Goal: Task Accomplishment & Management: Use online tool/utility

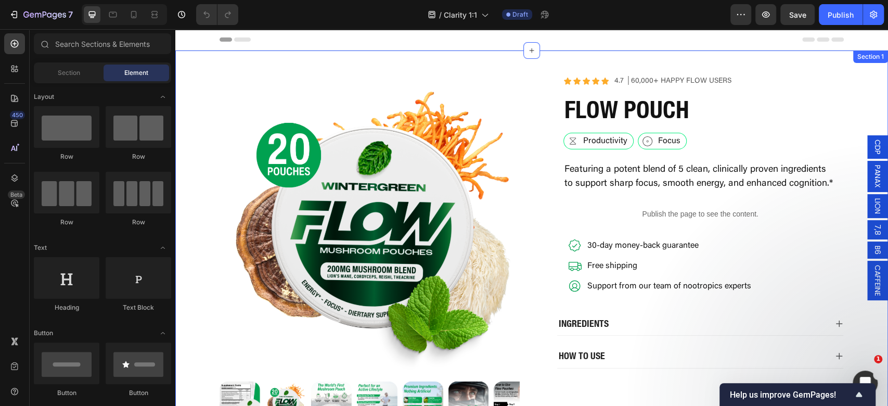
click at [580, 61] on div "Product Images Icon Icon Icon Icon Icon Icon List 4.7 │60,000+ Happy Flow Users…" at bounding box center [531, 256] width 713 height 413
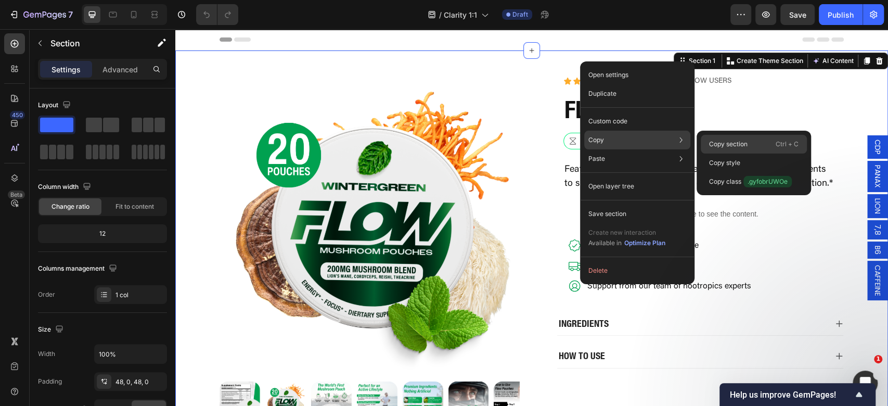
click at [731, 145] on p "Copy section" at bounding box center [728, 143] width 39 height 9
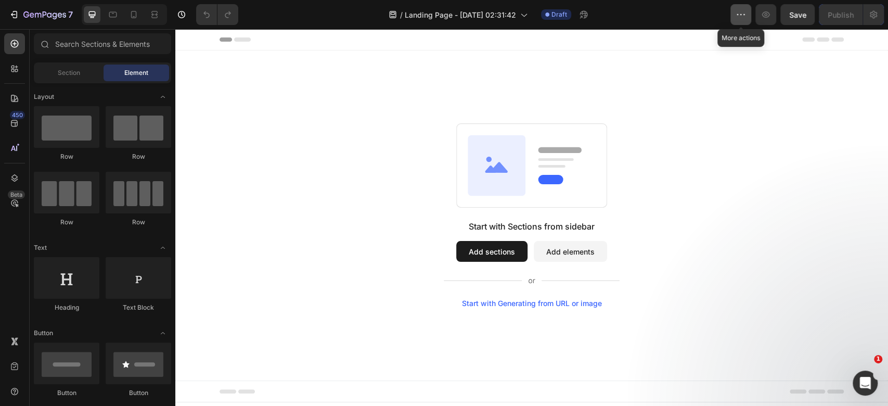
click at [739, 11] on icon "button" at bounding box center [741, 14] width 10 height 10
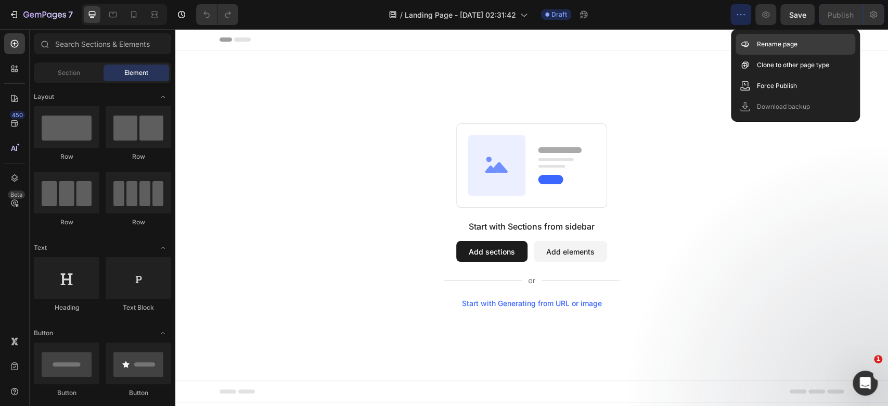
click at [769, 40] on p "Rename page" at bounding box center [777, 44] width 41 height 10
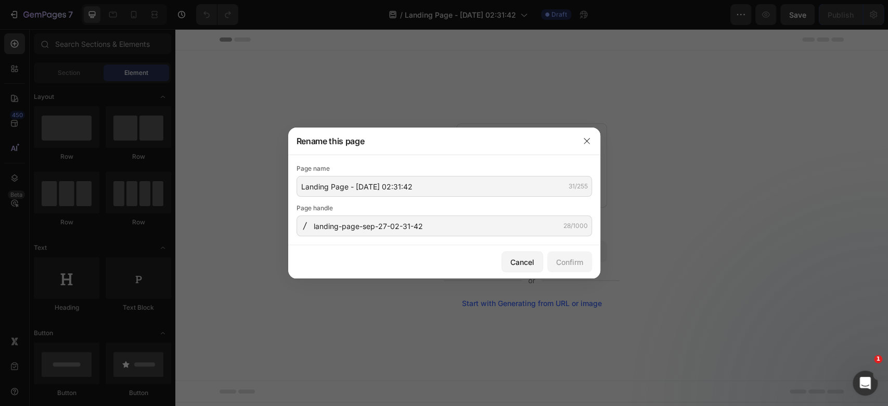
click at [406, 200] on div "Page name Landing Page - Sep 27, 02:31:42 31/255 Page handle landing-page-sep-2…" at bounding box center [445, 199] width 296 height 73
click at [430, 181] on input "Landing Page - Sep 27, 02:31:42" at bounding box center [445, 186] width 296 height 21
click at [429, 181] on input "Landing Page - Sep 27, 02:31:42" at bounding box center [445, 186] width 296 height 21
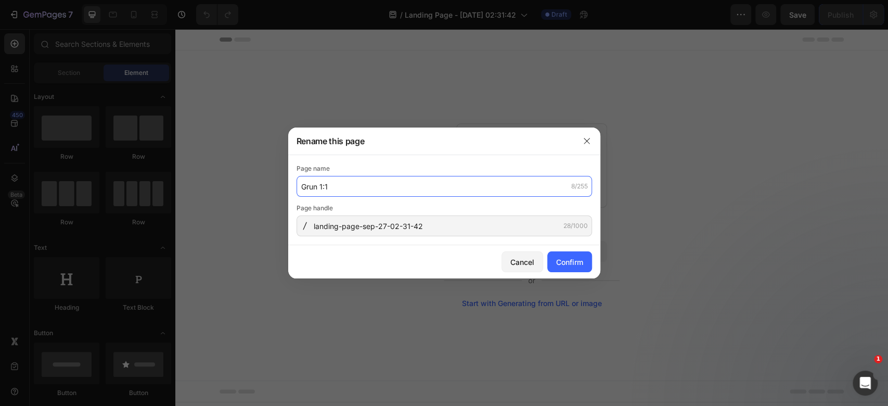
type input "Grun 1:1"
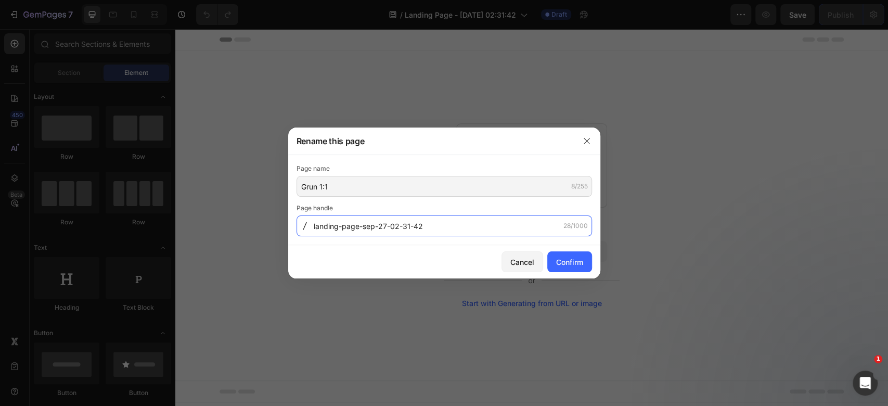
click at [343, 235] on input "landing-page-sep-27-02-31-42" at bounding box center [445, 225] width 296 height 21
type input "grun"
click at [570, 264] on div "Confirm" at bounding box center [569, 262] width 27 height 11
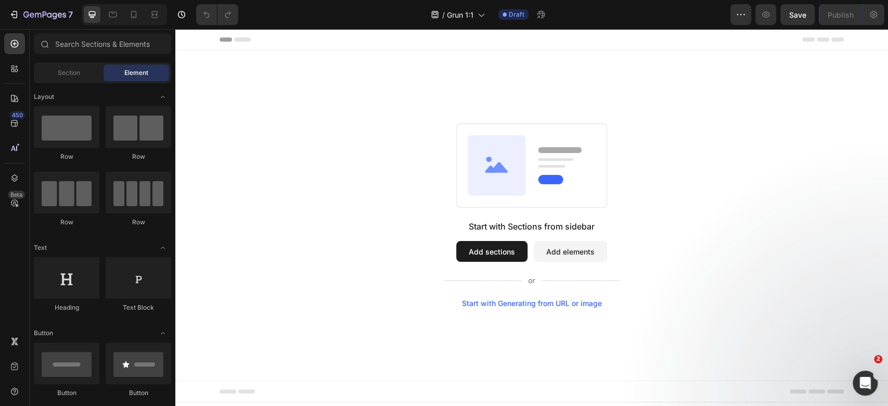
drag, startPoint x: 346, startPoint y: 144, endPoint x: 851, endPoint y: 257, distance: 517.7
click at [888, 263] on div "Start with Sections from sidebar Add sections Add elements Start with Generatin…" at bounding box center [531, 215] width 713 height 330
click at [475, 250] on button "Add sections" at bounding box center [491, 251] width 71 height 21
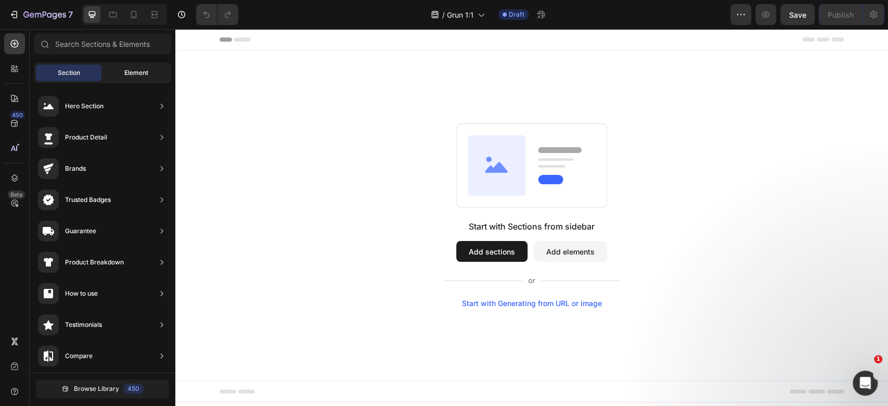
click at [145, 79] on div "Element" at bounding box center [137, 73] width 66 height 17
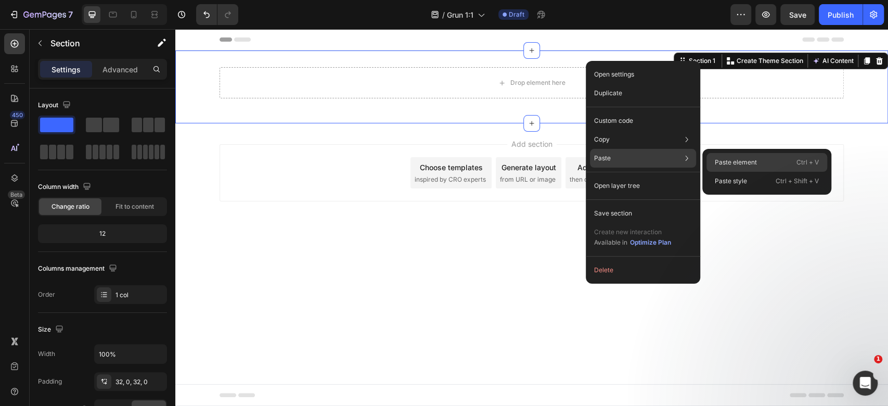
click at [723, 167] on div "Paste element Ctrl + V" at bounding box center [767, 162] width 121 height 19
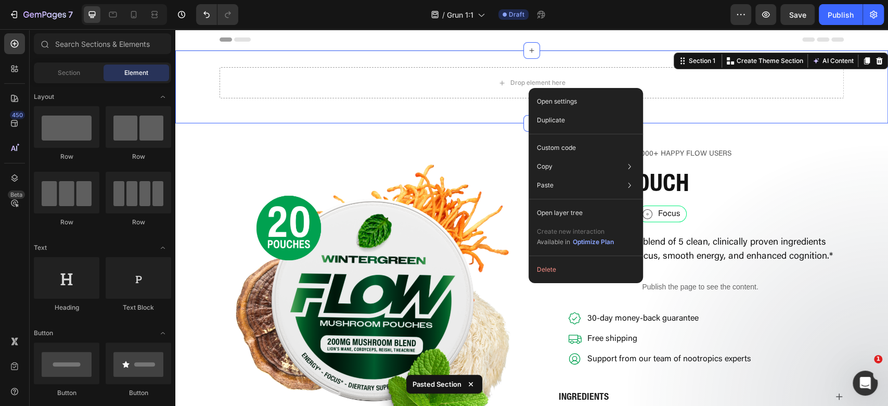
drag, startPoint x: 740, startPoint y: 61, endPoint x: 709, endPoint y: 152, distance: 96.1
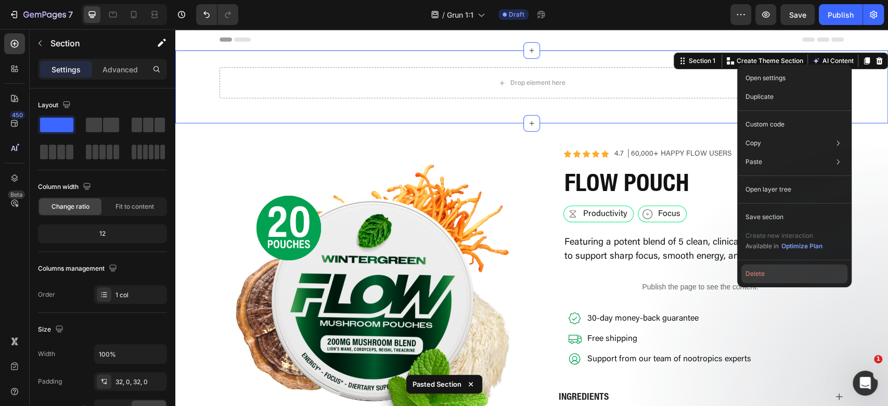
click at [759, 273] on button "Delete" at bounding box center [794, 273] width 106 height 19
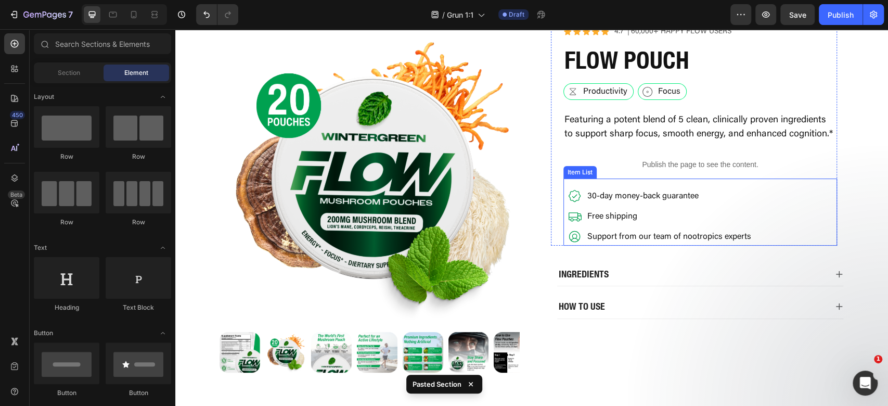
scroll to position [138, 0]
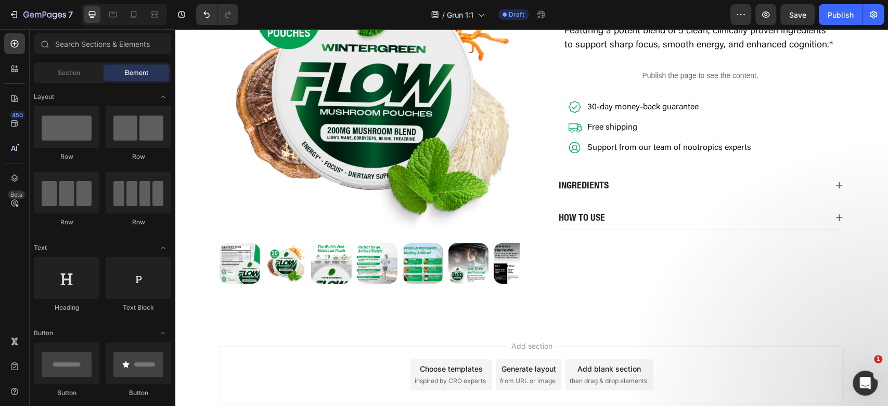
click at [803, 25] on div "7 Version history / Grun 1:1 Draft Preview Save Publish" at bounding box center [444, 15] width 888 height 30
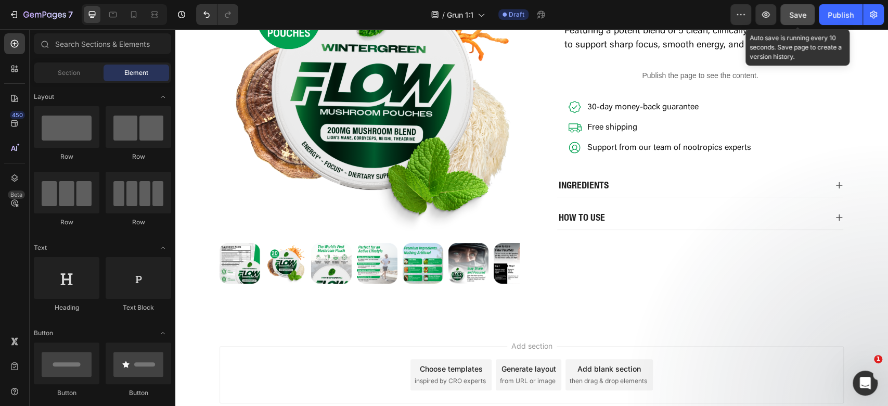
click at [803, 17] on span "Save" at bounding box center [797, 14] width 17 height 9
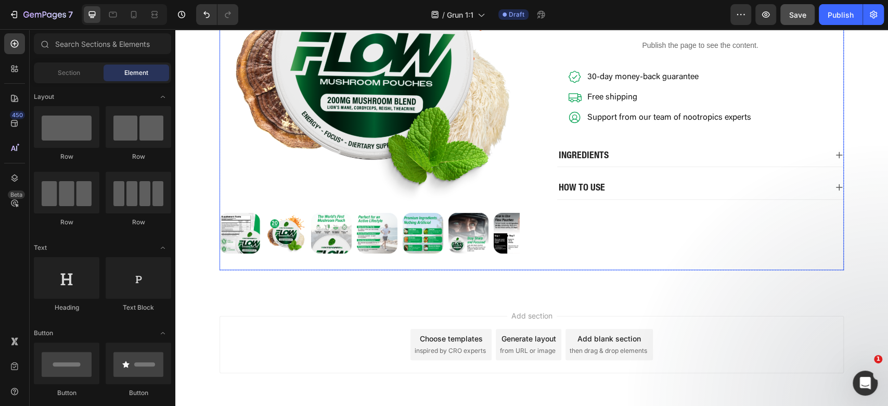
scroll to position [207, 0]
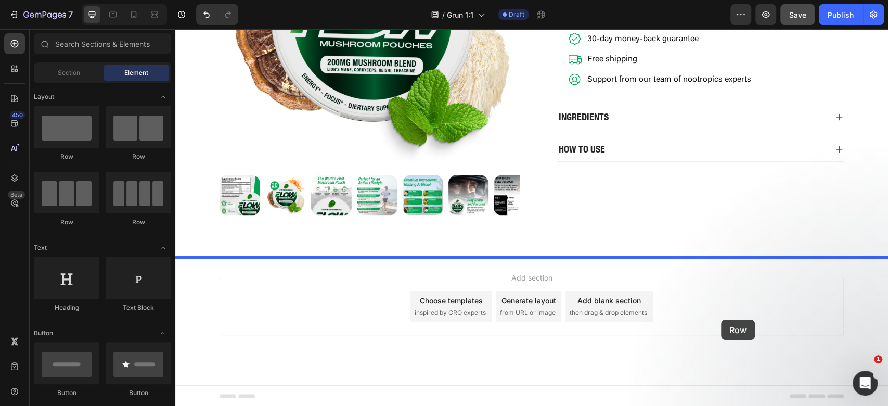
drag, startPoint x: 259, startPoint y: 164, endPoint x: 721, endPoint y: 319, distance: 488.1
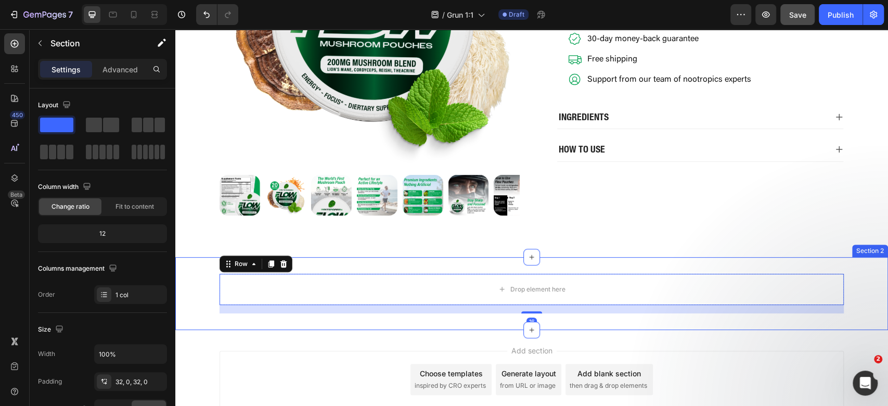
click at [605, 257] on div "Drop element here Row 16 Section 2" at bounding box center [531, 293] width 713 height 73
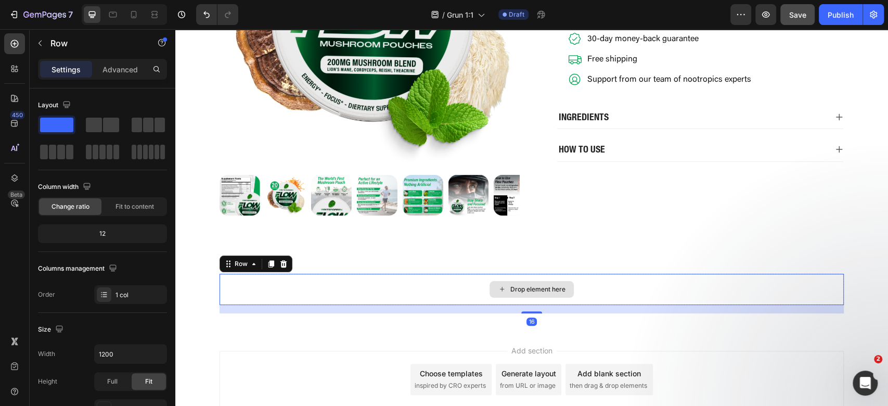
click at [604, 290] on div "Drop element here" at bounding box center [532, 289] width 624 height 31
click at [107, 72] on p "Advanced" at bounding box center [120, 69] width 35 height 11
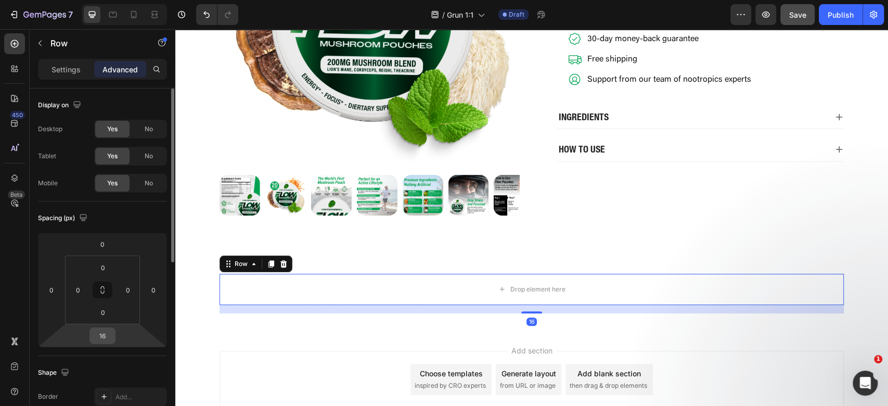
click at [107, 327] on div "16" at bounding box center [102, 335] width 26 height 17
click at [109, 328] on input "16" at bounding box center [102, 336] width 21 height 16
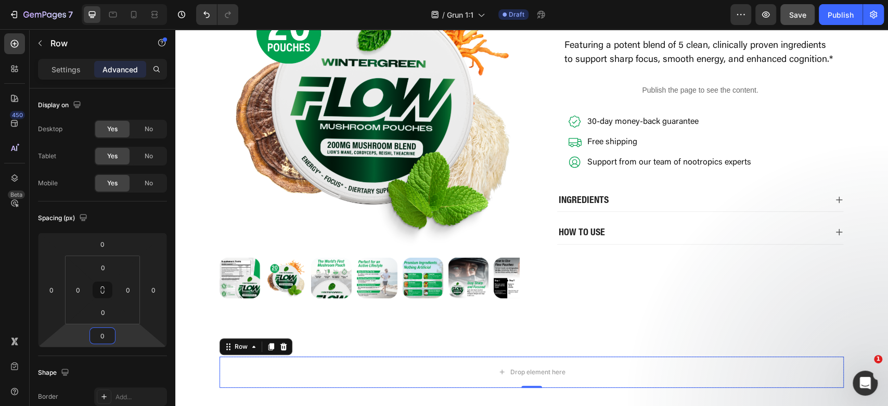
scroll to position [68, 0]
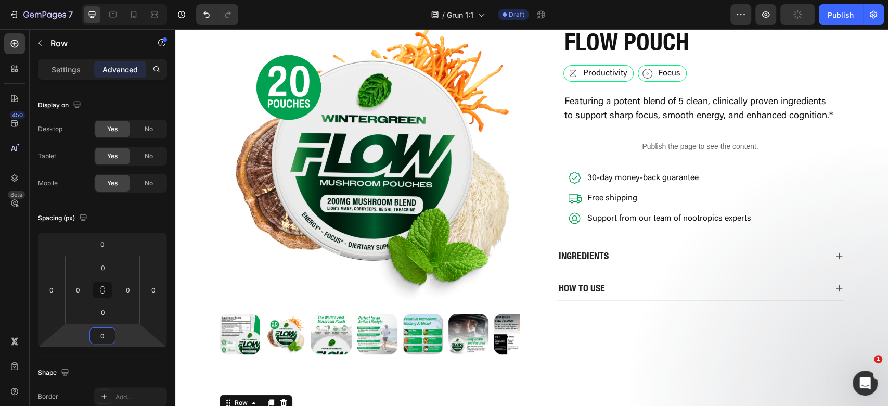
type input "0"
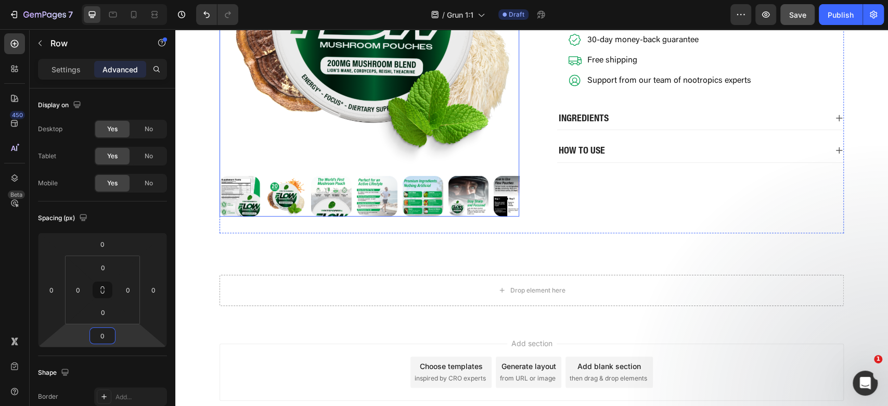
scroll to position [208, 0]
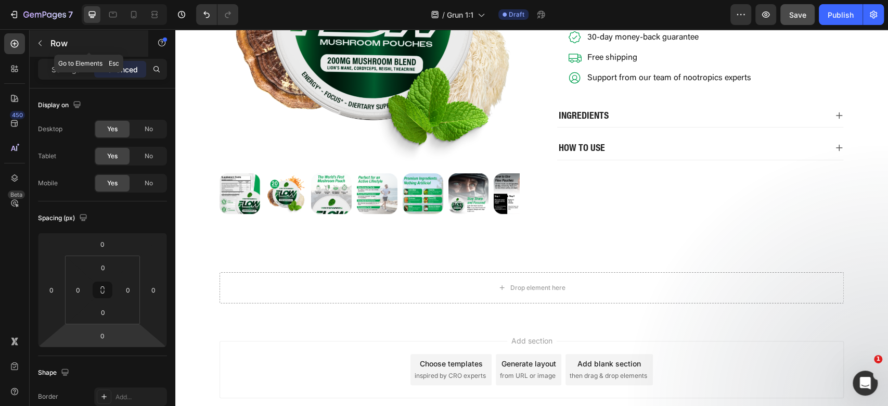
click at [37, 44] on icon "button" at bounding box center [40, 43] width 8 height 8
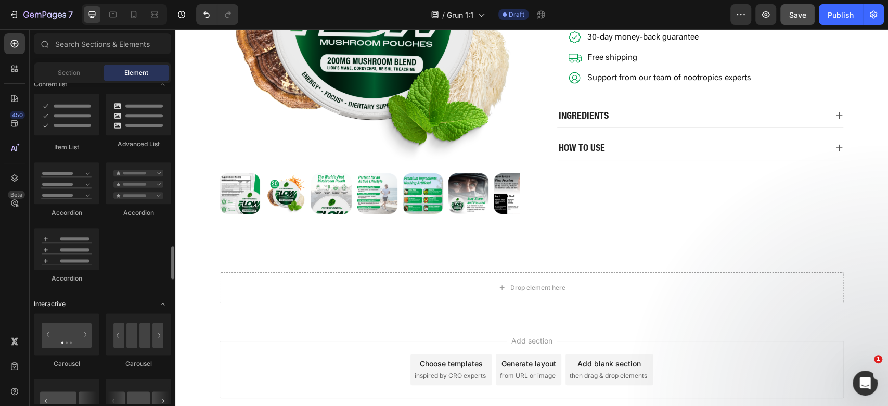
scroll to position [971, 0]
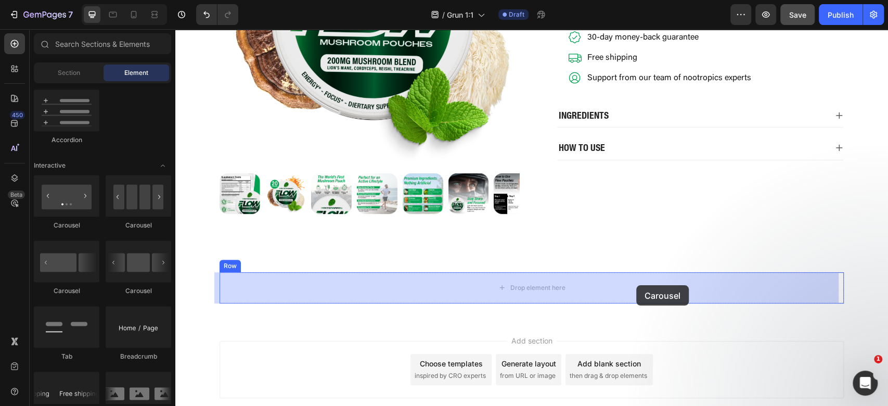
drag, startPoint x: 337, startPoint y: 301, endPoint x: 636, endPoint y: 285, distance: 299.6
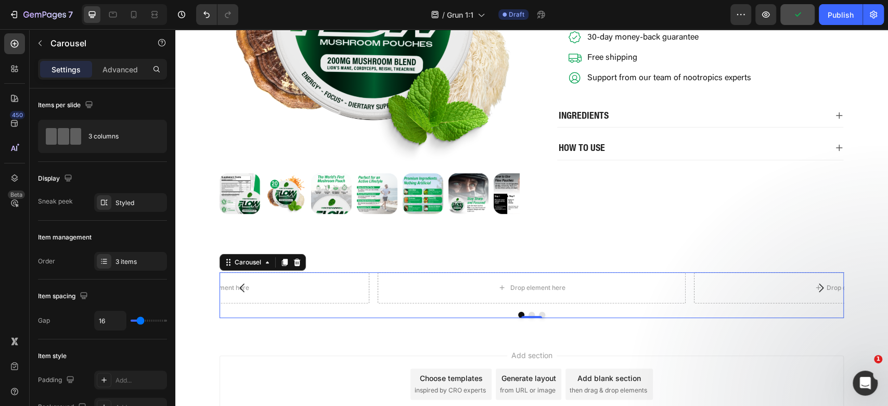
click at [352, 315] on div at bounding box center [532, 315] width 624 height 6
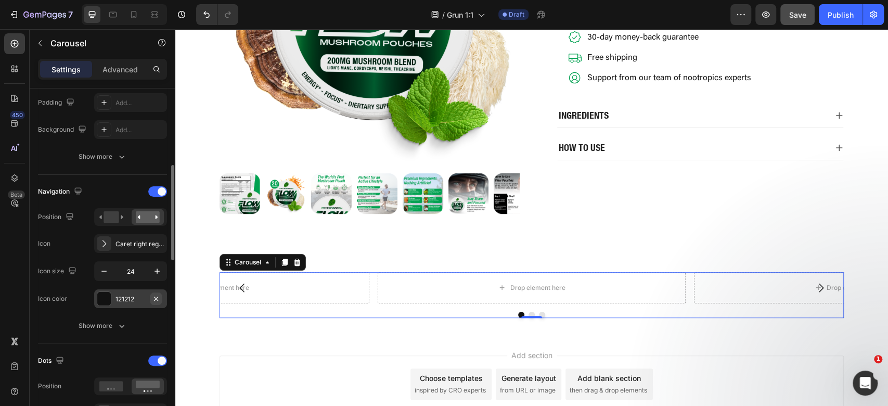
scroll to position [416, 0]
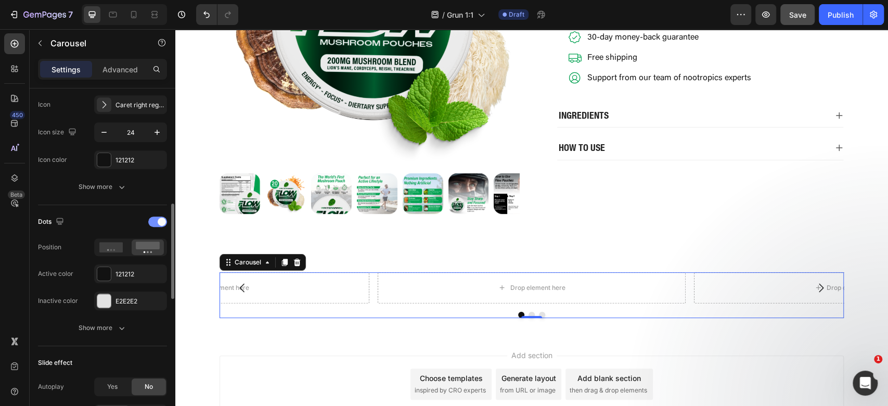
click at [157, 216] on div at bounding box center [157, 221] width 19 height 10
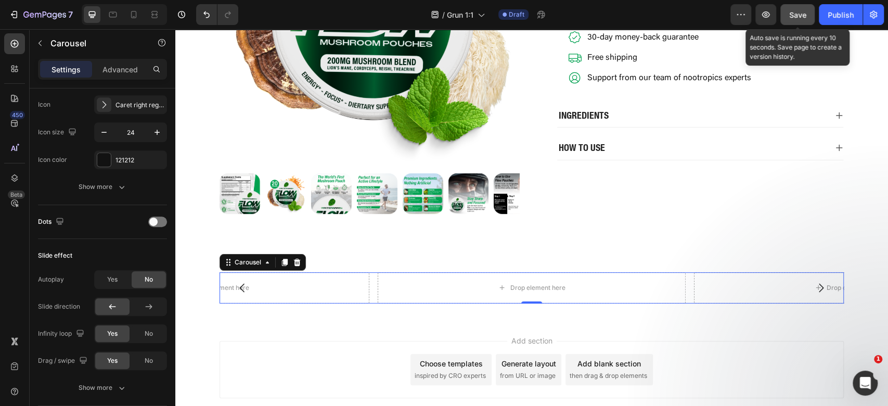
click at [797, 9] on div "Save" at bounding box center [797, 14] width 17 height 11
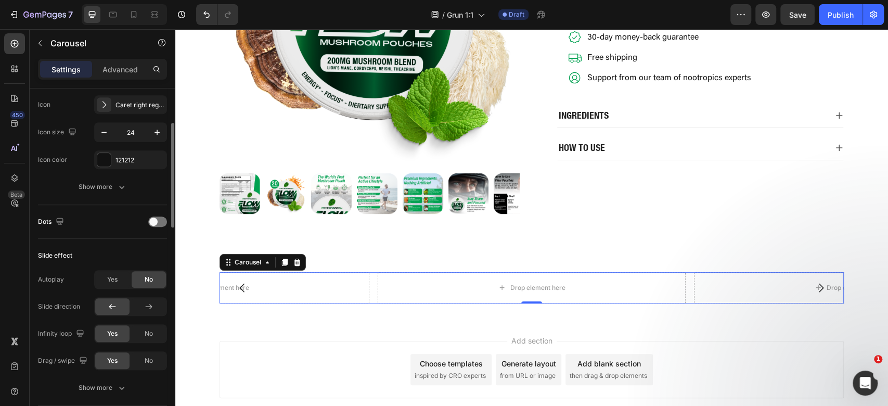
scroll to position [347, 0]
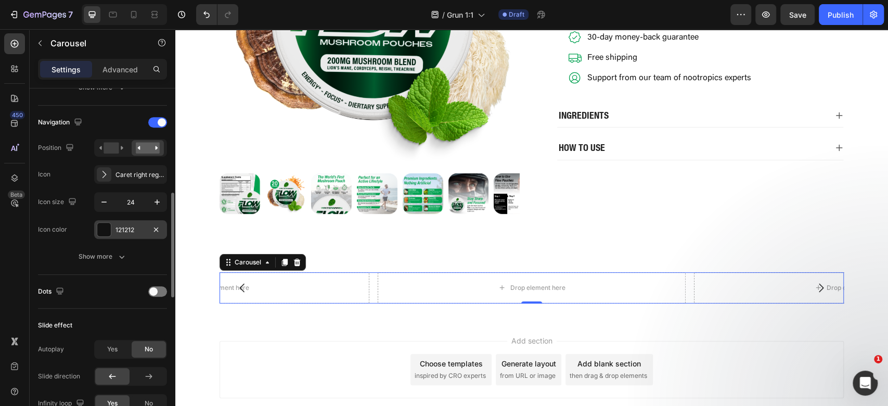
click at [136, 228] on div "121212" at bounding box center [131, 229] width 30 height 9
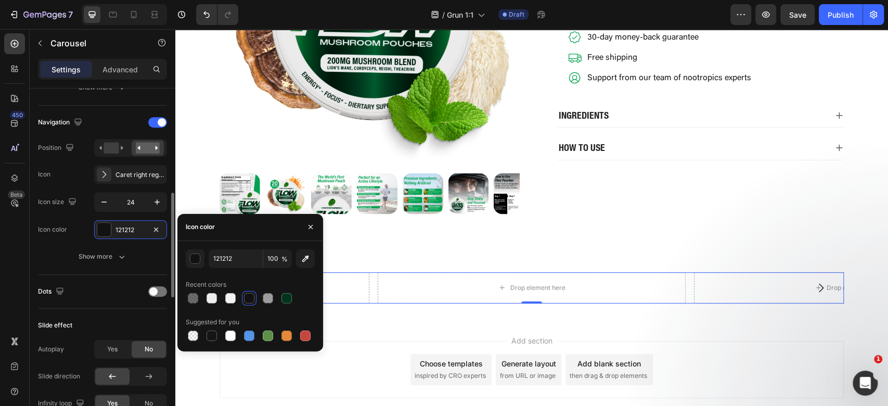
click at [109, 297] on div "Dots" at bounding box center [102, 291] width 129 height 17
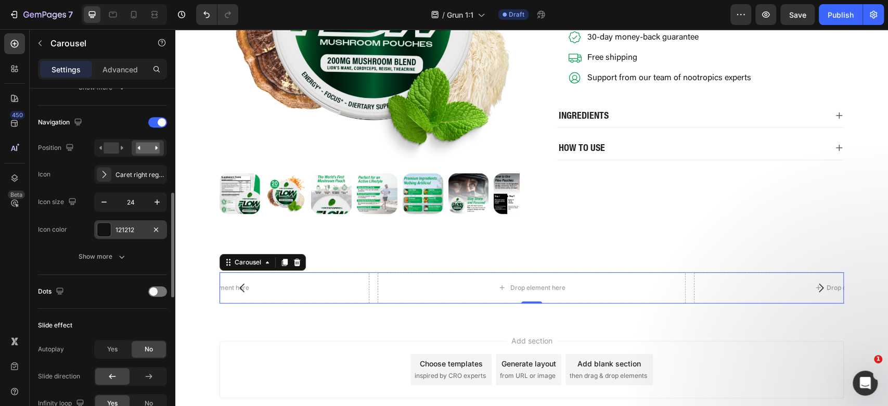
click at [126, 220] on div "121212" at bounding box center [130, 229] width 73 height 19
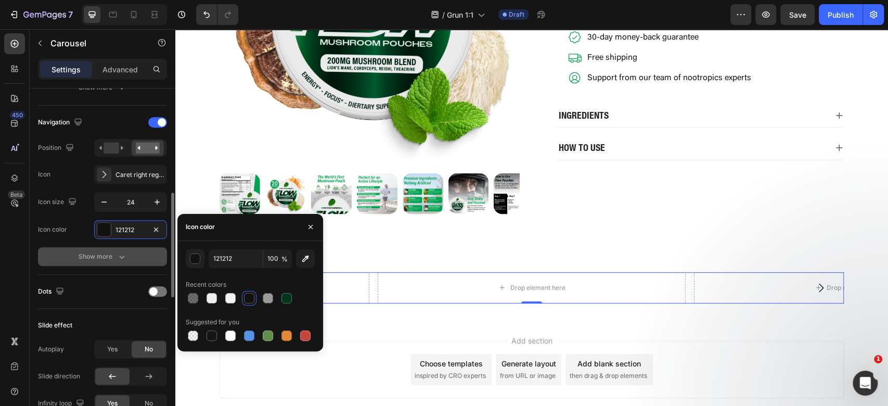
click at [131, 255] on button "Show more" at bounding box center [102, 256] width 129 height 19
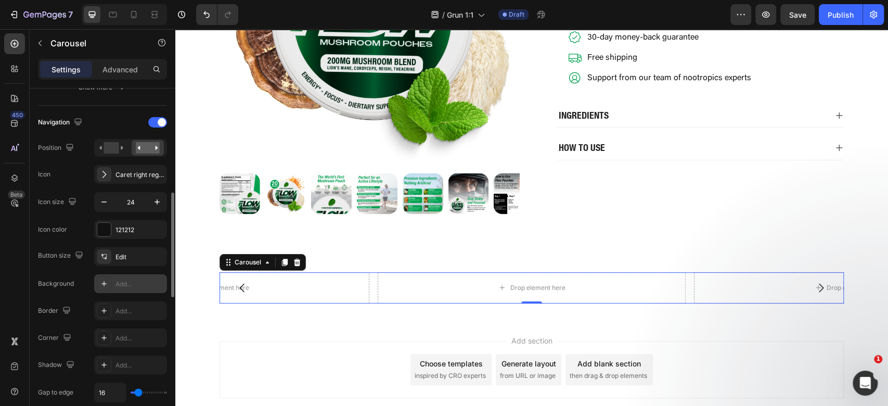
click at [143, 284] on div "Add..." at bounding box center [140, 283] width 49 height 9
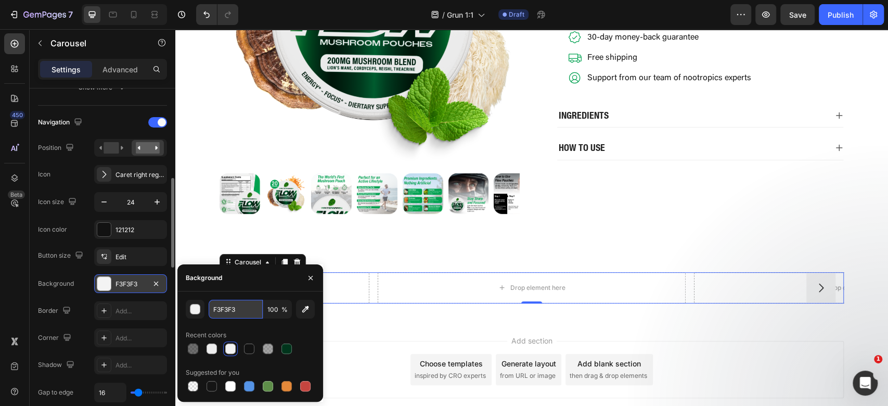
click at [232, 312] on input "F3F3F3" at bounding box center [236, 309] width 54 height 19
paste input "01EF7A"
type input "01EF7A"
click at [242, 327] on div "Recent colors" at bounding box center [250, 335] width 129 height 17
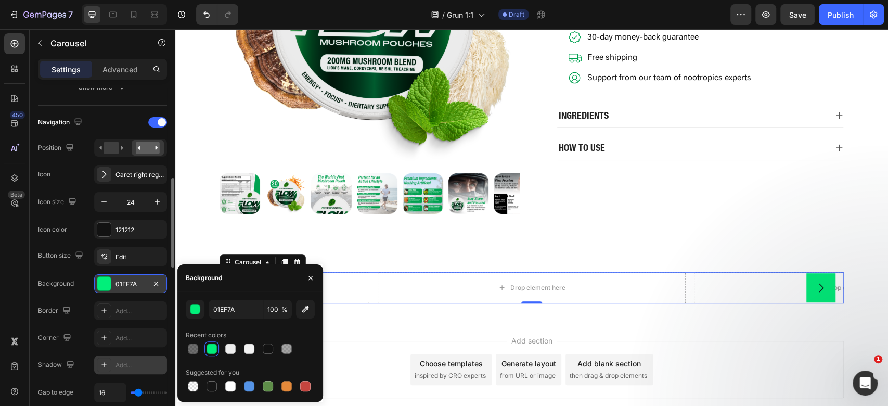
scroll to position [416, 0]
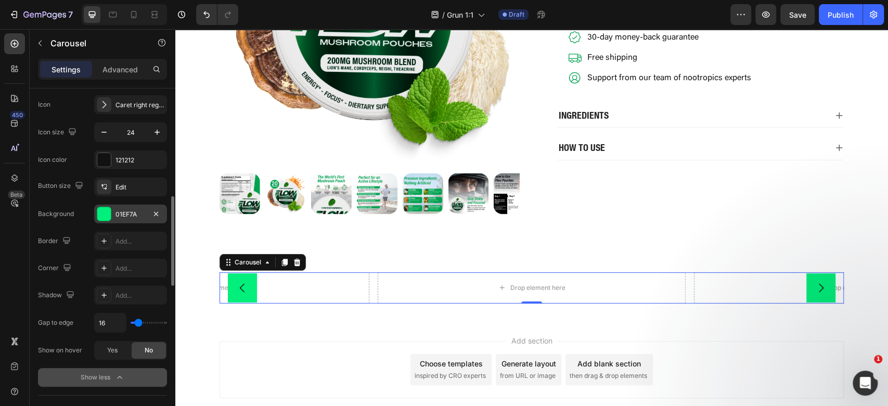
click at [123, 379] on icon "button" at bounding box center [119, 377] width 10 height 10
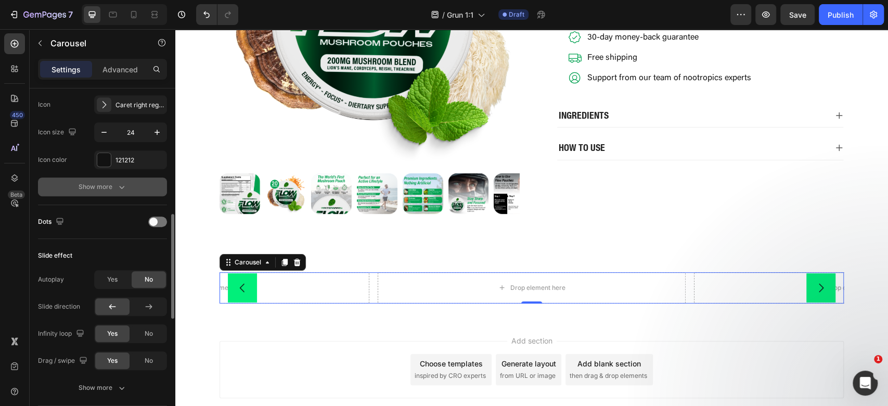
click at [138, 169] on div "Navigation Position Icon Caret right regular Icon size 24 Icon color 121212 Sho…" at bounding box center [102, 120] width 129 height 152
click at [136, 182] on button "Show more" at bounding box center [102, 186] width 129 height 19
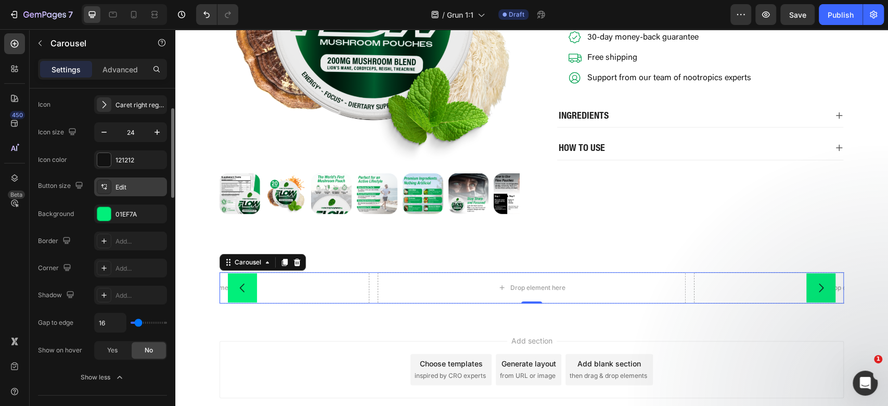
scroll to position [347, 0]
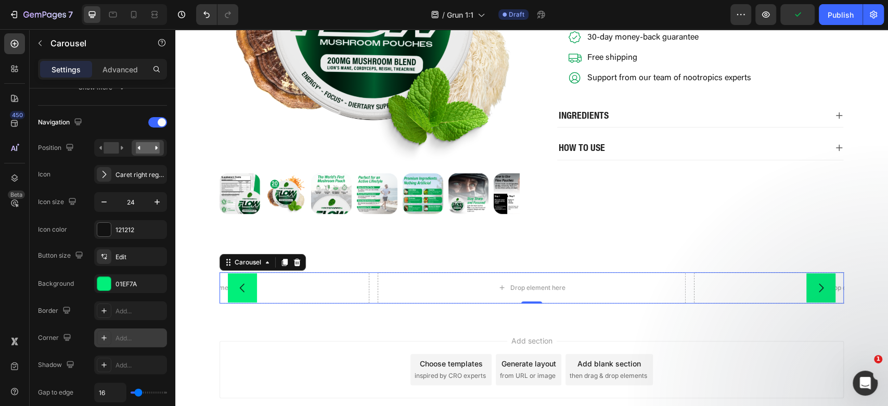
click at [152, 335] on div "Add..." at bounding box center [140, 338] width 49 height 9
click at [133, 196] on input "24" at bounding box center [130, 202] width 34 height 19
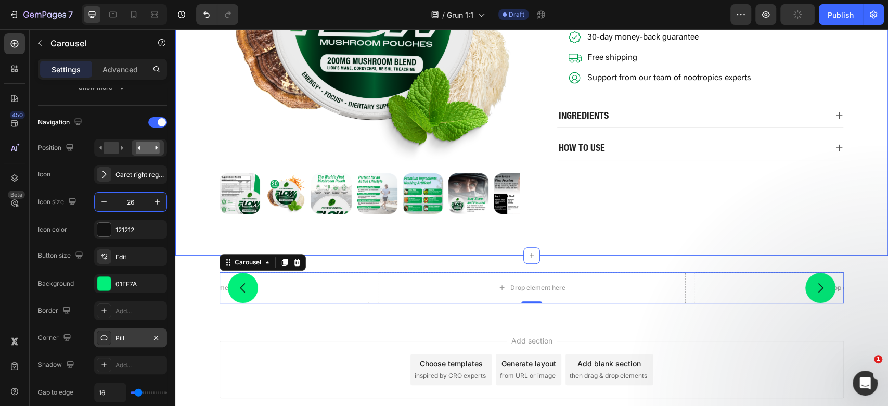
type input "2"
type input "1"
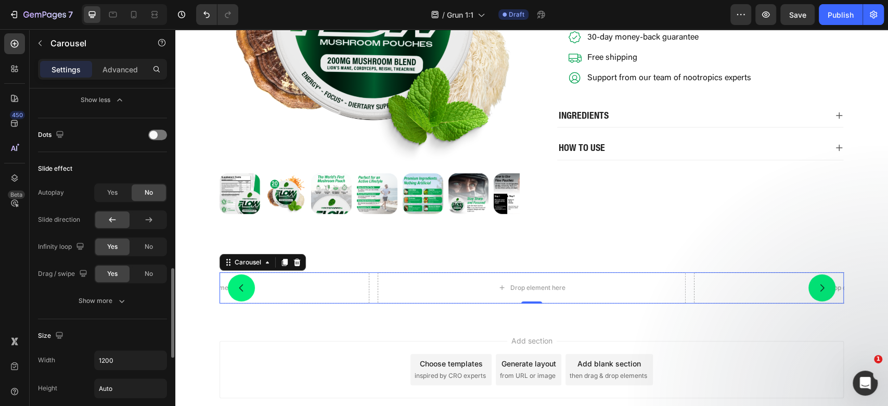
scroll to position [763, 0]
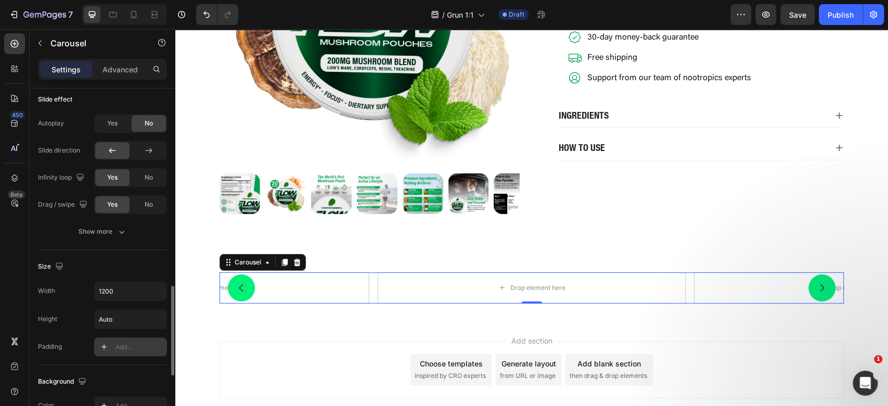
type input "20"
click at [134, 351] on div "Add..." at bounding box center [130, 346] width 73 height 19
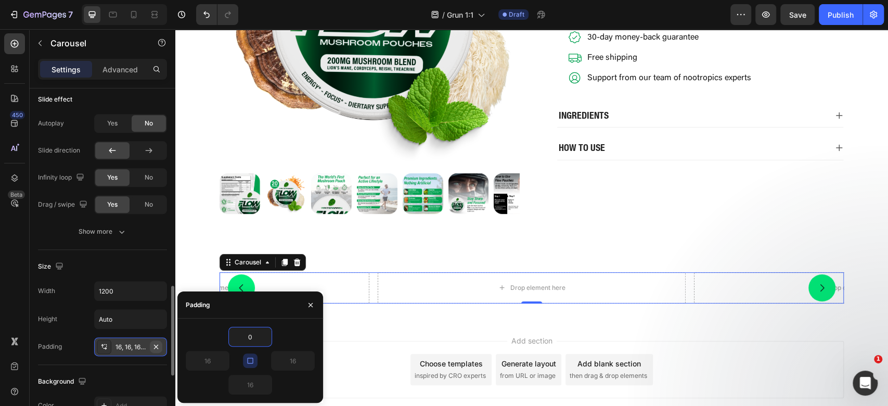
type input "0"
click at [142, 228] on button "Show more" at bounding box center [102, 231] width 129 height 19
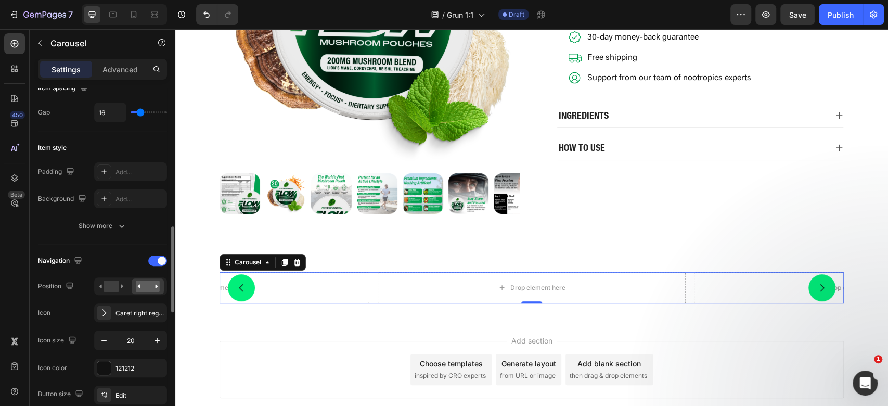
scroll to position [347, 0]
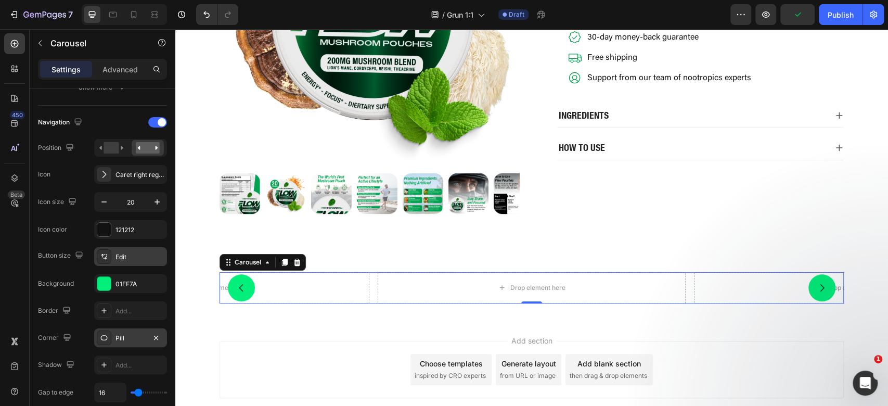
click at [132, 260] on div "Edit" at bounding box center [130, 256] width 73 height 19
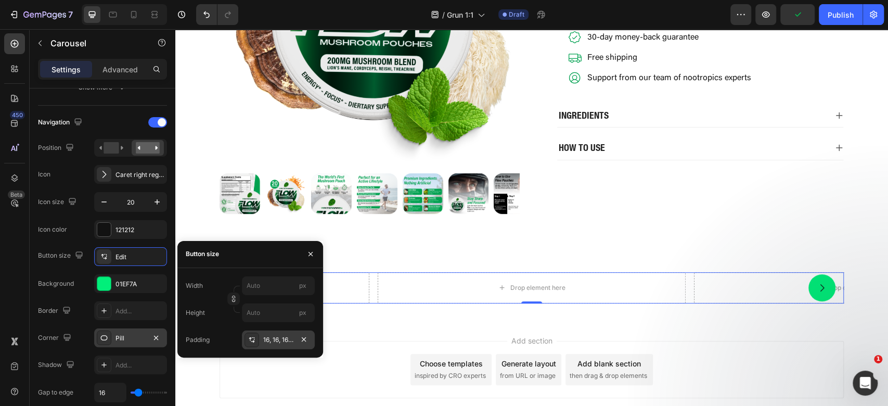
click at [263, 349] on div "Width px Height px Padding 16, 16, 16, 16" at bounding box center [250, 312] width 146 height 89
click at [271, 343] on div "16, 16, 16, 16" at bounding box center [278, 339] width 30 height 9
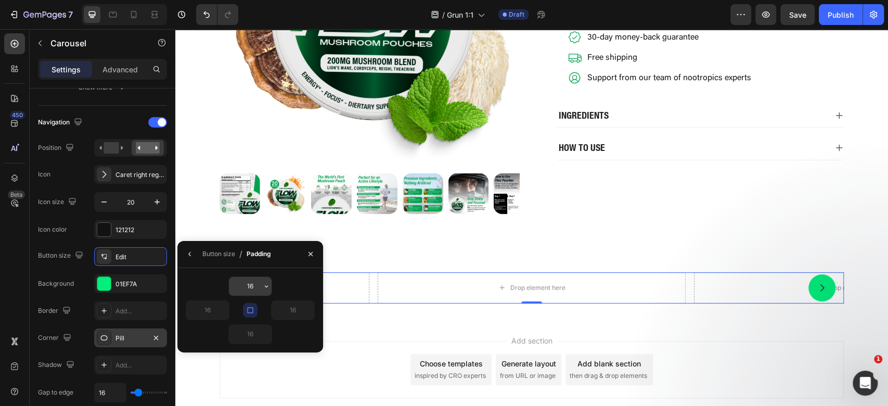
click at [251, 276] on div "16" at bounding box center [250, 286] width 44 height 20
click at [257, 281] on input "16" at bounding box center [250, 286] width 43 height 19
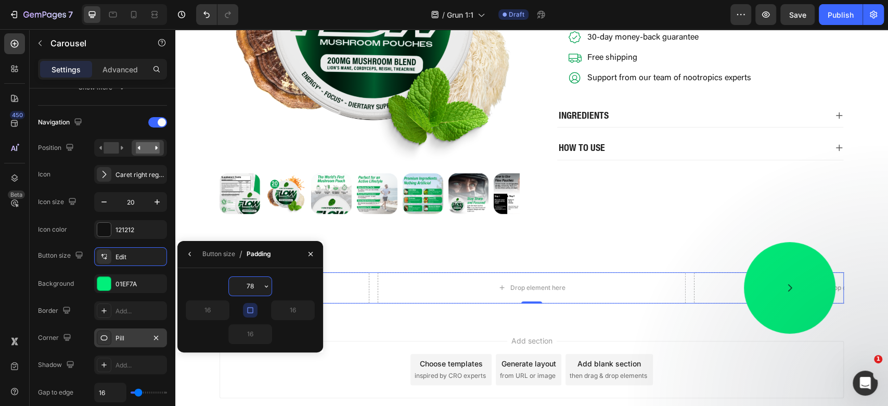
drag, startPoint x: 255, startPoint y: 282, endPoint x: 234, endPoint y: 288, distance: 21.7
click at [234, 288] on input "78" at bounding box center [250, 286] width 43 height 19
type input "7"
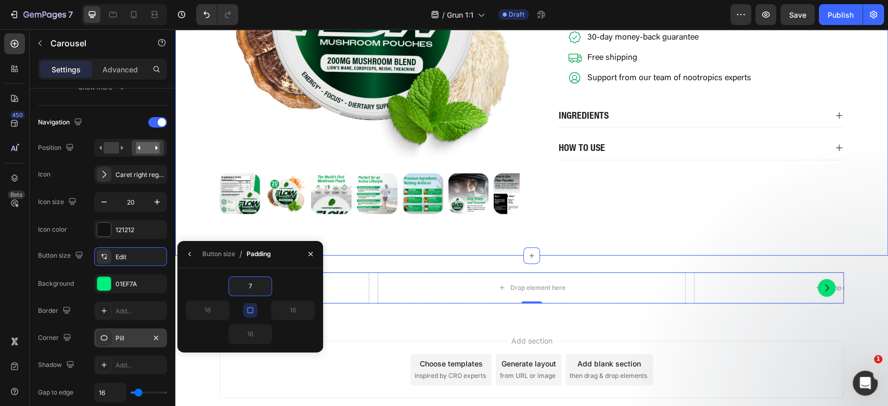
click at [847, 232] on div "Product Images Icon Icon Icon Icon Icon Icon List 4.7 │60,000+ Happy Flow Users…" at bounding box center [531, 48] width 713 height 413
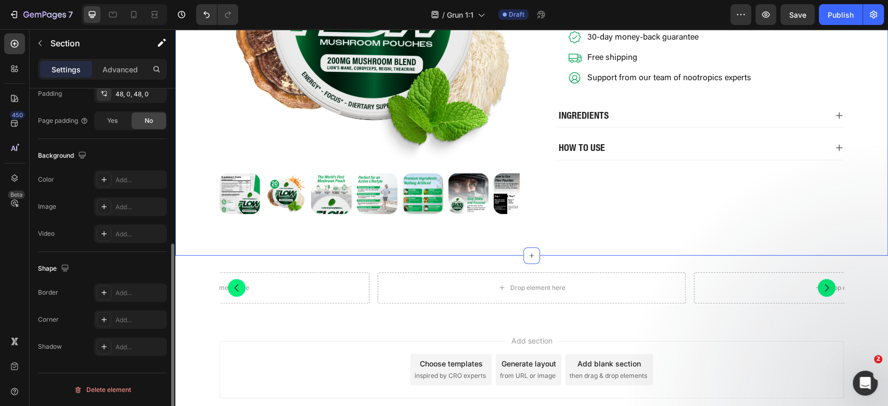
scroll to position [0, 0]
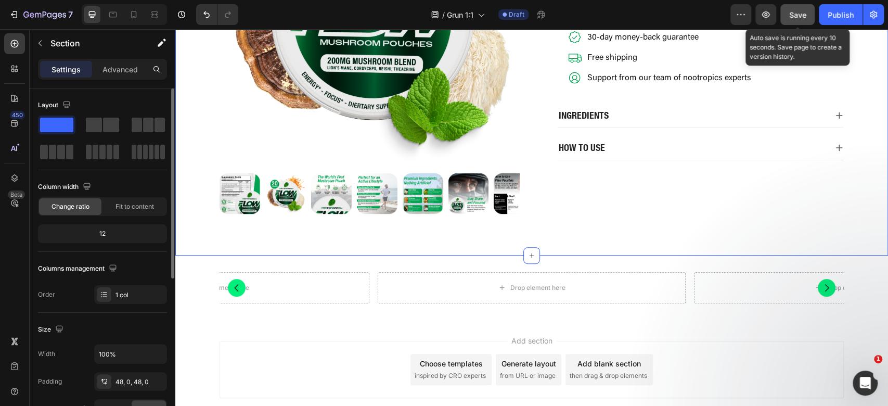
click at [804, 17] on span "Save" at bounding box center [797, 14] width 17 height 9
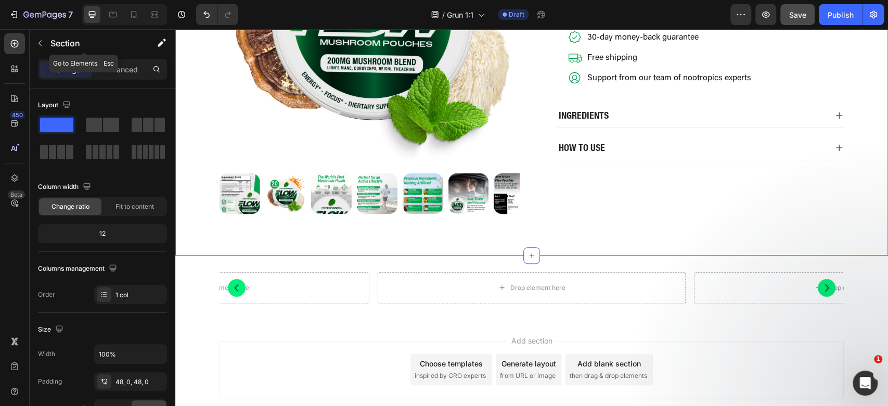
drag, startPoint x: 39, startPoint y: 46, endPoint x: 52, endPoint y: 111, distance: 66.9
click at [39, 45] on icon "button" at bounding box center [40, 43] width 8 height 8
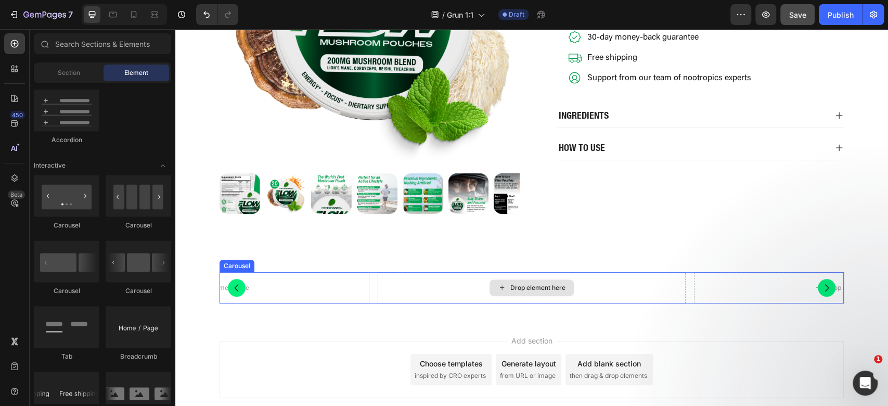
click at [537, 273] on div "Drop element here" at bounding box center [532, 287] width 308 height 31
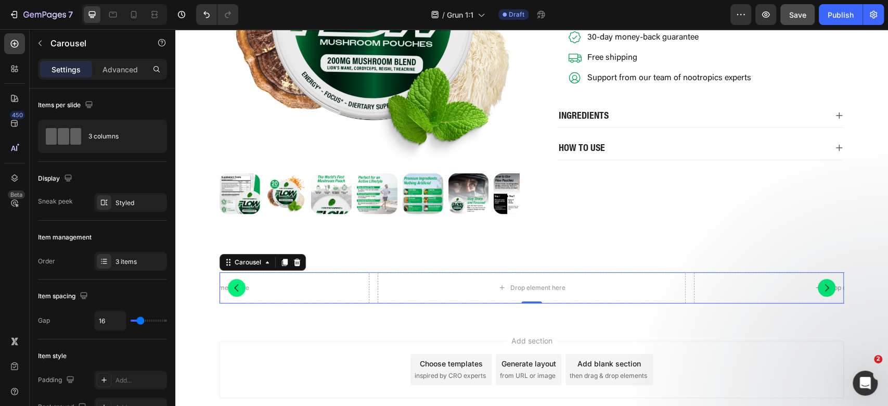
click at [368, 289] on div "Drop element here Drop element here Drop element here" at bounding box center [532, 287] width 624 height 31
click at [116, 260] on div "3 items" at bounding box center [140, 261] width 49 height 9
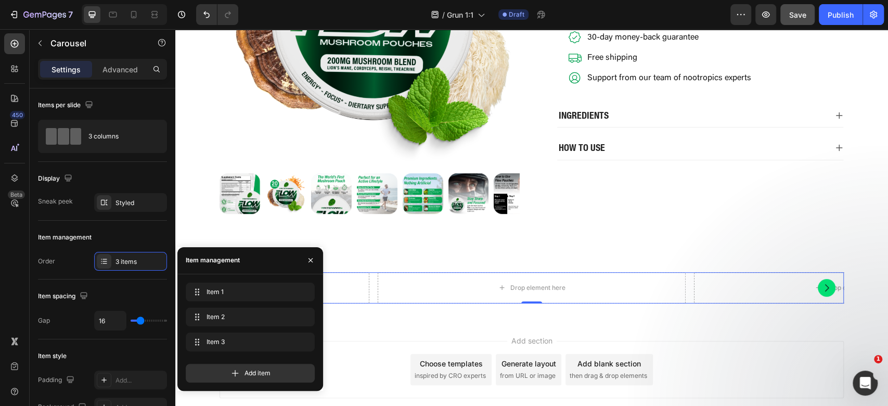
click at [242, 282] on div "Item 1 Item 1 Item 2 Item 2 Item 3 Item 3 Add item" at bounding box center [250, 332] width 146 height 117
click at [248, 292] on span "Item 1" at bounding box center [236, 291] width 59 height 9
click at [248, 286] on div "Item 1 Item 1" at bounding box center [236, 292] width 92 height 15
click at [471, 290] on div "Drop element here" at bounding box center [532, 287] width 308 height 31
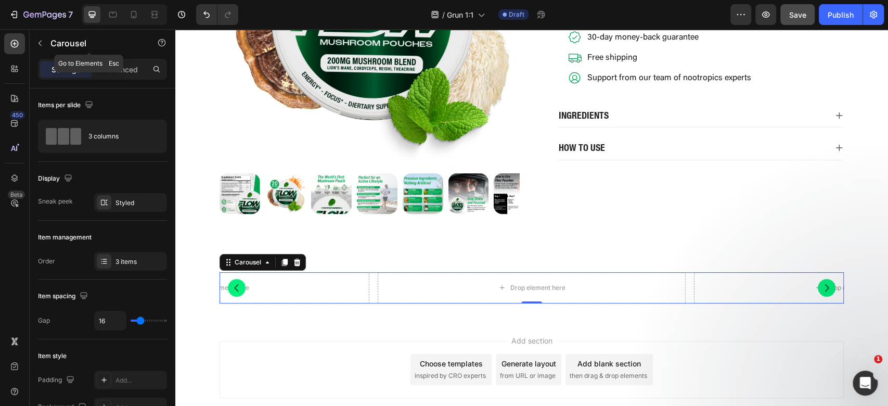
click at [39, 34] on div "Carousel" at bounding box center [89, 43] width 119 height 27
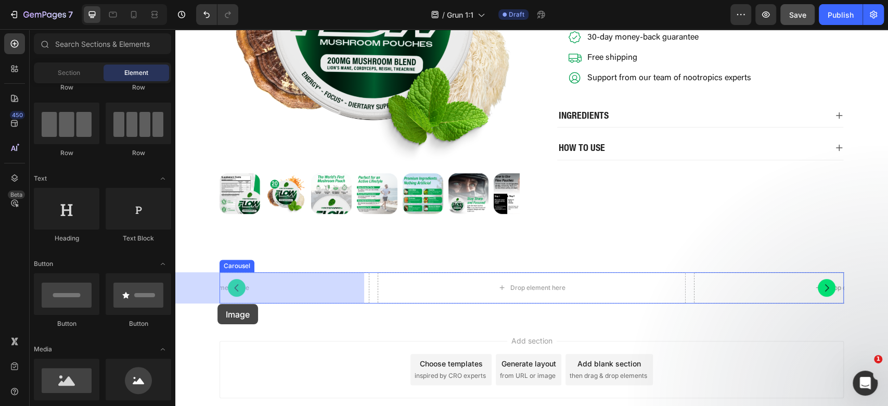
scroll to position [258, 0]
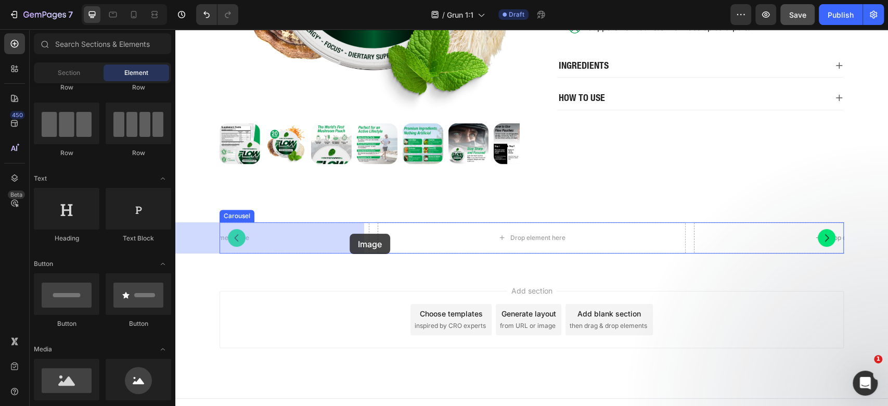
drag, startPoint x: 237, startPoint y: 414, endPoint x: 350, endPoint y: 234, distance: 212.5
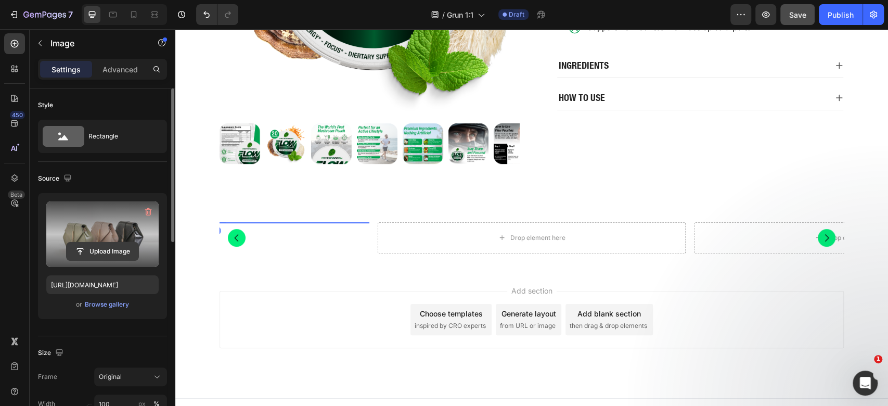
click at [99, 246] on input "file" at bounding box center [103, 251] width 72 height 18
click at [91, 244] on input "file" at bounding box center [103, 251] width 72 height 18
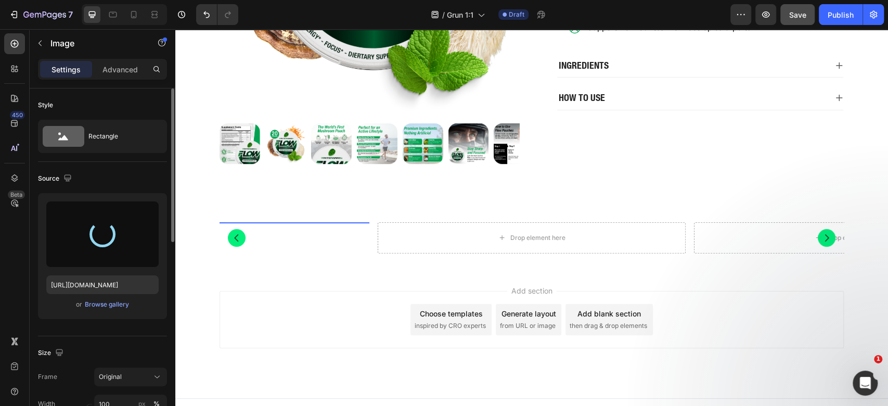
scroll to position [69, 0]
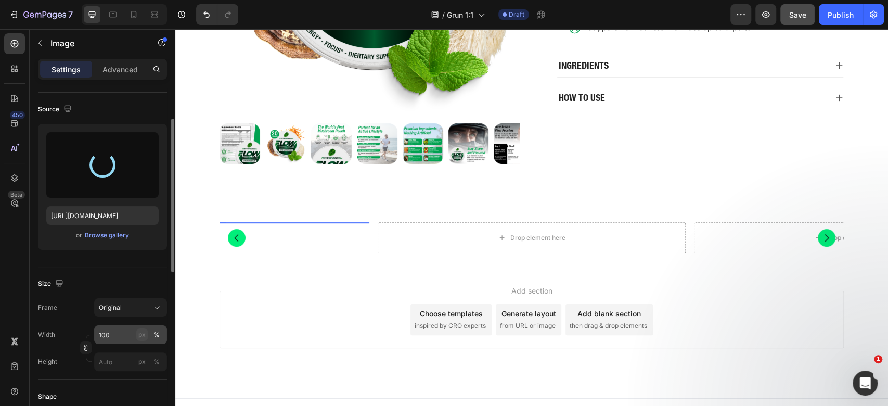
type input "https://cdn.shopify.com/s/files/1/0898/8983/3241/files/gempages_528801600827819…"
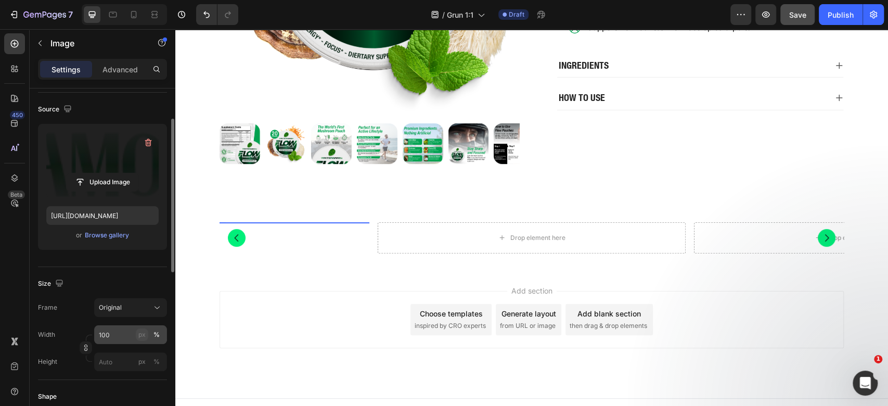
click at [141, 334] on div "px" at bounding box center [141, 334] width 7 height 9
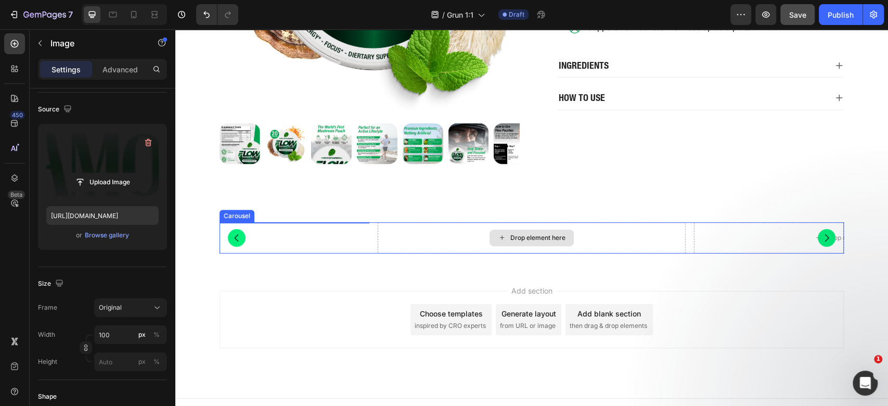
click at [447, 237] on div "Drop element here" at bounding box center [532, 237] width 308 height 31
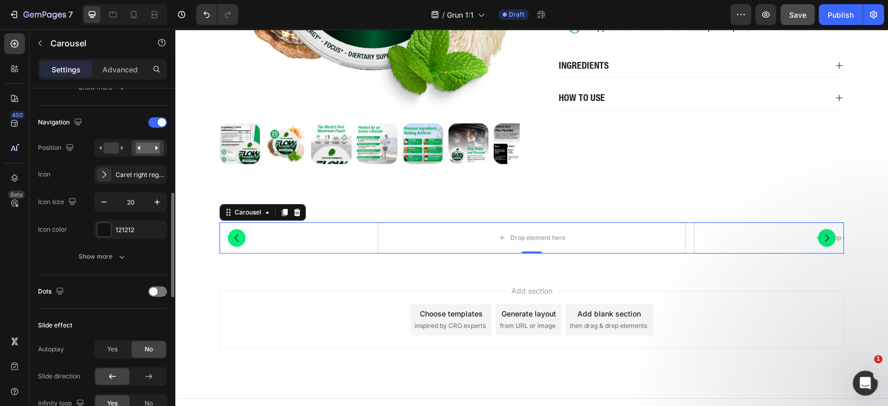
scroll to position [485, 0]
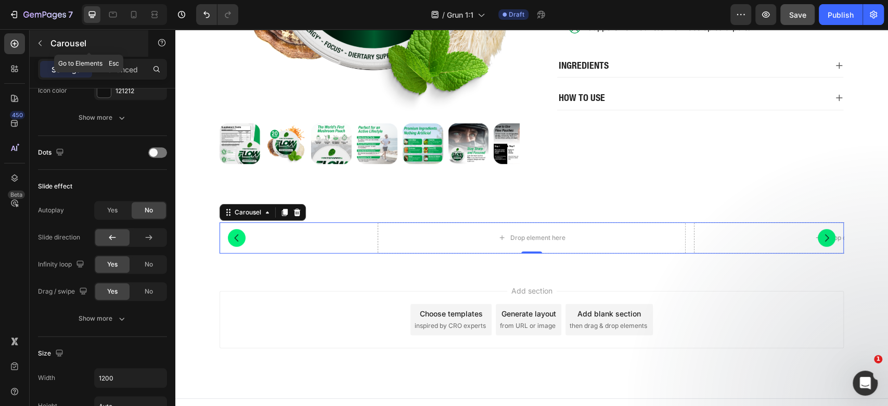
click at [42, 35] on button "button" at bounding box center [40, 43] width 17 height 17
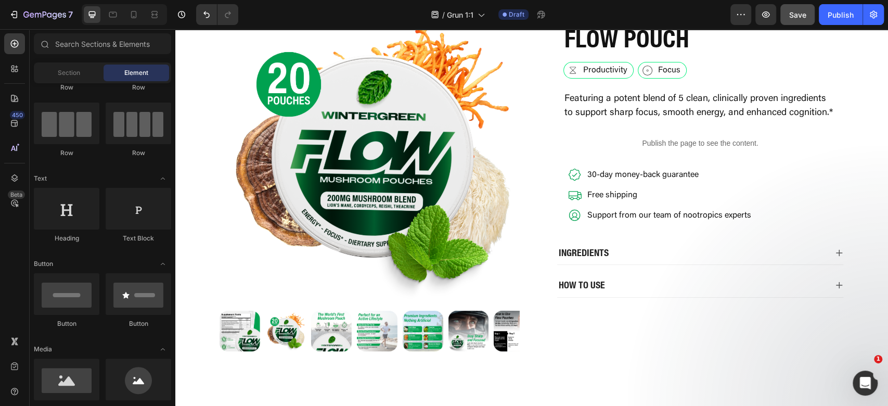
scroll to position [50, 0]
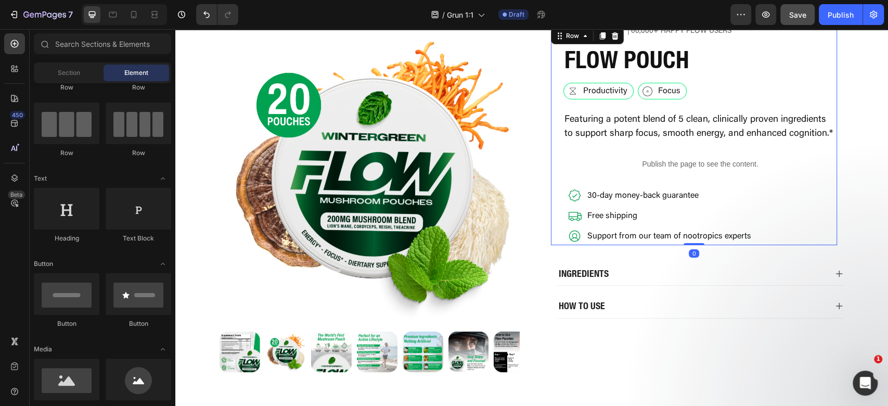
click at [736, 109] on div "Icon Icon Icon Icon Icon Icon List 4.7 │60,000+ Happy Flow Users Text Block Row…" at bounding box center [701, 135] width 274 height 220
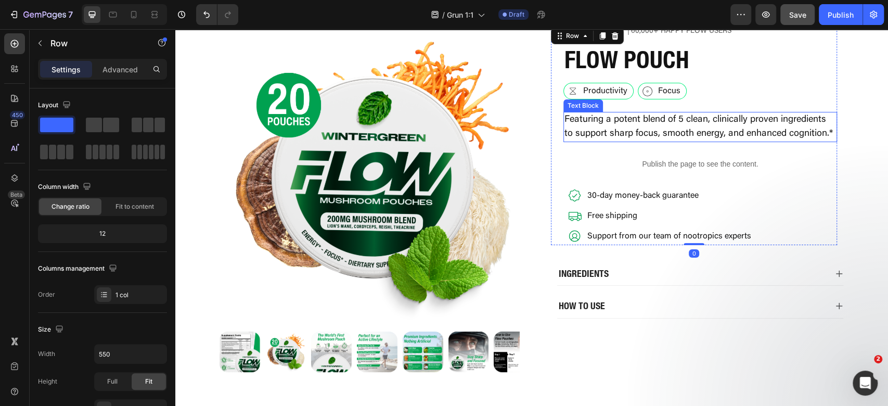
click at [739, 125] on p "Featuring a potent blend of 5 clean, clinically proven ingredients to support s…" at bounding box center [701, 127] width 272 height 28
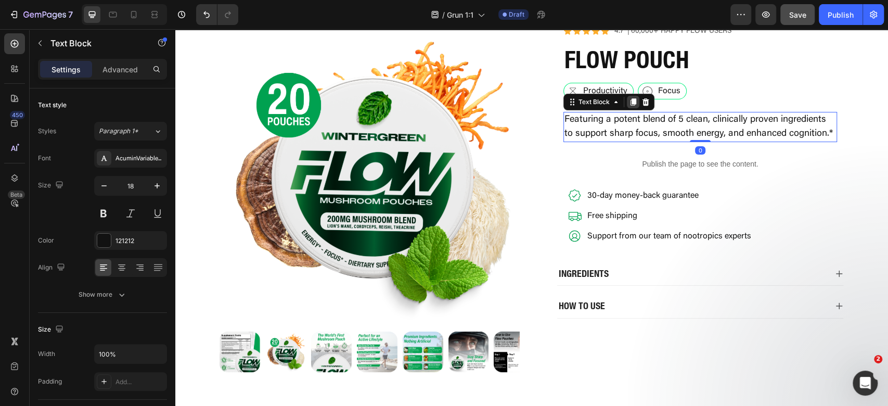
drag, startPoint x: 631, startPoint y: 103, endPoint x: 624, endPoint y: 111, distance: 10.7
click at [631, 104] on icon at bounding box center [633, 102] width 8 height 8
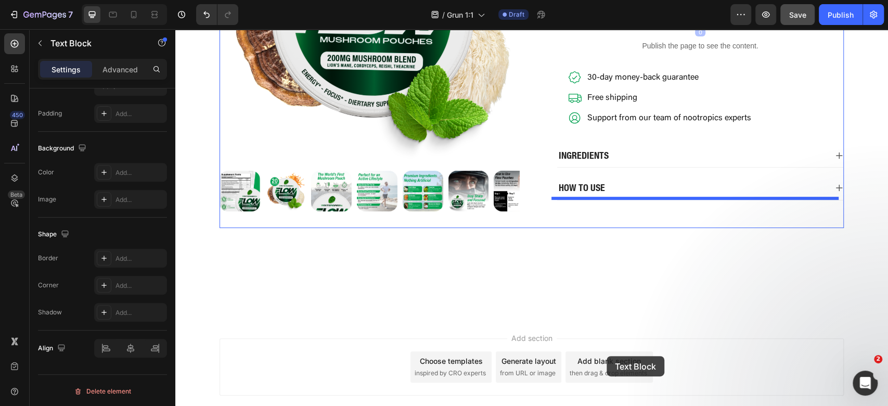
scroll to position [271, 0]
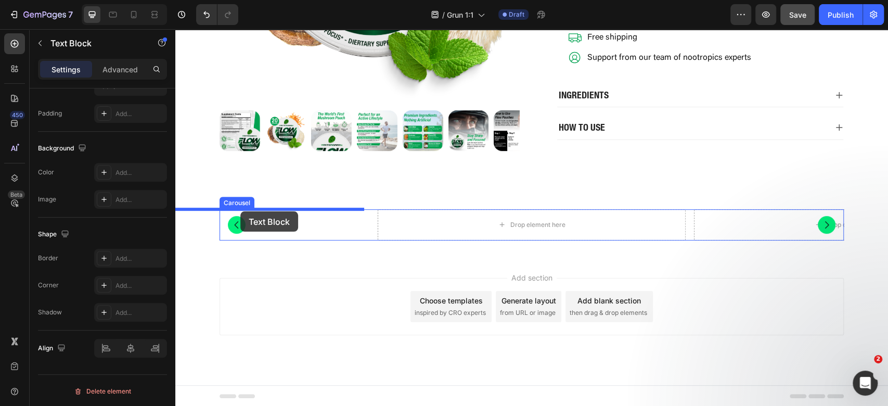
drag, startPoint x: 574, startPoint y: 142, endPoint x: 240, endPoint y: 211, distance: 341.0
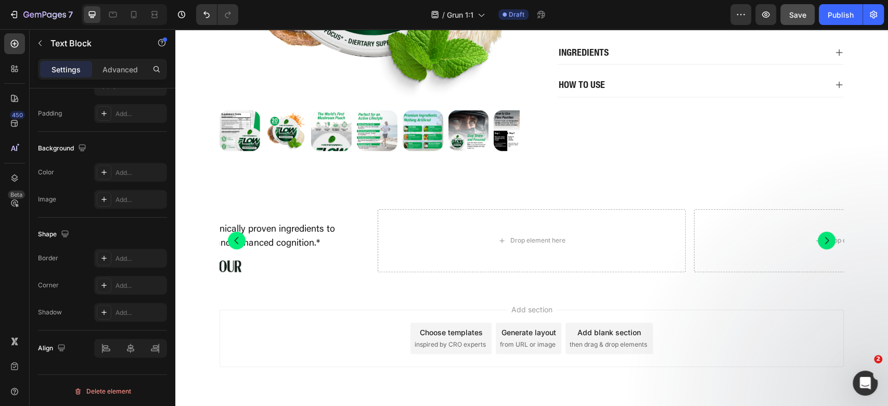
click at [283, 236] on p "Featuring a potent blend of 5 clean, clinically proven ingredients to support s…" at bounding box center [215, 237] width 306 height 28
click at [298, 234] on p "Featuring a potent blend of 5 clean, clinically proven ingredients to support s…" at bounding box center [215, 237] width 306 height 28
click at [300, 233] on p "Featuring a potent blend of 5 clean, clinically proven ingredients to support s…" at bounding box center [215, 237] width 306 height 28
drag, startPoint x: 300, startPoint y: 233, endPoint x: 283, endPoint y: 240, distance: 18.7
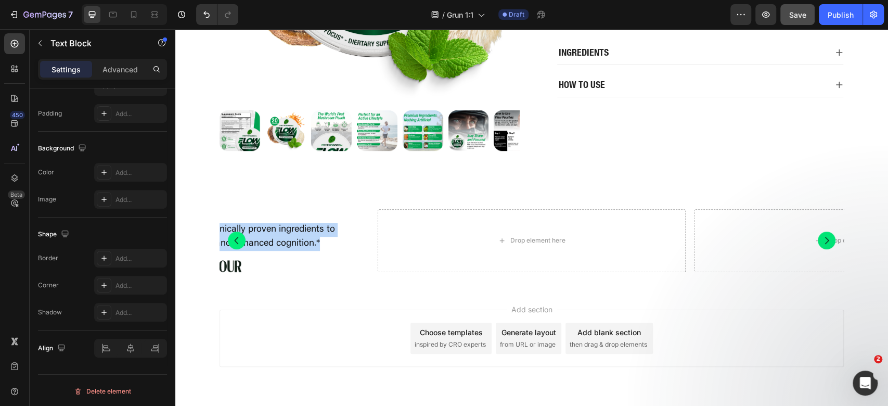
click at [298, 233] on p "Featuring a potent blend of 5 clean, clinically proven ingredients to support s…" at bounding box center [215, 237] width 306 height 28
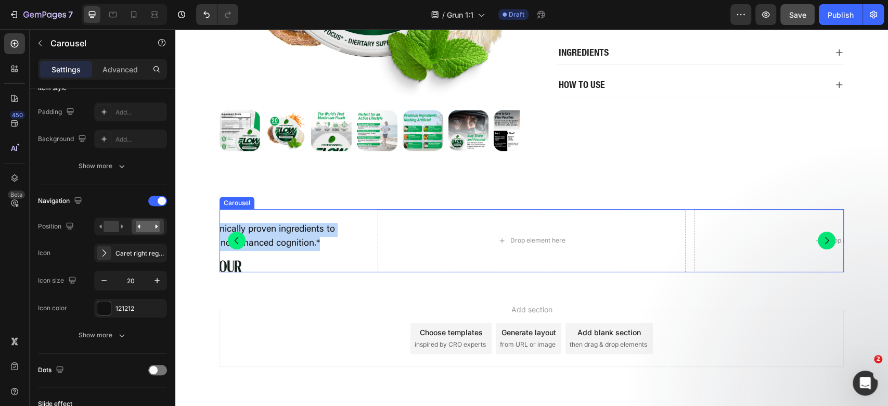
click at [235, 242] on icon "Carousel Back Arrow" at bounding box center [237, 240] width 10 height 10
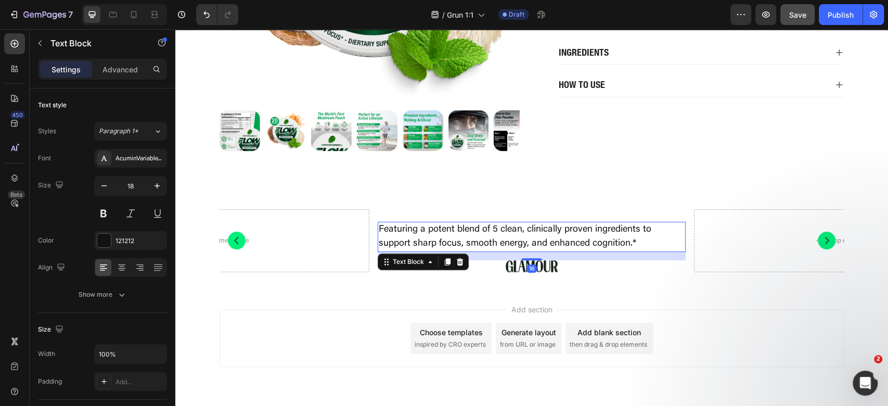
click at [636, 235] on p "Featuring a potent blend of 5 clean, clinically proven ingredients to support s…" at bounding box center [532, 237] width 306 height 28
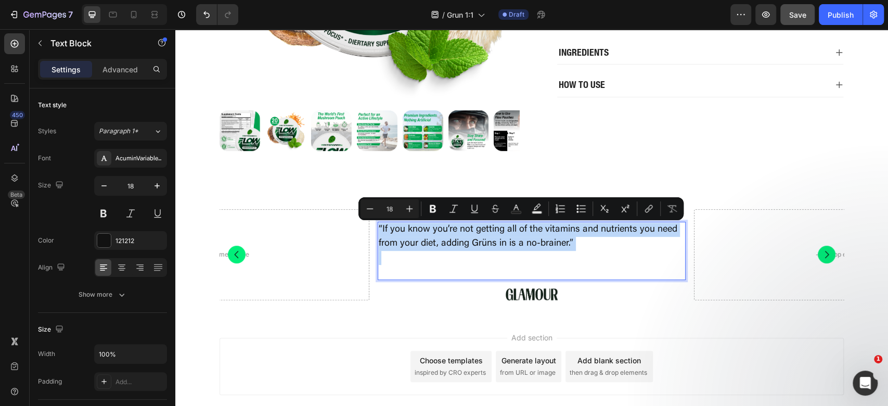
click at [592, 262] on p "Rich Text Editor. Editing area: main" at bounding box center [532, 265] width 306 height 28
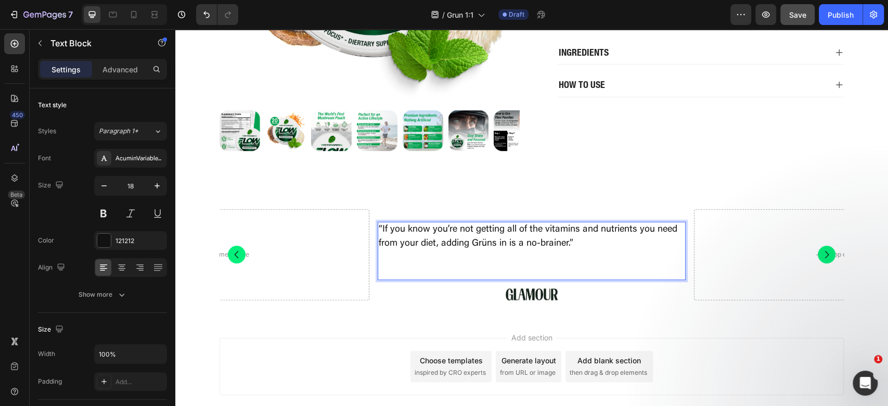
click at [564, 288] on div at bounding box center [532, 294] width 308 height 12
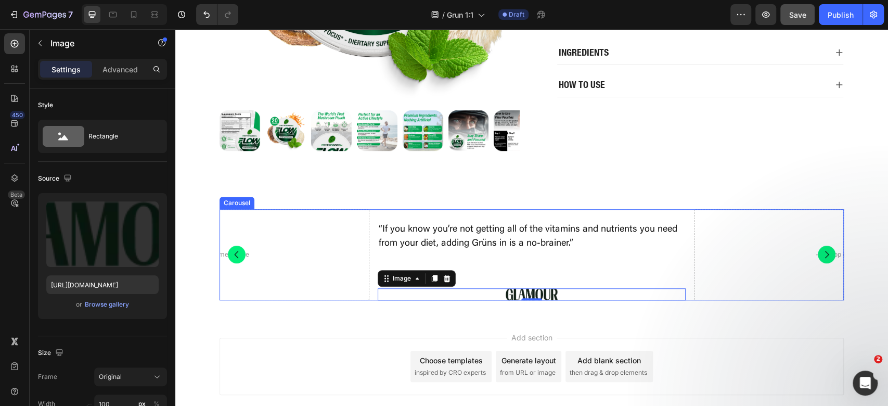
click at [563, 283] on div "“If you know you’re not getting all of the vitamins and nutrients you need from…" at bounding box center [532, 267] width 308 height 91
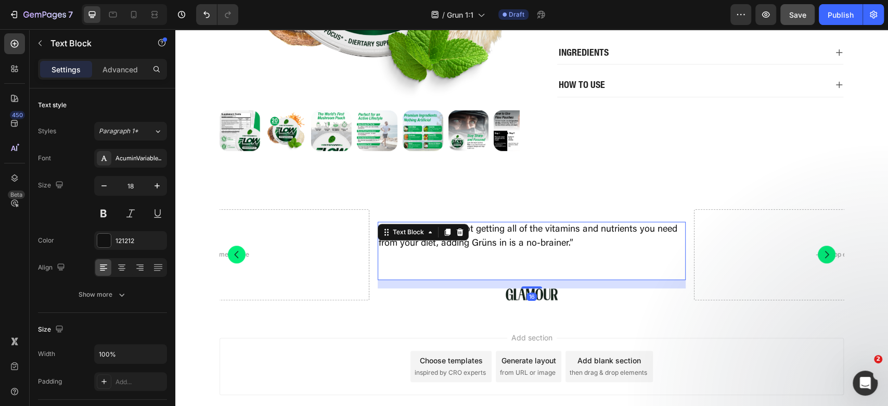
click at [574, 278] on p "Rich Text Editor. Editing area: main" at bounding box center [532, 265] width 306 height 28
click at [576, 280] on div "16" at bounding box center [532, 284] width 308 height 8
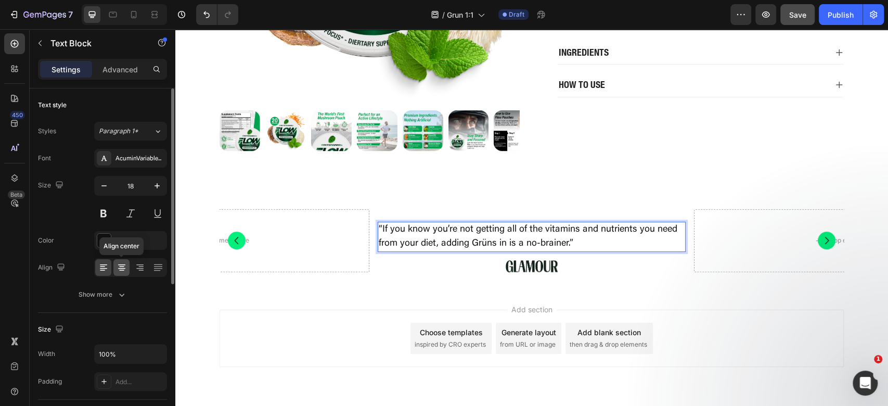
click at [126, 266] on icon at bounding box center [122, 267] width 10 height 10
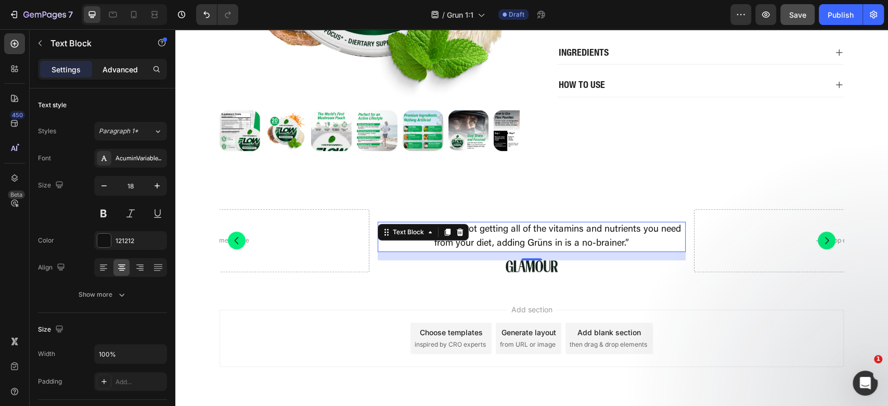
click at [122, 66] on p "Advanced" at bounding box center [120, 69] width 35 height 11
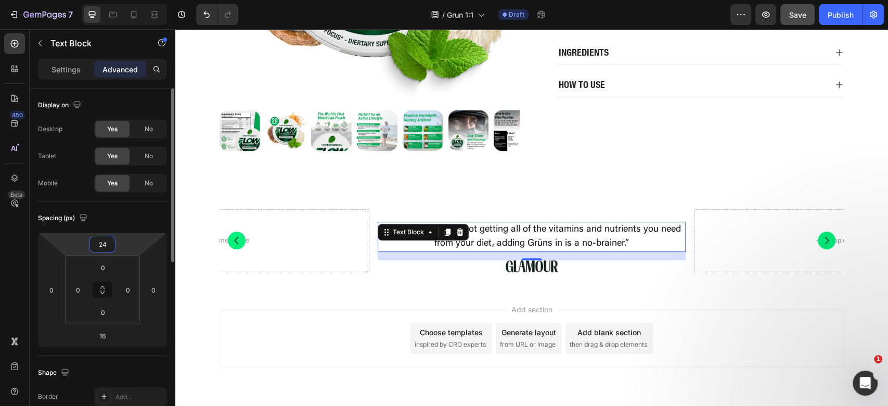
click at [98, 247] on input "24" at bounding box center [102, 244] width 21 height 16
type input "0"
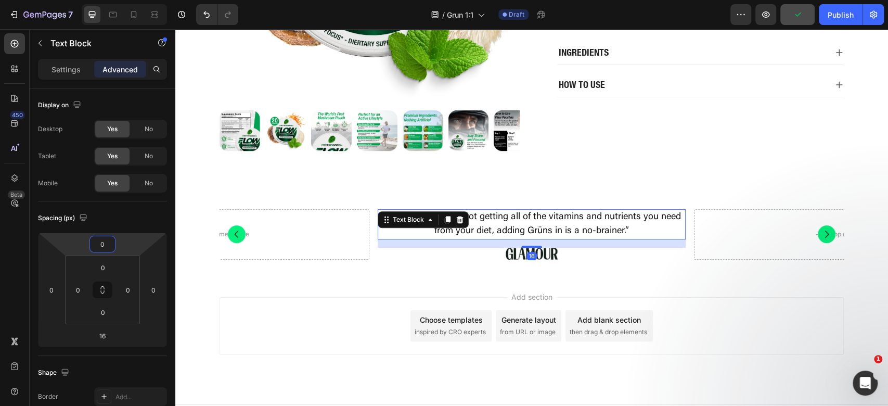
click at [779, 317] on div "Add section Choose templates inspired by CRO experts Generate layout from URL o…" at bounding box center [532, 325] width 624 height 57
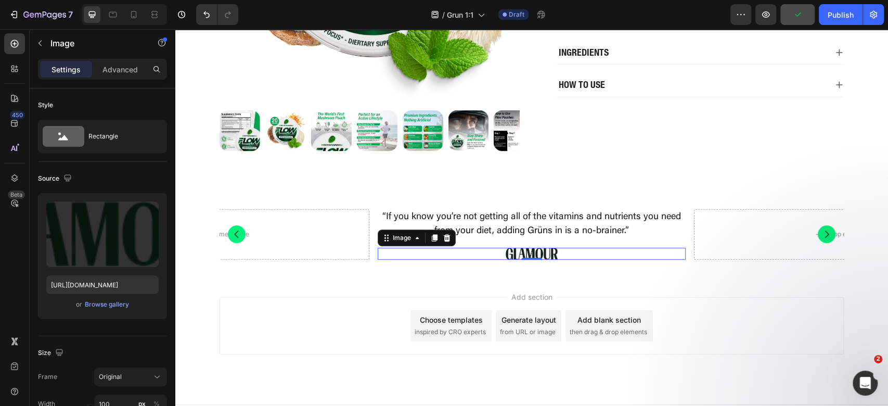
click at [525, 250] on img at bounding box center [532, 254] width 52 height 12
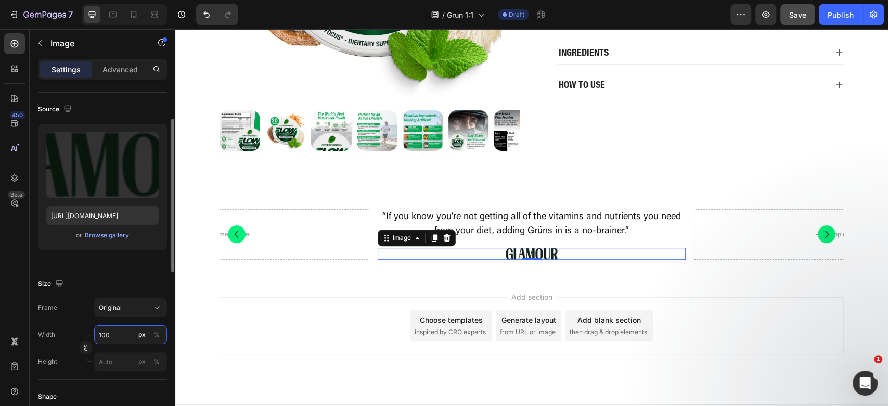
click at [119, 334] on input "100" at bounding box center [130, 334] width 73 height 19
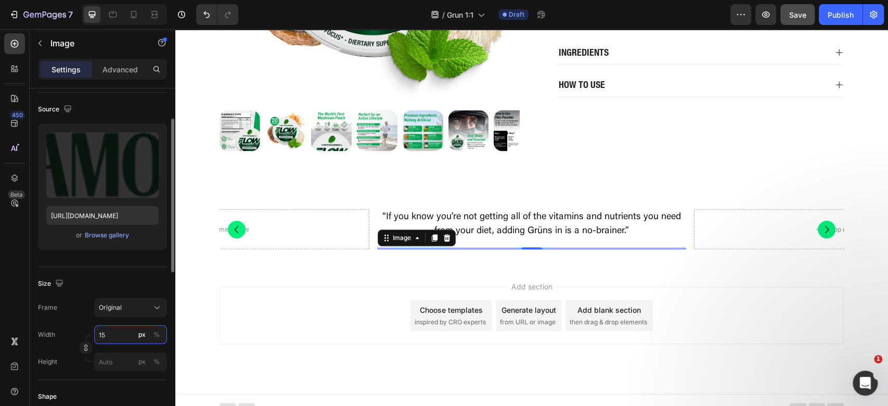
type input "150"
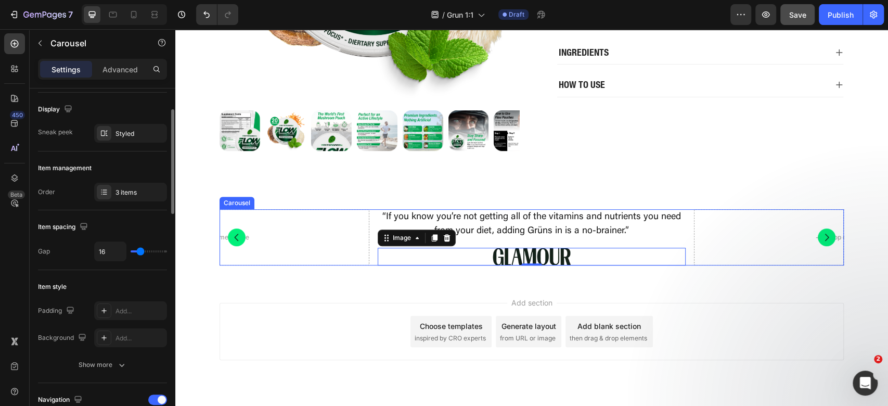
click at [369, 232] on div "Drop element here Drop element here “If you know you’re not getting all of the …" at bounding box center [532, 237] width 624 height 56
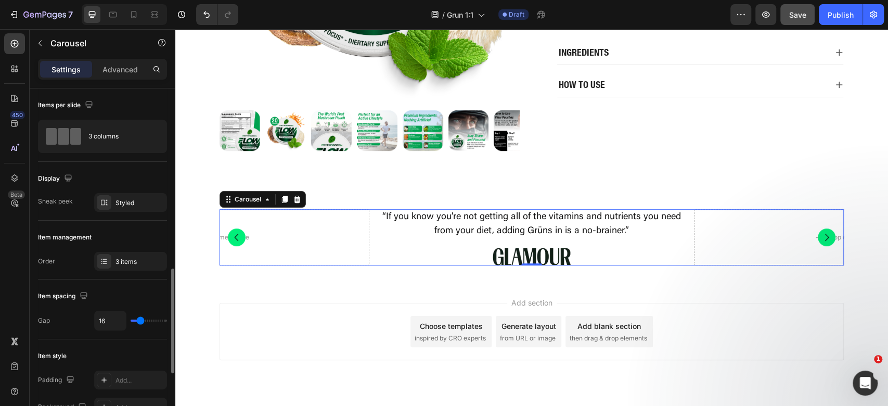
scroll to position [138, 0]
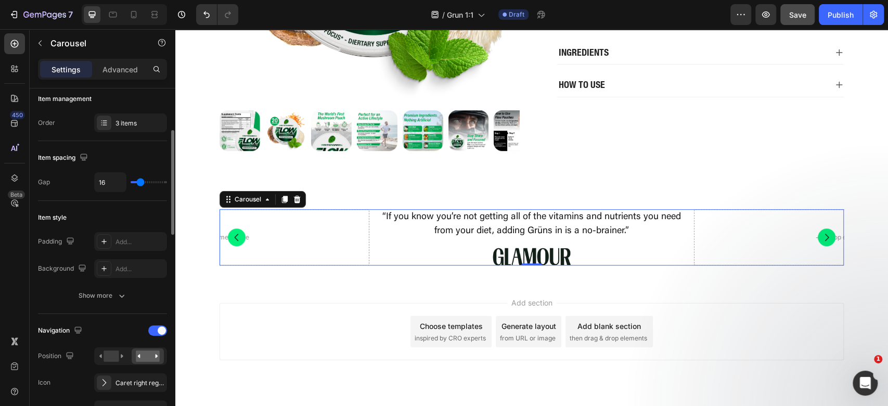
click at [114, 170] on div "Item spacing Gap 16" at bounding box center [102, 171] width 129 height 60
click at [111, 180] on input "16" at bounding box center [110, 182] width 31 height 19
type input "3"
type input "32"
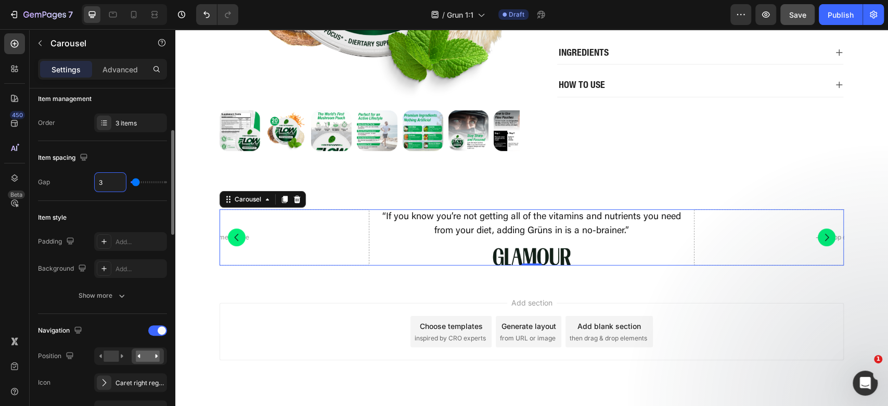
type input "32"
click at [826, 315] on div "Add section Choose templates inspired by CRO experts Generate layout from URL o…" at bounding box center [532, 331] width 624 height 57
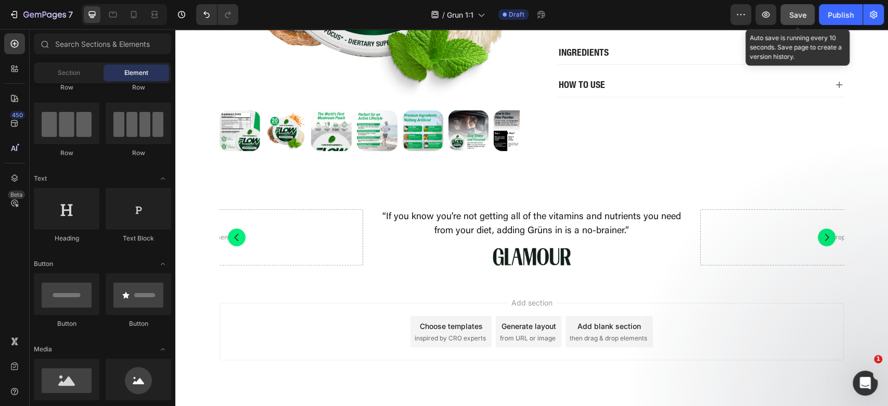
click at [785, 16] on button "Save" at bounding box center [798, 14] width 34 height 21
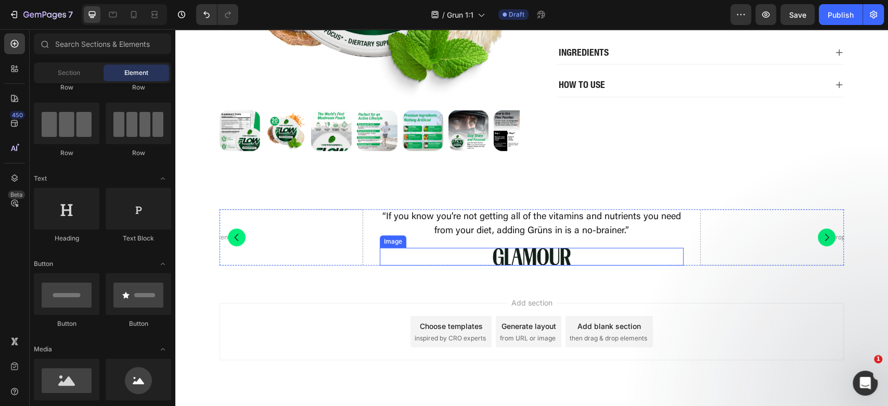
click at [555, 254] on img at bounding box center [532, 257] width 78 height 18
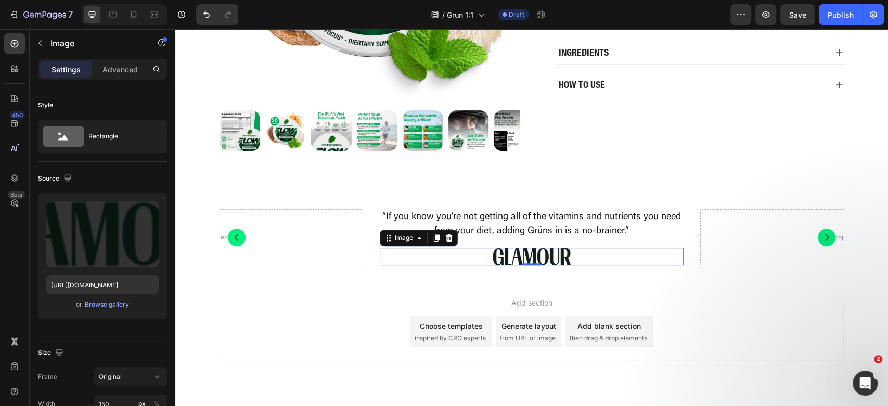
drag, startPoint x: 428, startPoint y: 236, endPoint x: 401, endPoint y: 246, distance: 29.5
click at [432, 236] on icon at bounding box center [436, 238] width 8 height 8
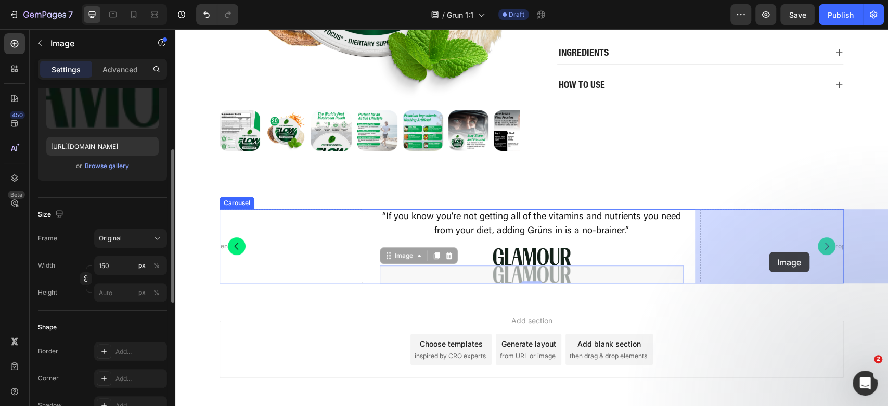
drag, startPoint x: 388, startPoint y: 255, endPoint x: 763, endPoint y: 253, distance: 375.2
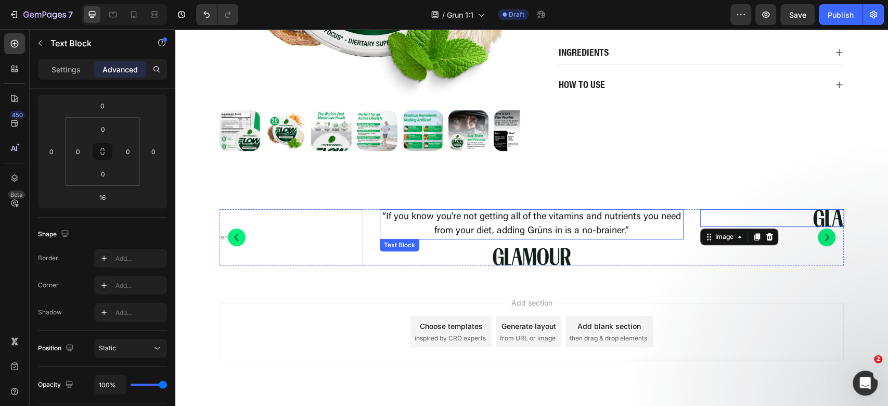
click at [518, 219] on p "“If you know you’re not getting all of the vitamins and nutrients you need from…" at bounding box center [532, 224] width 302 height 28
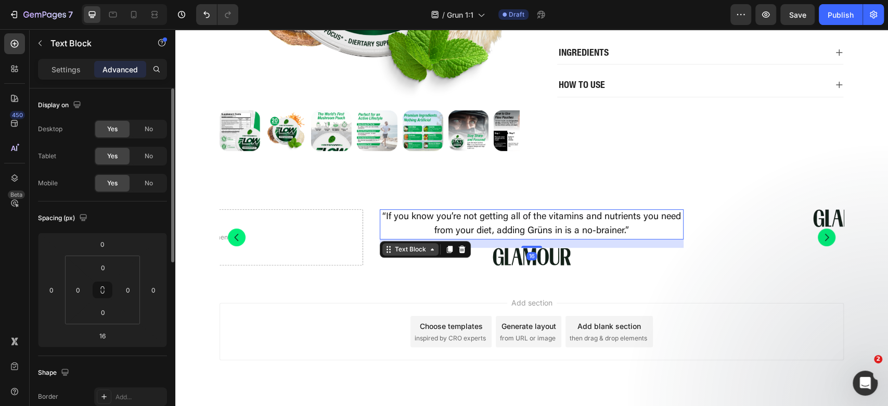
click at [447, 247] on icon at bounding box center [450, 249] width 6 height 7
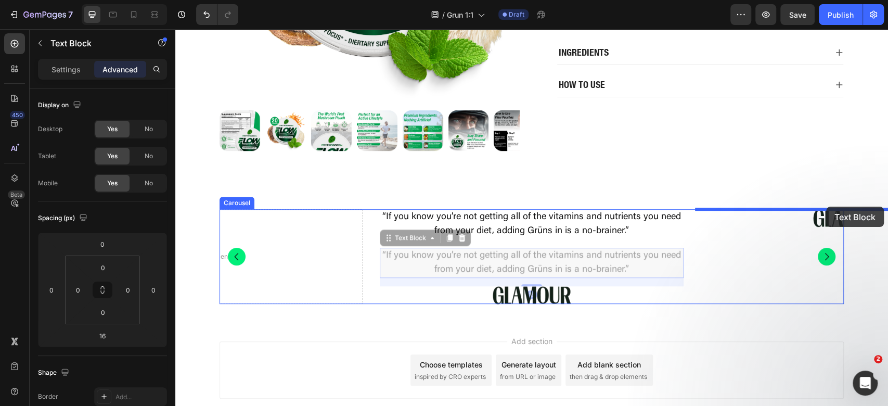
drag, startPoint x: 400, startPoint y: 235, endPoint x: 826, endPoint y: 207, distance: 427.6
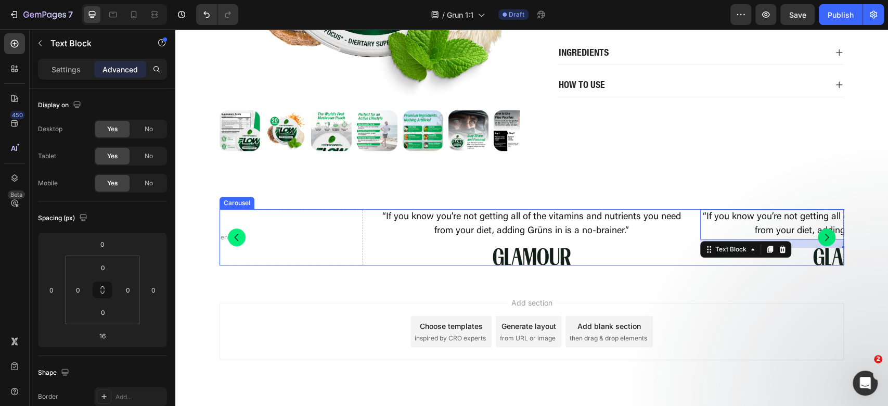
click at [825, 239] on icon "Carousel Next Arrow" at bounding box center [827, 237] width 4 height 7
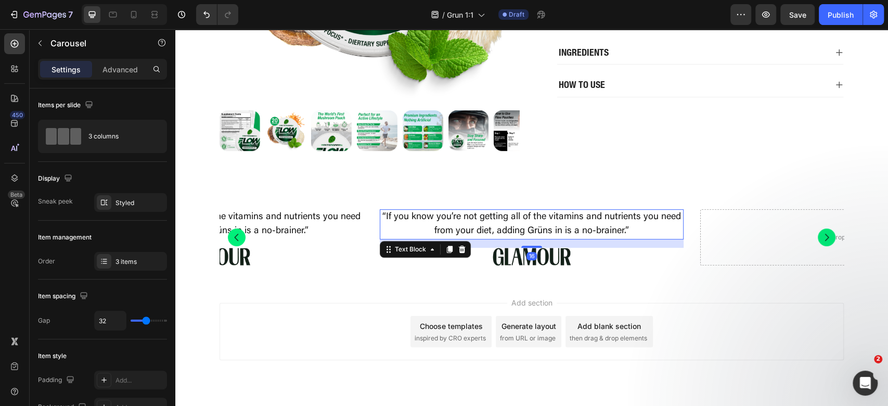
drag, startPoint x: 532, startPoint y: 225, endPoint x: 539, endPoint y: 224, distance: 7.4
click at [532, 226] on p "“If you know you’re not getting all of the vitamins and nutrients you need from…" at bounding box center [532, 224] width 302 height 28
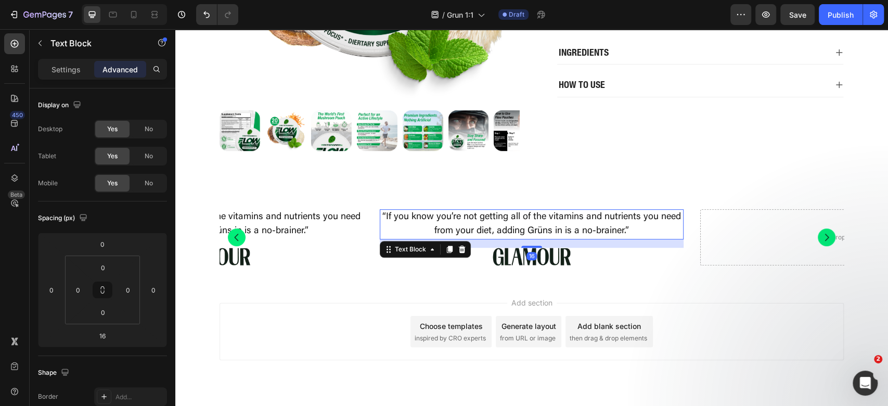
click at [539, 224] on p "“If you know you’re not getting all of the vitamins and nutrients you need from…" at bounding box center [532, 224] width 302 height 28
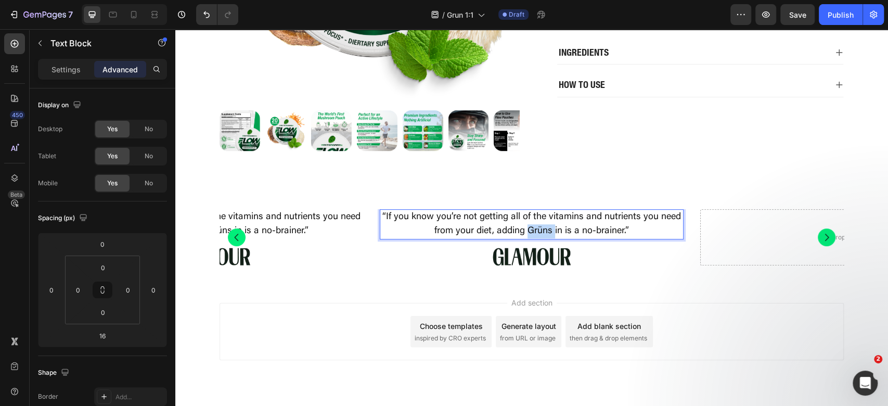
click at [539, 224] on p "“If you know you’re not getting all of the vitamins and nutrients you need from…" at bounding box center [532, 224] width 302 height 28
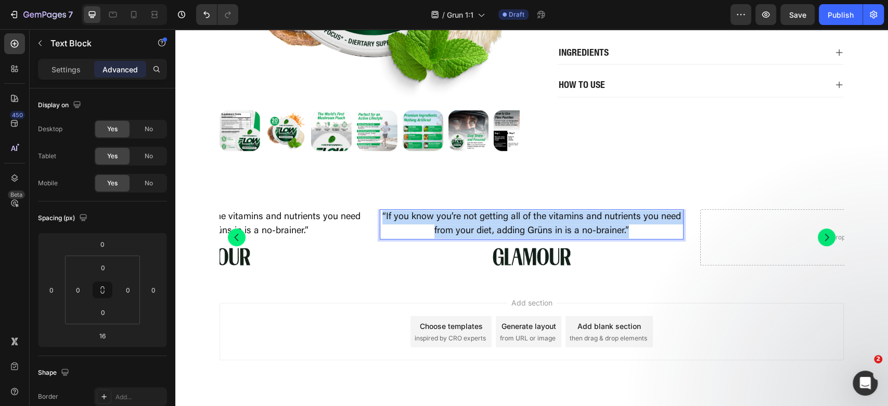
click at [539, 224] on p "“If you know you’re not getting all of the vitamins and nutrients you need from…" at bounding box center [532, 224] width 302 height 28
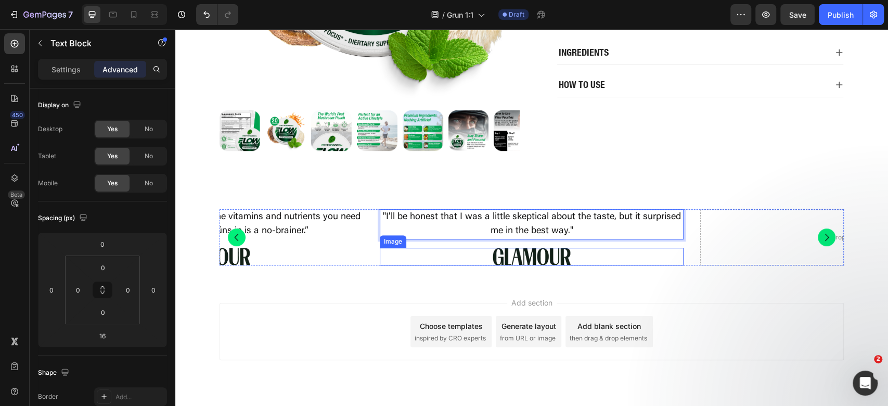
click at [558, 254] on img at bounding box center [532, 257] width 78 height 18
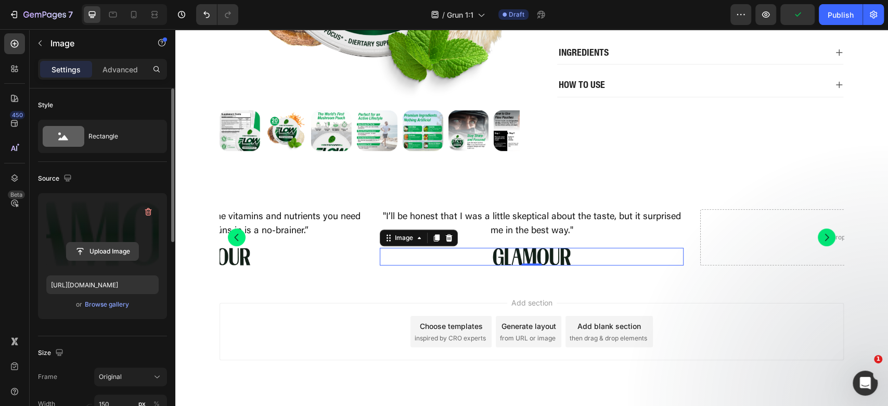
click at [96, 252] on input "file" at bounding box center [103, 251] width 72 height 18
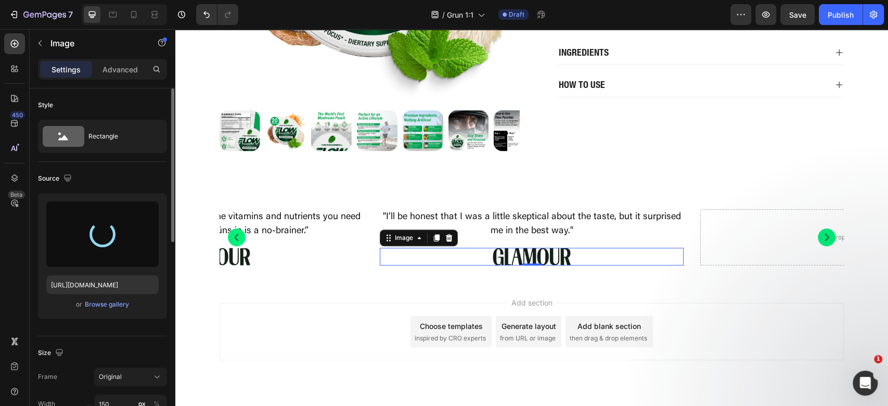
type input "https://cdn.shopify.com/s/files/1/0898/8983/3241/files/gempages_528801600827819…"
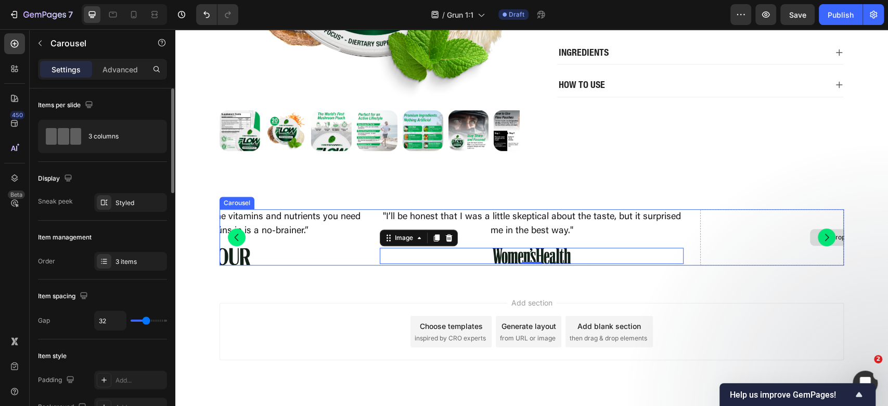
click at [738, 251] on div "Drop element here" at bounding box center [852, 237] width 304 height 56
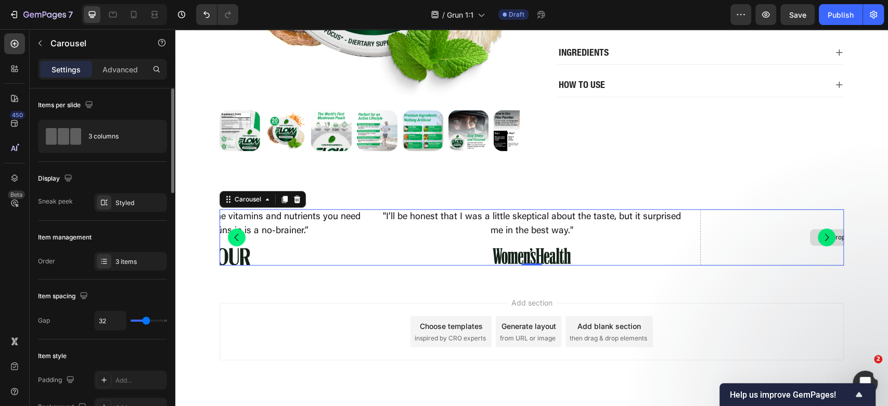
click at [692, 232] on div ""I’ll be honest that I was a little skeptical about the taste, but it surprised…" at bounding box center [532, 237] width 624 height 56
click at [116, 267] on div "3 items" at bounding box center [130, 261] width 73 height 19
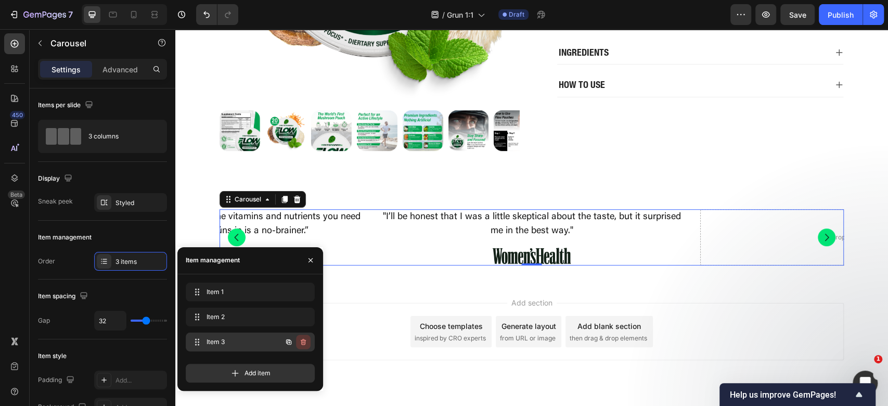
click at [303, 341] on icon "button" at bounding box center [303, 342] width 8 height 8
click at [305, 340] on div "Delete" at bounding box center [296, 341] width 19 height 9
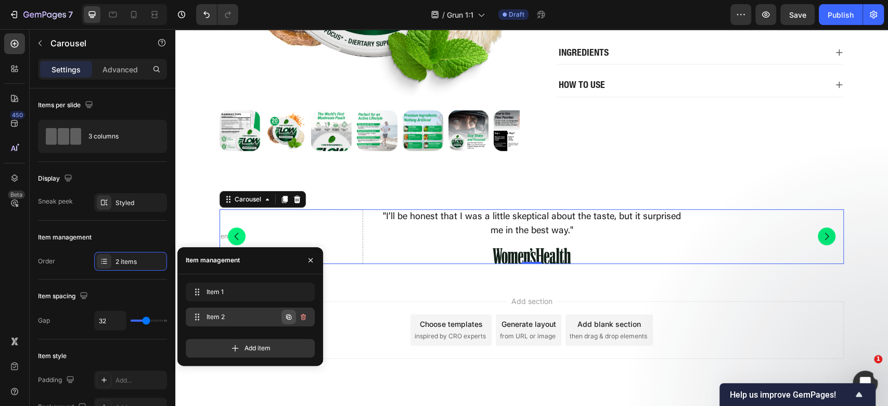
click at [290, 314] on icon "button" at bounding box center [289, 317] width 8 height 8
click at [288, 317] on icon "button" at bounding box center [289, 317] width 8 height 8
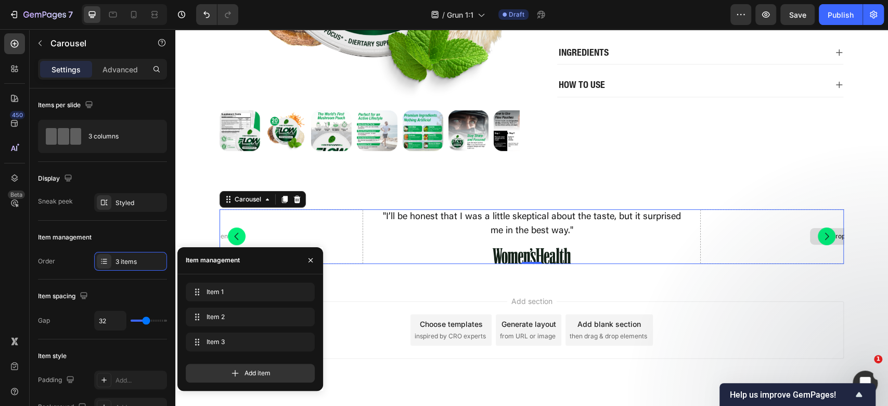
click at [829, 239] on button "Carousel Next Arrow" at bounding box center [827, 236] width 18 height 18
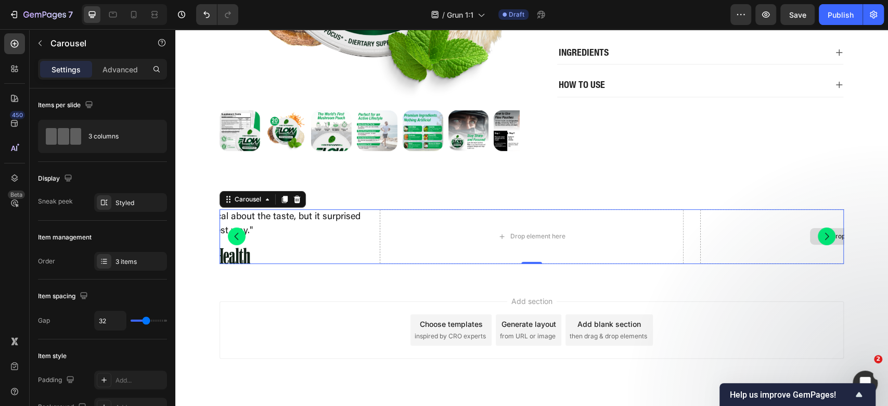
click at [826, 246] on div "Drop element here" at bounding box center [852, 236] width 304 height 55
click at [823, 228] on button "Carousel Next Arrow" at bounding box center [827, 236] width 18 height 18
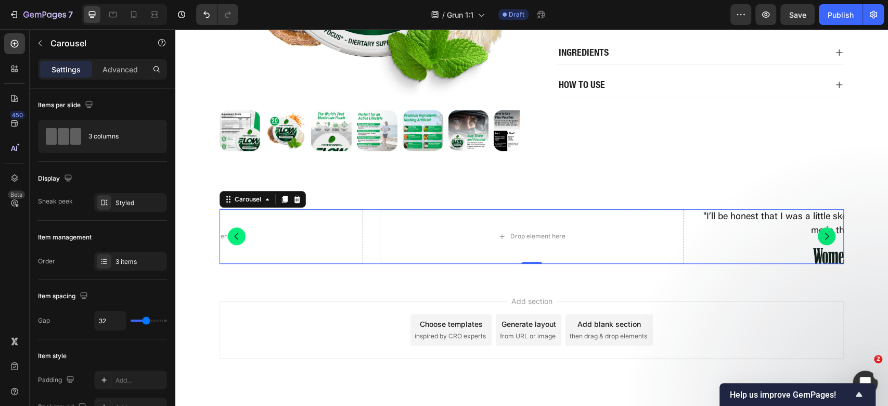
click at [821, 228] on button "Carousel Next Arrow" at bounding box center [827, 236] width 18 height 18
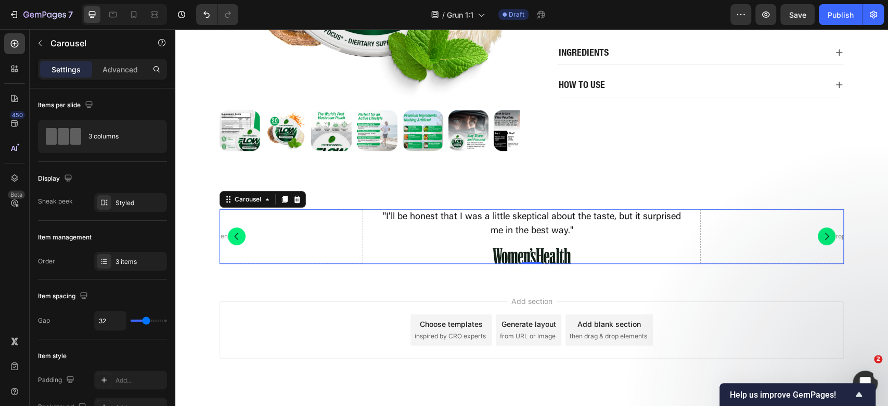
click at [822, 233] on icon "Carousel Next Arrow" at bounding box center [827, 236] width 10 height 10
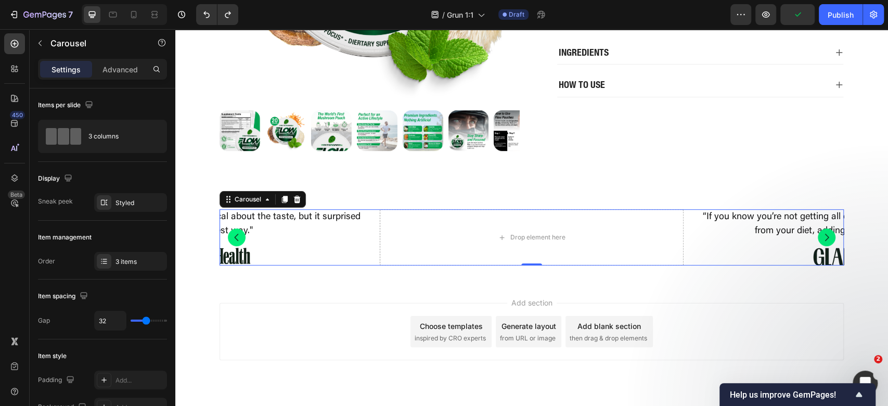
click at [827, 231] on button "Carousel Next Arrow" at bounding box center [827, 237] width 18 height 18
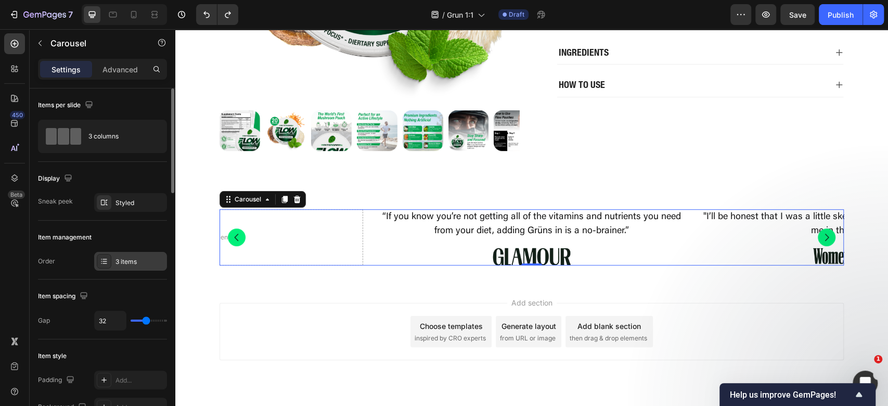
click at [119, 260] on div "3 items" at bounding box center [140, 261] width 49 height 9
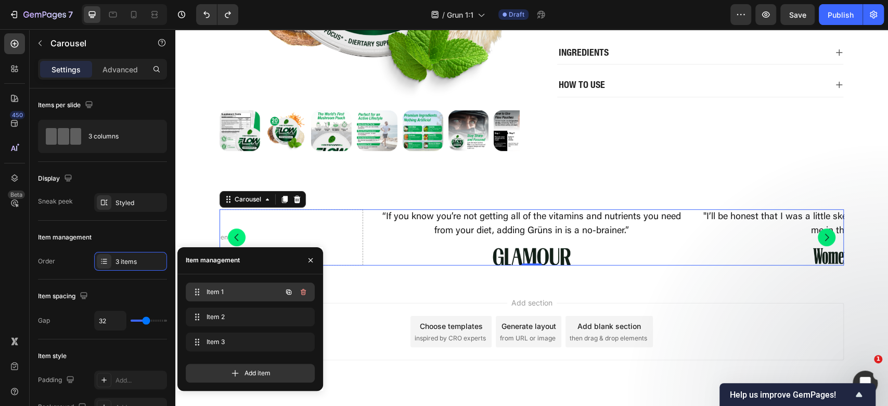
click at [239, 292] on span "Item 1" at bounding box center [236, 291] width 59 height 9
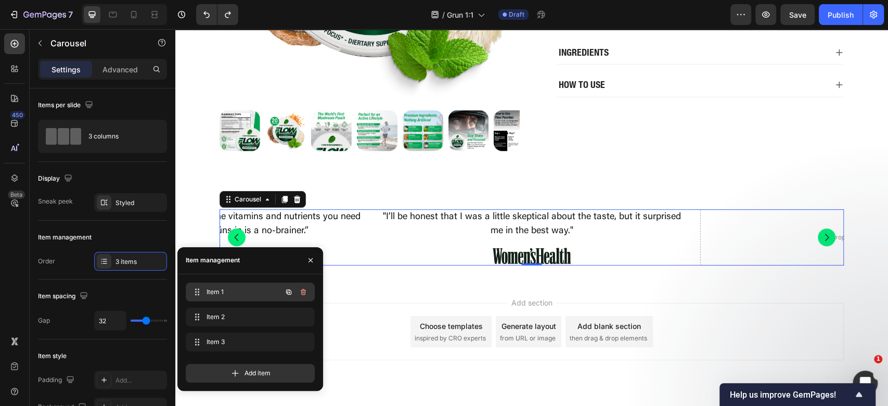
click at [240, 288] on span "Item 1" at bounding box center [236, 291] width 59 height 9
click at [235, 319] on span "Item 2" at bounding box center [236, 316] width 59 height 9
click at [235, 337] on span "Item 3" at bounding box center [236, 341] width 59 height 9
click at [235, 289] on span "Item 1" at bounding box center [236, 291] width 59 height 9
click at [229, 289] on span "Item 1" at bounding box center [242, 291] width 77 height 9
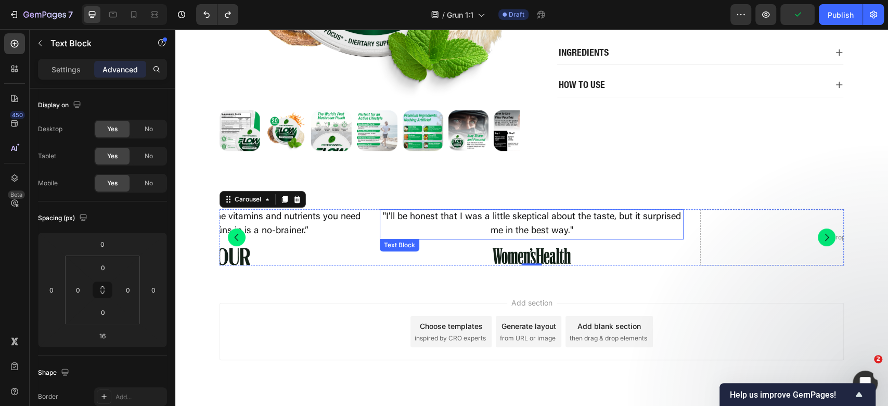
click at [542, 228] on p ""I’ll be honest that I was a little skeptical about the taste, but it surprised…" at bounding box center [532, 224] width 302 height 28
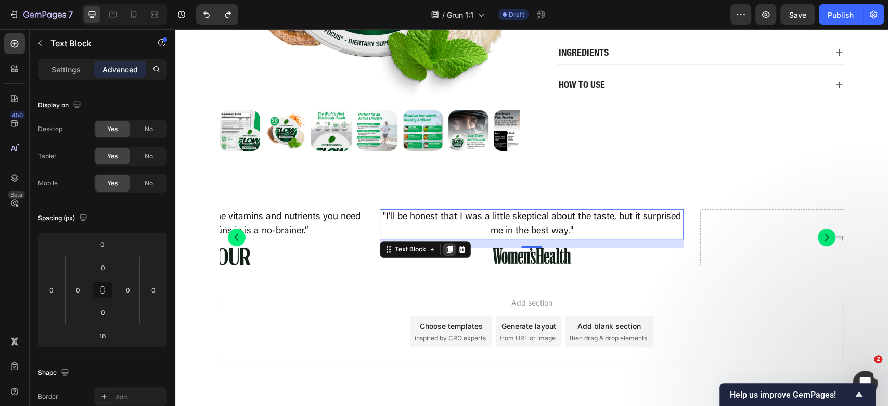
click at [445, 251] on icon at bounding box center [449, 249] width 8 height 8
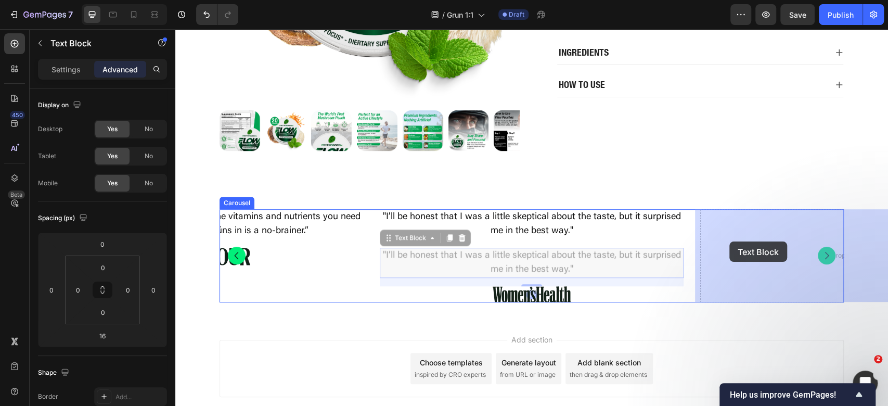
drag, startPoint x: 399, startPoint y: 242, endPoint x: 728, endPoint y: 242, distance: 329.9
type input "0"
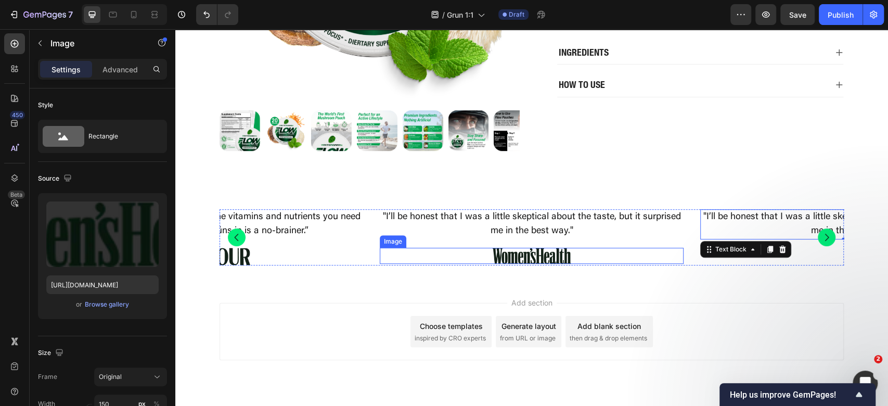
click at [543, 253] on img at bounding box center [532, 256] width 78 height 16
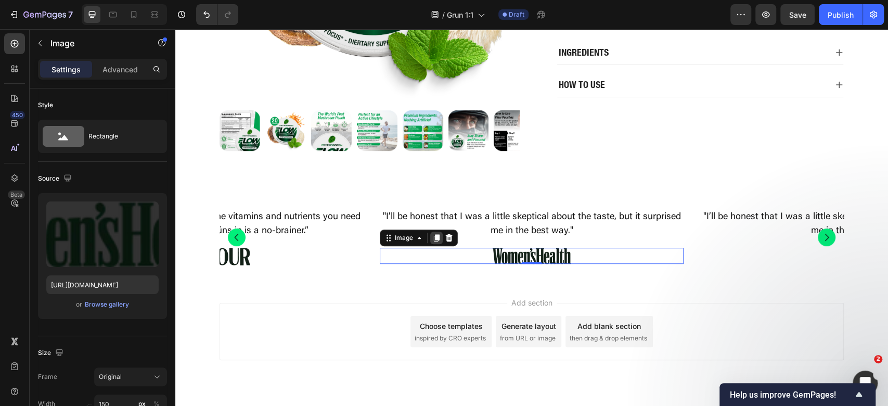
click at [432, 236] on icon at bounding box center [436, 238] width 8 height 8
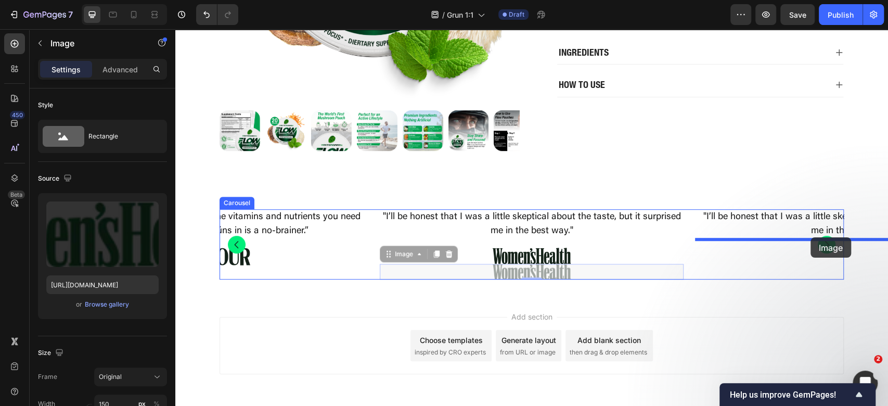
drag, startPoint x: 395, startPoint y: 260, endPoint x: 811, endPoint y: 237, distance: 415.9
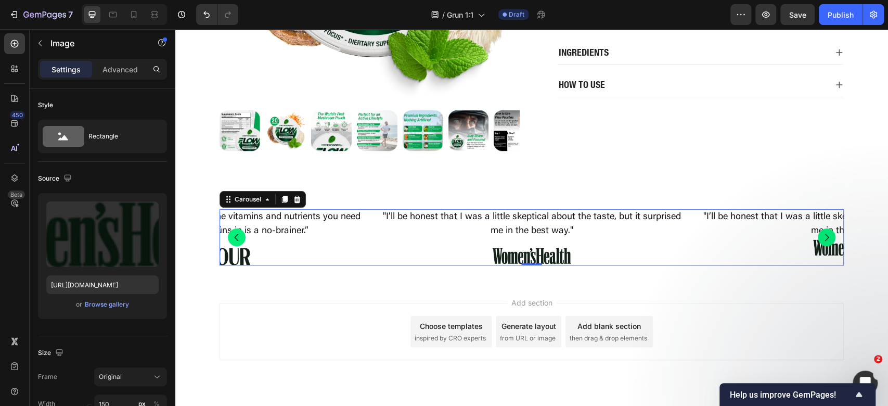
click at [824, 238] on icon "Carousel Next Arrow" at bounding box center [827, 237] width 10 height 10
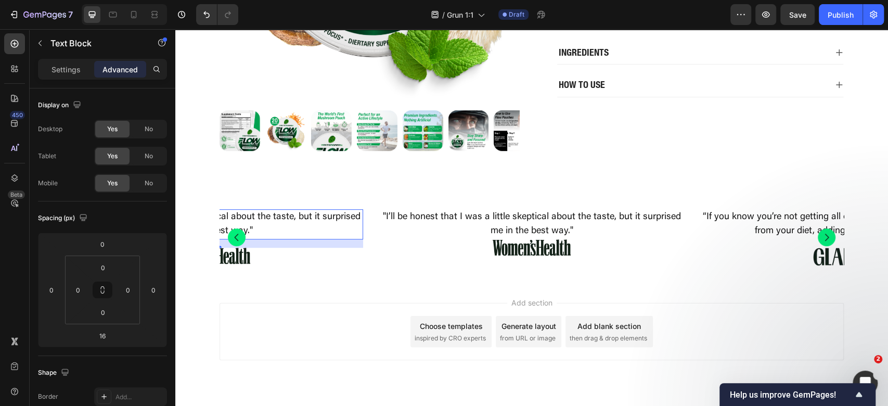
click at [290, 215] on p ""I’ll be honest that I was a little skeptical about the taste, but it surprised…" at bounding box center [211, 224] width 302 height 28
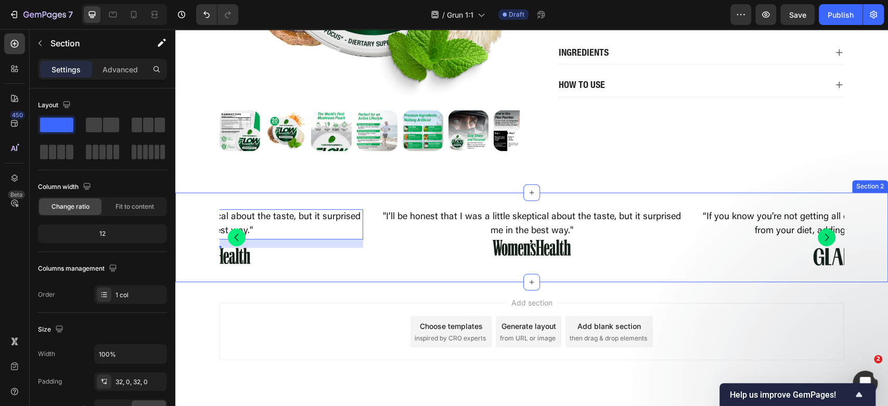
click at [512, 208] on div ""I’ll be honest that I was a little skeptical about the taste, but it surprised…" at bounding box center [531, 237] width 713 height 89
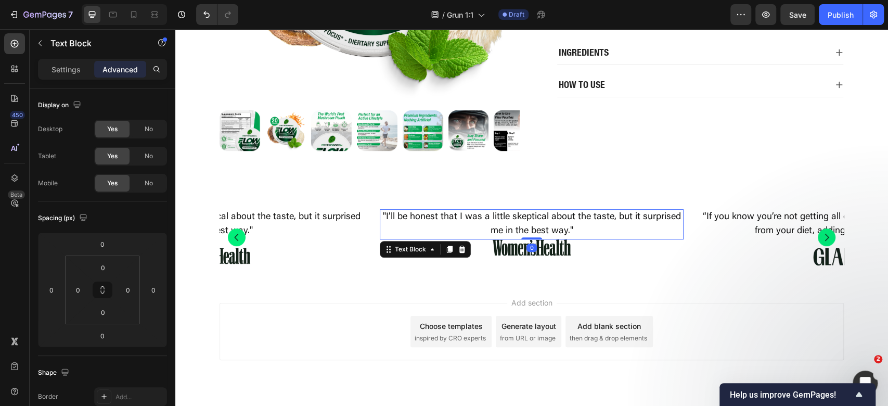
click at [554, 222] on p ""I’ll be honest that I was a little skeptical about the taste, but it surprised…" at bounding box center [532, 224] width 302 height 28
click at [99, 340] on input "0" at bounding box center [102, 336] width 21 height 16
type input "16"
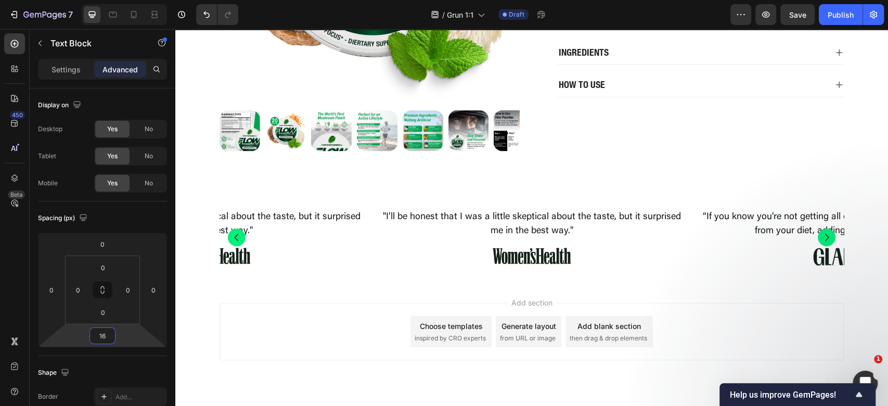
click at [731, 326] on div "Add section Choose templates inspired by CRO experts Generate layout from URL o…" at bounding box center [532, 331] width 624 height 57
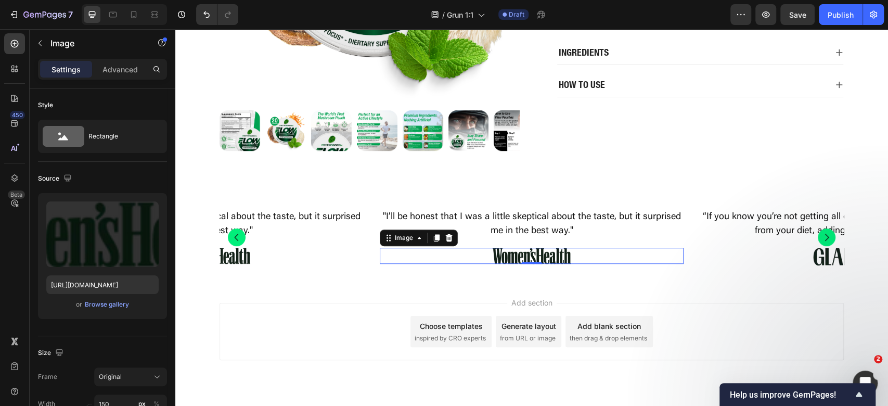
click at [545, 254] on img at bounding box center [532, 256] width 78 height 16
click at [72, 258] on input "file" at bounding box center [103, 251] width 72 height 18
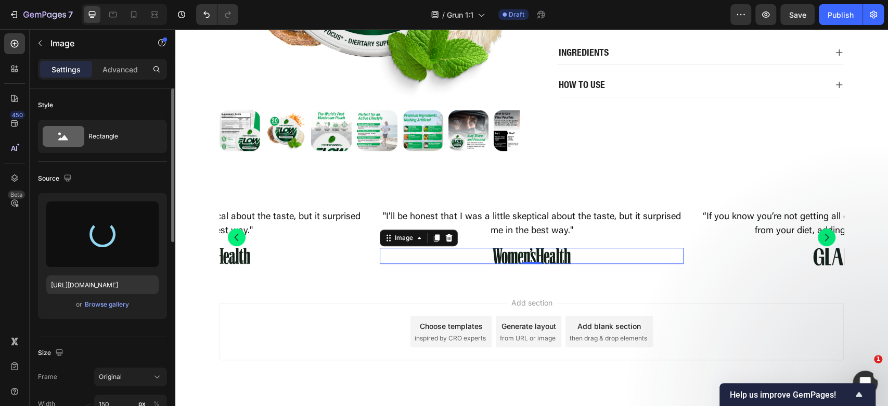
type input "https://cdn.shopify.com/s/files/1/0898/8983/3241/files/gempages_528801600827819…"
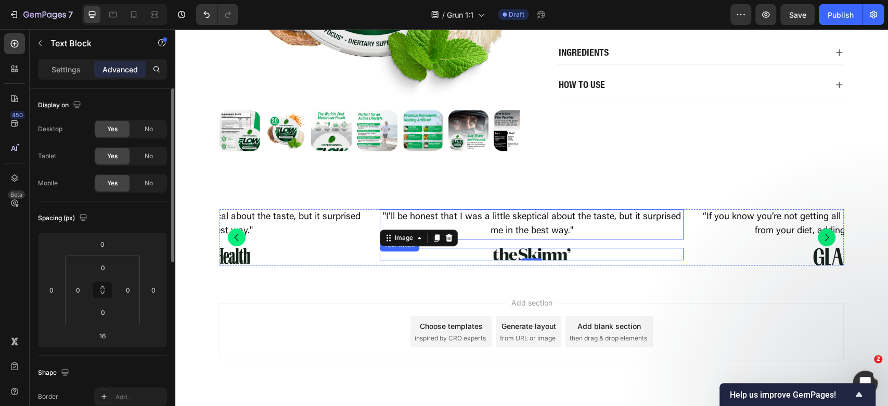
click at [547, 227] on p ""I’ll be honest that I was a little skeptical about the taste, but it surprised…" at bounding box center [532, 224] width 302 height 28
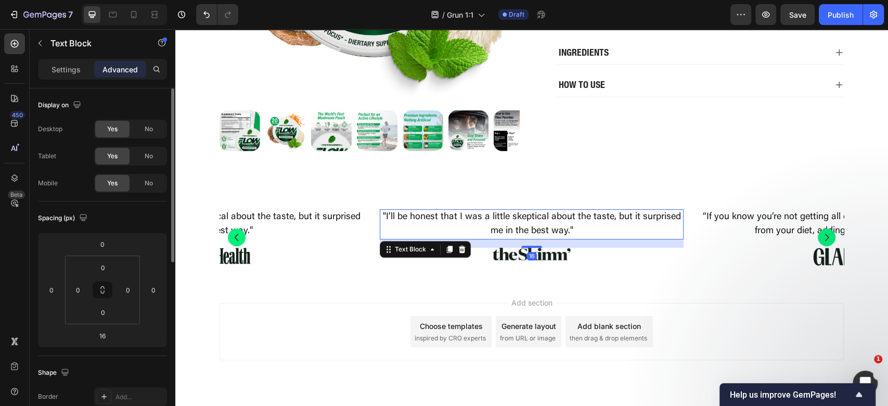
click at [568, 222] on p ""I’ll be honest that I was a little skeptical about the taste, but it surprised…" at bounding box center [532, 224] width 302 height 28
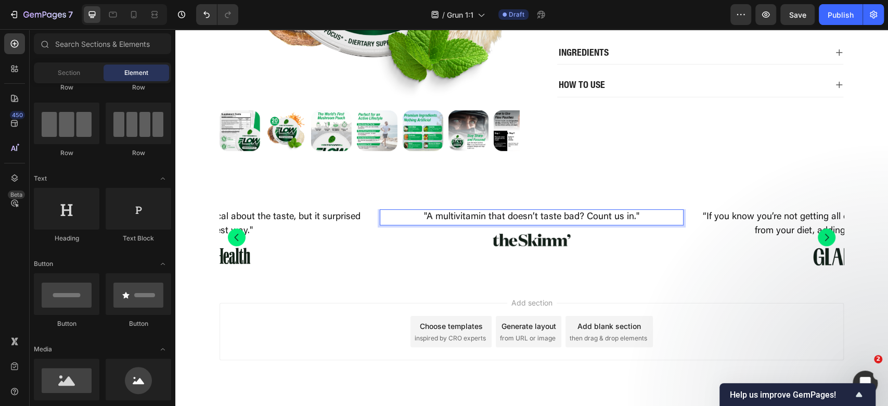
click at [747, 289] on div "Add section Choose templates inspired by CRO experts Generate layout from URL o…" at bounding box center [531, 346] width 713 height 128
click at [769, 258] on div at bounding box center [852, 257] width 304 height 18
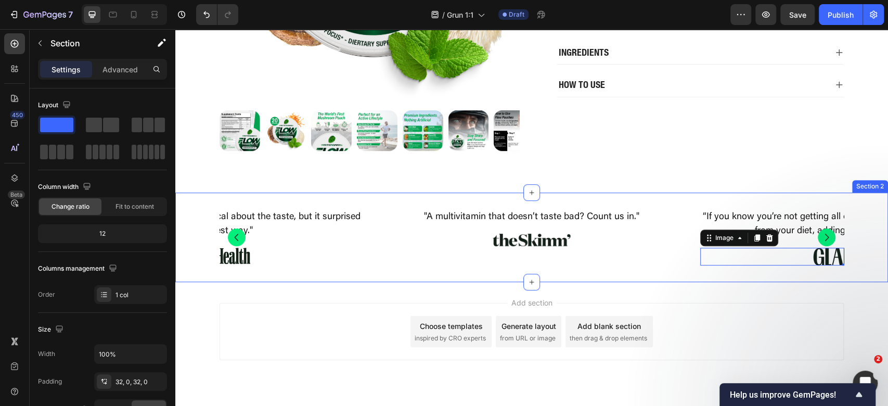
click at [644, 266] on div ""I’ll be honest that I was a little skeptical about the taste, but it surprised…" at bounding box center [531, 237] width 713 height 89
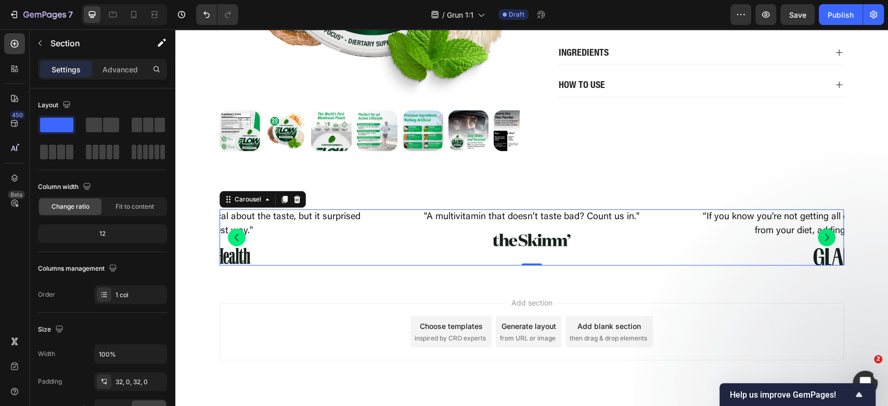
click at [651, 251] on div ""A multivitamin that doesn’t taste bad? Count us in." Text Block Image" at bounding box center [532, 237] width 304 height 56
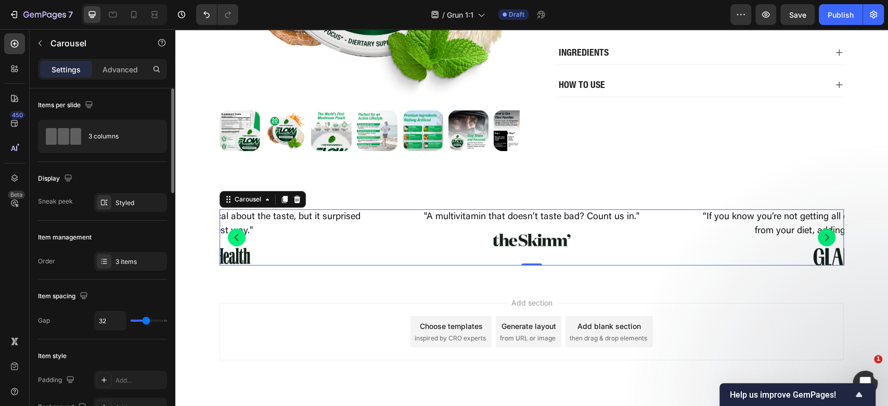
click at [97, 274] on div "Item management Order 3 items" at bounding box center [102, 250] width 129 height 59
click at [118, 257] on div "3 items" at bounding box center [140, 261] width 49 height 9
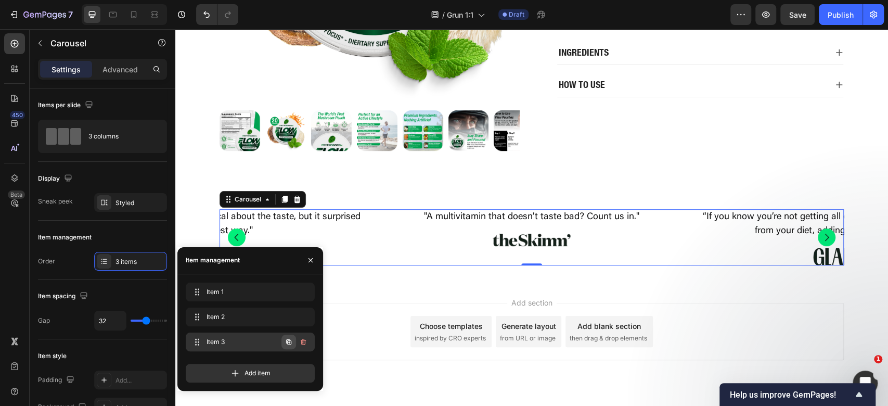
click at [288, 340] on icon "button" at bounding box center [288, 341] width 5 height 5
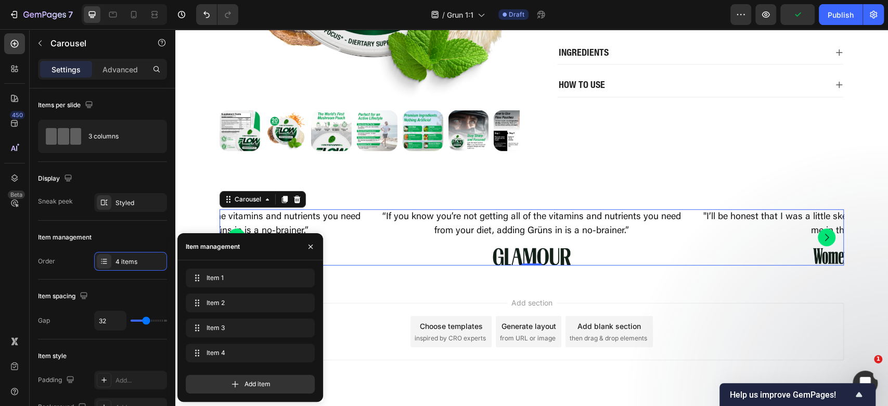
click at [819, 231] on button "Carousel Next Arrow" at bounding box center [827, 237] width 18 height 18
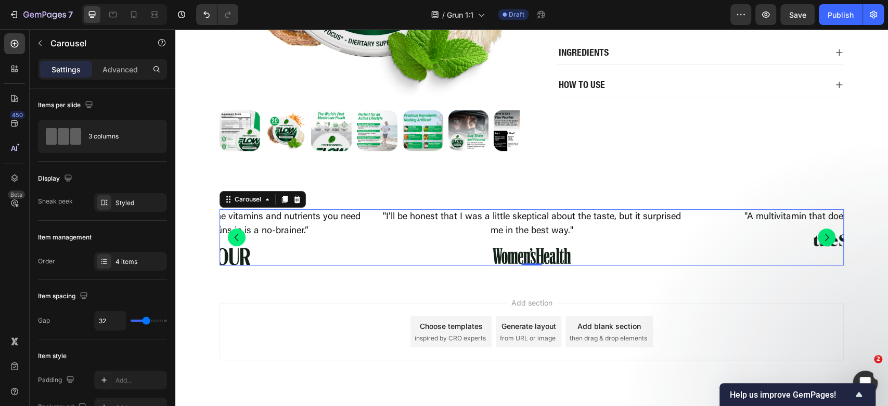
click at [233, 241] on icon "Carousel Back Arrow" at bounding box center [237, 237] width 10 height 10
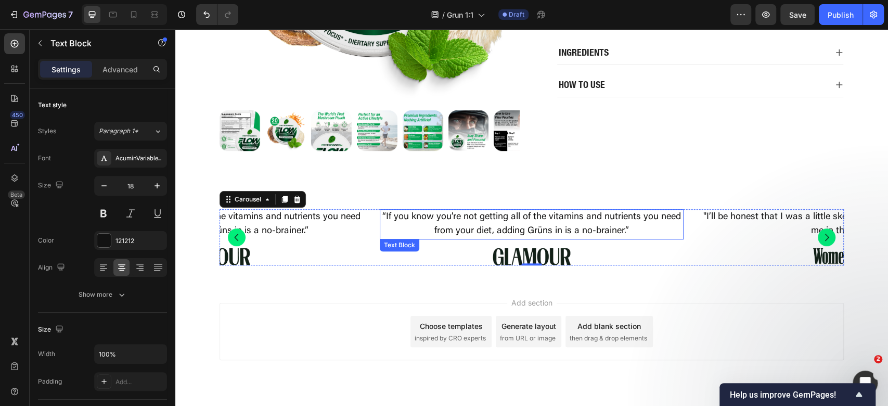
drag, startPoint x: 592, startPoint y: 219, endPoint x: 609, endPoint y: 219, distance: 17.2
click at [592, 219] on p "“If you know you’re not getting all of the vitamins and nutrients you need from…" at bounding box center [532, 224] width 302 height 28
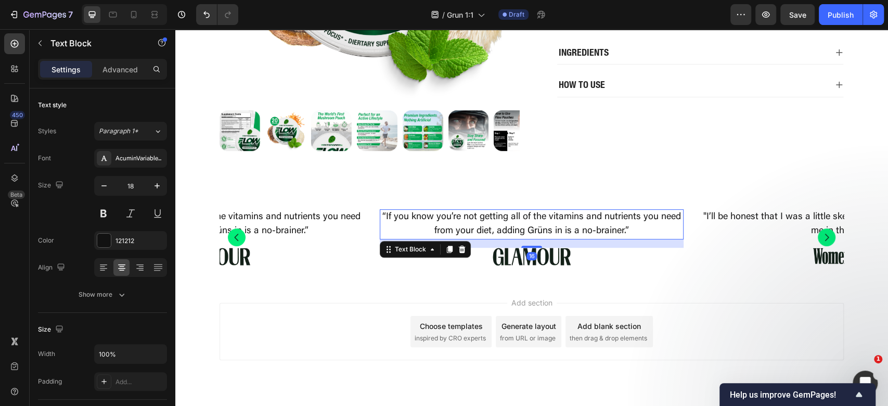
click at [621, 223] on p "“If you know you’re not getting all of the vitamins and nutrients you need from…" at bounding box center [532, 224] width 302 height 28
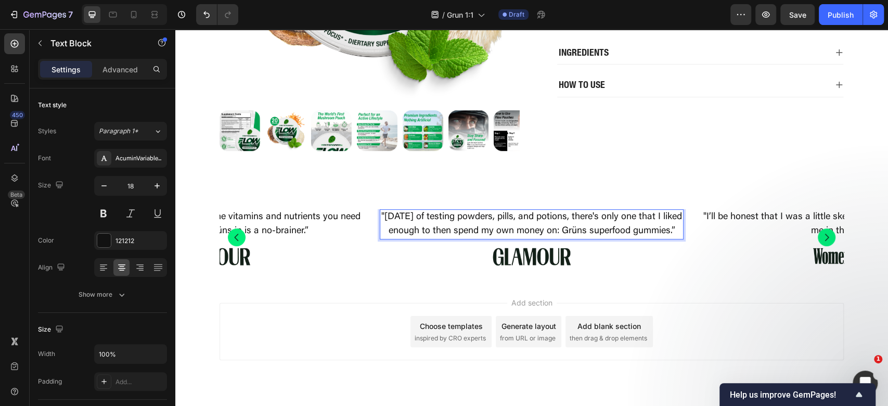
click at [556, 265] on img at bounding box center [532, 257] width 78 height 18
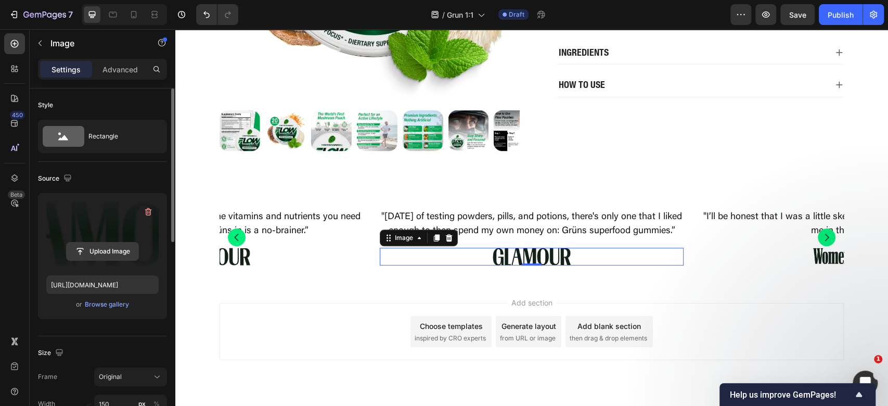
click at [102, 254] on input "file" at bounding box center [103, 251] width 72 height 18
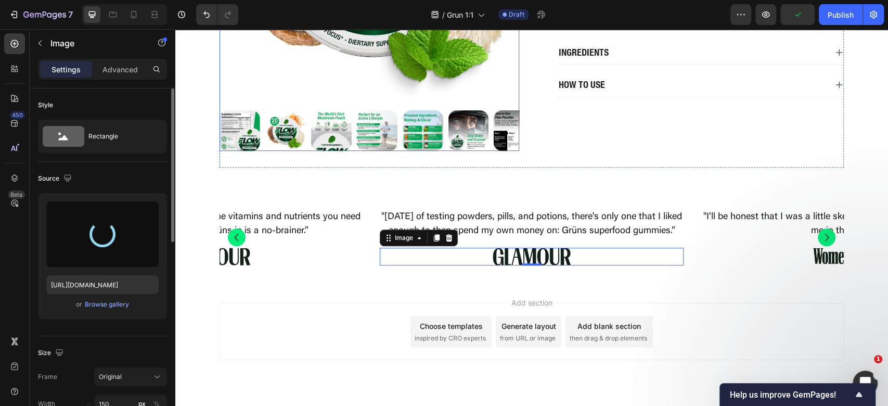
type input "https://cdn.shopify.com/s/files/1/0898/8983/3241/files/gempages_528801600827819…"
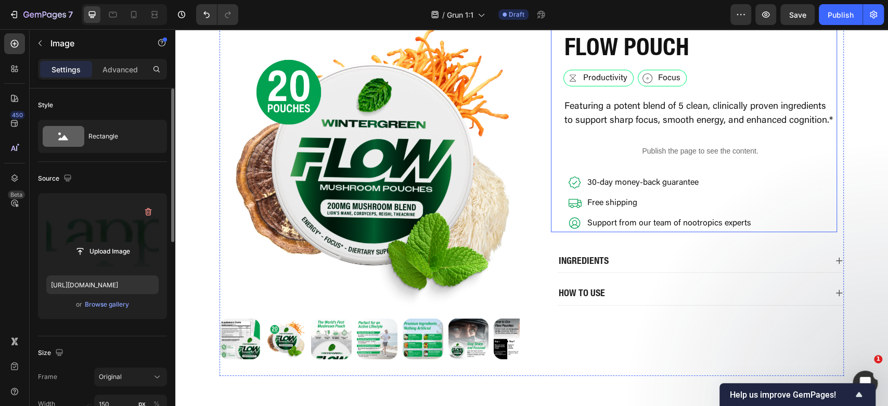
scroll to position [271, 0]
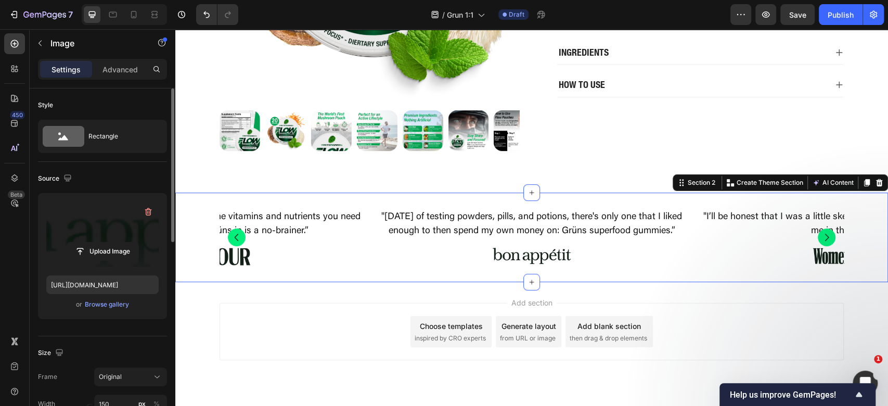
click at [352, 200] on div ""I’ll be honest that I was a little skeptical about the taste, but it surprised…" at bounding box center [531, 237] width 713 height 89
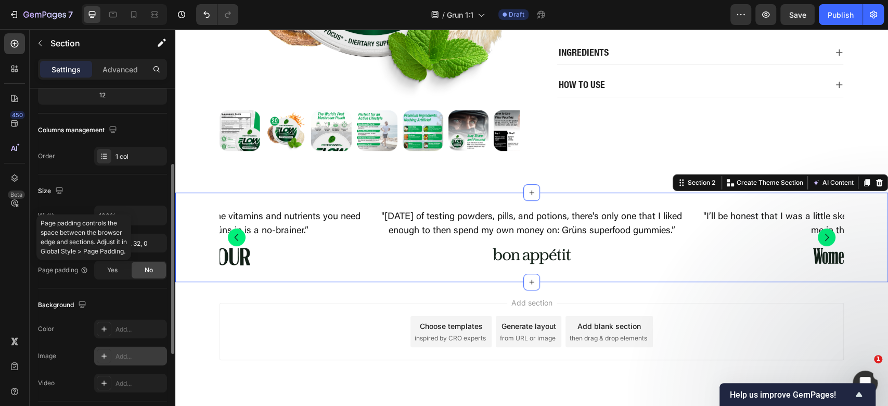
scroll to position [277, 0]
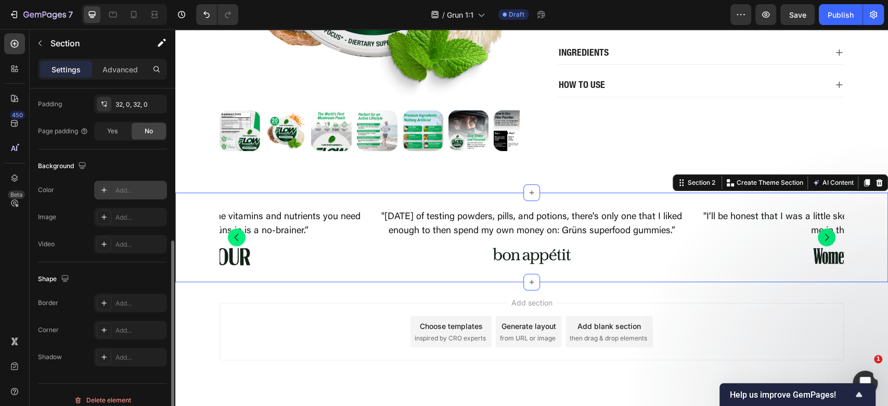
click at [122, 182] on div "Add..." at bounding box center [130, 190] width 73 height 19
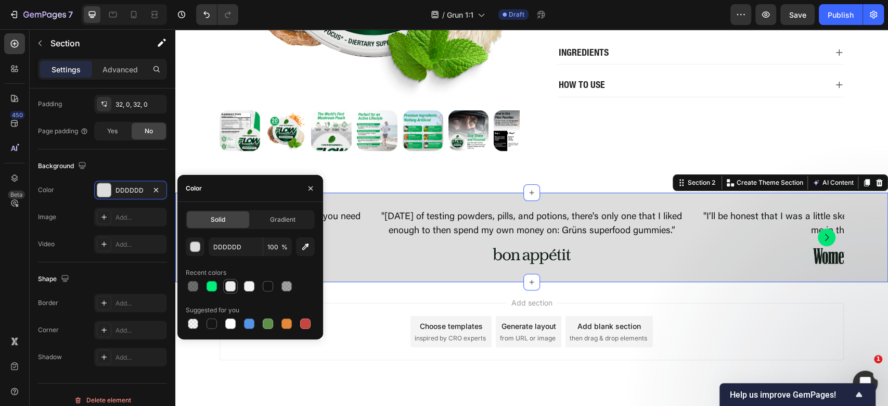
click at [232, 284] on div at bounding box center [230, 286] width 10 height 10
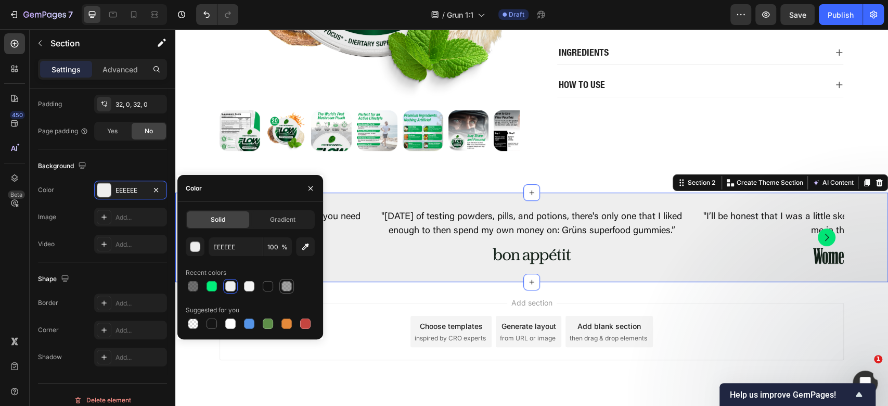
click at [285, 288] on div at bounding box center [287, 286] width 10 height 10
type input "4D4D4D"
type input "50"
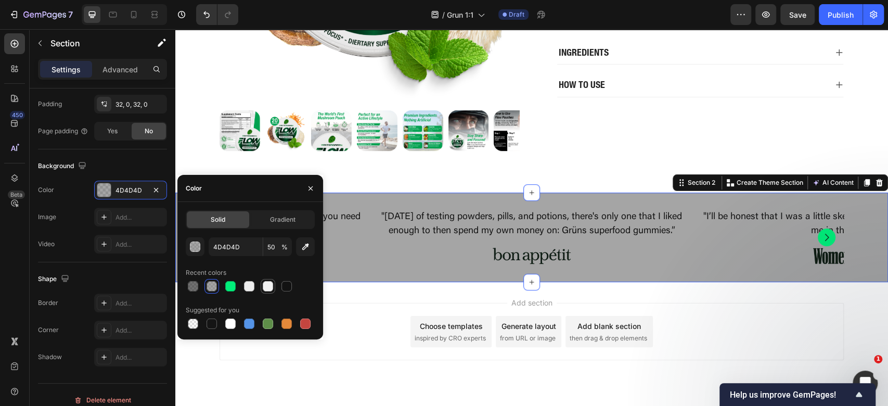
click at [267, 286] on div at bounding box center [268, 286] width 10 height 10
type input "F3F3F3"
type input "100"
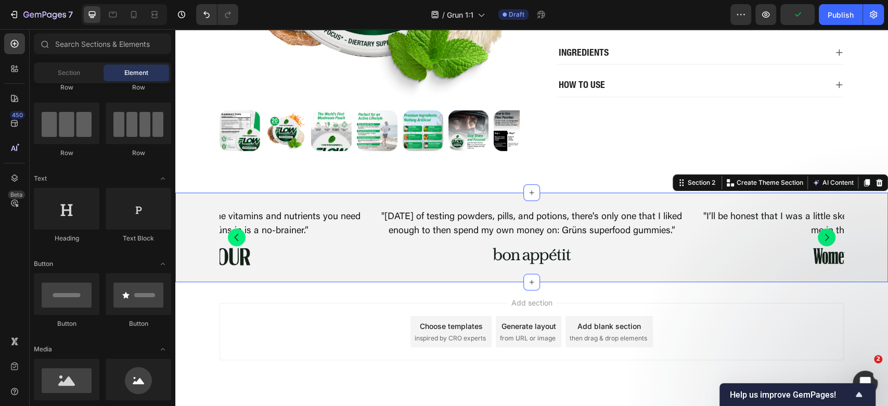
drag, startPoint x: 704, startPoint y: 315, endPoint x: 710, endPoint y: 313, distance: 6.3
click at [710, 313] on div "Add section Choose templates inspired by CRO experts Generate layout from URL o…" at bounding box center [531, 346] width 713 height 128
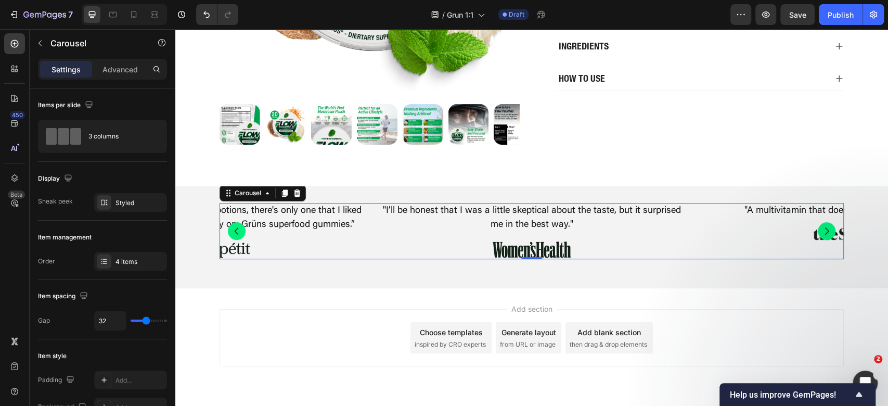
click at [367, 259] on div ""I’ll be honest that I was a little skeptical about the taste, but it surprised…" at bounding box center [532, 231] width 624 height 56
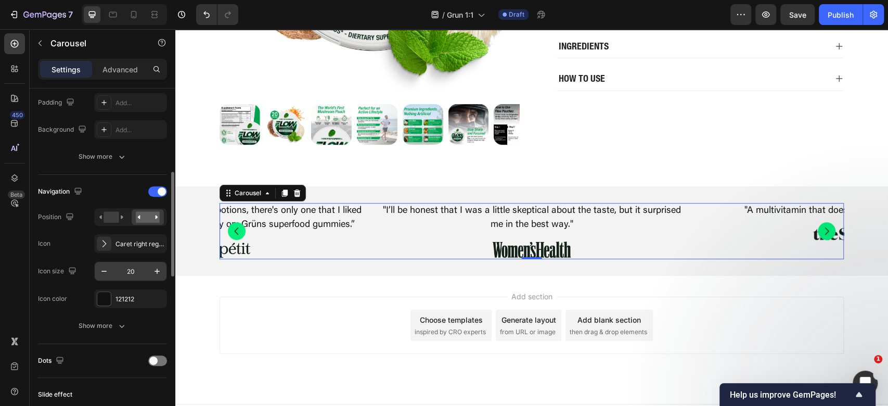
scroll to position [416, 0]
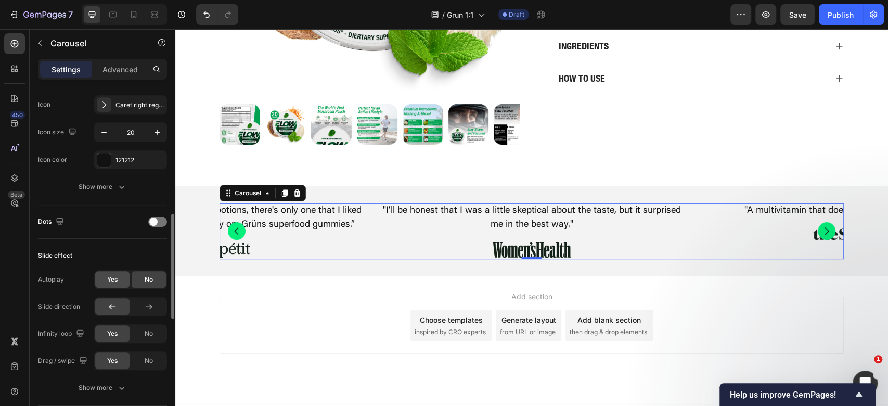
drag, startPoint x: 118, startPoint y: 280, endPoint x: 134, endPoint y: 245, distance: 38.7
click at [118, 280] on div "Yes" at bounding box center [112, 279] width 34 height 17
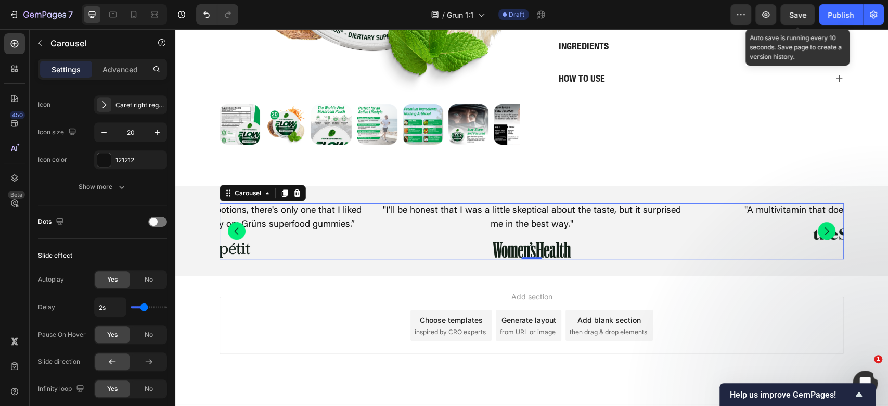
click at [800, 11] on span "Save" at bounding box center [797, 14] width 17 height 9
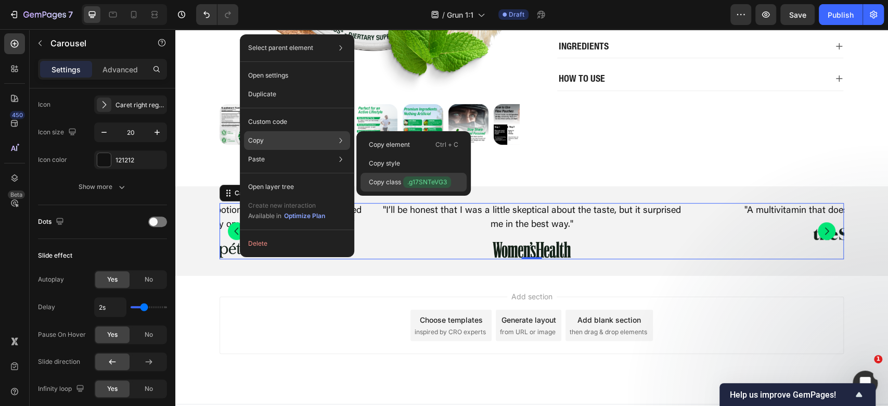
click at [407, 186] on span ".g17SNTeVG3" at bounding box center [427, 181] width 48 height 11
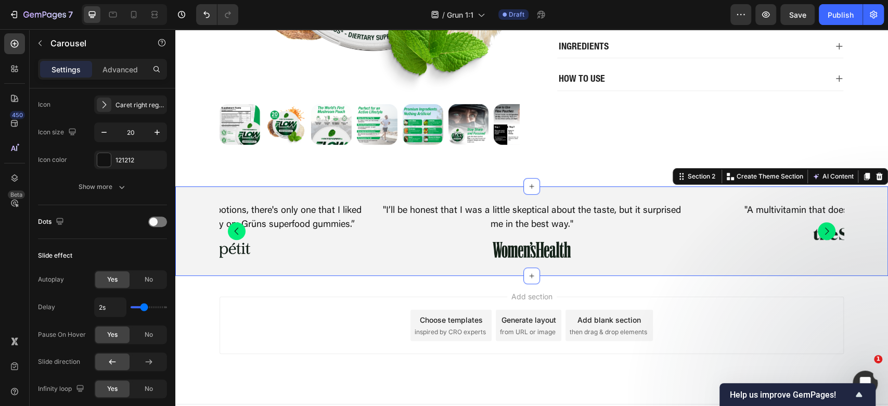
click at [426, 197] on div ""I’ll be honest that I was a little skeptical about the taste, but it surprised…" at bounding box center [531, 230] width 713 height 89
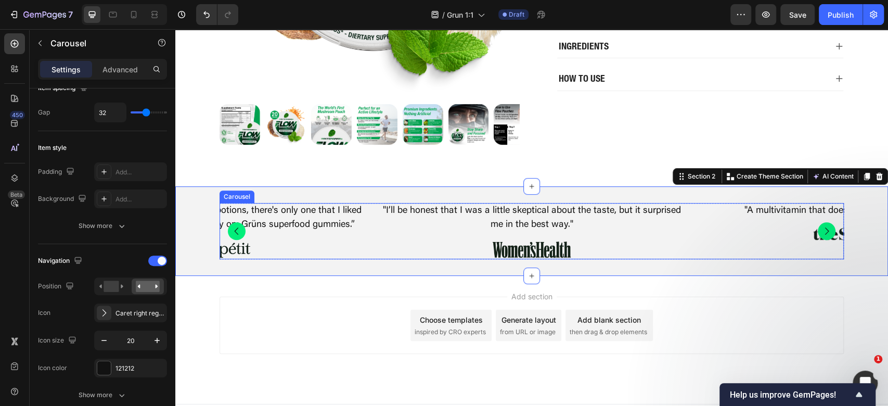
scroll to position [0, 0]
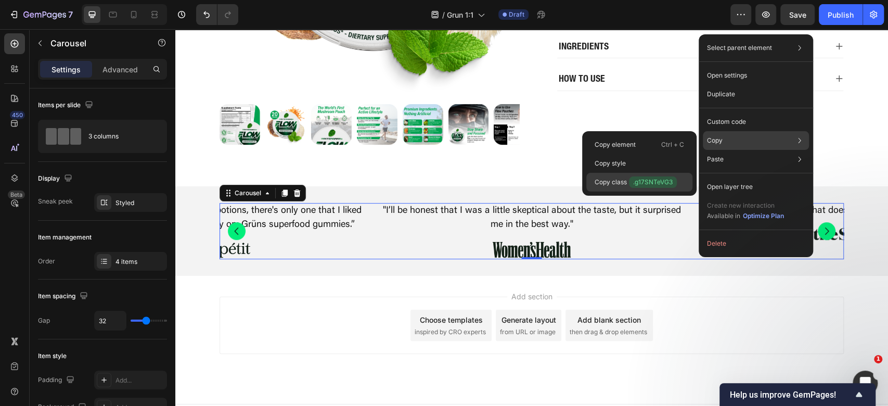
click at [651, 182] on span ".g17SNTeVG3" at bounding box center [653, 181] width 48 height 11
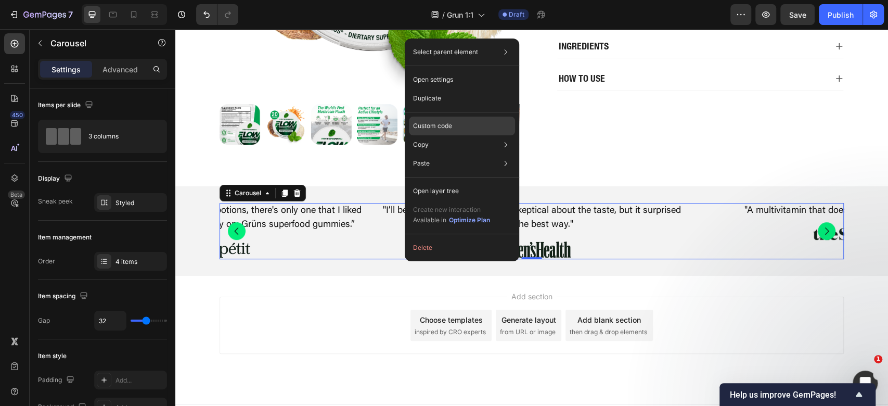
click at [498, 121] on div "Custom code" at bounding box center [462, 126] width 106 height 19
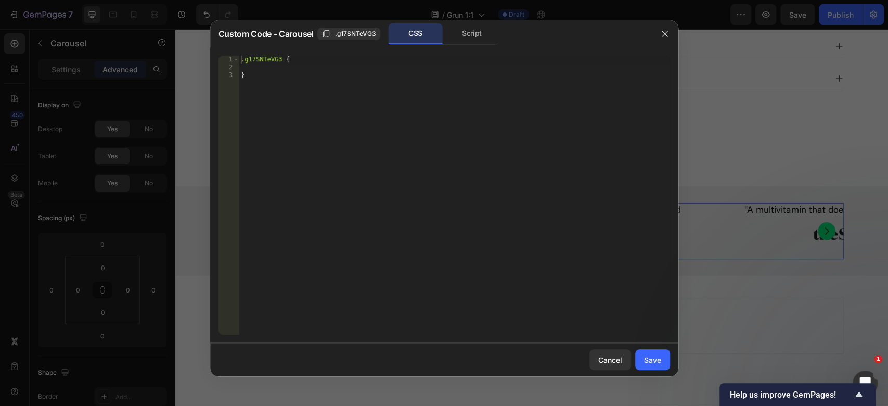
click at [464, 152] on div ".g17SNTeVG3 { }" at bounding box center [454, 203] width 431 height 295
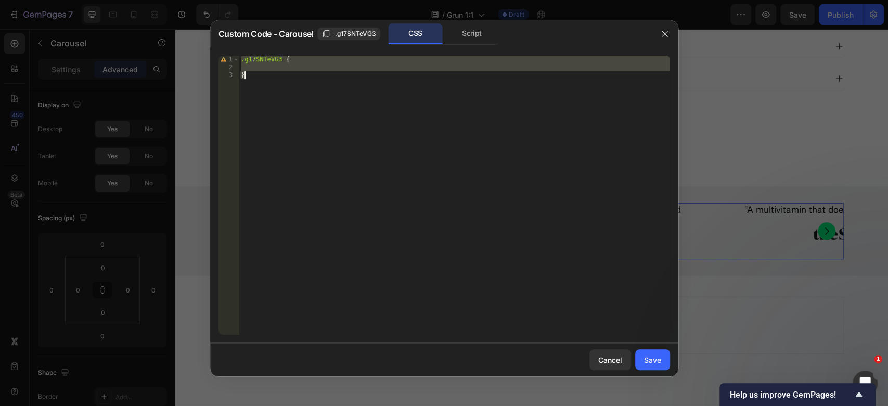
paste textarea
type textarea "}"
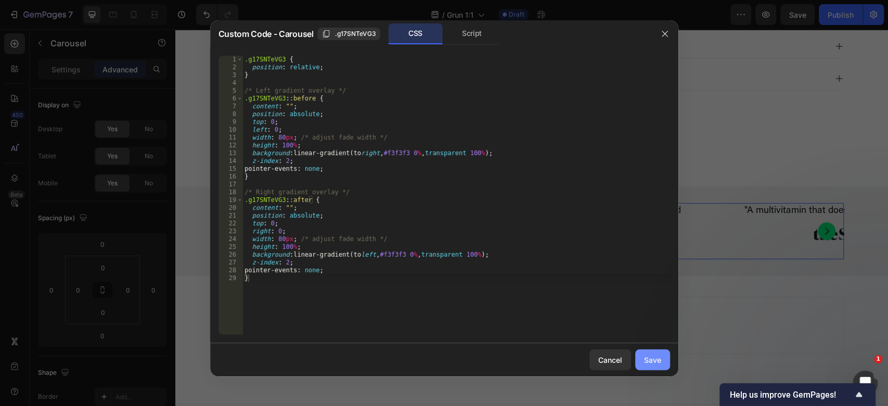
drag, startPoint x: 666, startPoint y: 359, endPoint x: 491, endPoint y: 329, distance: 177.8
click at [666, 359] on button "Save" at bounding box center [652, 359] width 35 height 21
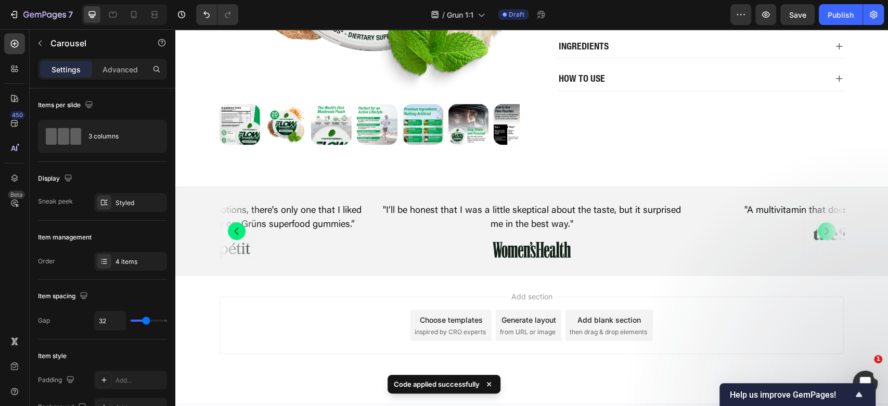
click at [805, 331] on div "Add section Choose templates inspired by CRO experts Generate layout from URL o…" at bounding box center [532, 325] width 624 height 57
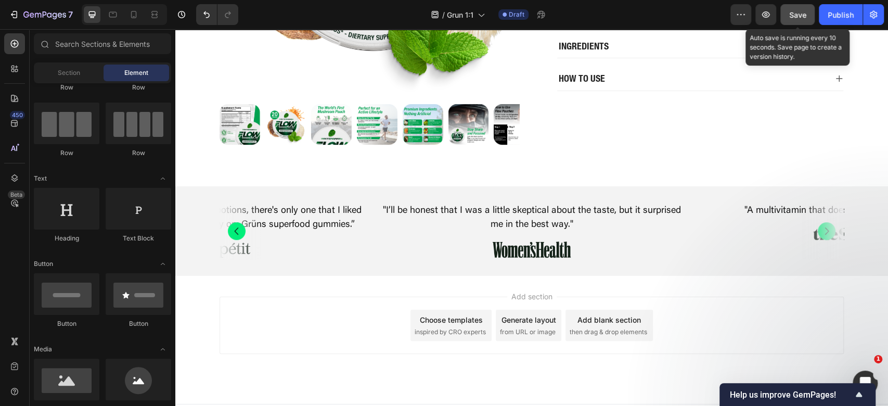
click at [805, 13] on span "Save" at bounding box center [797, 14] width 17 height 9
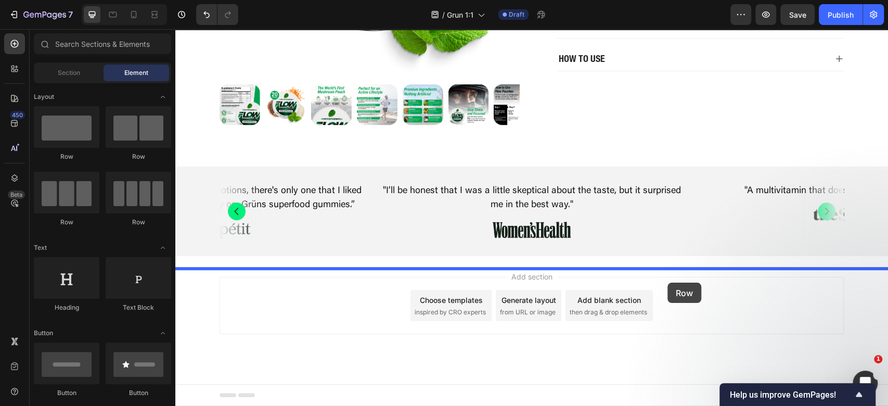
drag, startPoint x: 312, startPoint y: 178, endPoint x: 670, endPoint y: 276, distance: 371.0
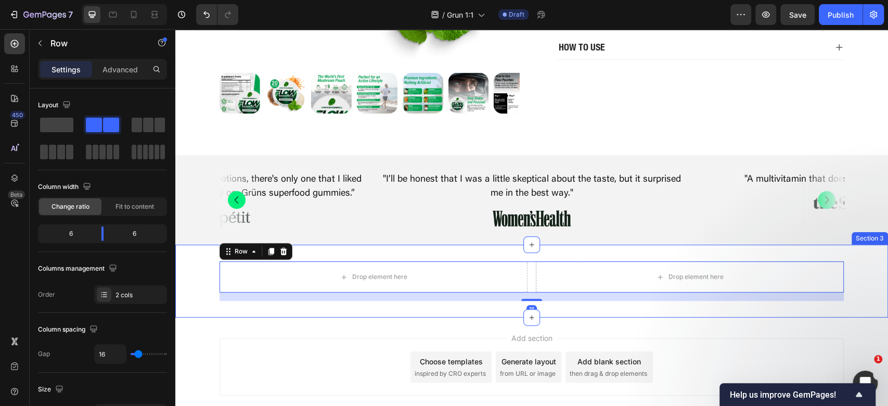
drag, startPoint x: 521, startPoint y: 262, endPoint x: 480, endPoint y: 273, distance: 42.4
click at [523, 253] on div at bounding box center [531, 244] width 17 height 17
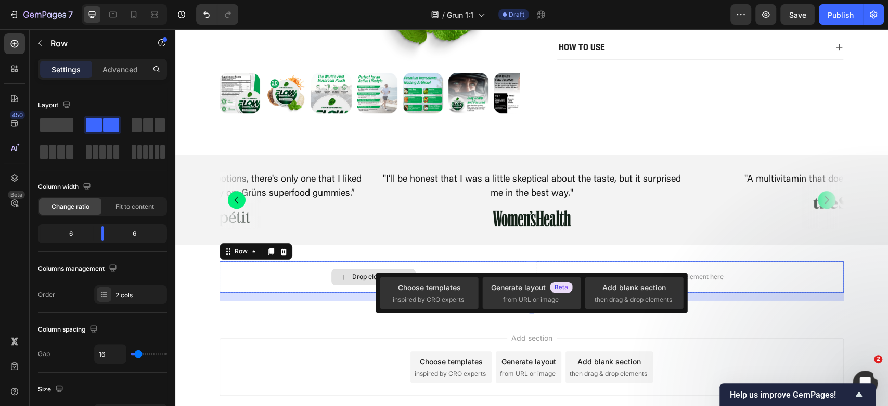
click at [283, 278] on div "Drop element here" at bounding box center [374, 276] width 308 height 31
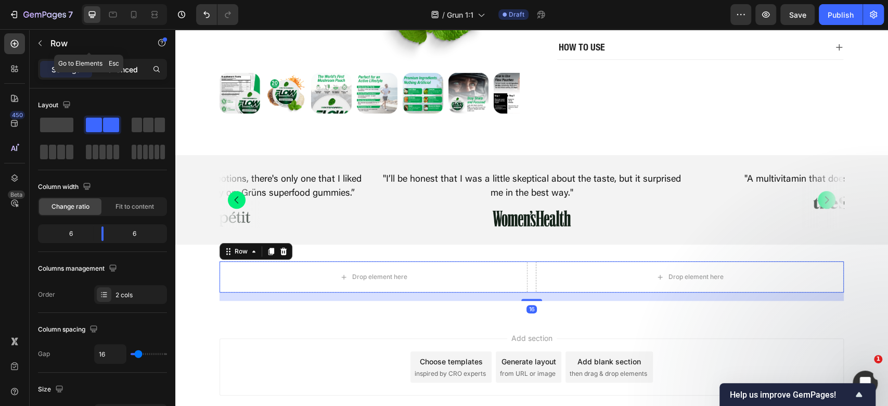
drag, startPoint x: 113, startPoint y: 52, endPoint x: 116, endPoint y: 75, distance: 23.0
click at [113, 56] on div "Row" at bounding box center [89, 44] width 119 height 30
click at [116, 75] on div "Advanced" at bounding box center [120, 69] width 52 height 17
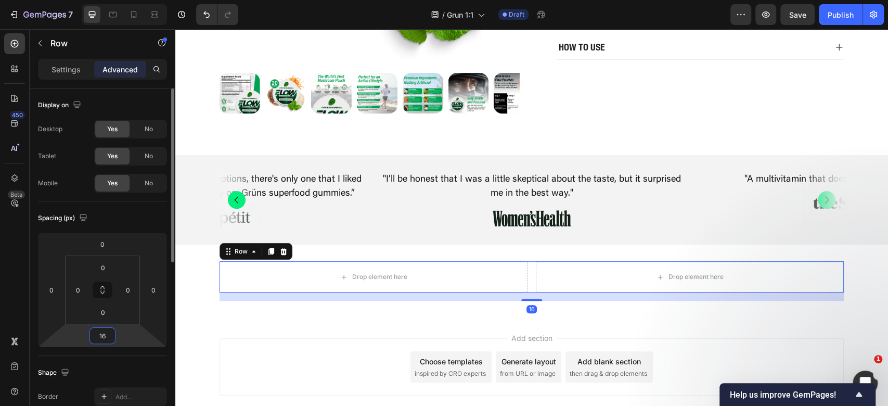
click at [103, 335] on input "16" at bounding box center [102, 336] width 21 height 16
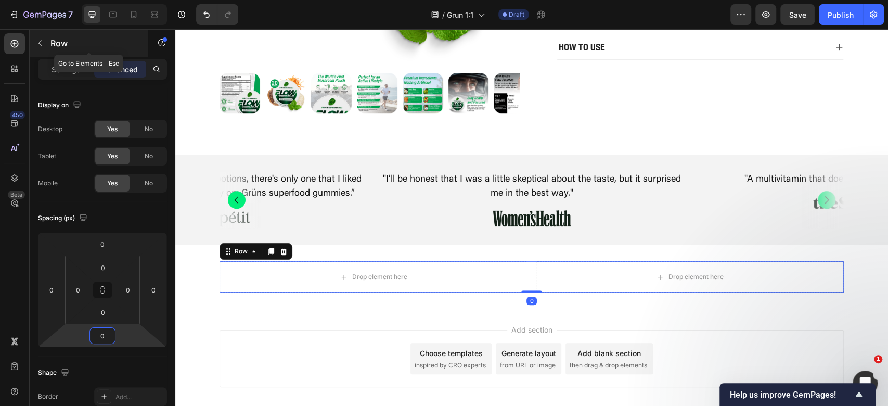
type input "0"
click at [36, 45] on icon "button" at bounding box center [40, 43] width 8 height 8
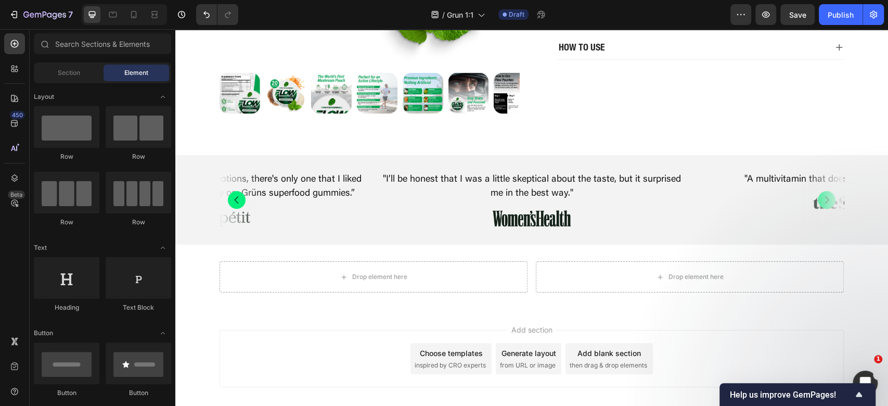
scroll to position [138, 0]
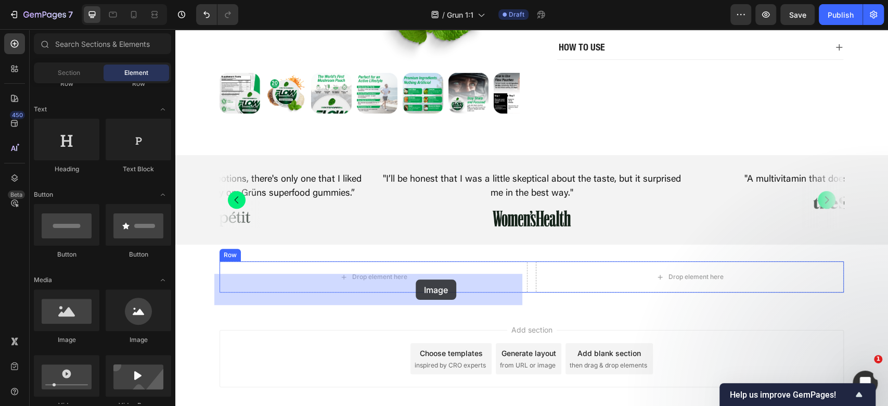
drag, startPoint x: 250, startPoint y: 349, endPoint x: 398, endPoint y: 290, distance: 159.0
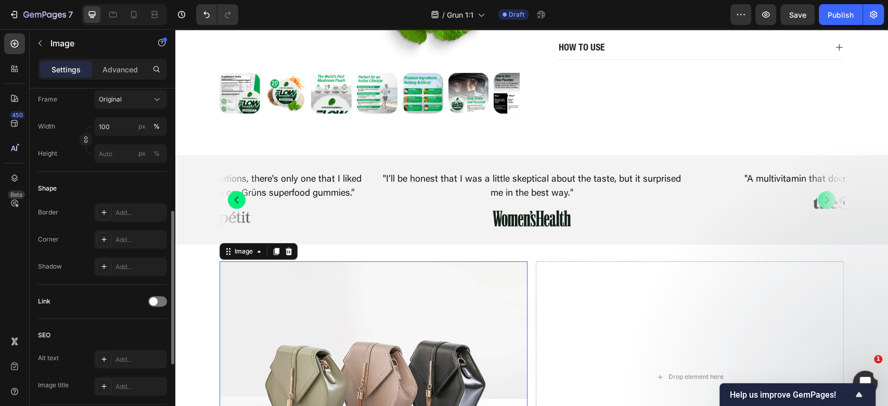
scroll to position [69, 0]
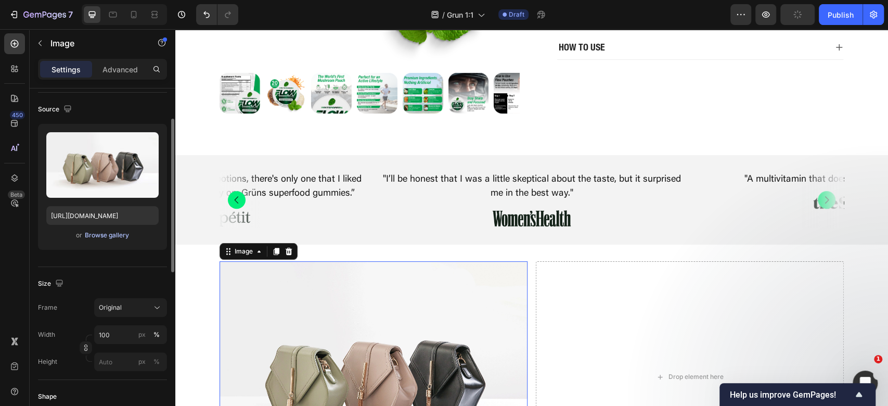
click at [108, 235] on div "Browse gallery" at bounding box center [107, 235] width 44 height 9
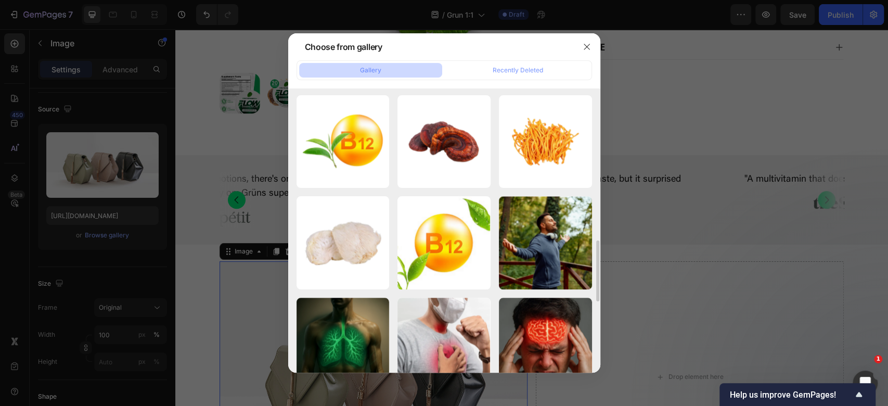
scroll to position [503, 0]
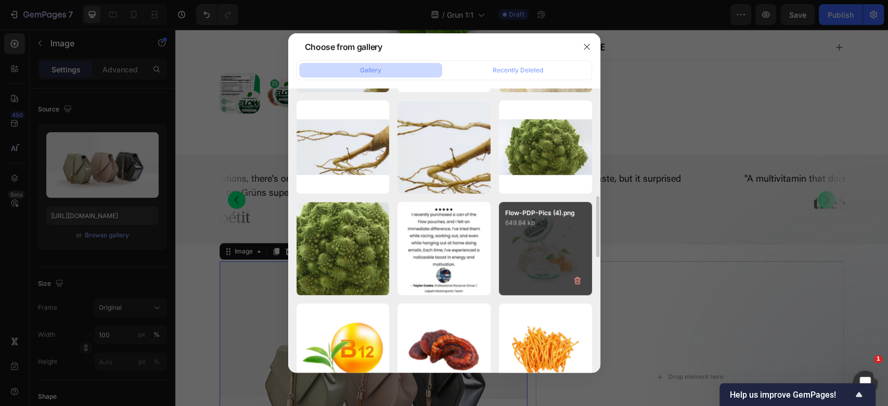
click at [554, 256] on div "Flow-PDP-Pics (4).png 649.84 kb" at bounding box center [545, 248] width 93 height 93
type input "https://cdn.shopify.com/s/files/1/0898/8983/3241/files/gempages_528801600827819…"
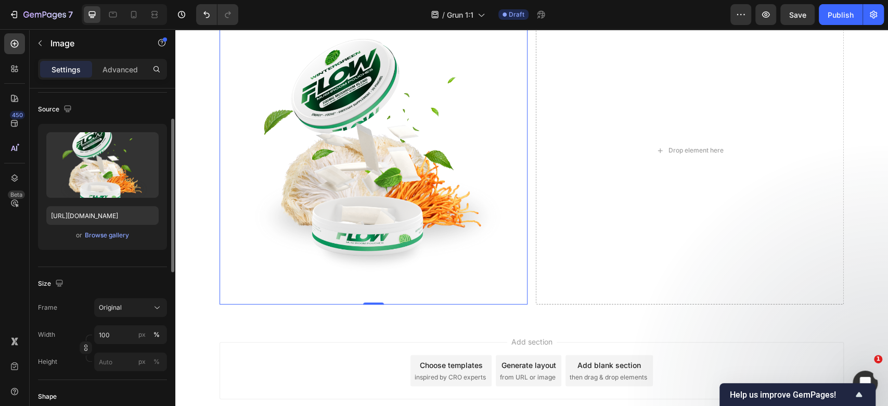
scroll to position [208, 0]
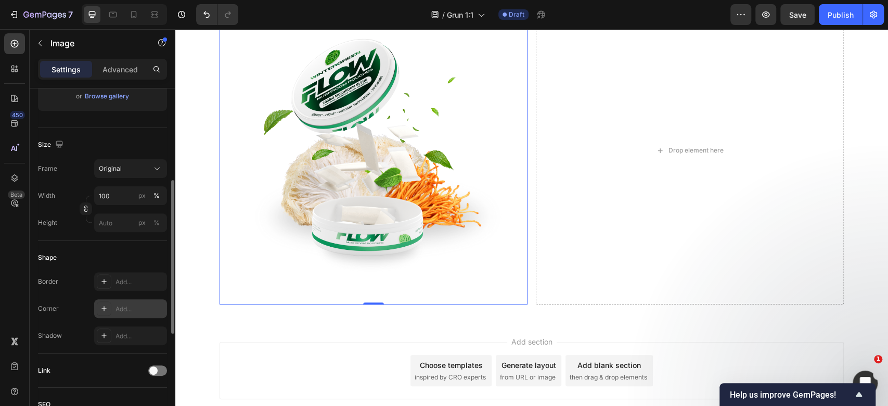
click at [136, 308] on div "Add..." at bounding box center [140, 308] width 49 height 9
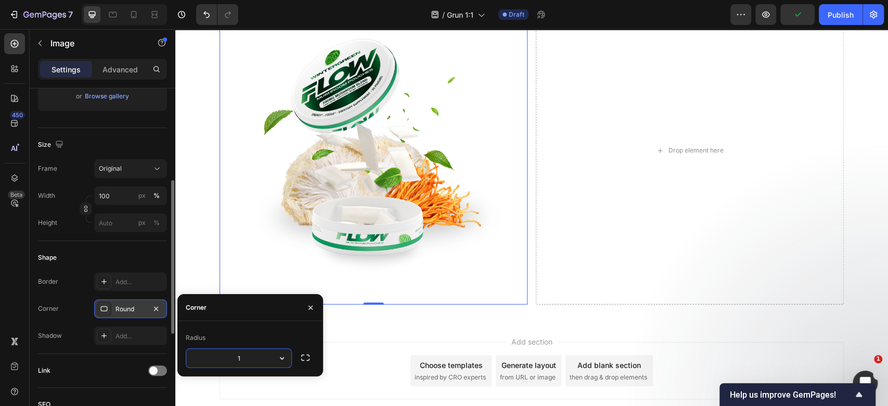
type input "16"
click at [762, 187] on div "Drop element here" at bounding box center [690, 150] width 308 height 308
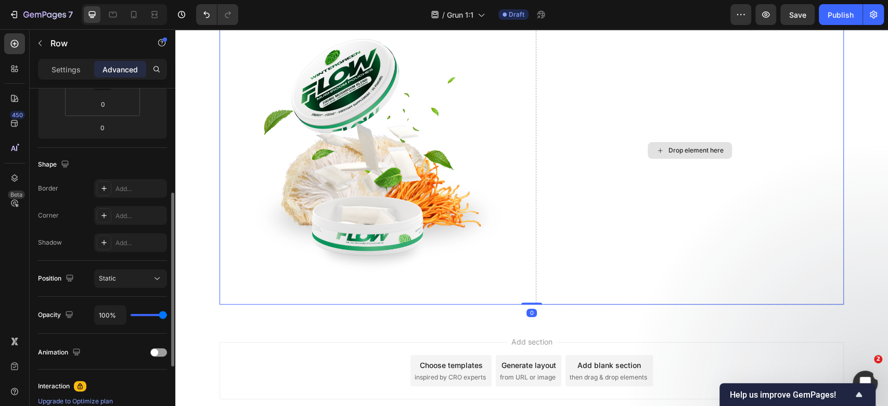
scroll to position [0, 0]
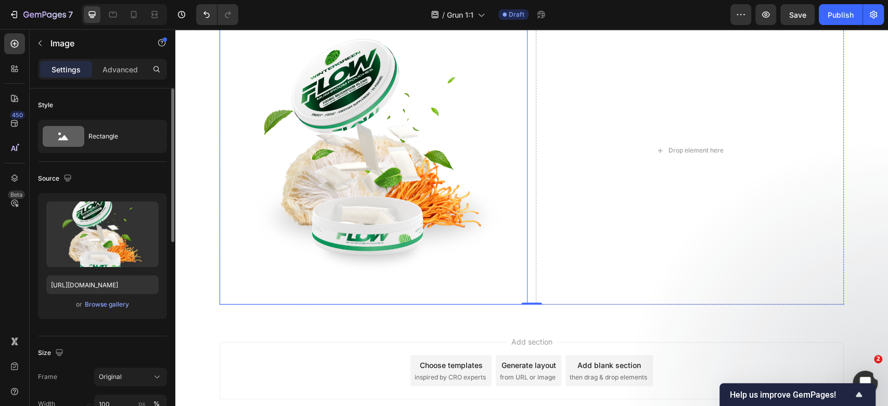
click at [400, 164] on img at bounding box center [374, 150] width 308 height 308
click at [97, 304] on div "Browse gallery" at bounding box center [107, 304] width 44 height 9
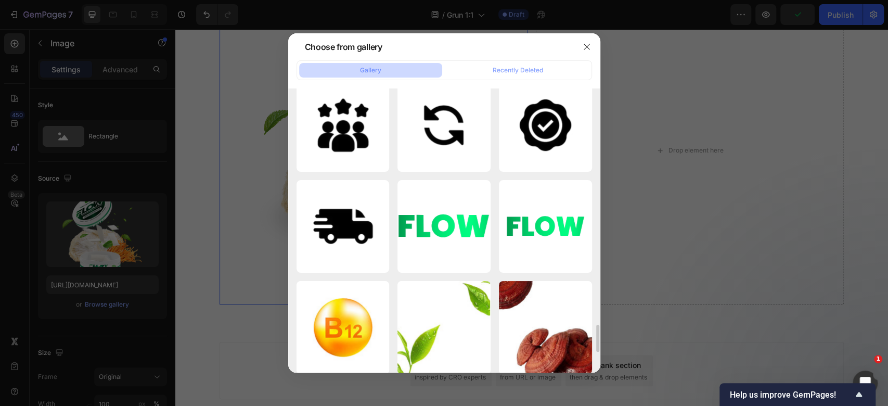
scroll to position [2241, 0]
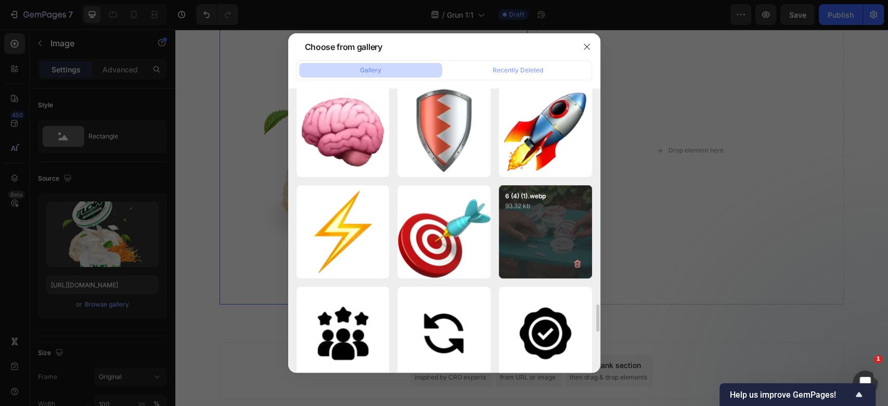
click at [563, 218] on div "6 (4) (1).webp 93.32 kb" at bounding box center [545, 231] width 93 height 93
type input "https://cdn.shopify.com/s/files/1/0898/8983/3241/files/gempages_528801600827819…"
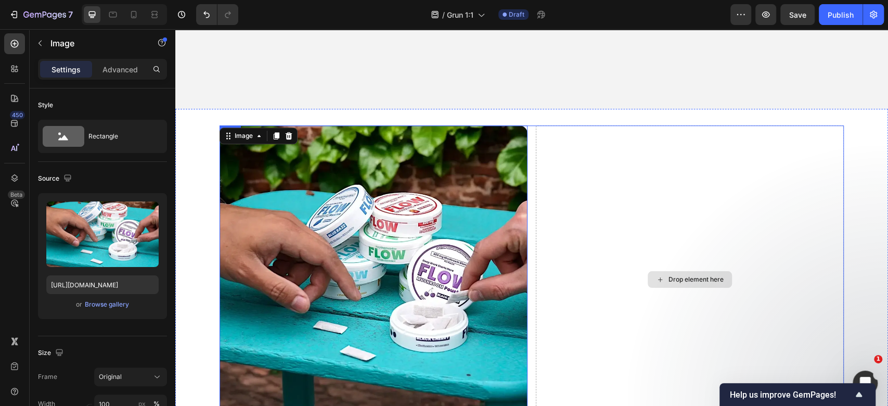
scroll to position [586, 0]
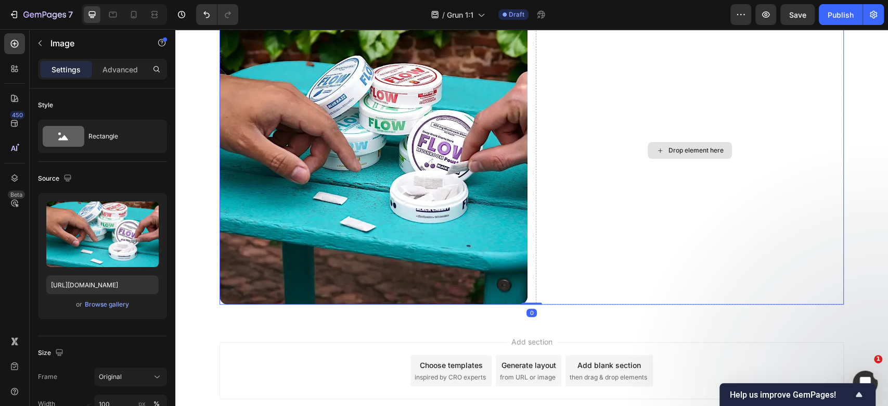
click at [658, 212] on div "Drop element here" at bounding box center [690, 150] width 308 height 308
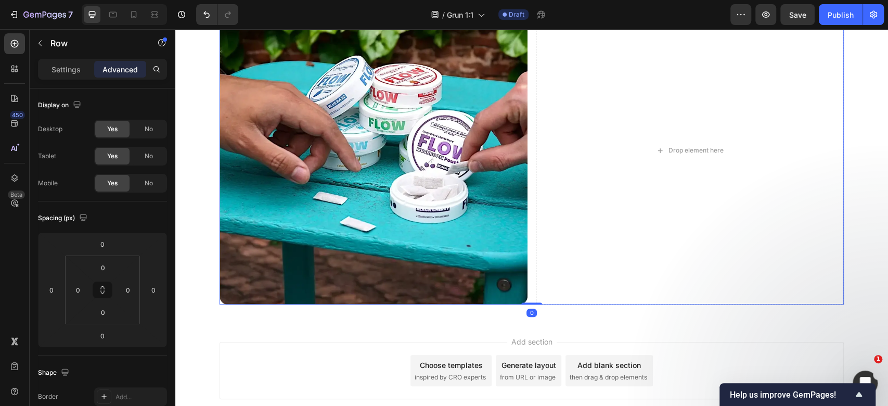
drag, startPoint x: 71, startPoint y: 72, endPoint x: 158, endPoint y: 83, distance: 87.6
click at [70, 72] on p "Settings" at bounding box center [66, 69] width 29 height 11
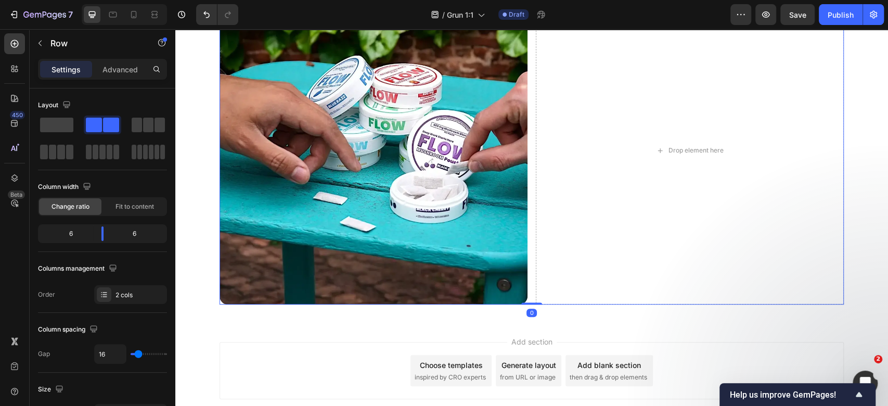
click at [526, 188] on div "Image Drop element here Row 0" at bounding box center [532, 150] width 624 height 308
click at [110, 350] on input "16" at bounding box center [110, 353] width 31 height 19
type input "3"
type input "32"
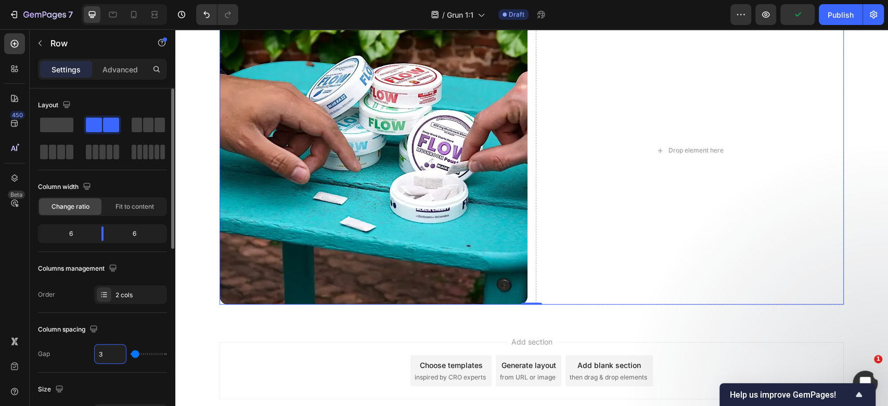
type input "32"
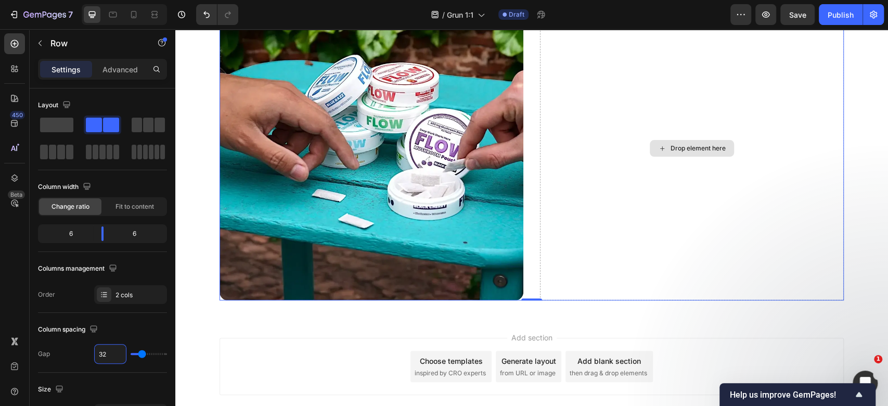
click at [677, 202] on div "Drop element here" at bounding box center [692, 148] width 304 height 304
type input "27"
type input "26"
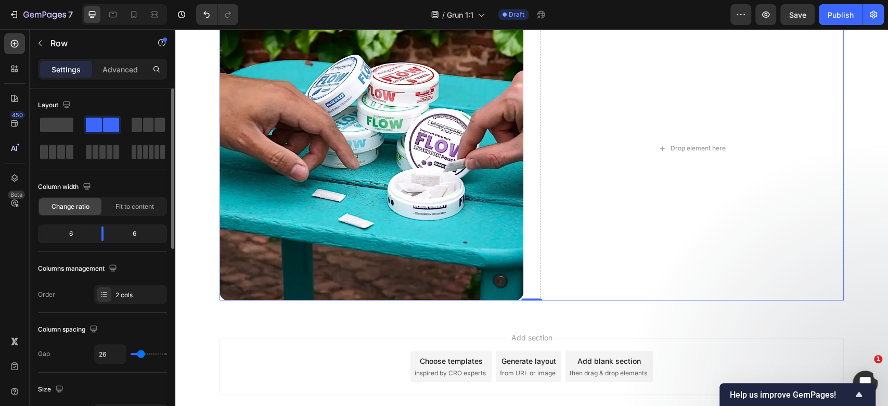
type input "21"
type input "19"
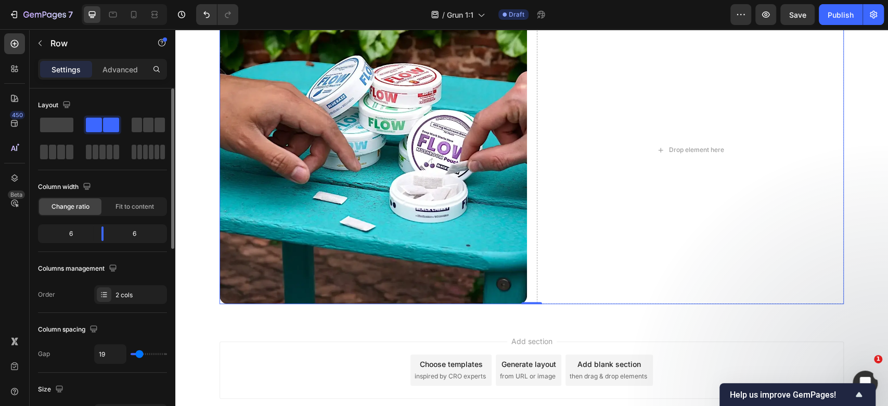
type input "16"
type input "13"
type input "7"
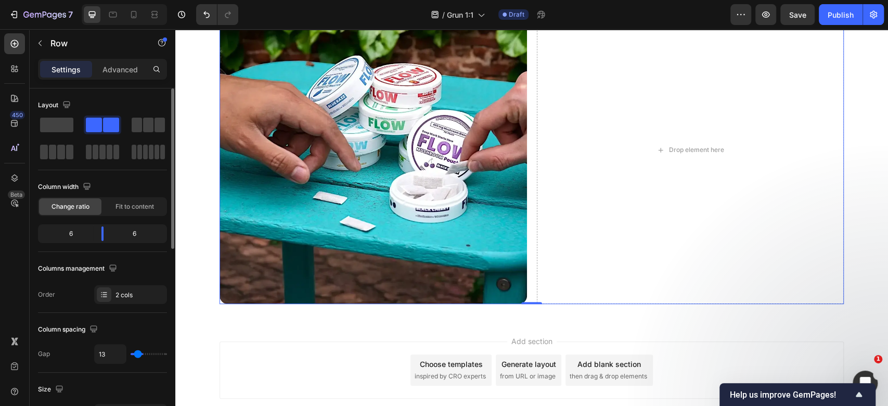
type input "7"
type input "4"
type input "0"
drag, startPoint x: 142, startPoint y: 353, endPoint x: 6, endPoint y: 145, distance: 248.5
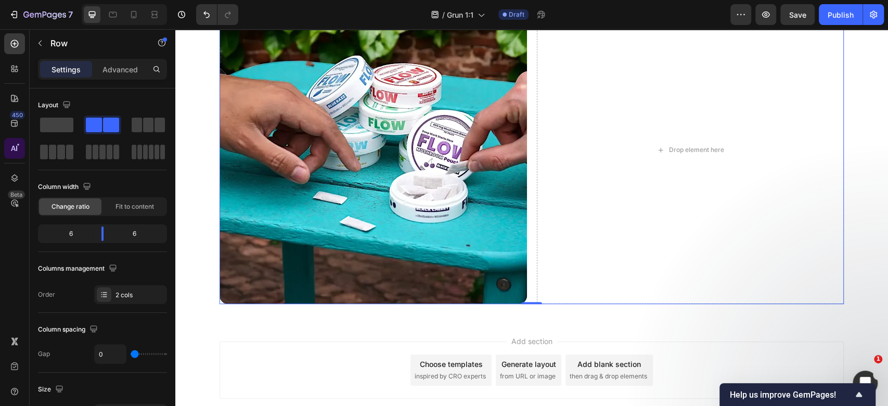
type input "0"
click at [131, 353] on input "range" at bounding box center [149, 354] width 36 height 2
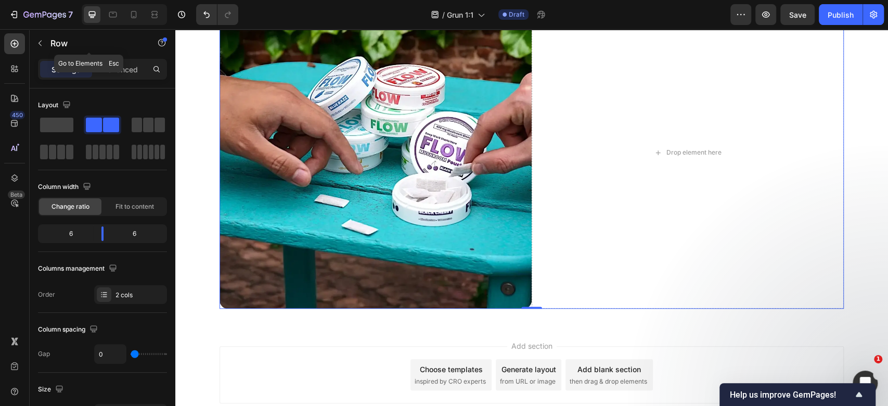
drag, startPoint x: 41, startPoint y: 39, endPoint x: 54, endPoint y: 71, distance: 35.0
click at [41, 40] on icon "button" at bounding box center [40, 43] width 8 height 8
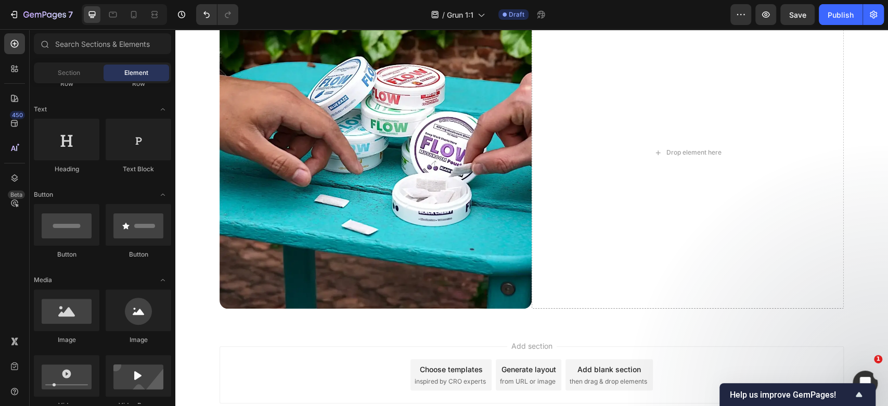
scroll to position [0, 0]
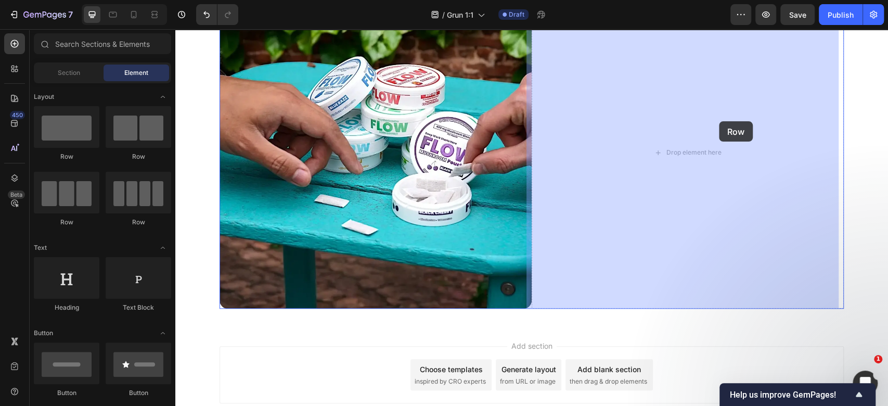
drag, startPoint x: 480, startPoint y: 131, endPoint x: 699, endPoint y: 224, distance: 237.6
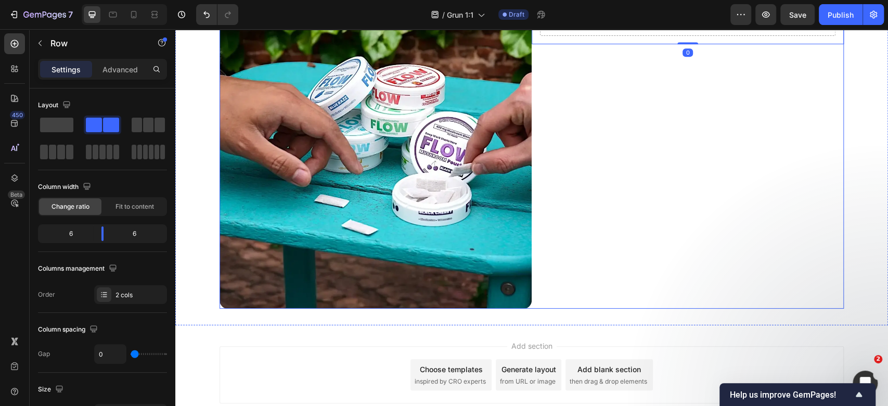
click at [695, 268] on div "Drop element here Row 0" at bounding box center [688, 152] width 312 height 312
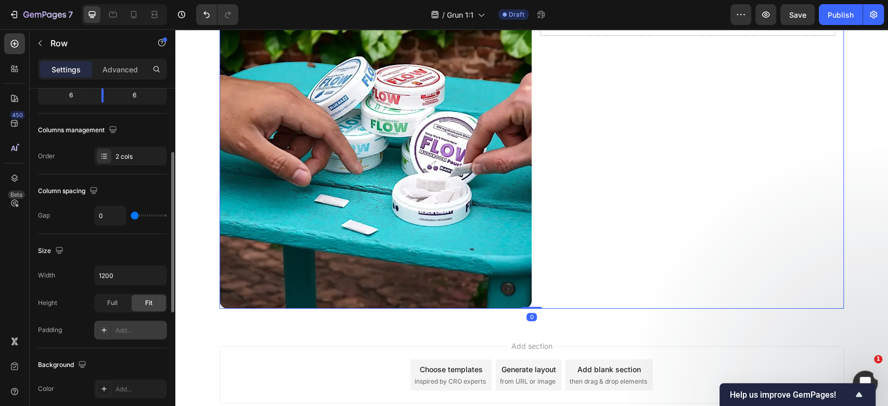
scroll to position [347, 0]
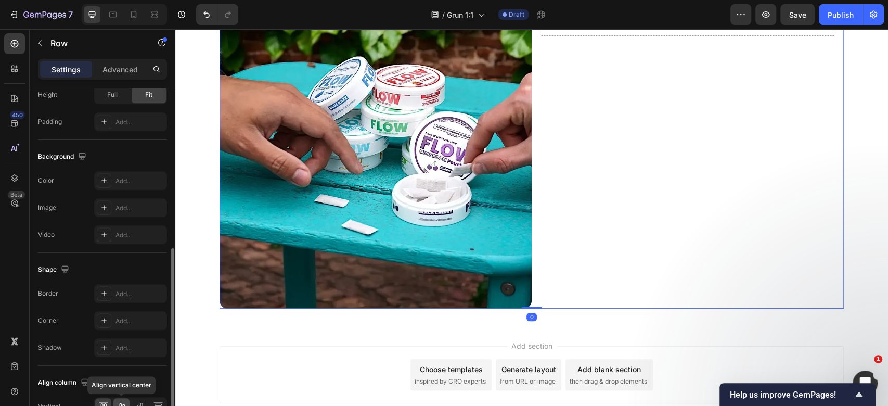
click at [118, 402] on icon at bounding box center [122, 406] width 10 height 10
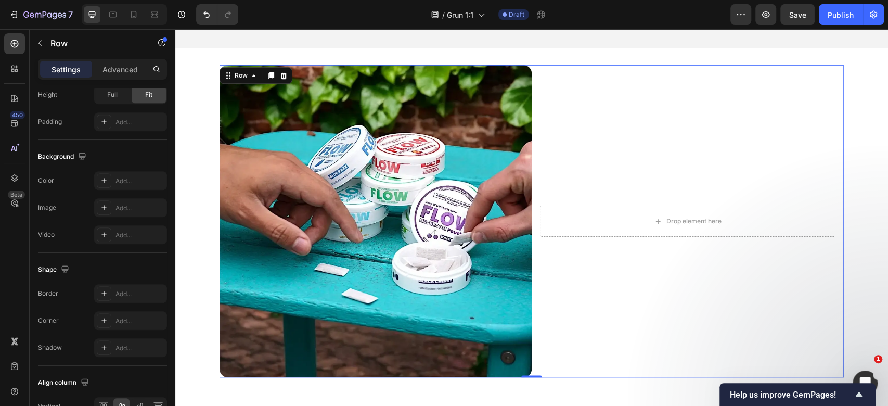
scroll to position [517, 0]
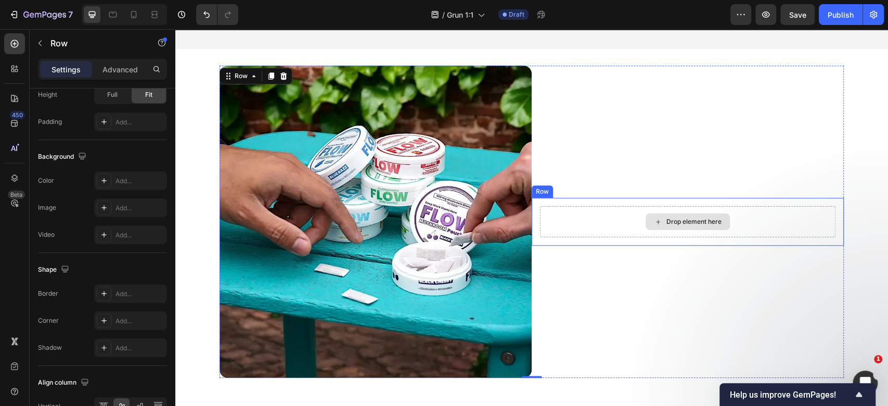
click at [678, 230] on div "Drop element here" at bounding box center [688, 221] width 296 height 31
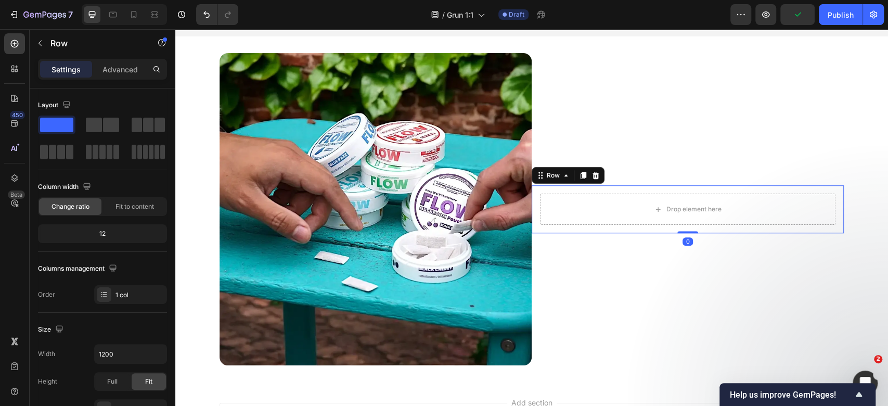
click at [534, 217] on div "Drop element here Row 0" at bounding box center [688, 209] width 312 height 48
click at [133, 64] on p "Advanced" at bounding box center [120, 69] width 35 height 11
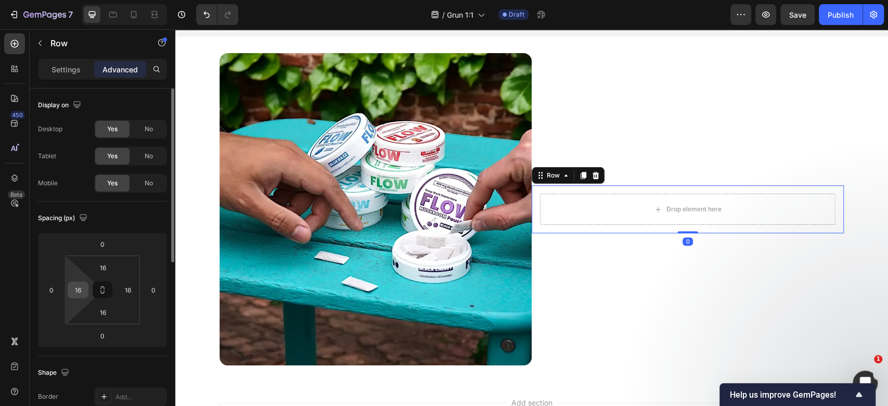
click at [78, 289] on input "16" at bounding box center [78, 290] width 16 height 16
type input "32"
click at [132, 282] on input "16" at bounding box center [128, 290] width 16 height 16
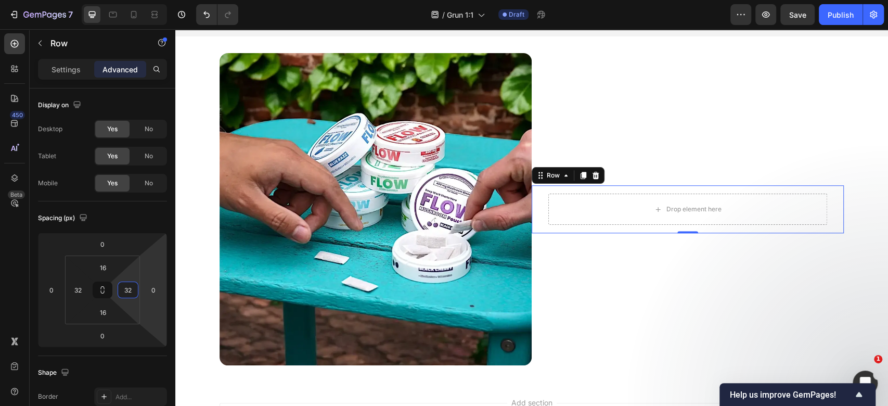
type input "32"
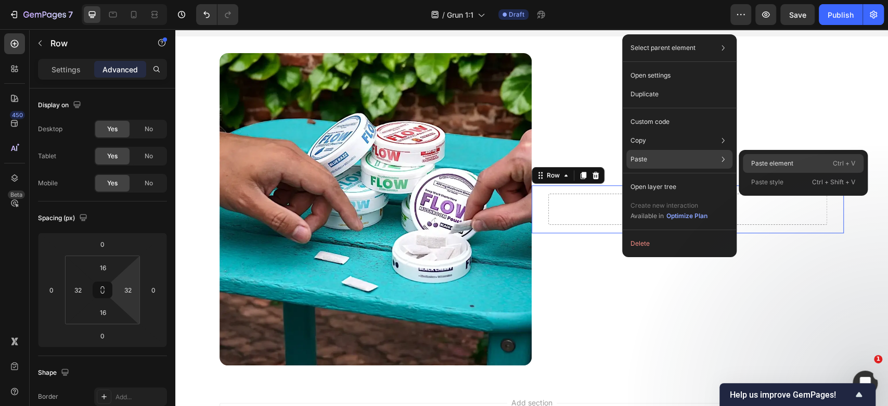
click at [814, 161] on div "Paste element Ctrl + V" at bounding box center [803, 163] width 121 height 19
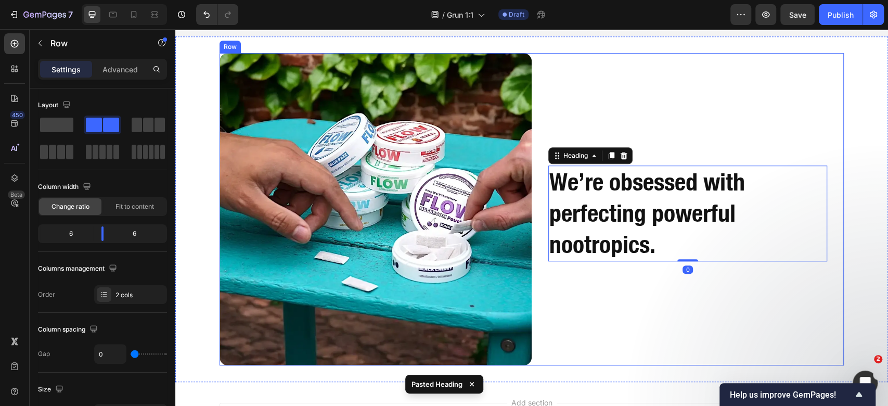
drag, startPoint x: 647, startPoint y: 341, endPoint x: 654, endPoint y: 299, distance: 43.2
click at [647, 342] on div "We’re obsessed with perfecting powerful nootropics. Heading 0 Row" at bounding box center [688, 209] width 312 height 312
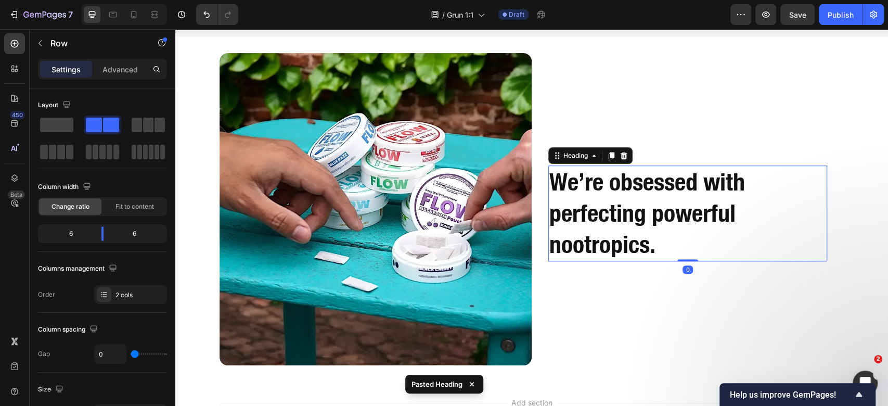
click at [679, 210] on h2 "We’re obsessed with perfecting powerful nootropics." at bounding box center [687, 212] width 279 height 95
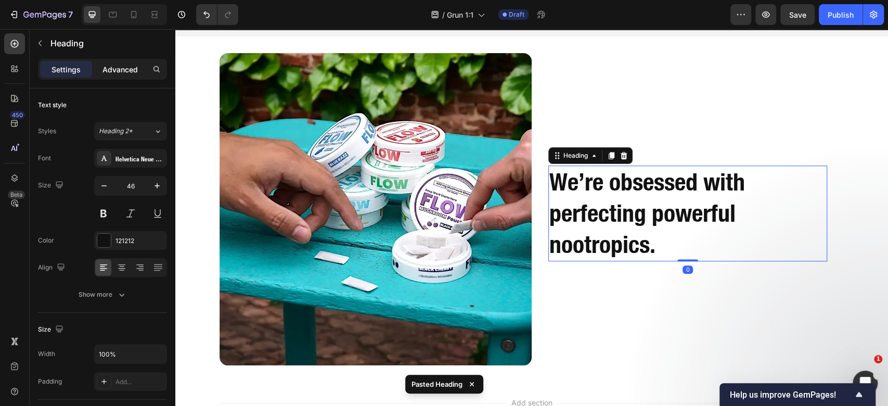
click at [110, 69] on p "Advanced" at bounding box center [120, 69] width 35 height 11
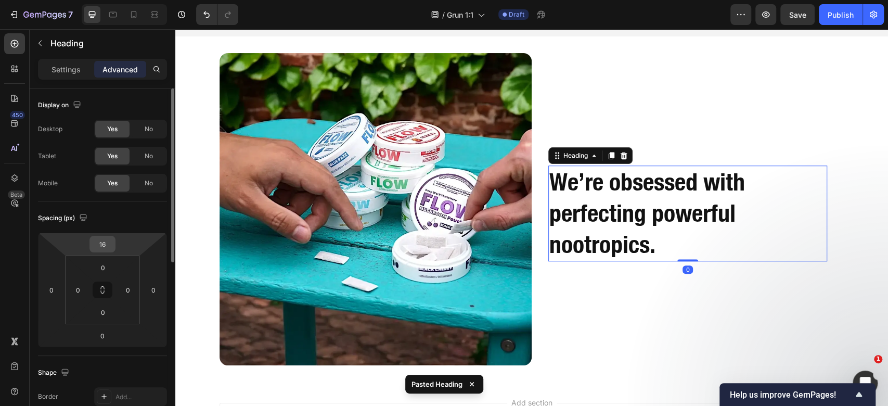
click at [101, 246] on input "16" at bounding box center [102, 244] width 21 height 16
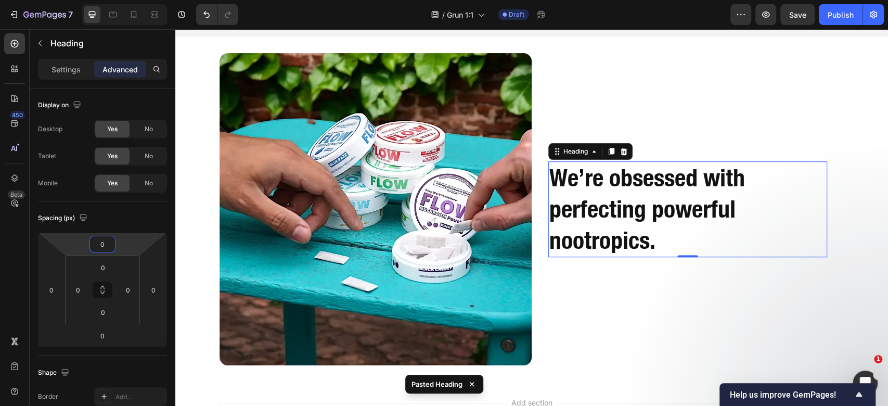
type input "0"
drag, startPoint x: 725, startPoint y: 234, endPoint x: 735, endPoint y: 240, distance: 11.7
click at [725, 234] on h2 "We’re obsessed with perfecting powerful nootropics." at bounding box center [687, 208] width 279 height 95
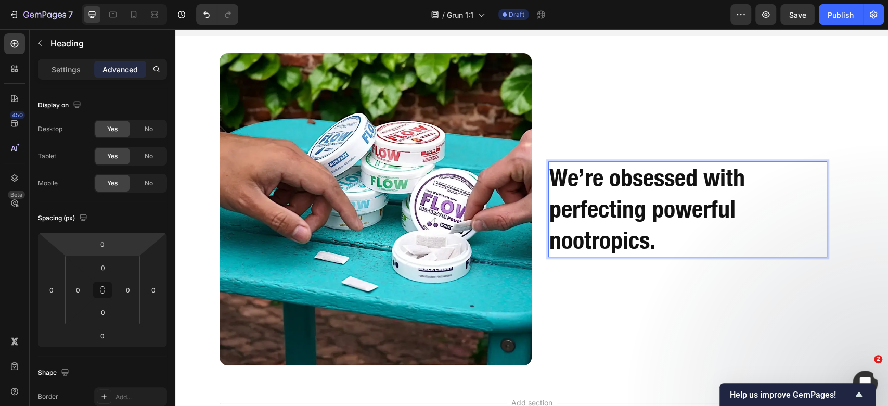
click at [735, 240] on p "We’re obsessed with perfecting powerful nootropics." at bounding box center [687, 208] width 277 height 93
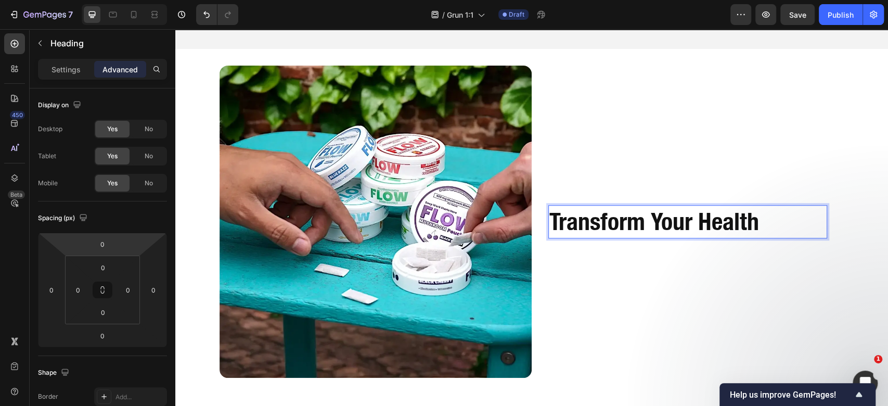
scroll to position [547, 0]
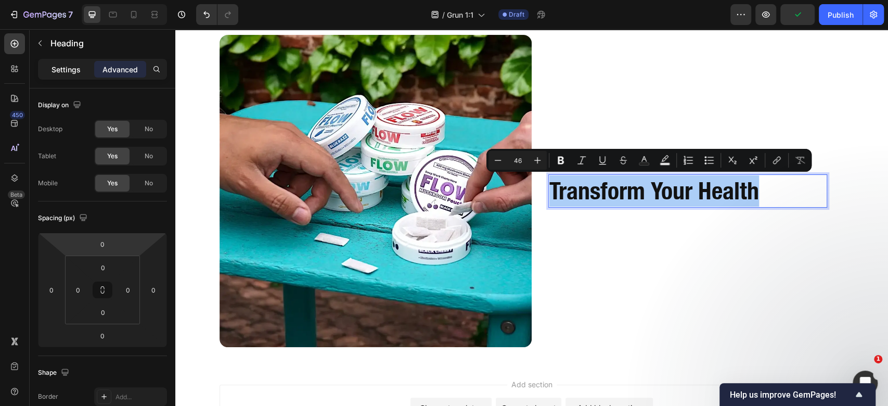
click at [62, 69] on p "Settings" at bounding box center [66, 69] width 29 height 11
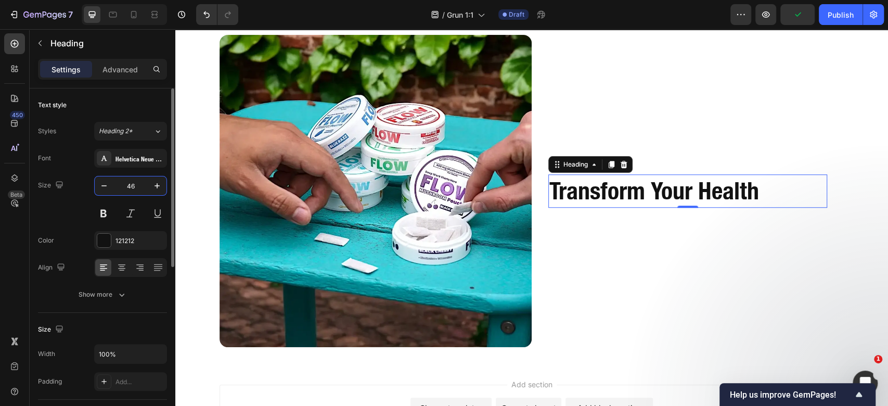
click at [138, 179] on input "46" at bounding box center [130, 185] width 34 height 19
click at [122, 266] on icon at bounding box center [121, 266] width 5 height 1
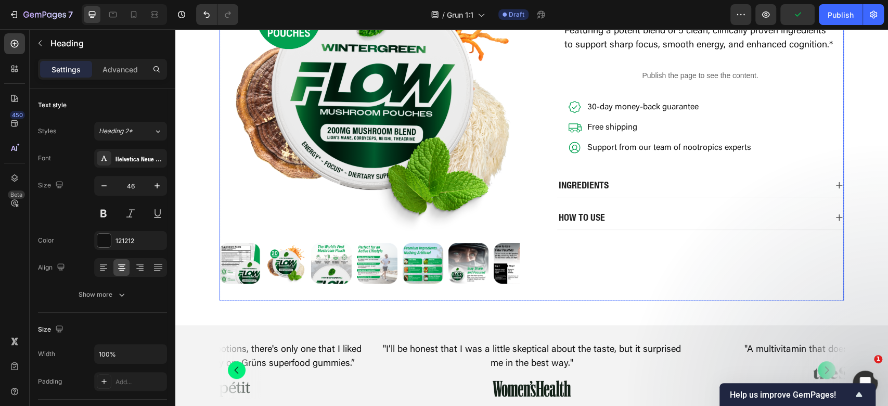
scroll to position [277, 0]
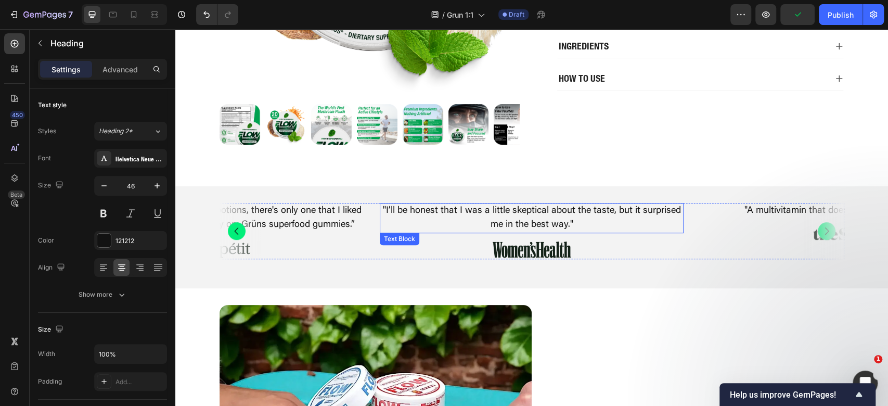
click at [529, 218] on p ""I’ll be honest that I was a little skeptical about the taste, but it surprised…" at bounding box center [532, 218] width 302 height 28
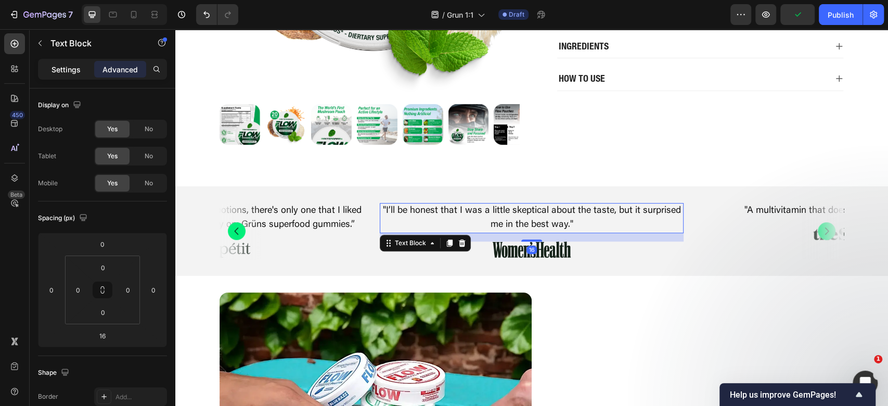
click at [70, 61] on div "Settings" at bounding box center [66, 69] width 52 height 17
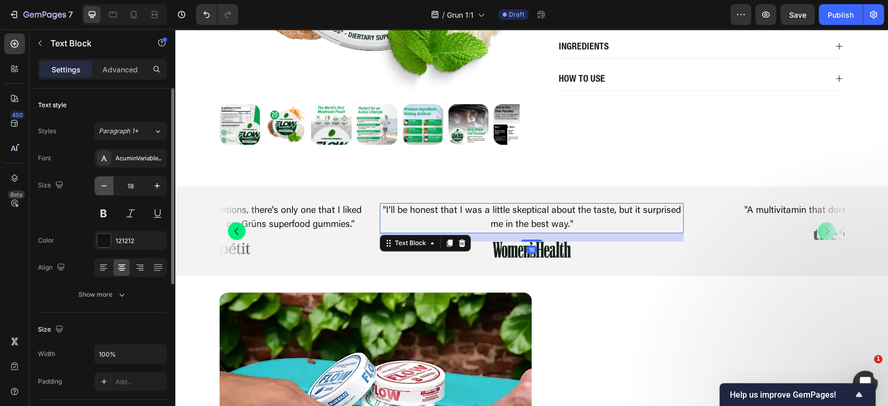
click at [105, 186] on icon "button" at bounding box center [104, 186] width 10 height 10
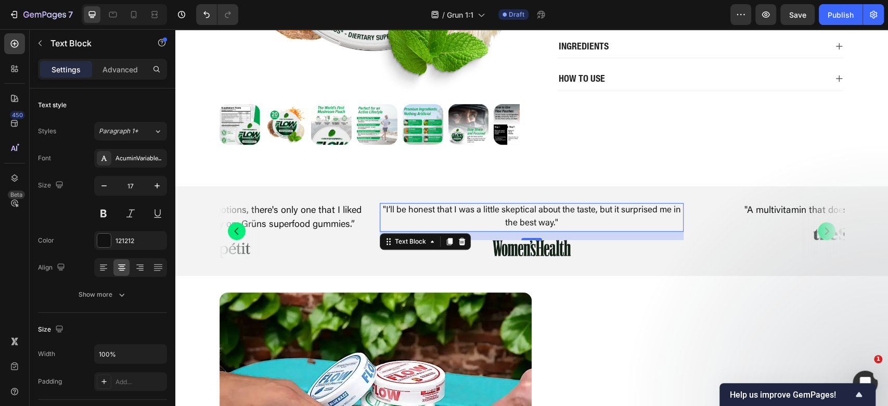
type input "16"
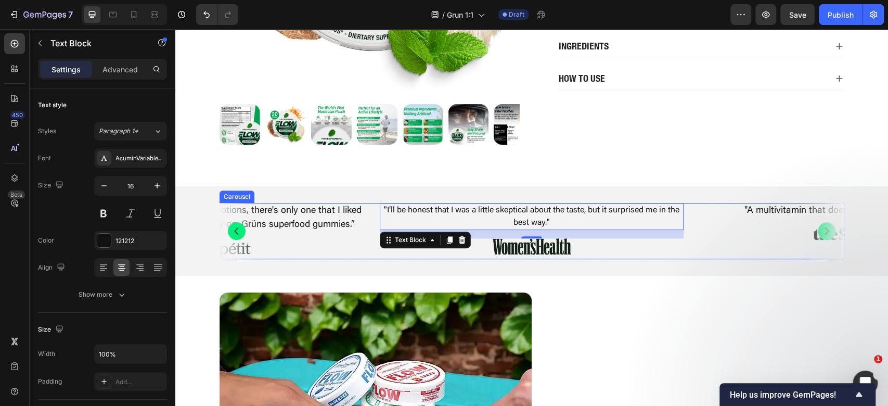
click at [823, 231] on button "Carousel Next Arrow" at bounding box center [827, 231] width 18 height 18
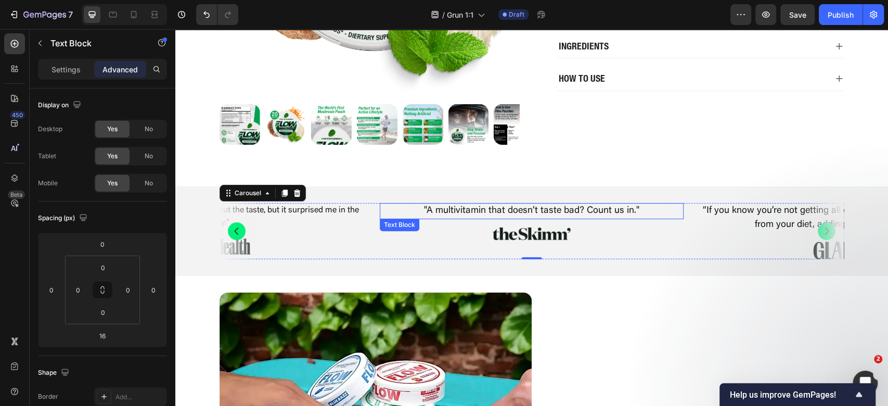
click at [545, 204] on p ""A multivitamin that doesn’t taste bad? Count us in."" at bounding box center [532, 211] width 302 height 14
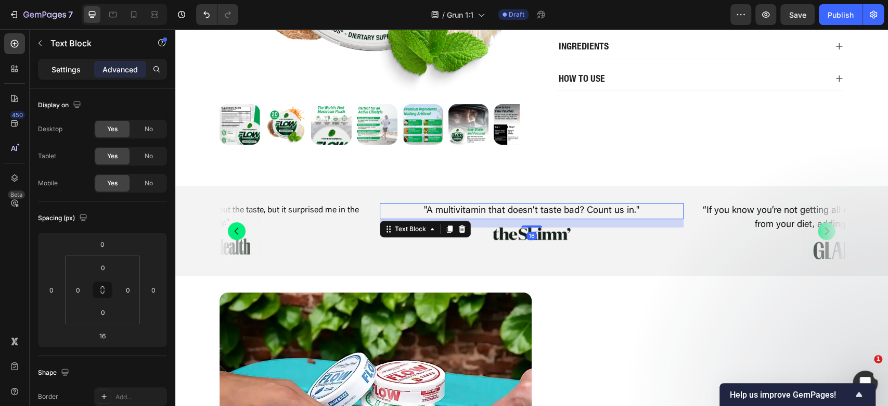
click at [68, 61] on div "Settings" at bounding box center [66, 69] width 52 height 17
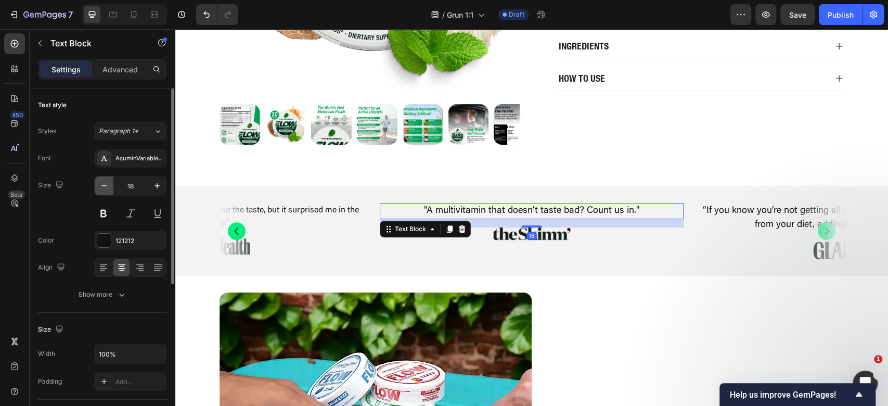
click at [103, 177] on button "button" at bounding box center [104, 185] width 19 height 19
type input "16"
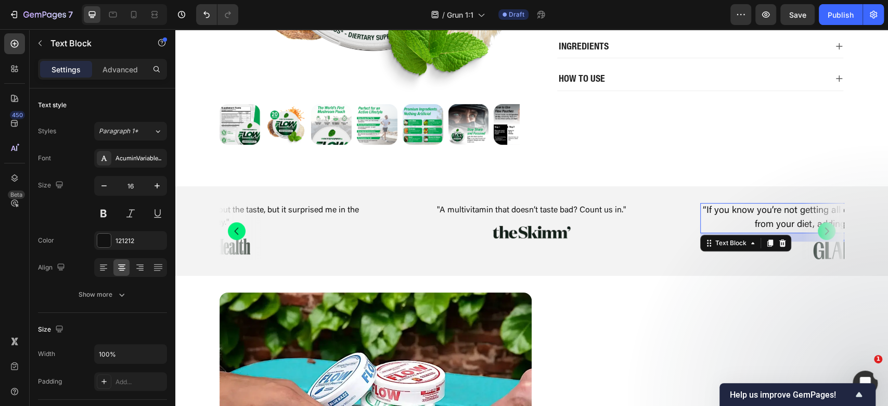
click at [792, 215] on p "“If you know you’re not getting all of the vitamins and nutrients you need from…" at bounding box center [852, 218] width 302 height 28
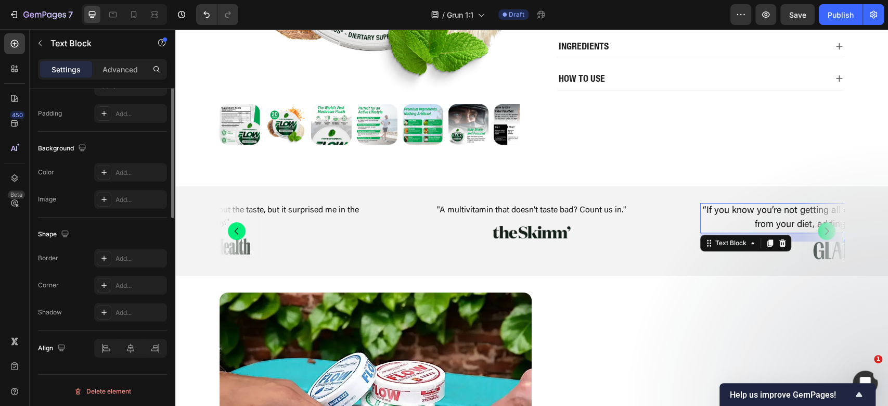
scroll to position [60, 0]
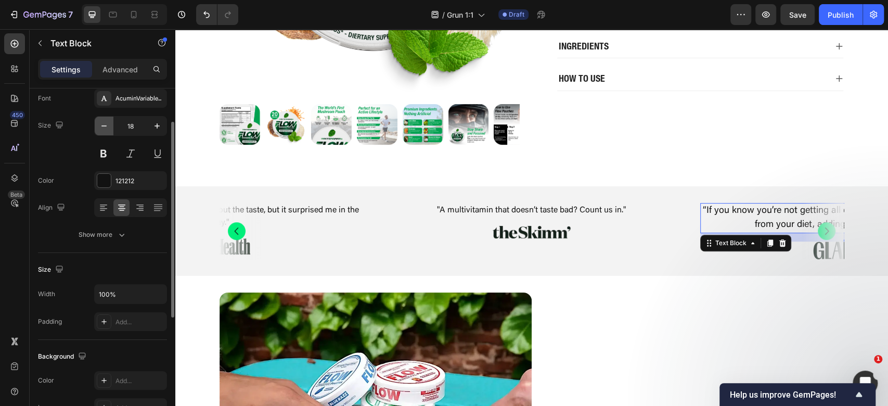
click at [99, 124] on icon "button" at bounding box center [104, 126] width 10 height 10
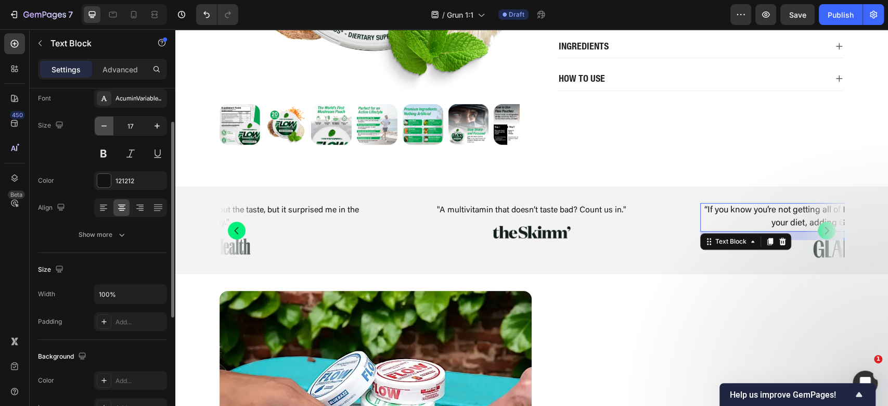
drag, startPoint x: 99, startPoint y: 124, endPoint x: 48, endPoint y: 114, distance: 51.9
click at [99, 124] on icon "button" at bounding box center [104, 126] width 10 height 10
type input "16"
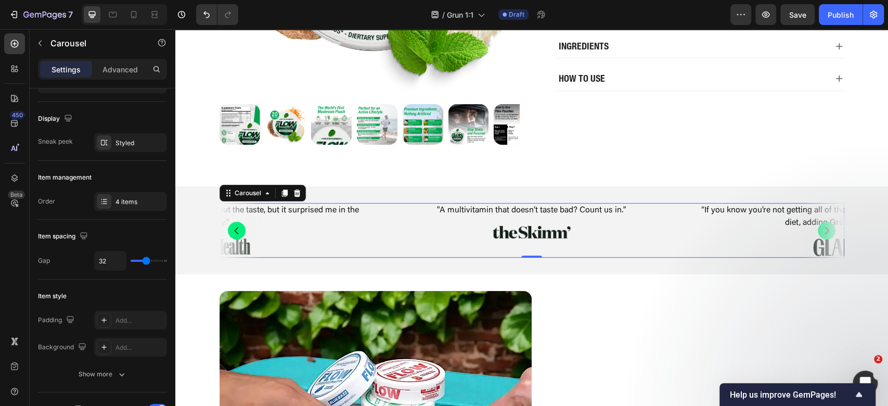
click at [825, 234] on icon "Carousel Next Arrow" at bounding box center [827, 230] width 4 height 7
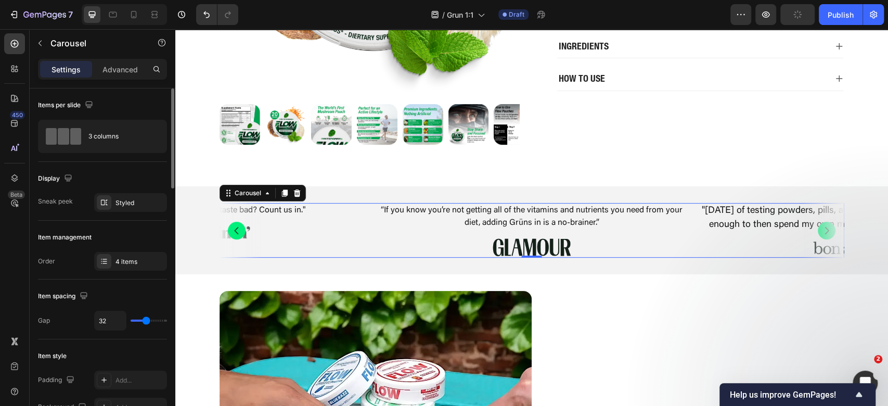
click at [825, 234] on icon "Carousel Next Arrow" at bounding box center [827, 230] width 4 height 7
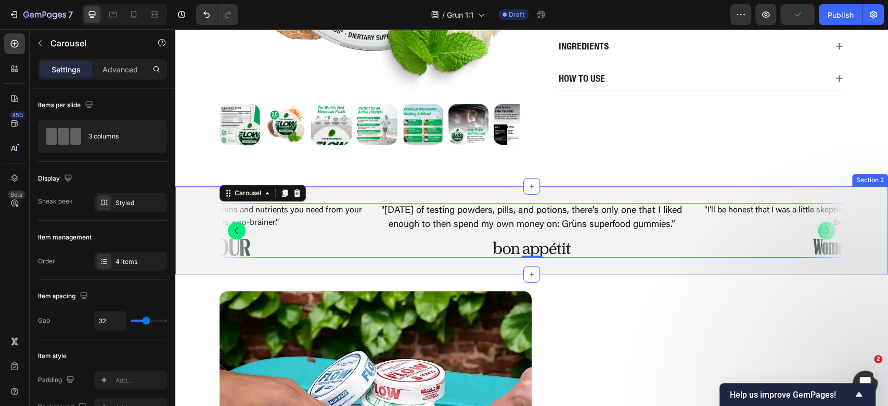
click at [431, 197] on div ""I’ll be honest that I was a little skeptical about the taste, but it surprised…" at bounding box center [531, 230] width 713 height 88
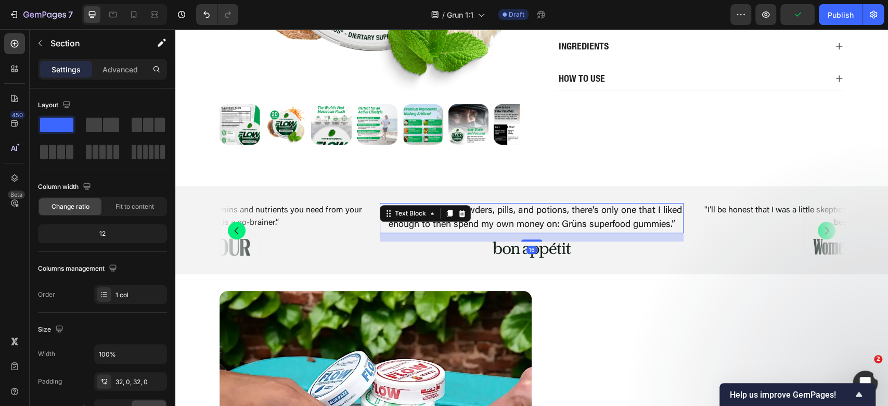
click at [421, 215] on div ""In eight years of testing powders, pills, and potions, there's only one that I…" at bounding box center [532, 218] width 304 height 30
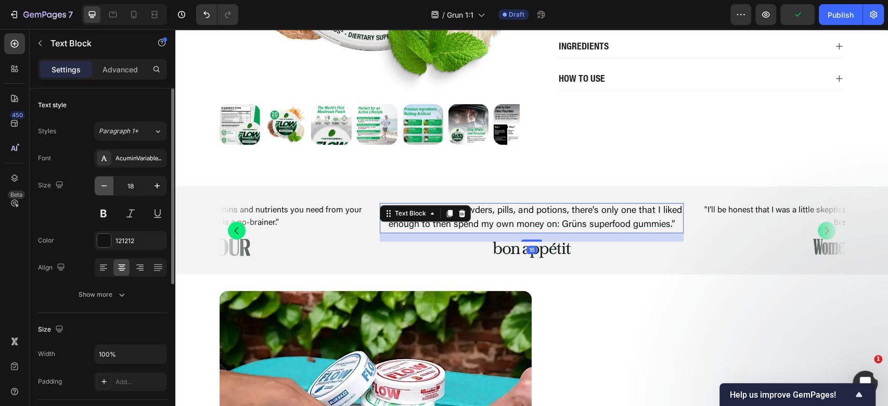
click at [109, 189] on button "button" at bounding box center [104, 185] width 19 height 19
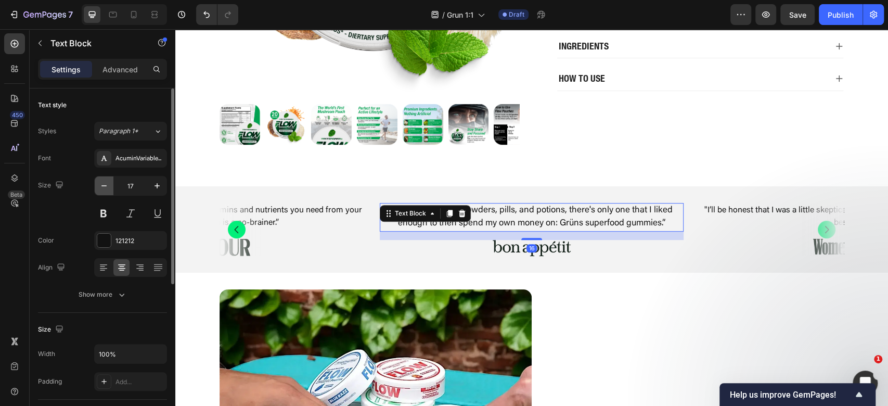
click at [109, 189] on button "button" at bounding box center [104, 185] width 19 height 19
type input "16"
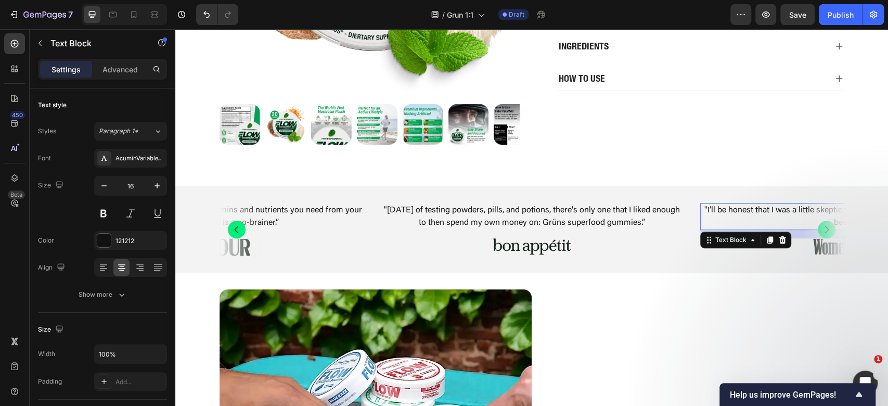
click at [812, 229] on div ""I’ll be honest that I was a little skeptical about the taste, but it surprised…" at bounding box center [852, 216] width 304 height 27
click at [822, 227] on icon "Carousel Next Arrow" at bounding box center [827, 229] width 10 height 10
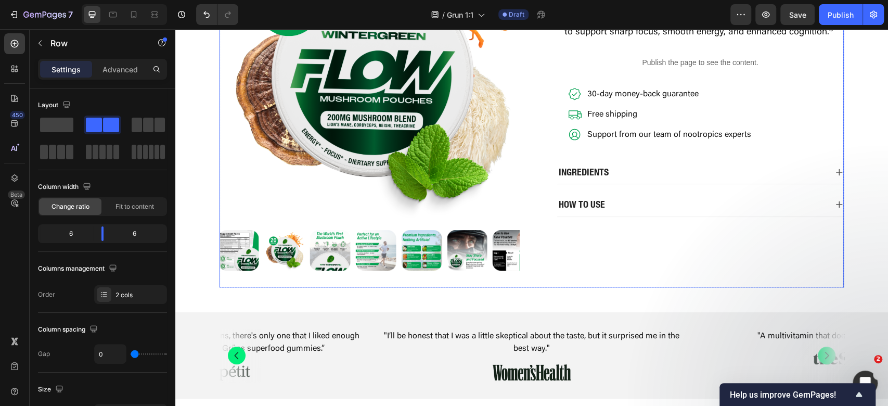
scroll to position [69, 0]
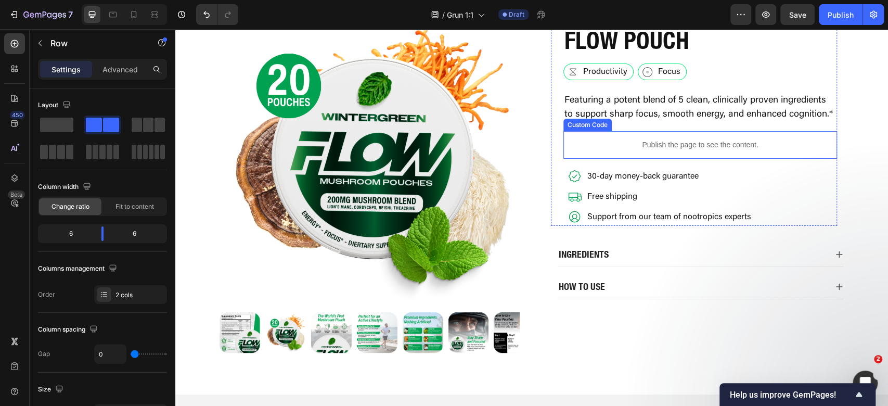
click at [676, 103] on p "Featuring a potent blend of 5 clean, clinically proven ingredients to support s…" at bounding box center [701, 108] width 272 height 28
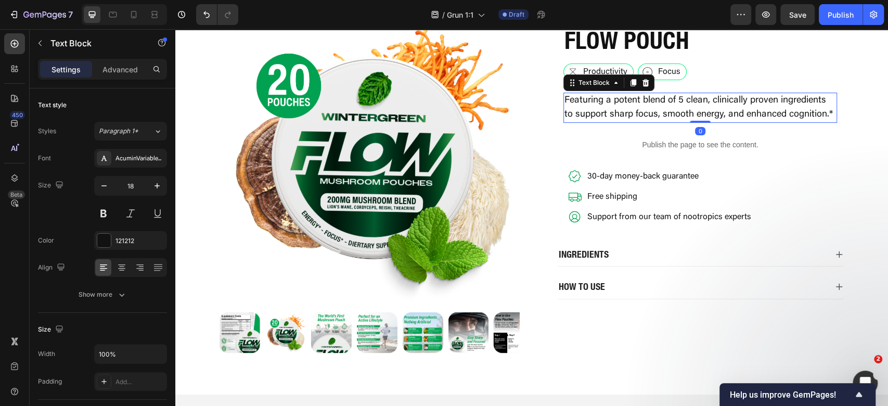
drag, startPoint x: 629, startPoint y: 78, endPoint x: 595, endPoint y: 107, distance: 44.7
click at [630, 79] on icon at bounding box center [633, 83] width 8 height 8
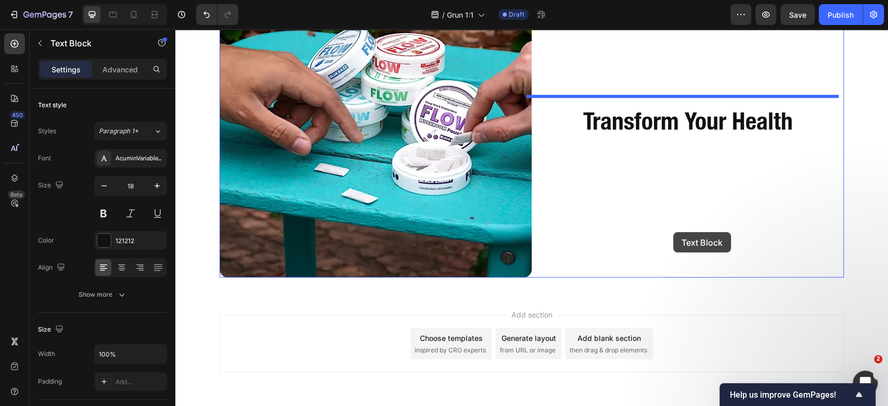
scroll to position [638, 0]
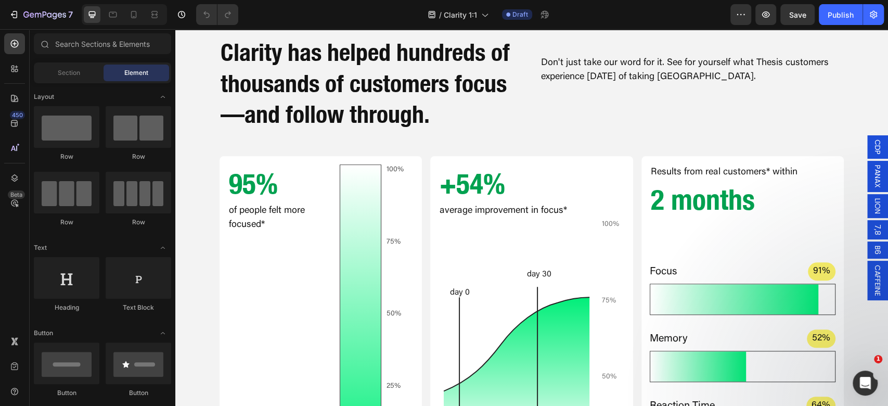
scroll to position [485, 0]
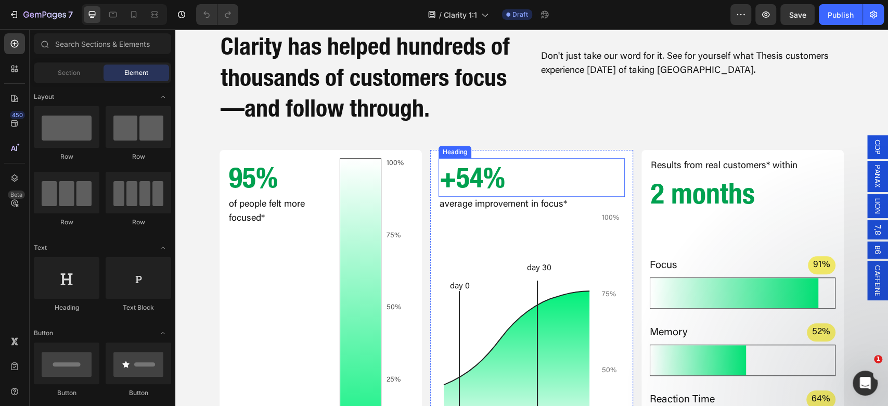
click at [484, 171] on h2 "+54%" at bounding box center [532, 177] width 186 height 39
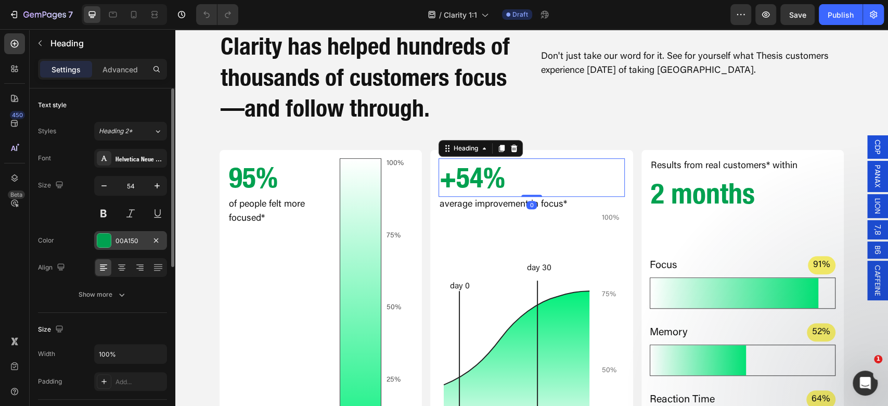
click at [118, 239] on div "00A150" at bounding box center [131, 240] width 30 height 9
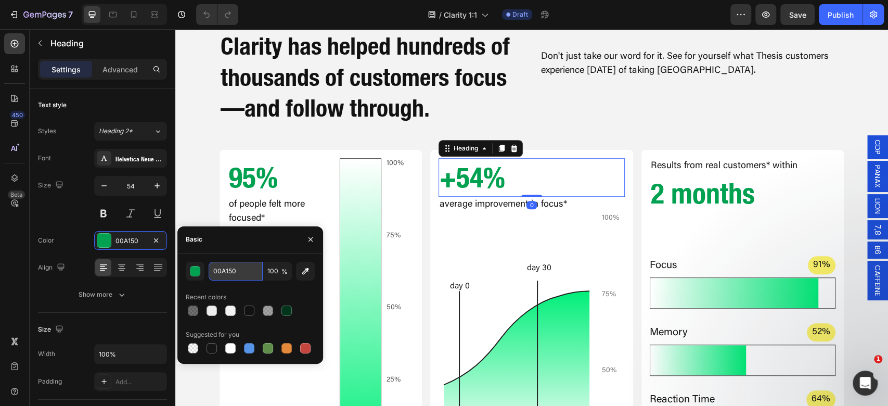
click at [253, 267] on input "00A150" at bounding box center [236, 271] width 54 height 19
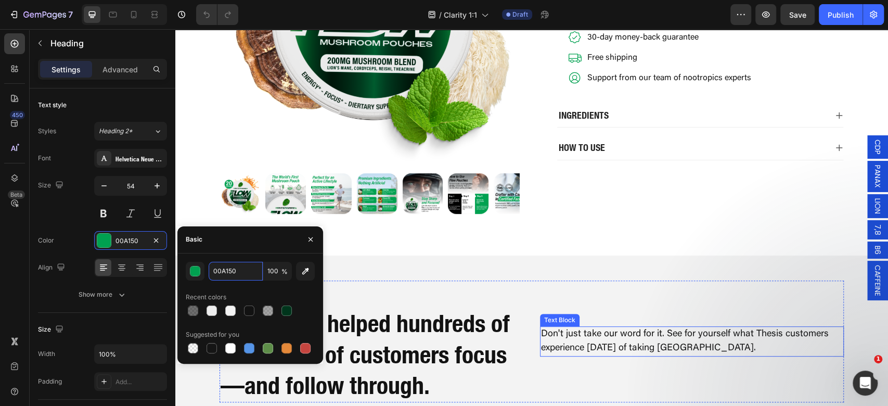
scroll to position [0, 0]
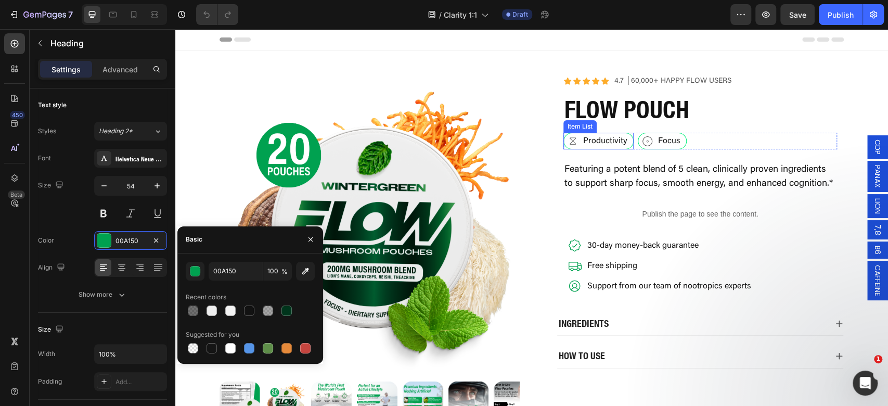
click at [615, 134] on div "Productivity" at bounding box center [599, 141] width 70 height 17
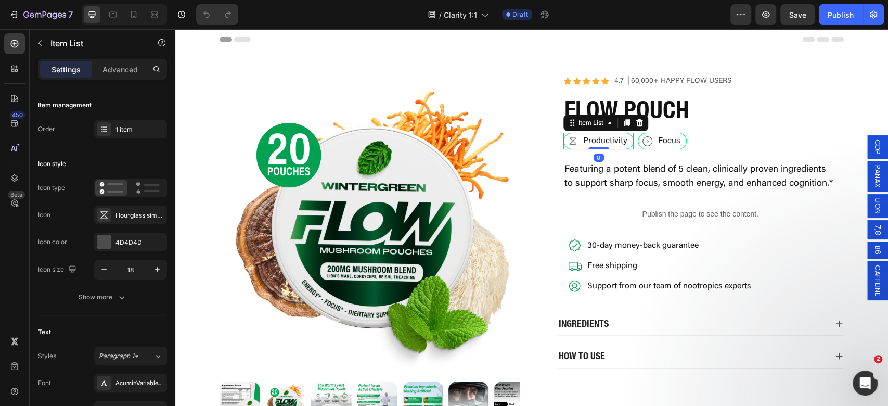
click at [612, 137] on p "Productivity" at bounding box center [605, 141] width 44 height 8
click at [570, 140] on icon at bounding box center [572, 140] width 9 height 9
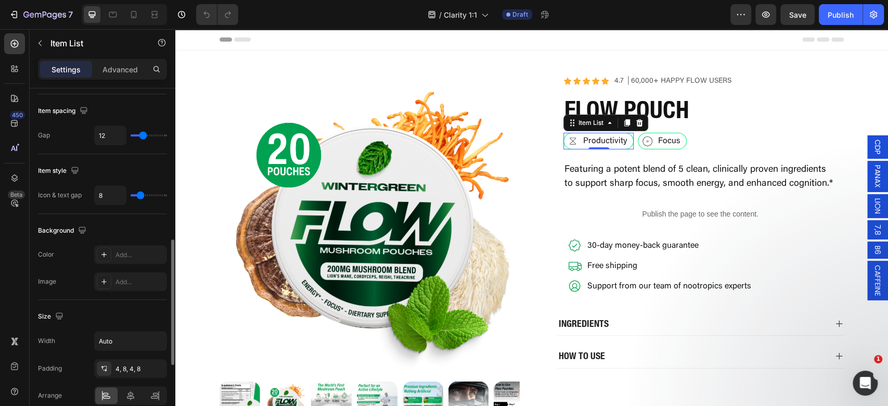
scroll to position [611, 0]
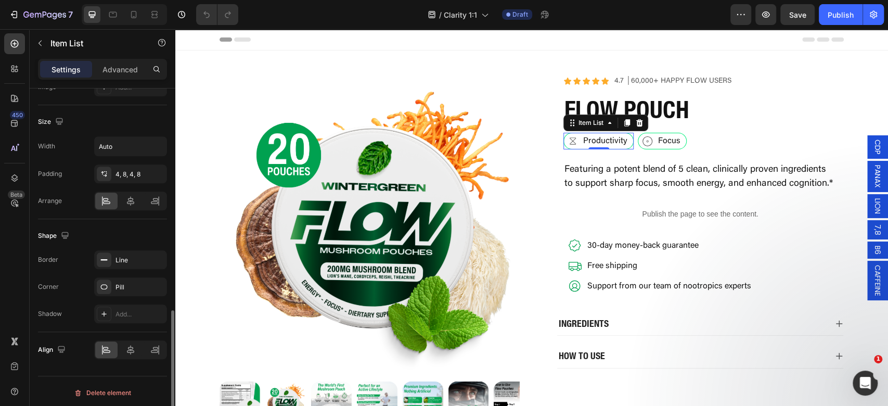
click at [115, 247] on div "Shape Border Line Corner Pill Shadow Add..." at bounding box center [102, 275] width 129 height 113
click at [127, 256] on div "Line" at bounding box center [131, 259] width 30 height 9
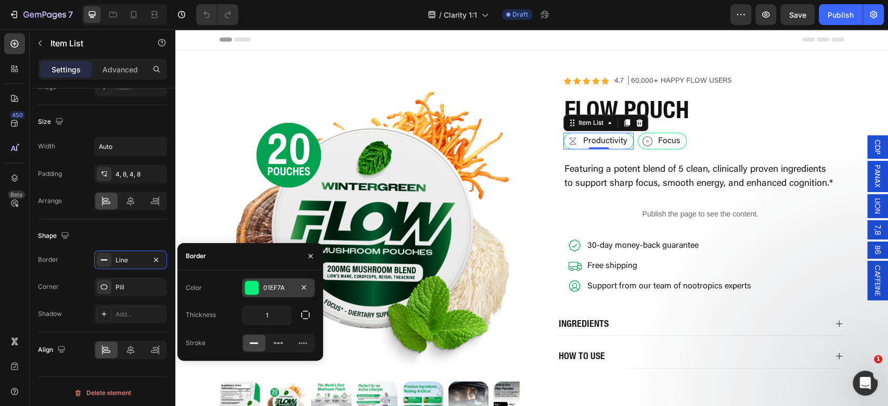
click at [289, 289] on div "01EF7A" at bounding box center [278, 287] width 30 height 9
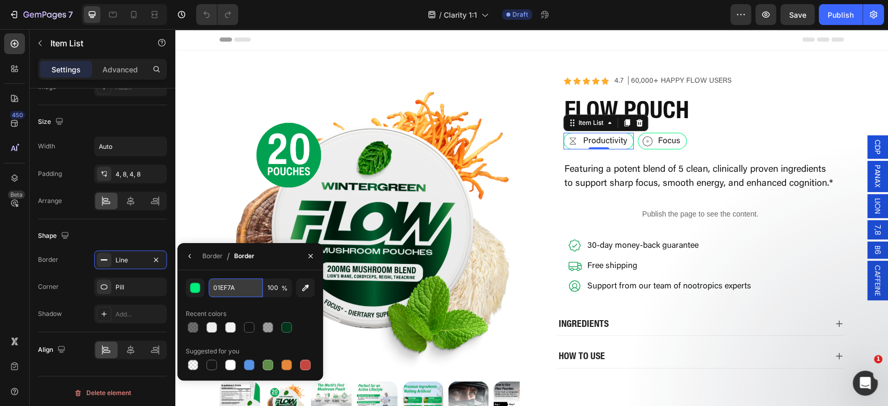
click at [235, 282] on input "01EF7A" at bounding box center [236, 287] width 54 height 19
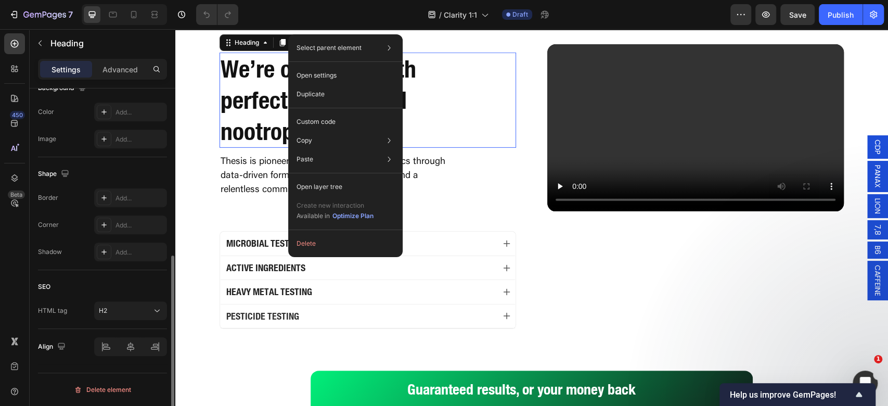
scroll to position [0, 0]
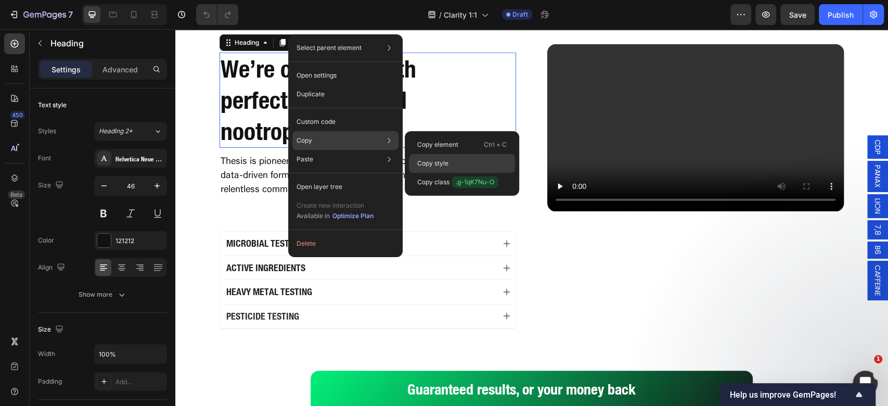
drag, startPoint x: 441, startPoint y: 161, endPoint x: 415, endPoint y: 14, distance: 149.6
click at [441, 161] on p "Copy style" at bounding box center [432, 163] width 31 height 9
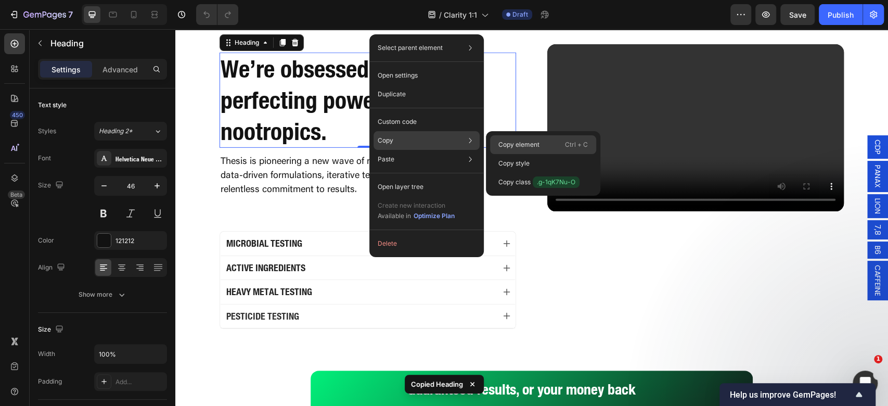
click at [520, 145] on p "Copy element" at bounding box center [518, 144] width 41 height 9
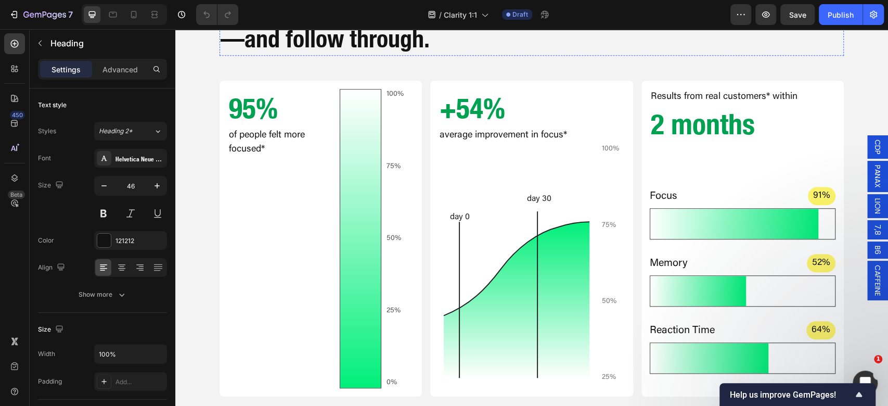
scroll to position [347, 0]
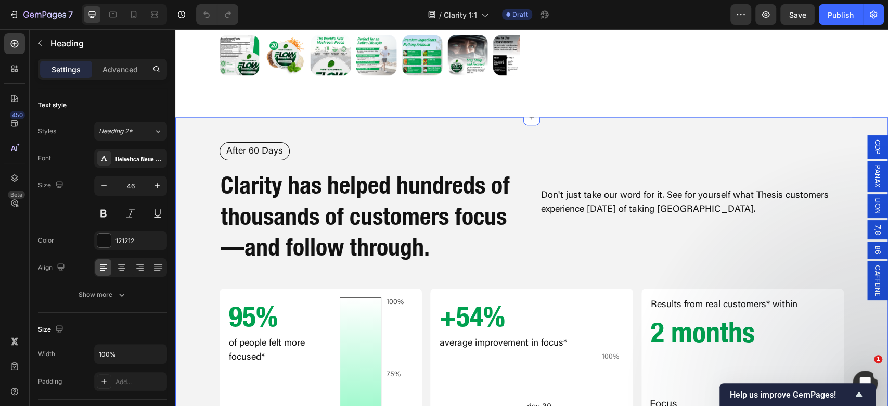
click at [259, 310] on h2 "95%" at bounding box center [280, 316] width 104 height 39
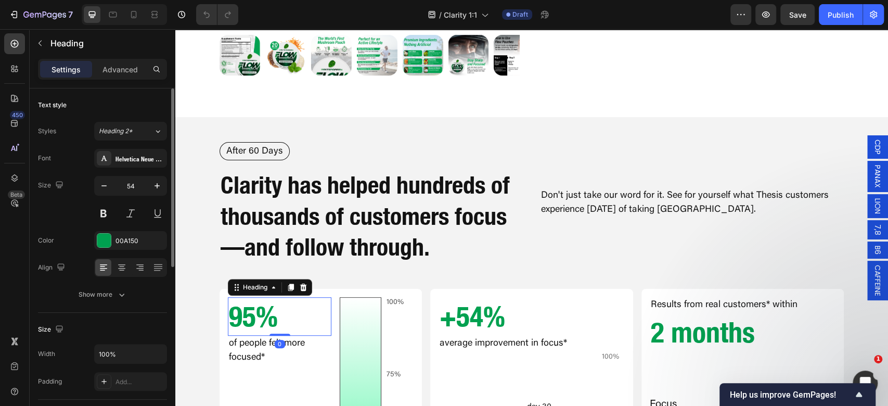
click at [122, 229] on div "Font Helvetica Neue LT Com 77 Bold Condensed Size 54 Color 00A150 Align Show mo…" at bounding box center [102, 226] width 129 height 155
click at [125, 241] on div "00A150" at bounding box center [131, 240] width 30 height 9
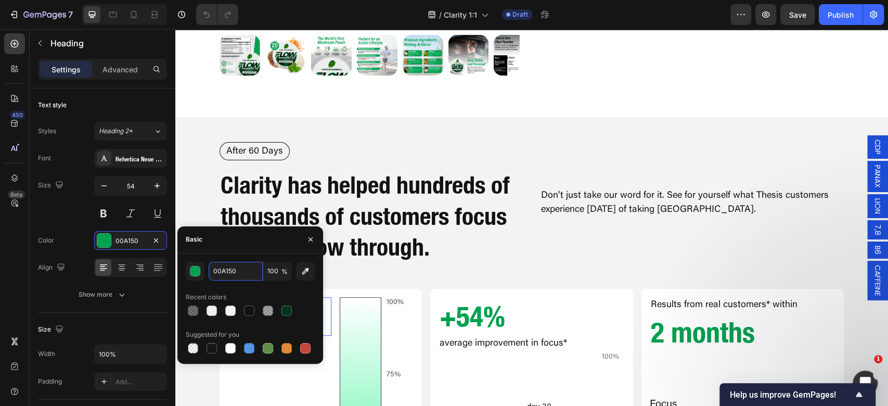
drag, startPoint x: 234, startPoint y: 268, endPoint x: 242, endPoint y: 246, distance: 24.4
click at [233, 269] on input "00A150" at bounding box center [236, 271] width 54 height 19
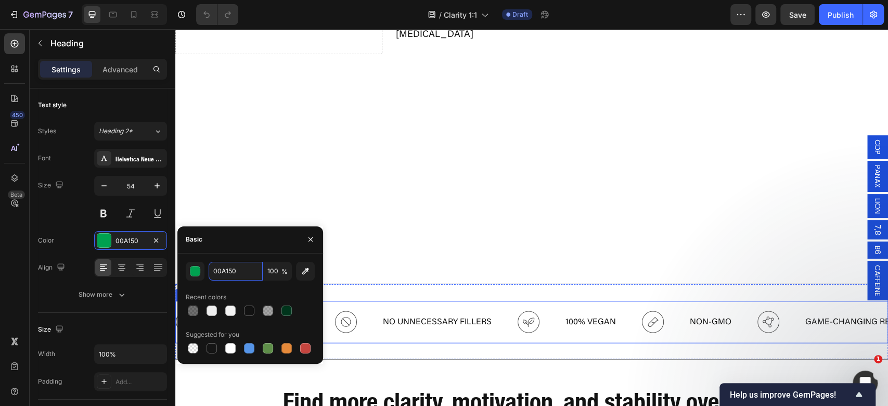
scroll to position [1179, 0]
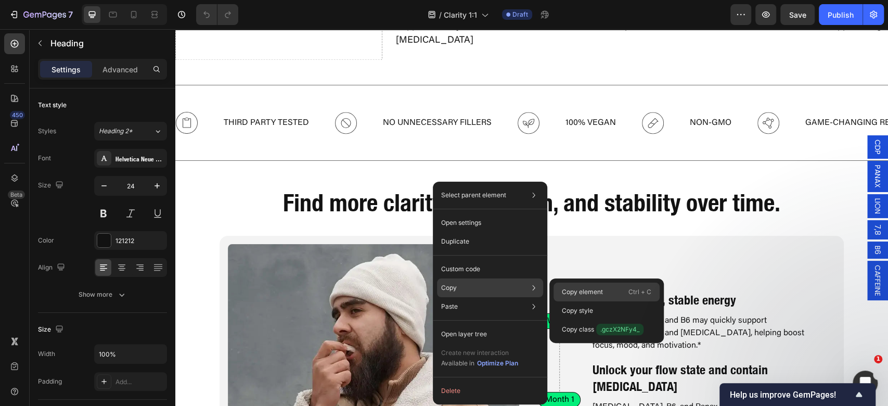
drag, startPoint x: 588, startPoint y: 297, endPoint x: 212, endPoint y: 4, distance: 477.1
click at [588, 297] on div "Copy element Ctrl + C" at bounding box center [607, 292] width 106 height 19
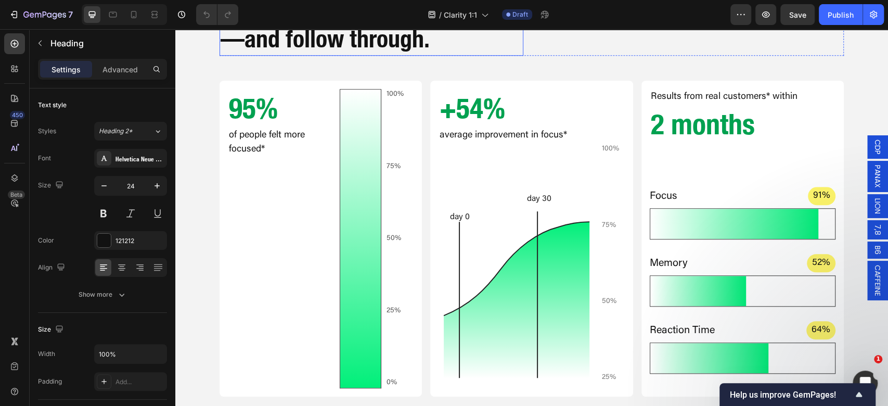
scroll to position [347, 0]
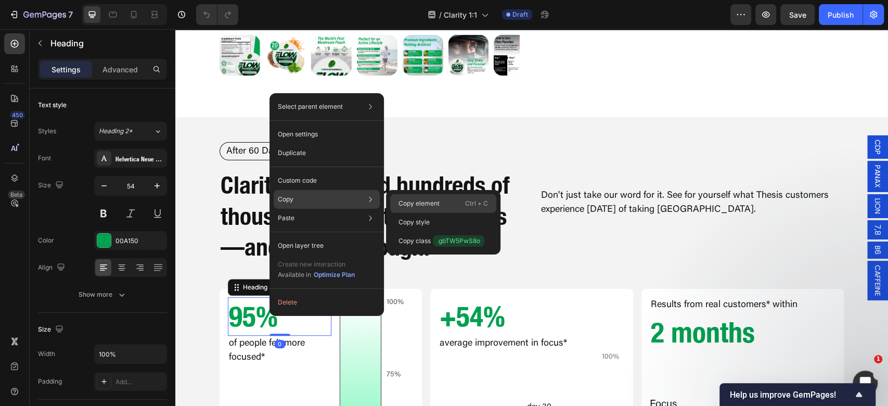
drag, startPoint x: 416, startPoint y: 200, endPoint x: 236, endPoint y: 11, distance: 261.3
click at [416, 200] on p "Copy element" at bounding box center [419, 203] width 41 height 9
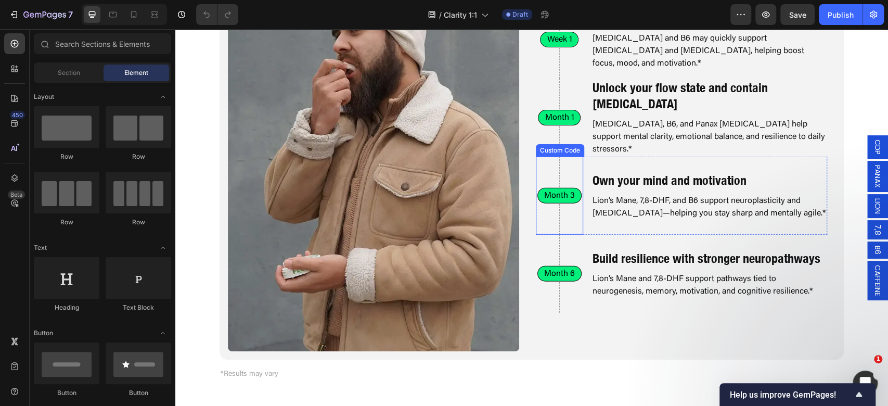
scroll to position [1942, 0]
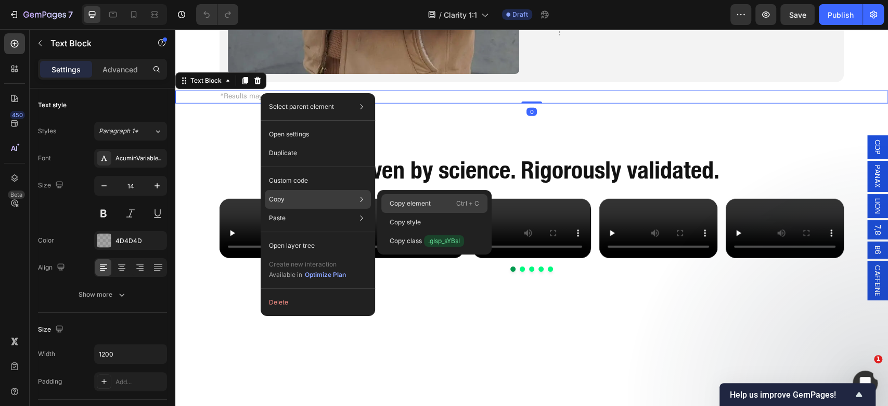
click at [427, 208] on div "Copy element Ctrl + C" at bounding box center [434, 203] width 106 height 19
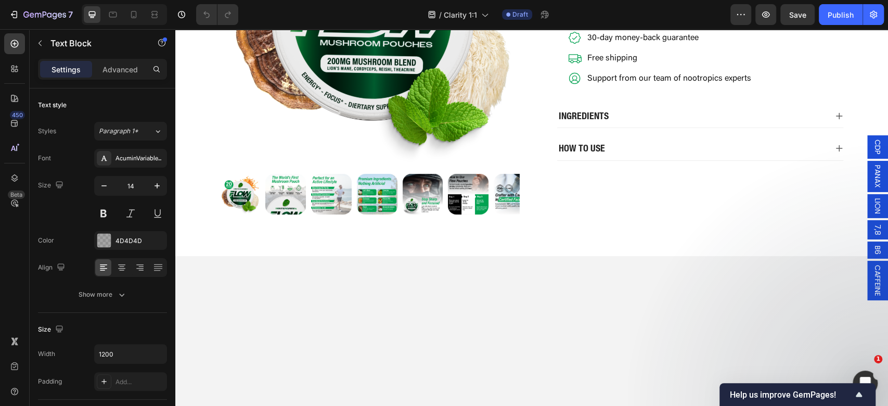
scroll to position [0, 0]
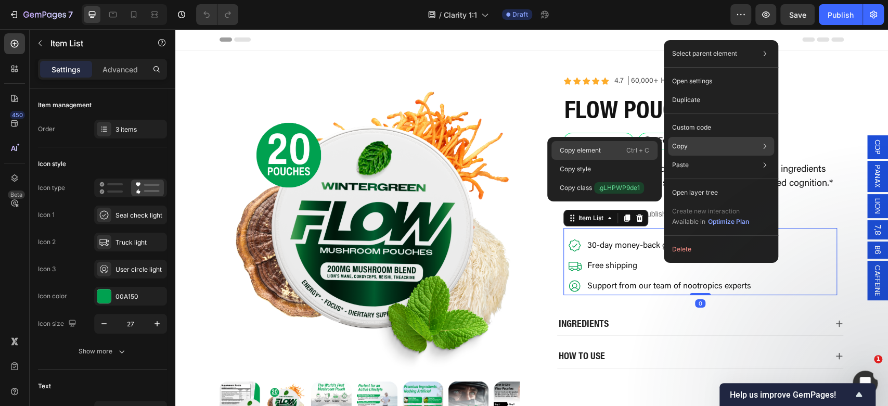
click at [626, 144] on div "Copy element Ctrl + C" at bounding box center [605, 150] width 106 height 19
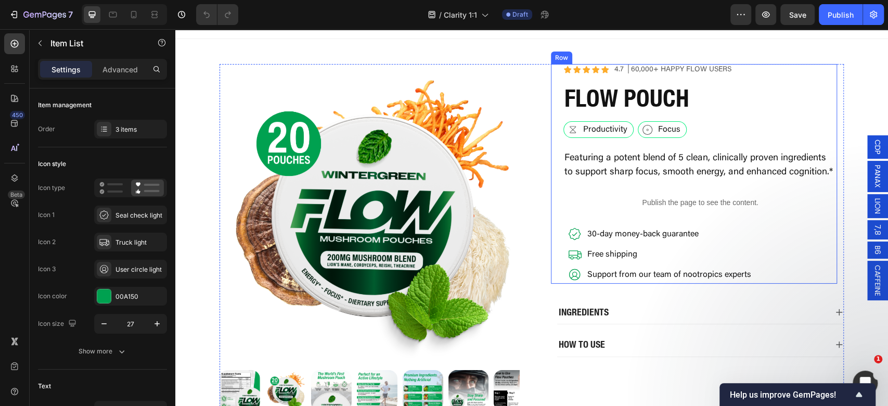
scroll to position [17, 0]
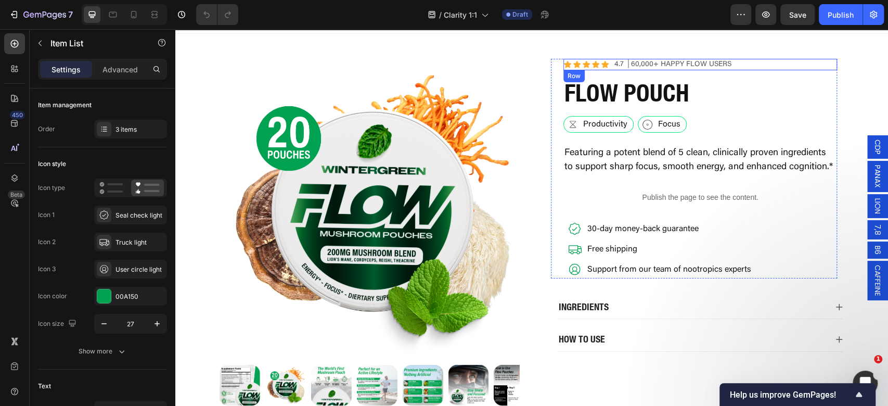
click at [606, 63] on div "Icon Icon Icon Icon Icon Icon List 4.7 │60,000+ Happy Flow Users Text Block Row" at bounding box center [701, 64] width 274 height 11
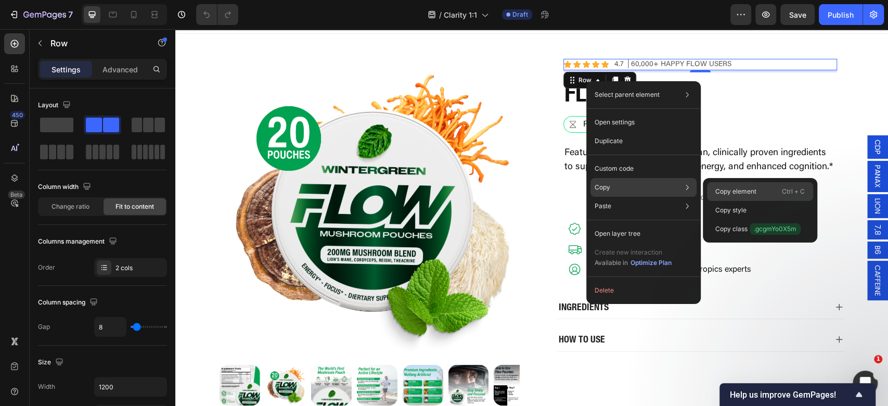
click at [788, 191] on p "Ctrl + C" at bounding box center [793, 191] width 23 height 10
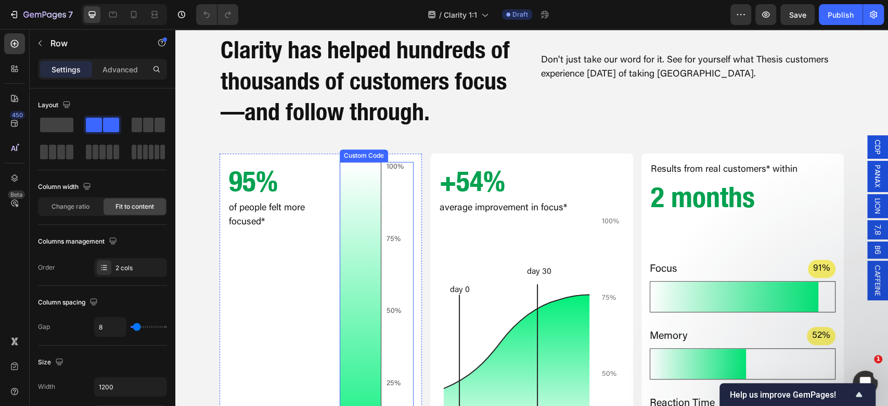
scroll to position [485, 0]
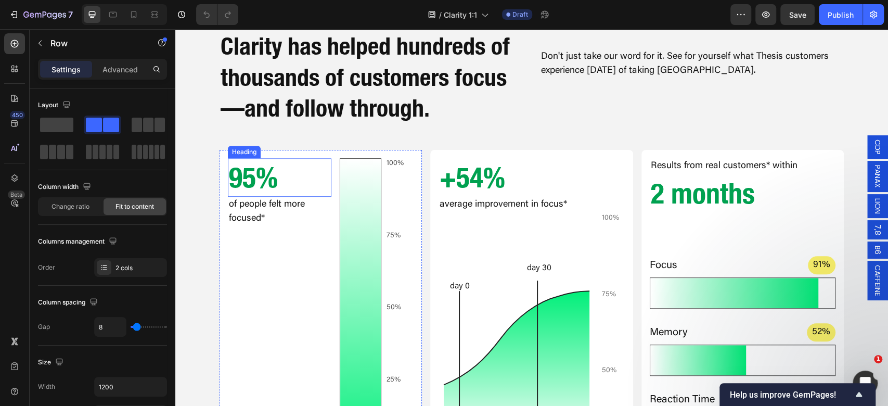
click at [261, 169] on h2 "95%" at bounding box center [280, 177] width 104 height 39
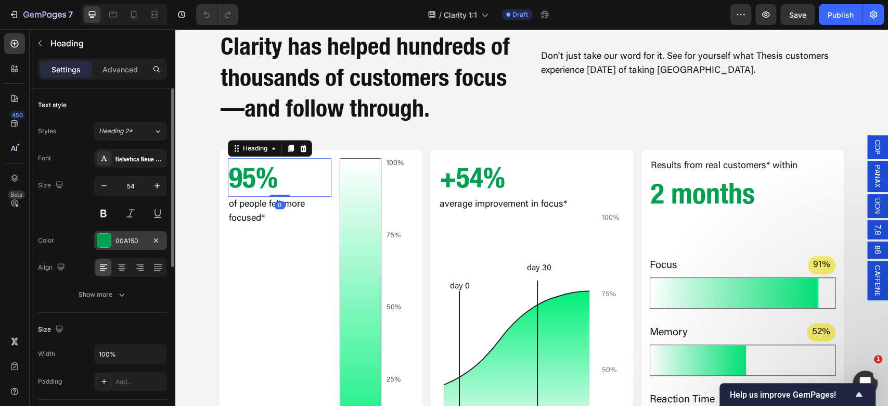
click at [117, 232] on div "00A150" at bounding box center [130, 240] width 73 height 19
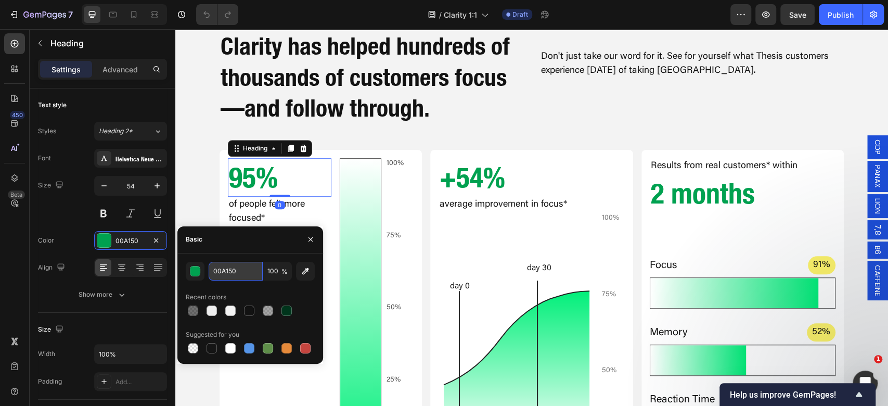
click at [252, 273] on input "00A150" at bounding box center [236, 271] width 54 height 19
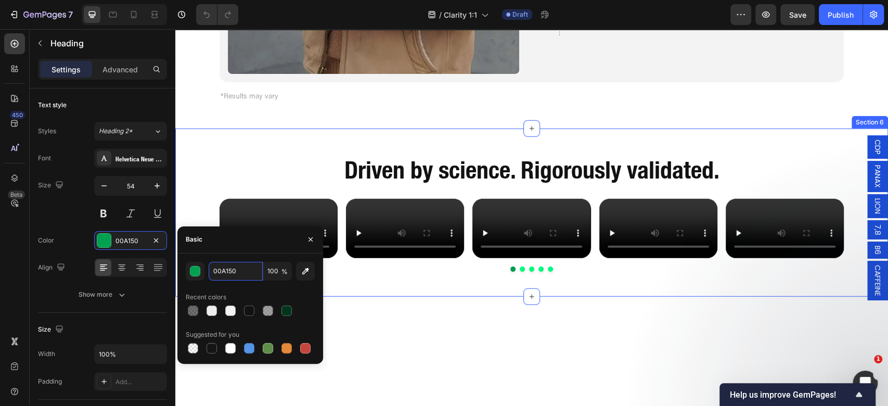
scroll to position [2081, 0]
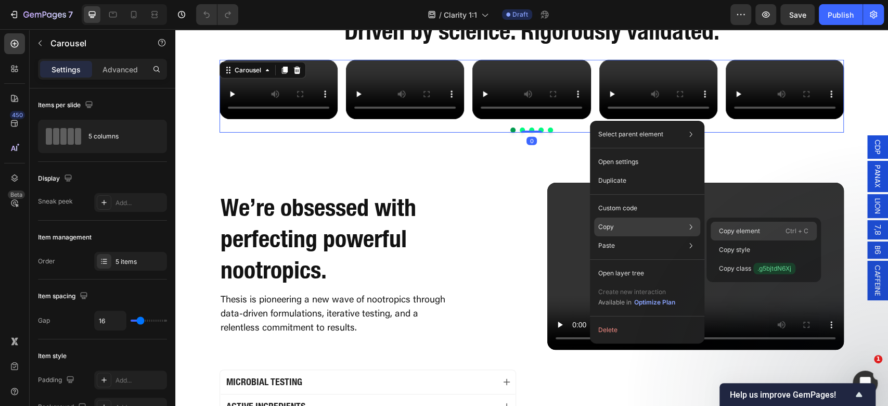
click at [731, 229] on p "Copy element" at bounding box center [739, 230] width 41 height 9
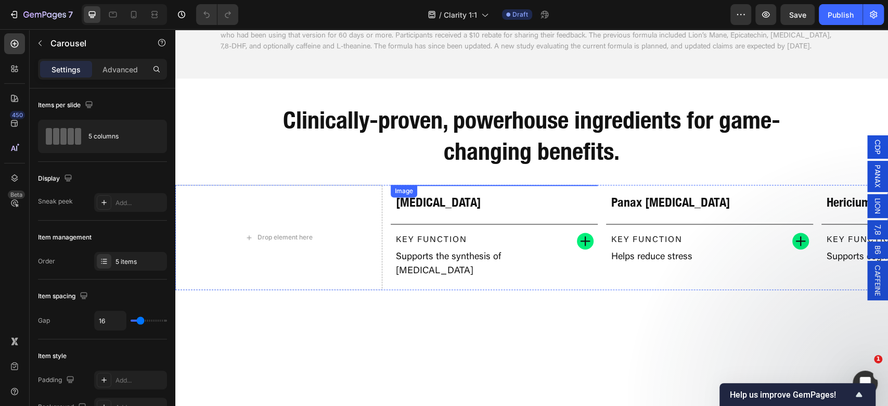
scroll to position [992, 0]
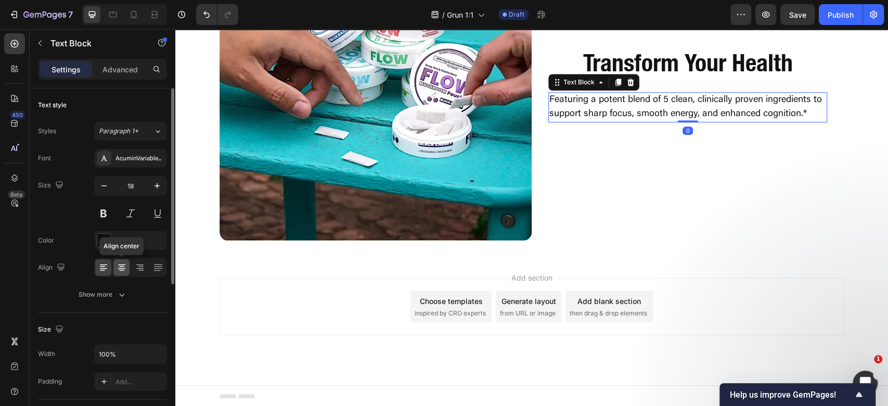
drag, startPoint x: 119, startPoint y: 261, endPoint x: 174, endPoint y: 227, distance: 65.0
click at [118, 261] on div at bounding box center [121, 267] width 16 height 17
click at [668, 104] on p "Featuring a potent blend of 5 clean, clinically proven ingredients to support s…" at bounding box center [687, 107] width 277 height 28
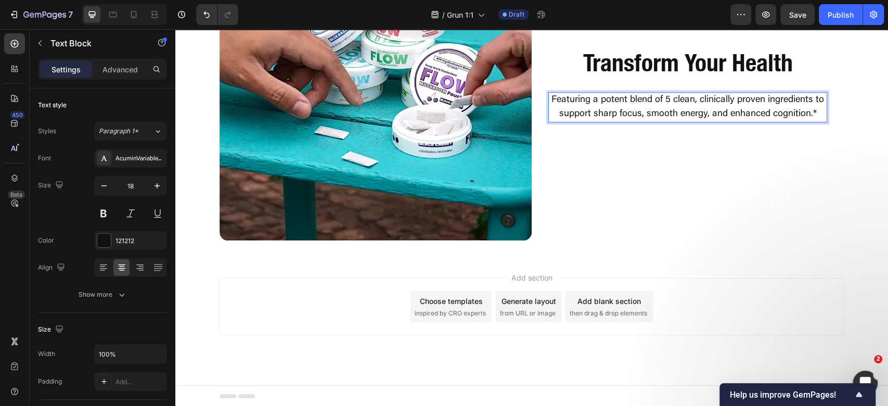
scroll to position [638, 0]
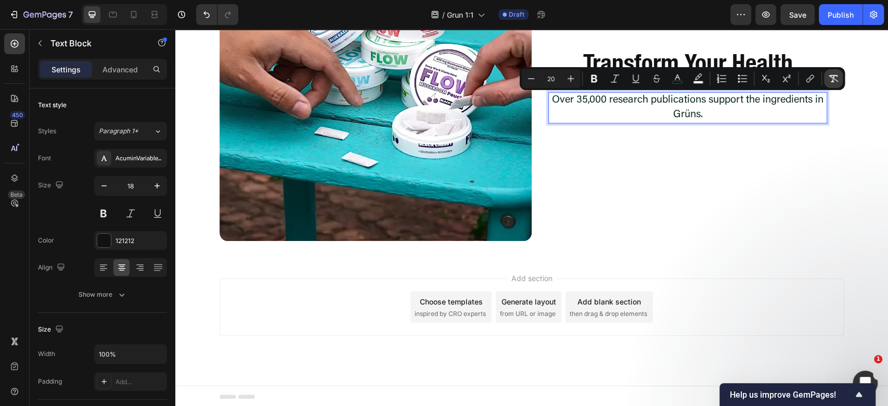
click at [836, 83] on icon "Editor contextual toolbar" at bounding box center [833, 78] width 10 height 10
type input "18"
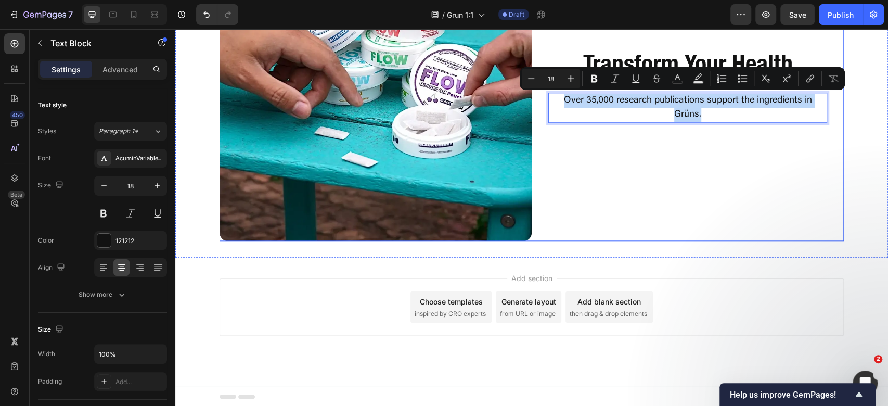
click at [774, 195] on div "Transform Your Health Heading Over 35,000 research publications support the ing…" at bounding box center [688, 85] width 312 height 312
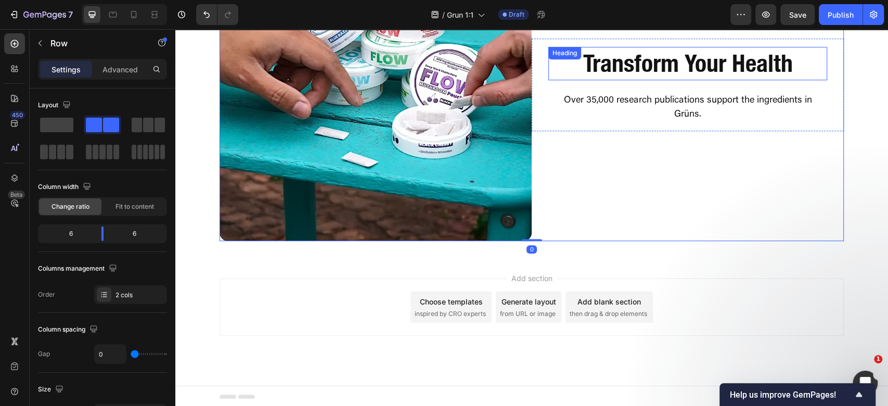
click at [719, 63] on h2 "Transform Your Health" at bounding box center [687, 63] width 279 height 33
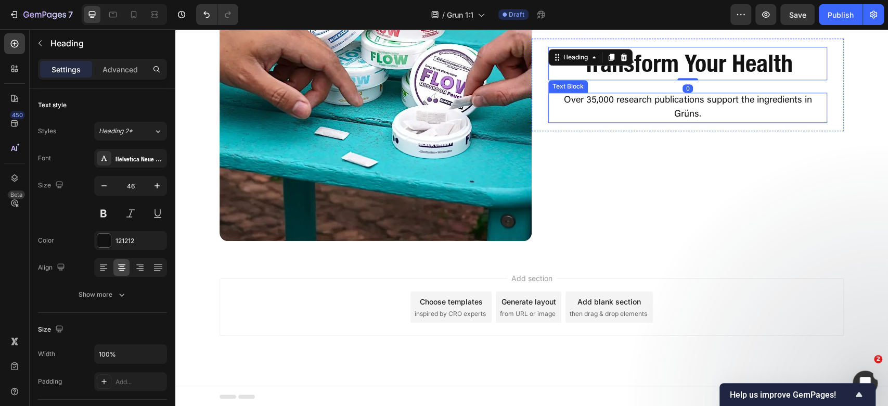
click at [595, 107] on p "Over 35,000 research publications support the ingredients in Grüns." at bounding box center [687, 108] width 277 height 28
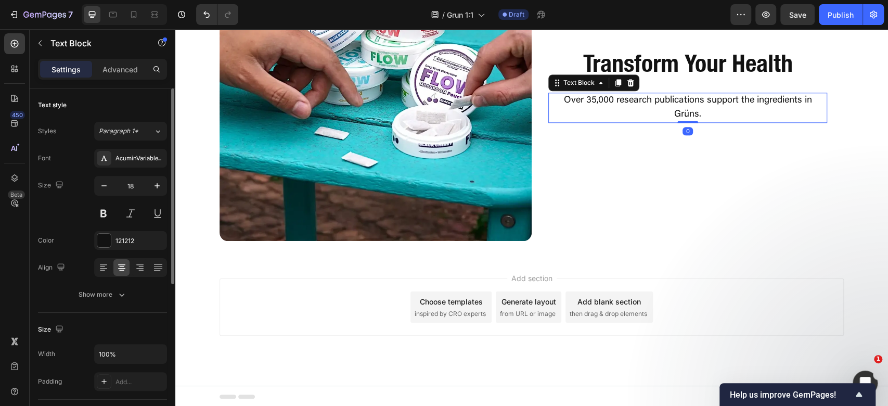
drag, startPoint x: 138, startPoint y: 70, endPoint x: 116, endPoint y: 105, distance: 41.3
click at [138, 70] on div "Advanced" at bounding box center [120, 69] width 52 height 17
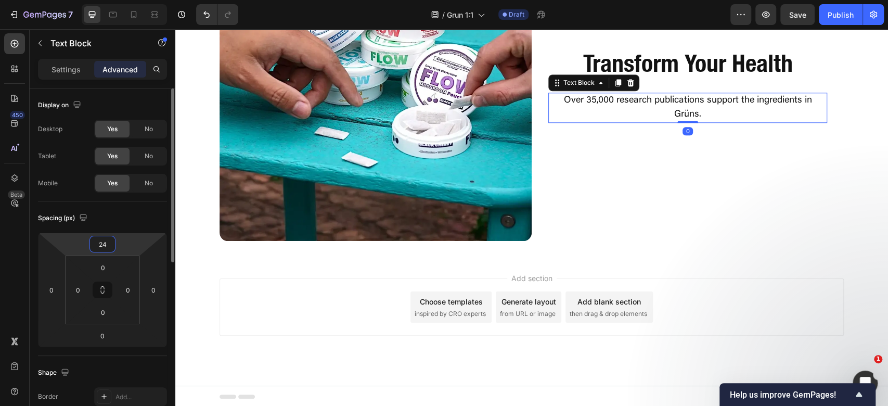
click at [100, 0] on html "7 Version history / Grun 1:1 Draft Preview Save Publish 450 Beta Sections(18) E…" at bounding box center [444, 0] width 888 height 0
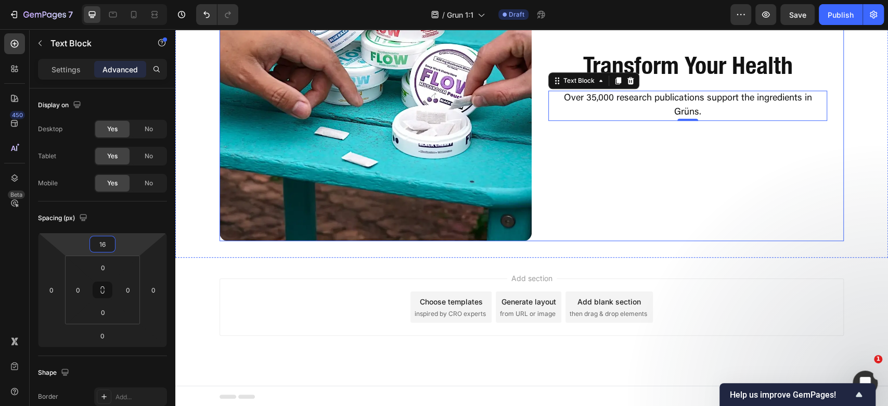
type input "1"
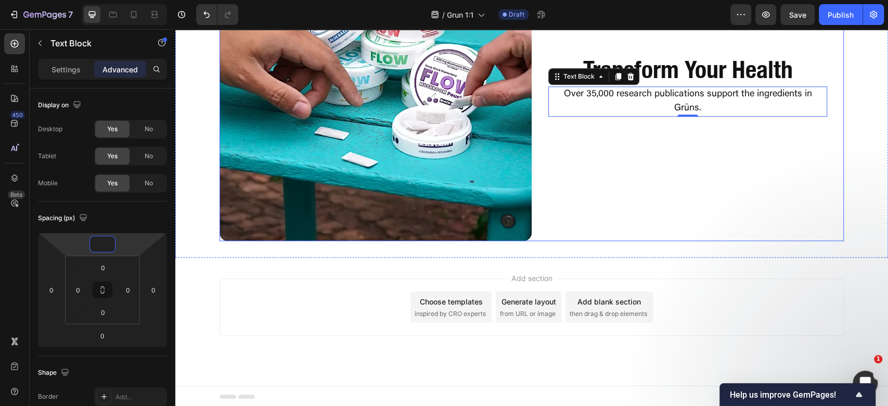
type input "8"
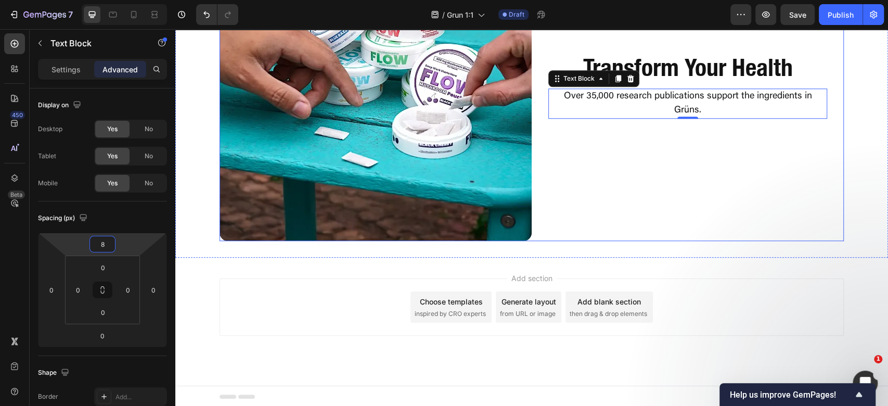
click at [767, 141] on div "Transform Your Health Heading Over 35,000 research publications support the ing…" at bounding box center [688, 85] width 312 height 312
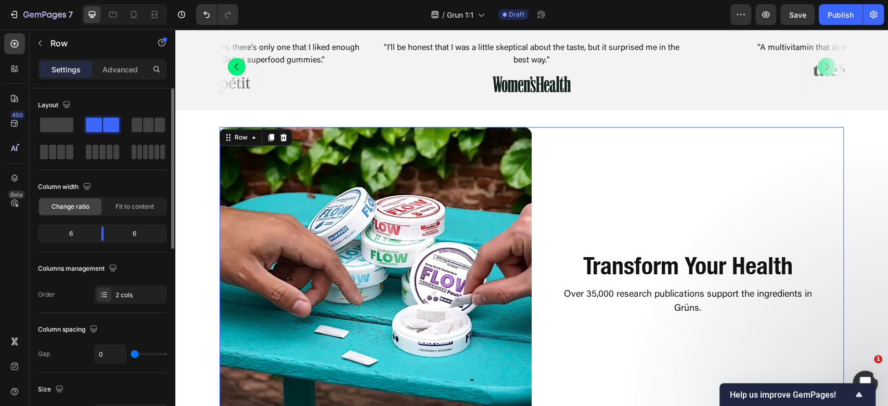
scroll to position [430, 0]
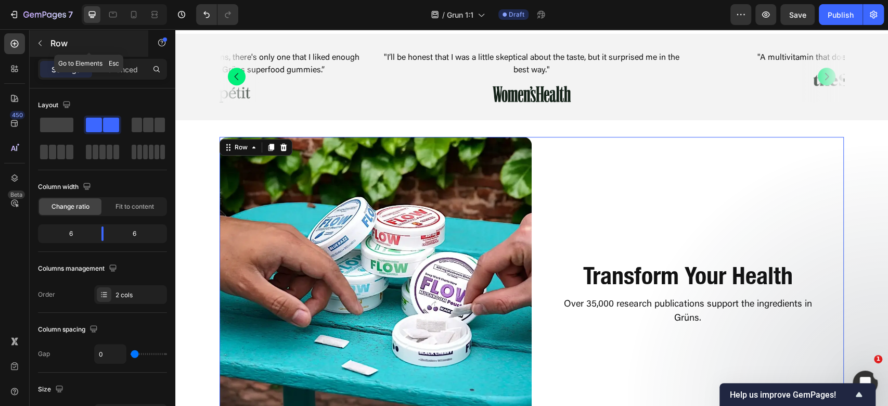
click at [45, 35] on button "button" at bounding box center [40, 43] width 17 height 17
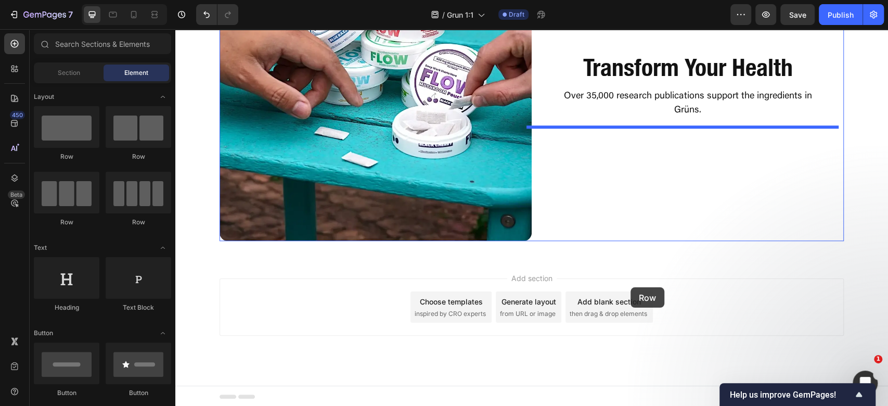
scroll to position [638, 0]
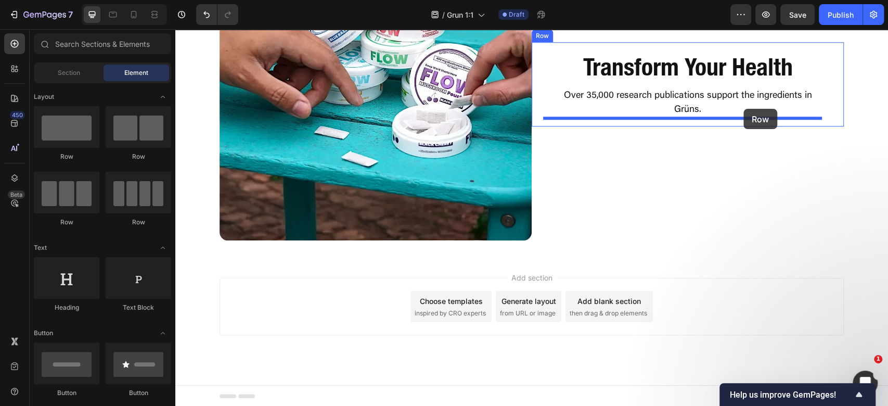
drag, startPoint x: 315, startPoint y: 167, endPoint x: 744, endPoint y: 109, distance: 432.6
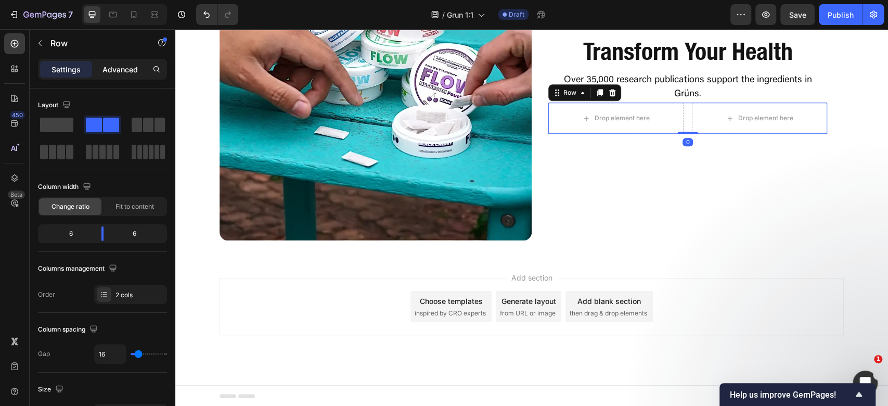
click at [117, 75] on div "Advanced" at bounding box center [120, 69] width 52 height 17
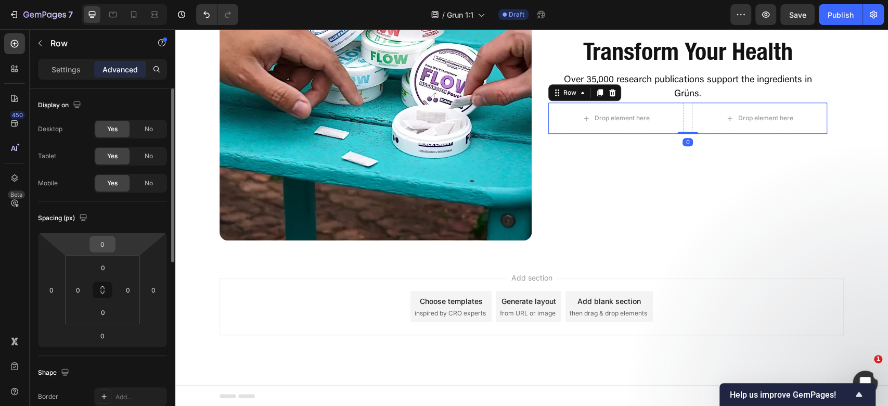
click at [99, 248] on input "0" at bounding box center [102, 244] width 21 height 16
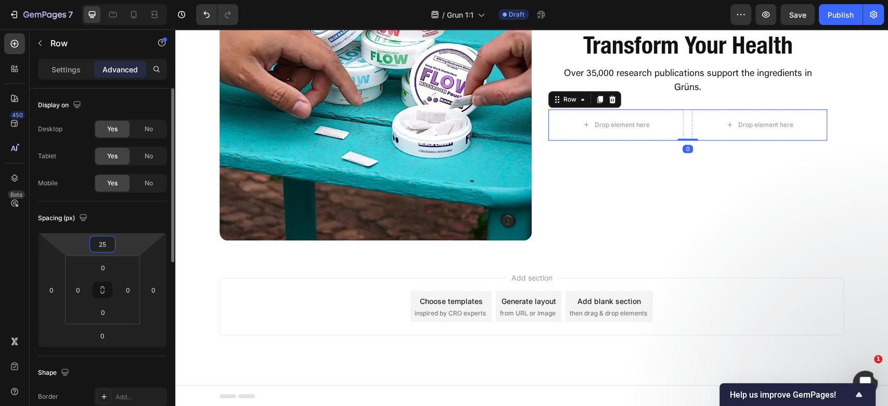
type input "2"
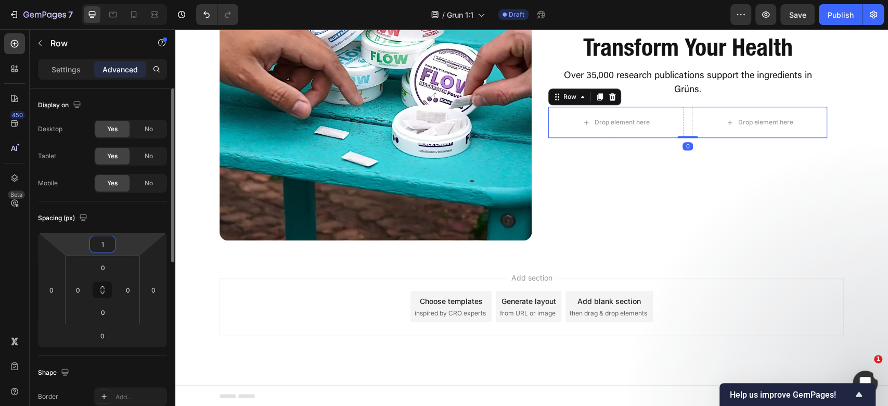
type input "16"
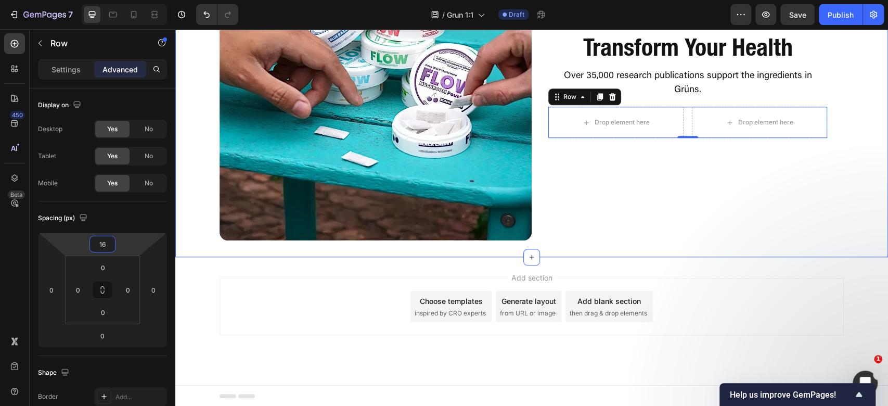
click at [774, 244] on div "Image Transform Your Health Heading Over 35,000 research publications support t…" at bounding box center [531, 85] width 713 height 346
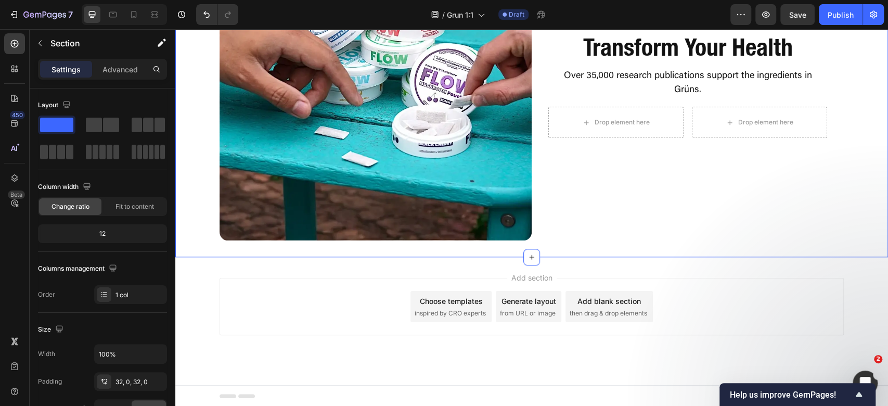
scroll to position [430, 0]
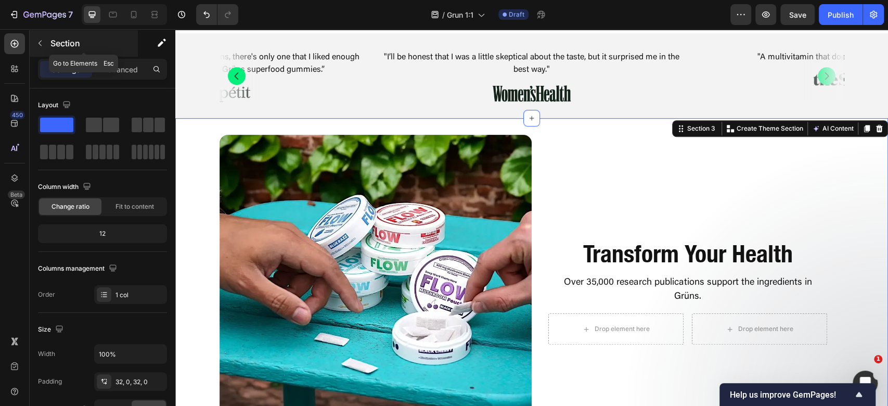
click at [48, 35] on div "Section" at bounding box center [84, 43] width 108 height 27
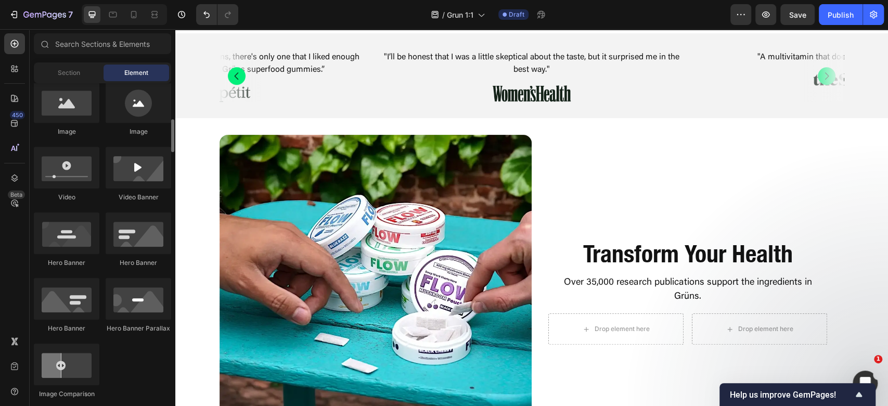
scroll to position [555, 0]
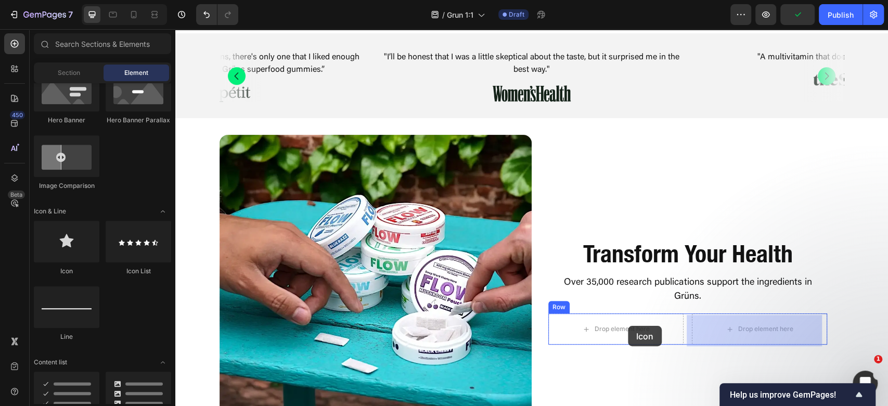
drag, startPoint x: 341, startPoint y: 298, endPoint x: 615, endPoint y: 323, distance: 274.8
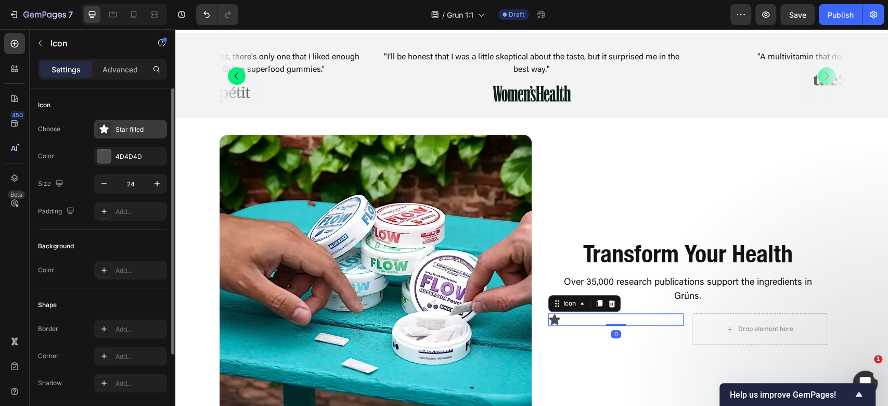
click at [147, 135] on div "Star filled" at bounding box center [130, 129] width 73 height 19
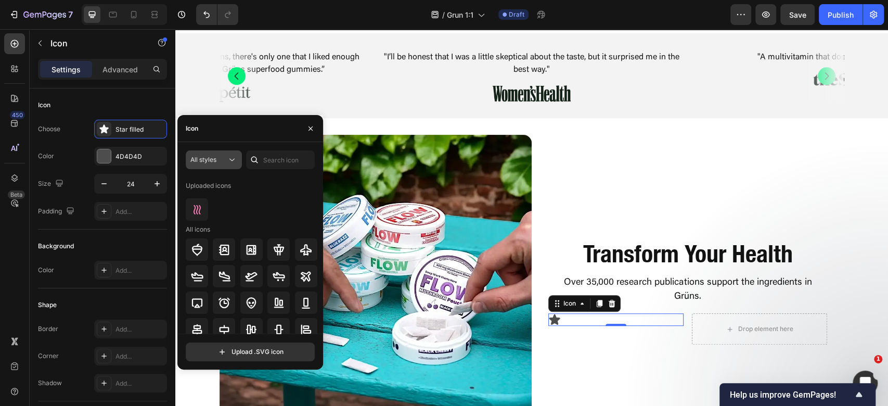
click at [226, 161] on div "All styles" at bounding box center [208, 159] width 36 height 9
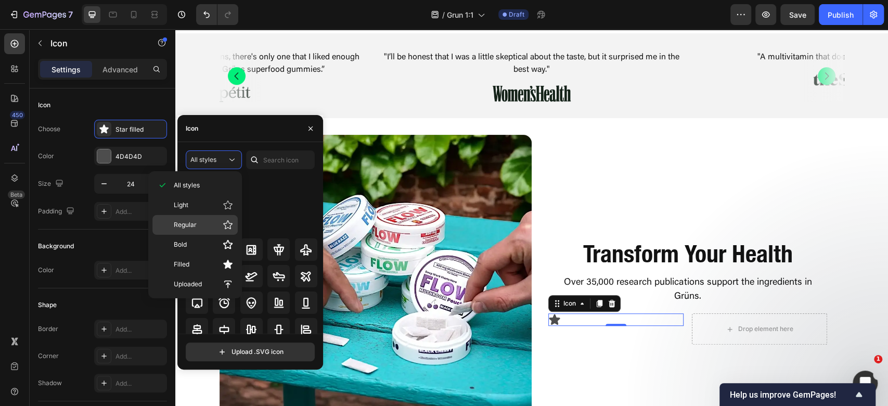
click at [212, 224] on p "Regular" at bounding box center [203, 225] width 59 height 10
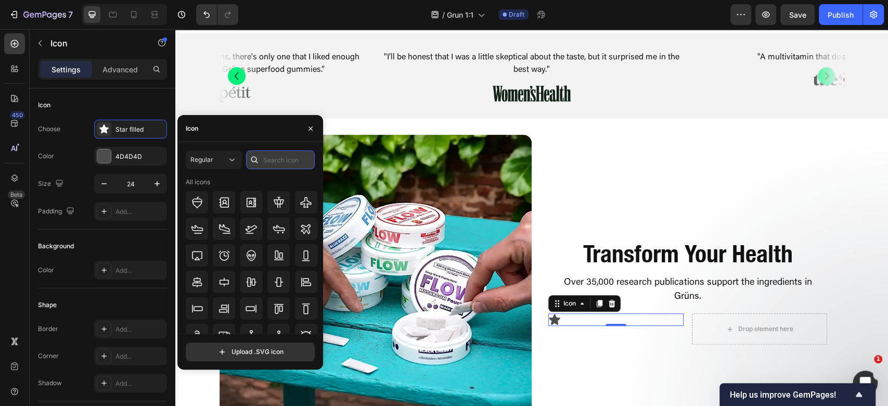
click at [281, 162] on input "text" at bounding box center [280, 159] width 69 height 19
type input "gut"
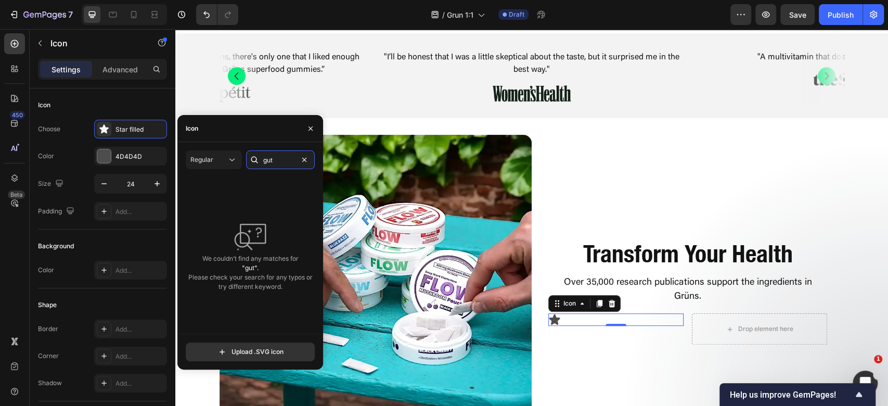
drag, startPoint x: 281, startPoint y: 162, endPoint x: 254, endPoint y: 176, distance: 30.5
click at [254, 176] on div "Regular gut We couldn’t find any matches for "gut". Please check your search fo…" at bounding box center [250, 241] width 129 height 183
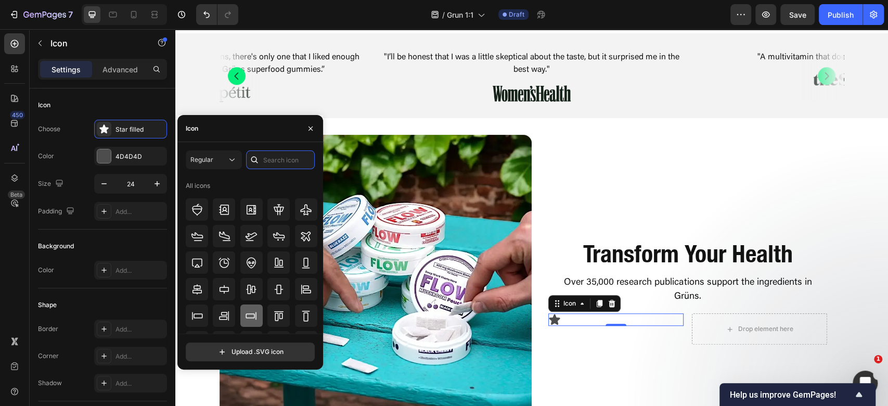
scroll to position [0, 0]
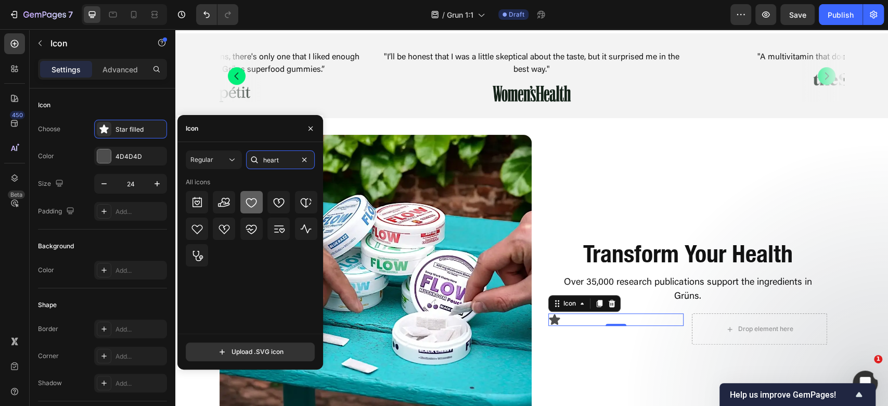
type input "heart"
click at [258, 202] on div at bounding box center [251, 202] width 22 height 22
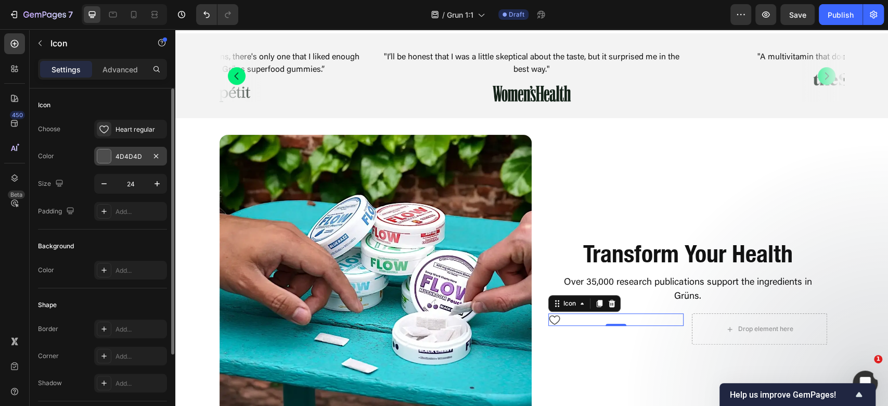
click at [121, 160] on div "4D4D4D" at bounding box center [131, 156] width 30 height 9
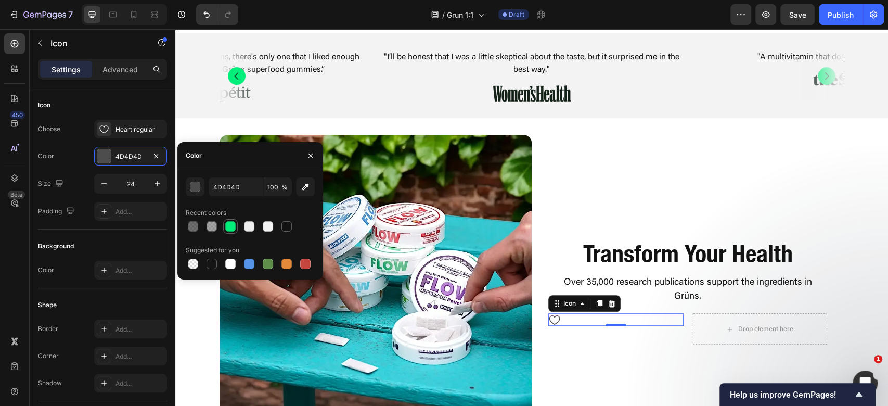
click at [234, 224] on div at bounding box center [230, 226] width 10 height 10
type input "01EF7A"
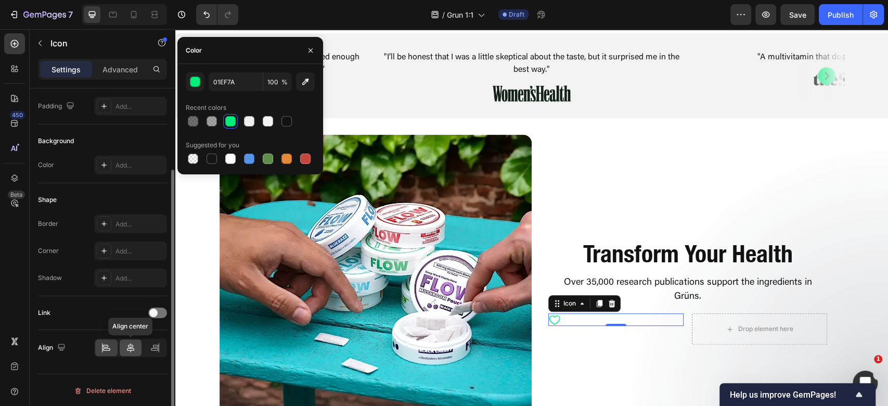
click at [127, 343] on icon at bounding box center [130, 347] width 10 height 10
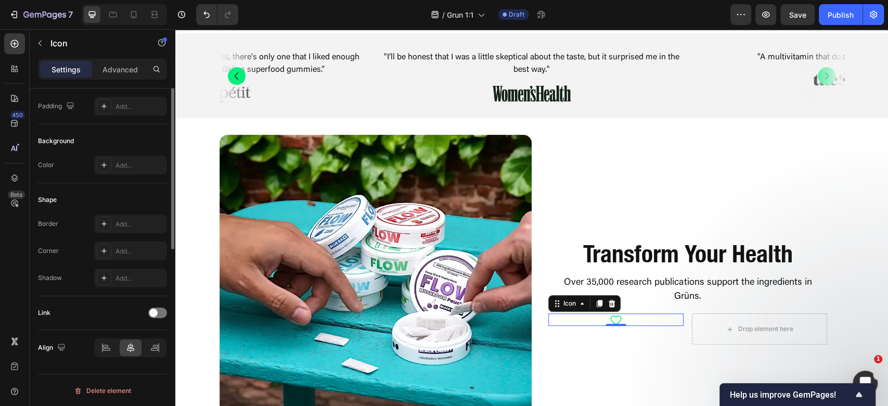
scroll to position [0, 0]
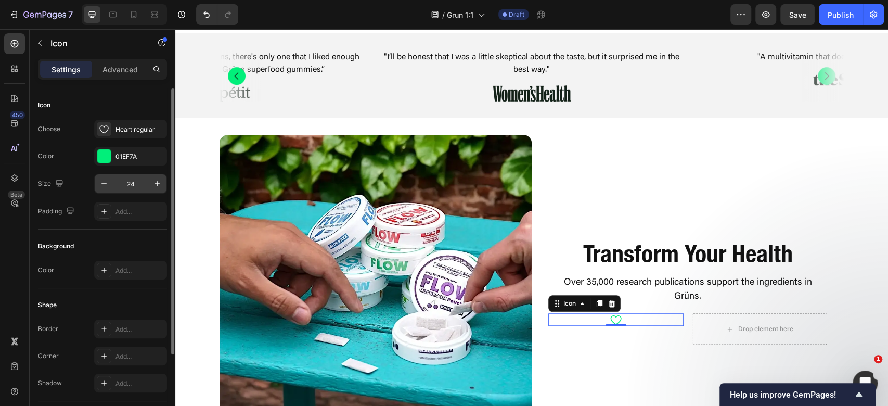
click at [142, 176] on input "24" at bounding box center [130, 183] width 34 height 19
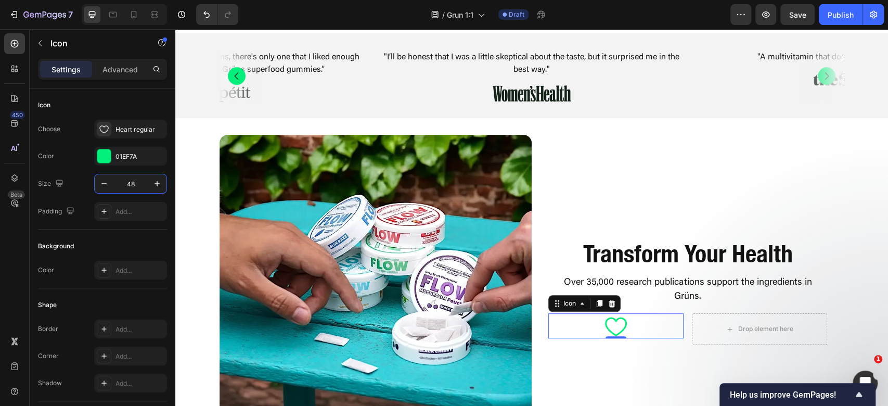
type input "4"
type input "36"
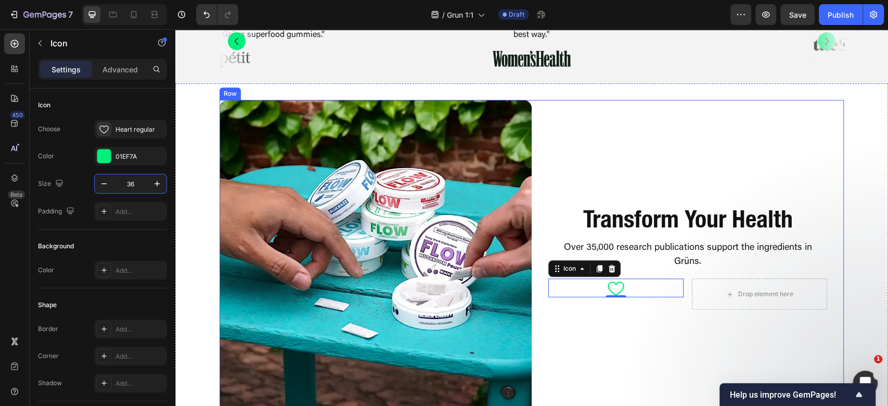
scroll to position [569, 0]
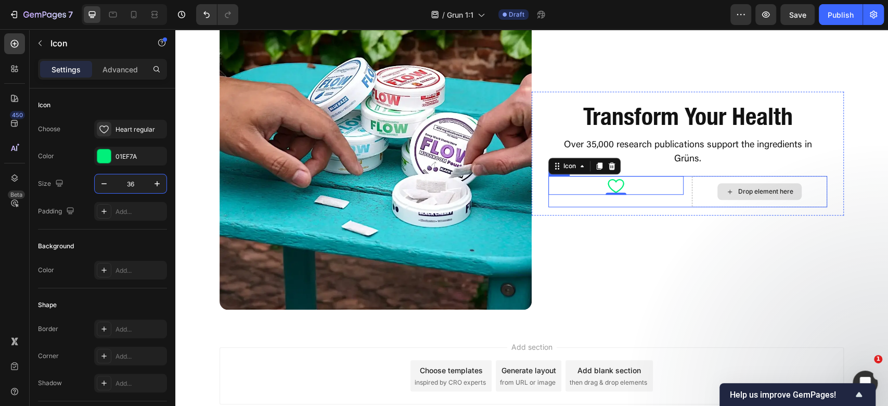
click at [709, 197] on div "Drop element here" at bounding box center [759, 191] width 135 height 31
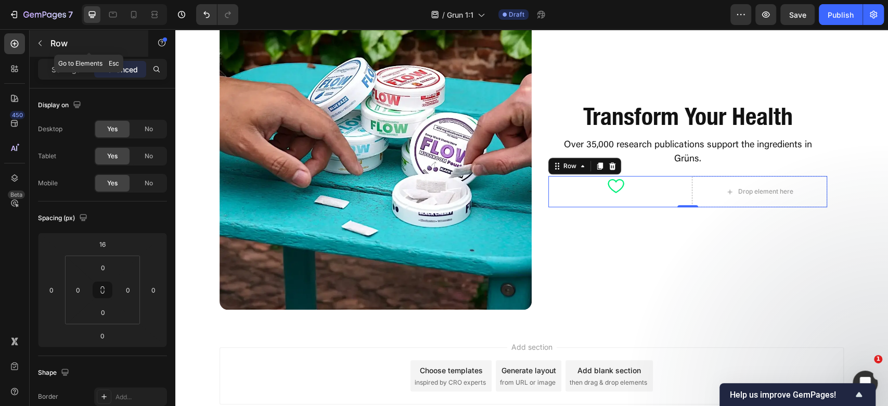
click at [37, 35] on button "button" at bounding box center [40, 43] width 17 height 17
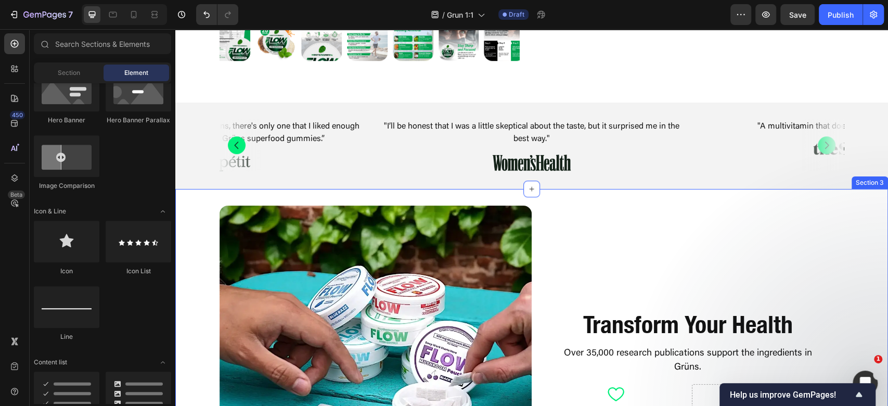
scroll to position [361, 0]
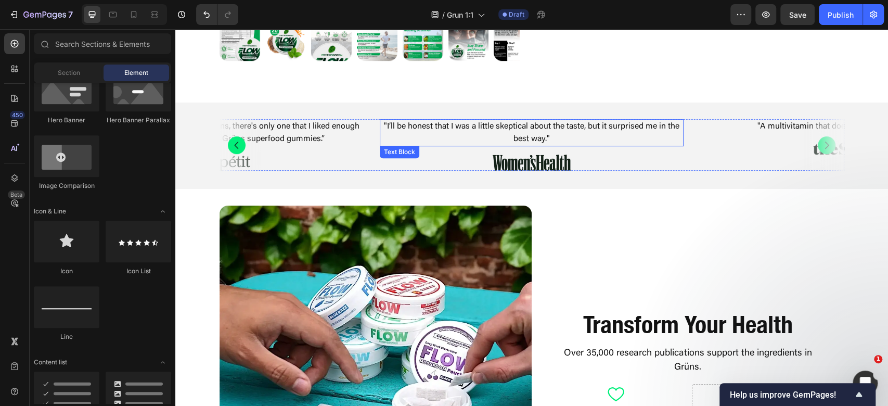
click at [623, 122] on p ""I’ll be honest that I was a little skeptical about the taste, but it surprised…" at bounding box center [532, 132] width 302 height 25
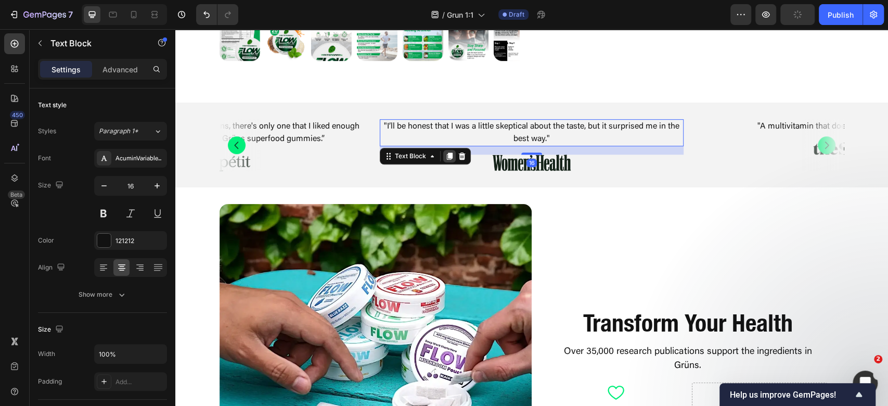
click at [443, 157] on div at bounding box center [449, 156] width 12 height 12
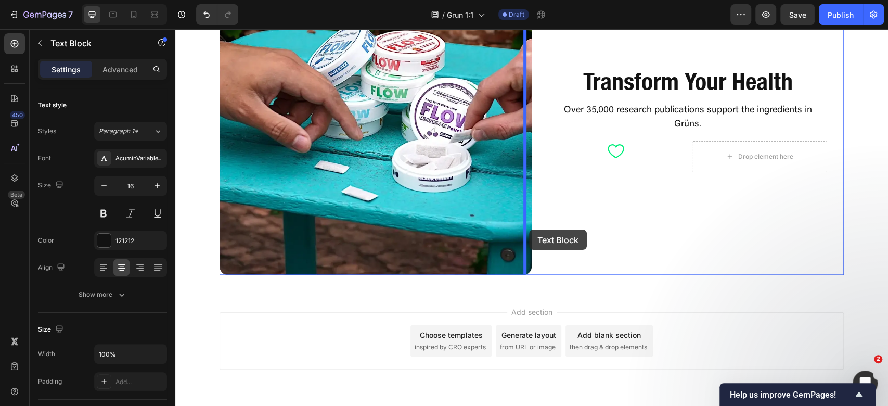
scroll to position [638, 0]
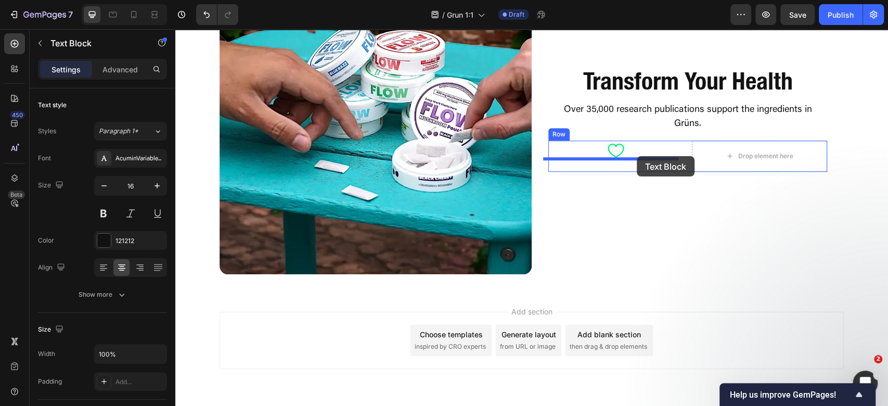
drag, startPoint x: 407, startPoint y: 150, endPoint x: 637, endPoint y: 156, distance: 229.6
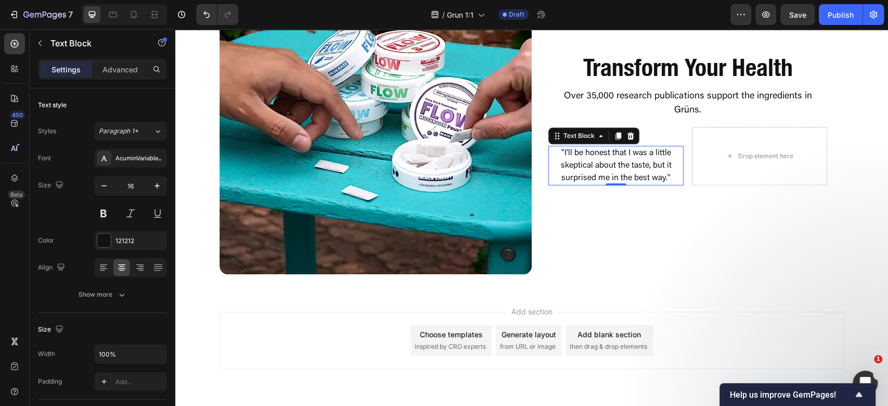
click at [635, 170] on p ""I’ll be honest that I was a little skeptical about the taste, but it surprised…" at bounding box center [615, 165] width 133 height 37
click at [652, 184] on div ""I’ll be honest that I was a little skeptical about the taste, but it surprised…" at bounding box center [615, 166] width 135 height 40
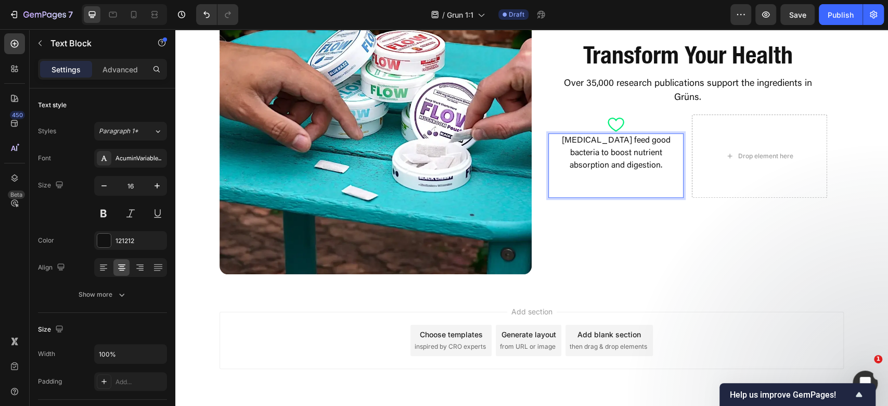
scroll to position [626, 0]
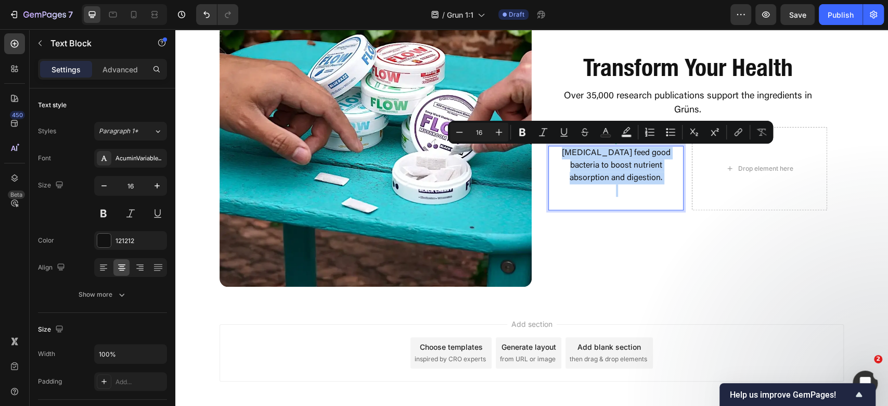
drag, startPoint x: 646, startPoint y: 194, endPoint x: 642, endPoint y: 200, distance: 7.4
click at [645, 195] on p "Rich Text Editor. Editing area: main" at bounding box center [615, 196] width 133 height 25
drag, startPoint x: 625, startPoint y: 212, endPoint x: 625, endPoint y: 201, distance: 11.5
click at [625, 212] on div "Transform Your Health Heading Over 35,000 research publications support the ing…" at bounding box center [688, 131] width 312 height 176
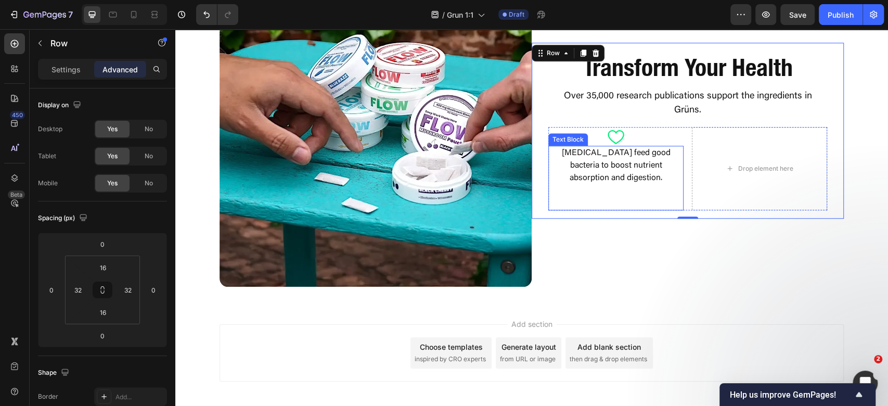
click at [634, 184] on p "Rich Text Editor. Editing area: main" at bounding box center [615, 196] width 133 height 25
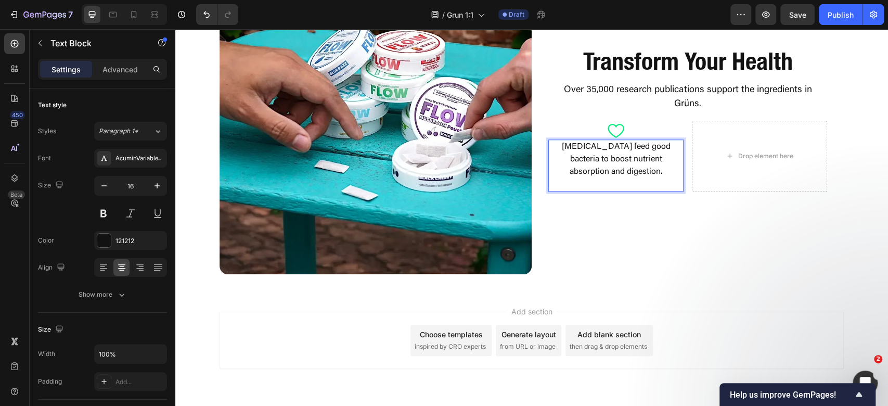
scroll to position [645, 0]
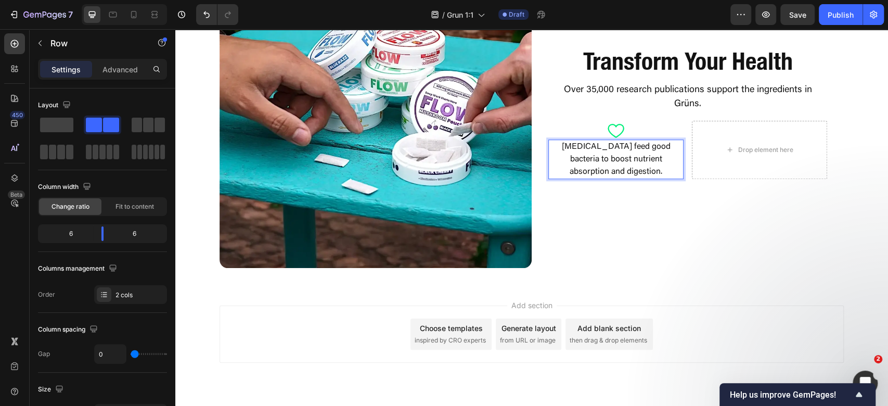
click at [689, 196] on div "Transform Your Health Heading Over 35,000 research publications support the ing…" at bounding box center [688, 112] width 312 height 312
click at [623, 164] on p "[MEDICAL_DATA] feed good bacteria to boost nutrient absorption and digestion." at bounding box center [615, 158] width 133 height 37
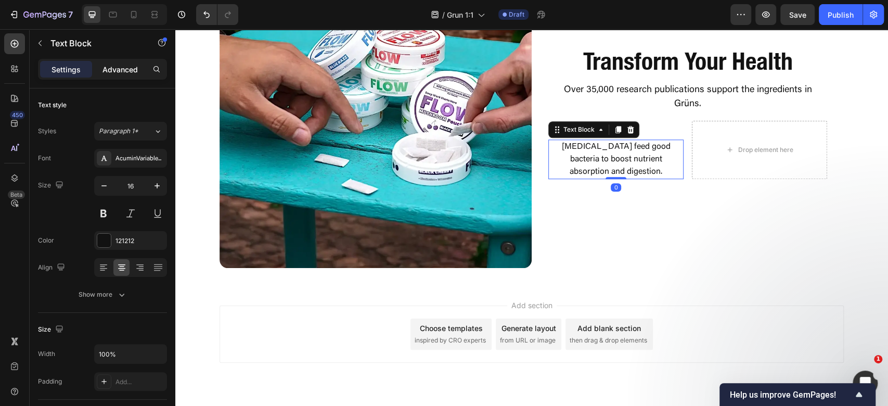
click at [118, 69] on p "Advanced" at bounding box center [120, 69] width 35 height 11
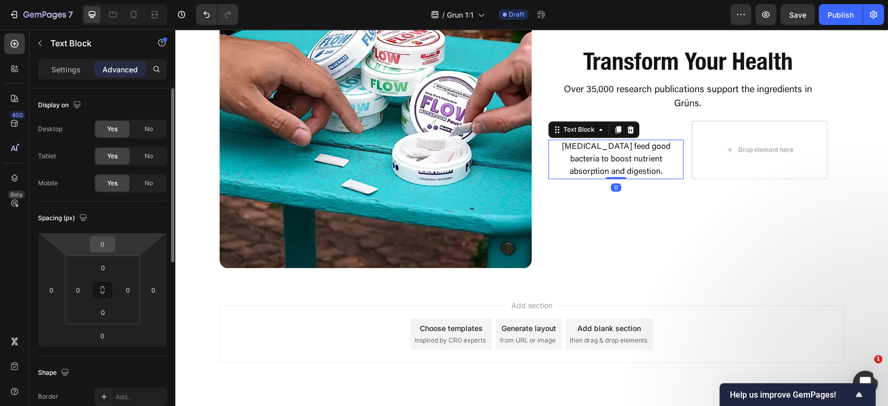
click at [95, 249] on input "0" at bounding box center [102, 244] width 21 height 16
type input "12"
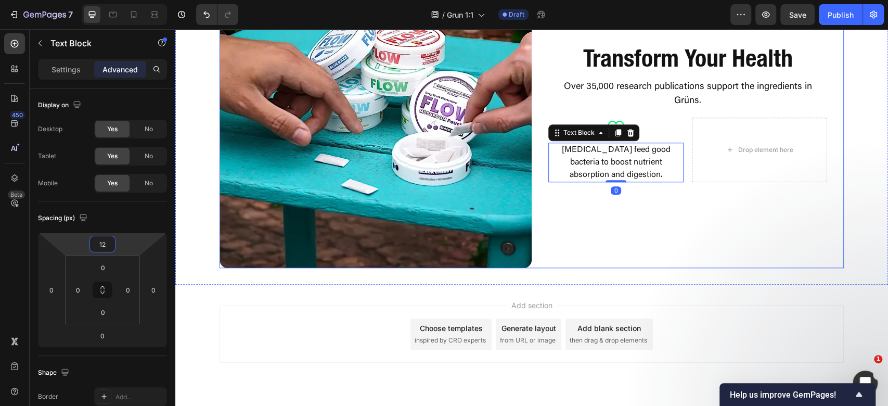
click at [718, 200] on div "Transform Your Health Heading Over 35,000 research publications support the ing…" at bounding box center [688, 112] width 312 height 312
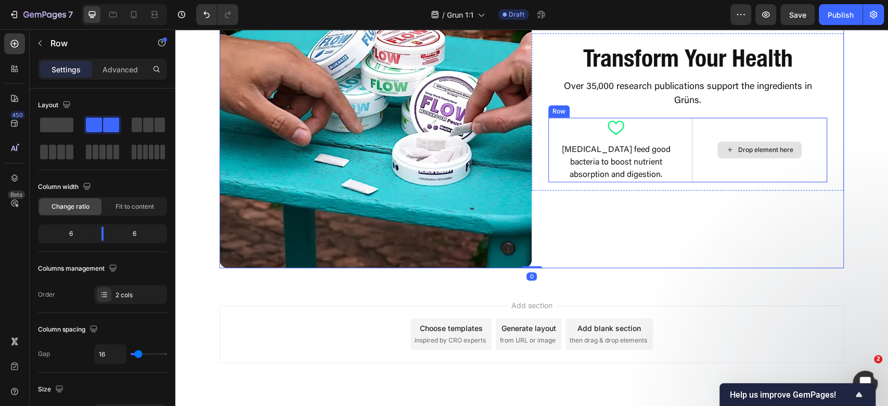
click at [707, 126] on div "Drop element here" at bounding box center [759, 150] width 135 height 65
click at [711, 254] on div "Transform Your Health Heading Over 35,000 research publications support the ing…" at bounding box center [688, 112] width 312 height 312
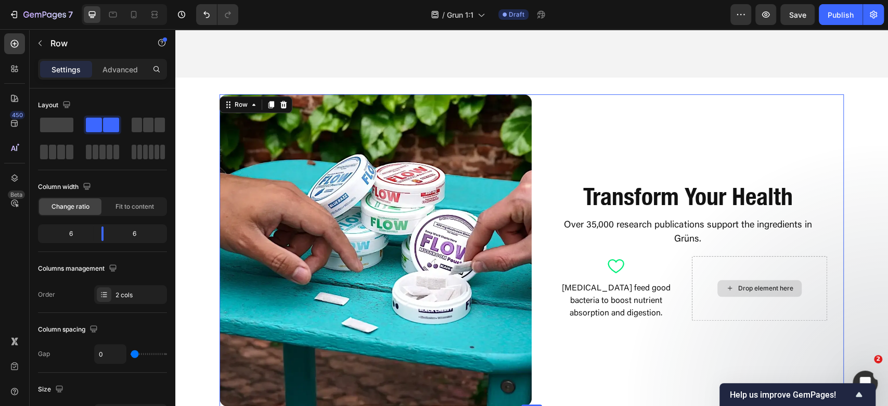
scroll to position [506, 0]
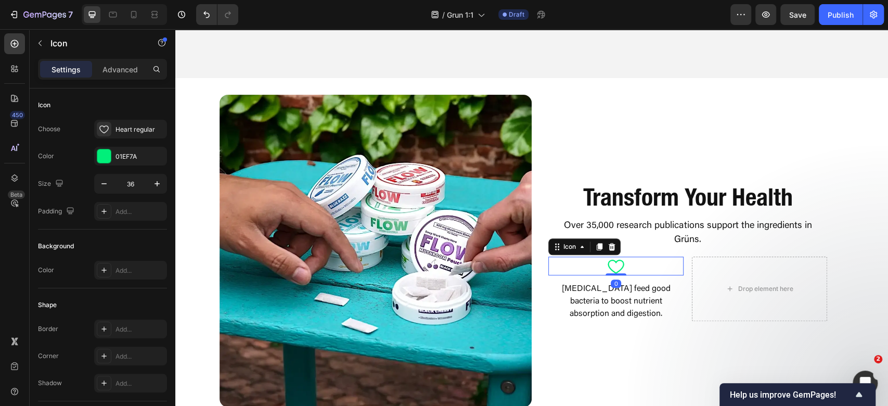
click at [607, 264] on icon at bounding box center [616, 266] width 19 height 19
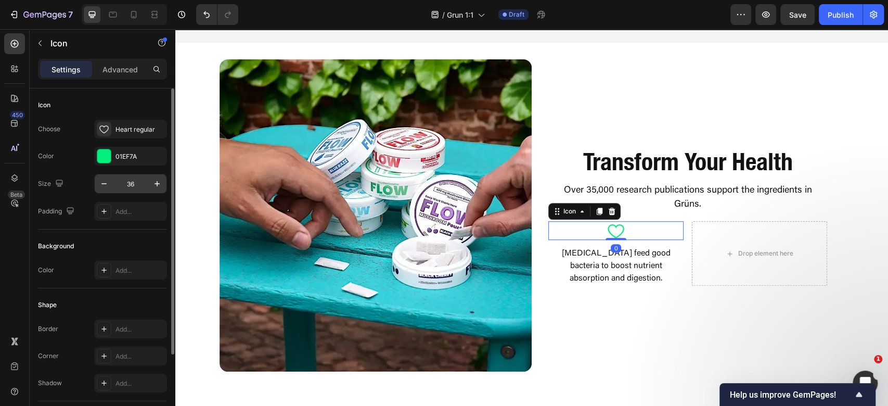
click at [144, 181] on input "36" at bounding box center [130, 183] width 34 height 19
type input "48"
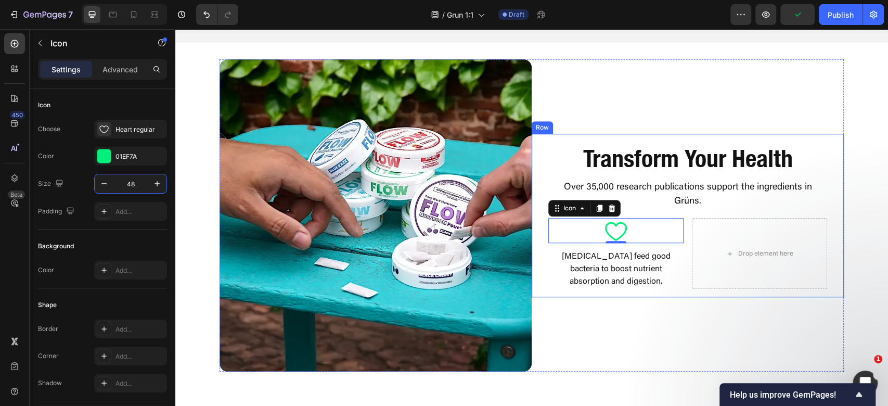
click at [717, 299] on div "Transform Your Health Heading Over 35,000 research publications support the ing…" at bounding box center [688, 215] width 312 height 312
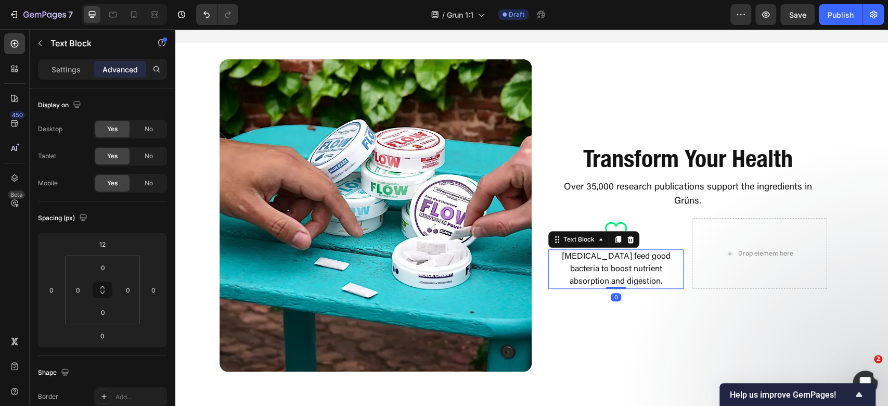
click at [629, 268] on p "[MEDICAL_DATA] feed good bacteria to boost nutrient absorption and digestion." at bounding box center [615, 268] width 133 height 37
click at [73, 69] on p "Settings" at bounding box center [66, 69] width 29 height 11
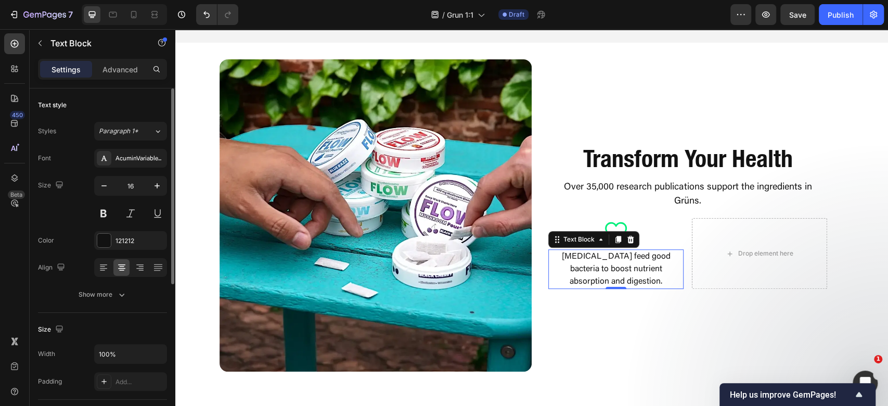
click at [144, 304] on div "Text style Styles Paragraph 1* Font AcuminVariableConcept Size 16 Color 121212 …" at bounding box center [102, 200] width 129 height 224
click at [145, 297] on button "Show more" at bounding box center [102, 294] width 129 height 19
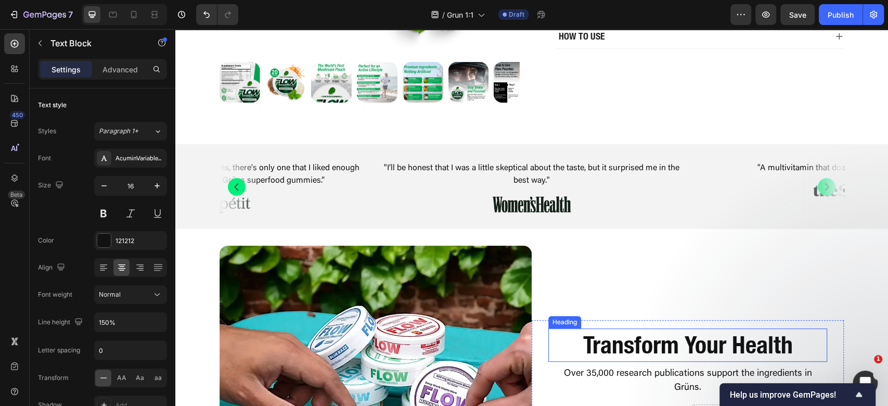
scroll to position [437, 0]
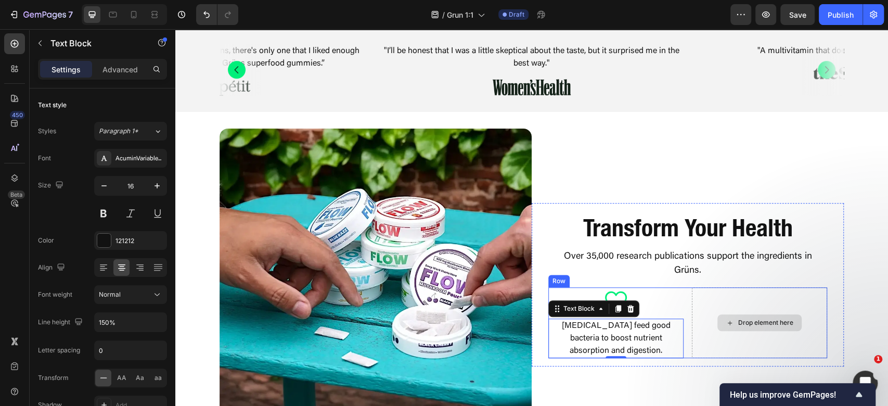
click at [744, 301] on div "Drop element here" at bounding box center [759, 322] width 135 height 71
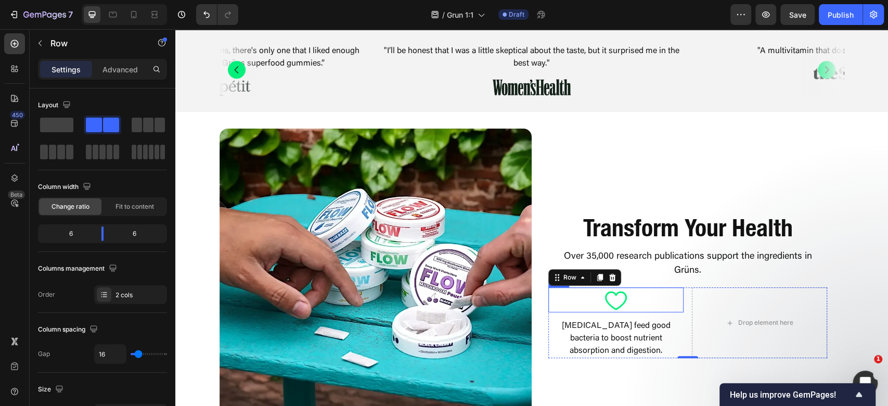
click at [605, 304] on icon at bounding box center [616, 300] width 22 height 19
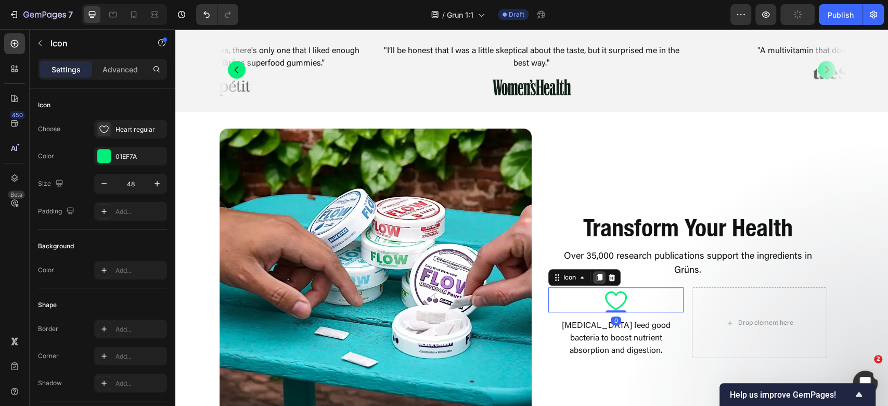
click at [594, 284] on div at bounding box center [599, 277] width 12 height 12
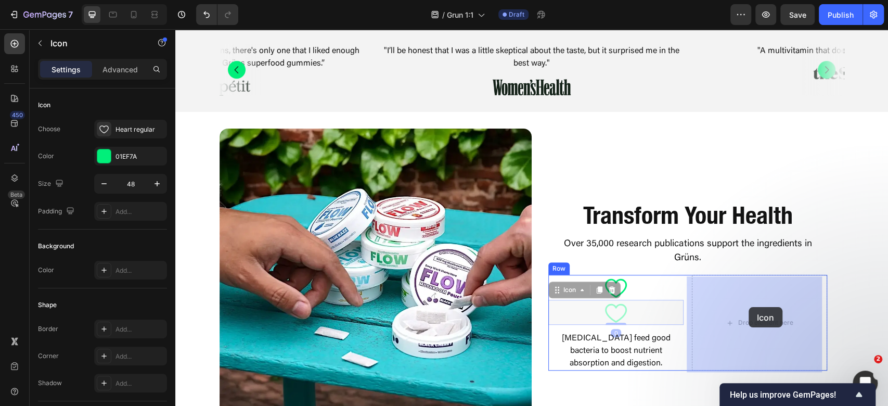
drag, startPoint x: 565, startPoint y: 297, endPoint x: 749, endPoint y: 307, distance: 184.0
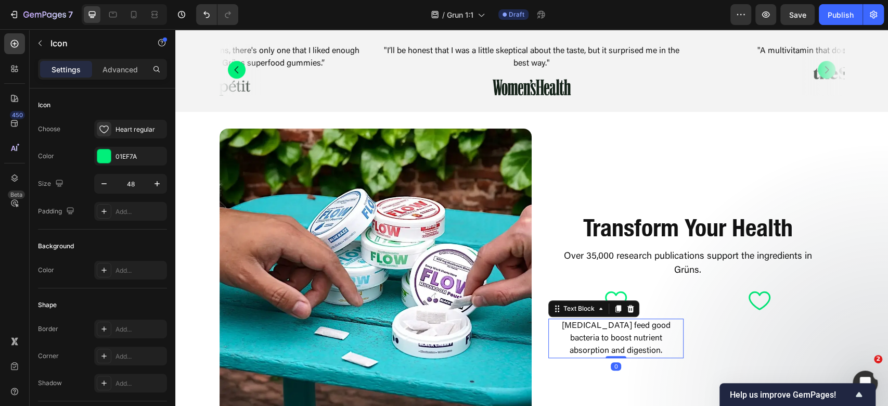
click at [604, 338] on p "[MEDICAL_DATA] feed good bacteria to boost nutrient absorption and digestion." at bounding box center [615, 337] width 133 height 37
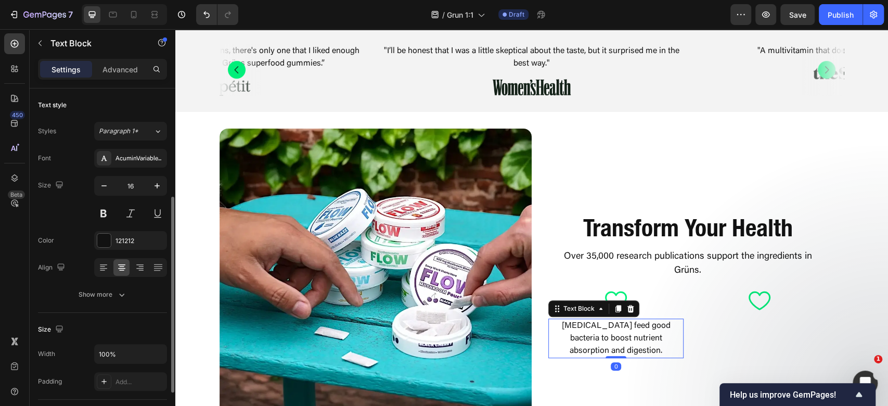
scroll to position [69, 0]
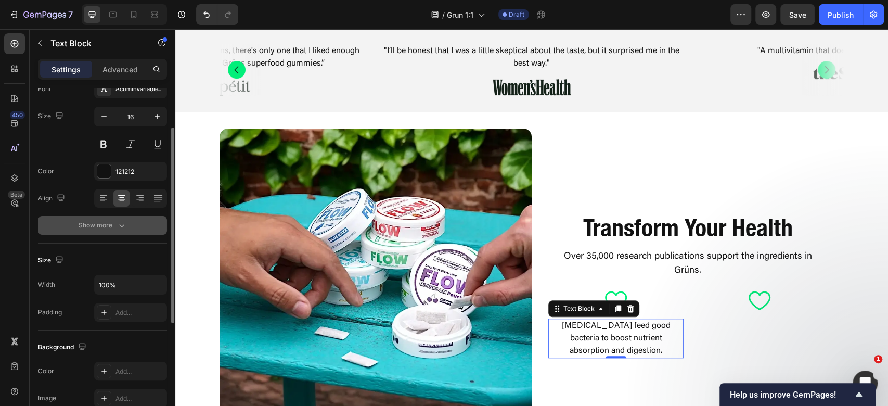
click at [134, 223] on button "Show more" at bounding box center [102, 225] width 129 height 19
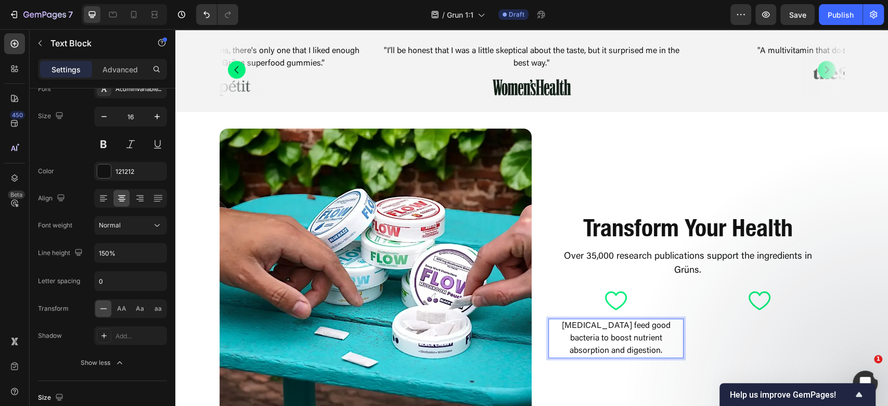
click at [649, 346] on p "[MEDICAL_DATA] feed good bacteria to boost nutrient absorption and digestion." at bounding box center [615, 337] width 133 height 37
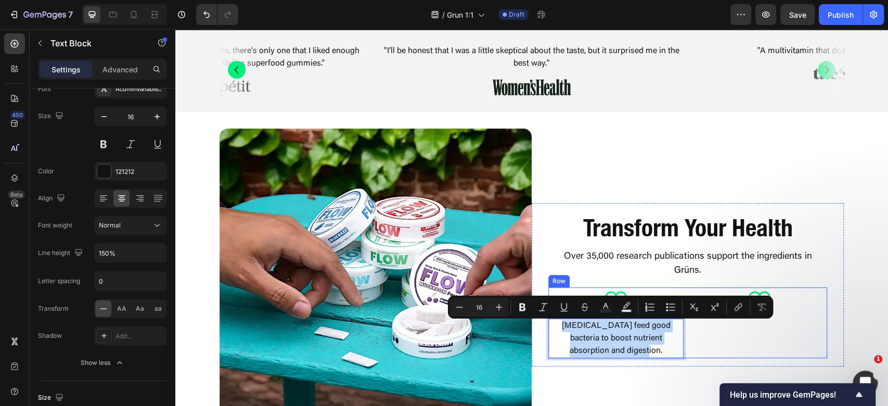
click at [785, 335] on div "Icon" at bounding box center [759, 322] width 135 height 71
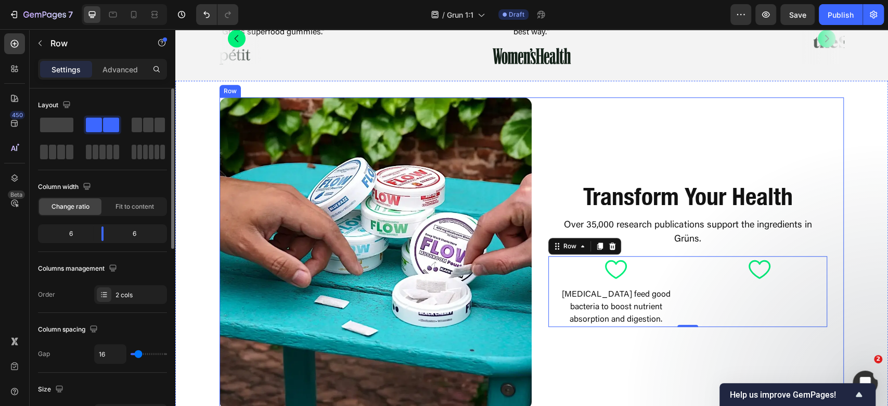
scroll to position [506, 0]
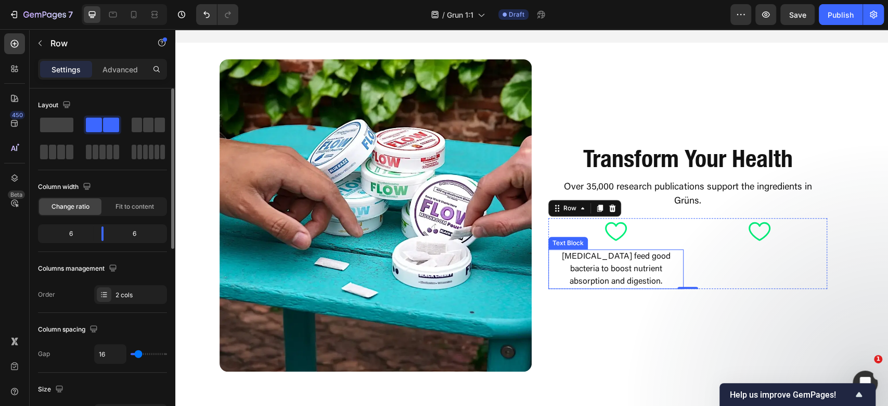
click at [630, 272] on p "[MEDICAL_DATA] feed good bacteria to boost nutrient absorption and digestion." at bounding box center [615, 268] width 133 height 37
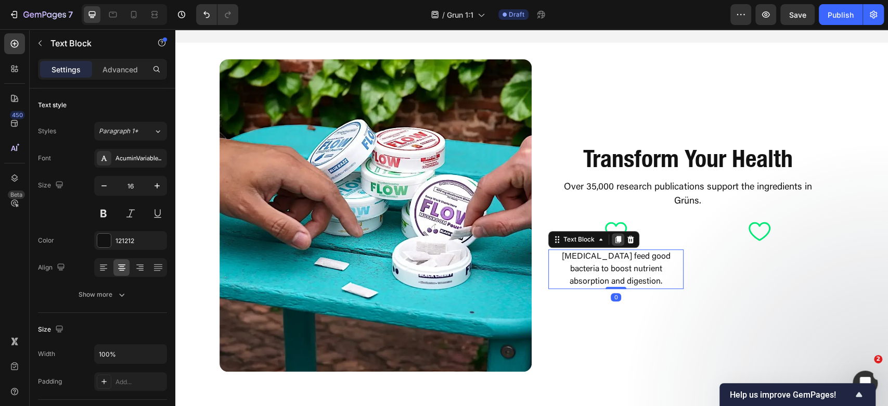
click at [614, 241] on icon at bounding box center [618, 239] width 8 height 8
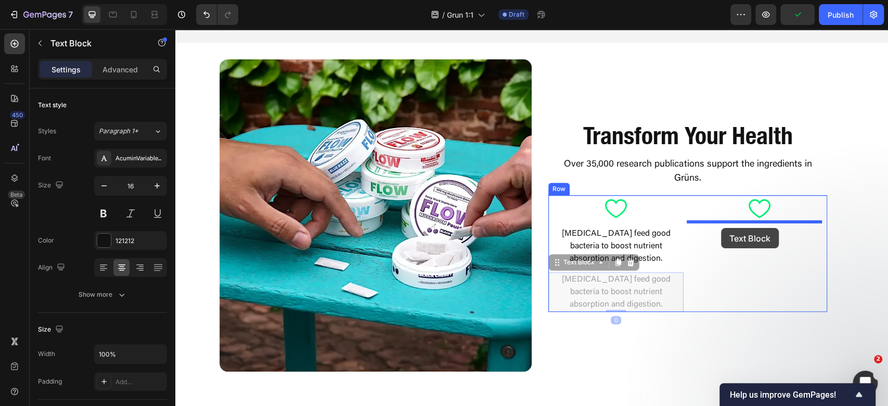
drag, startPoint x: 554, startPoint y: 257, endPoint x: 721, endPoint y: 228, distance: 170.0
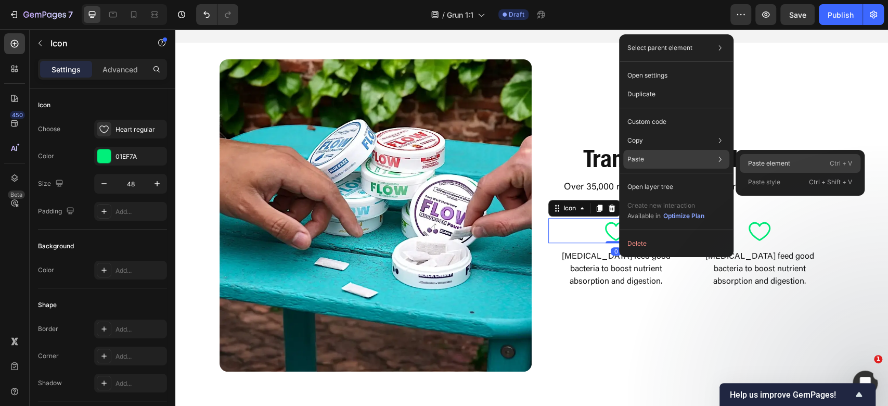
click at [806, 161] on div "Paste element Ctrl + V" at bounding box center [800, 163] width 121 height 19
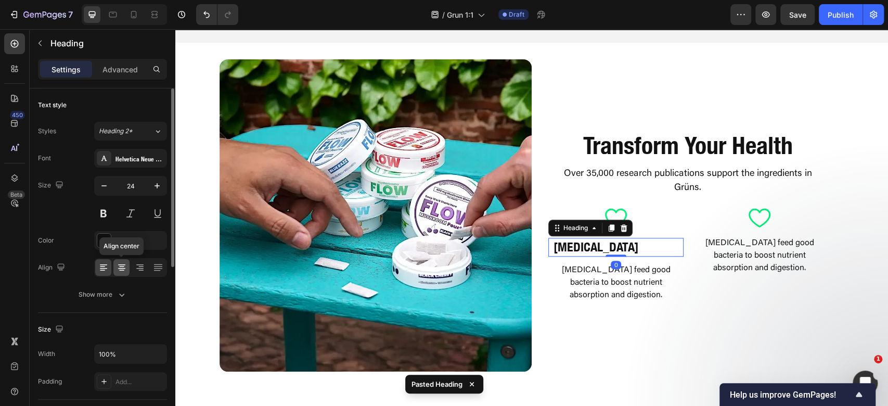
click at [123, 264] on icon at bounding box center [121, 264] width 7 height 1
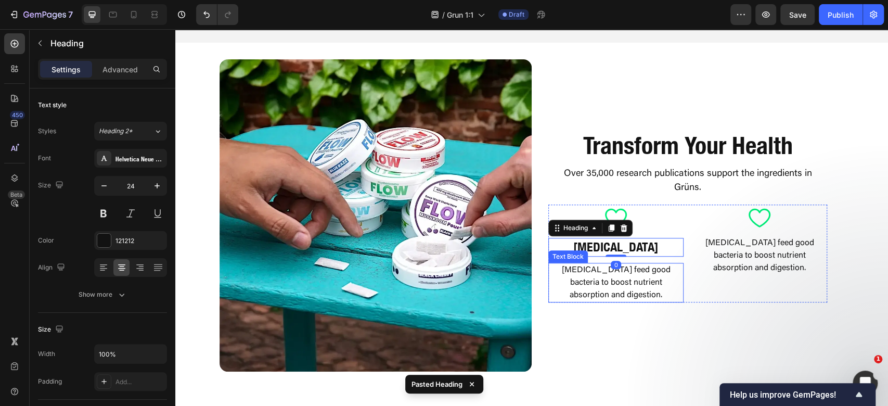
click at [662, 300] on p "[MEDICAL_DATA] feed good bacteria to boost nutrient absorption and digestion." at bounding box center [615, 282] width 133 height 37
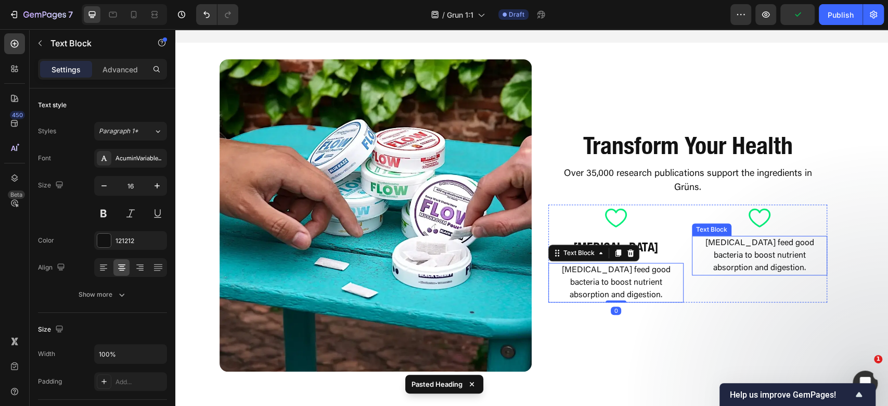
click at [709, 241] on p "[MEDICAL_DATA] feed good bacteria to boost nutrient absorption and digestion." at bounding box center [759, 255] width 133 height 37
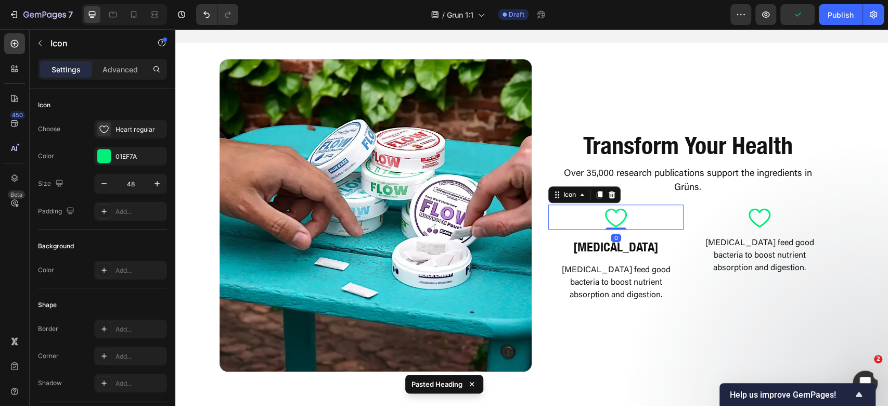
click at [647, 216] on div "Icon 0" at bounding box center [615, 216] width 135 height 25
click at [635, 253] on h2 "CDP Choline" at bounding box center [616, 247] width 127 height 18
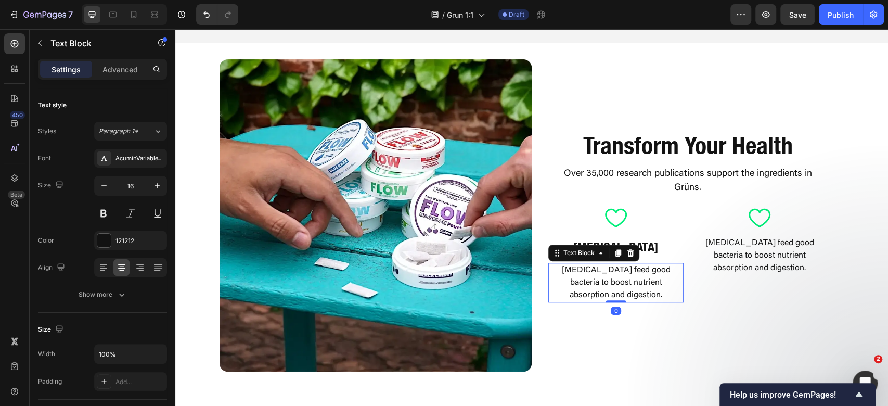
click at [641, 268] on p "[MEDICAL_DATA] feed good bacteria to boost nutrient absorption and digestion." at bounding box center [615, 282] width 133 height 37
click at [110, 66] on p "Advanced" at bounding box center [120, 69] width 35 height 11
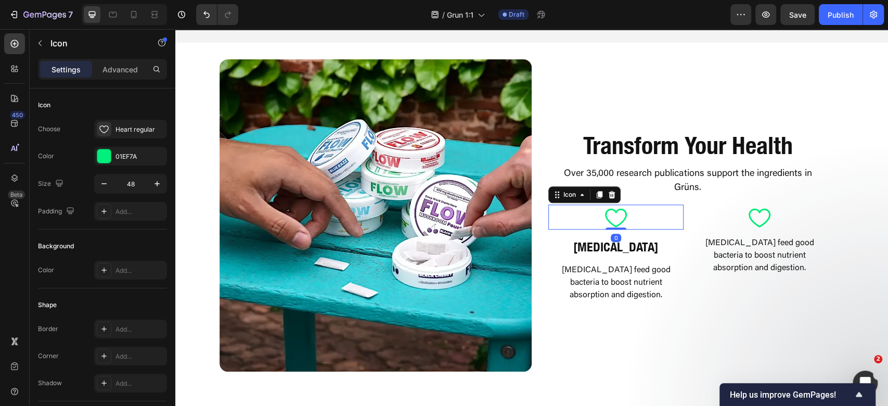
click at [646, 206] on div "Icon 0" at bounding box center [615, 216] width 135 height 25
click at [134, 71] on p "Advanced" at bounding box center [120, 69] width 35 height 11
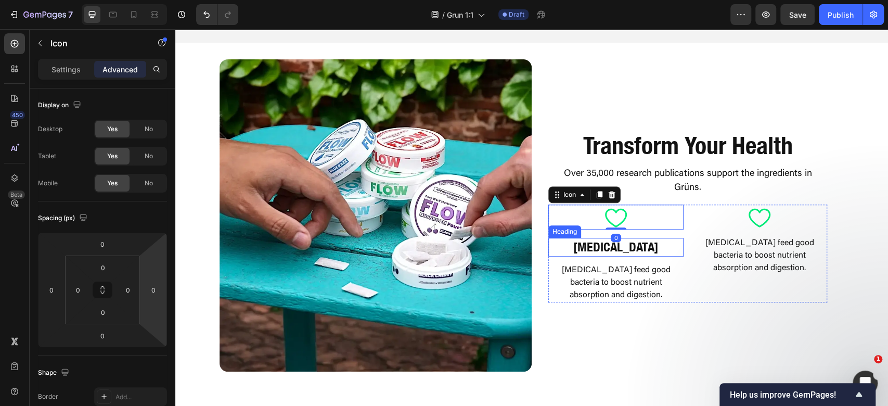
click at [639, 251] on h2 "CDP Choline" at bounding box center [616, 247] width 127 height 18
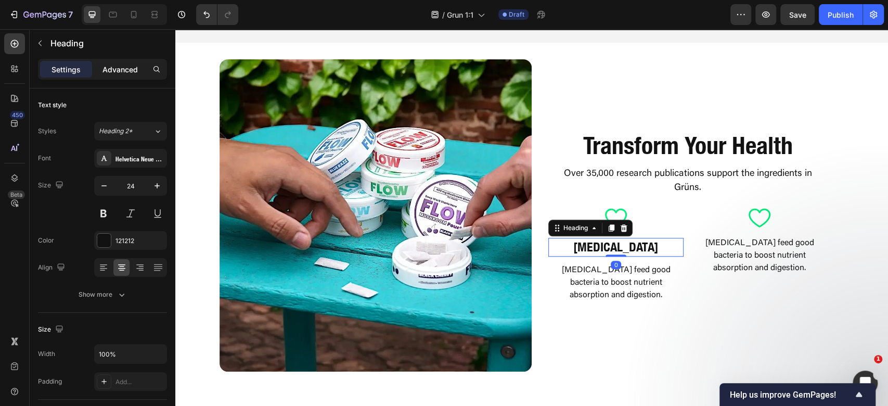
click at [99, 61] on div "Advanced" at bounding box center [120, 69] width 52 height 17
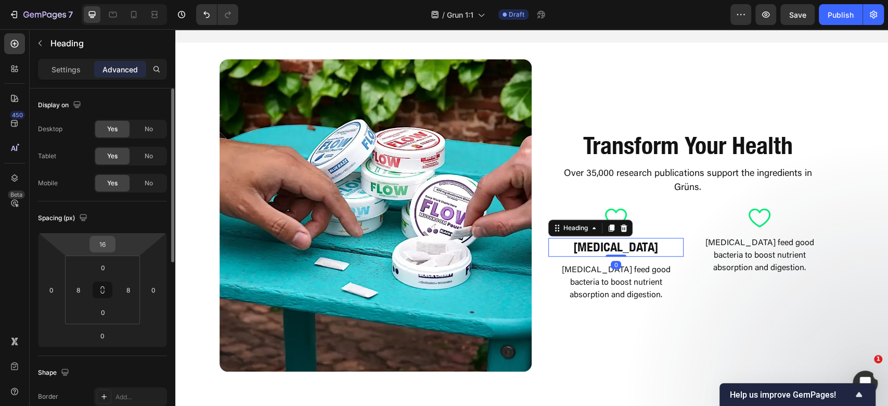
click at [101, 242] on input "16" at bounding box center [102, 244] width 21 height 16
type input "8"
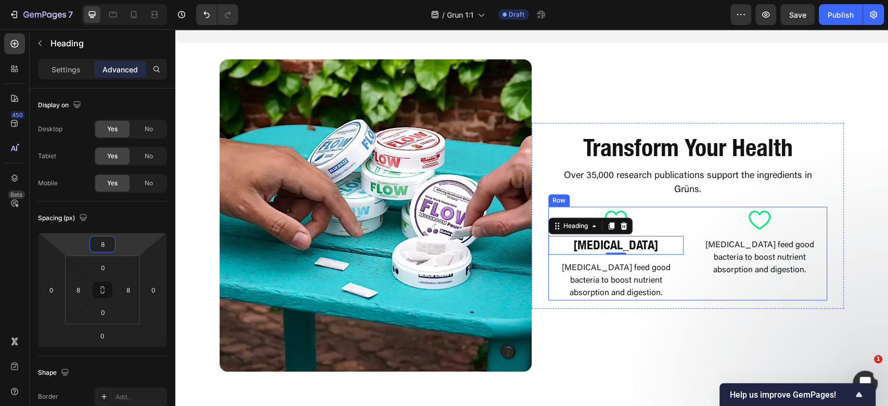
click at [746, 283] on div "Icon Prebiotics feed good bacteria to boost nutrient absorption and digestion. …" at bounding box center [759, 253] width 135 height 93
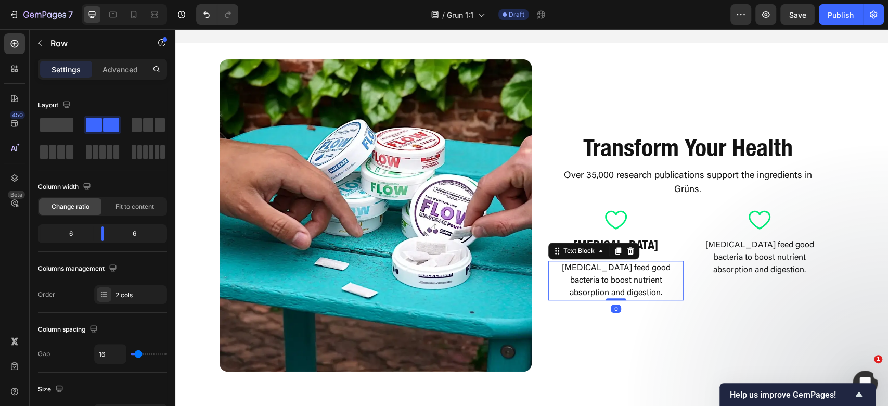
click at [623, 272] on p "[MEDICAL_DATA] feed good bacteria to boost nutrient absorption and digestion." at bounding box center [615, 280] width 133 height 37
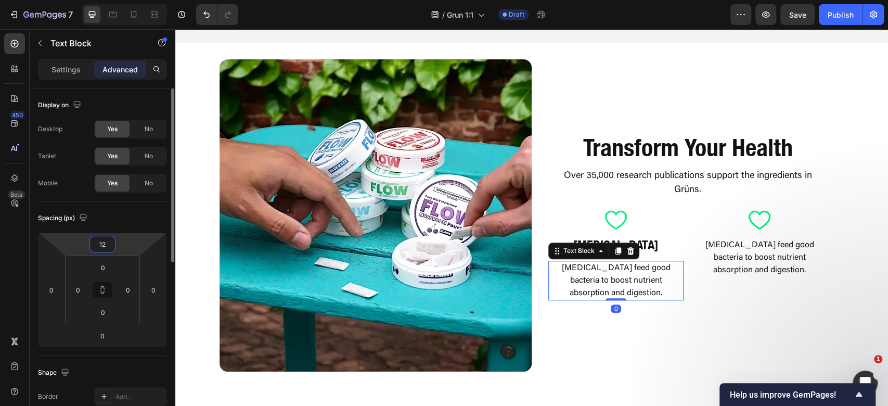
click at [101, 241] on input "12" at bounding box center [102, 244] width 21 height 16
type input "4"
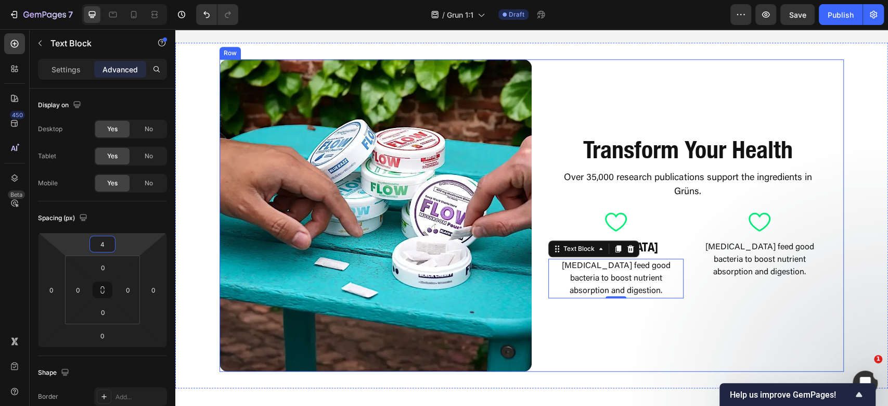
click at [699, 338] on div "Transform Your Health Heading Over 35,000 research publications support the ing…" at bounding box center [688, 215] width 312 height 312
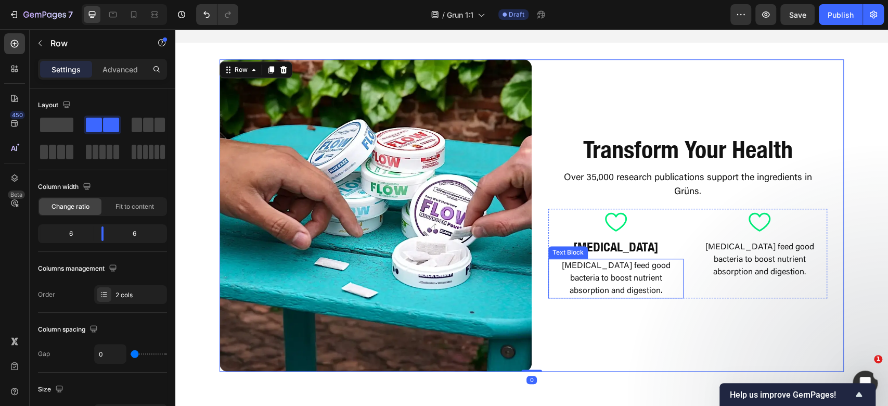
click at [641, 279] on p "[MEDICAL_DATA] feed good bacteria to boost nutrient absorption and digestion." at bounding box center [615, 278] width 133 height 37
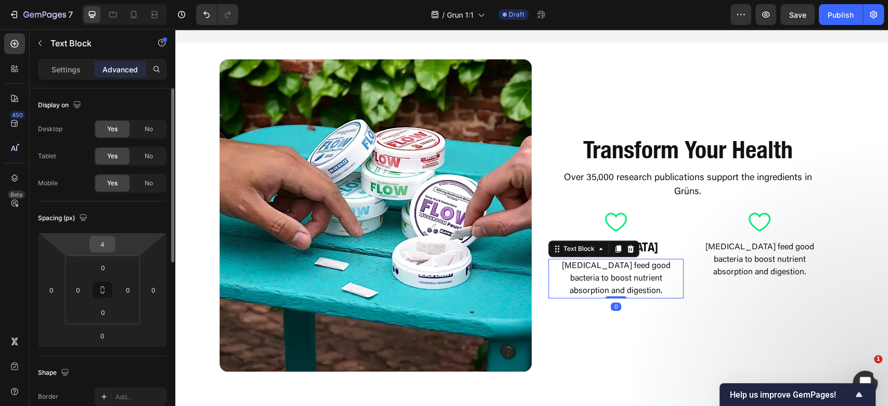
click at [103, 242] on input "4" at bounding box center [102, 244] width 21 height 16
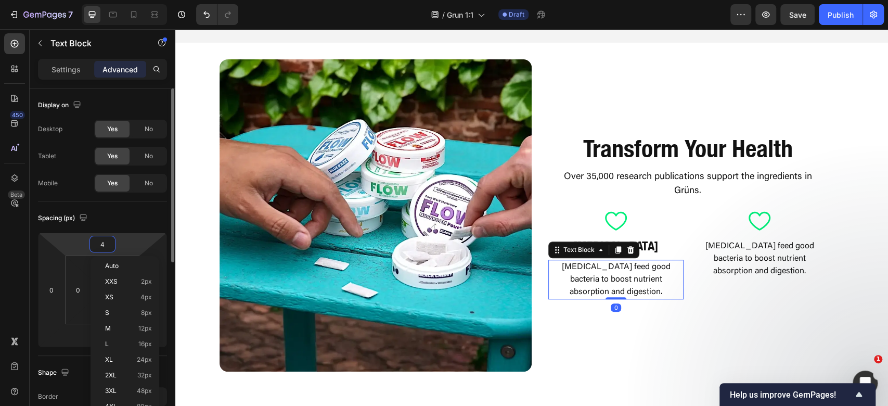
type input "8"
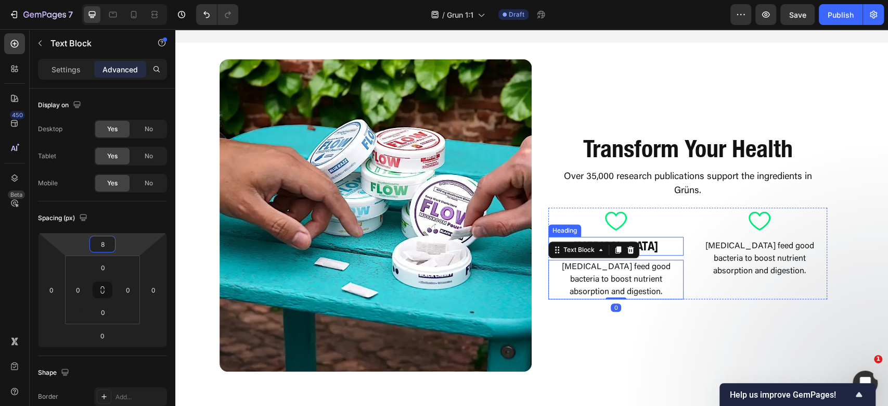
click at [643, 240] on h2 "CDP Choline" at bounding box center [616, 246] width 127 height 18
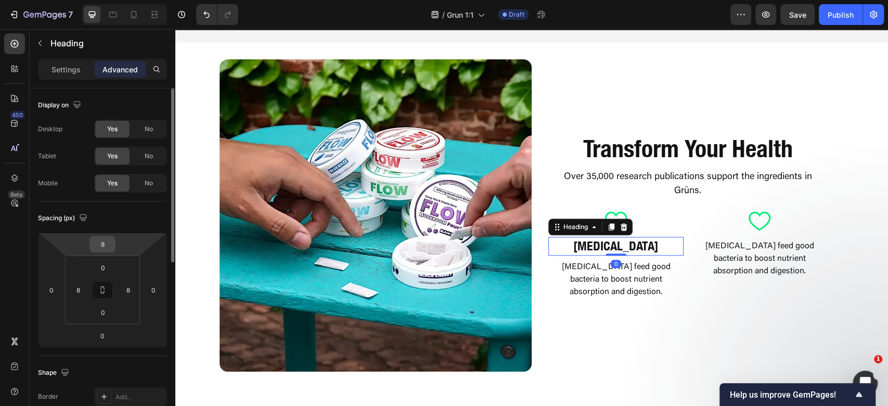
click at [108, 239] on input "8" at bounding box center [102, 244] width 21 height 16
type input "4"
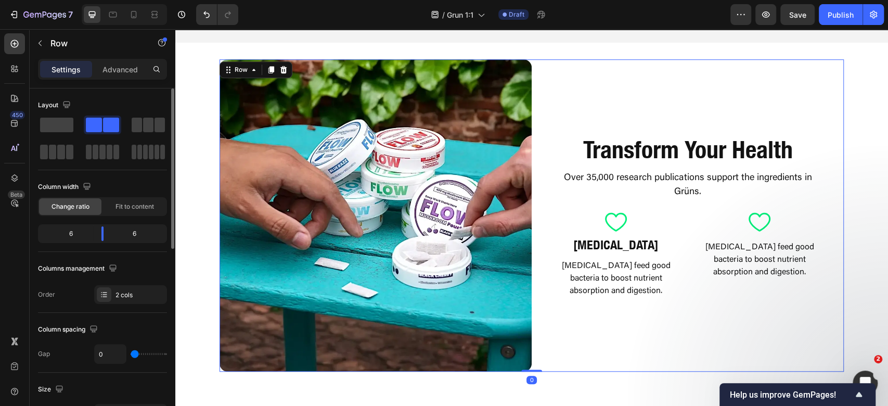
click at [820, 321] on div "Transform Your Health Heading Over 35,000 research publications support the ing…" at bounding box center [688, 215] width 312 height 312
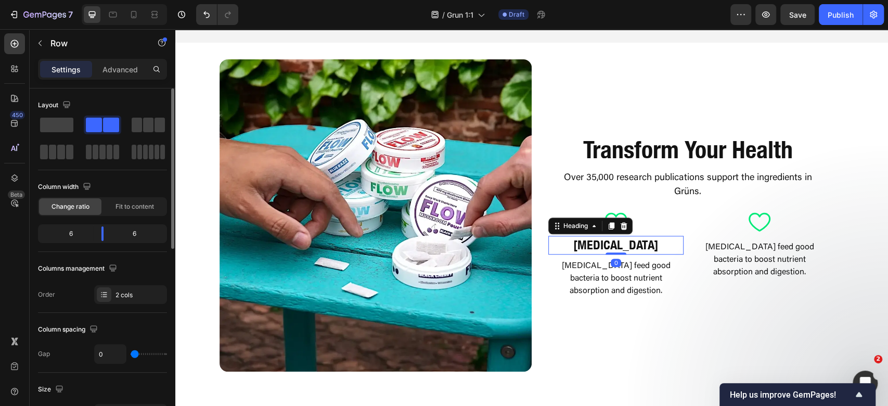
click at [614, 239] on h2 "CDP Choline" at bounding box center [616, 245] width 127 height 18
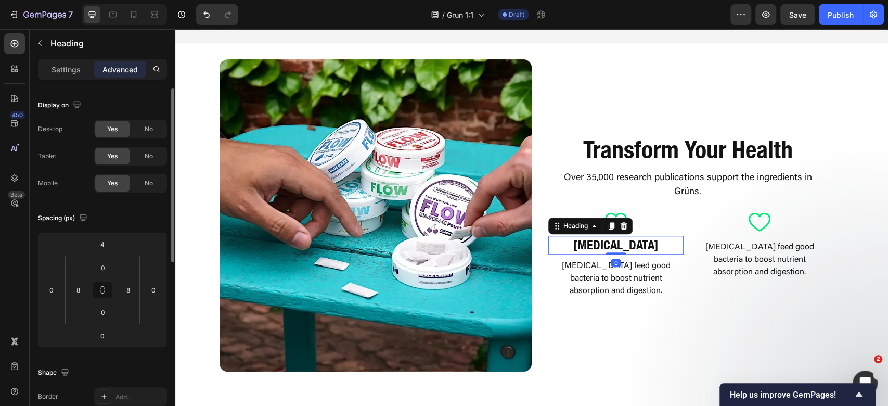
click at [607, 225] on icon at bounding box center [611, 226] width 8 height 8
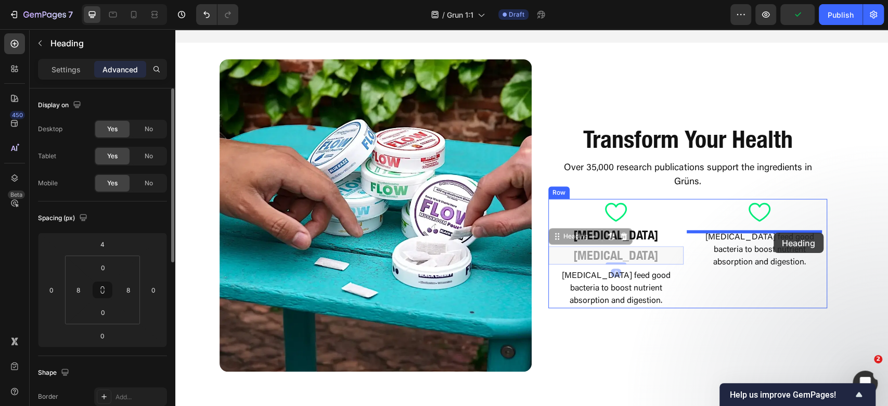
drag, startPoint x: 570, startPoint y: 235, endPoint x: 774, endPoint y: 233, distance: 203.5
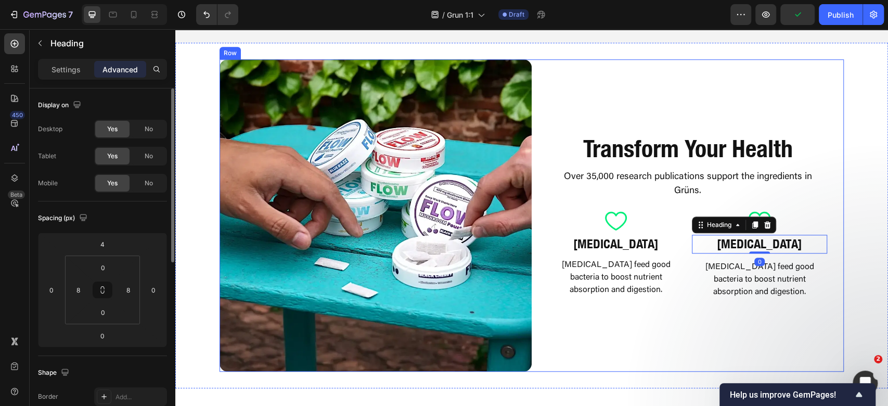
click at [761, 315] on div "Transform Your Health Heading Over 35,000 research publications support the ing…" at bounding box center [688, 215] width 312 height 312
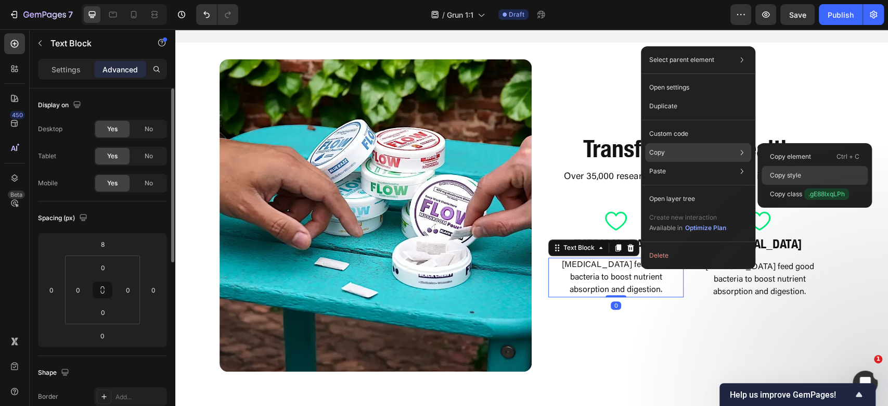
click at [784, 172] on p "Copy style" at bounding box center [785, 175] width 31 height 9
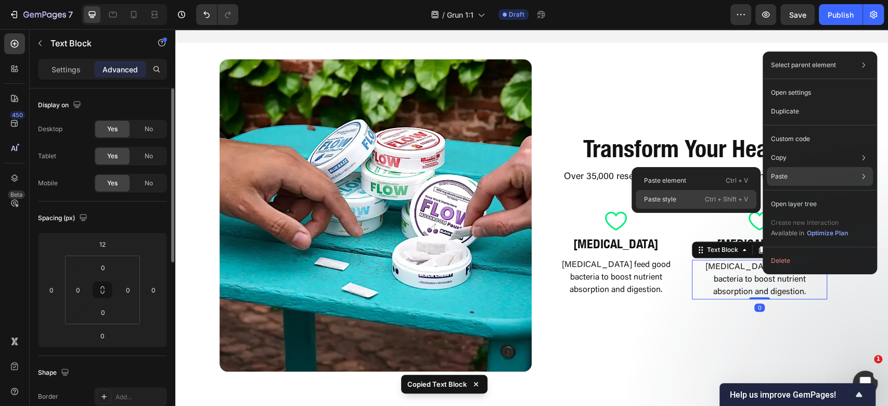
click at [699, 197] on div "Paste style Ctrl + Shift + V" at bounding box center [696, 199] width 121 height 19
type input "8"
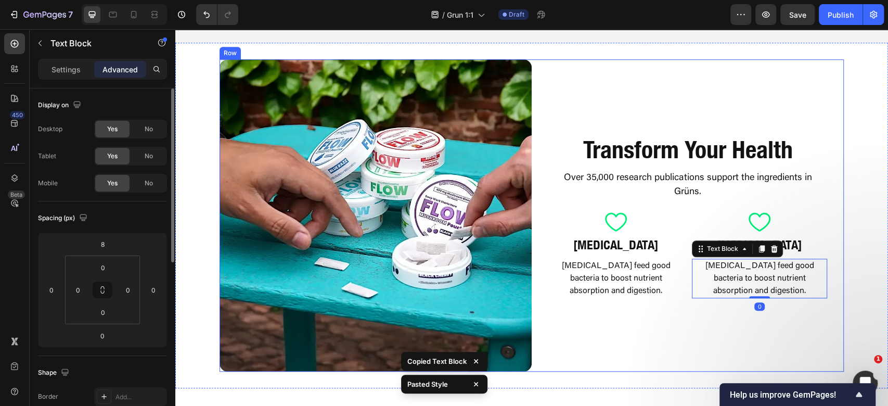
drag, startPoint x: 702, startPoint y: 340, endPoint x: 727, endPoint y: 329, distance: 27.3
click at [701, 341] on div "Transform Your Health Heading Over 35,000 research publications support the ing…" at bounding box center [688, 215] width 312 height 312
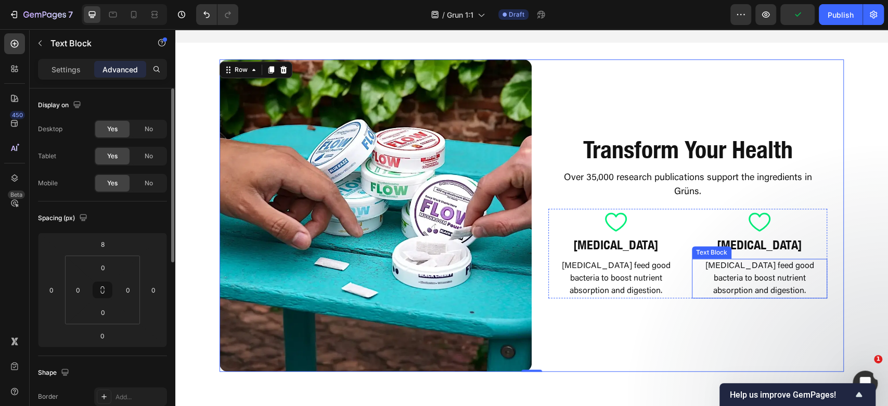
click at [761, 279] on p "[MEDICAL_DATA] feed good bacteria to boost nutrient absorption and digestion." at bounding box center [759, 278] width 133 height 37
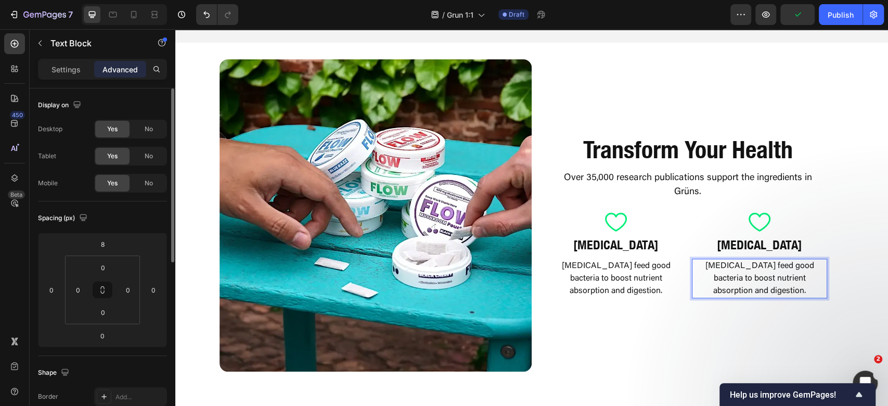
click at [770, 284] on p "[MEDICAL_DATA] feed good bacteria to boost nutrient absorption and digestion." at bounding box center [759, 278] width 133 height 37
click at [609, 241] on h2 "CDP Choline" at bounding box center [616, 245] width 127 height 18
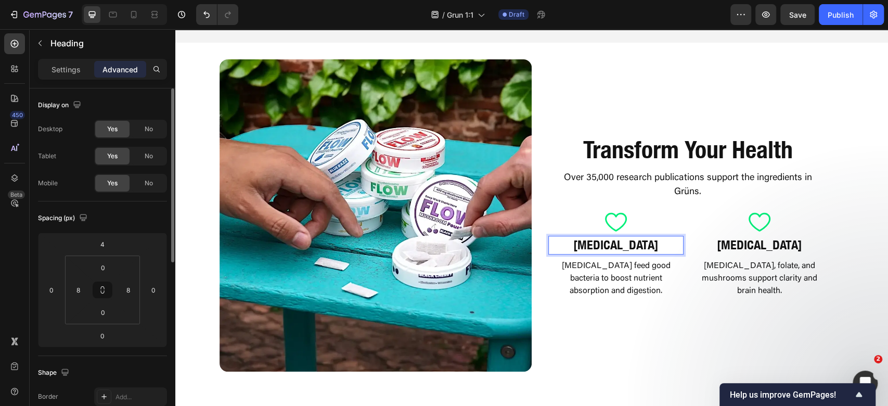
click at [609, 241] on h2 "CDP Choline" at bounding box center [616, 245] width 127 height 18
click at [609, 241] on p "CDP Choline" at bounding box center [616, 245] width 125 height 16
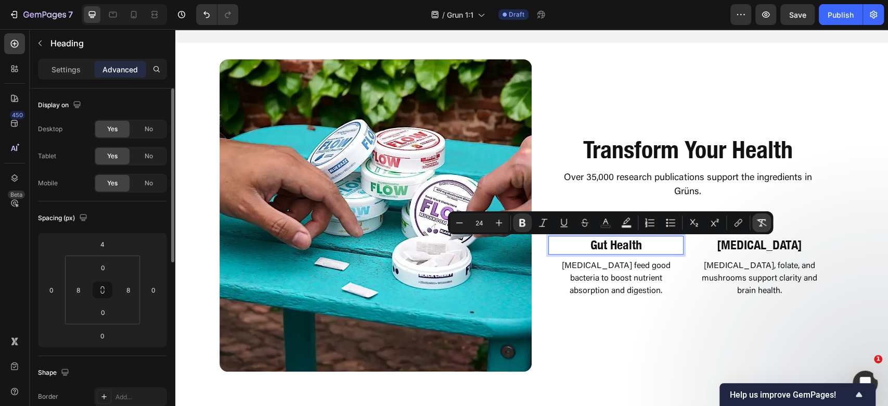
click at [762, 231] on button "Remove Format" at bounding box center [761, 222] width 19 height 19
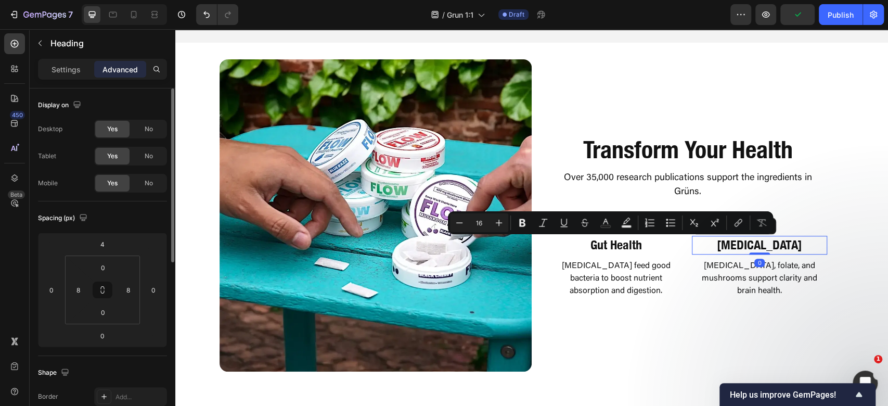
click at [770, 247] on h2 "CDP Choline" at bounding box center [759, 245] width 127 height 18
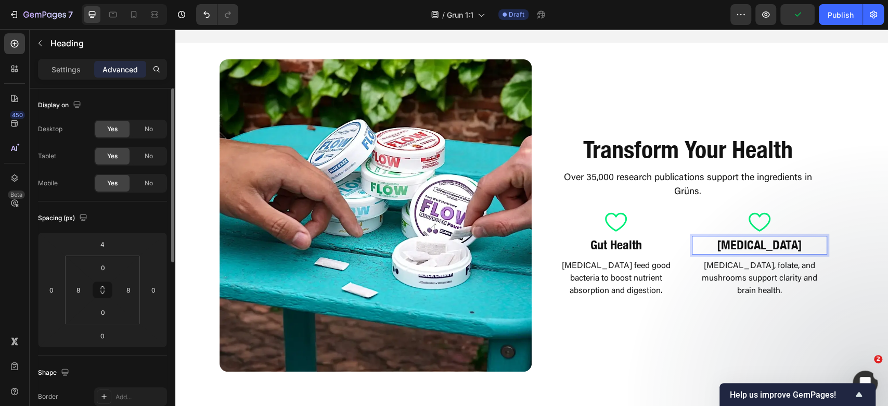
click at [770, 247] on h2 "CDP Choline" at bounding box center [759, 245] width 127 height 18
click at [770, 247] on p "CDP Choline" at bounding box center [759, 245] width 125 height 16
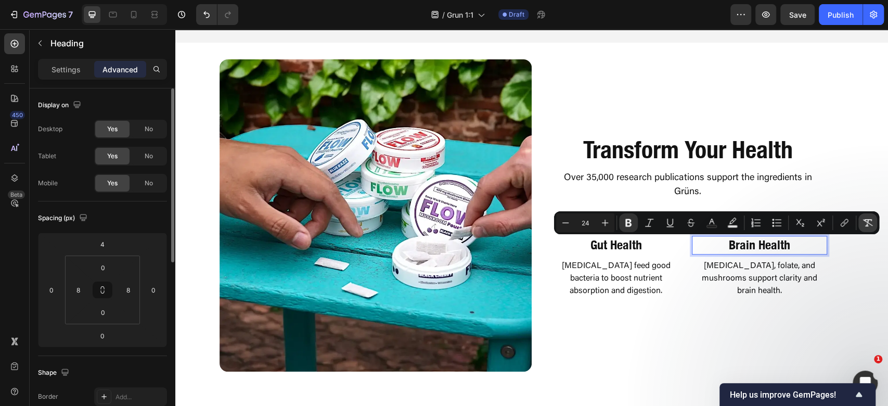
click at [871, 226] on icon "Editor contextual toolbar" at bounding box center [868, 223] width 10 height 10
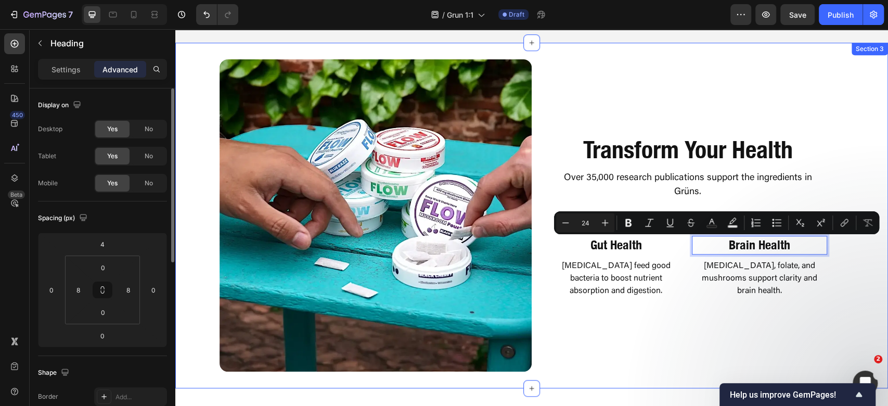
click at [765, 316] on div "Transform Your Health Heading Over 35,000 research publications support the ing…" at bounding box center [688, 215] width 312 height 312
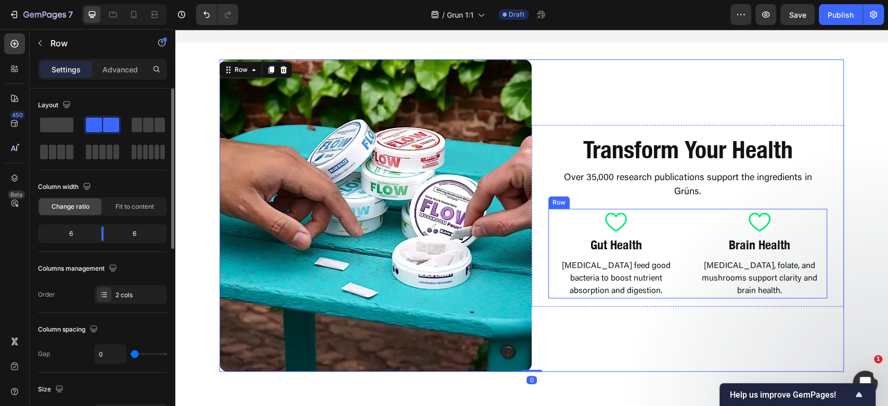
drag, startPoint x: 683, startPoint y: 273, endPoint x: 621, endPoint y: 233, distance: 73.0
click at [683, 273] on div "Icon Gut Health Heading Prebiotics feed good bacteria to boost nutrient absorpt…" at bounding box center [687, 253] width 279 height 89
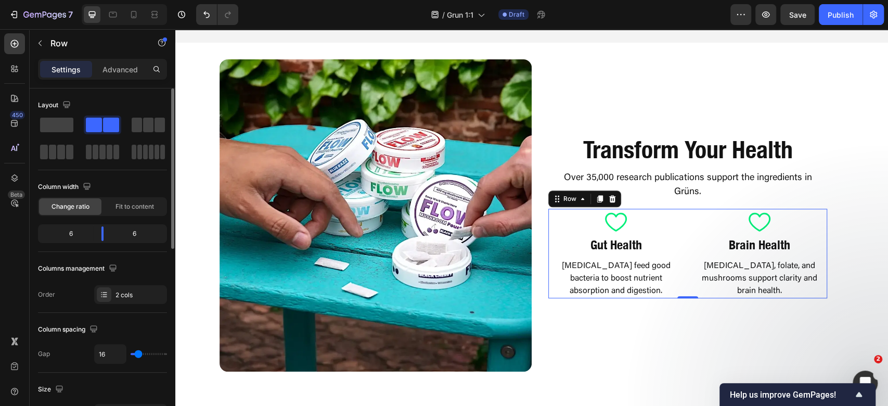
click at [599, 202] on div at bounding box center [600, 199] width 12 height 12
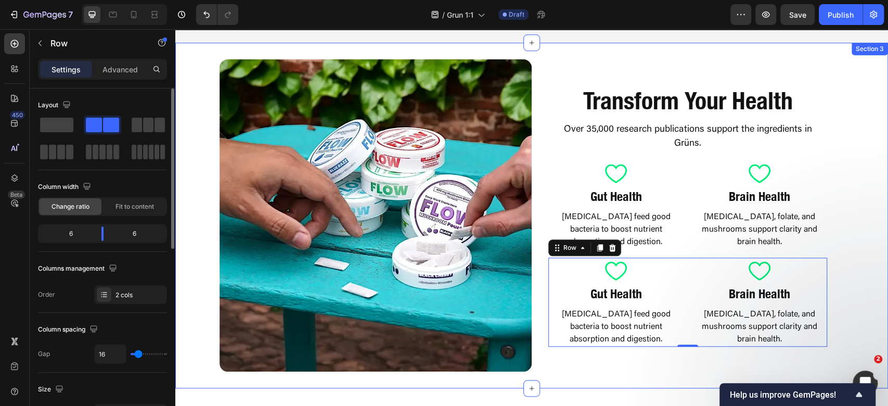
click at [843, 230] on div "Image Transform Your Health Heading Over 35,000 research publications support t…" at bounding box center [531, 215] width 713 height 312
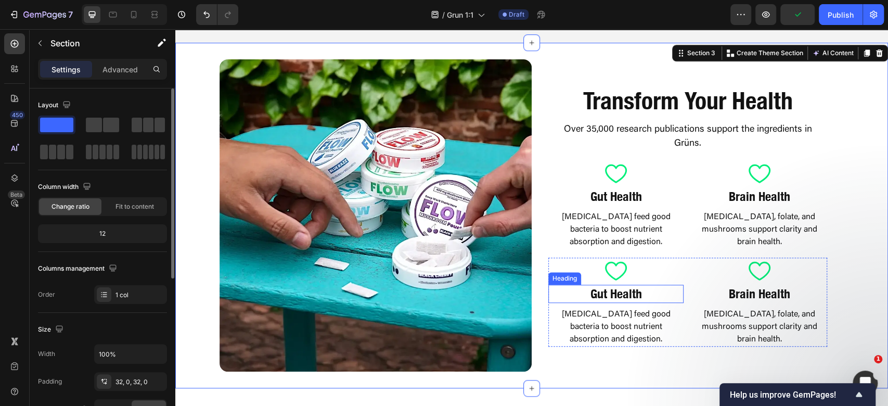
click at [628, 297] on h2 "Gut Health" at bounding box center [616, 294] width 127 height 18
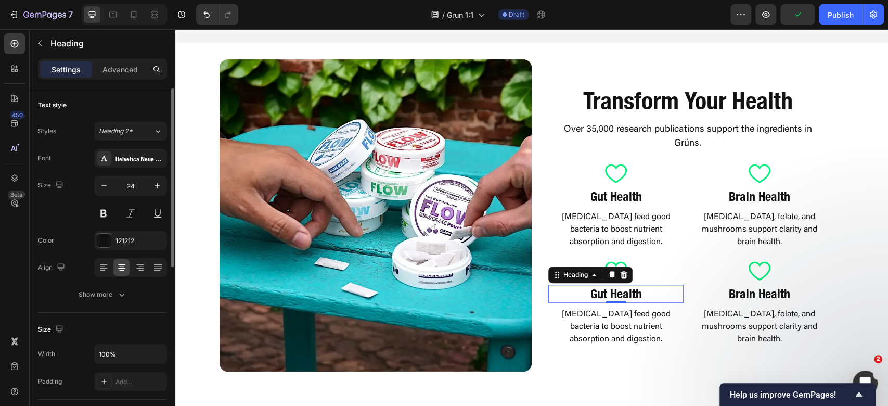
click at [628, 297] on h2 "Gut Health" at bounding box center [616, 294] width 127 height 18
click at [628, 297] on p "Gut Health" at bounding box center [616, 294] width 125 height 16
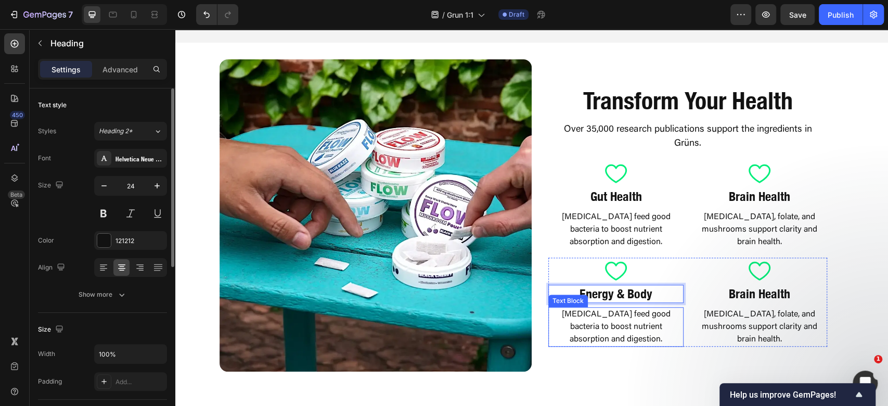
click at [643, 318] on p "[MEDICAL_DATA] feed good bacteria to boost nutrient absorption and digestion." at bounding box center [615, 326] width 133 height 37
click at [656, 314] on p "[MEDICAL_DATA] feed good bacteria to boost nutrient absorption and digestion." at bounding box center [615, 326] width 133 height 37
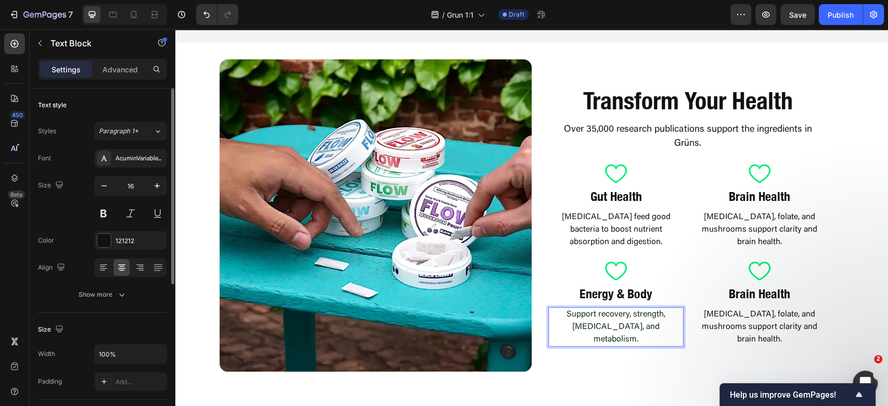
scroll to position [512, 0]
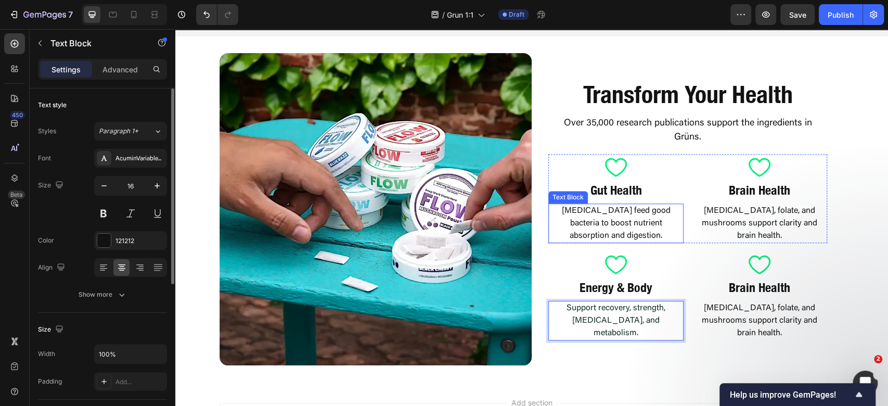
click at [598, 221] on p "[MEDICAL_DATA] feed good bacteria to boost nutrient absorption and digestion." at bounding box center [615, 222] width 133 height 37
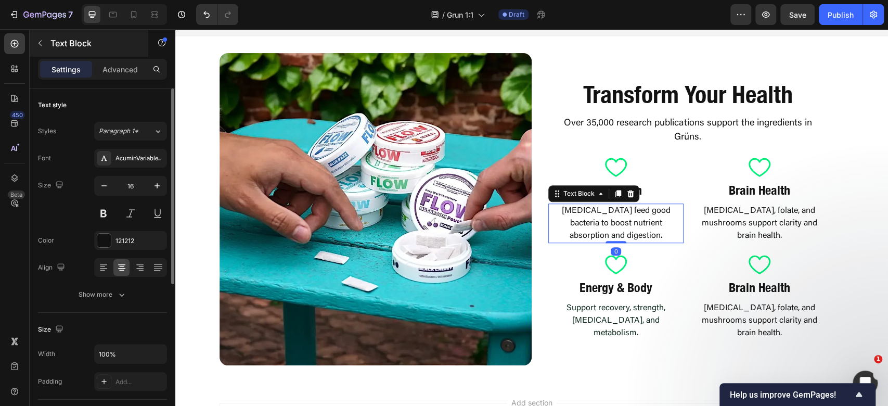
click at [117, 52] on div "Text Block" at bounding box center [89, 43] width 119 height 27
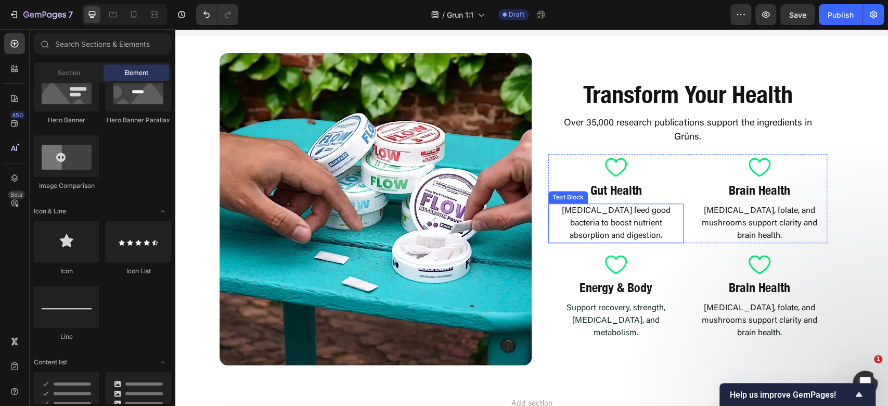
click at [607, 220] on p "[MEDICAL_DATA] feed good bacteria to boost nutrient absorption and digestion." at bounding box center [615, 222] width 133 height 37
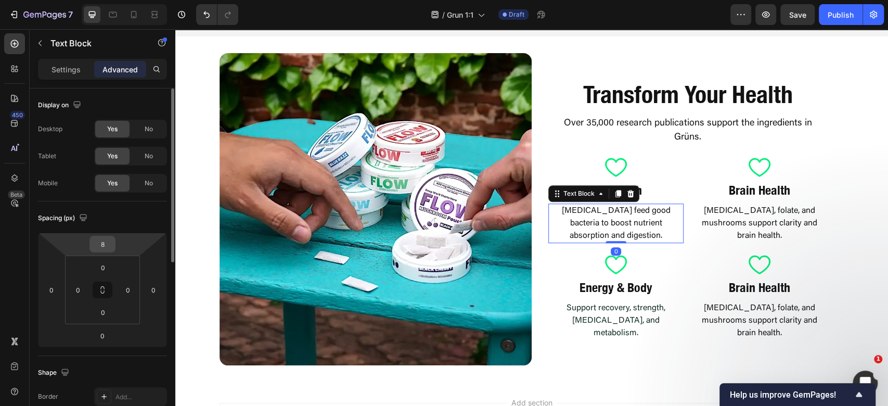
click at [102, 239] on input "8" at bounding box center [102, 244] width 21 height 16
type input "4"
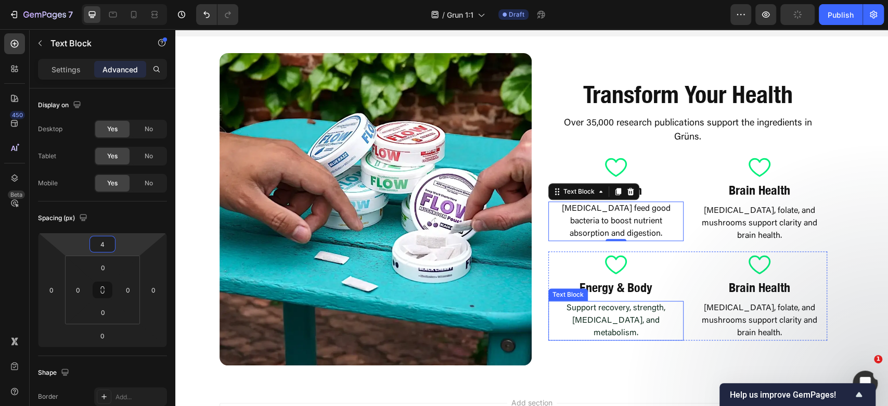
drag, startPoint x: 639, startPoint y: 325, endPoint x: 196, endPoint y: 260, distance: 447.6
click at [639, 325] on span "Support recovery, strength, [MEDICAL_DATA], and metabolism." at bounding box center [616, 320] width 99 height 33
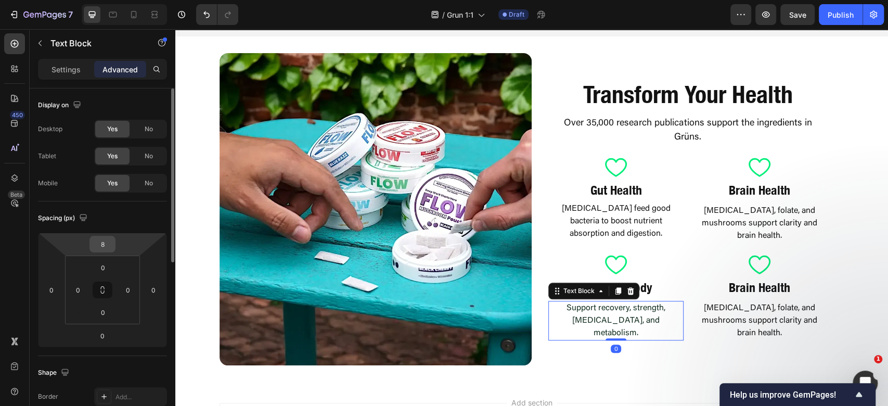
click at [97, 246] on input "8" at bounding box center [102, 244] width 21 height 16
type input "4"
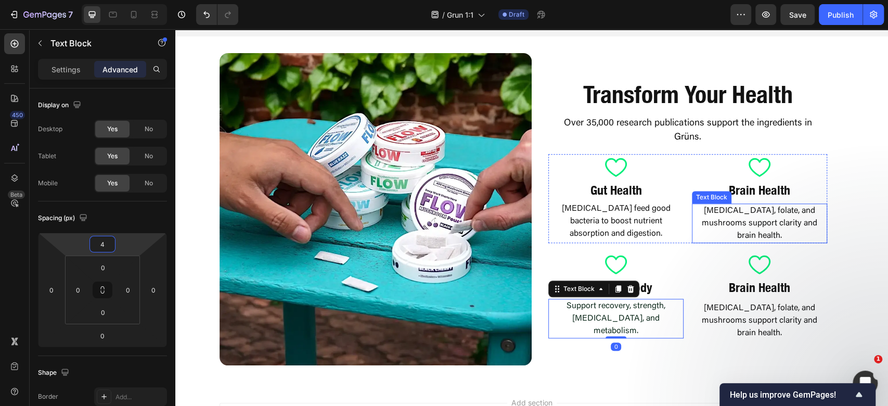
click at [759, 233] on p "[MEDICAL_DATA], folate, and mushrooms support clarity and brain health." at bounding box center [759, 222] width 133 height 37
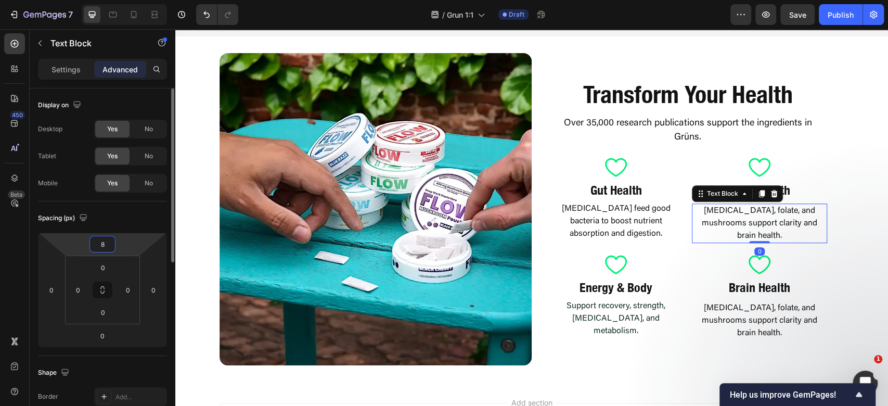
click at [94, 245] on input "8" at bounding box center [102, 244] width 21 height 16
type input "4"
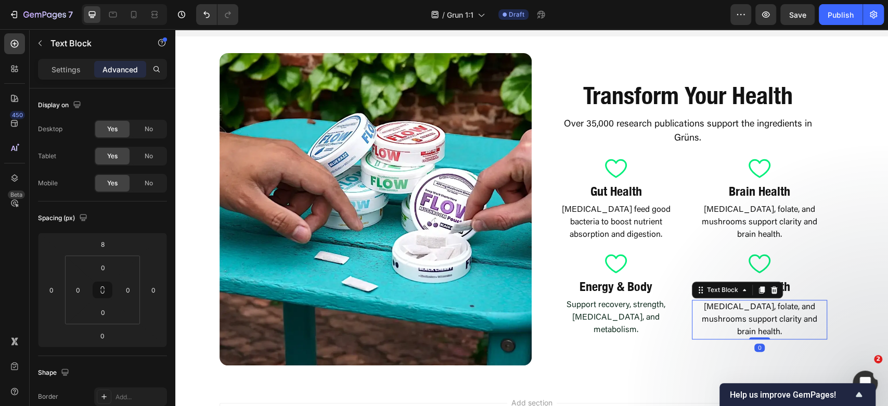
click at [749, 322] on p "[MEDICAL_DATA], folate, and mushrooms support clarity and brain health." at bounding box center [759, 319] width 133 height 37
click at [95, 239] on input "8" at bounding box center [102, 244] width 21 height 16
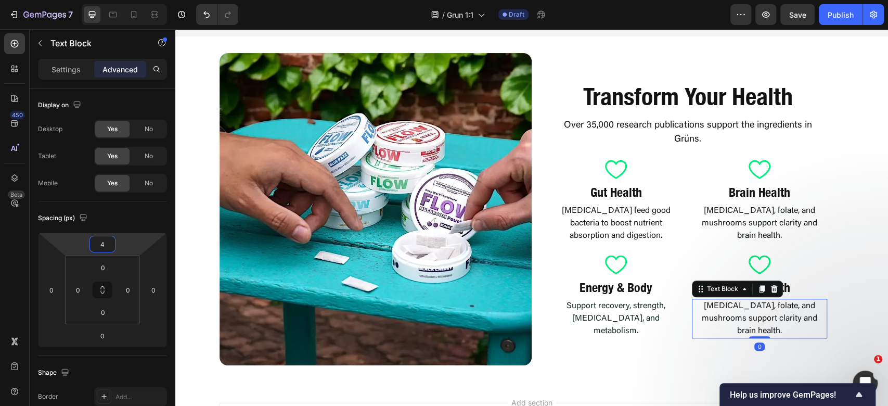
type input "4"
click at [792, 296] on h2 "Brain Health" at bounding box center [759, 287] width 127 height 18
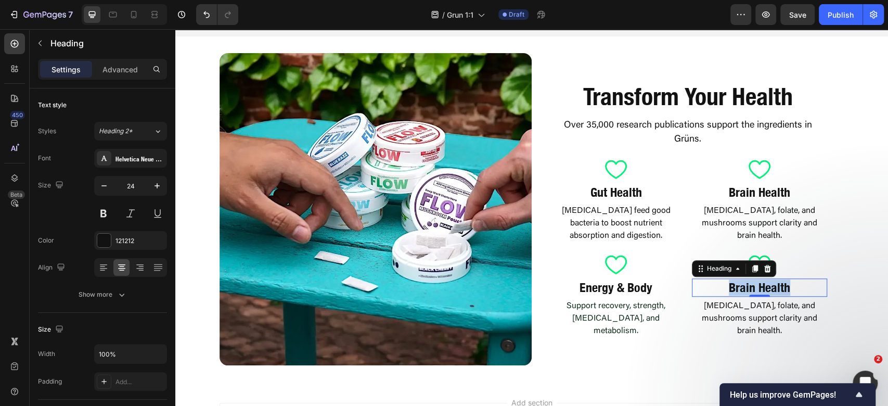
click at [792, 296] on p "Brain Health" at bounding box center [759, 287] width 125 height 16
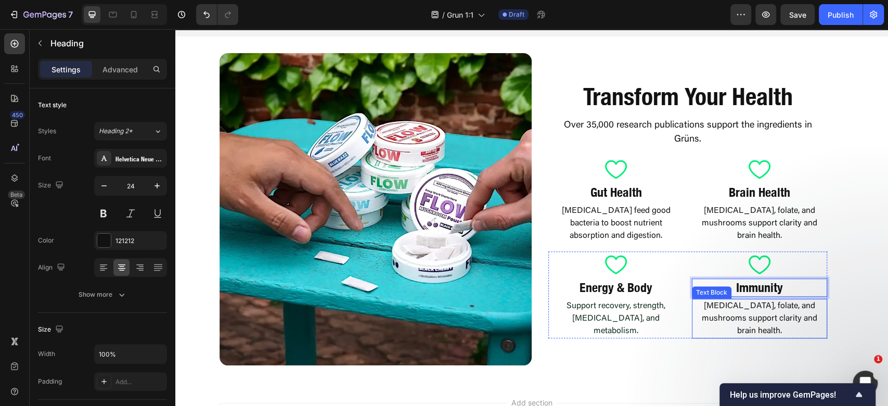
click at [765, 312] on p "[MEDICAL_DATA], folate, and mushrooms support clarity and brain health." at bounding box center [759, 318] width 133 height 37
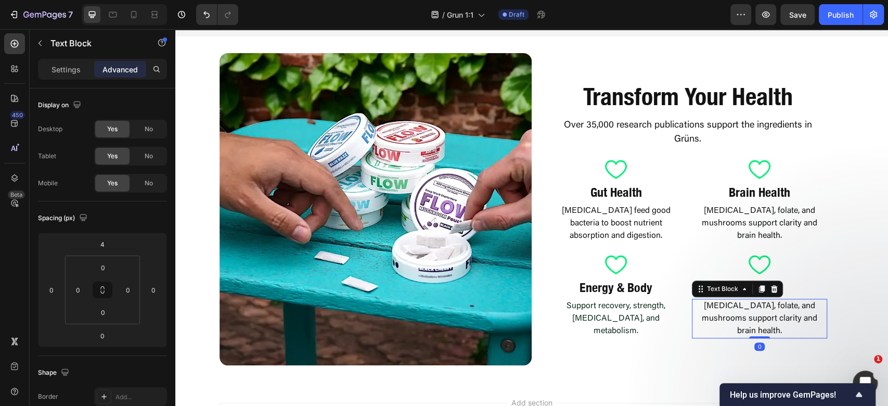
click at [777, 313] on p "[MEDICAL_DATA], folate, and mushrooms support clarity and brain health." at bounding box center [759, 318] width 133 height 37
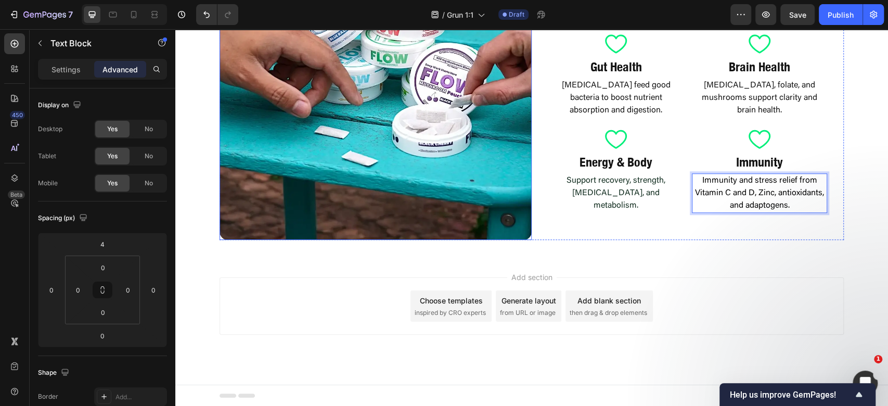
scroll to position [638, 0]
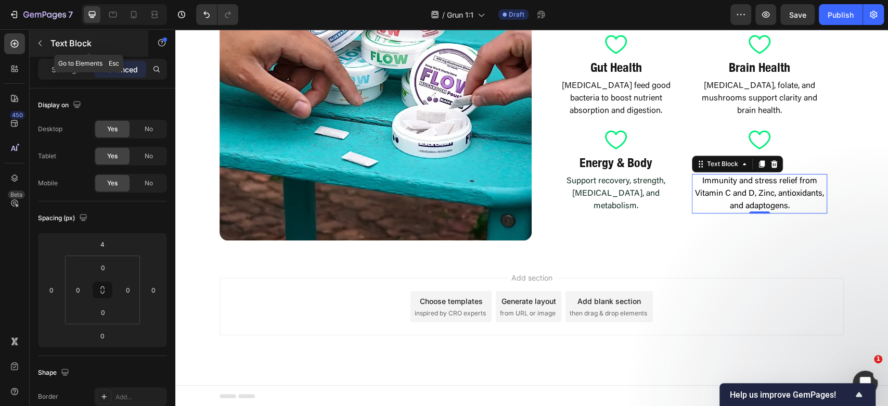
click at [33, 49] on button "button" at bounding box center [40, 43] width 17 height 17
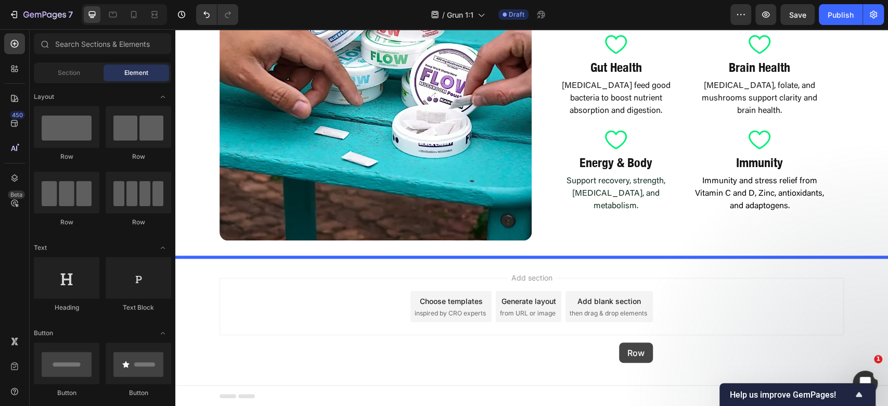
drag, startPoint x: 329, startPoint y: 224, endPoint x: 633, endPoint y: 336, distance: 323.2
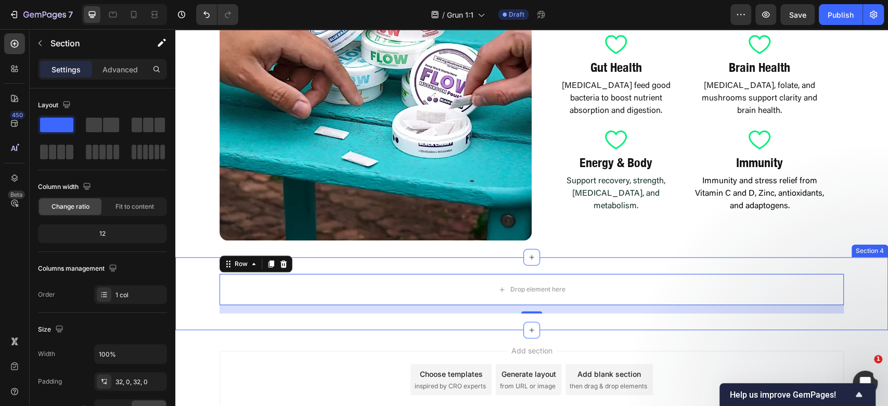
click at [505, 262] on div "Drop element here Row 16 Section 4" at bounding box center [531, 293] width 713 height 73
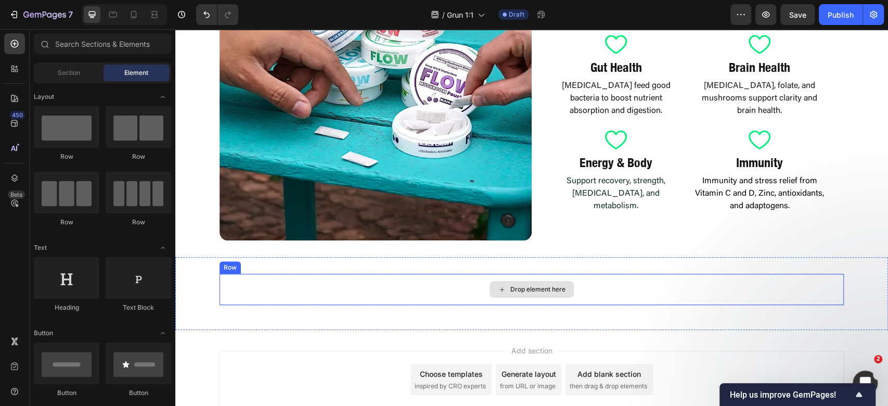
click at [498, 290] on icon at bounding box center [502, 289] width 8 height 9
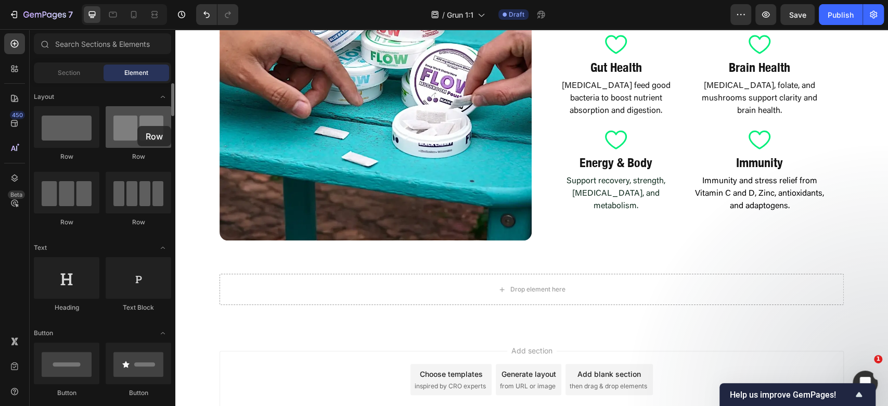
click at [137, 126] on div at bounding box center [139, 127] width 66 height 42
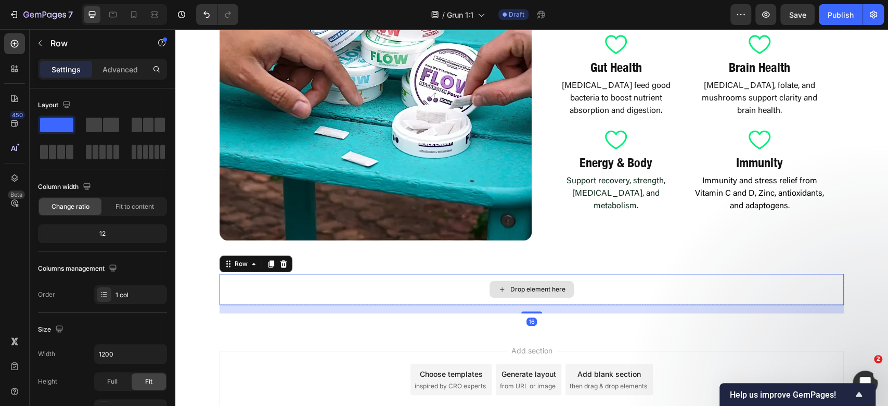
click at [479, 295] on div "Drop element here" at bounding box center [532, 289] width 624 height 31
click at [105, 121] on span at bounding box center [111, 125] width 16 height 15
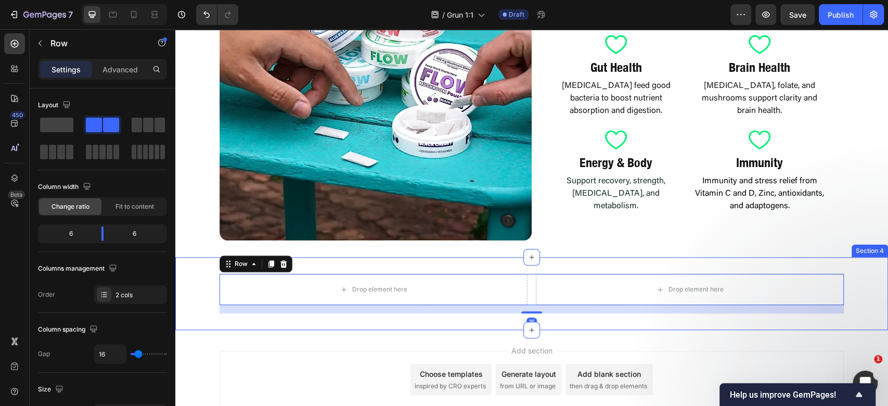
click at [449, 257] on div "Drop element here Drop element here Row 16 Section 4" at bounding box center [531, 293] width 713 height 73
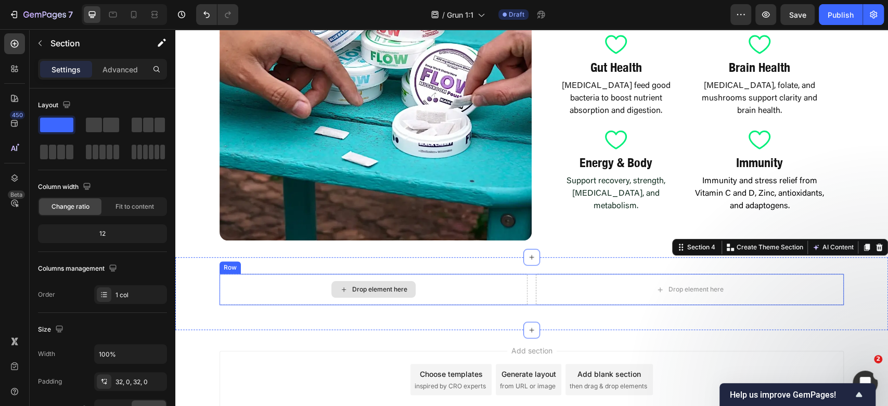
click at [434, 305] on div "Drop element here Drop element here Row" at bounding box center [531, 294] width 713 height 40
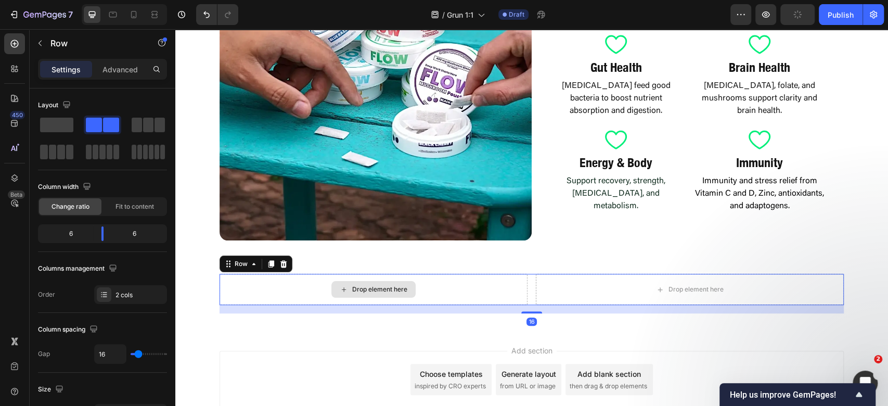
drag, startPoint x: 418, startPoint y: 291, endPoint x: 308, endPoint y: 177, distance: 159.0
click at [418, 291] on div "Drop element here" at bounding box center [374, 289] width 308 height 31
click at [113, 70] on p "Advanced" at bounding box center [120, 69] width 35 height 11
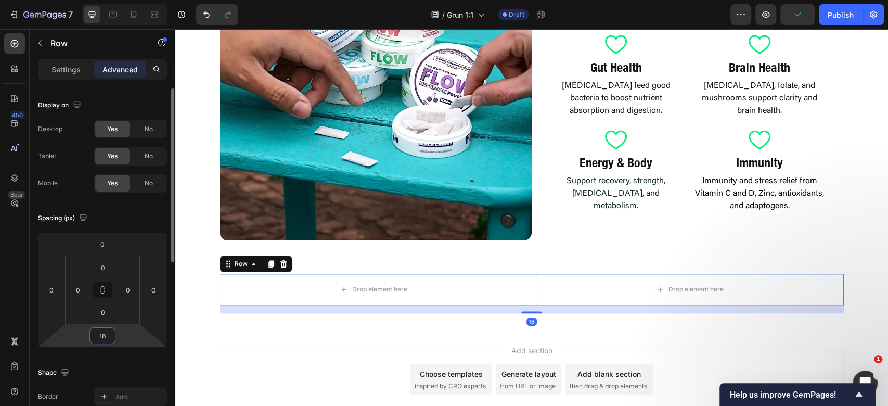
click at [107, 336] on input "16" at bounding box center [102, 336] width 21 height 16
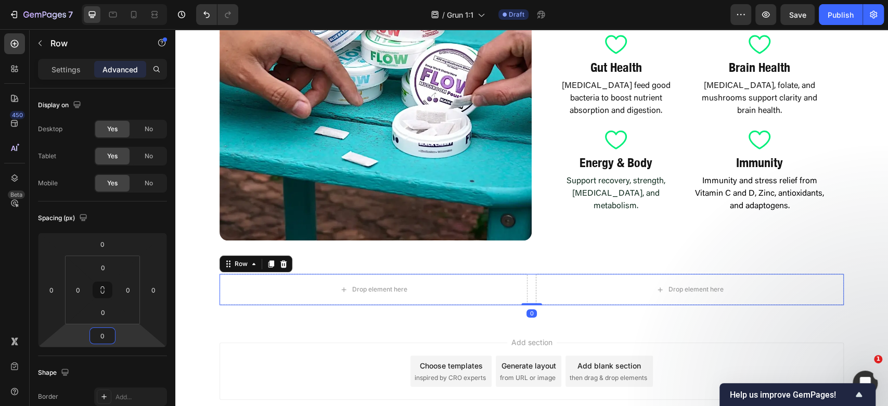
type input "0"
click at [364, 261] on div "Drop element here Drop element here Row 0 Section 4" at bounding box center [531, 289] width 713 height 65
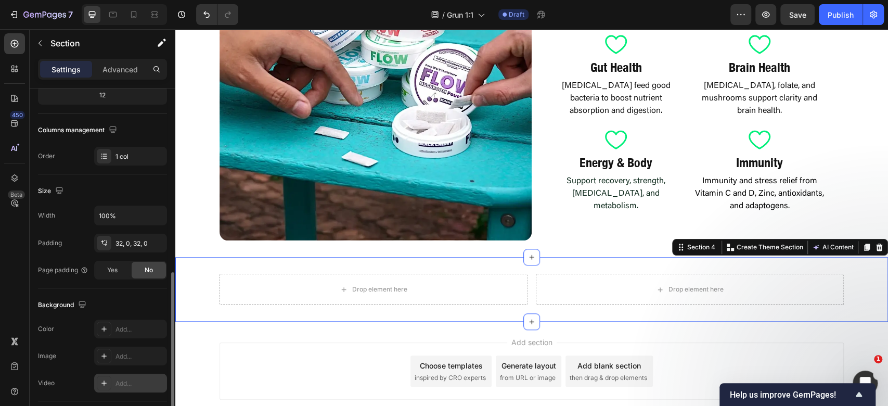
scroll to position [208, 0]
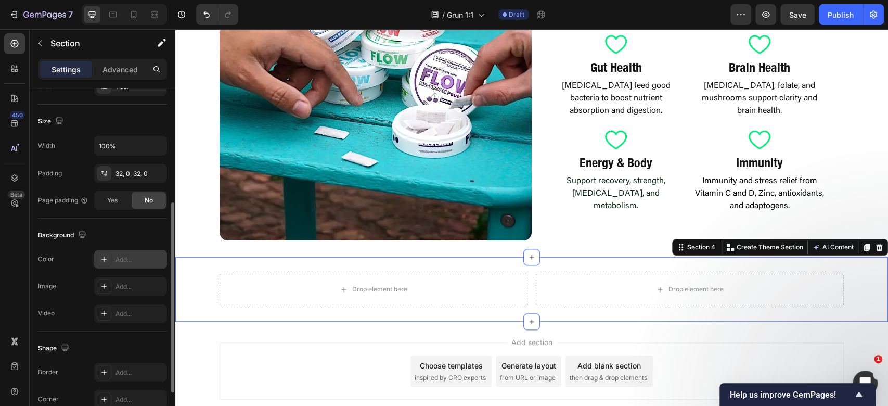
click at [131, 257] on div "Add..." at bounding box center [140, 259] width 49 height 9
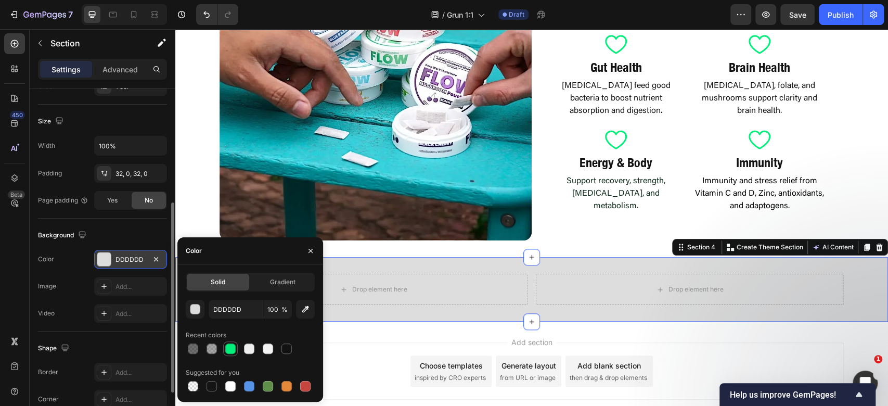
click at [231, 342] on div at bounding box center [230, 348] width 12 height 12
type input "01EF7A"
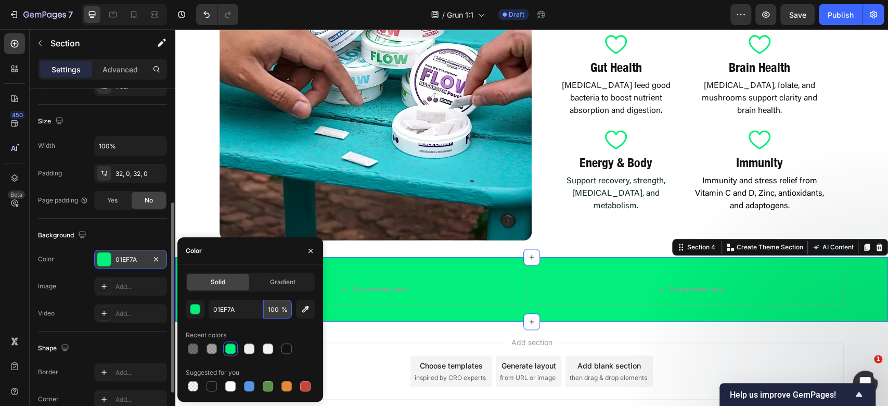
click at [270, 312] on input "100" at bounding box center [277, 309] width 29 height 19
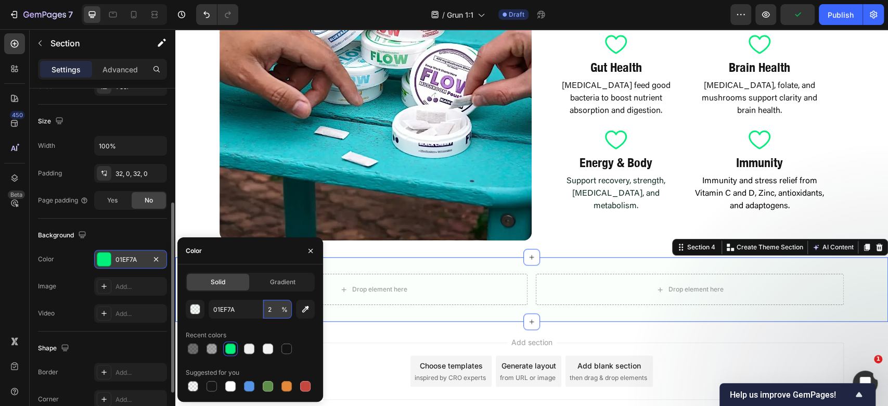
type input "20"
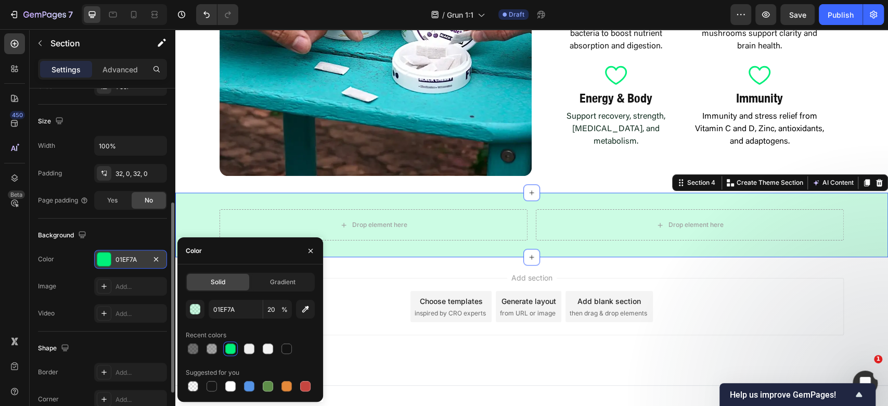
click at [673, 303] on div "Add section Choose templates inspired by CRO experts Generate layout from URL o…" at bounding box center [532, 306] width 624 height 57
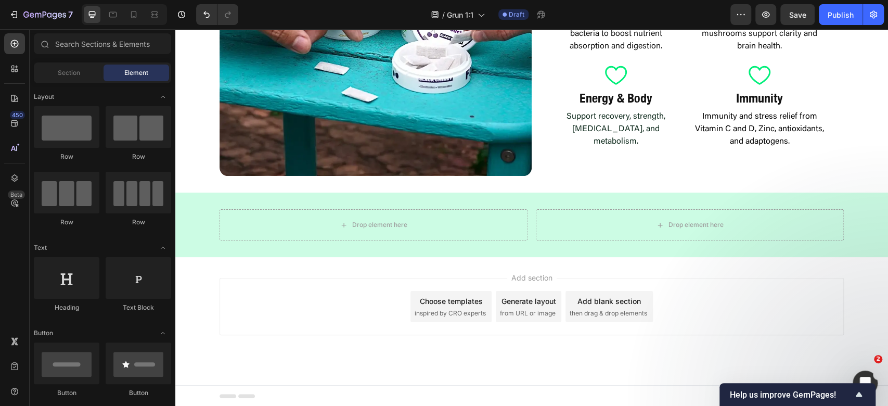
scroll to position [564, 0]
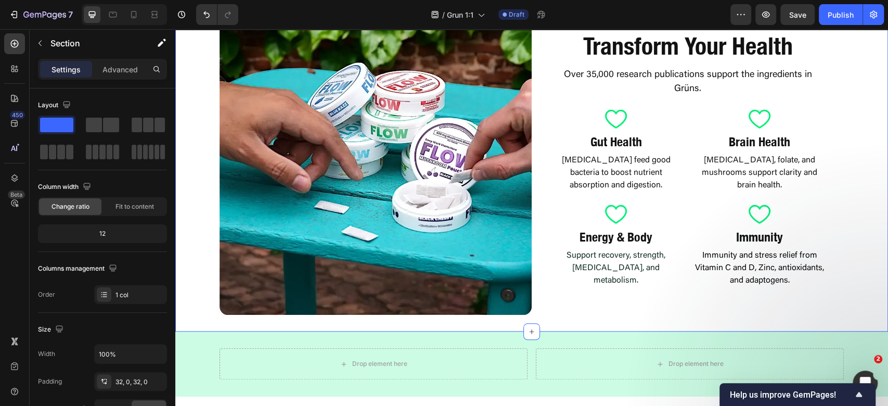
click at [186, 145] on div "Image Transform Your Health Heading Over 35,000 research publications support t…" at bounding box center [531, 159] width 713 height 312
click at [104, 68] on p "Advanced" at bounding box center [120, 69] width 35 height 11
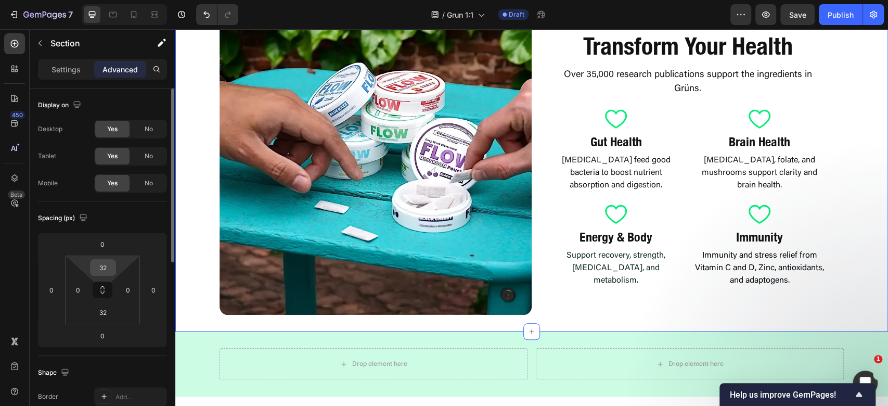
click at [97, 270] on input "32" at bounding box center [103, 268] width 21 height 16
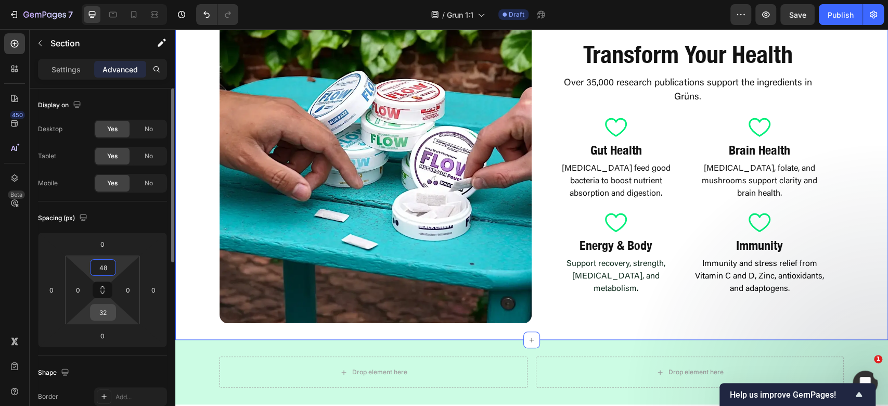
type input "48"
click at [98, 313] on input "32" at bounding box center [103, 312] width 21 height 16
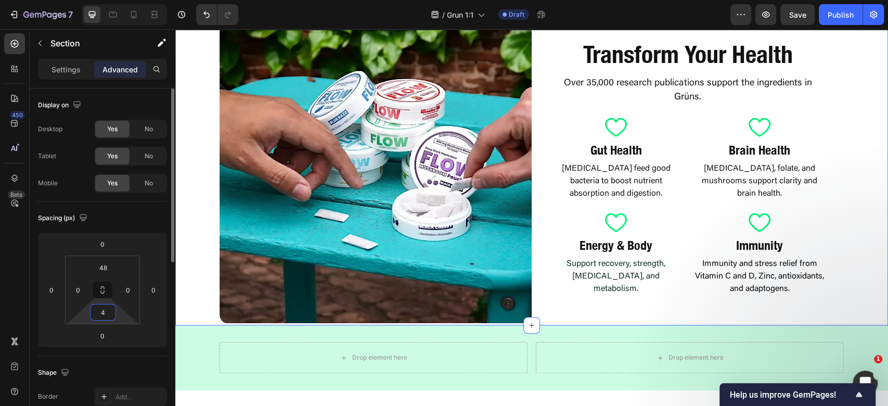
type input "48"
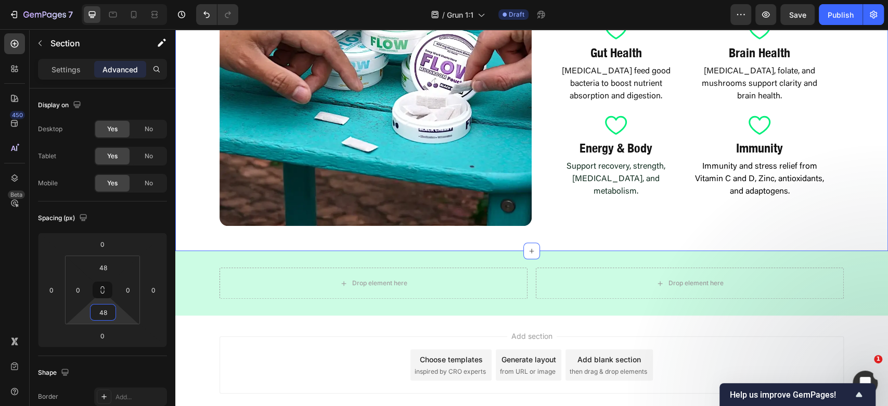
scroll to position [720, 0]
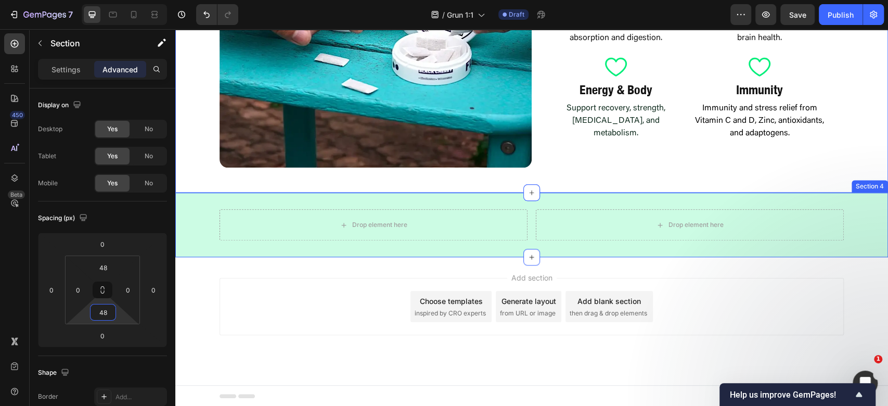
click at [187, 209] on div "Drop element here Drop element here Row" at bounding box center [531, 224] width 713 height 31
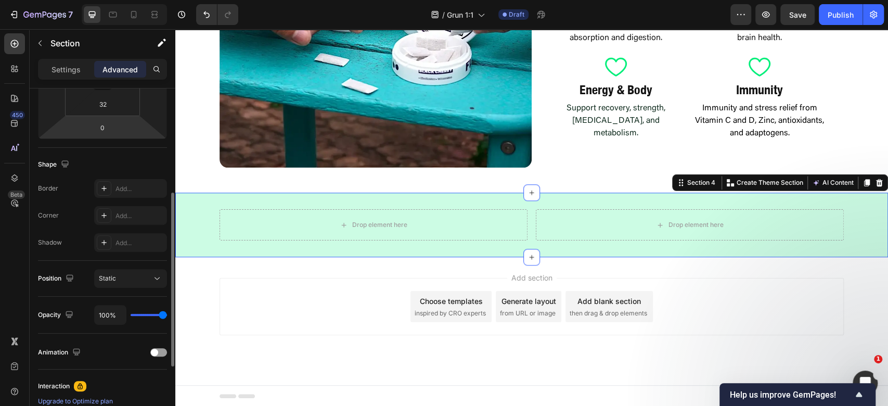
scroll to position [138, 0]
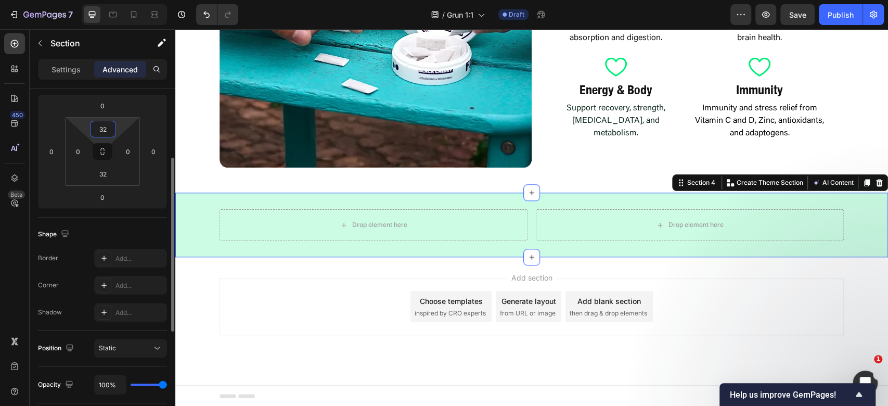
click at [106, 122] on input "32" at bounding box center [103, 129] width 21 height 16
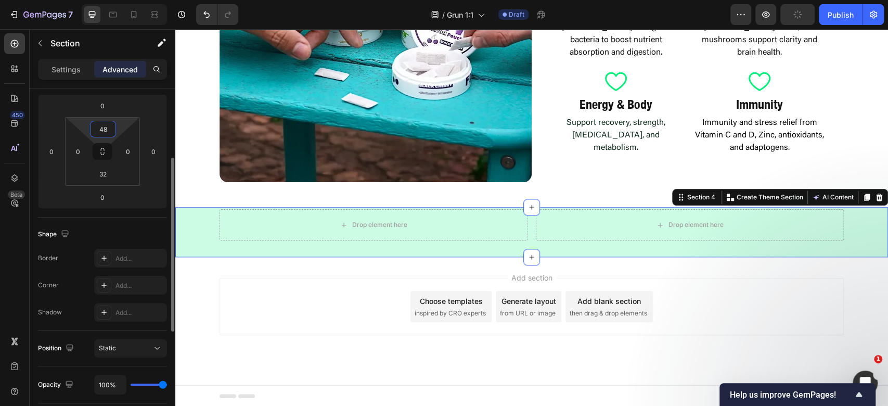
scroll to position [720, 0]
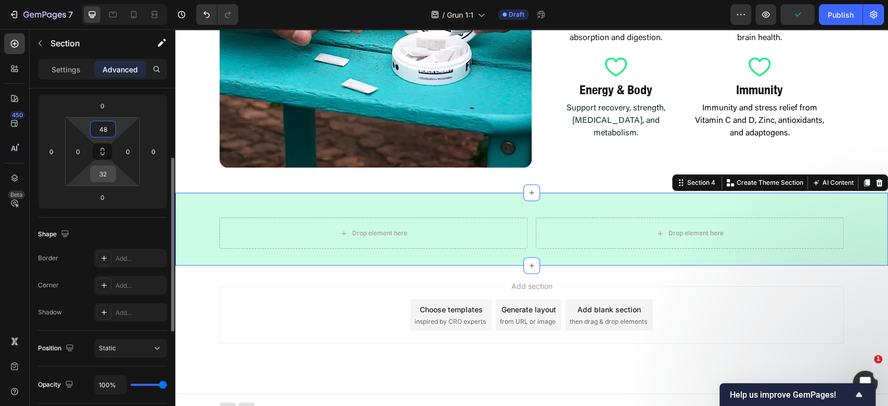
type input "48"
click at [100, 173] on input "32" at bounding box center [103, 174] width 21 height 16
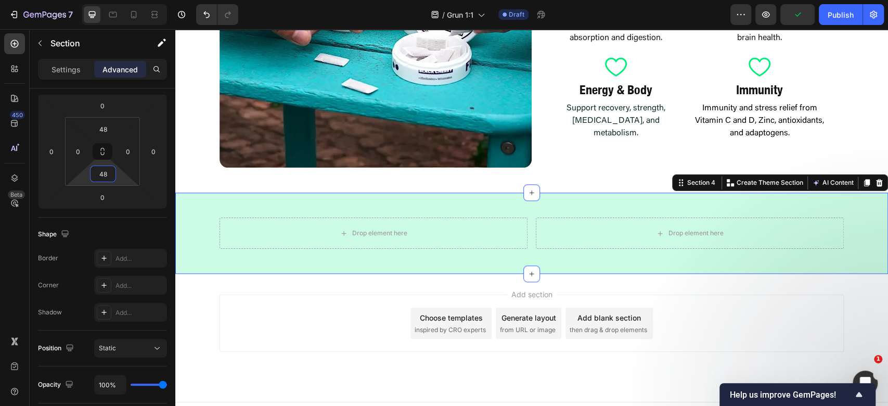
type input "48"
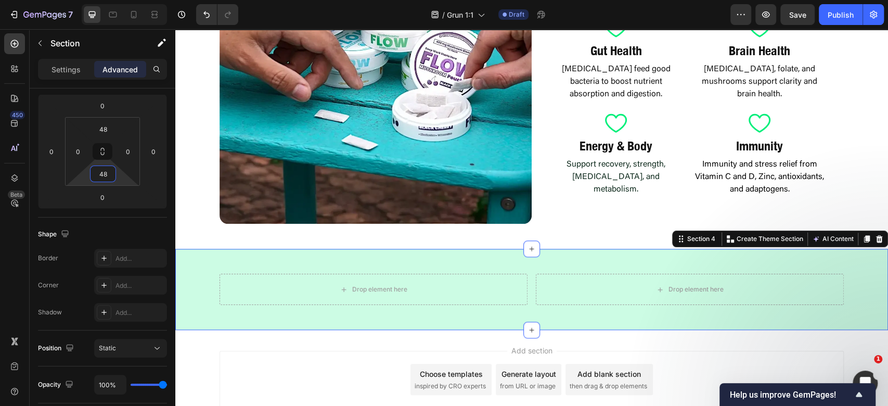
scroll to position [581, 0]
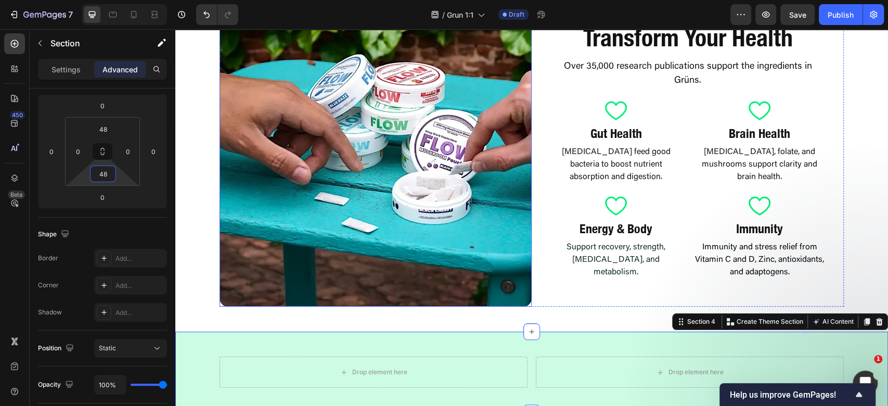
click at [400, 203] on img at bounding box center [376, 150] width 312 height 312
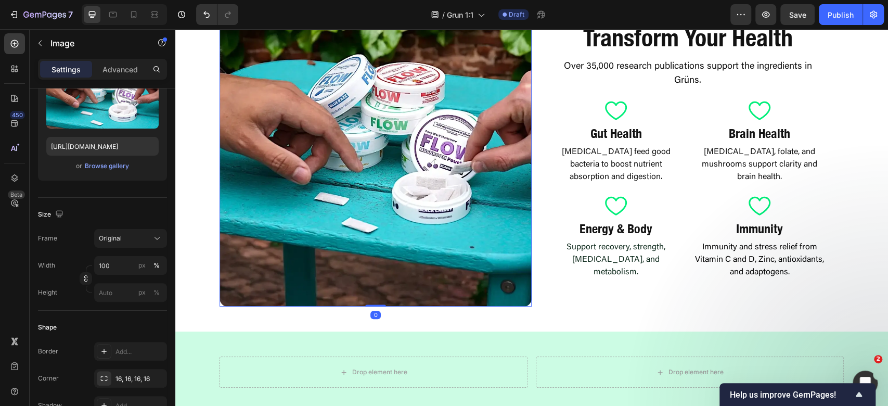
scroll to position [0, 0]
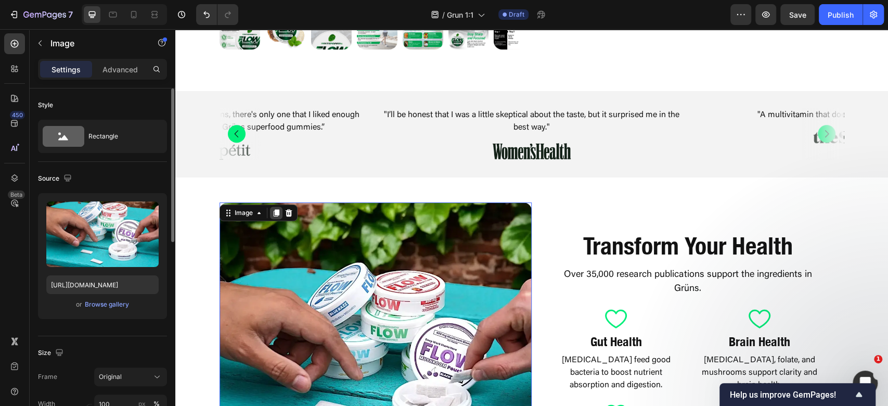
click at [274, 211] on icon at bounding box center [276, 213] width 8 height 8
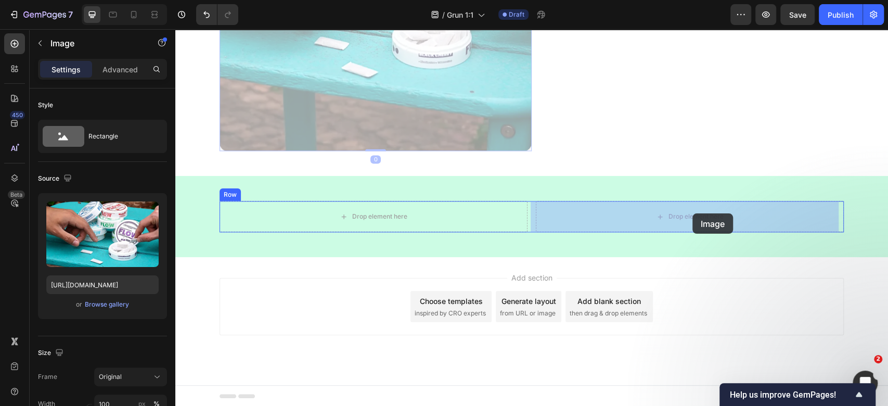
drag, startPoint x: 234, startPoint y: 61, endPoint x: 693, endPoint y: 213, distance: 482.9
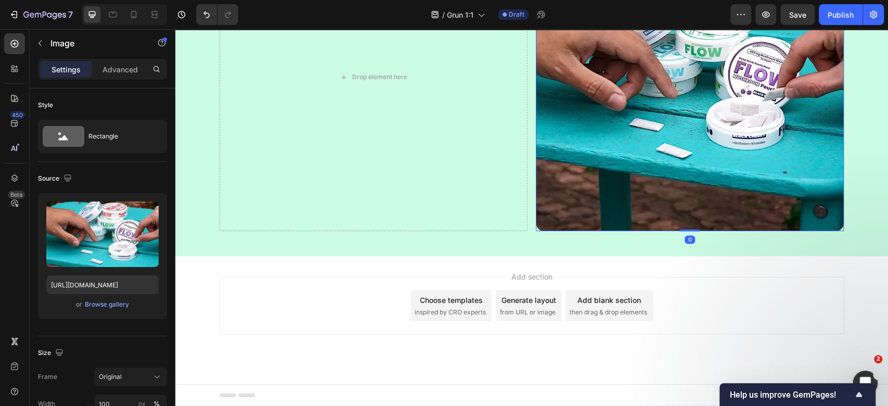
scroll to position [1013, 0]
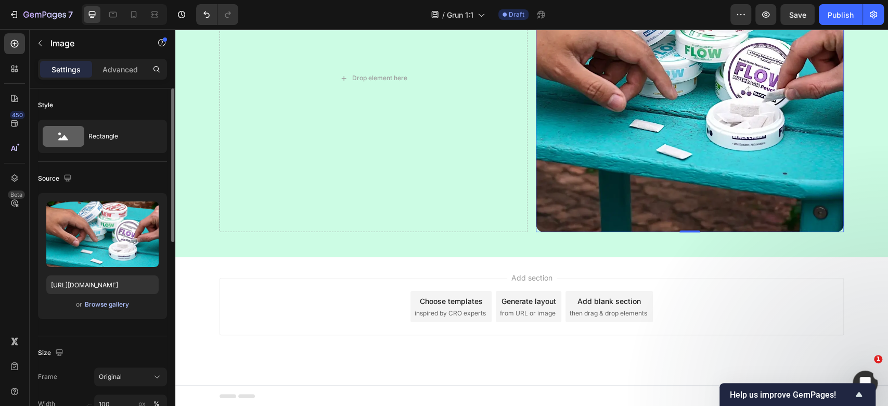
click at [116, 302] on div "Browse gallery" at bounding box center [107, 304] width 44 height 9
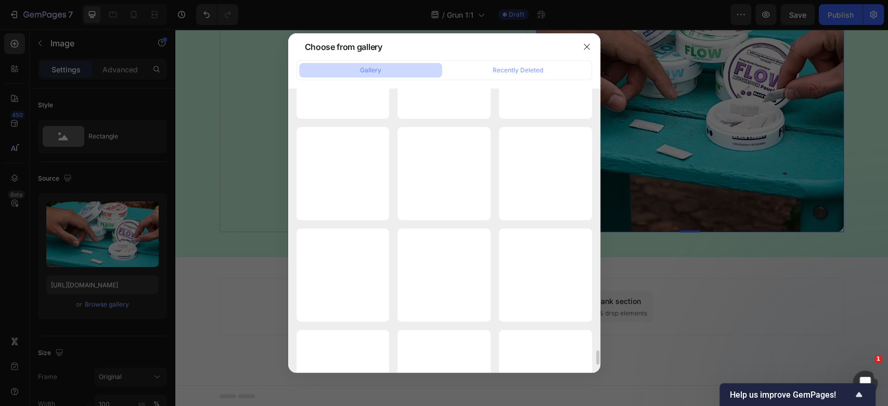
scroll to position [4997, 0]
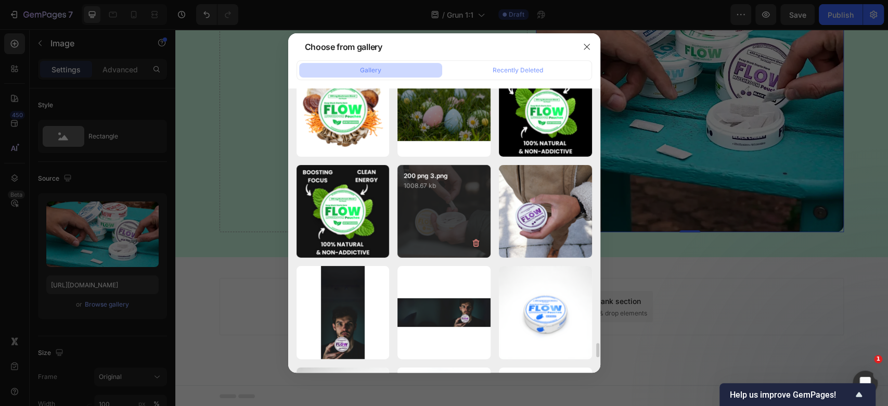
click at [437, 197] on div "200 png 3.png 1008.67 kb" at bounding box center [444, 211] width 93 height 93
type input "https://cdn.shopify.com/s/files/1/0898/8983/3241/files/gempages_528801600827819…"
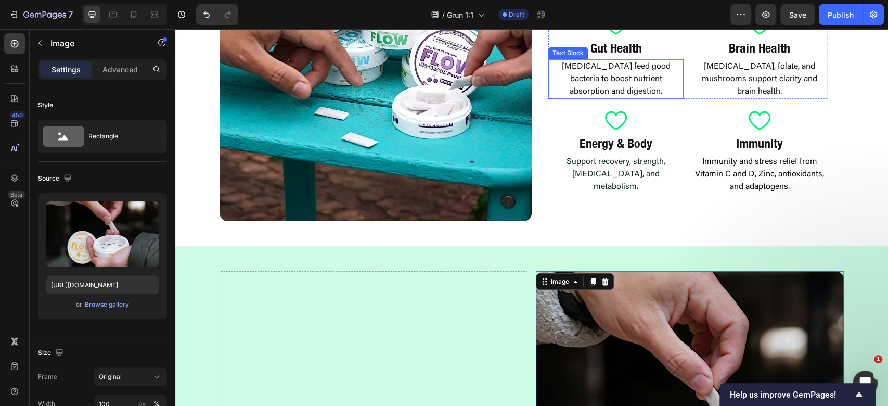
scroll to position [389, 0]
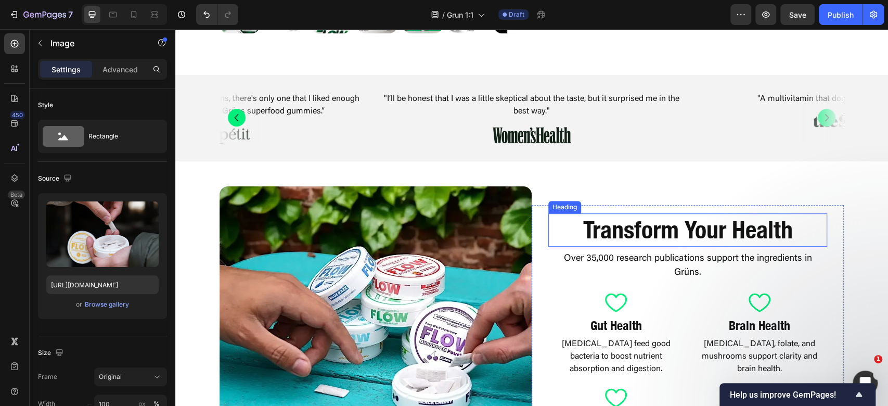
click at [654, 222] on h2 "Transform Your Health" at bounding box center [687, 229] width 279 height 33
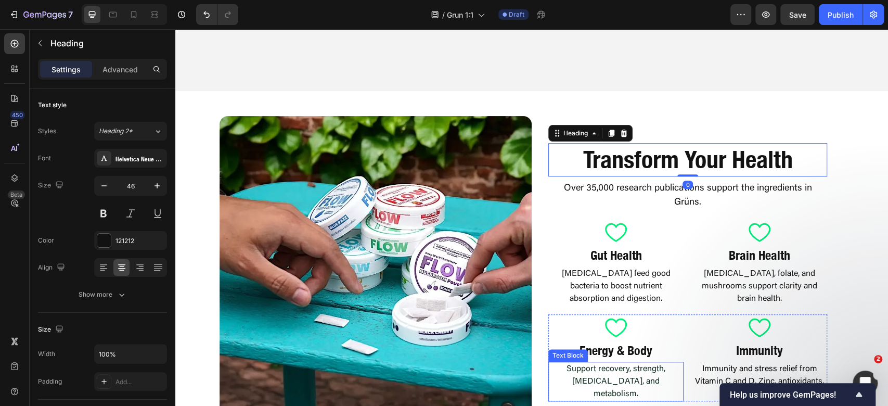
scroll to position [458, 0]
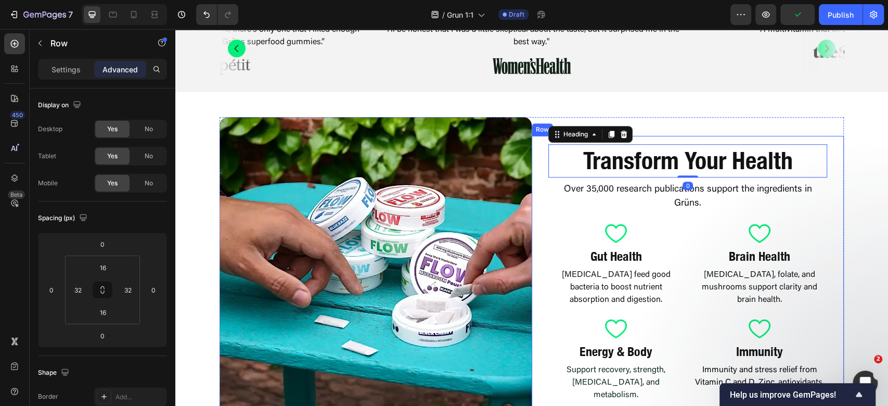
click at [534, 155] on div "Transform Your Health Heading 0 Over 35,000 research publications support the i…" at bounding box center [688, 273] width 312 height 275
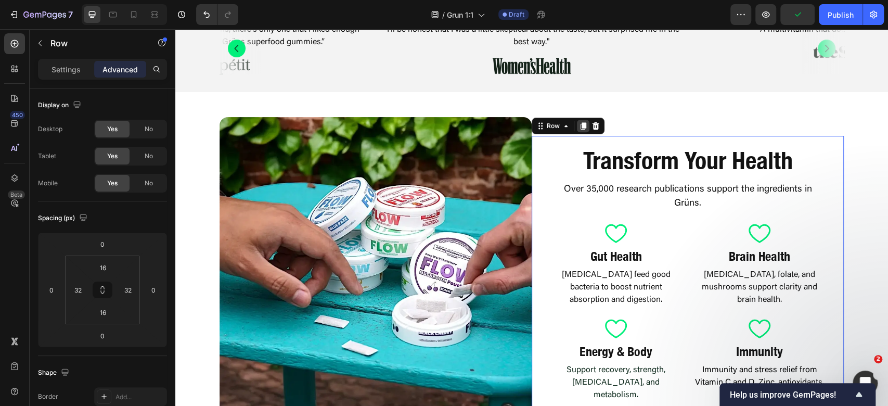
click at [581, 126] on icon at bounding box center [584, 125] width 6 height 7
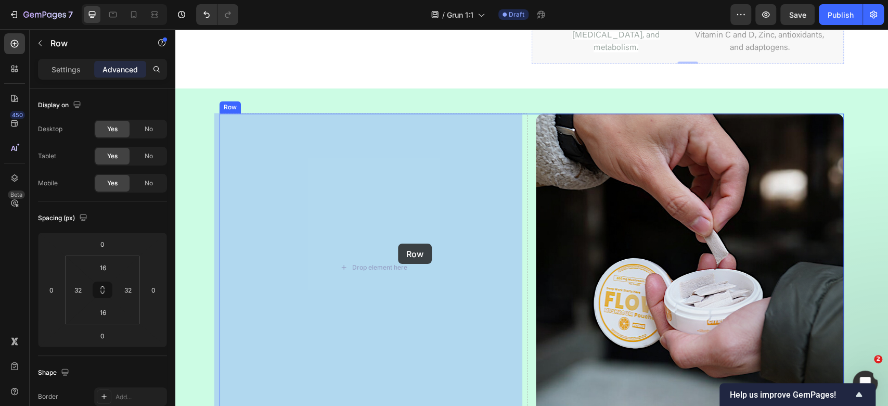
drag, startPoint x: 544, startPoint y: 52, endPoint x: 397, endPoint y: 244, distance: 241.6
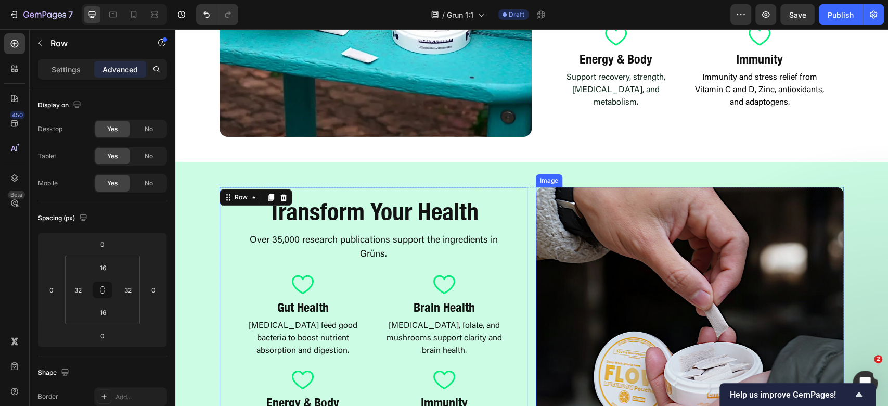
scroll to position [666, 0]
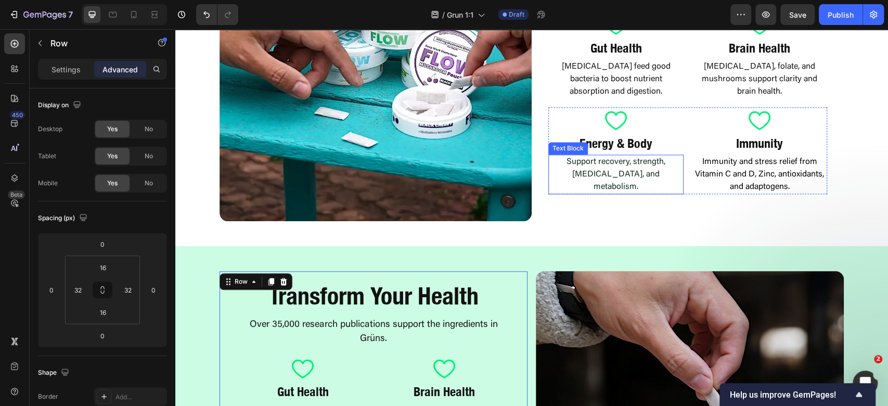
click at [654, 152] on div "Icon Energy & Body Heading Support recovery, strength, weight management, and m…" at bounding box center [615, 150] width 135 height 87
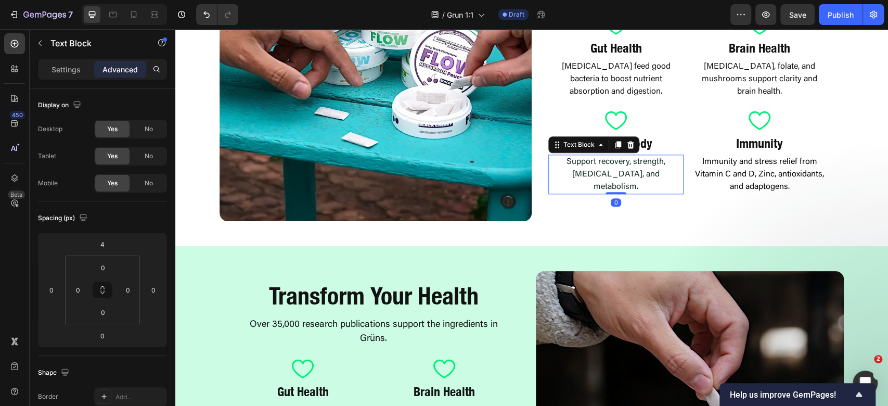
click at [655, 161] on span "Support recovery, strength, [MEDICAL_DATA], and metabolism." at bounding box center [616, 174] width 99 height 33
click at [663, 165] on span "Support recovery, strength, [MEDICAL_DATA], and metabolism." at bounding box center [616, 174] width 99 height 33
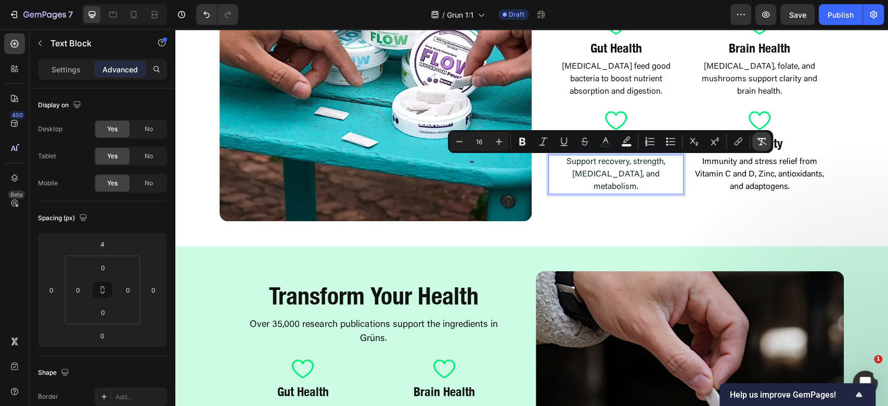
click at [760, 137] on icon "Editor contextual toolbar" at bounding box center [762, 141] width 10 height 10
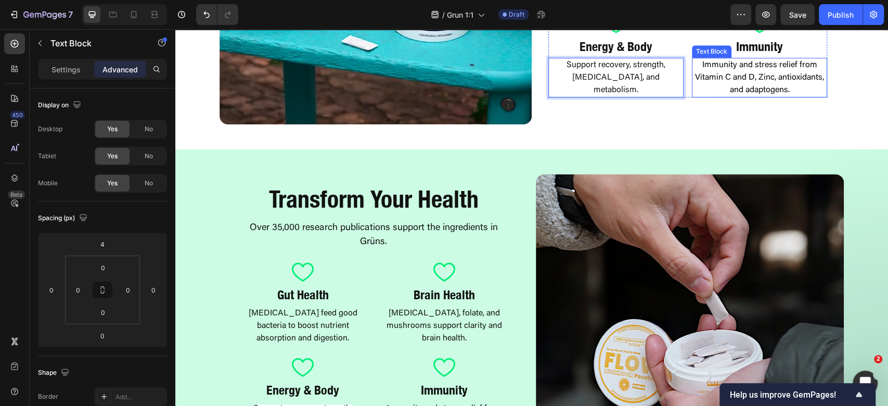
scroll to position [874, 0]
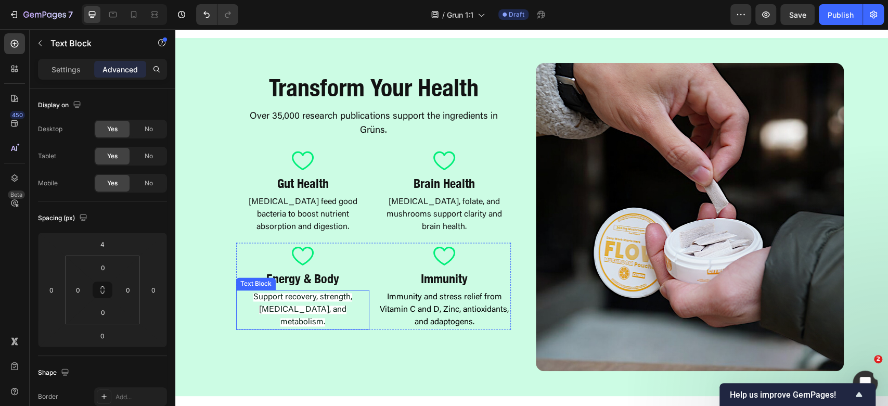
click at [319, 295] on span "Support recovery, strength, [MEDICAL_DATA], and metabolism." at bounding box center [302, 309] width 99 height 33
click at [329, 302] on p "Support recovery, strength, [MEDICAL_DATA], and metabolism." at bounding box center [302, 309] width 131 height 37
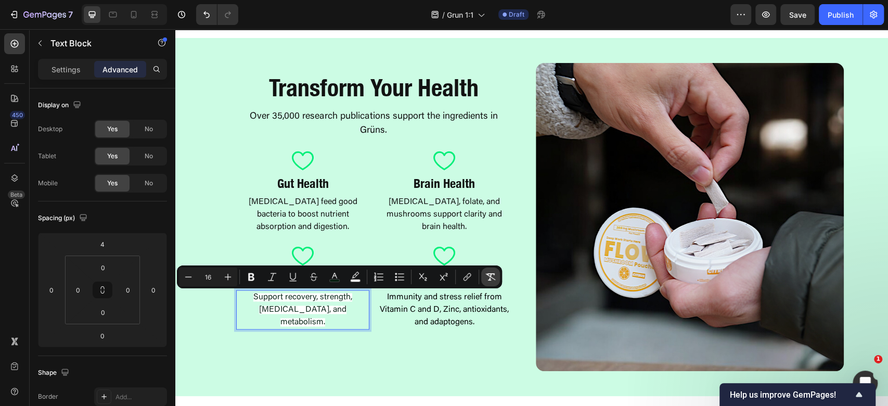
click at [494, 274] on icon "Editor contextual toolbar" at bounding box center [491, 276] width 10 height 7
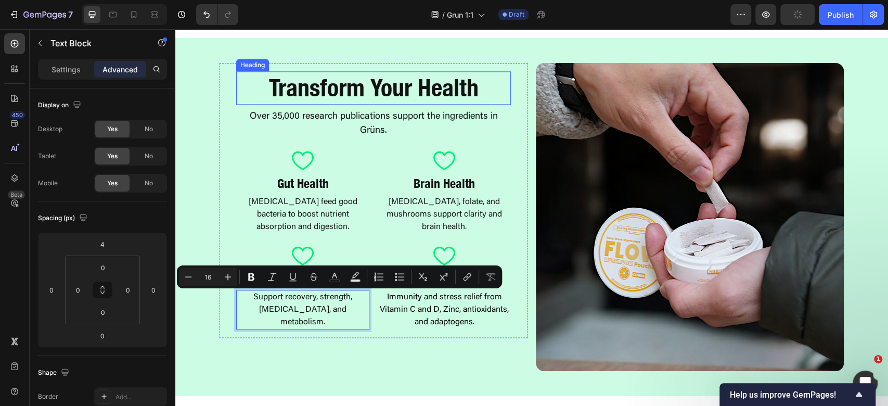
click at [398, 98] on h2 "Transform Your Health" at bounding box center [373, 87] width 275 height 33
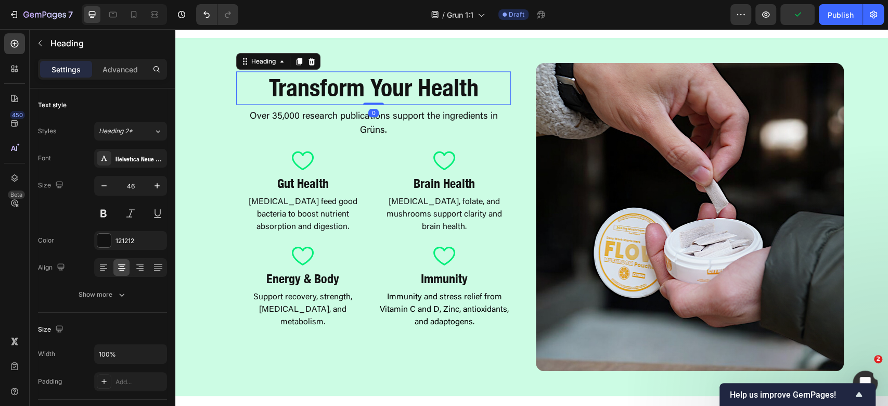
click at [400, 98] on h2 "Transform Your Health" at bounding box center [373, 87] width 275 height 33
click at [398, 98] on p "Transform Your Health" at bounding box center [373, 87] width 273 height 31
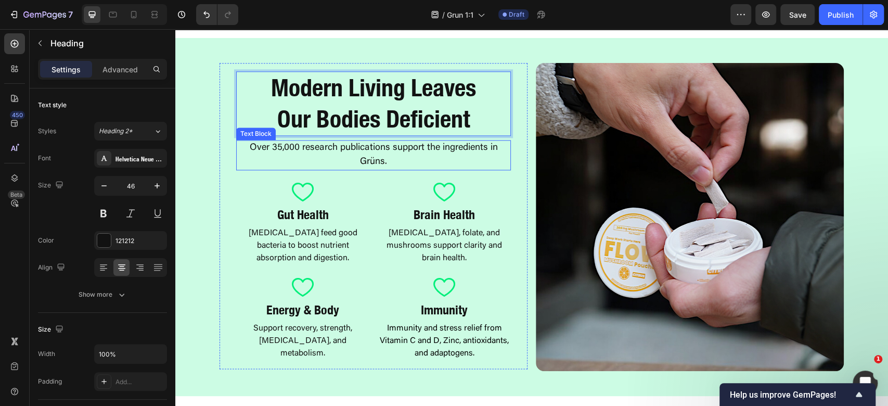
click at [399, 157] on p "Over 35,000 research publications support the ingredients in Grüns." at bounding box center [373, 155] width 273 height 28
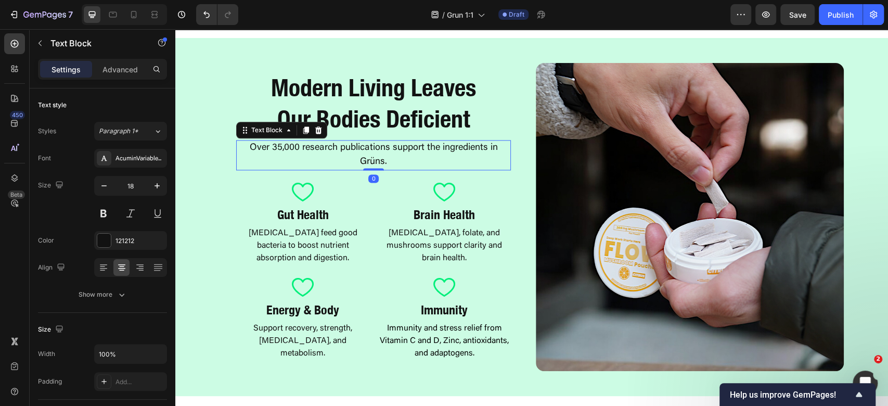
click at [418, 154] on p "Over 35,000 research publications support the ingredients in Grüns." at bounding box center [373, 155] width 273 height 28
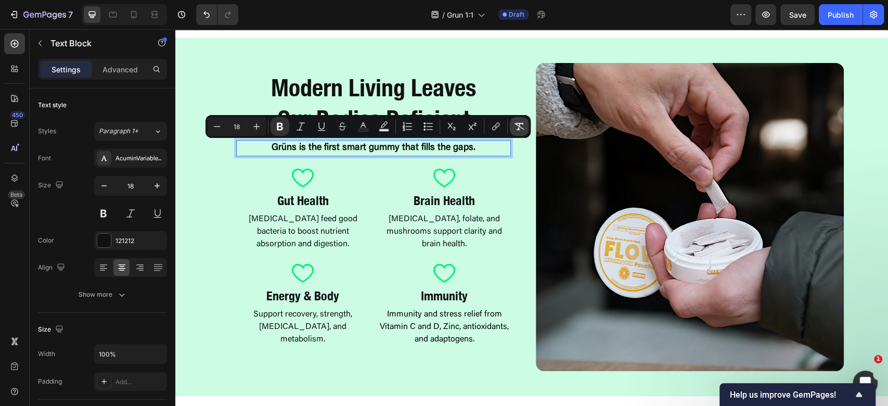
click at [516, 130] on icon "Editor contextual toolbar" at bounding box center [519, 126] width 10 height 10
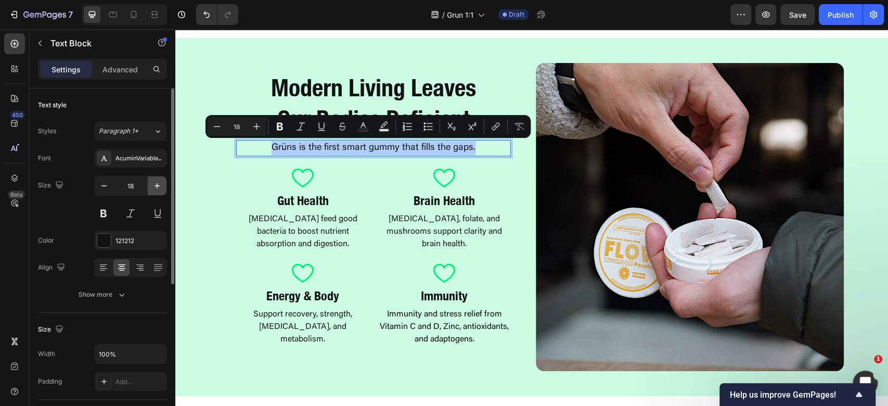
click at [158, 184] on icon "button" at bounding box center [157, 186] width 10 height 10
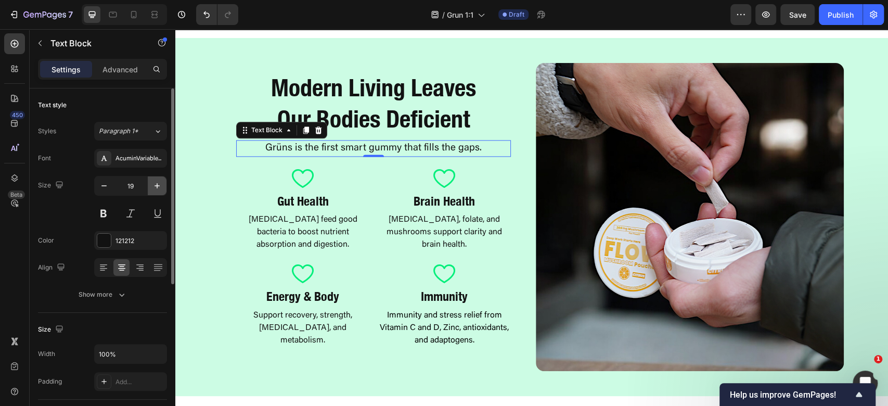
click at [158, 184] on icon "button" at bounding box center [157, 186] width 10 height 10
type input "20"
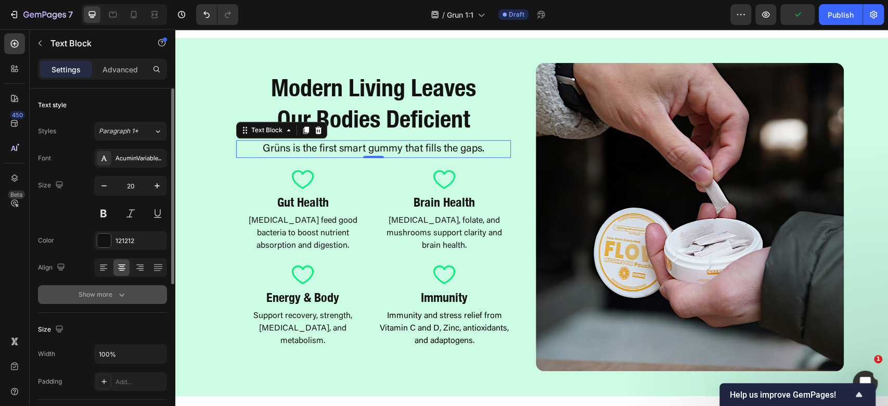
click at [123, 302] on button "Show more" at bounding box center [102, 294] width 129 height 19
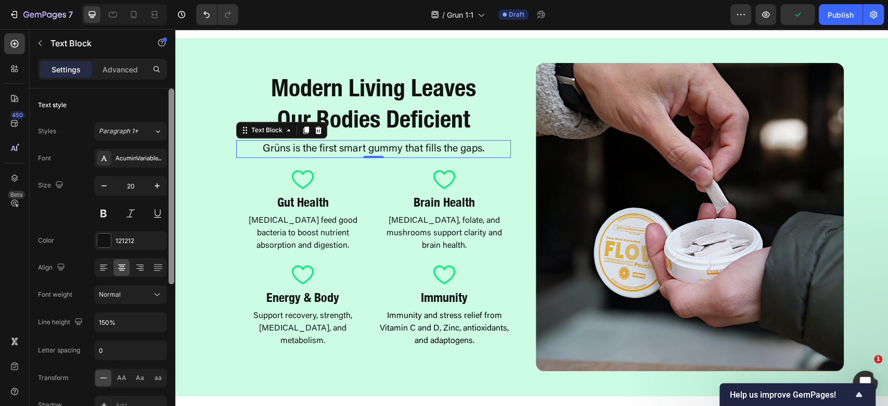
scroll to position [347, 0]
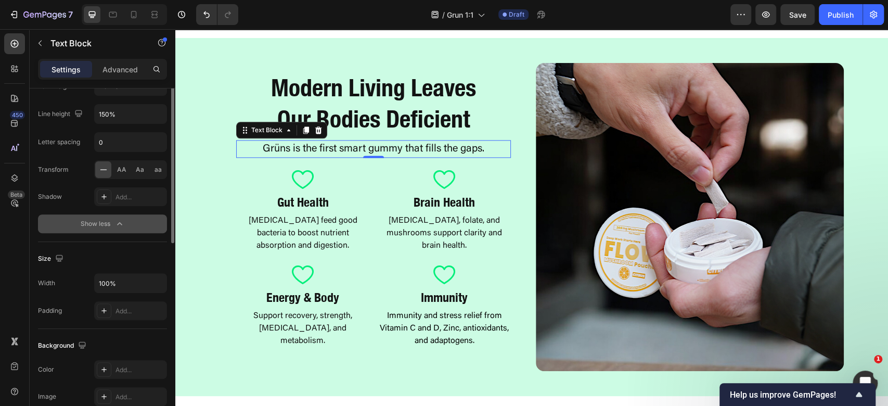
scroll to position [70, 0]
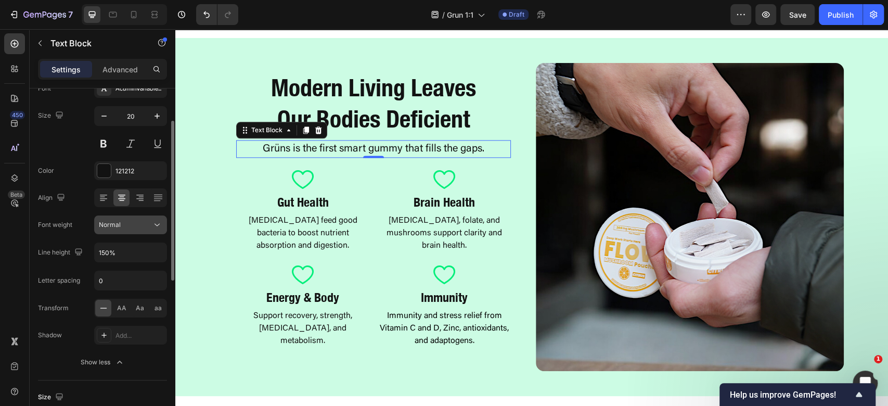
click at [150, 224] on div "Normal" at bounding box center [125, 224] width 53 height 9
click at [153, 225] on icon at bounding box center [157, 225] width 10 height 10
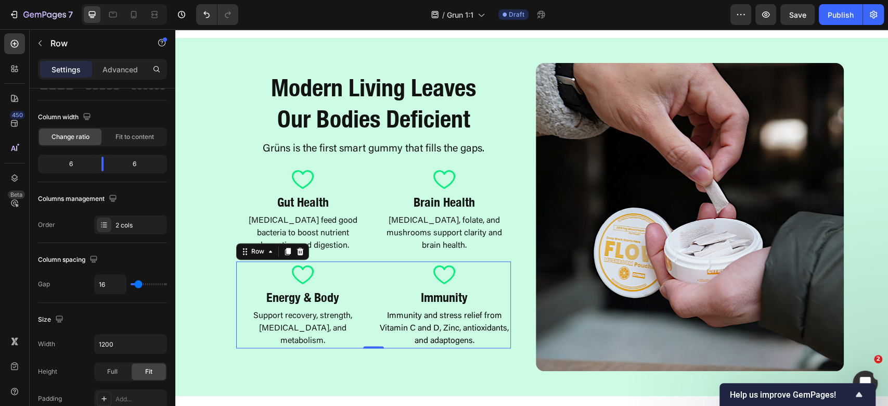
scroll to position [0, 0]
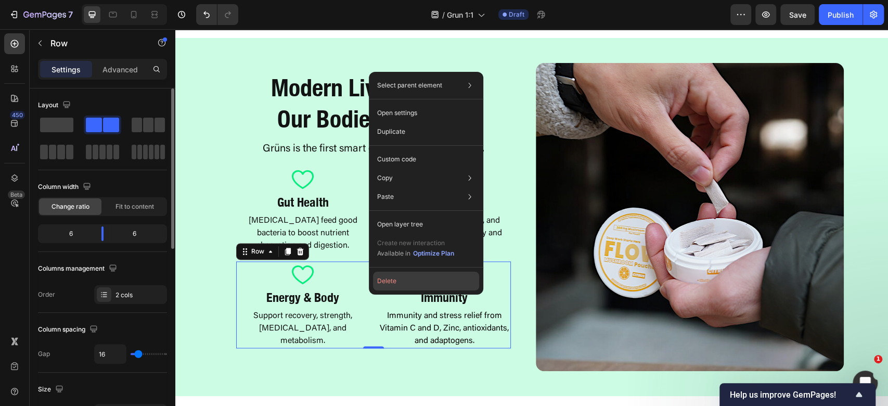
click at [412, 273] on button "Delete" at bounding box center [426, 281] width 106 height 19
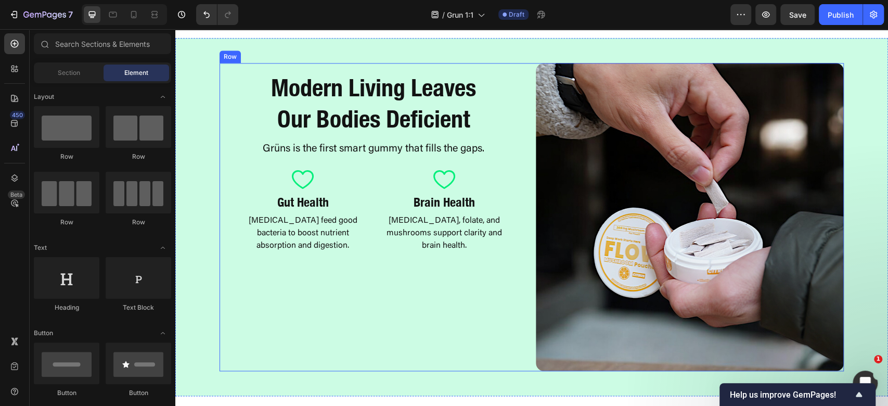
drag, startPoint x: 438, startPoint y: 311, endPoint x: 306, endPoint y: 338, distance: 134.4
click at [437, 312] on div "Modern Living Leaves Our Bodies Deficient Heading Grüns is the first smart gumm…" at bounding box center [374, 217] width 308 height 308
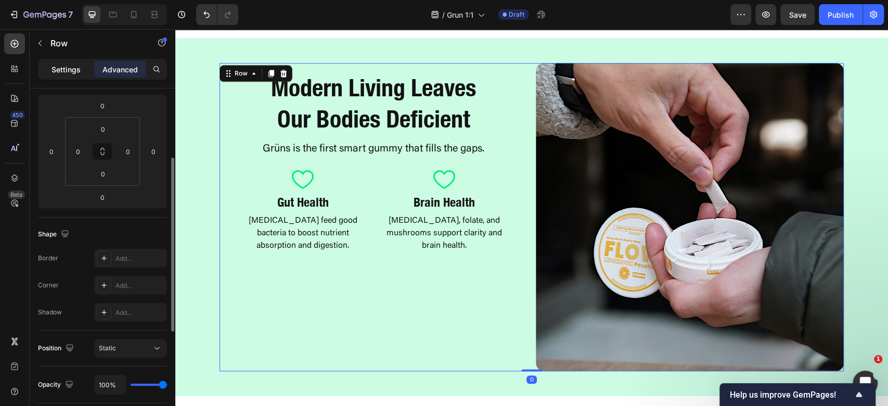
click at [66, 62] on div "Settings" at bounding box center [66, 69] width 52 height 17
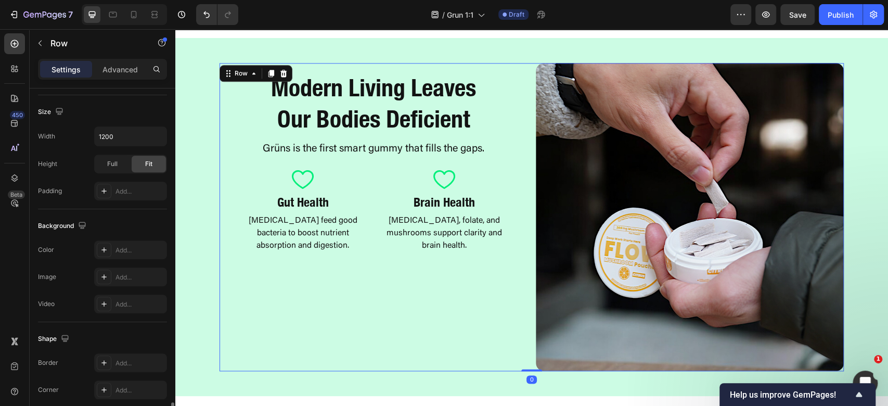
scroll to position [404, 0]
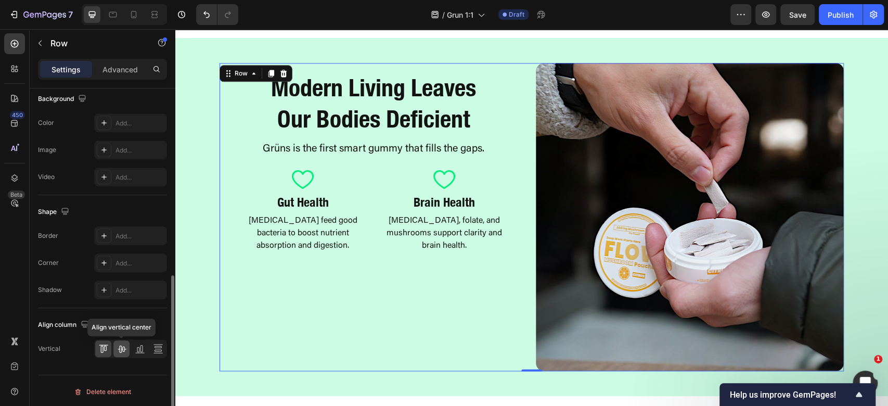
click at [121, 348] on icon at bounding box center [122, 349] width 8 height 7
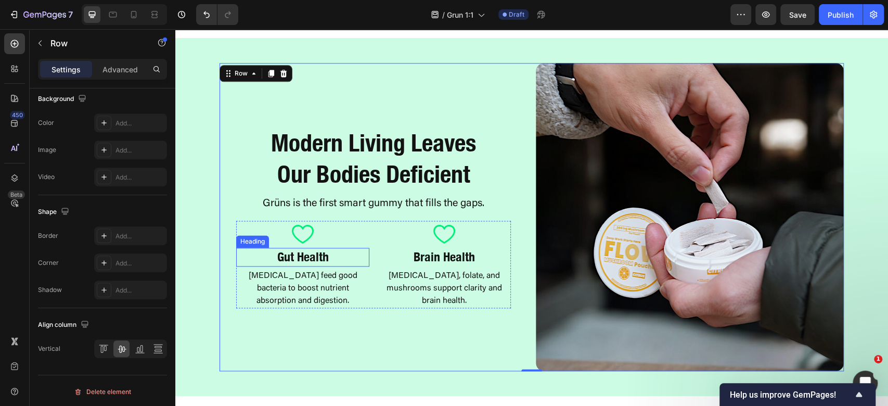
scroll to position [0, 0]
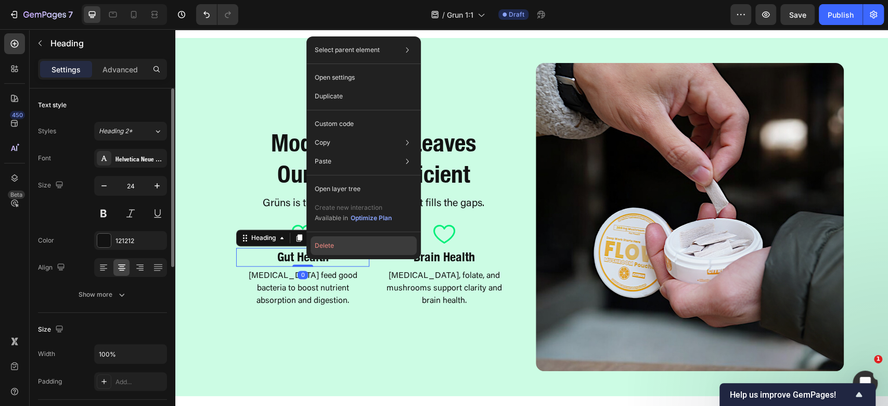
click at [353, 240] on button "Delete" at bounding box center [364, 245] width 106 height 19
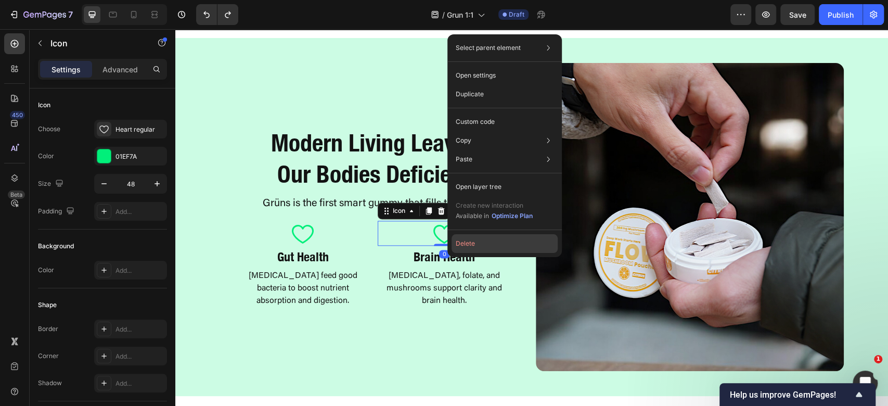
click at [465, 247] on button "Delete" at bounding box center [505, 243] width 106 height 19
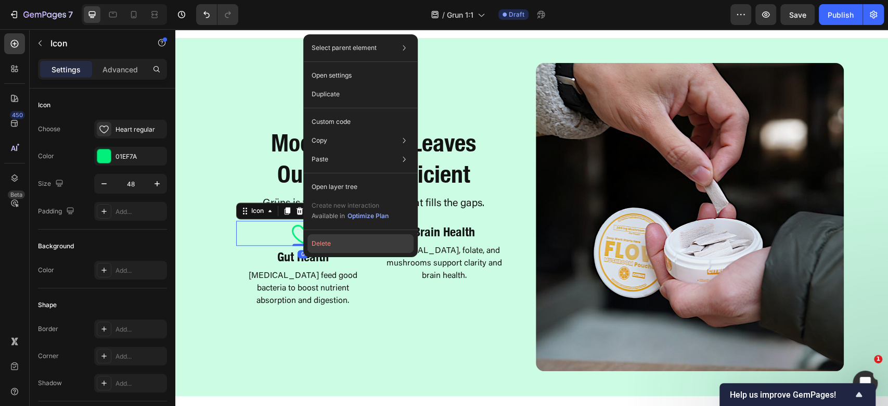
click at [338, 245] on button "Delete" at bounding box center [361, 243] width 106 height 19
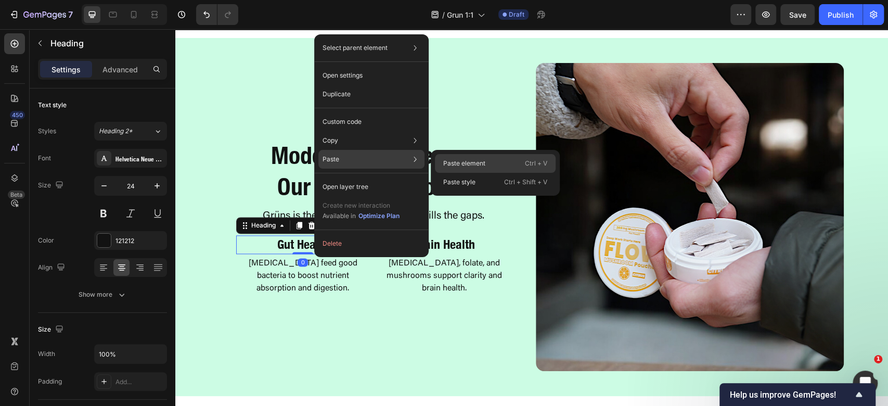
click at [492, 163] on div "Paste element Ctrl + V" at bounding box center [495, 163] width 121 height 19
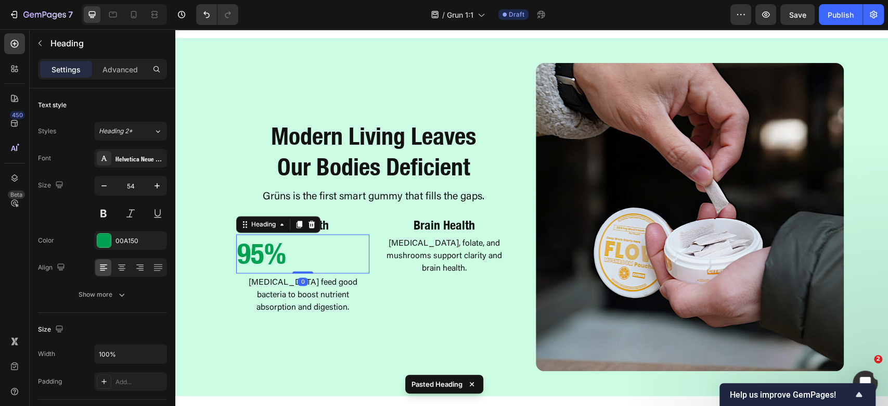
click at [280, 265] on h2 "95%" at bounding box center [302, 253] width 133 height 39
click at [301, 257] on p "95%" at bounding box center [302, 253] width 131 height 36
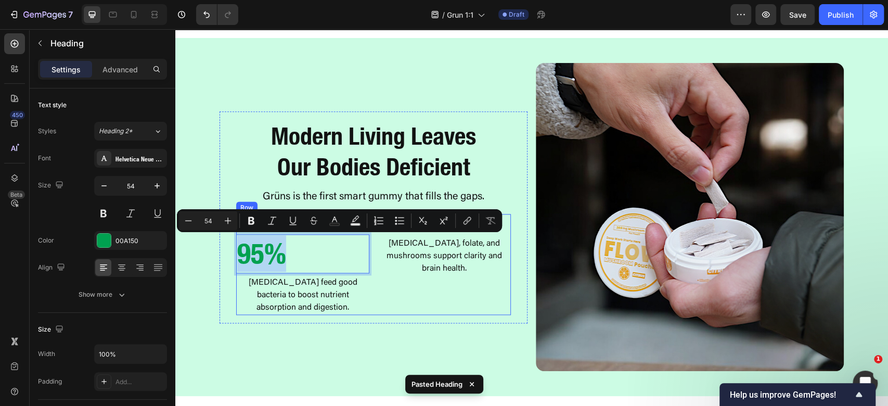
click at [366, 317] on div "Modern Living Leaves Our Bodies Deficient Heading Grüns is the first smart gumm…" at bounding box center [374, 217] width 308 height 212
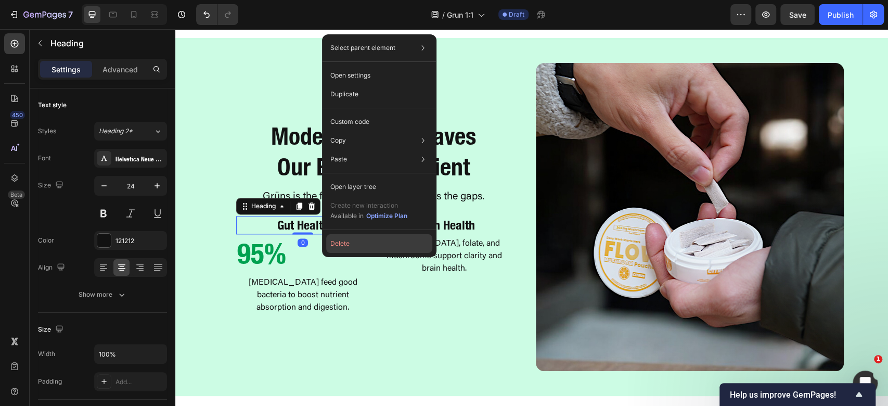
click at [373, 244] on button "Delete" at bounding box center [379, 243] width 106 height 19
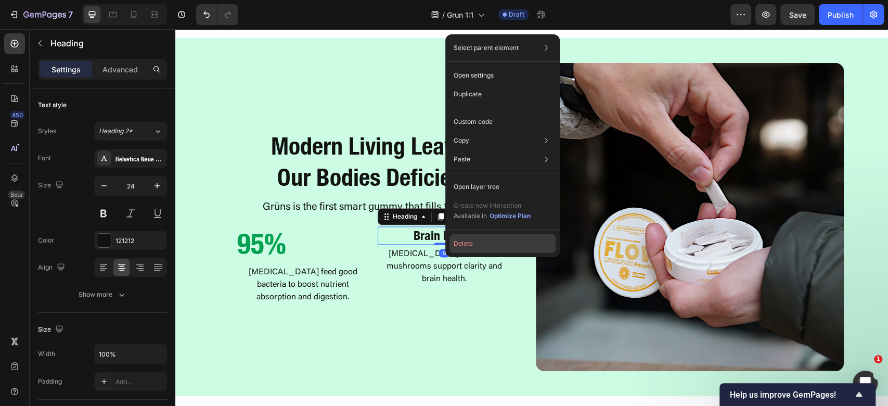
click at [478, 246] on button "Delete" at bounding box center [503, 243] width 106 height 19
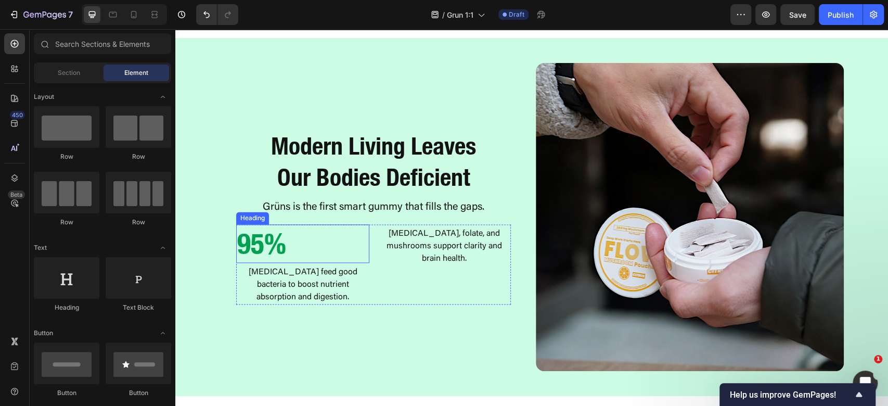
click at [297, 247] on p "95%" at bounding box center [302, 243] width 131 height 36
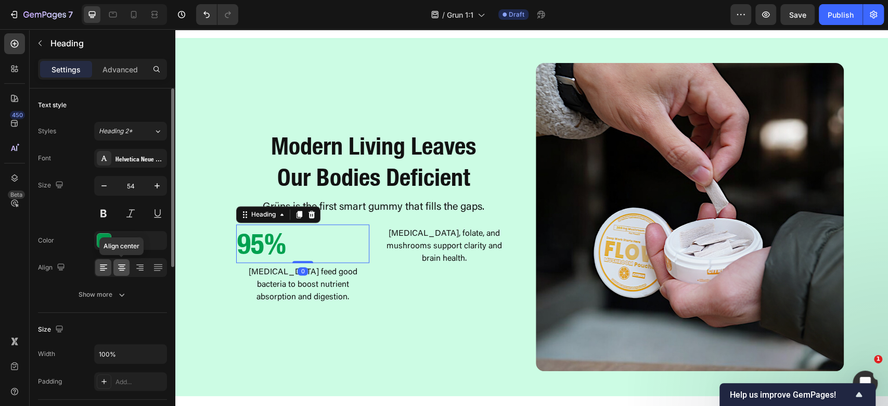
click at [123, 273] on div at bounding box center [121, 267] width 16 height 17
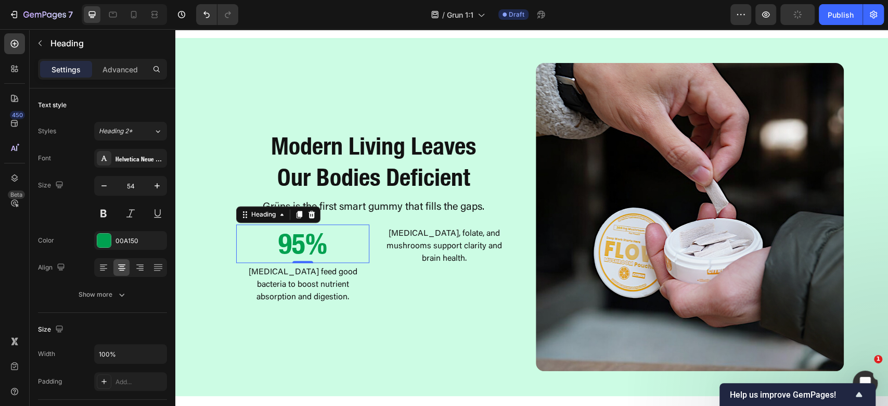
drag, startPoint x: 289, startPoint y: 250, endPoint x: 298, endPoint y: 241, distance: 12.1
drag, startPoint x: 299, startPoint y: 241, endPoint x: 286, endPoint y: 240, distance: 12.5
click at [286, 240] on p "95%" at bounding box center [302, 243] width 131 height 36
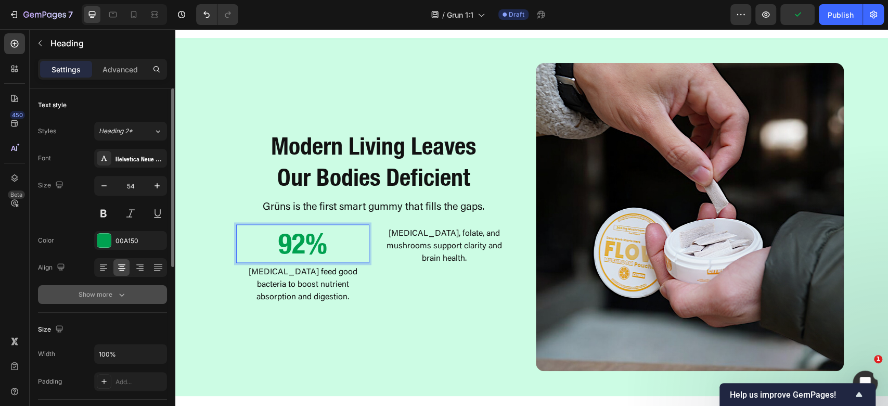
click at [137, 289] on button "Show more" at bounding box center [102, 294] width 129 height 19
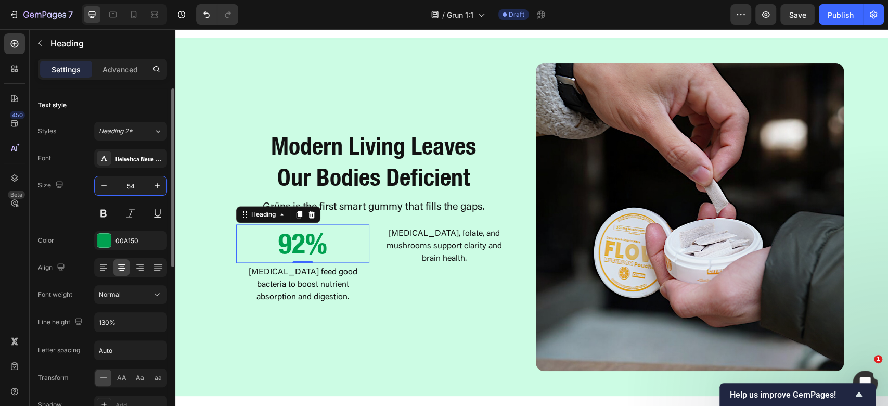
click at [130, 185] on input "54" at bounding box center [130, 185] width 34 height 19
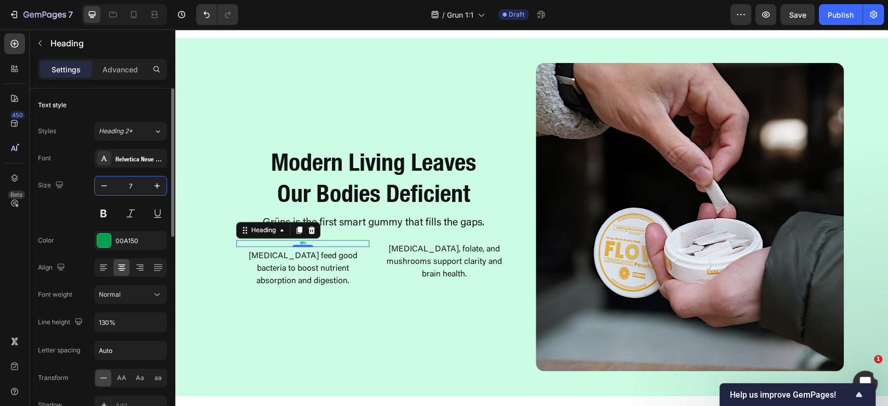
type input "71"
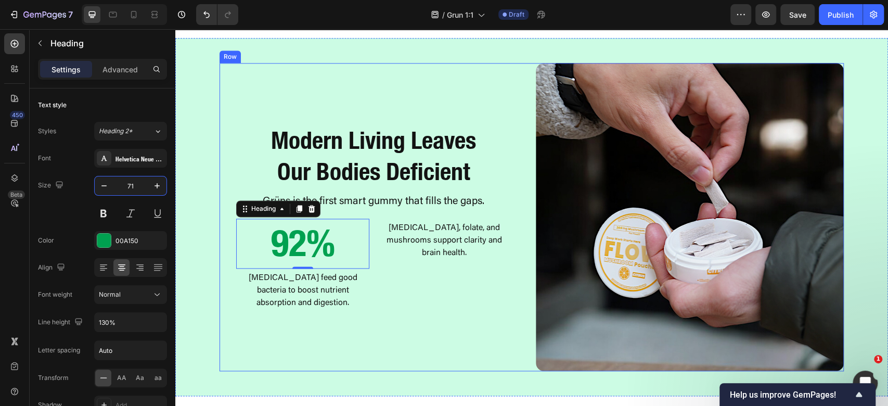
click at [343, 347] on div "Modern Living Leaves Our Bodies Deficient Heading Grüns is the first smart gumm…" at bounding box center [374, 217] width 308 height 308
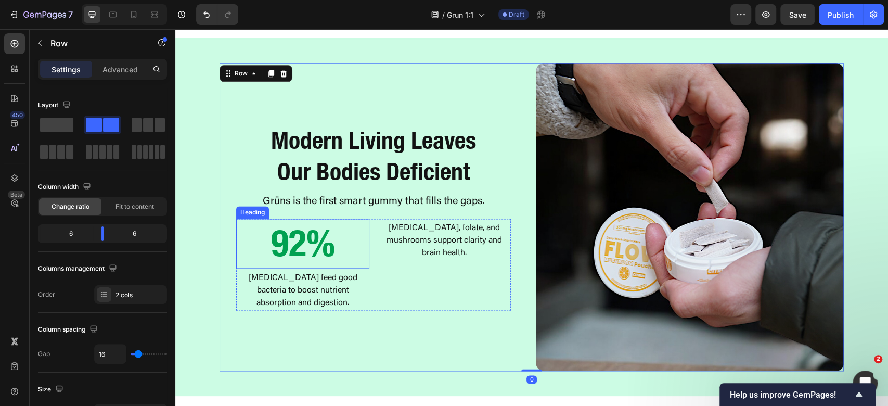
click at [321, 246] on p "92%" at bounding box center [302, 244] width 131 height 48
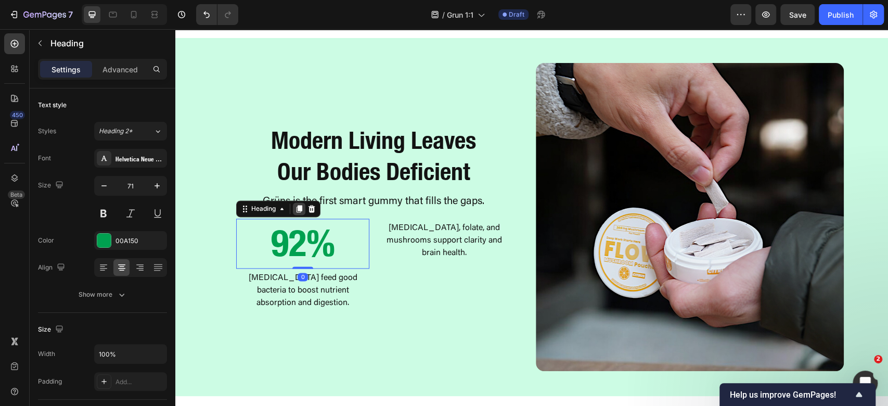
click at [297, 210] on icon at bounding box center [300, 208] width 6 height 7
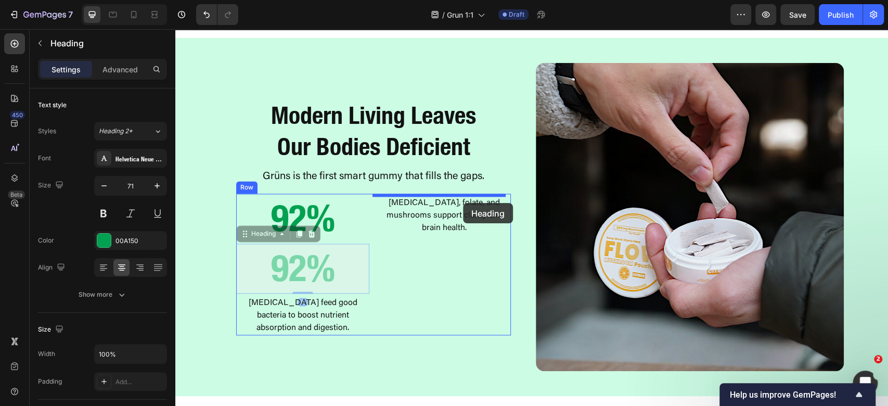
drag, startPoint x: 260, startPoint y: 234, endPoint x: 463, endPoint y: 203, distance: 205.2
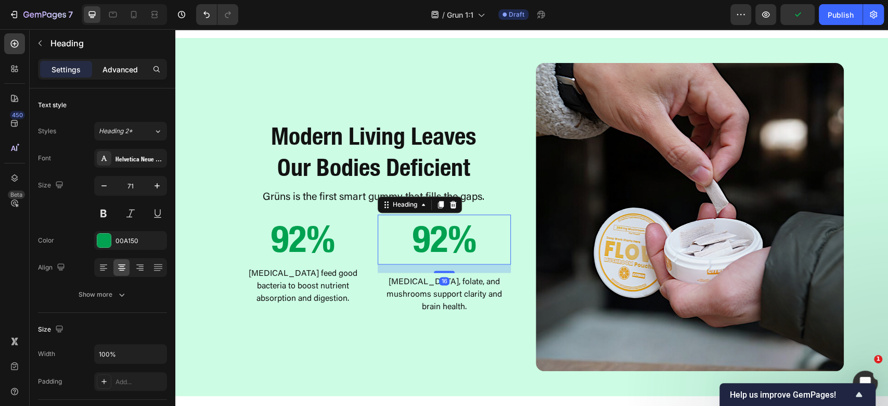
click at [129, 71] on p "Advanced" at bounding box center [120, 69] width 35 height 11
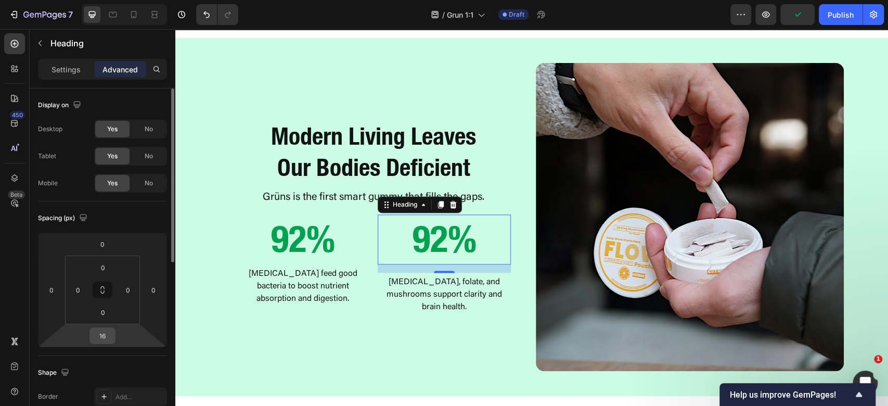
click at [100, 335] on input "16" at bounding box center [102, 336] width 21 height 16
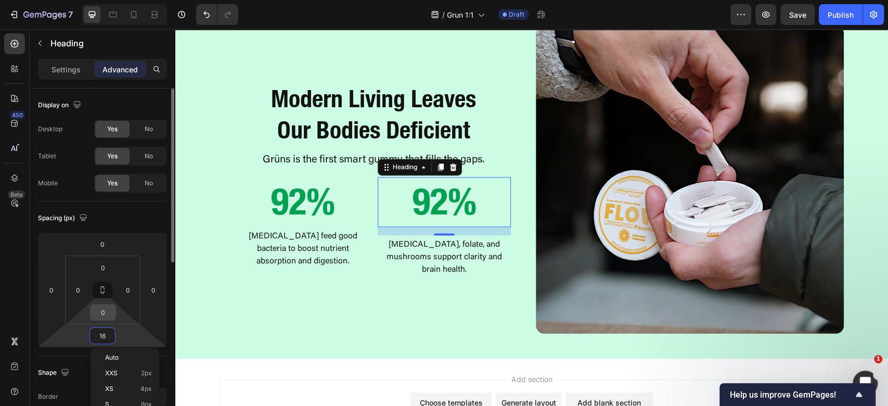
type input "0"
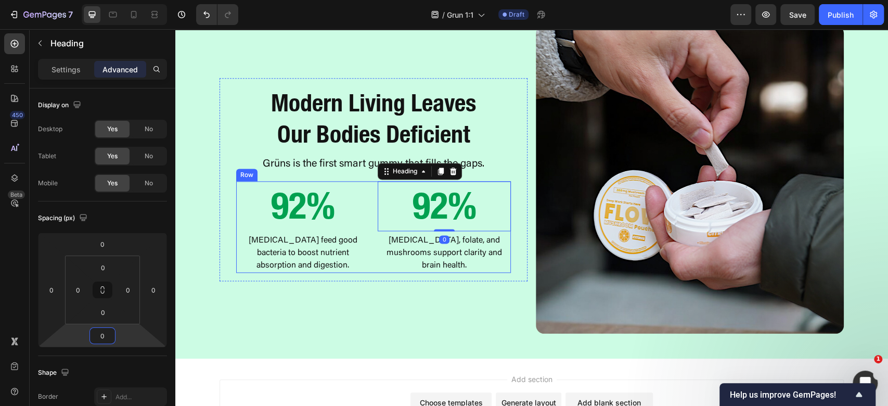
click at [376, 281] on div "Modern Living Leaves Our Bodies Deficient Heading Grüns is the first smart gumm…" at bounding box center [374, 179] width 308 height 203
click at [451, 231] on h2 "92%" at bounding box center [444, 206] width 133 height 50
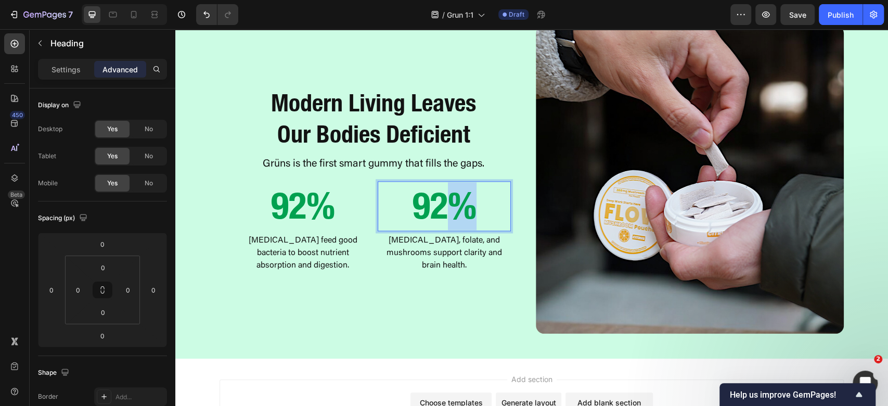
click at [451, 230] on p "92%" at bounding box center [444, 206] width 131 height 48
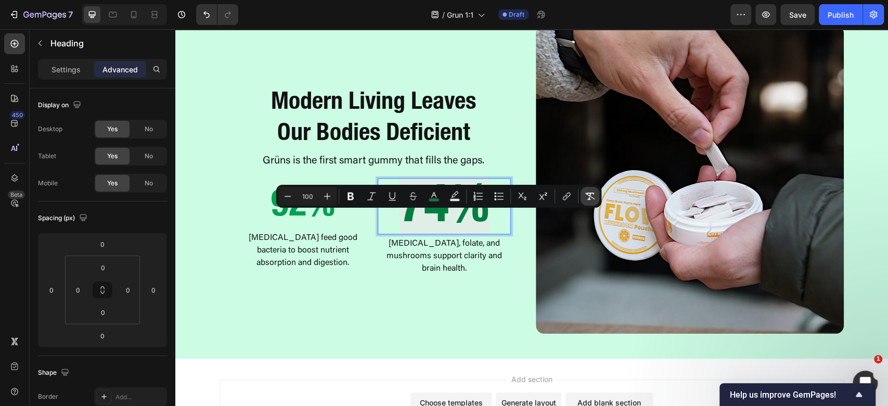
click at [593, 189] on button "Remove Format" at bounding box center [590, 196] width 19 height 19
type input "71"
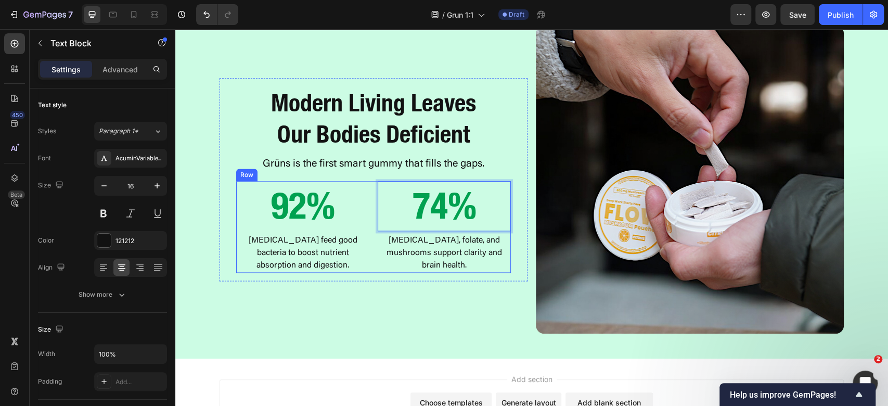
click at [475, 272] on p "Thiamin, folate, and mushrooms support clarity and brain health." at bounding box center [444, 252] width 131 height 37
click at [485, 272] on p "[MEDICAL_DATA], folate, and mushrooms support clarity and brain health." at bounding box center [444, 252] width 131 height 37
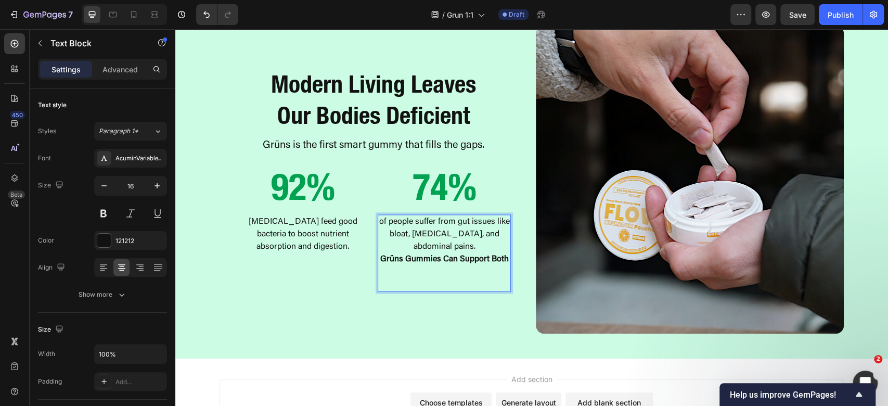
scroll to position [855, 0]
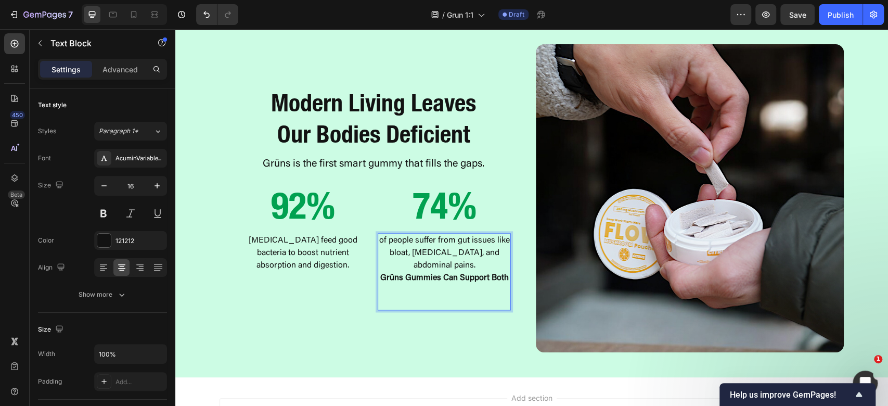
click at [442, 272] on p "of people suffer from gut issues like bloat, [MEDICAL_DATA], and abdominal pain…" at bounding box center [444, 252] width 131 height 37
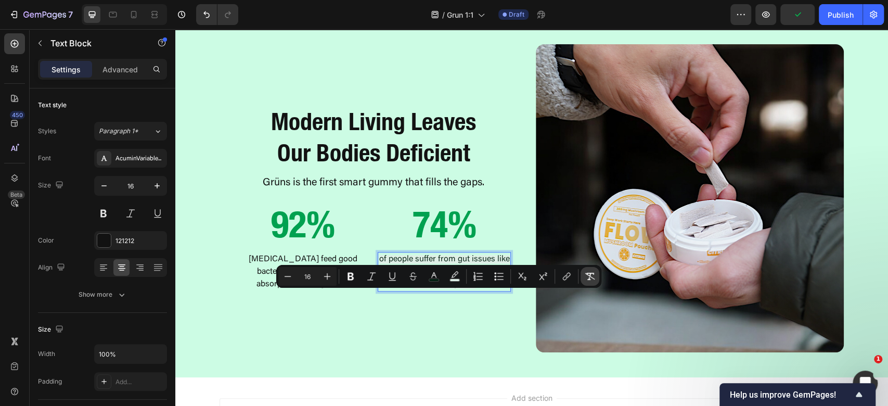
click at [591, 278] on icon "Editor contextual toolbar" at bounding box center [590, 276] width 10 height 10
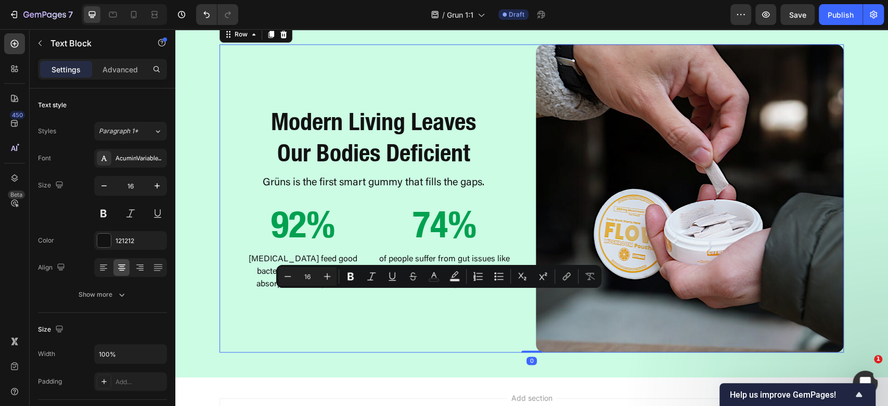
click at [427, 352] on div "Modern Living Leaves Our Bodies Deficient Heading Grüns is the first smart gumm…" at bounding box center [374, 198] width 308 height 308
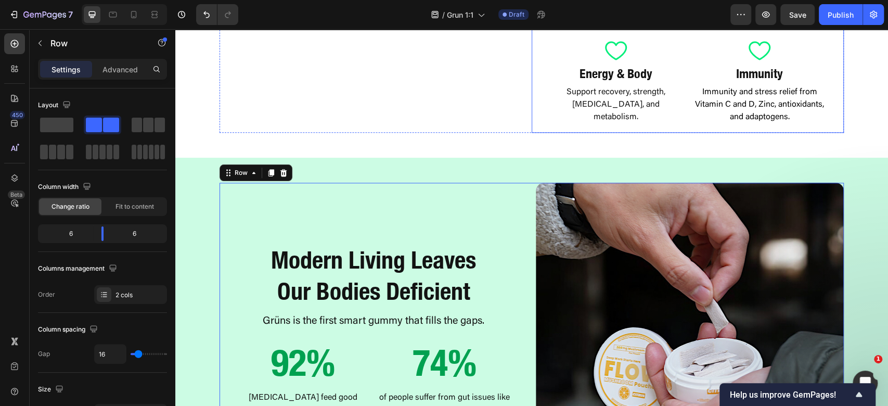
scroll to position [925, 0]
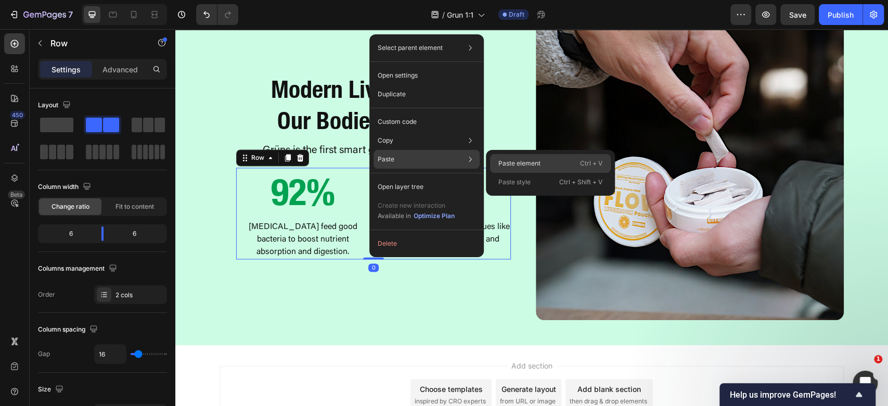
click at [506, 162] on p "Paste element" at bounding box center [519, 163] width 42 height 9
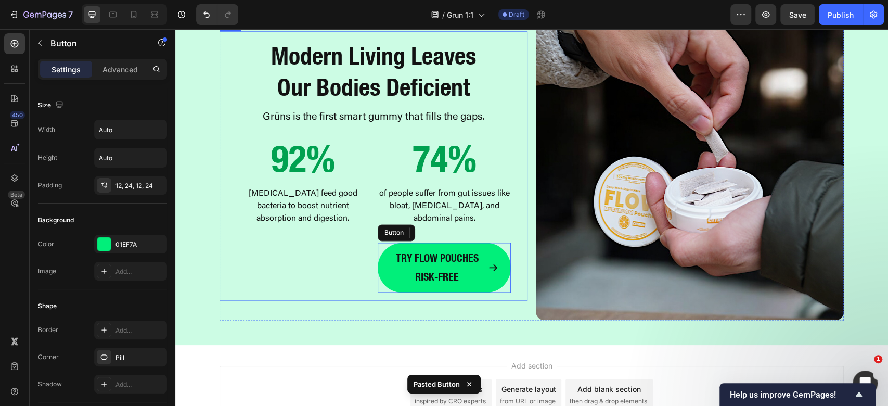
scroll to position [892, 0]
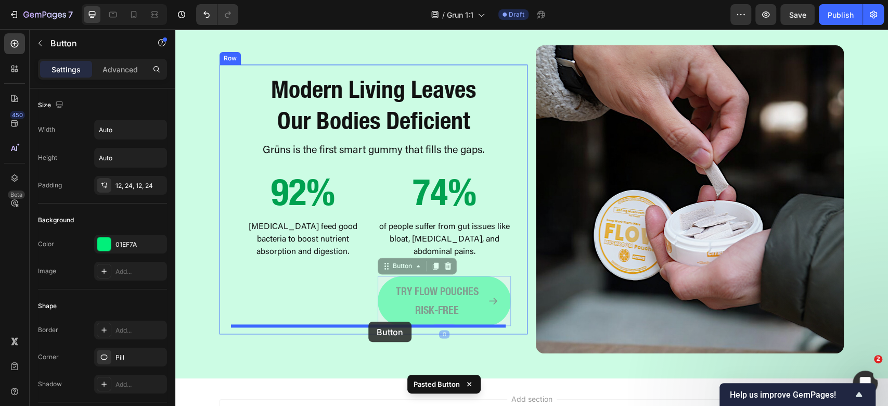
drag, startPoint x: 385, startPoint y: 266, endPoint x: 368, endPoint y: 322, distance: 58.1
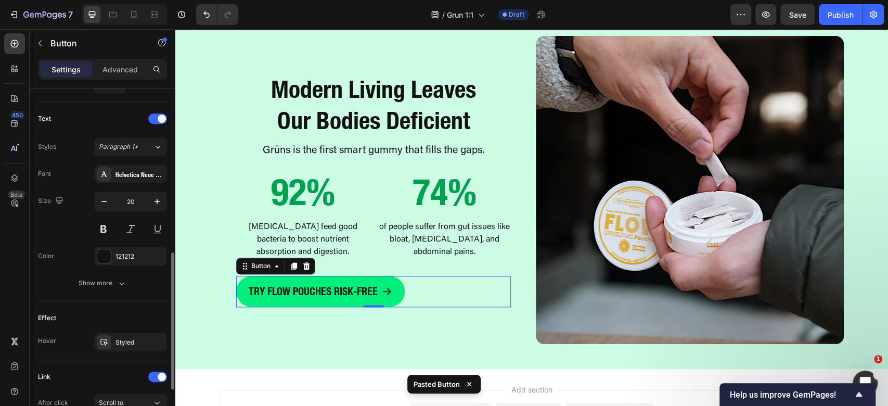
scroll to position [533, 0]
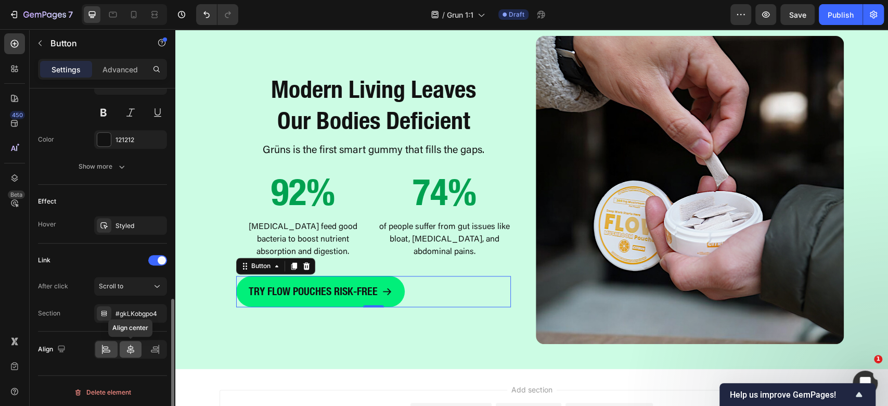
click at [127, 348] on icon at bounding box center [130, 349] width 10 height 10
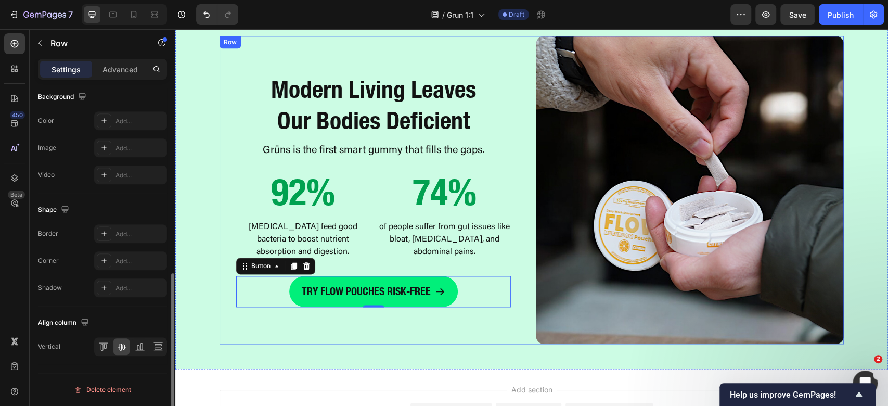
click at [446, 332] on div "Modern Living Leaves Our Bodies Deficient Heading Grüns is the first smart gumm…" at bounding box center [374, 190] width 308 height 308
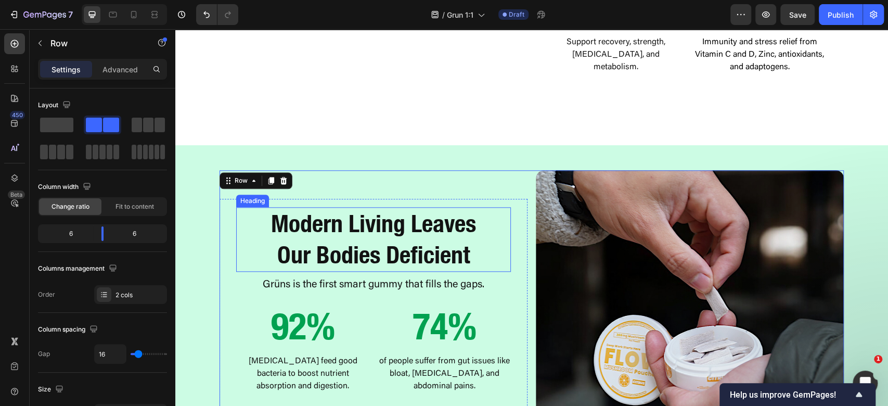
scroll to position [805, 0]
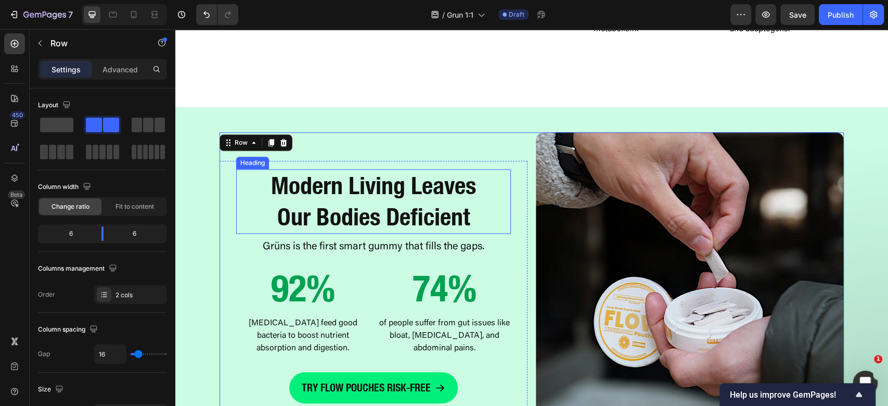
click at [422, 184] on p "Modern Living Leaves Our Bodies Deficient" at bounding box center [373, 201] width 273 height 62
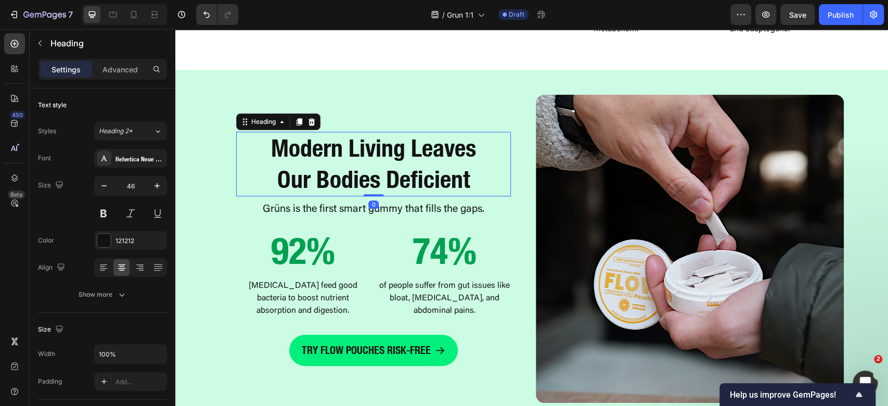
click at [297, 126] on icon at bounding box center [299, 122] width 8 height 8
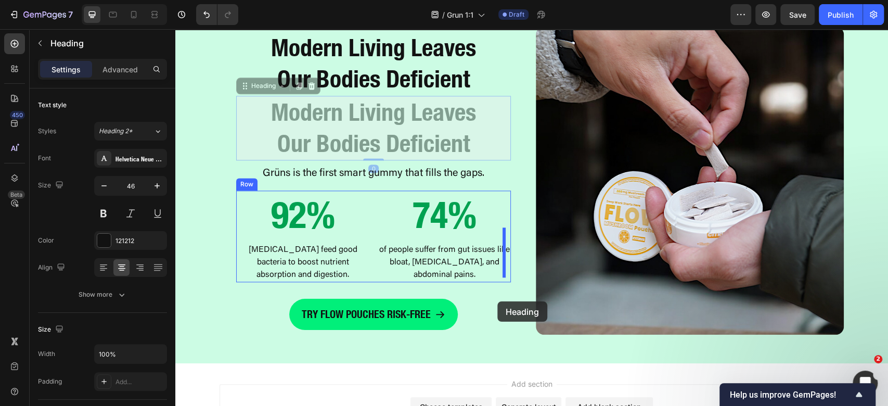
scroll to position [1020, 0]
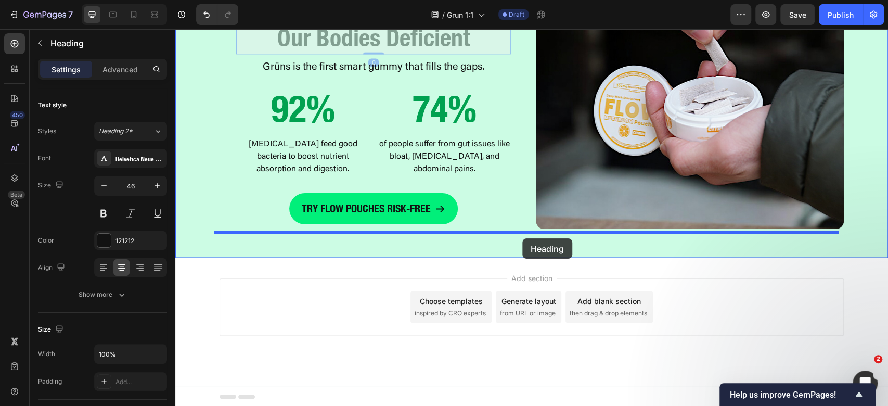
drag, startPoint x: 246, startPoint y: 193, endPoint x: 522, endPoint y: 238, distance: 280.6
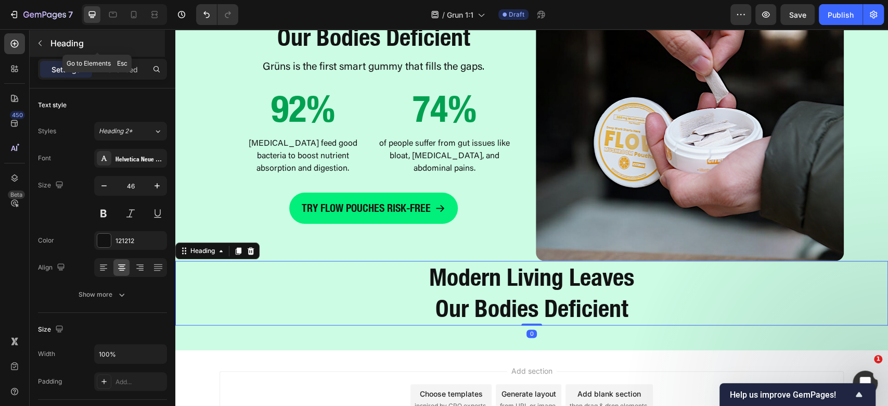
click at [32, 48] on div at bounding box center [40, 43] width 17 height 17
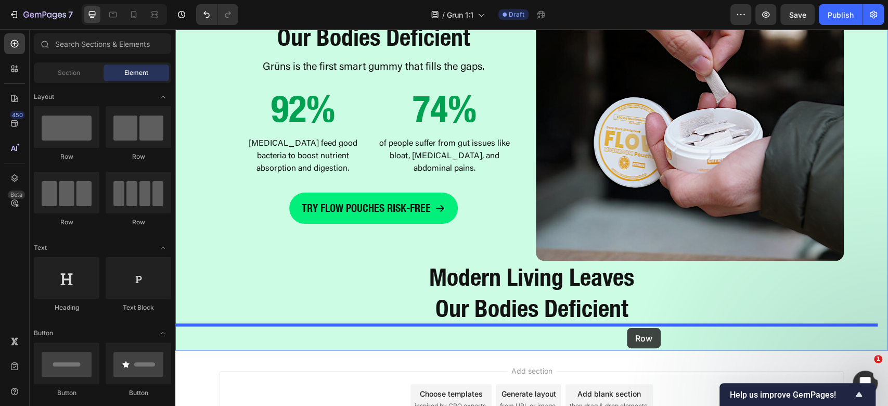
drag, startPoint x: 342, startPoint y: 233, endPoint x: 628, endPoint y: 327, distance: 300.8
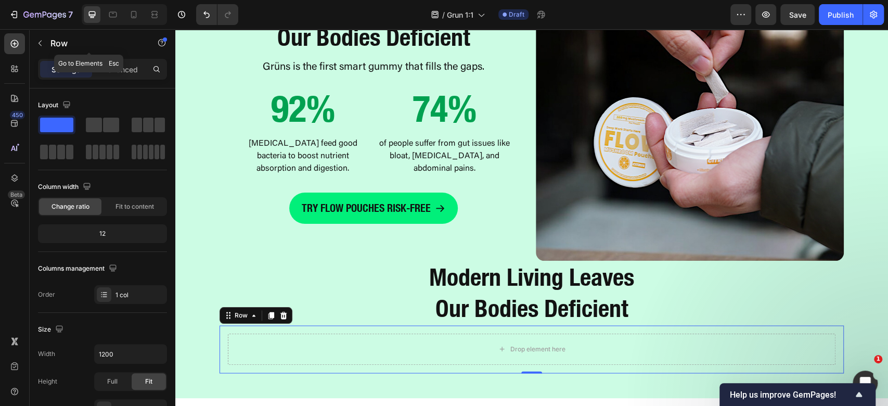
click at [112, 56] on div "Row" at bounding box center [89, 44] width 119 height 30
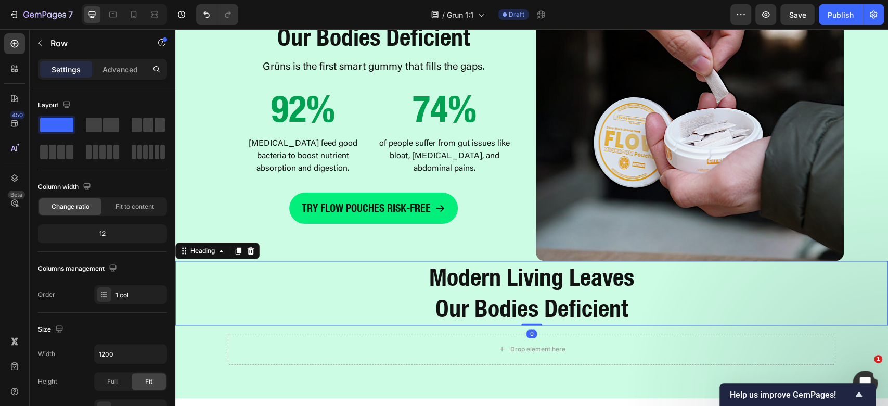
click at [536, 302] on h2 "Modern Living Leaves Our Bodies Deficient" at bounding box center [531, 293] width 713 height 65
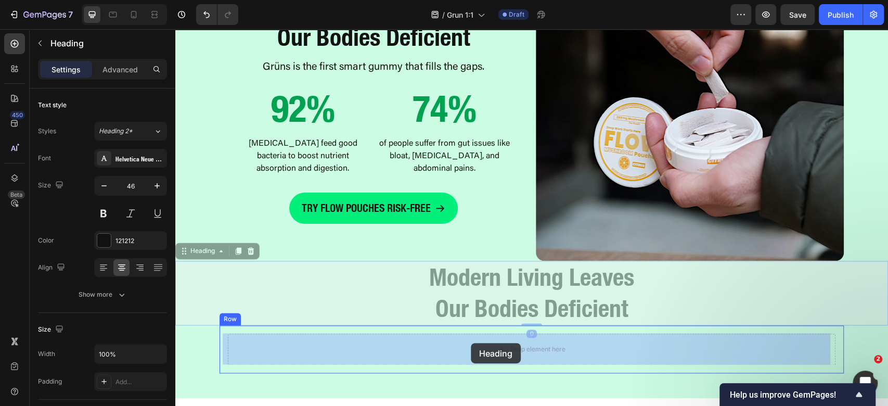
drag, startPoint x: 201, startPoint y: 252, endPoint x: 469, endPoint y: 341, distance: 282.0
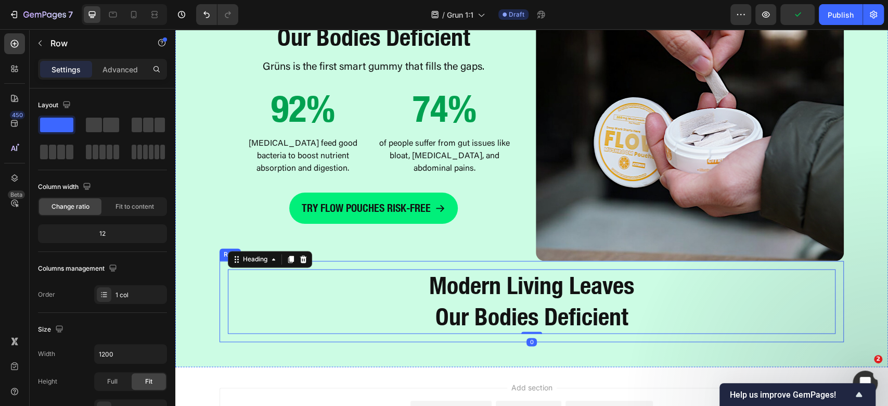
click at [220, 288] on div "Modern Living Leaves Our Bodies Deficient Heading 0 Row" at bounding box center [532, 301] width 624 height 81
click at [112, 70] on p "Advanced" at bounding box center [120, 69] width 35 height 11
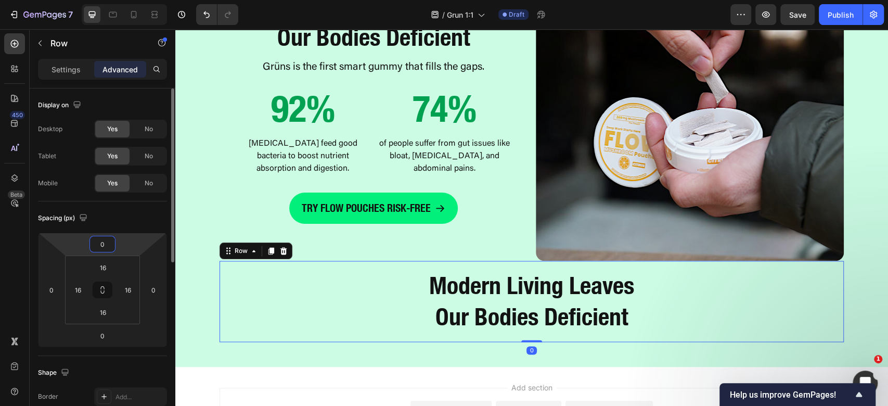
click at [98, 242] on input "0" at bounding box center [102, 244] width 21 height 16
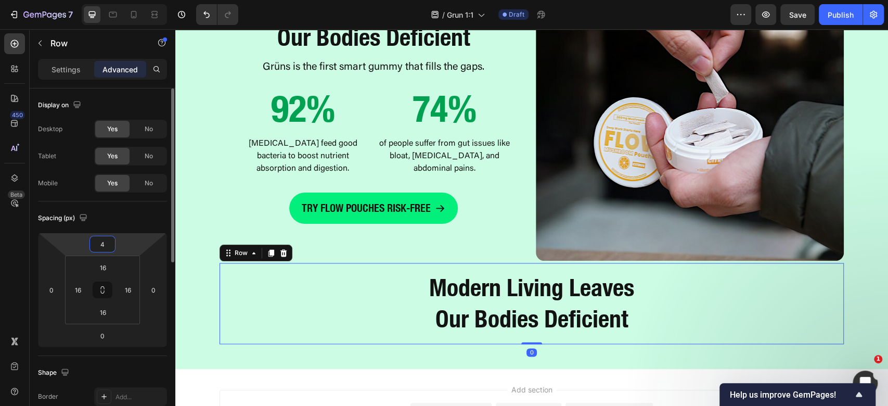
type input "48"
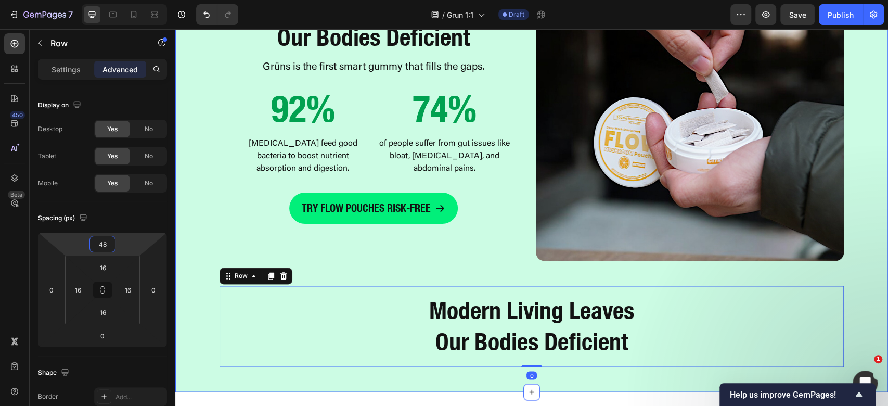
drag, startPoint x: 573, startPoint y: 330, endPoint x: 591, endPoint y: 331, distance: 17.7
click at [573, 330] on h2 "Modern Living Leaves Our Bodies Deficient" at bounding box center [532, 326] width 608 height 65
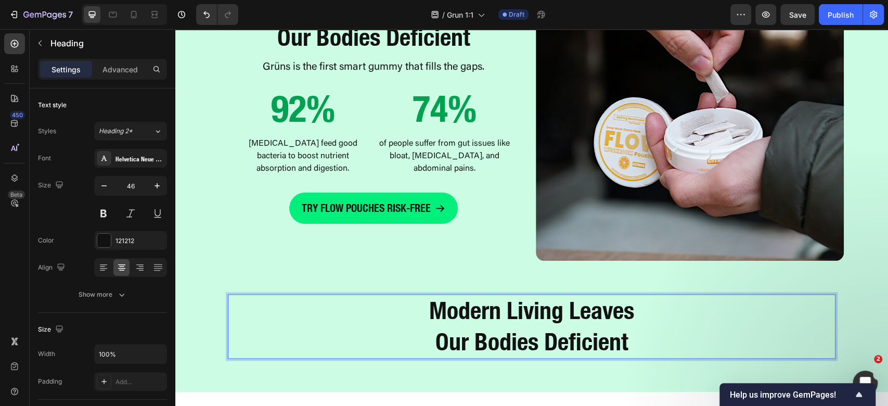
click at [595, 332] on h2 "Modern Living Leaves Our Bodies Deficient" at bounding box center [532, 326] width 608 height 65
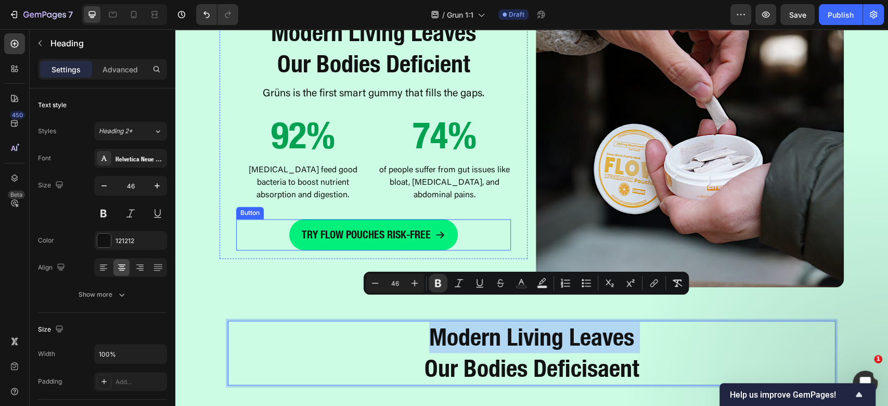
scroll to position [846, 0]
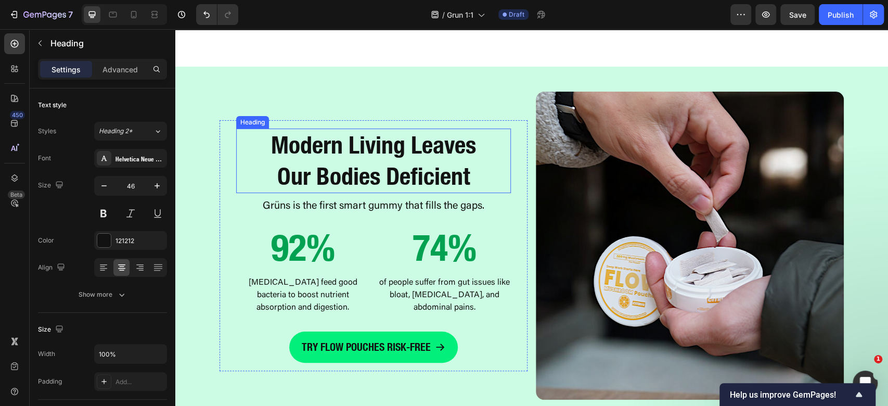
click at [339, 162] on p "Modern Living Leaves Our Bodies Deficient" at bounding box center [373, 161] width 273 height 62
click at [136, 67] on p "Advanced" at bounding box center [120, 69] width 35 height 11
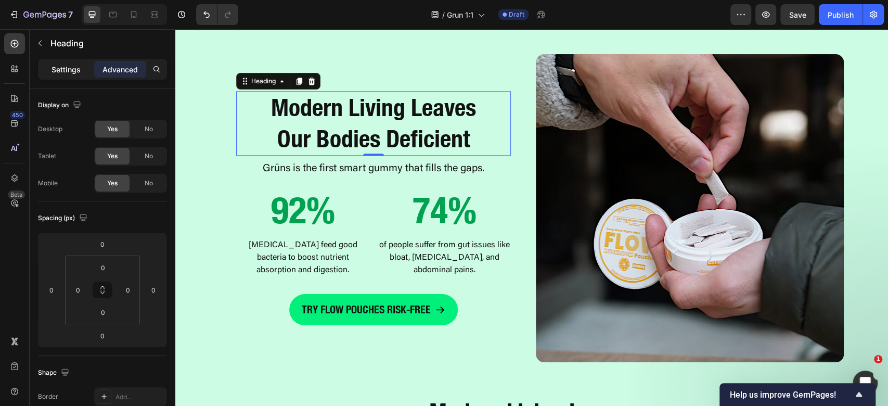
click at [65, 66] on p "Settings" at bounding box center [66, 69] width 29 height 11
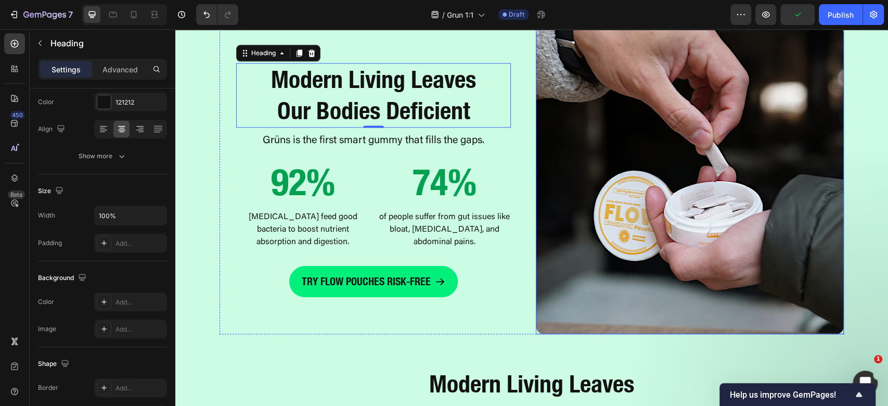
scroll to position [1050, 0]
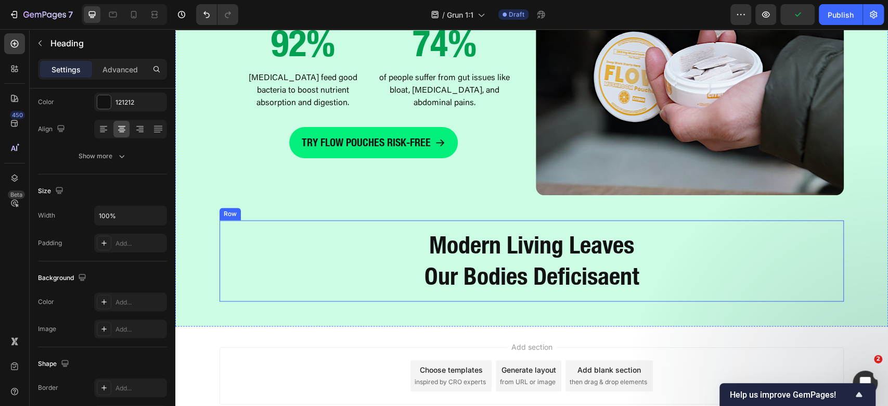
click at [569, 257] on strong "Modern Living Leaves" at bounding box center [531, 245] width 205 height 29
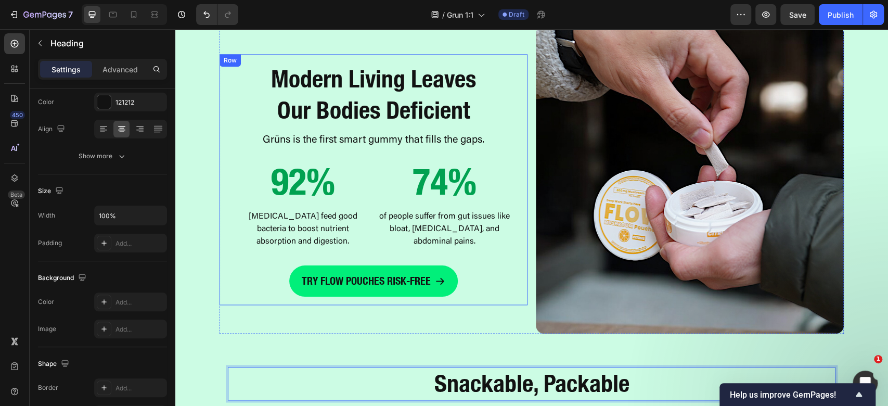
scroll to position [911, 0]
click at [441, 133] on p "Grüns is the first smart gummy that fills the gaps." at bounding box center [373, 141] width 273 height 16
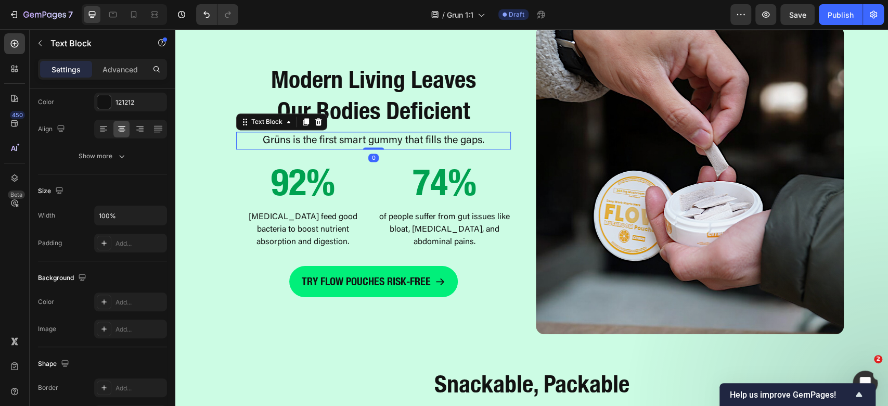
scroll to position [0, 0]
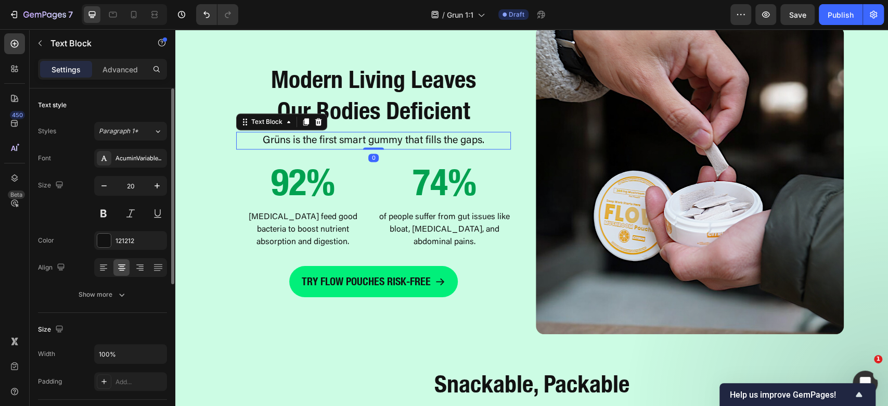
click at [303, 122] on icon at bounding box center [306, 121] width 6 height 7
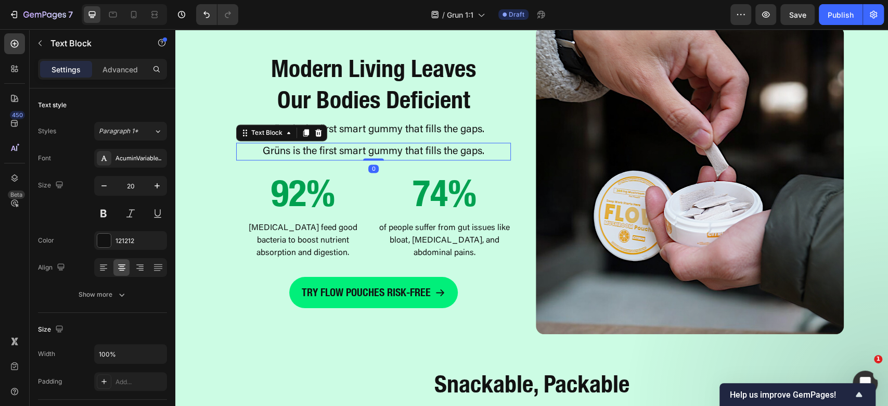
scroll to position [900, 0]
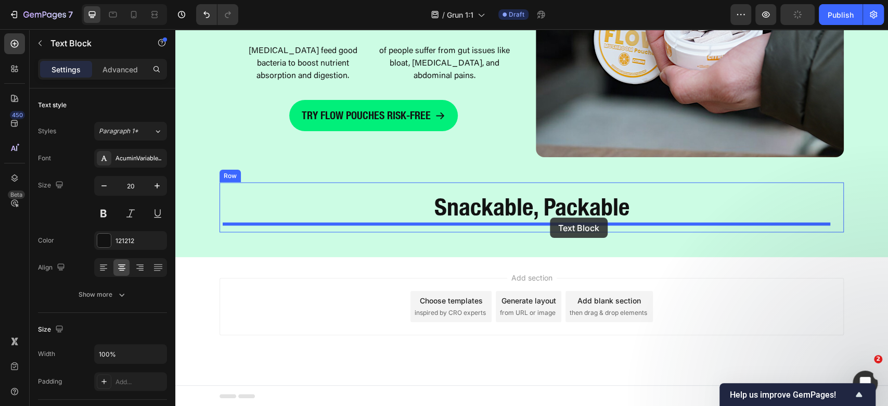
drag, startPoint x: 249, startPoint y: 147, endPoint x: 550, endPoint y: 218, distance: 309.0
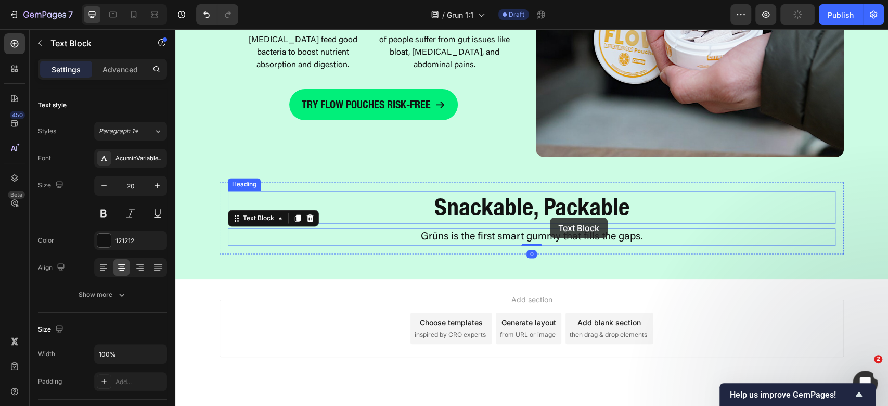
scroll to position [1077, 0]
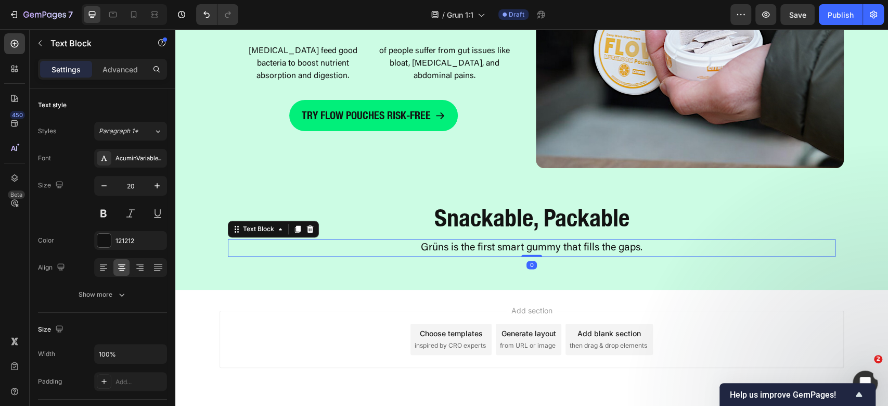
click at [589, 255] on div "Grüns is the first smart gummy that fills the gaps." at bounding box center [532, 248] width 608 height 18
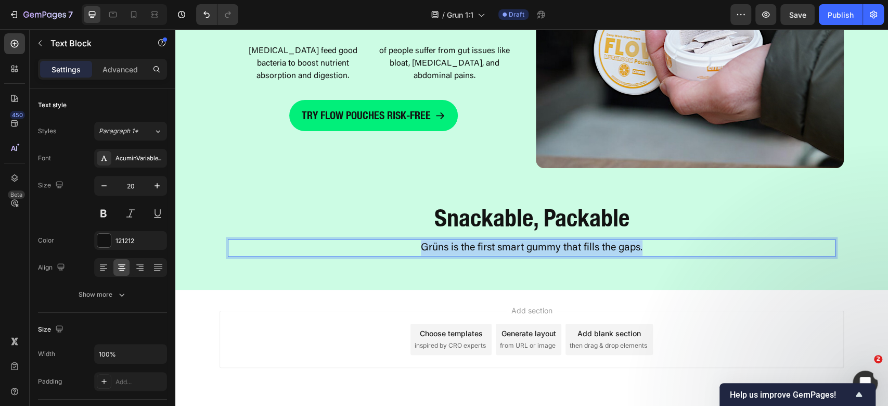
click at [589, 255] on div "Grüns is the first smart gummy that fills the gaps." at bounding box center [532, 248] width 608 height 18
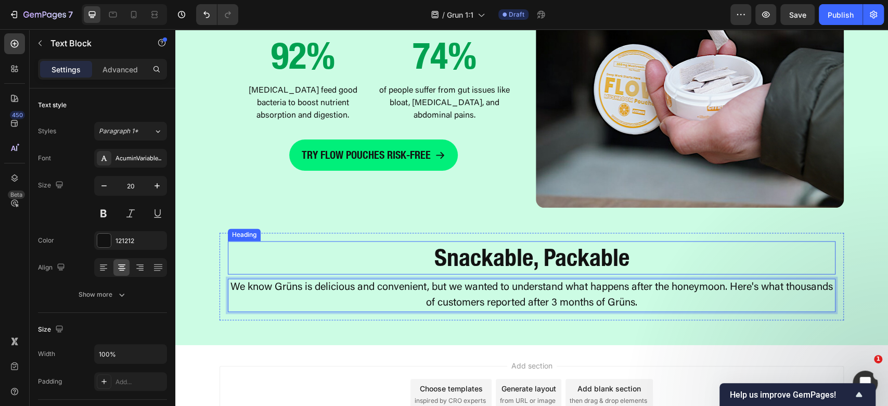
scroll to position [987, 0]
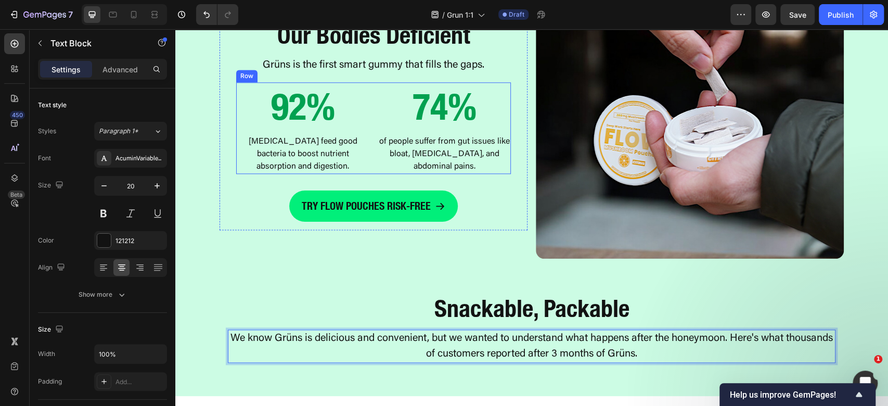
click at [366, 123] on div "92% Heading Prebiotics feed good bacteria to boost nutrient absorption and dige…" at bounding box center [373, 128] width 275 height 92
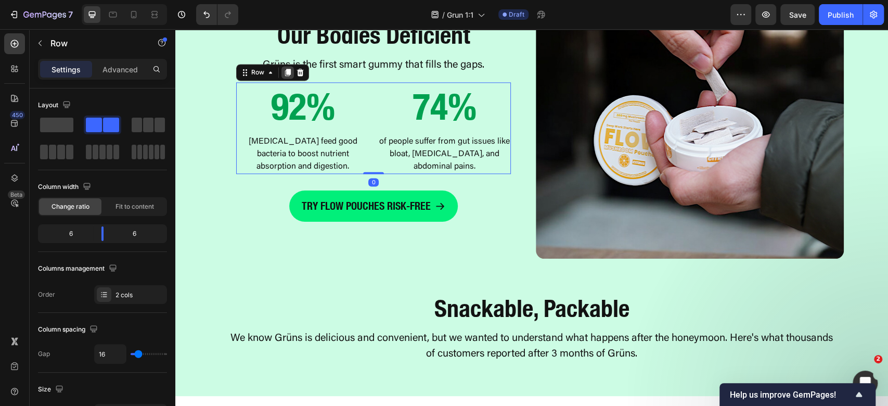
click at [284, 68] on icon at bounding box center [288, 72] width 8 height 8
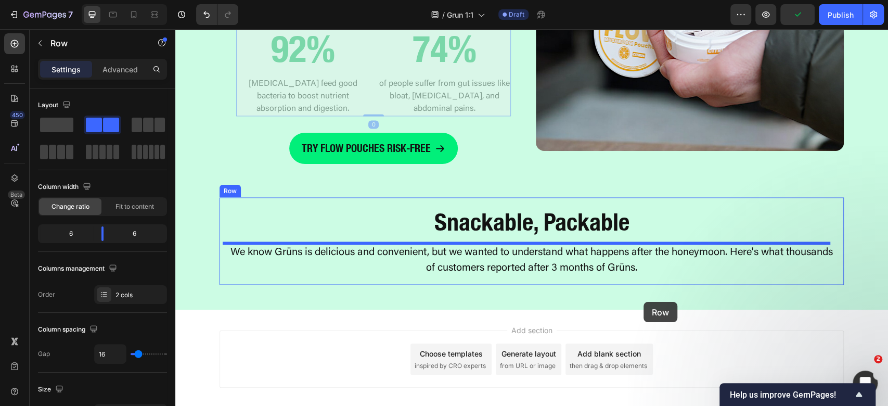
scroll to position [1168, 0]
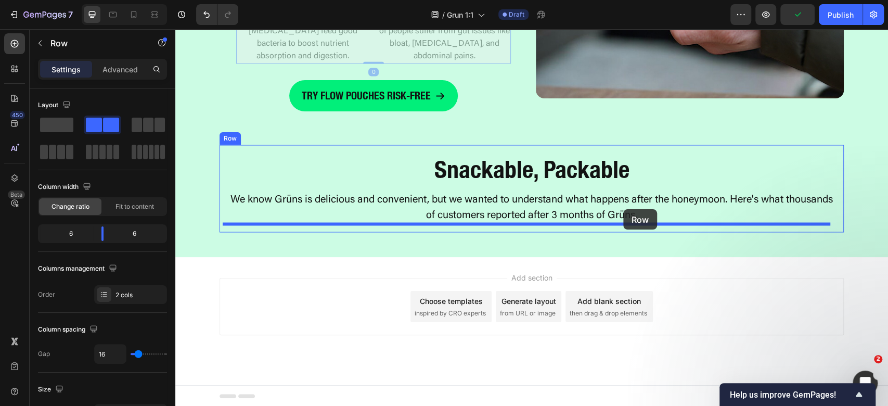
drag, startPoint x: 239, startPoint y: 173, endPoint x: 623, endPoint y: 209, distance: 385.7
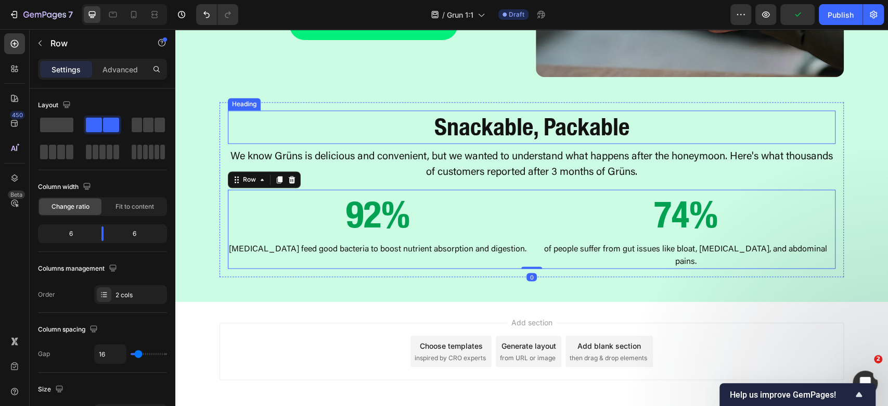
scroll to position [1097, 0]
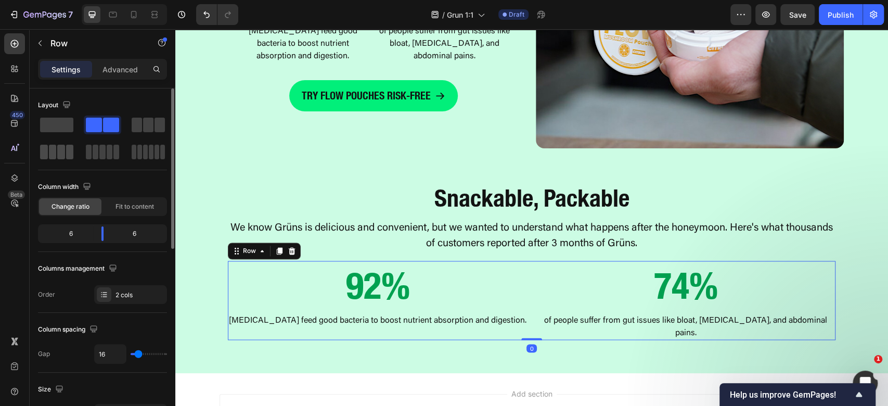
click at [54, 153] on span at bounding box center [53, 152] width 8 height 15
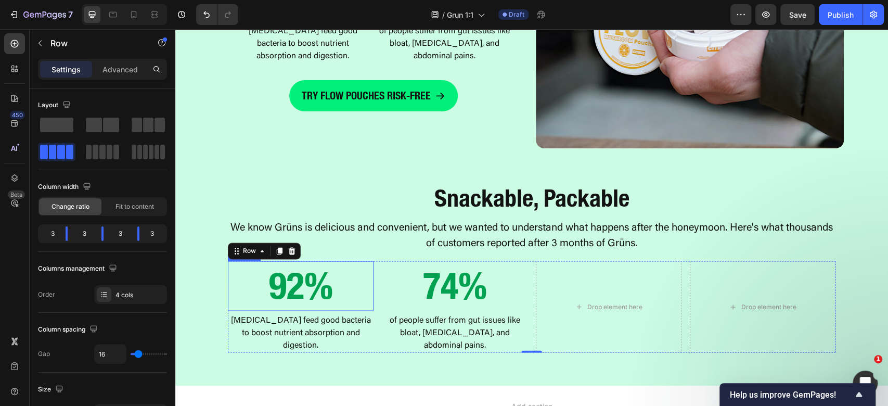
click at [296, 288] on h2 "92%" at bounding box center [301, 286] width 146 height 50
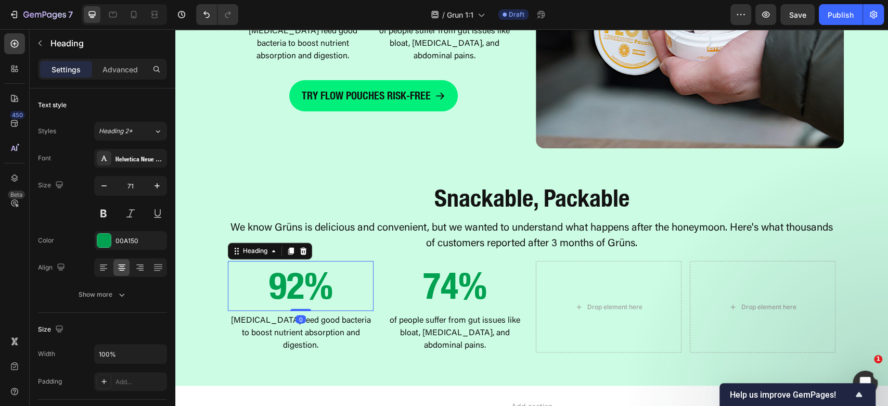
drag, startPoint x: 302, startPoint y: 287, endPoint x: 296, endPoint y: 291, distance: 7.9
click at [302, 287] on h2 "92%" at bounding box center [301, 286] width 146 height 50
drag, startPoint x: 293, startPoint y: 290, endPoint x: 283, endPoint y: 286, distance: 11.2
click at [283, 286] on p "92%" at bounding box center [301, 286] width 144 height 48
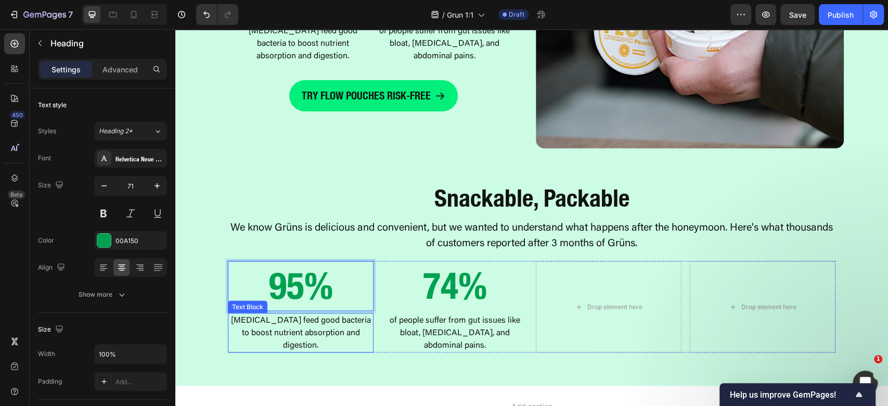
drag, startPoint x: 298, startPoint y: 324, endPoint x: 321, endPoint y: 316, distance: 23.7
click at [299, 324] on p "[MEDICAL_DATA] feed good bacteria to boost nutrient absorption and digestion." at bounding box center [301, 332] width 144 height 37
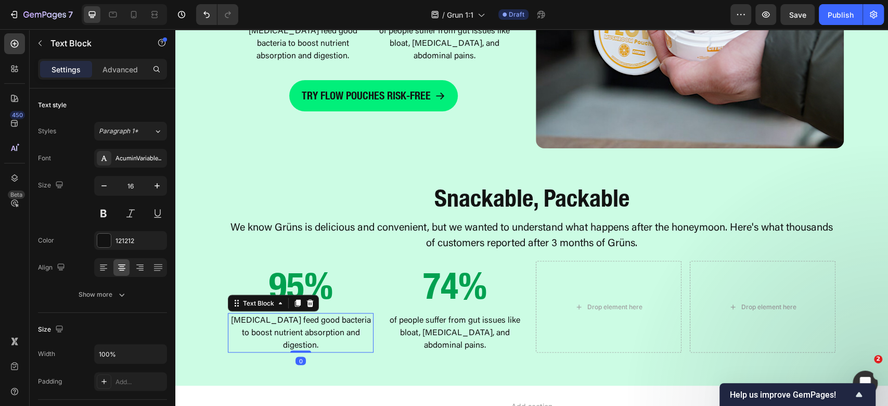
click at [321, 316] on p "[MEDICAL_DATA] feed good bacteria to boost nutrient absorption and digestion." at bounding box center [301, 332] width 144 height 37
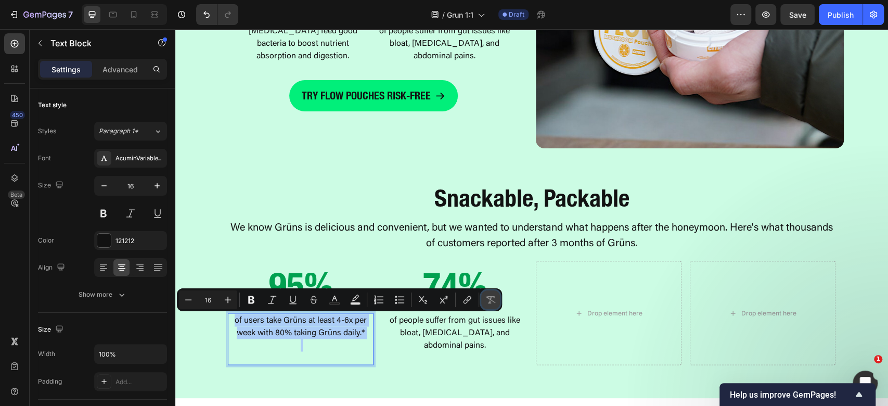
click at [490, 298] on icon "Editor contextual toolbar" at bounding box center [490, 300] width 10 height 10
click at [306, 350] on p "Rich Text Editor. Editing area: main" at bounding box center [301, 351] width 144 height 25
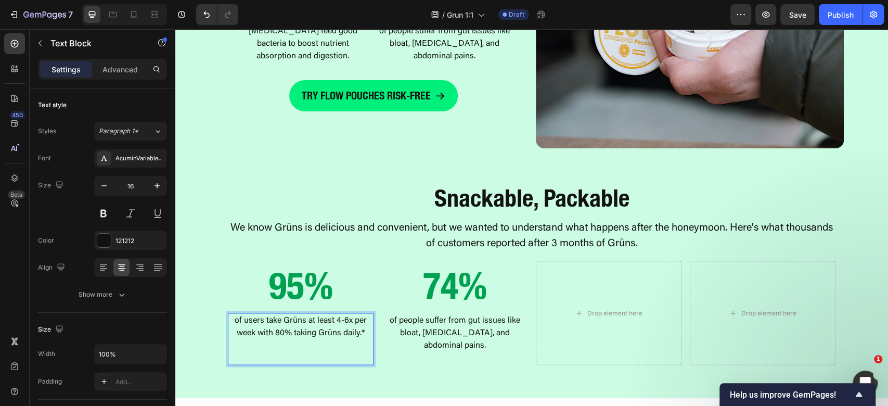
click at [309, 357] on p "⁠⁠⁠⁠⁠⁠⁠" at bounding box center [301, 351] width 144 height 25
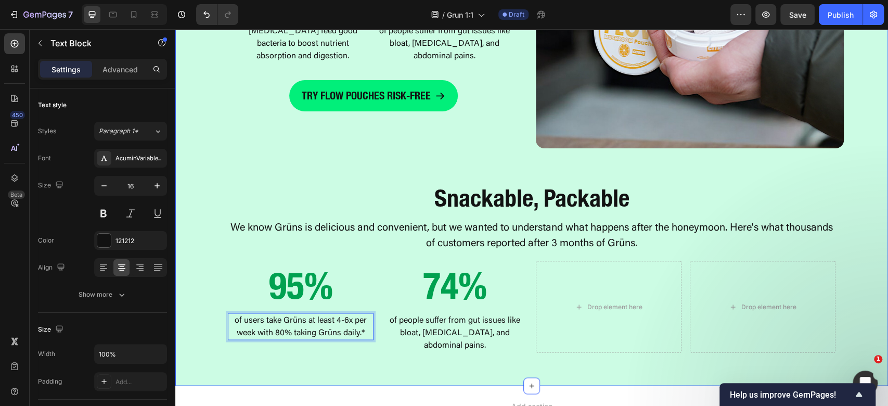
click at [474, 347] on p "of people suffer from gut issues like bloat, [MEDICAL_DATA], and abdominal pain…" at bounding box center [455, 332] width 144 height 37
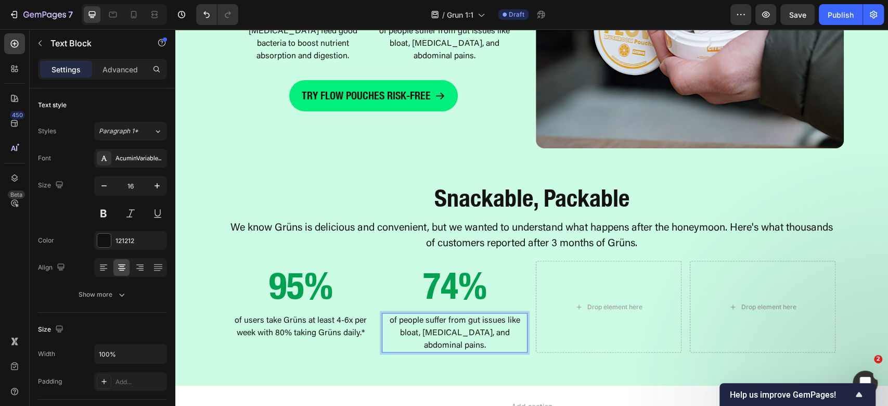
click at [492, 327] on p "of people suffer from gut issues like bloat, [MEDICAL_DATA], and abdominal pain…" at bounding box center [455, 332] width 144 height 37
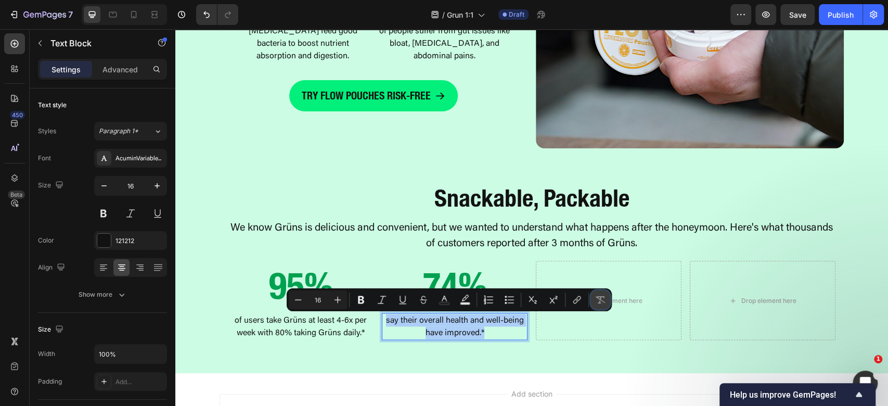
click at [606, 304] on button "Remove Format" at bounding box center [600, 299] width 19 height 19
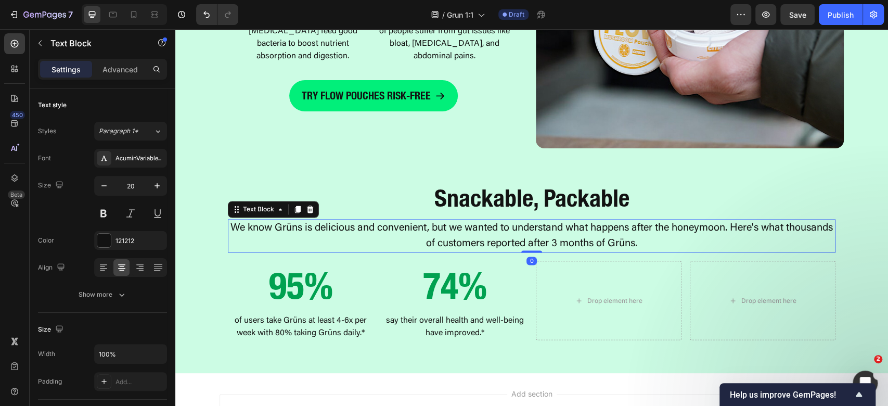
drag, startPoint x: 449, startPoint y: 247, endPoint x: 447, endPoint y: 273, distance: 26.0
click at [449, 247] on p "We know Grüns is delicious and convenient, but we wanted to understand what hap…" at bounding box center [532, 235] width 606 height 31
click at [440, 289] on h2 "74%" at bounding box center [455, 286] width 146 height 50
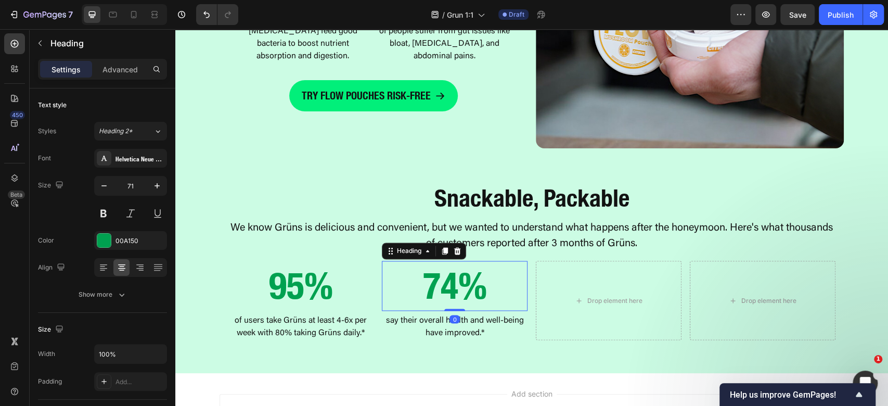
click at [448, 290] on h2 "74%" at bounding box center [455, 286] width 146 height 50
drag, startPoint x: 440, startPoint y: 284, endPoint x: 421, endPoint y: 277, distance: 20.4
click at [421, 277] on p "74%" at bounding box center [455, 286] width 144 height 48
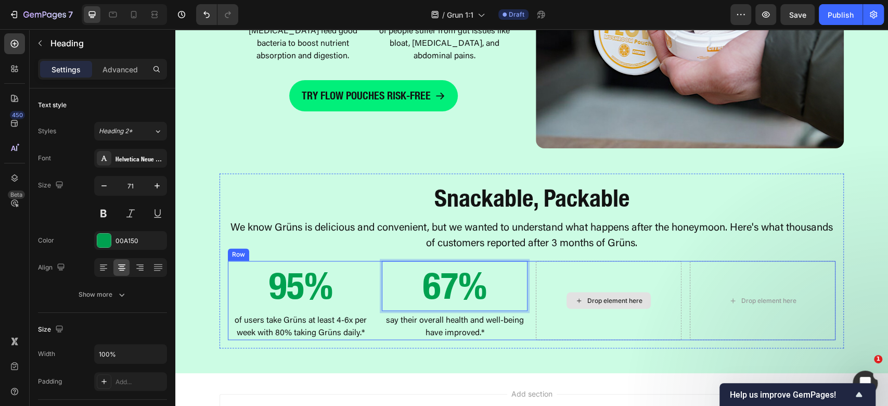
click at [627, 318] on div "Drop element here" at bounding box center [609, 300] width 146 height 79
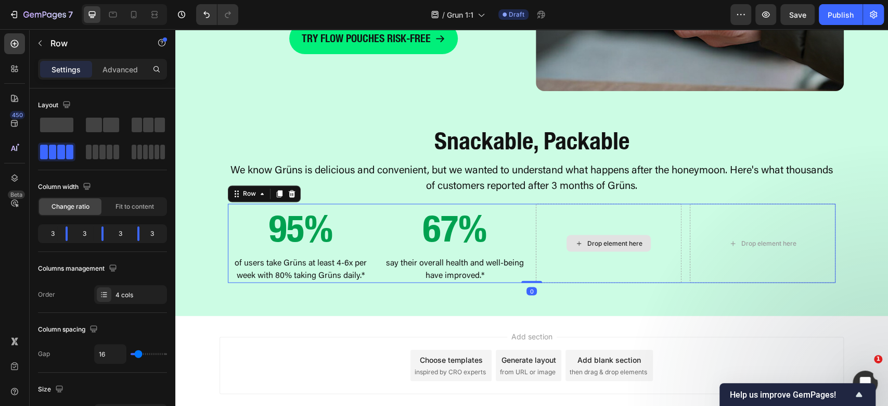
scroll to position [1213, 0]
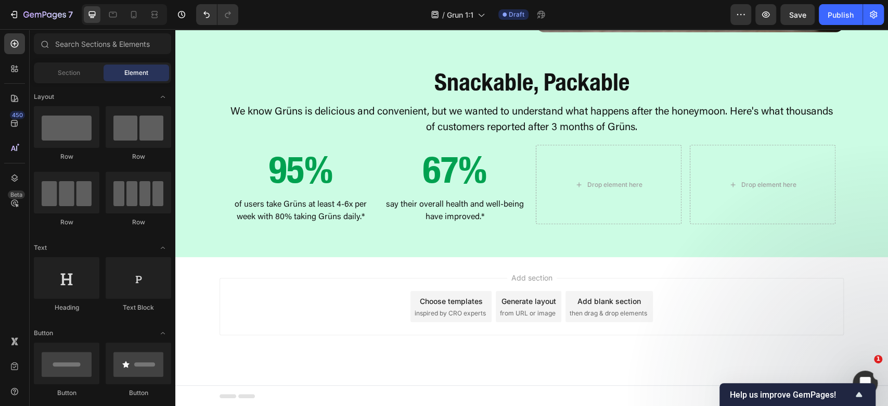
click at [752, 267] on div "Add section Choose templates inspired by CRO experts Generate layout from URL o…" at bounding box center [531, 321] width 713 height 128
click at [506, 168] on p "67%" at bounding box center [455, 170] width 144 height 48
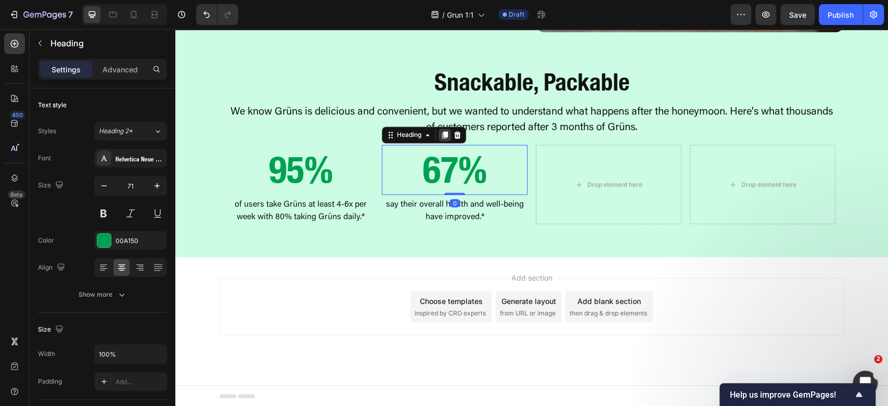
click at [441, 138] on div at bounding box center [445, 135] width 12 height 12
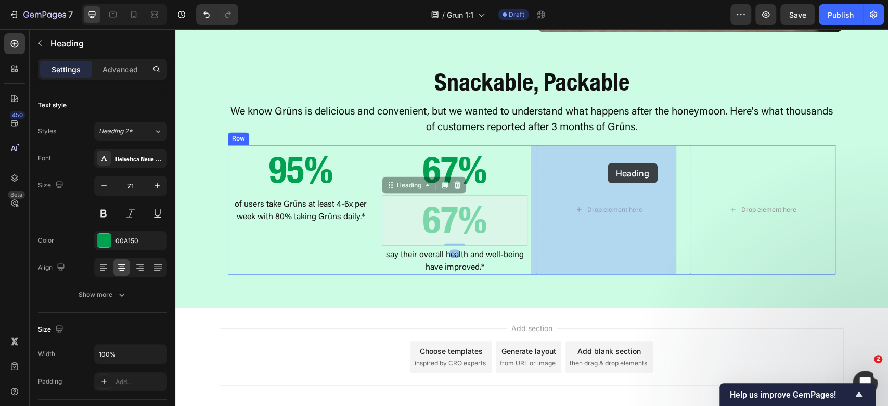
drag, startPoint x: 393, startPoint y: 180, endPoint x: 606, endPoint y: 162, distance: 213.0
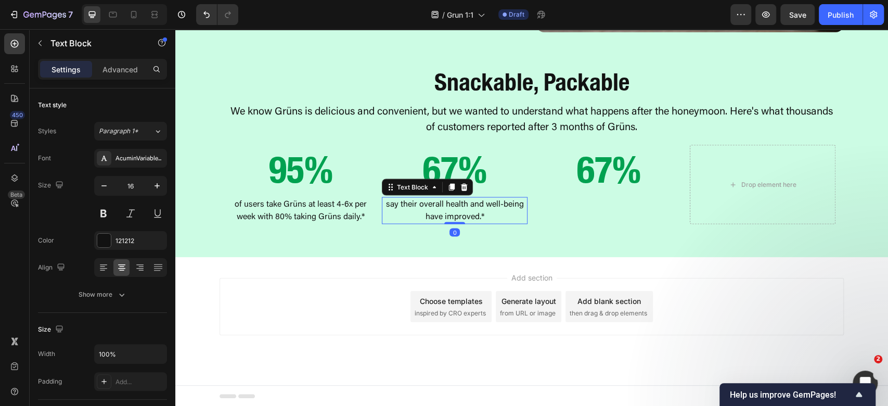
click at [492, 204] on p "say their overall health and well-being have improved.*" at bounding box center [455, 210] width 144 height 25
click at [449, 185] on icon at bounding box center [452, 186] width 6 height 7
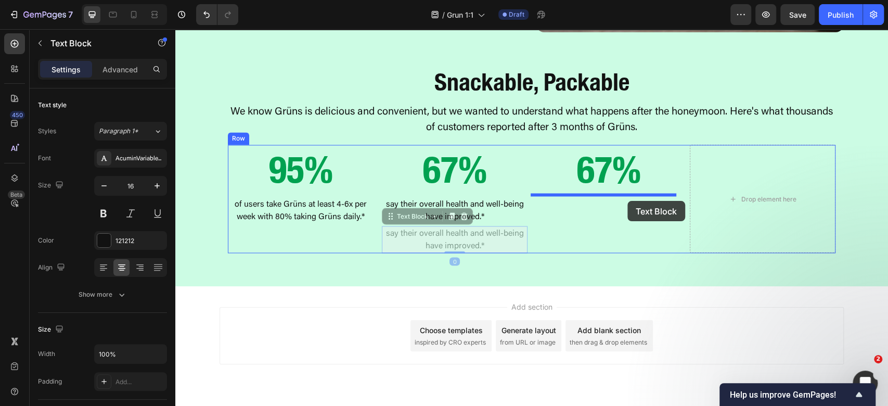
drag, startPoint x: 395, startPoint y: 219, endPoint x: 630, endPoint y: 179, distance: 238.0
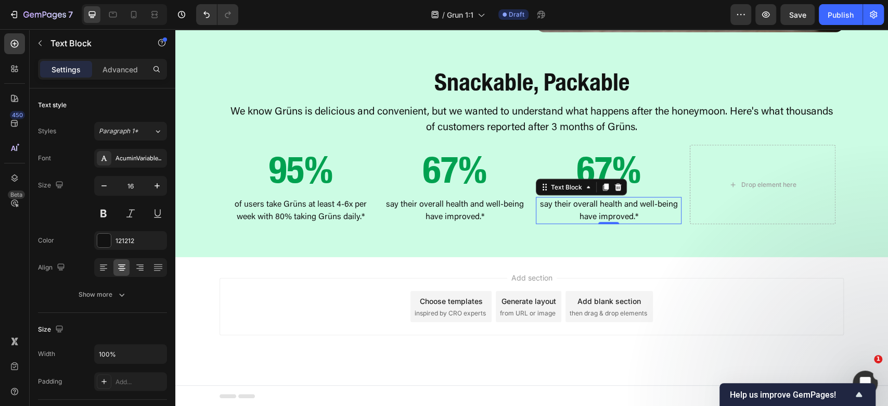
drag, startPoint x: 643, startPoint y: 204, endPoint x: 662, endPoint y: 195, distance: 20.9
click at [644, 203] on p "say their overall health and well-being have improved.*" at bounding box center [609, 210] width 144 height 25
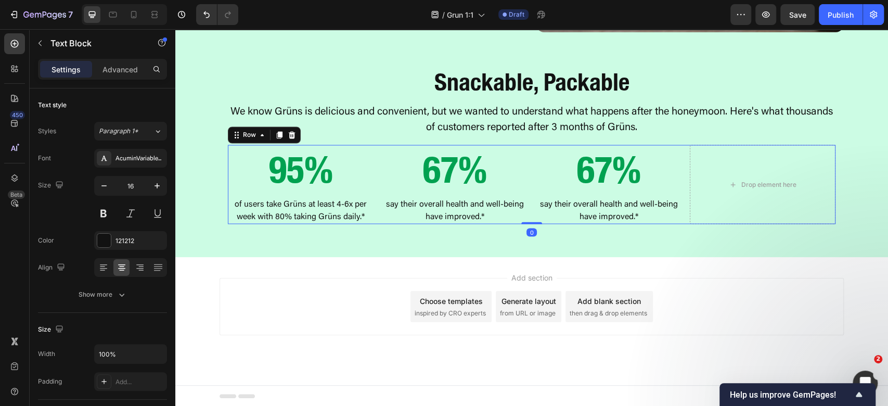
click at [662, 195] on div "67% Heading say their overall health and well-being have improved.* Text Block" at bounding box center [609, 184] width 146 height 79
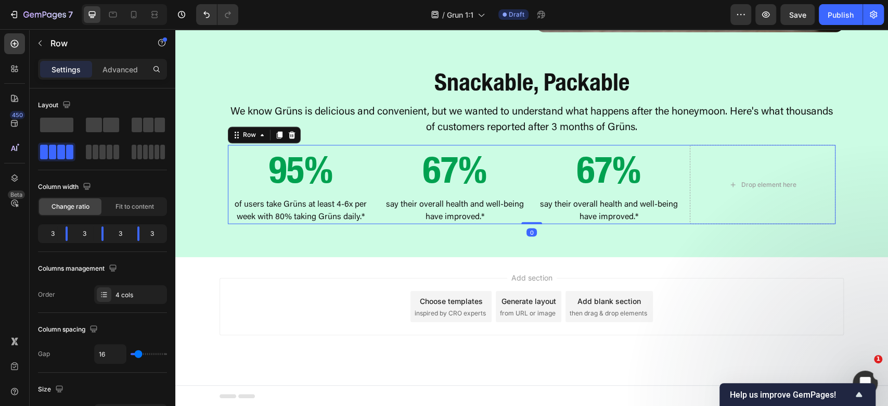
click at [661, 213] on p "say their overall health and well-being have improved.*" at bounding box center [609, 210] width 144 height 25
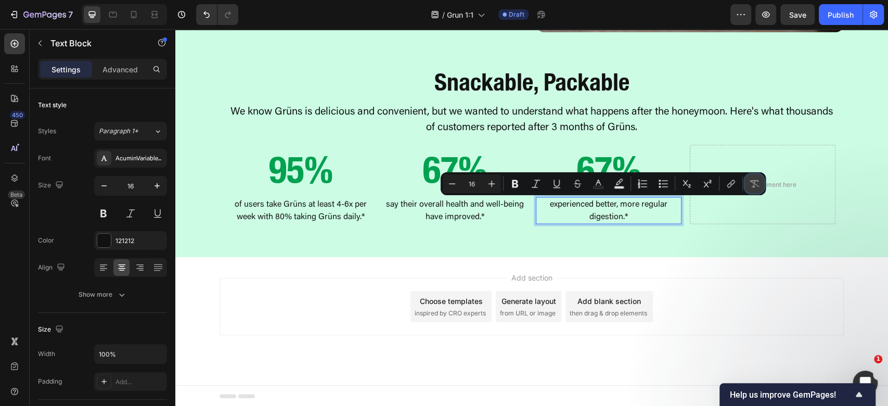
click at [752, 193] on button "Remove Format" at bounding box center [754, 183] width 19 height 19
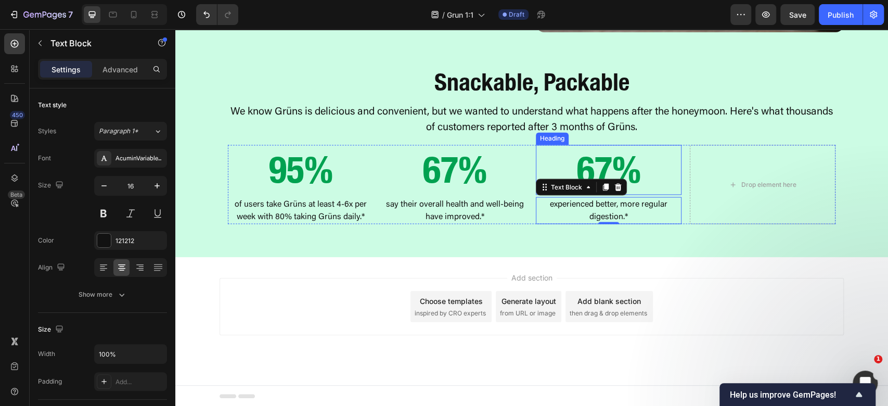
click at [640, 171] on h2 "67%" at bounding box center [609, 170] width 146 height 50
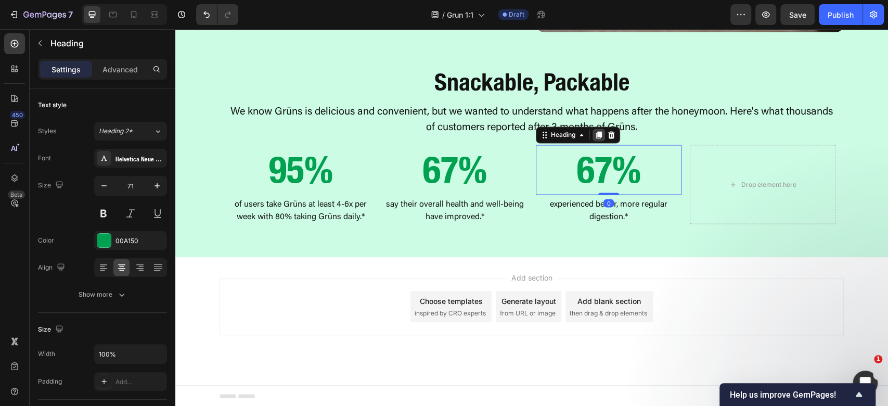
click at [596, 131] on icon at bounding box center [599, 134] width 6 height 7
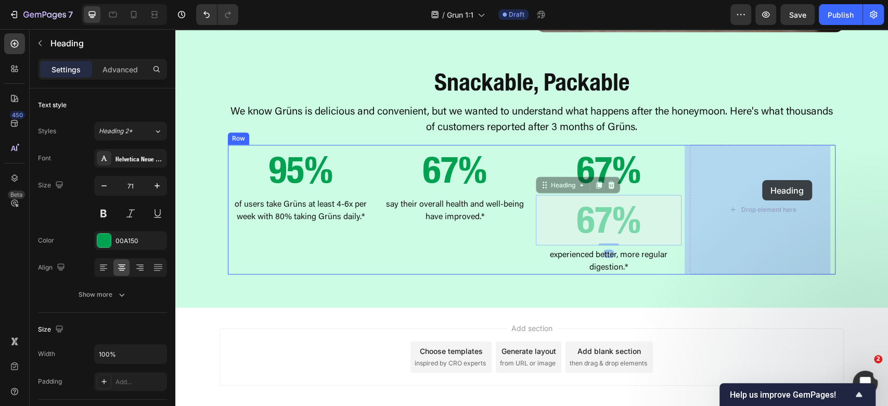
drag, startPoint x: 552, startPoint y: 184, endPoint x: 762, endPoint y: 180, distance: 210.3
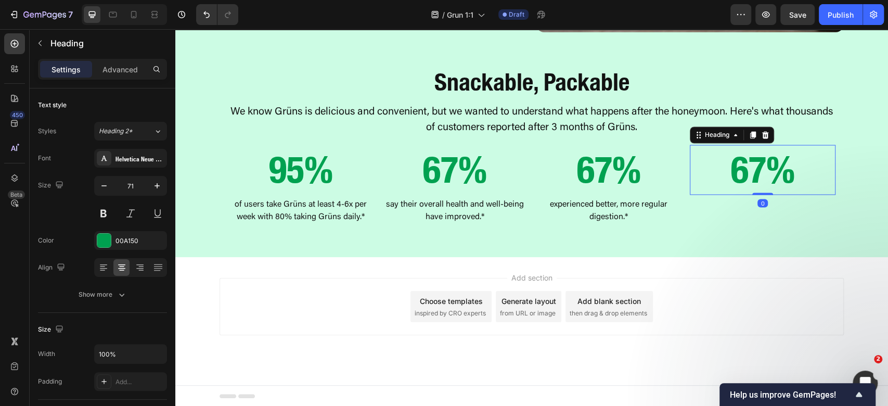
click at [753, 169] on h2 "67%" at bounding box center [763, 170] width 146 height 50
drag, startPoint x: 759, startPoint y: 167, endPoint x: 725, endPoint y: 173, distance: 33.9
click at [725, 173] on p "67%" at bounding box center [763, 170] width 144 height 48
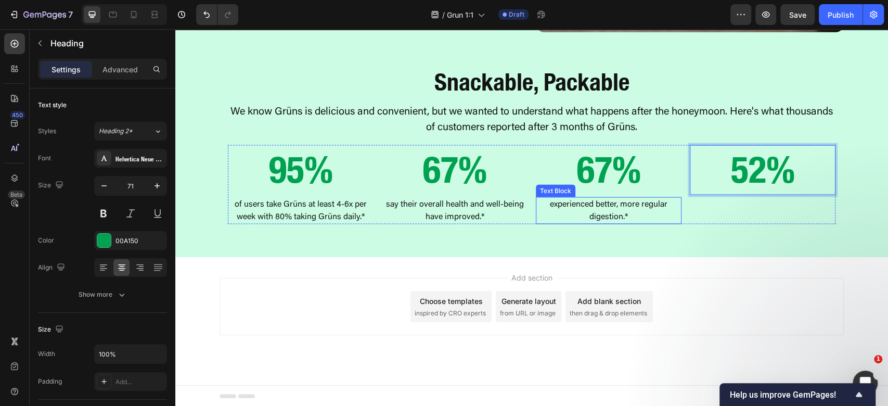
click at [612, 206] on p "experienced better, more regular digestion.*" at bounding box center [609, 210] width 144 height 25
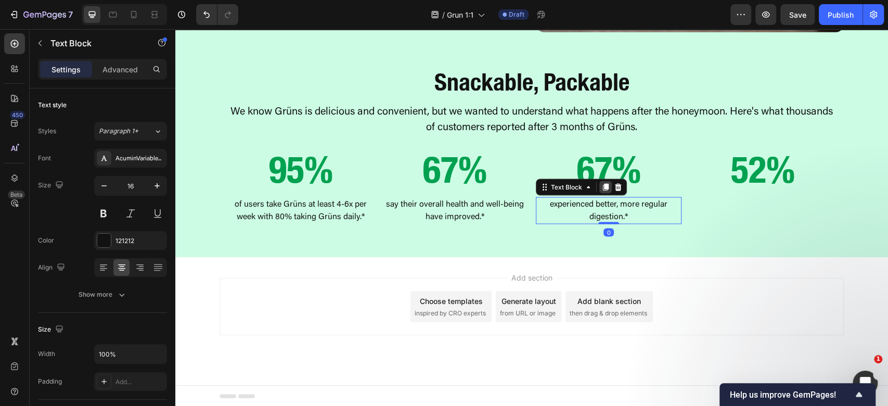
click at [602, 186] on icon at bounding box center [606, 187] width 8 height 8
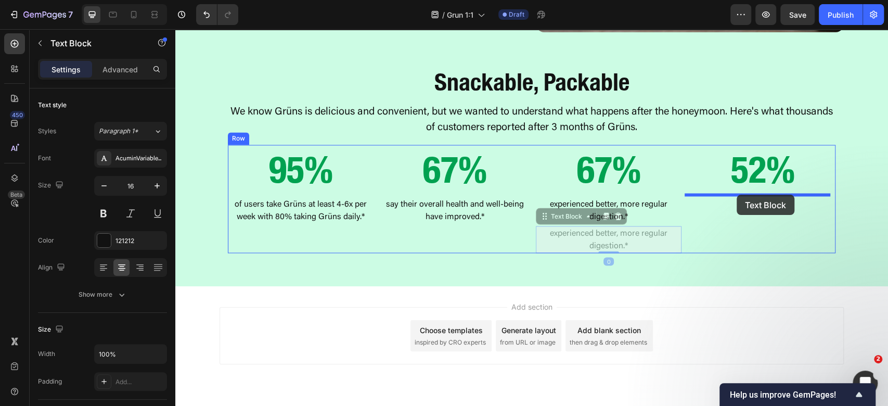
drag, startPoint x: 561, startPoint y: 218, endPoint x: 741, endPoint y: 194, distance: 181.2
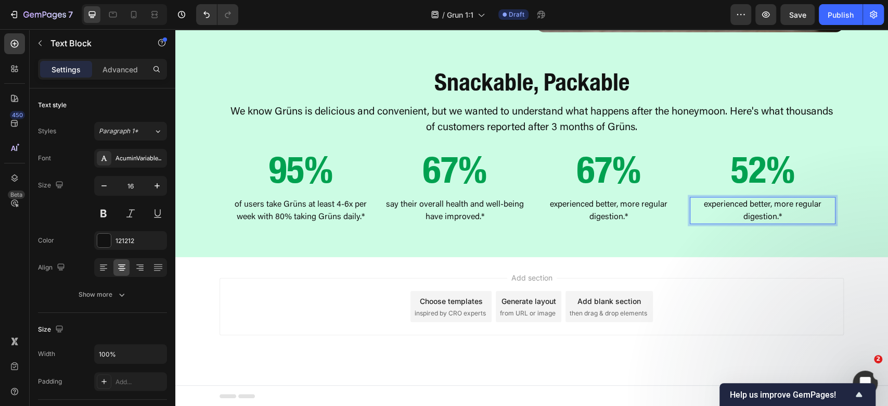
drag, startPoint x: 793, startPoint y: 202, endPoint x: 800, endPoint y: 200, distance: 7.5
click at [793, 201] on p "experienced better, more regular digestion.*" at bounding box center [763, 210] width 144 height 25
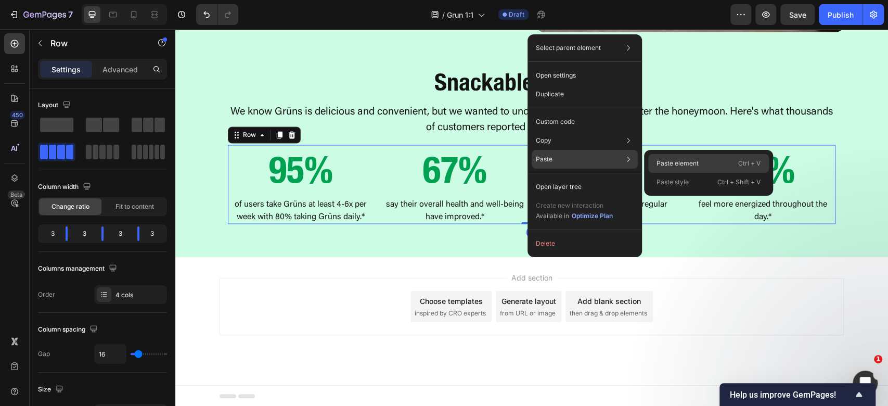
click at [674, 165] on p "Paste element" at bounding box center [678, 163] width 42 height 9
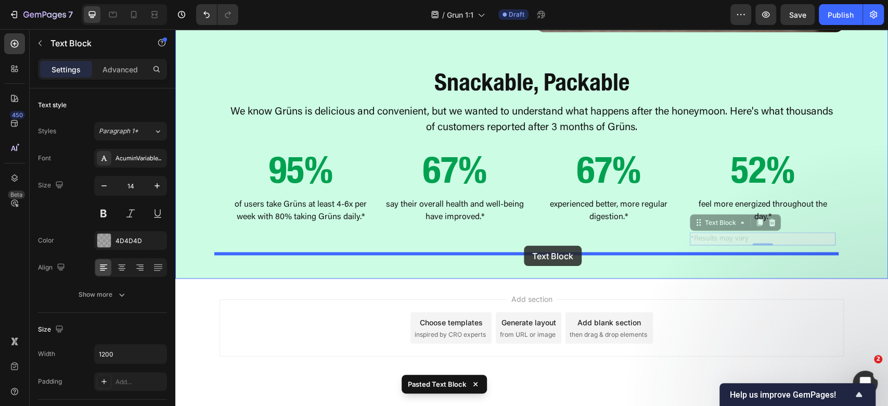
drag, startPoint x: 711, startPoint y: 224, endPoint x: 524, endPoint y: 246, distance: 188.1
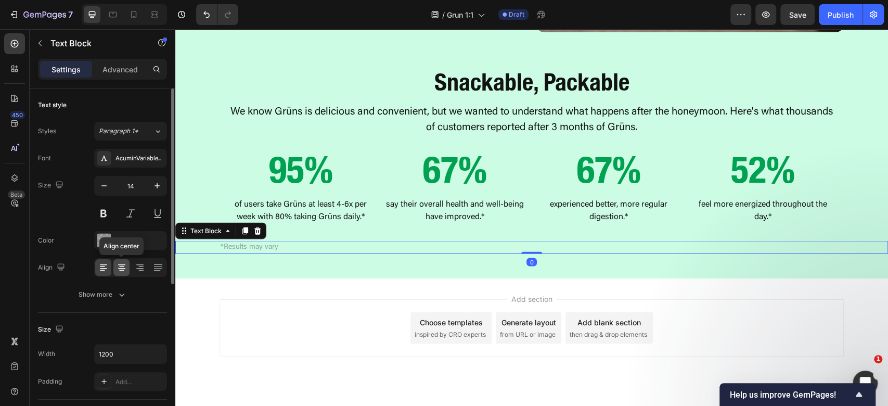
click at [122, 272] on icon at bounding box center [122, 267] width 10 height 10
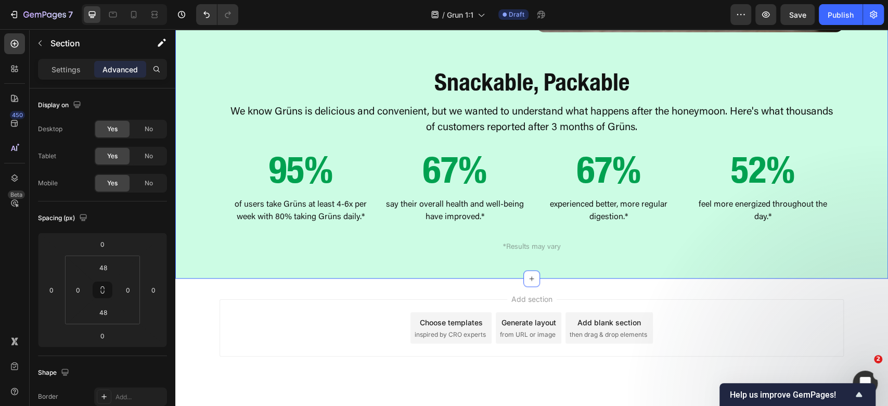
click at [515, 249] on p "*Results may vary" at bounding box center [532, 246] width 622 height 11
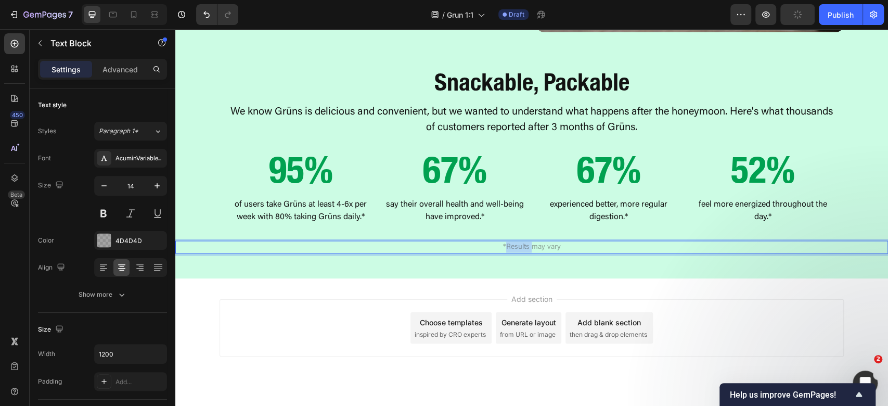
click at [515, 249] on p "*Results may vary" at bounding box center [532, 246] width 622 height 11
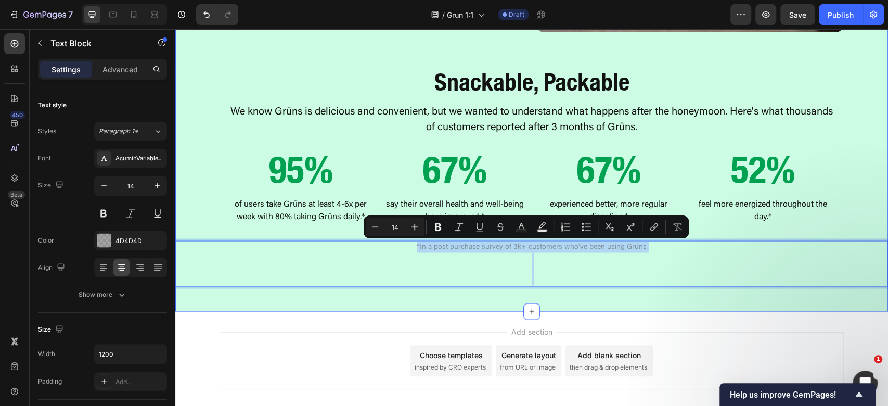
drag, startPoint x: 540, startPoint y: 296, endPoint x: 546, endPoint y: 286, distance: 11.3
click at [541, 296] on div "Modern Living Leaves Our Bodies Deficient Heading Grüns is the first smart gumm…" at bounding box center [531, 5] width 713 height 612
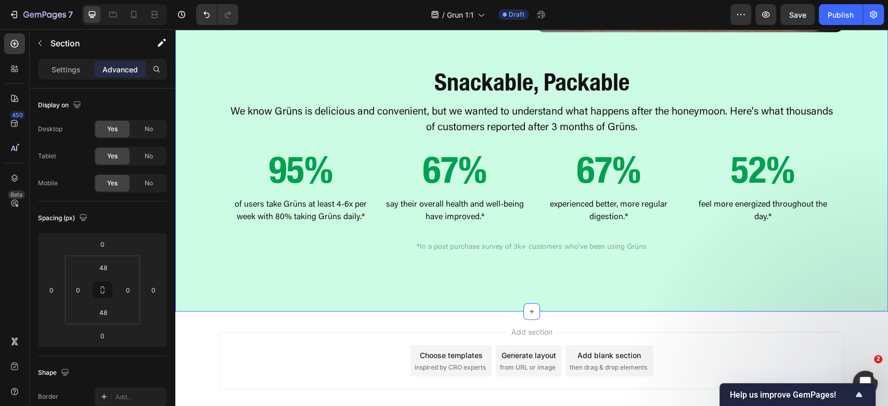
click at [562, 272] on p "Rich Text Editor. Editing area: main" at bounding box center [532, 263] width 622 height 22
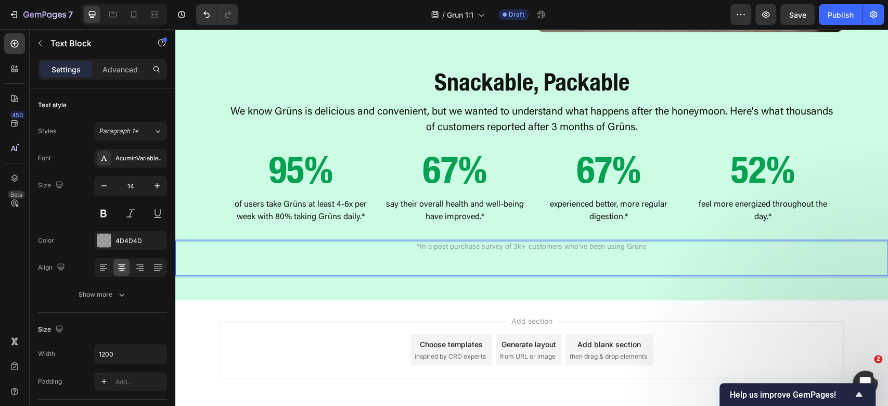
click at [553, 262] on p "Rich Text Editor. Editing area: main" at bounding box center [532, 257] width 622 height 11
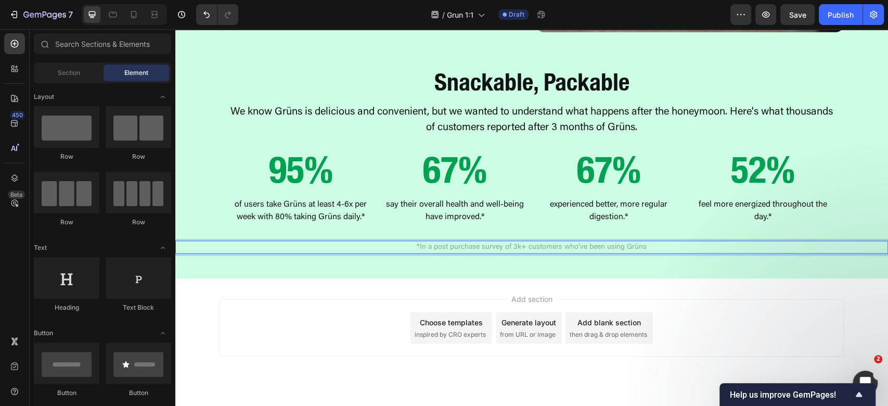
click at [610, 293] on div "Add section Choose templates inspired by CRO experts Generate layout from URL o…" at bounding box center [531, 342] width 713 height 128
click at [359, 250] on p "*In a post purchase survey of 3k+ customers who've been using Grüns" at bounding box center [532, 246] width 622 height 11
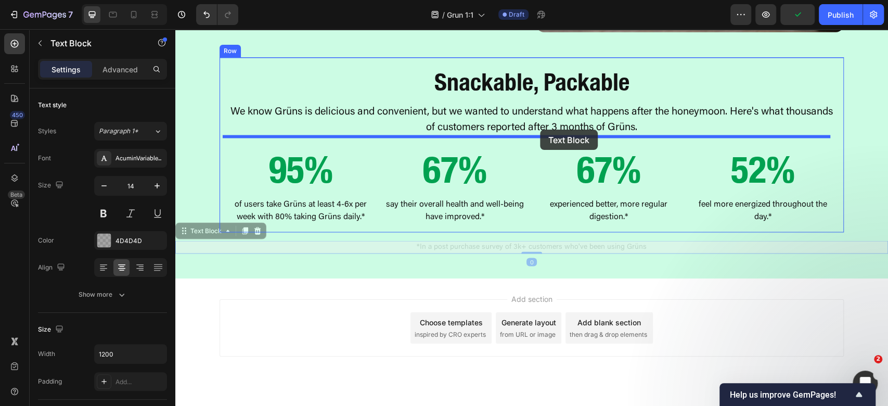
drag, startPoint x: 200, startPoint y: 236, endPoint x: 540, endPoint y: 131, distance: 356.2
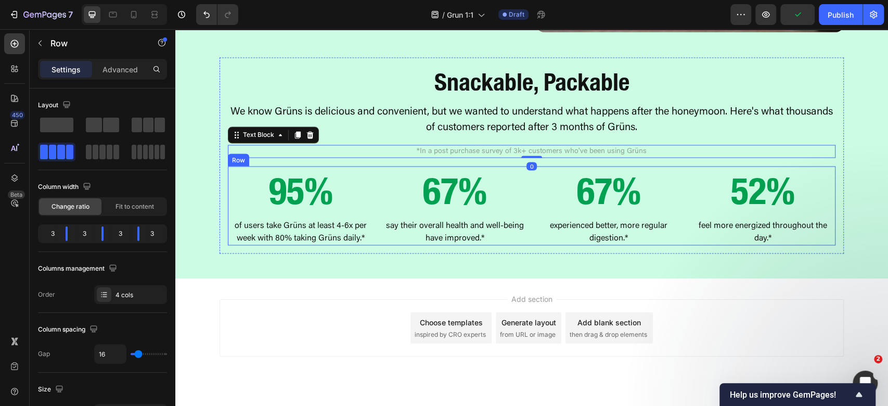
click at [528, 222] on div "95% Heading of users take Grüns at least 4-6x per week with 80% taking Grüns da…" at bounding box center [532, 205] width 608 height 79
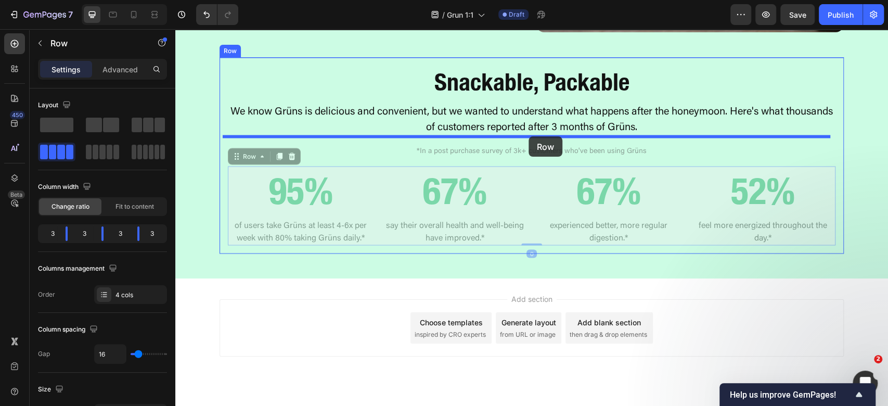
drag, startPoint x: 223, startPoint y: 156, endPoint x: 529, endPoint y: 136, distance: 306.6
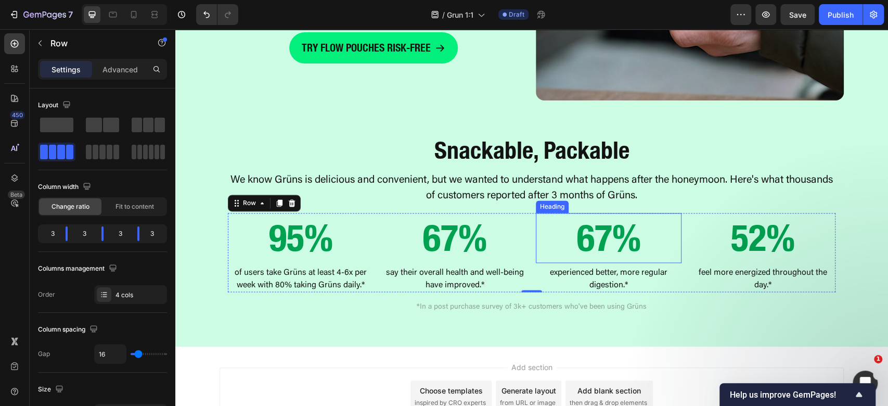
scroll to position [1144, 0]
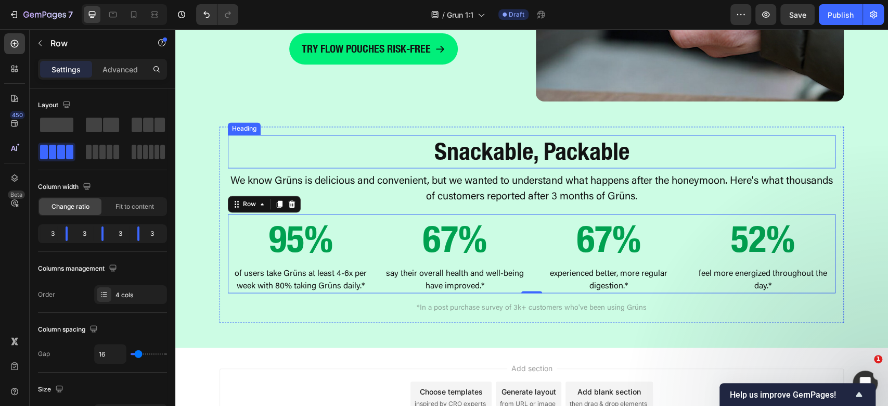
click at [624, 146] on strong "Snackable, Packable" at bounding box center [531, 151] width 195 height 29
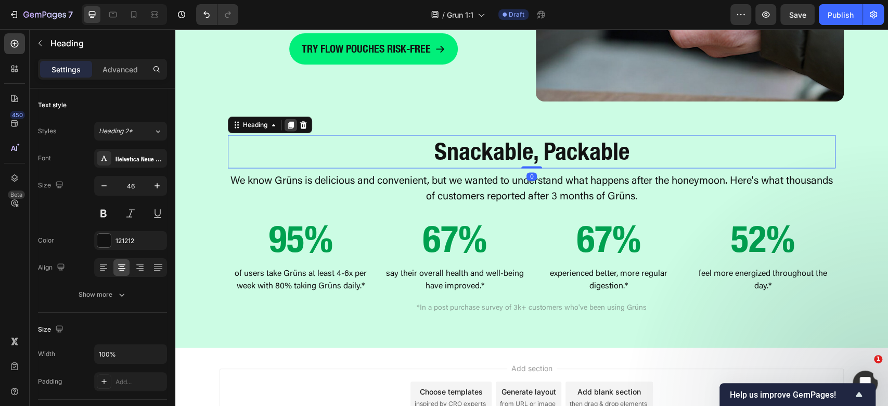
click at [288, 126] on icon at bounding box center [291, 124] width 6 height 7
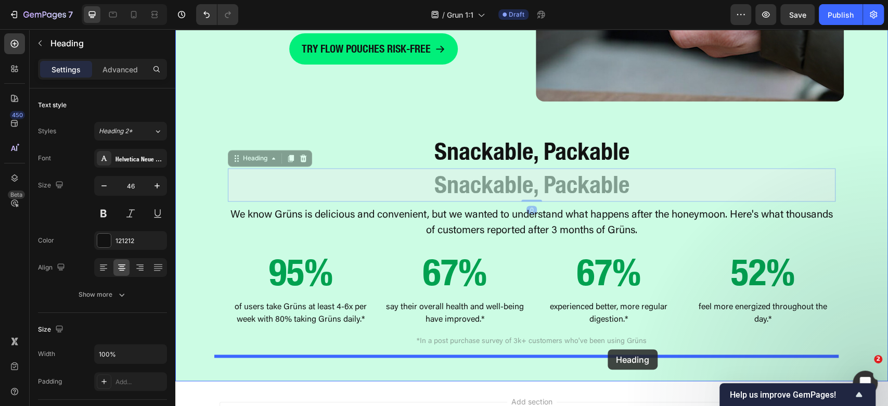
drag, startPoint x: 250, startPoint y: 161, endPoint x: 608, endPoint y: 349, distance: 403.8
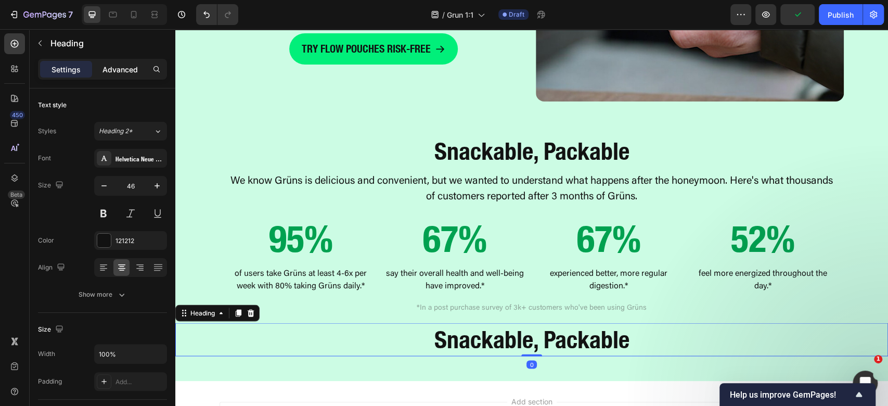
click at [124, 76] on div "Advanced" at bounding box center [120, 69] width 52 height 17
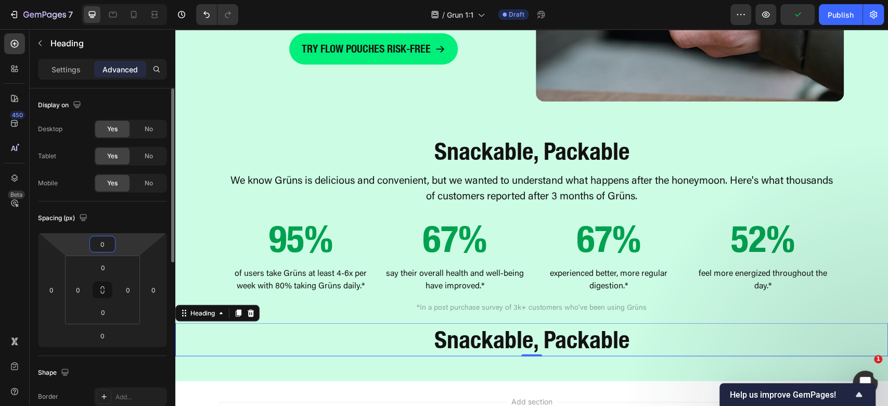
click at [101, 239] on input "0" at bounding box center [102, 244] width 21 height 16
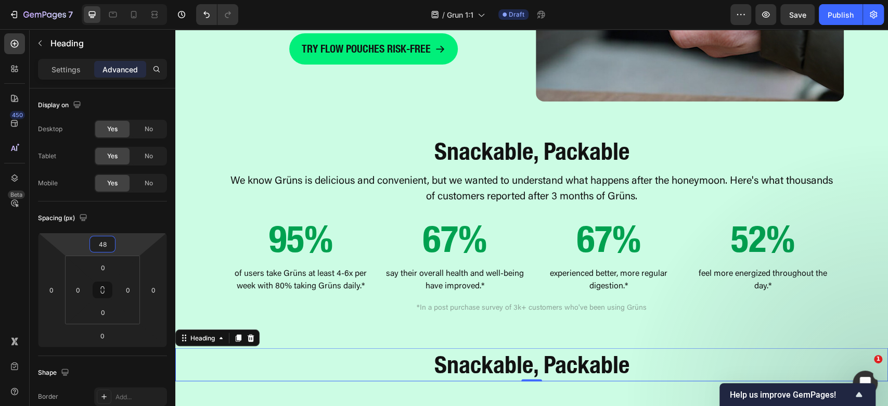
type input "48"
click at [47, 76] on div "Settings" at bounding box center [66, 69] width 52 height 17
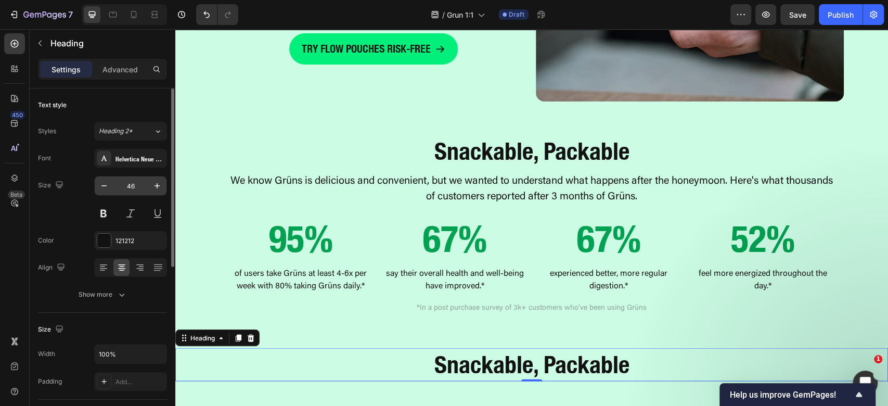
click at [134, 194] on input "46" at bounding box center [130, 185] width 34 height 19
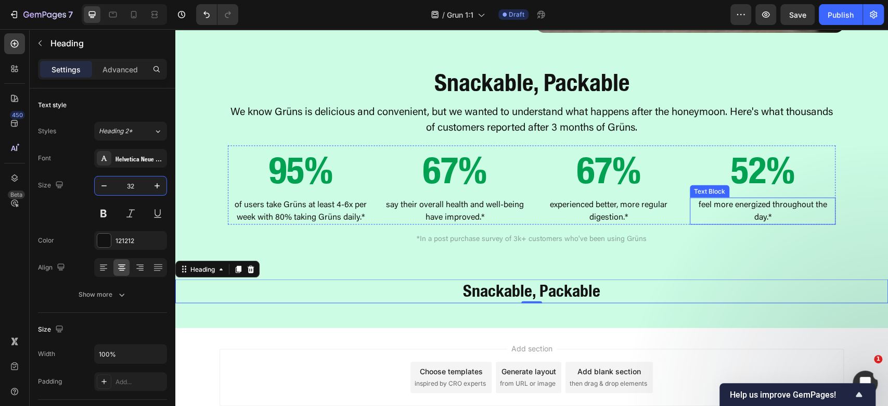
scroll to position [1213, 0]
type input "32"
click at [613, 283] on h2 "Snackable, Packable" at bounding box center [531, 290] width 713 height 24
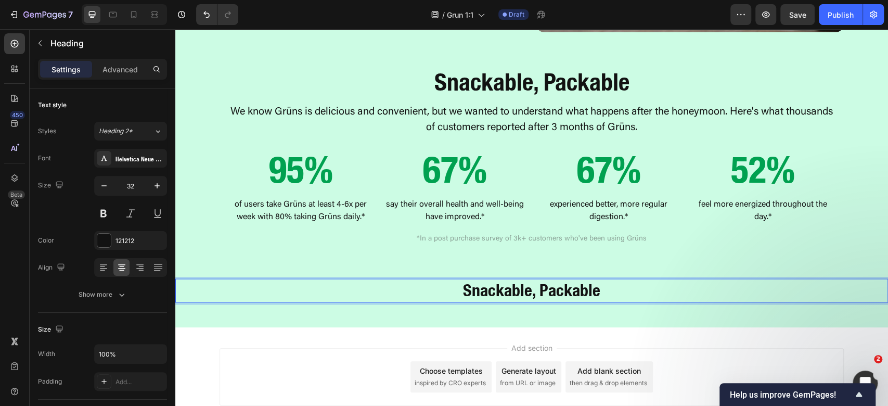
click at [613, 283] on p "Snackable, Packable" at bounding box center [531, 290] width 711 height 22
click at [499, 113] on p "We know Grüns is delicious and convenient, but we wanted to understand what hap…" at bounding box center [532, 119] width 606 height 31
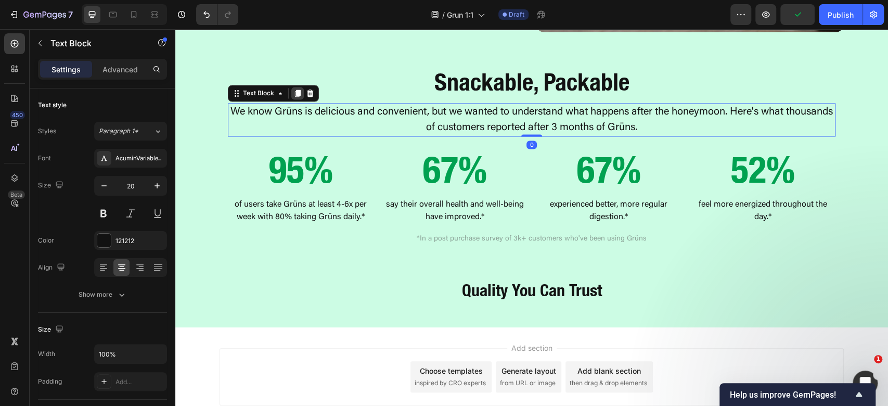
click at [295, 94] on icon at bounding box center [298, 92] width 6 height 7
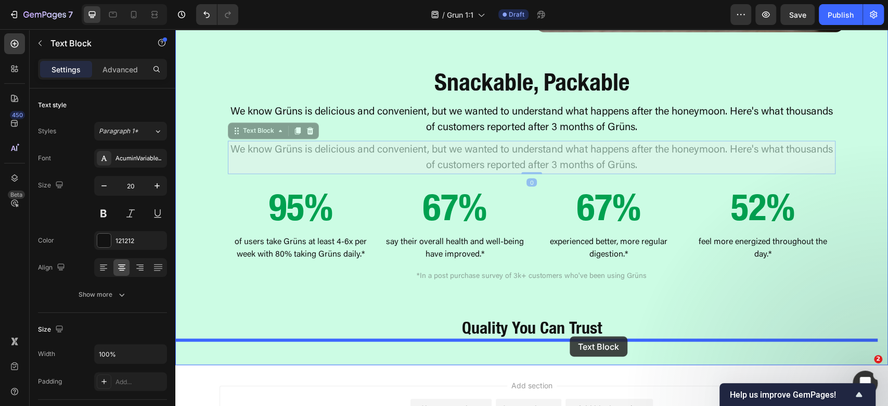
drag, startPoint x: 243, startPoint y: 131, endPoint x: 570, endPoint y: 336, distance: 385.8
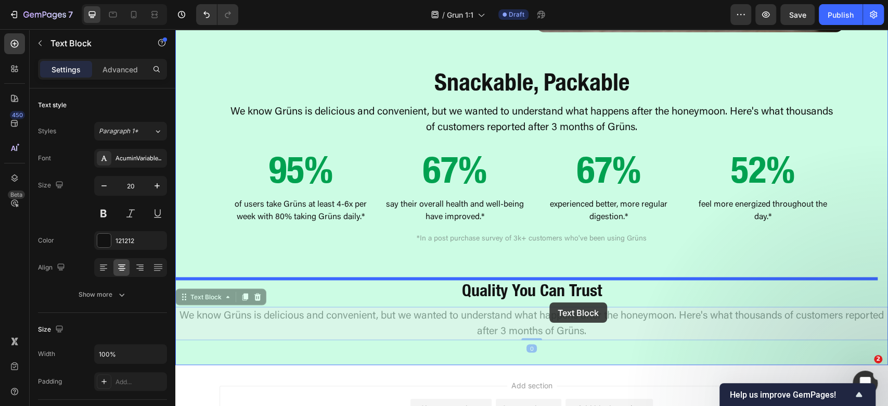
drag, startPoint x: 223, startPoint y: 300, endPoint x: 545, endPoint y: 298, distance: 321.6
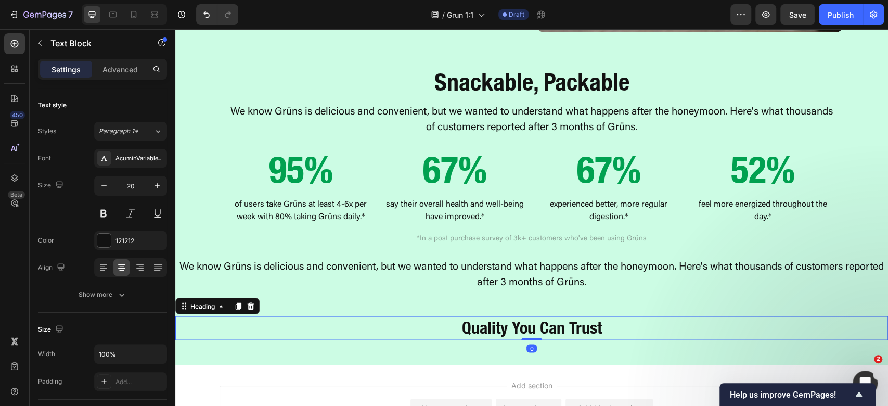
click at [511, 336] on strong "Quality You Can Trust" at bounding box center [532, 327] width 140 height 21
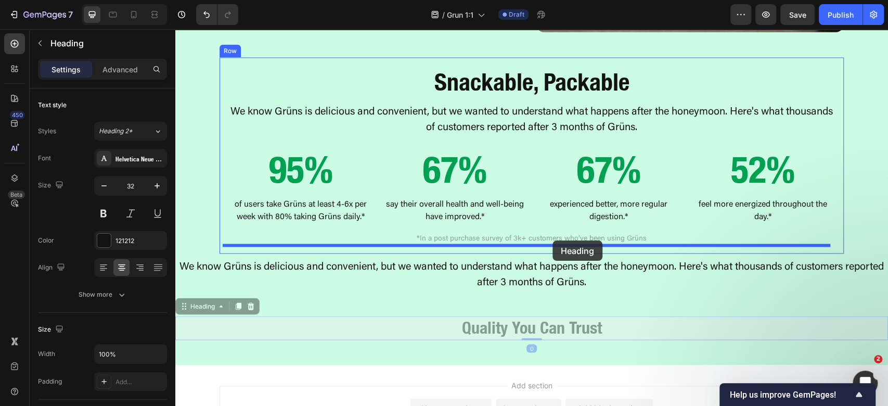
drag, startPoint x: 444, startPoint y: 299, endPoint x: 554, endPoint y: 242, distance: 123.6
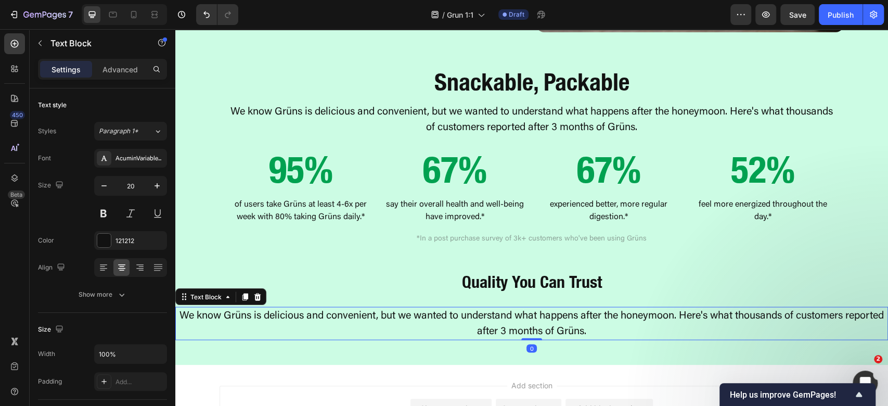
click at [500, 317] on p "We know Grüns is delicious and convenient, but we wanted to understand what hap…" at bounding box center [531, 323] width 711 height 31
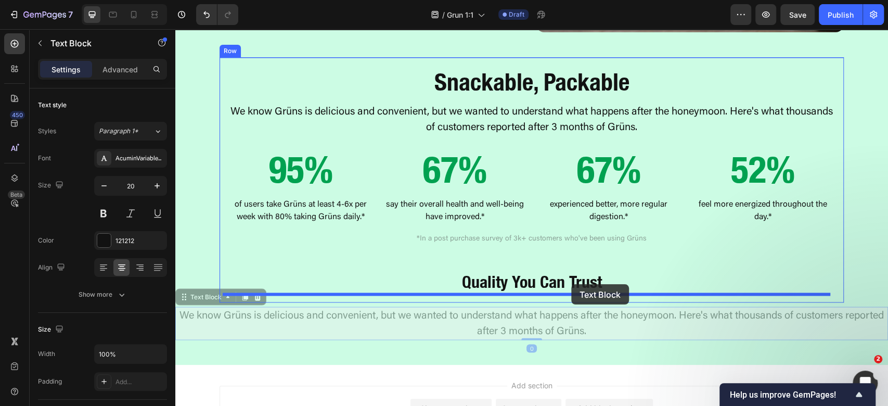
drag, startPoint x: 197, startPoint y: 293, endPoint x: 571, endPoint y: 284, distance: 374.8
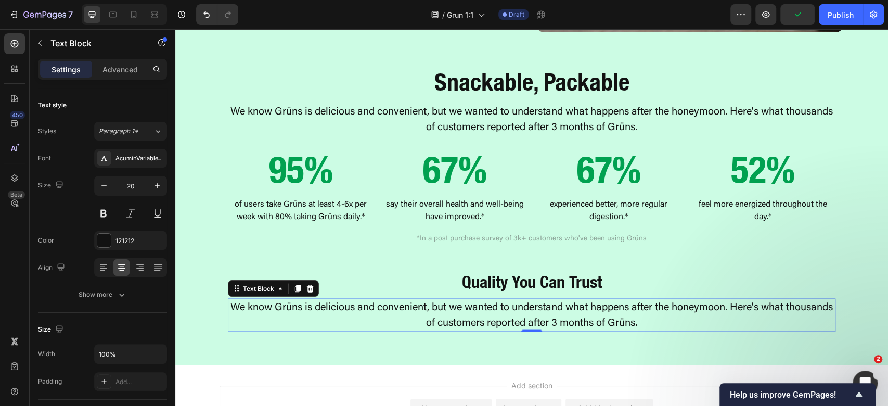
click at [558, 315] on p "We know Grüns is delicious and convenient, but we wanted to understand what hap…" at bounding box center [532, 314] width 606 height 31
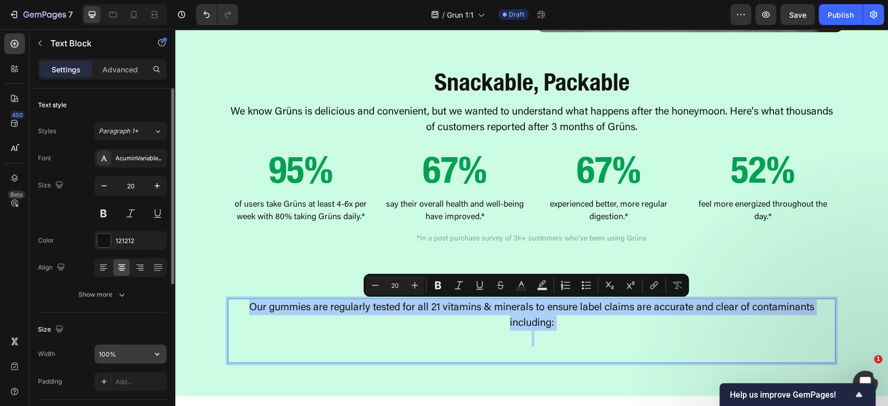
click at [104, 349] on input "100%" at bounding box center [131, 353] width 72 height 19
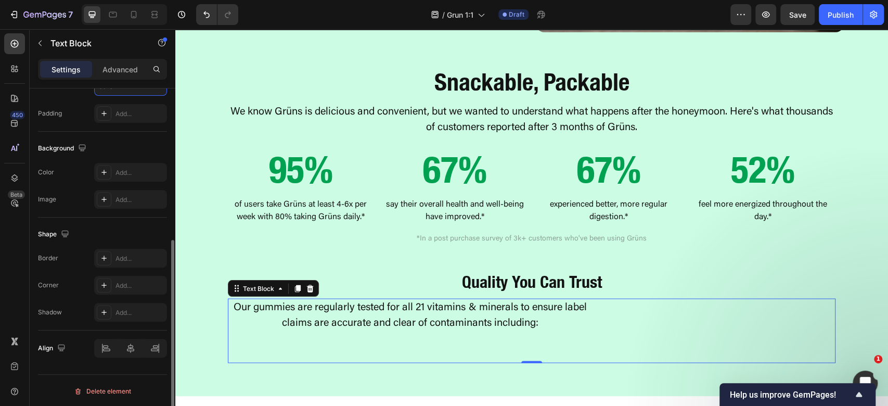
scroll to position [129, 0]
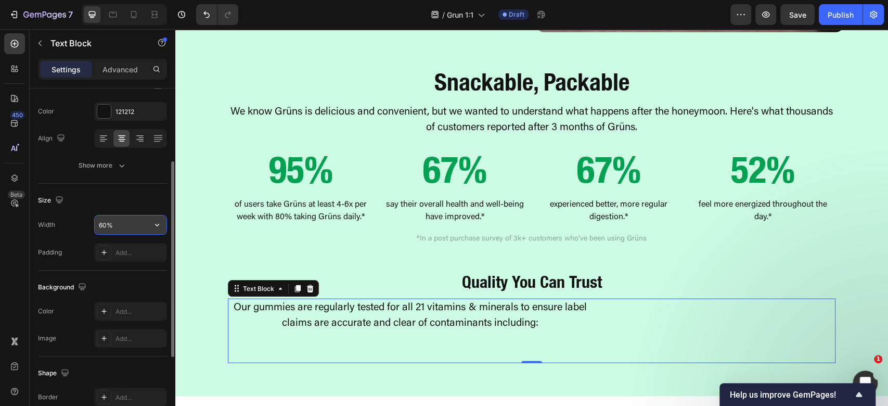
click at [159, 226] on icon "button" at bounding box center [157, 225] width 10 height 10
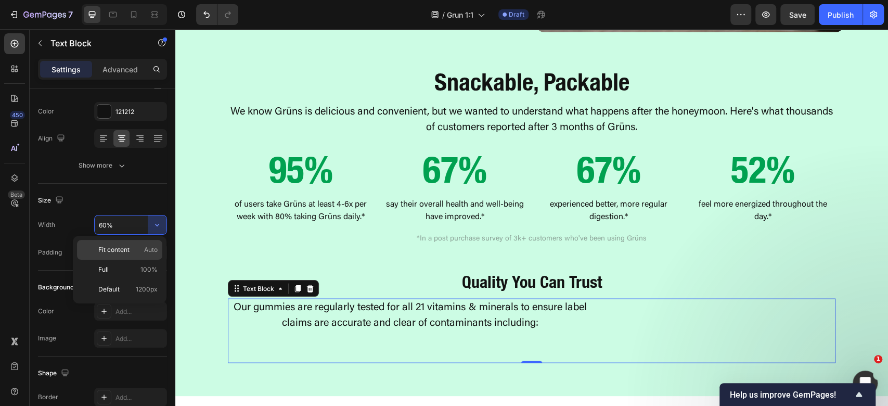
click at [149, 252] on span "Auto" at bounding box center [151, 249] width 14 height 9
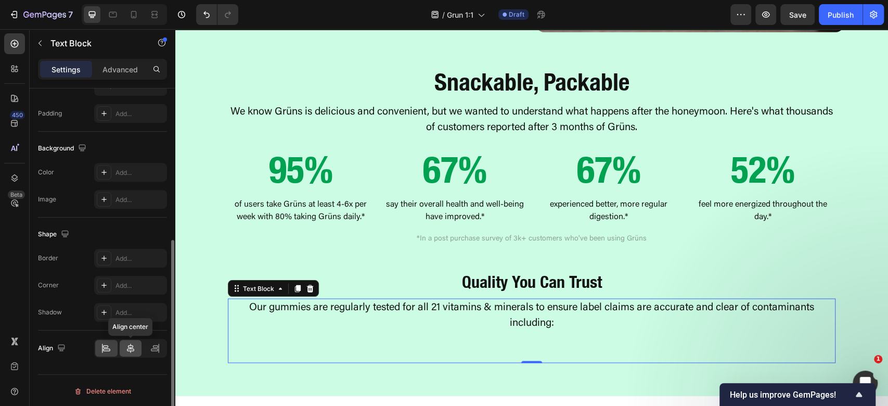
click at [128, 350] on icon at bounding box center [130, 348] width 10 height 10
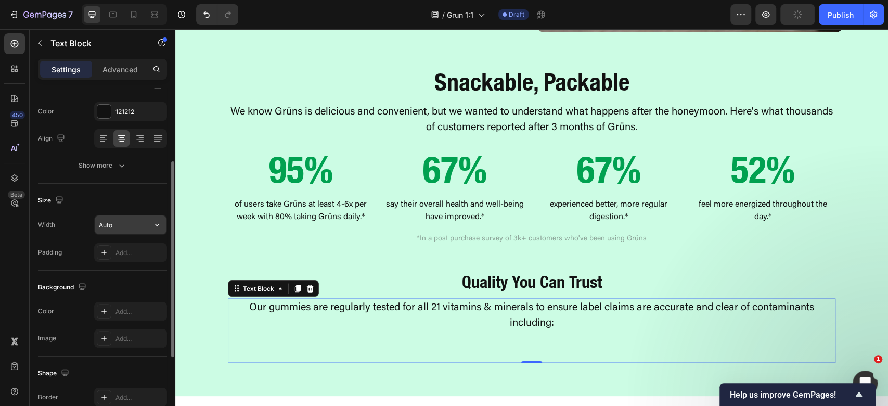
click at [125, 224] on input "Auto" at bounding box center [131, 224] width 72 height 19
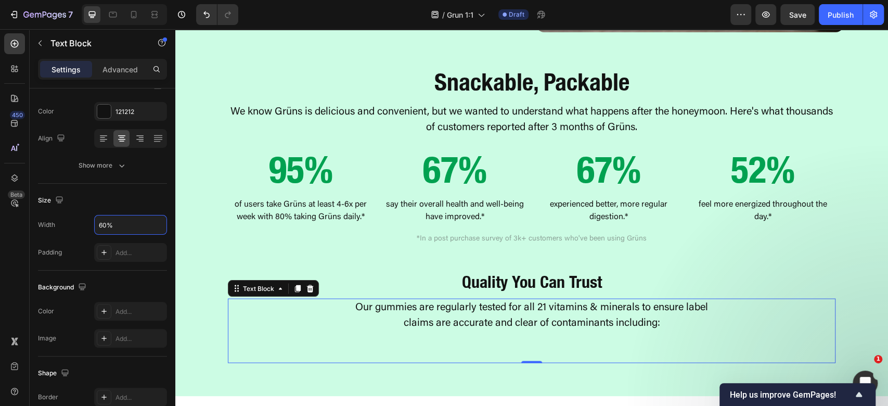
type input "60%"
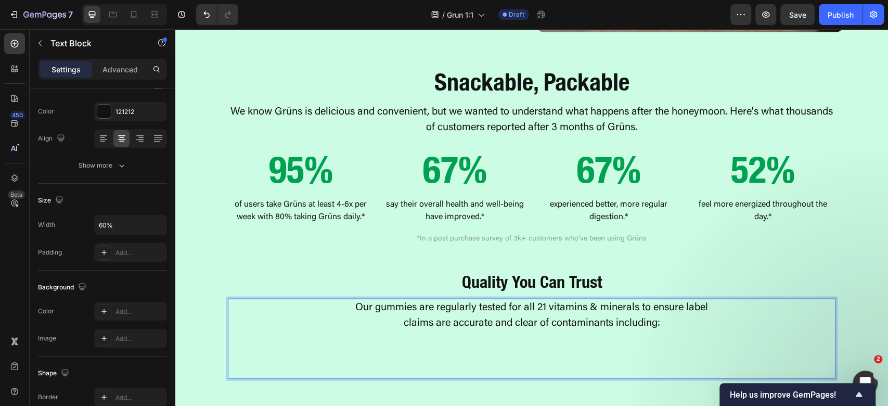
click at [572, 360] on p "⁠⁠⁠⁠⁠⁠⁠" at bounding box center [532, 353] width 363 height 47
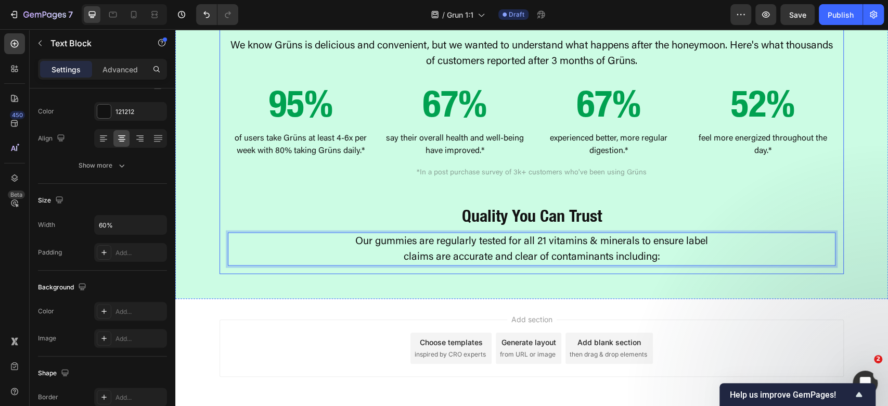
scroll to position [1282, 0]
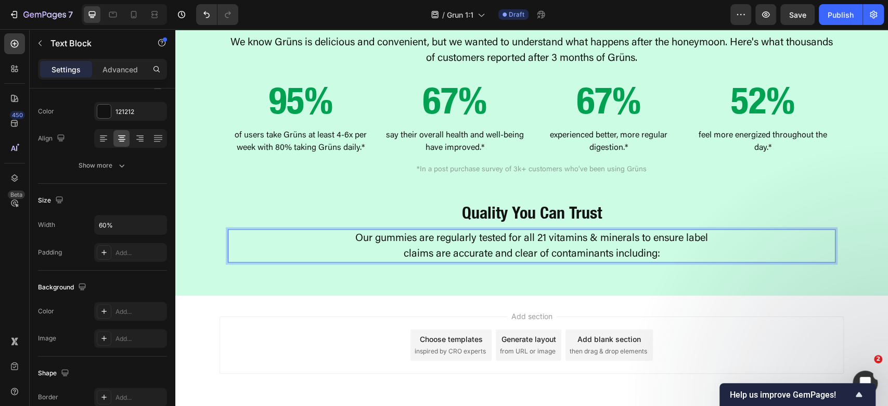
drag, startPoint x: 751, startPoint y: 359, endPoint x: 702, endPoint y: 232, distance: 136.2
click at [751, 359] on div "Add section Choose templates inspired by CRO experts Generate layout from URL o…" at bounding box center [532, 344] width 624 height 57
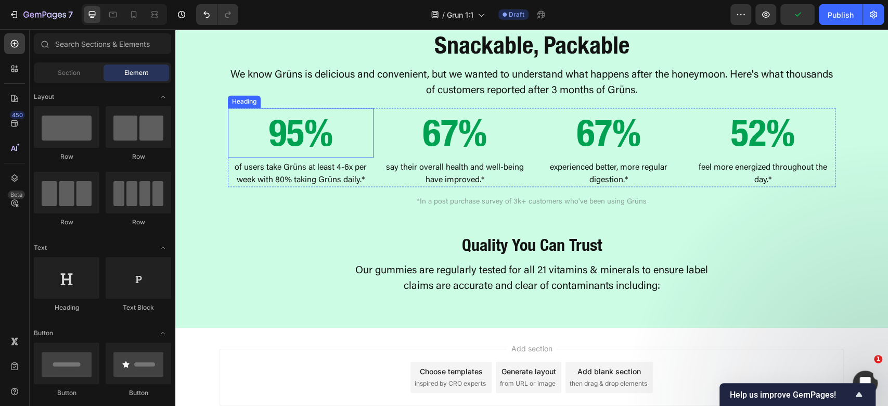
scroll to position [1251, 0]
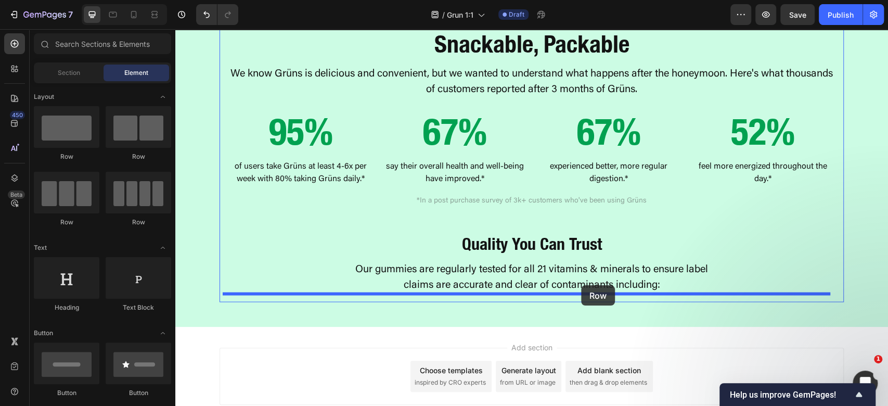
drag, startPoint x: 319, startPoint y: 173, endPoint x: 581, endPoint y: 285, distance: 285.1
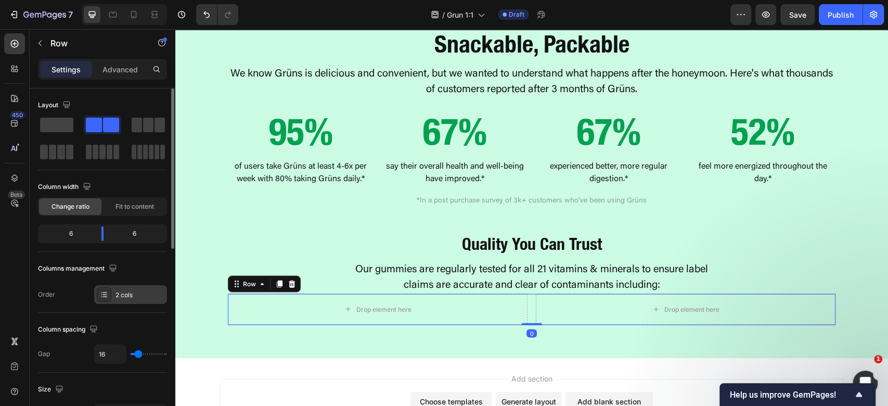
drag, startPoint x: 119, startPoint y: 206, endPoint x: 117, endPoint y: 259, distance: 53.1
click at [119, 207] on span "Fit to content" at bounding box center [135, 206] width 39 height 9
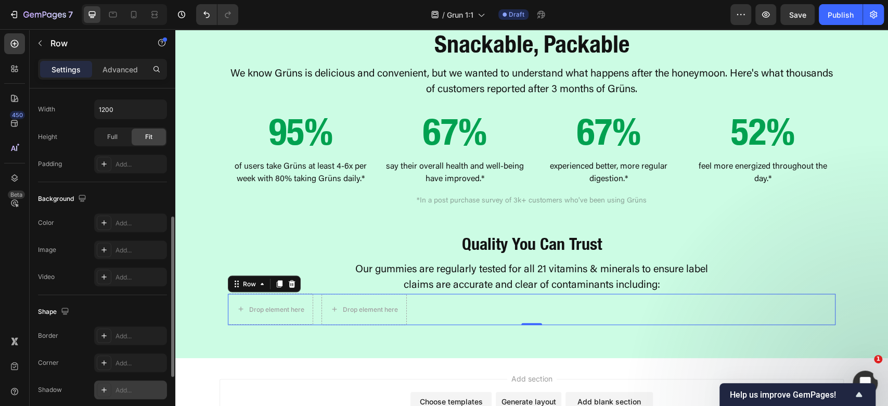
scroll to position [404, 0]
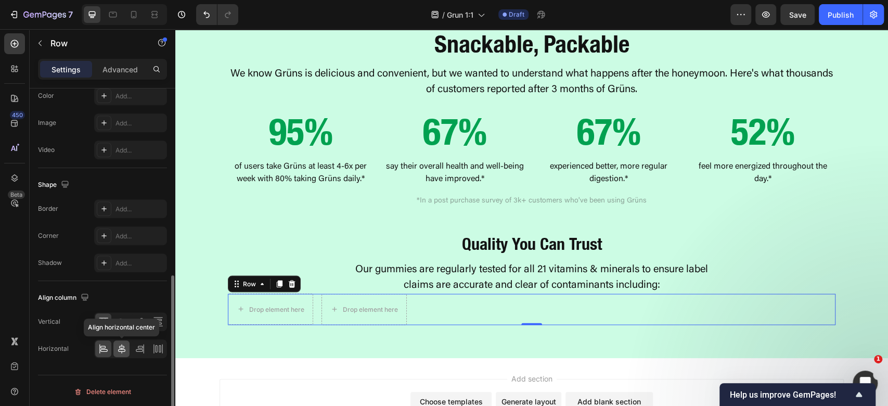
click at [120, 349] on icon at bounding box center [121, 348] width 7 height 9
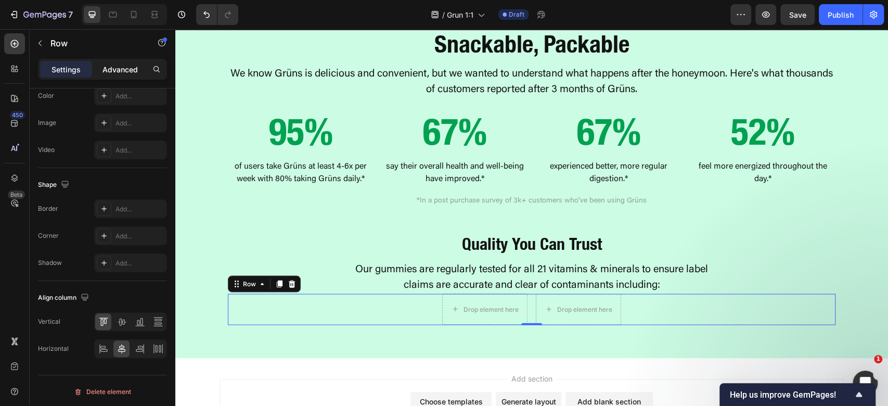
click at [112, 67] on p "Advanced" at bounding box center [120, 69] width 35 height 11
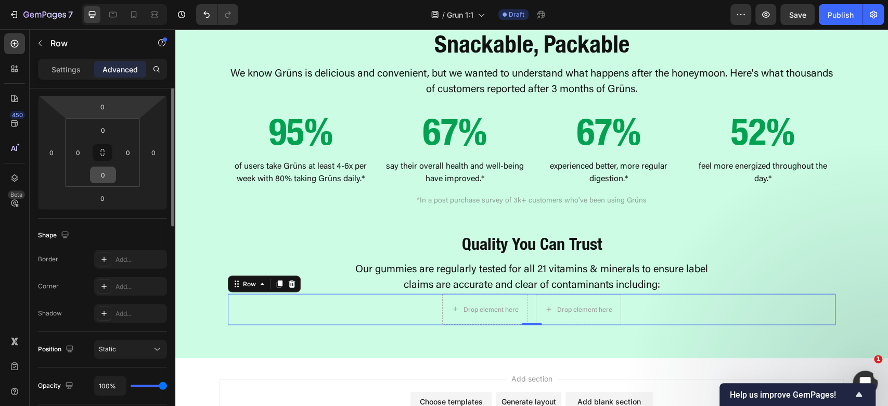
scroll to position [68, 0]
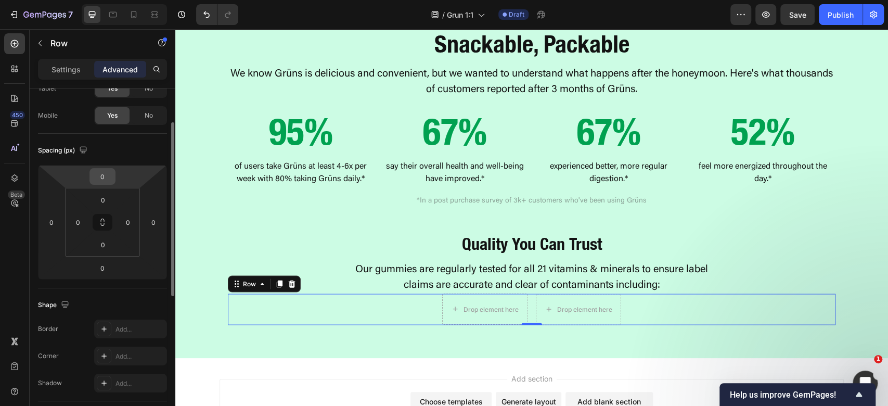
click at [101, 176] on input "0" at bounding box center [102, 177] width 21 height 16
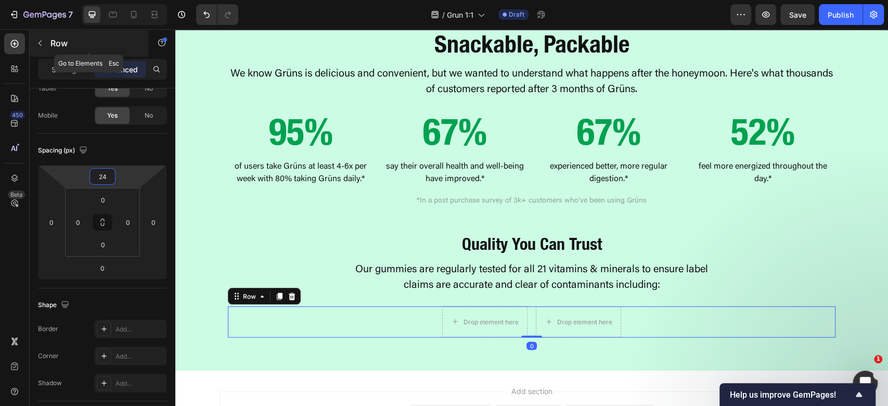
type input "24"
click at [39, 50] on button "button" at bounding box center [40, 43] width 17 height 17
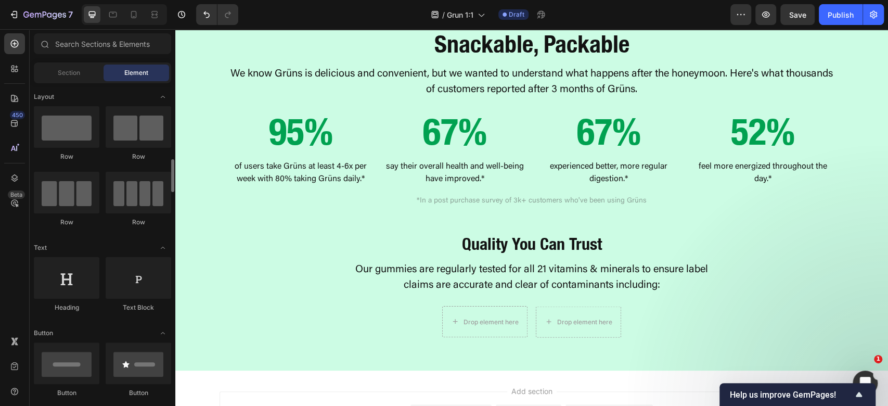
scroll to position [69, 0]
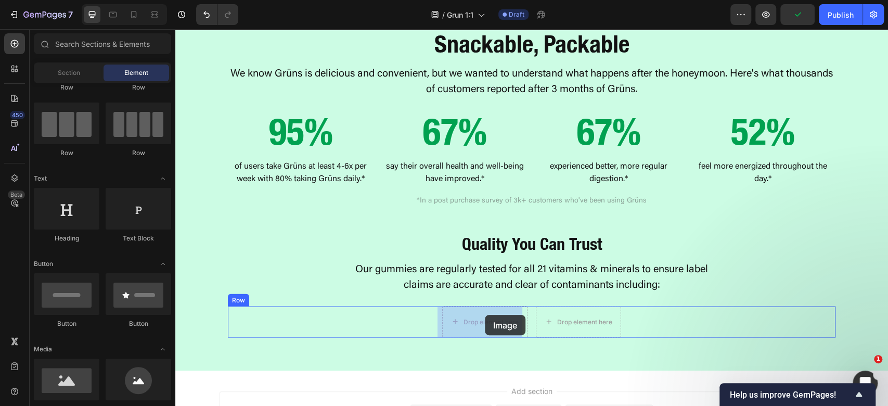
drag, startPoint x: 244, startPoint y: 411, endPoint x: 485, endPoint y: 316, distance: 258.9
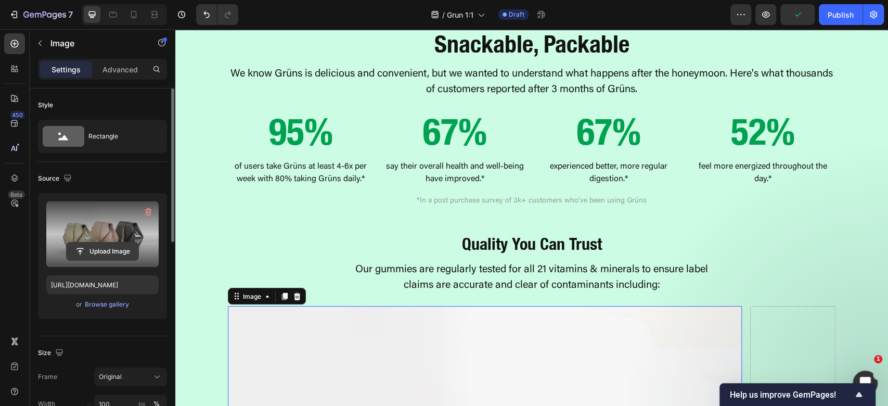
click at [89, 245] on input "file" at bounding box center [103, 251] width 72 height 18
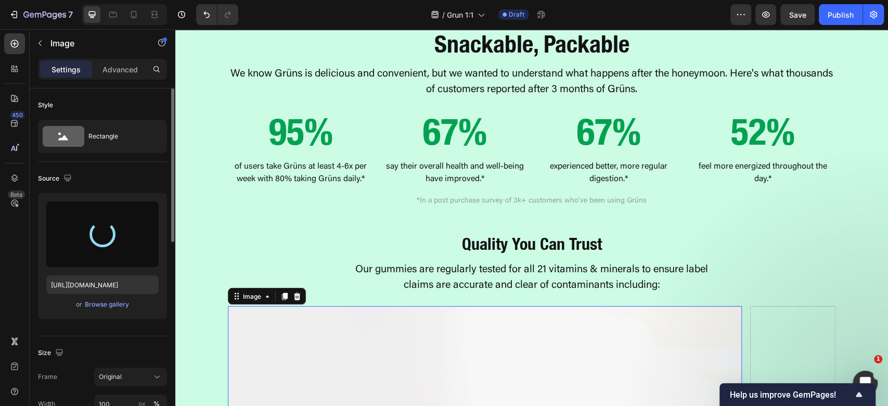
scroll to position [138, 0]
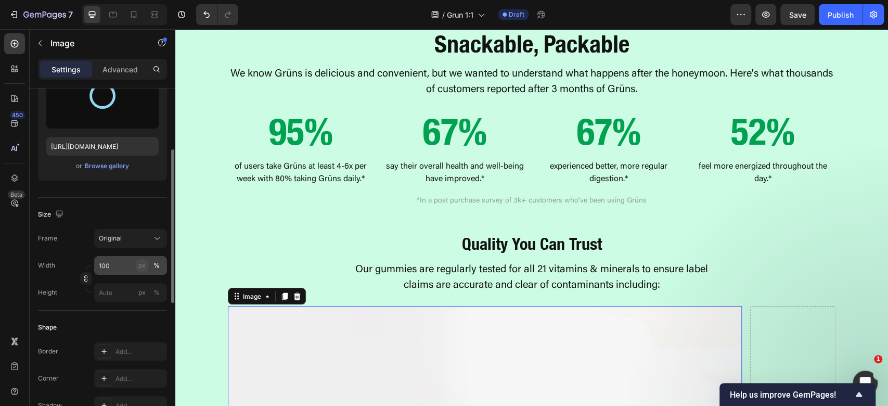
type input "https://cdn.shopify.com/s/files/1/0898/8983/3241/files/gempages_528801600827819…"
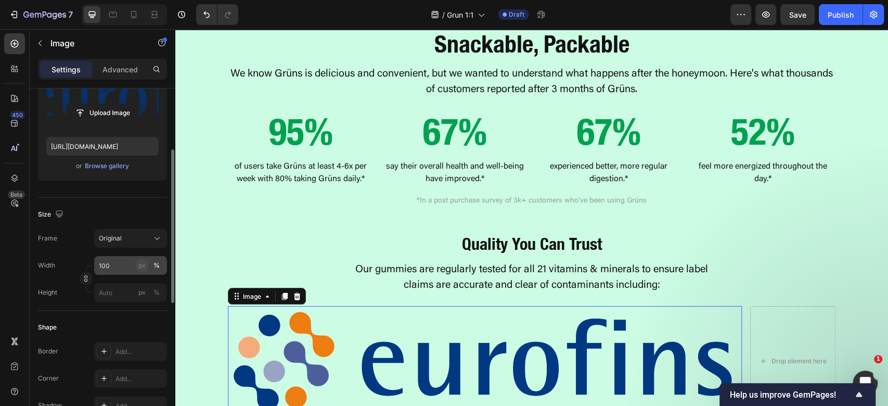
click at [139, 263] on div "px" at bounding box center [141, 265] width 7 height 9
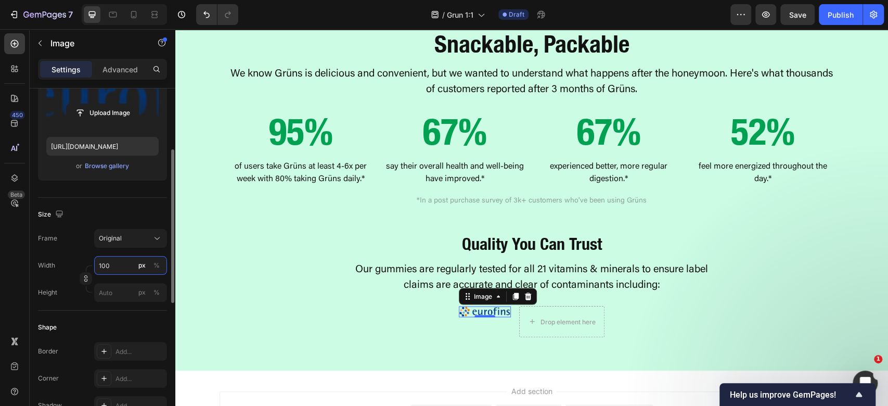
click at [122, 262] on input "100" at bounding box center [130, 265] width 73 height 19
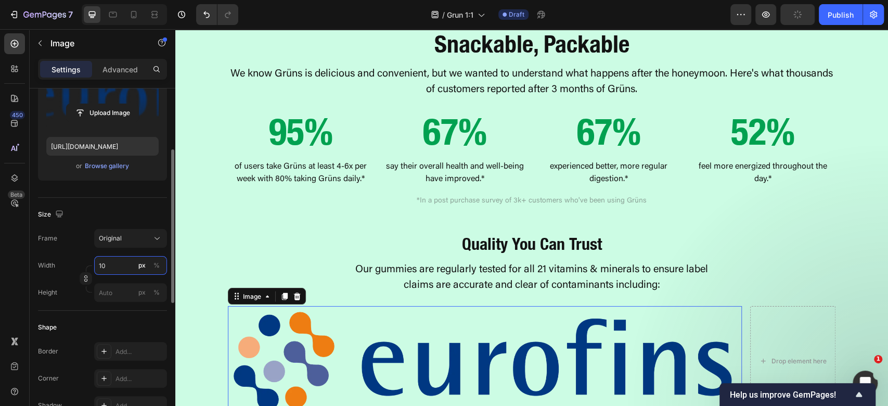
type input "1"
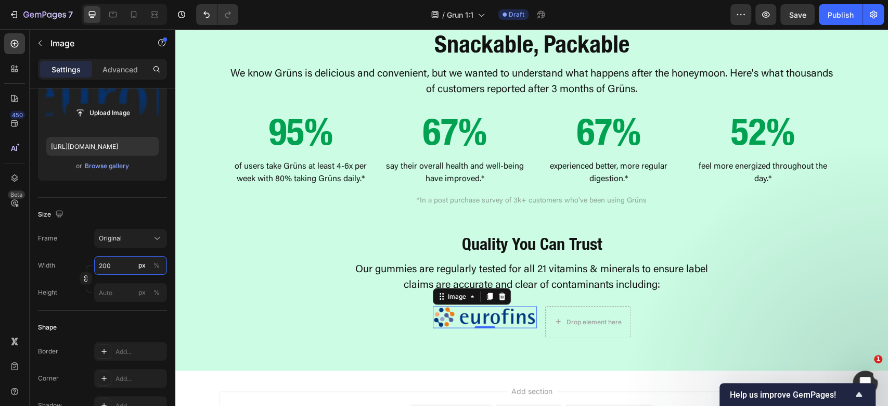
type input "200"
click at [39, 45] on icon "button" at bounding box center [40, 43] width 8 height 8
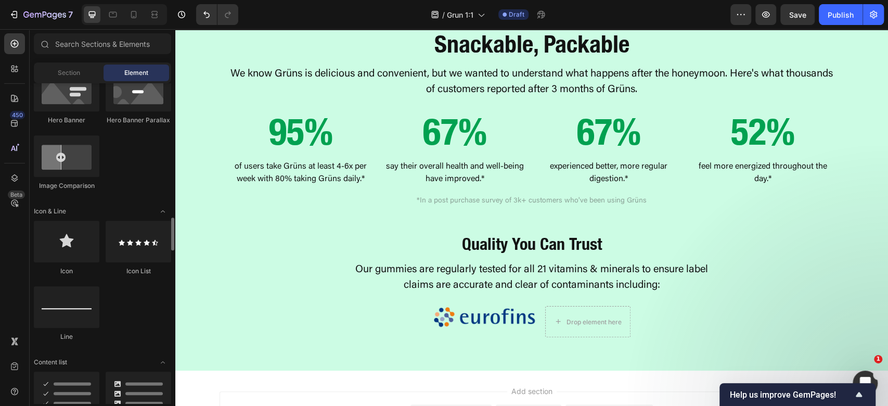
scroll to position [624, 0]
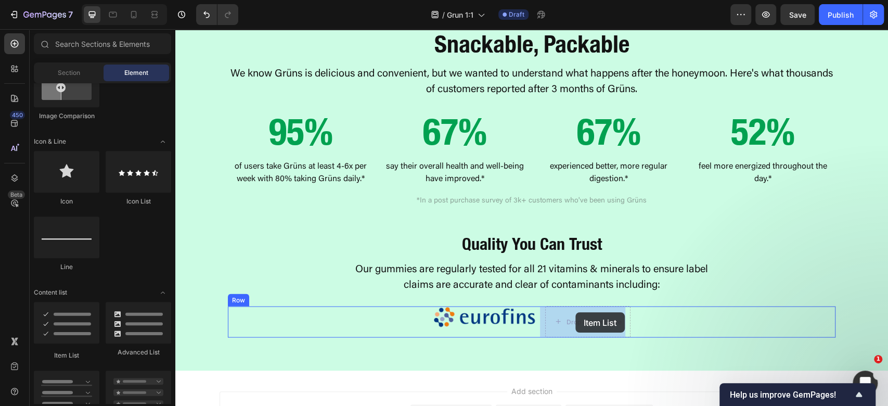
drag, startPoint x: 238, startPoint y: 346, endPoint x: 576, endPoint y: 312, distance: 338.9
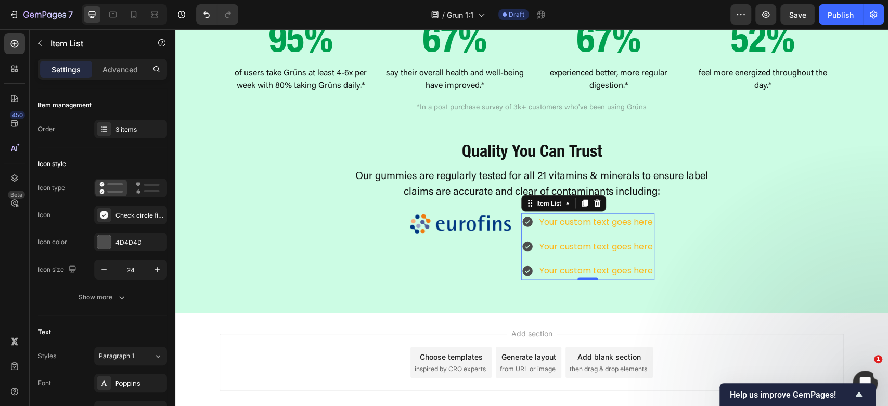
scroll to position [1390, 0]
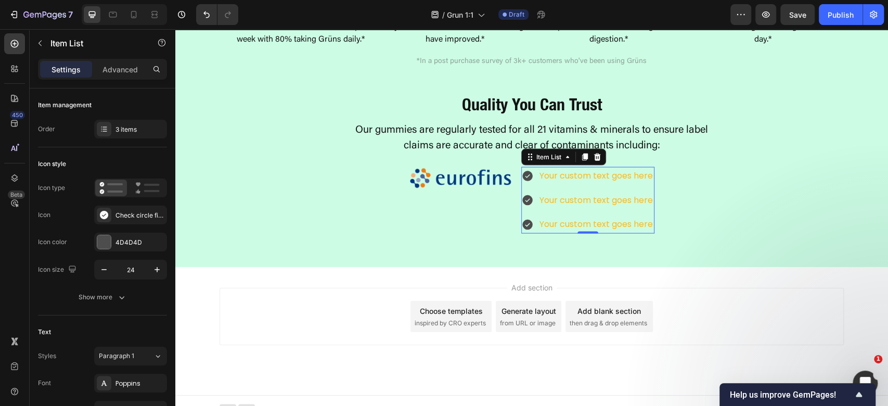
click at [593, 156] on icon at bounding box center [597, 157] width 8 height 8
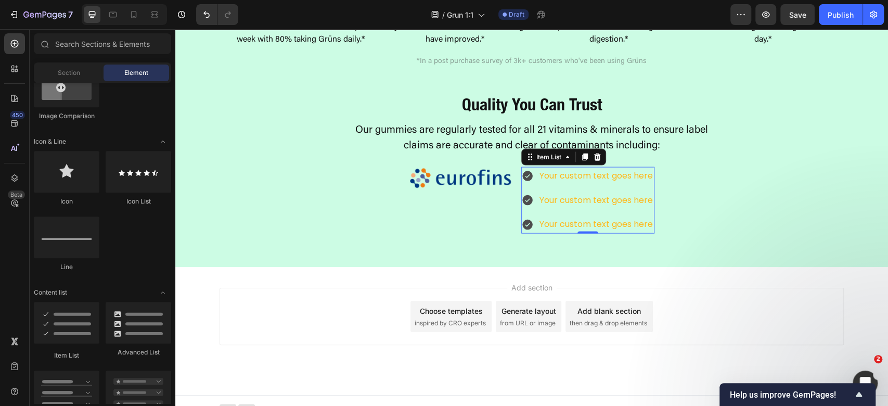
scroll to position [1364, 0]
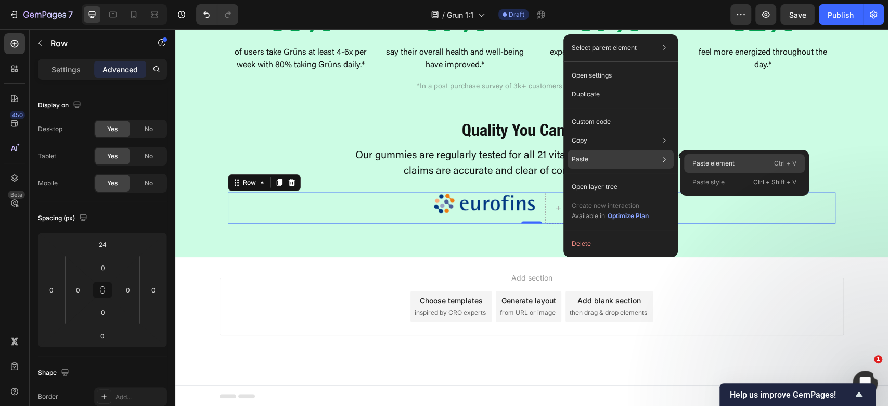
click at [733, 166] on p "Paste element" at bounding box center [714, 163] width 42 height 9
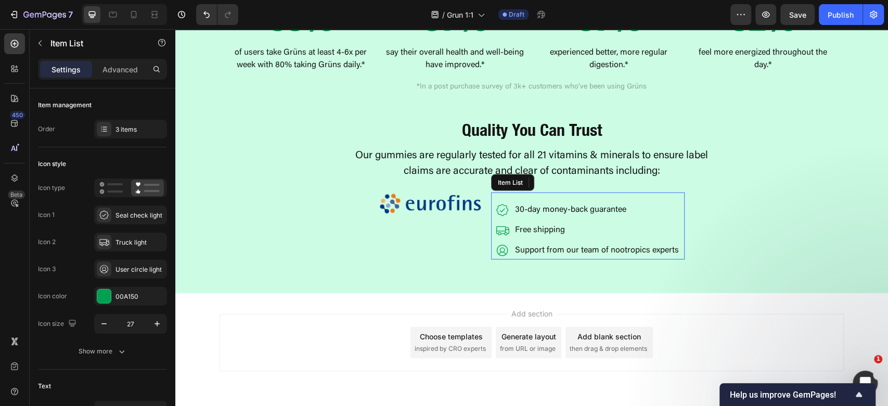
scroll to position [1390, 0]
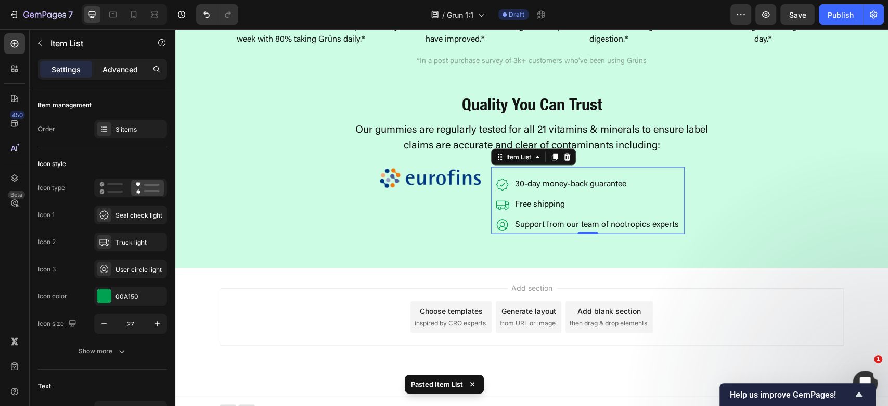
click at [117, 71] on p "Advanced" at bounding box center [120, 69] width 35 height 11
type input "100%"
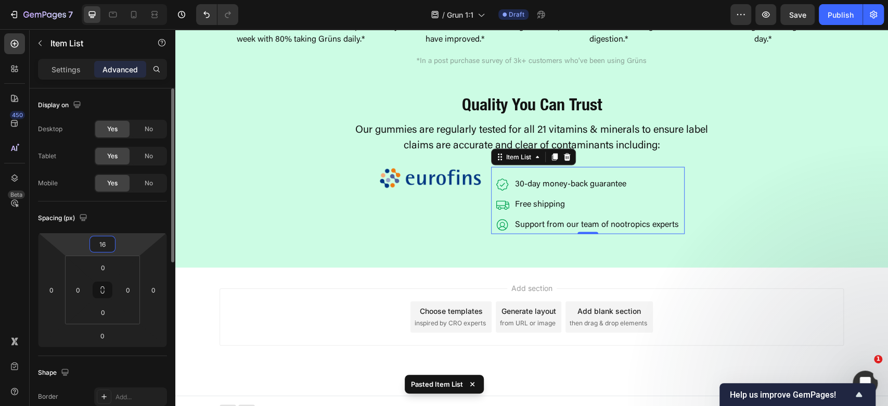
click at [103, 248] on input "16" at bounding box center [102, 244] width 21 height 16
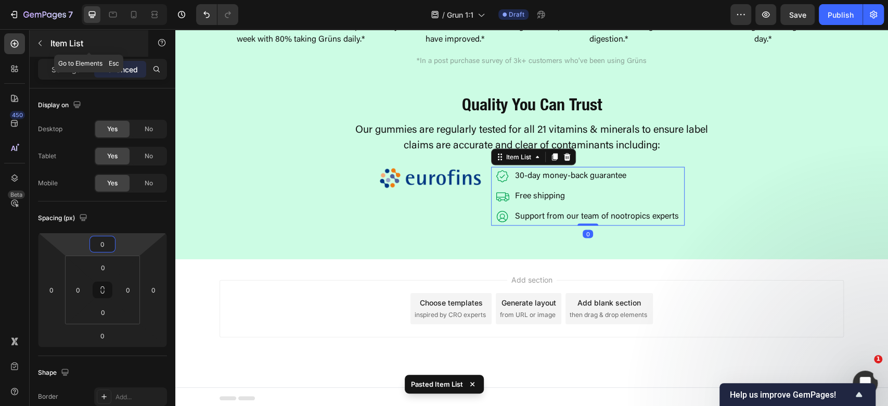
type input "0"
click at [62, 54] on div "Item List" at bounding box center [89, 43] width 119 height 27
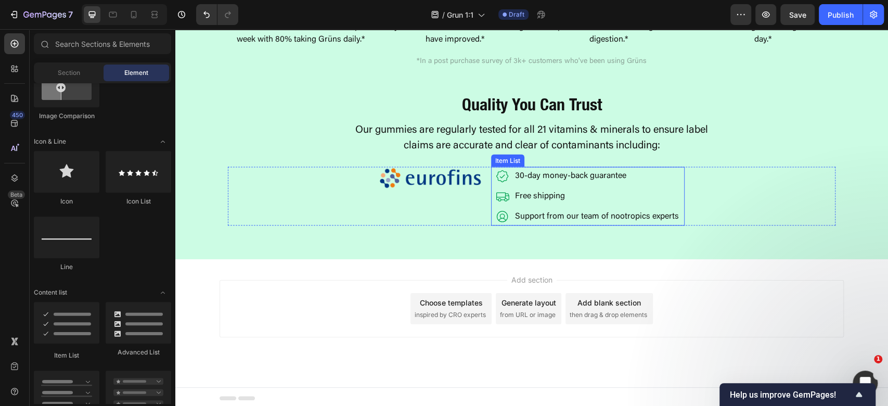
click at [673, 207] on div "30-day money-back guarantee Free shipping Support from our team of nootropics e…" at bounding box center [587, 196] width 185 height 55
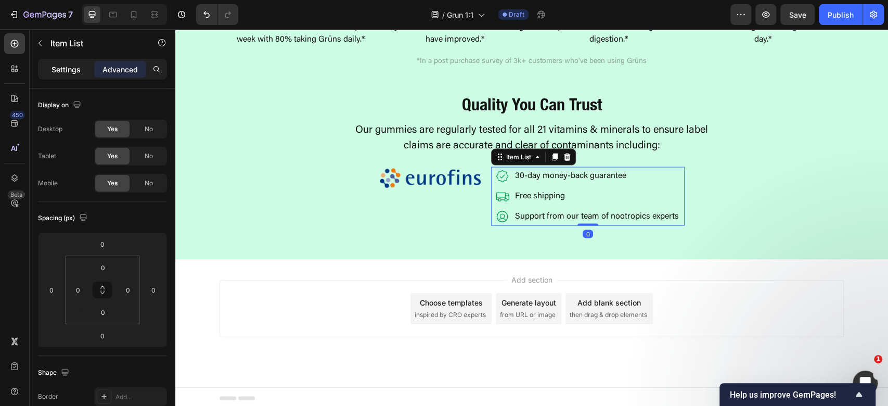
click at [56, 69] on p "Settings" at bounding box center [66, 69] width 29 height 11
type input "8"
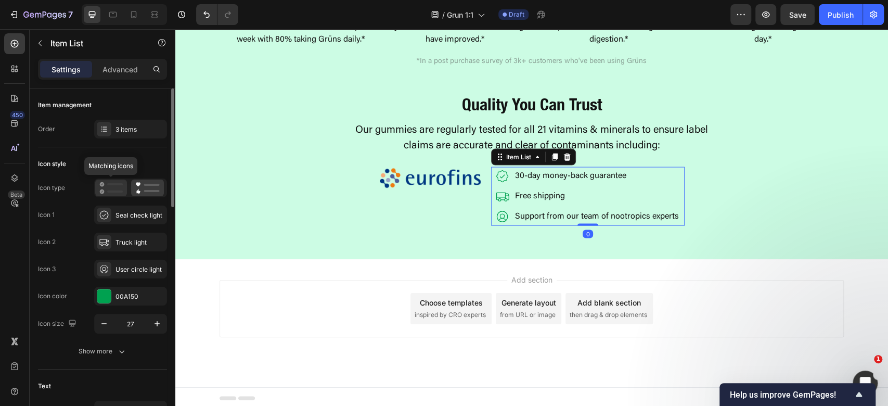
click at [120, 187] on icon at bounding box center [110, 188] width 23 height 12
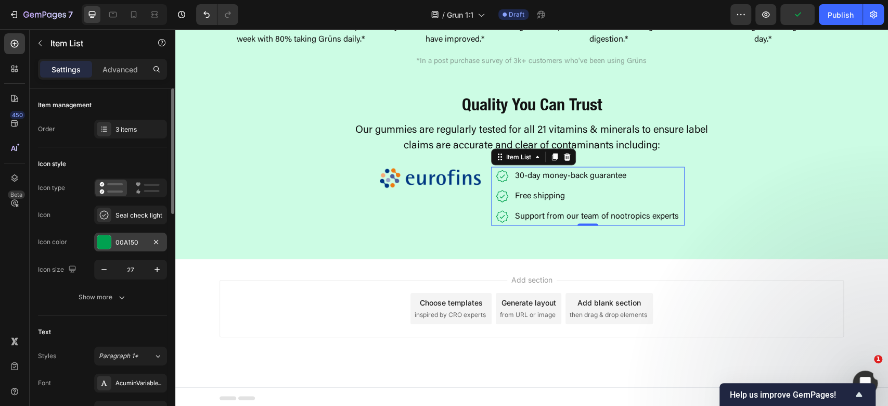
click at [134, 240] on div "00A150" at bounding box center [131, 242] width 30 height 9
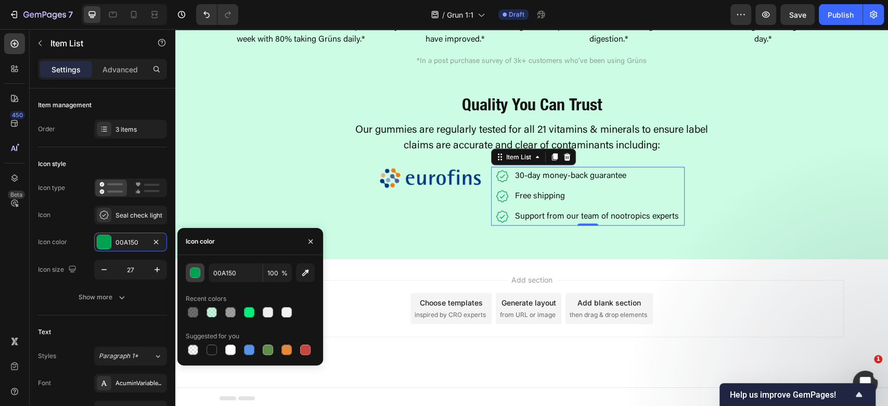
click at [191, 274] on div "button" at bounding box center [195, 273] width 10 height 10
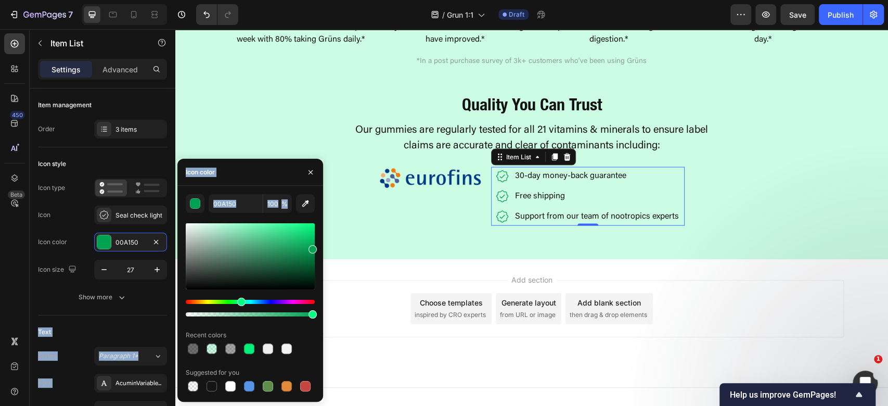
drag, startPoint x: 228, startPoint y: 304, endPoint x: 180, endPoint y: 292, distance: 49.2
click at [167, 297] on div "450 Beta Sections(18) Elements(83) Section Element Hero Section Product Detail …" at bounding box center [87, 217] width 175 height 377
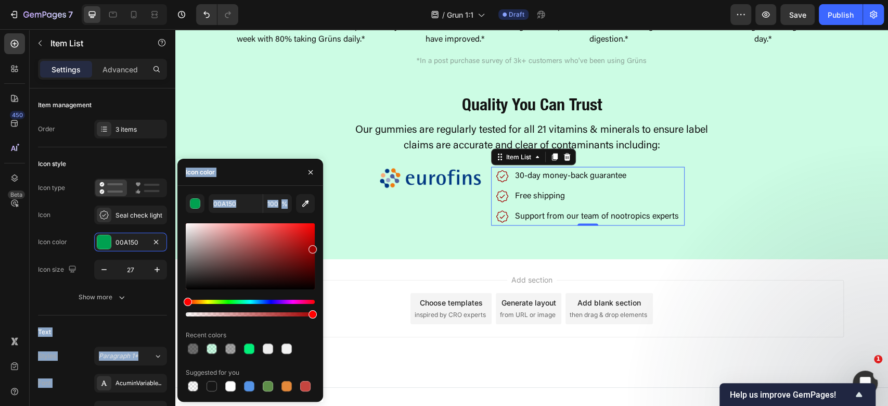
drag, startPoint x: 242, startPoint y: 303, endPoint x: 275, endPoint y: 251, distance: 61.5
click at [143, 297] on div "450 Beta Sections(18) Elements(83) Section Element Hero Section Product Detail …" at bounding box center [87, 217] width 175 height 377
drag, startPoint x: 487, startPoint y: 249, endPoint x: 331, endPoint y: 198, distance: 163.2
type input "FF0000"
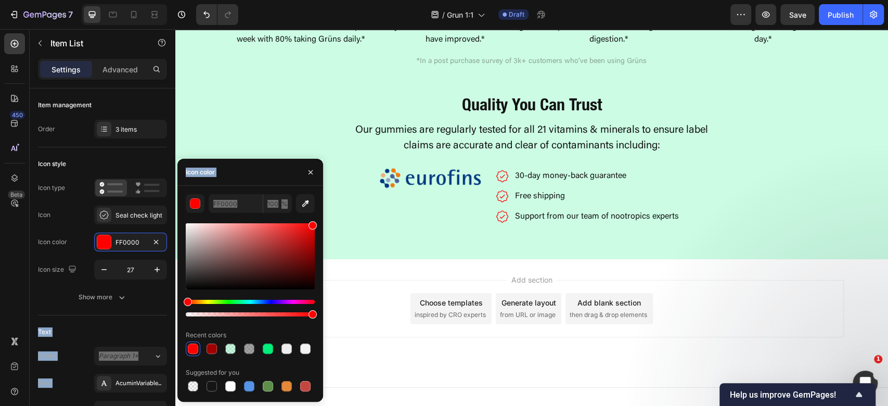
click at [362, 286] on div "Add section Choose templates inspired by CRO experts Generate layout from URL o…" at bounding box center [532, 308] width 624 height 57
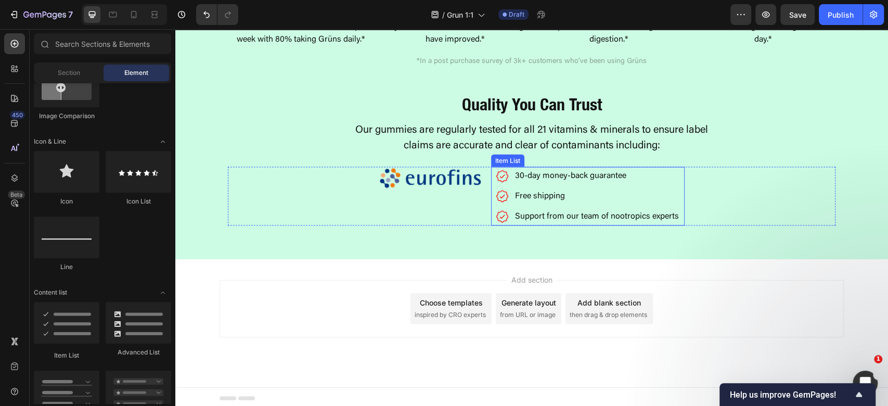
click at [500, 199] on icon at bounding box center [502, 196] width 14 height 14
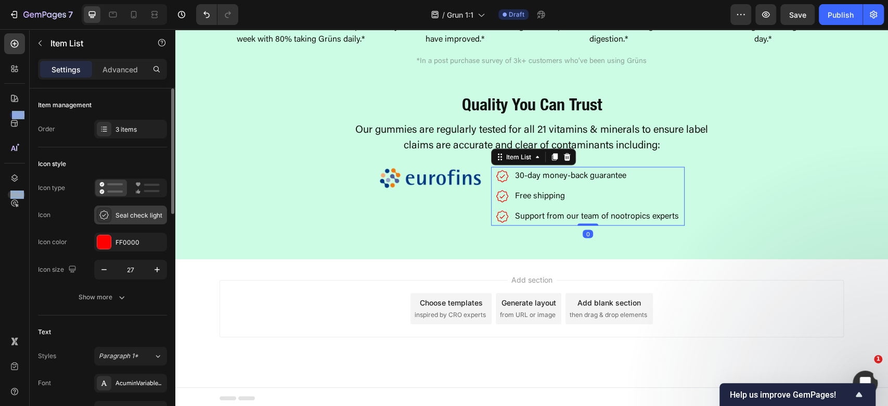
click at [129, 221] on div "Seal check light" at bounding box center [130, 215] width 73 height 19
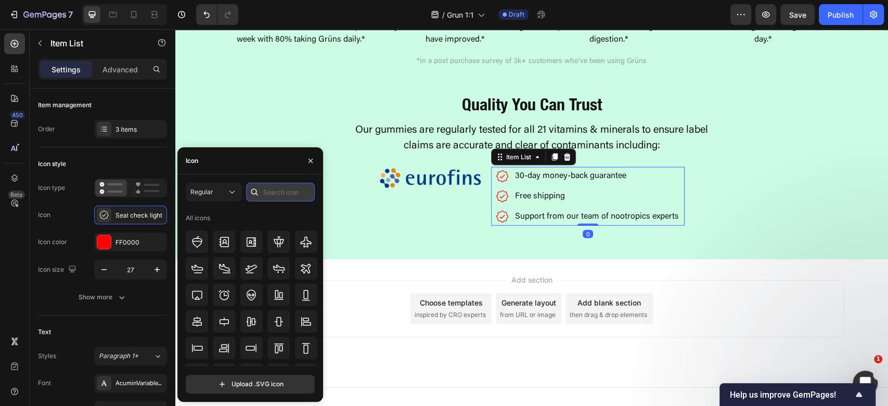
click at [284, 190] on input "text" at bounding box center [280, 192] width 69 height 19
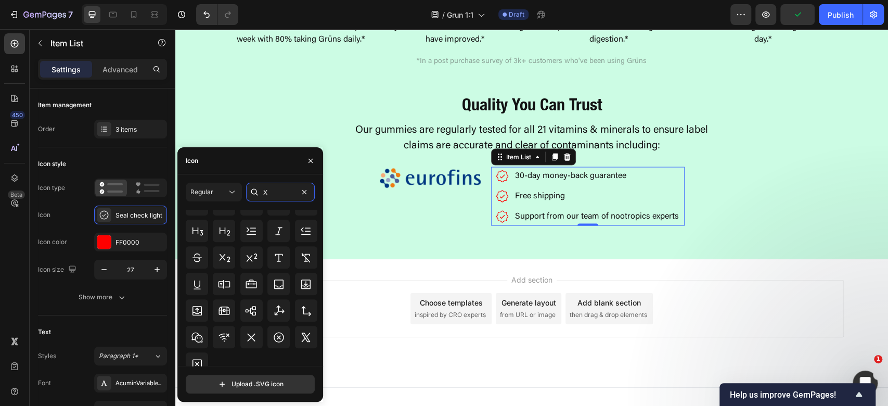
scroll to position [852, 0]
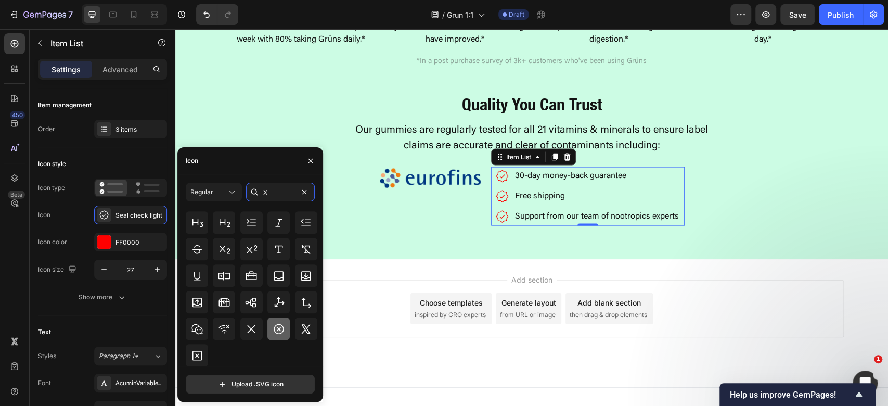
type input "X"
click at [273, 332] on icon at bounding box center [279, 329] width 12 height 12
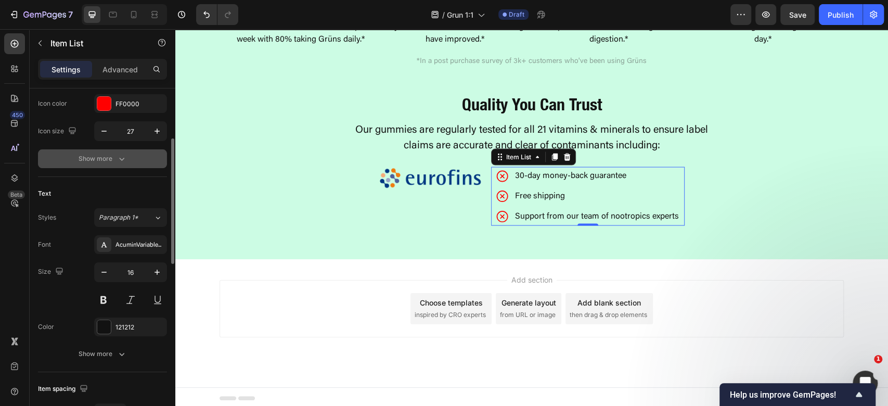
click at [127, 154] on button "Show more" at bounding box center [102, 158] width 129 height 19
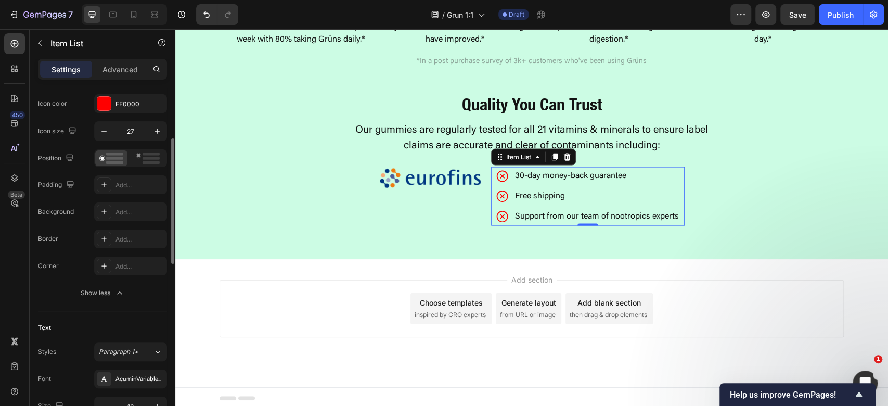
scroll to position [277, 0]
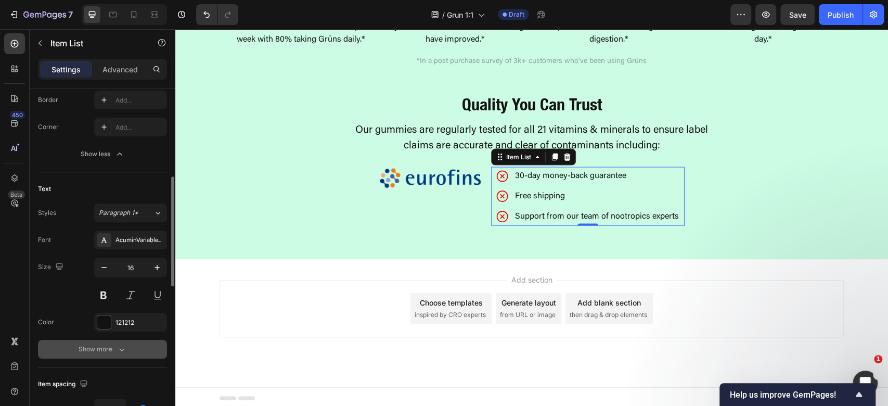
click at [126, 355] on button "Show more" at bounding box center [102, 349] width 129 height 19
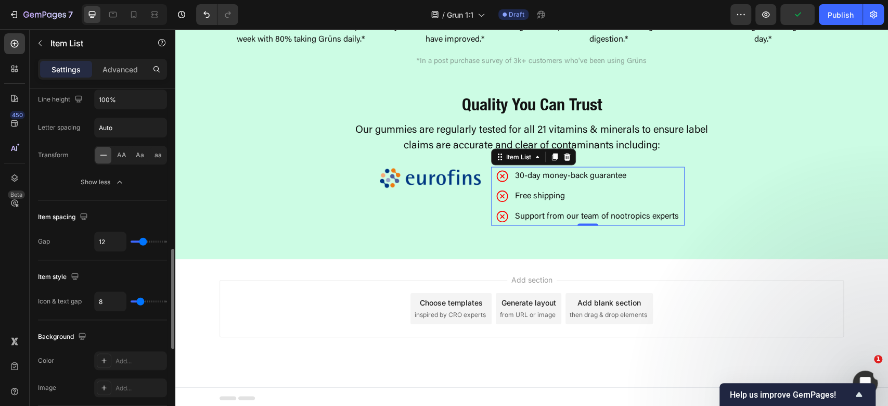
scroll to position [624, 0]
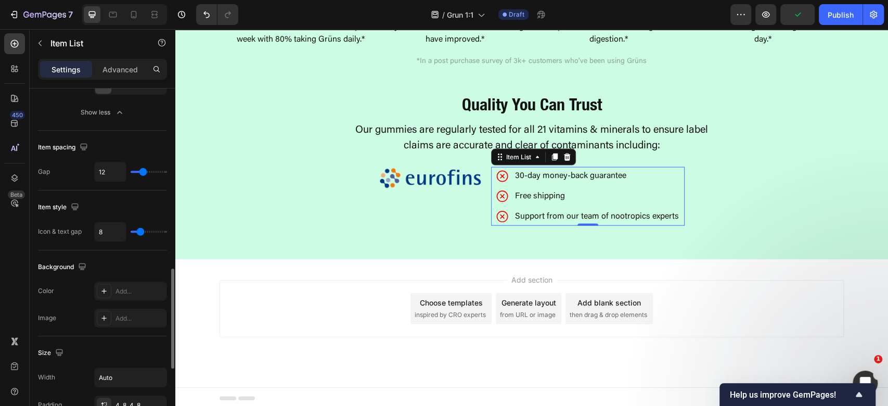
type input "9"
type input "8"
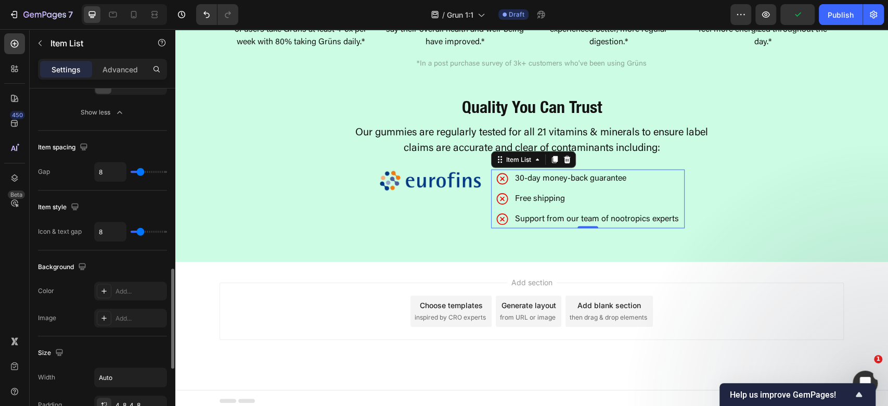
type input "7"
type input "6"
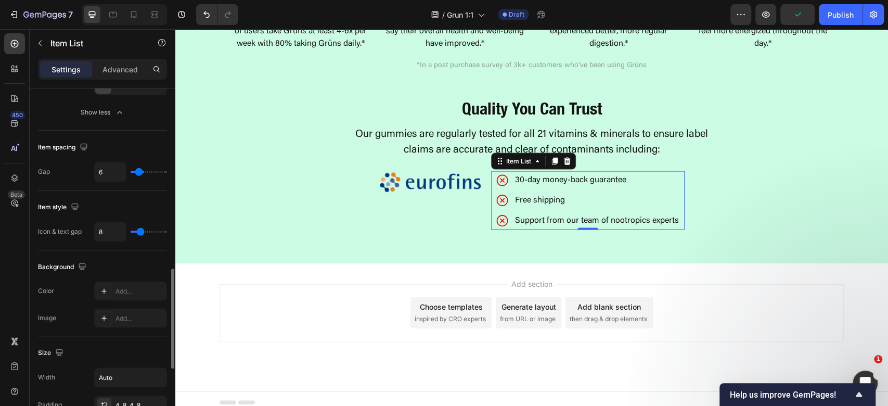
type input "5"
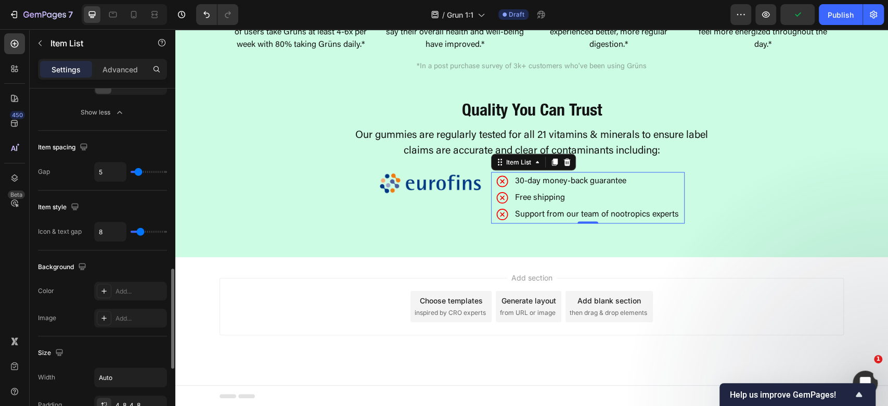
type input "4"
type input "3"
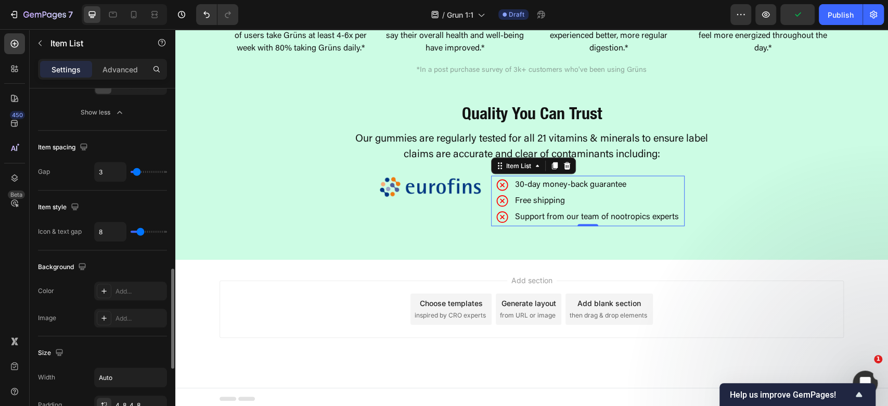
type input "2"
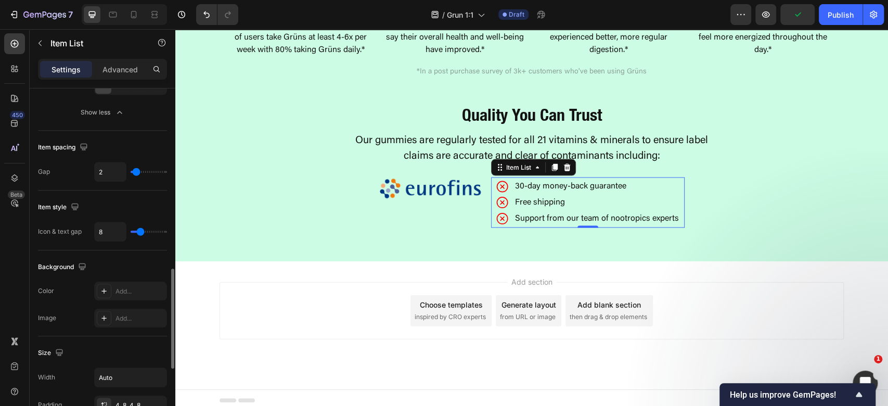
type input "0"
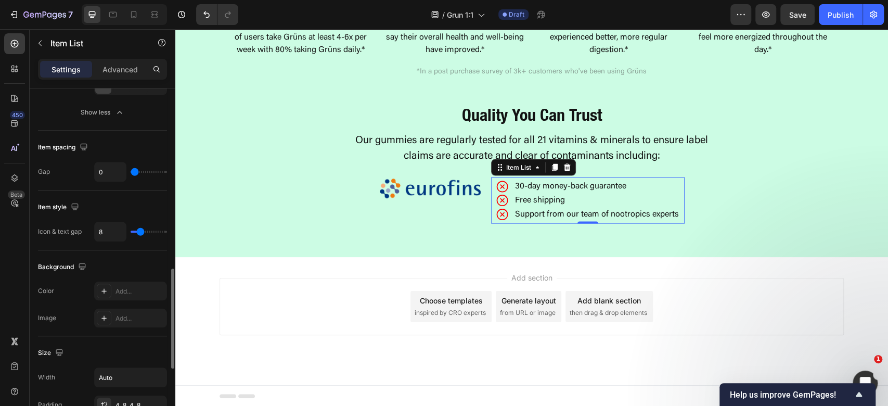
type input "1"
type input "2"
type input "3"
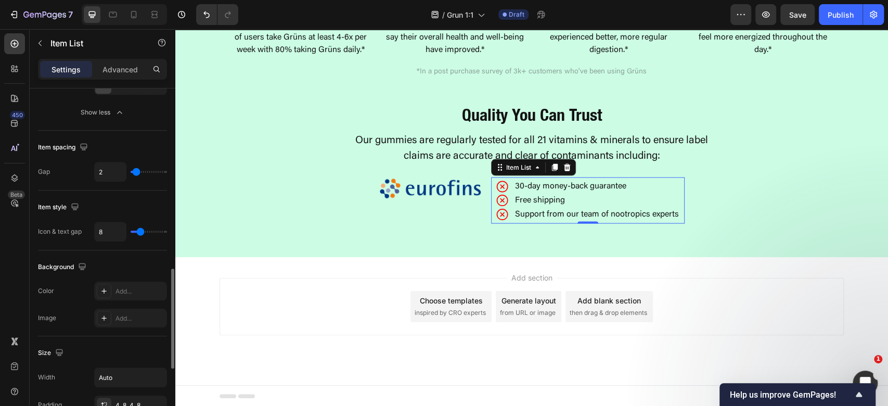
type input "3"
type input "4"
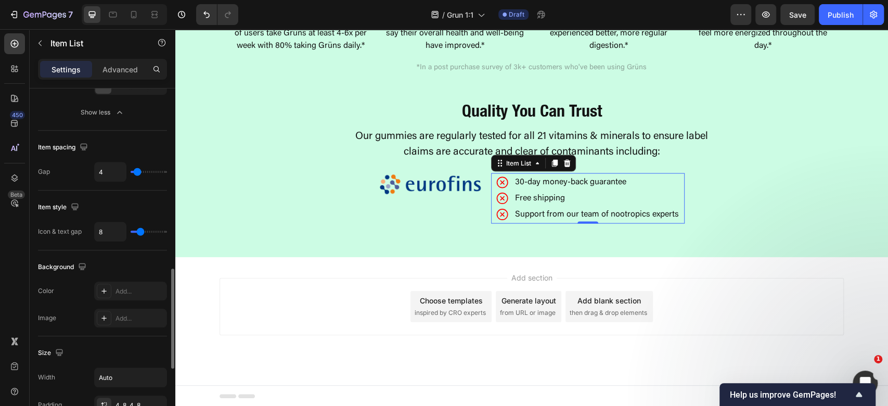
type input "5"
type input "4"
type input "3"
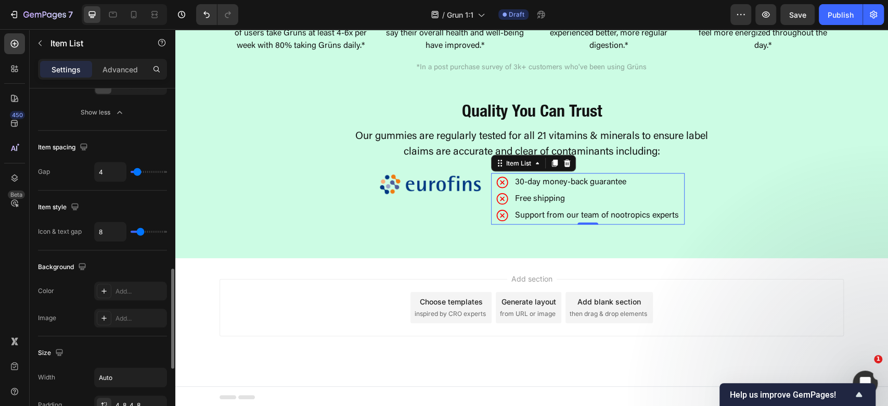
type input "3"
type input "2"
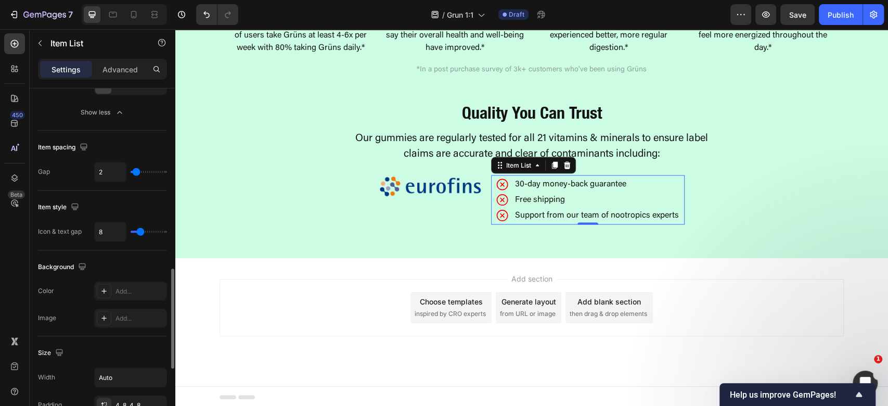
type input "3"
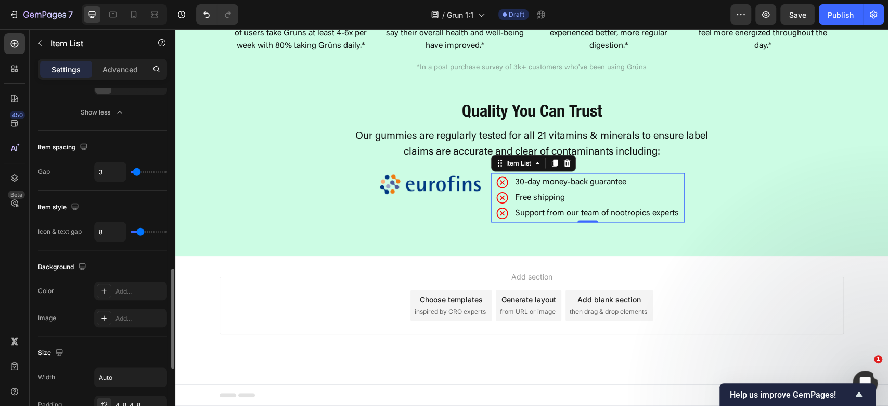
type input "4"
click at [137, 171] on input "range" at bounding box center [149, 172] width 36 height 2
click at [530, 183] on p "30-day money-back guarantee" at bounding box center [597, 182] width 164 height 8
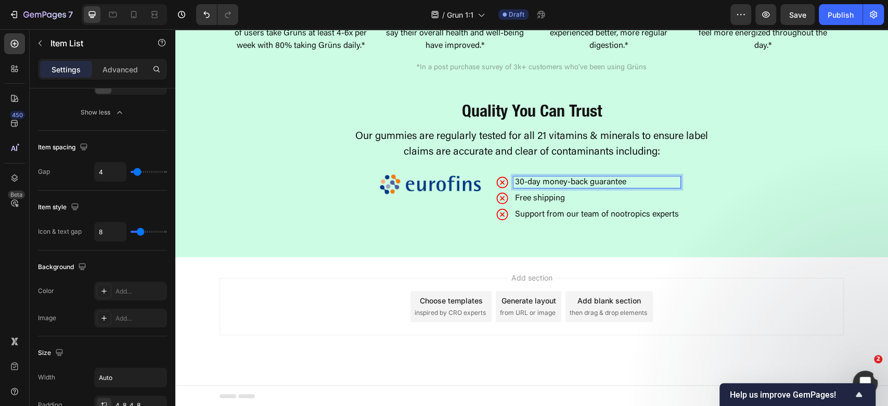
click at [531, 182] on p "30-day money-back guarantee" at bounding box center [597, 182] width 164 height 8
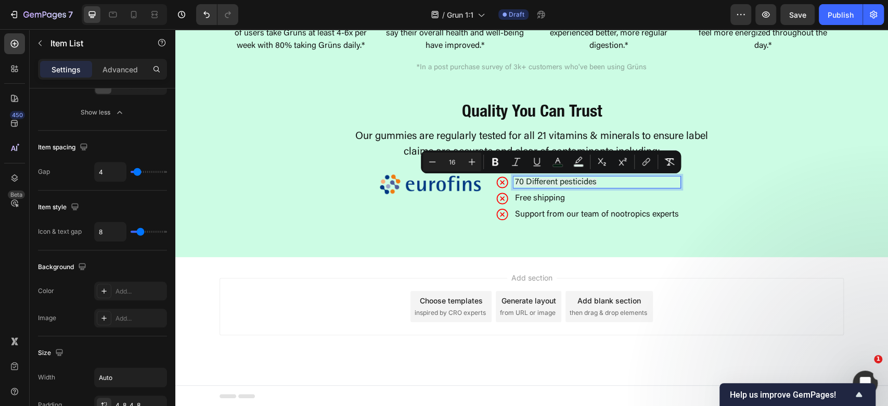
click at [682, 161] on div "⁠⁠⁠⁠⁠⁠⁠ Snackable, Packable Heading We know Grüns is delicious and convenient, …" at bounding box center [532, 59] width 608 height 329
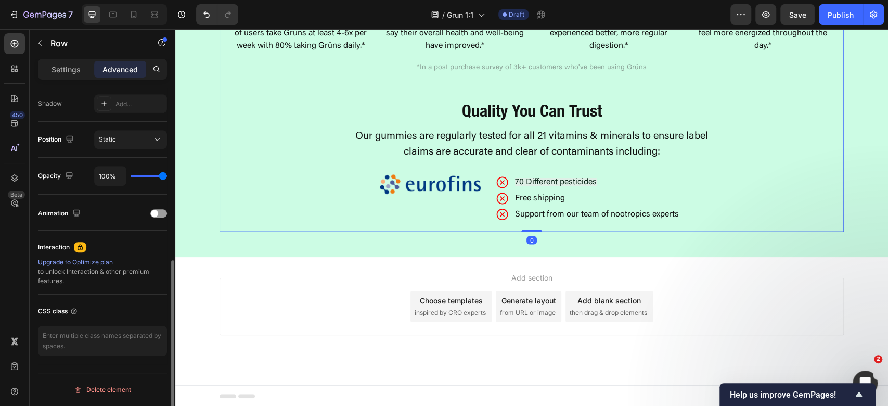
scroll to position [0, 0]
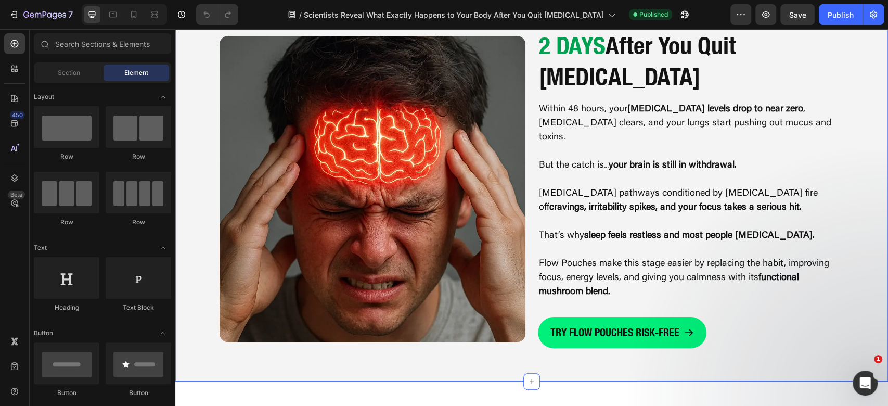
scroll to position [902, 0]
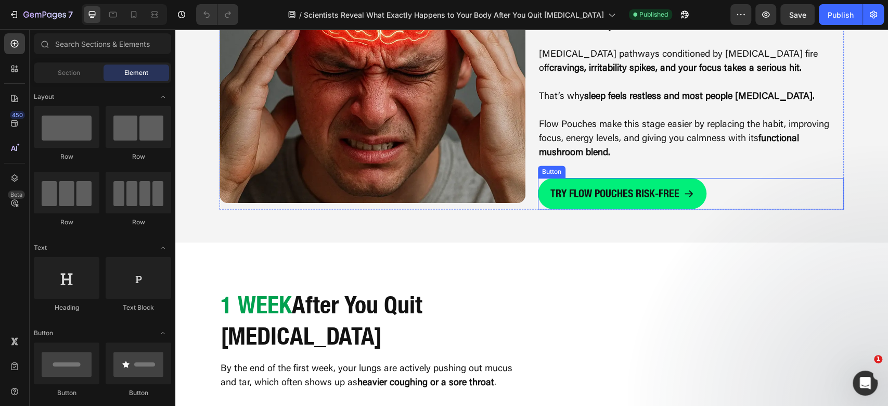
drag, startPoint x: 656, startPoint y: 145, endPoint x: 660, endPoint y: 159, distance: 15.3
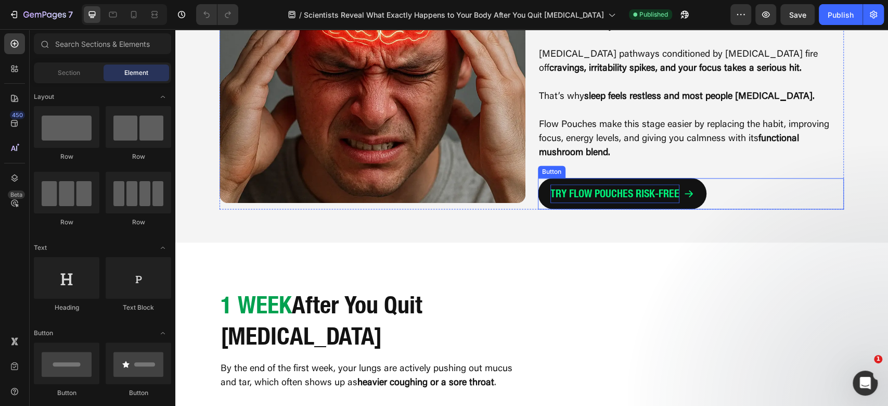
click at [656, 161] on div "TRY FLOW POUCHES RISK-FREE Button" at bounding box center [691, 185] width 306 height 48
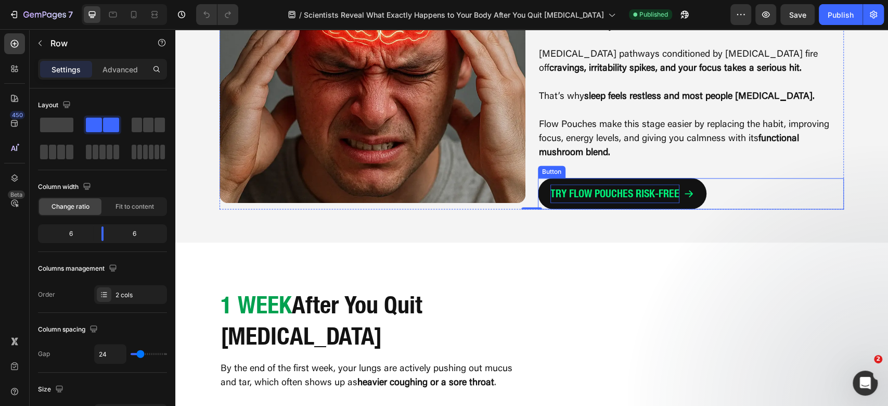
click at [662, 184] on p "TRY FLOW POUCHES RISK-FREE" at bounding box center [615, 193] width 129 height 19
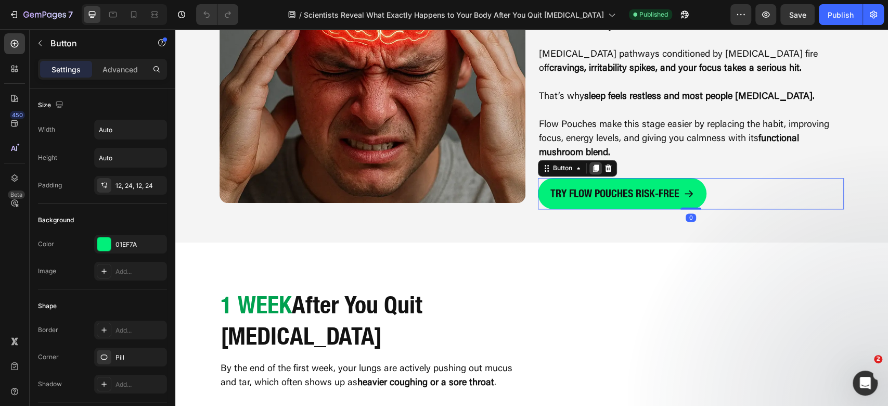
click at [593, 165] on icon at bounding box center [596, 168] width 6 height 7
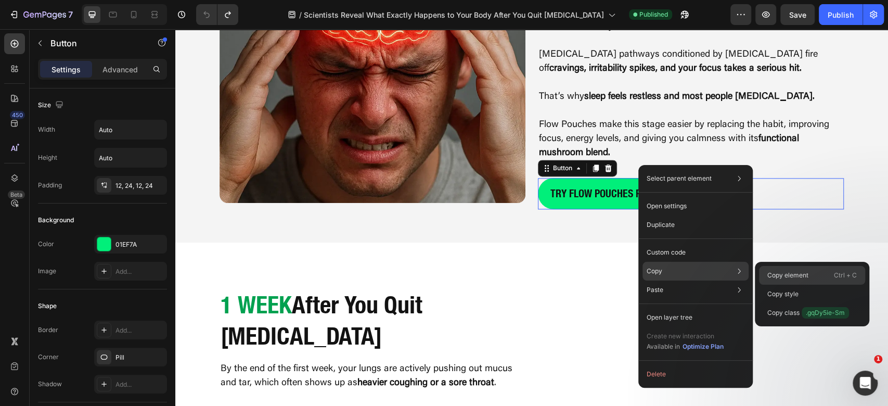
click at [781, 273] on p "Copy element" at bounding box center [788, 275] width 41 height 9
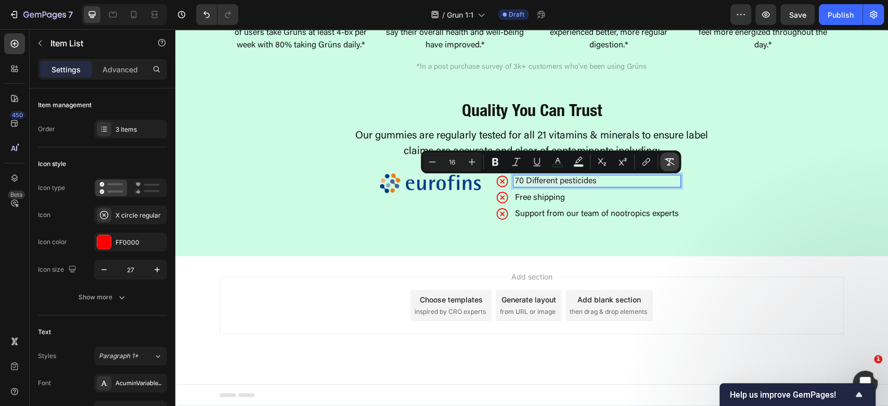
click at [676, 163] on button "Remove Format" at bounding box center [669, 161] width 19 height 19
click at [558, 201] on p "Free shipping" at bounding box center [597, 197] width 164 height 8
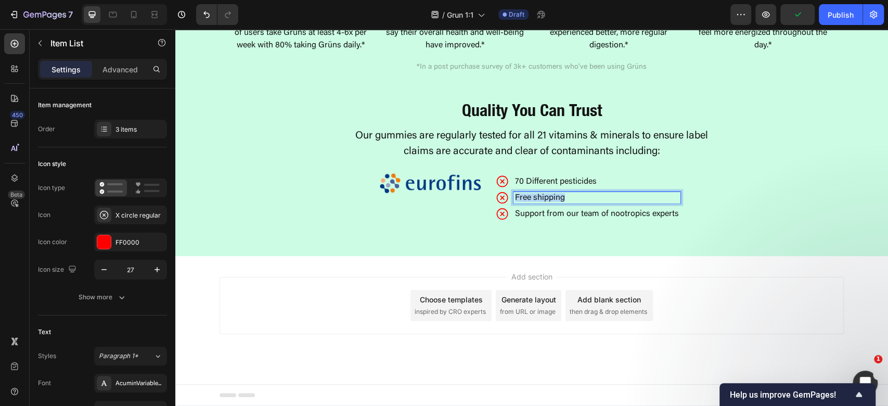
click at [558, 201] on p "Free shipping" at bounding box center [597, 197] width 164 height 8
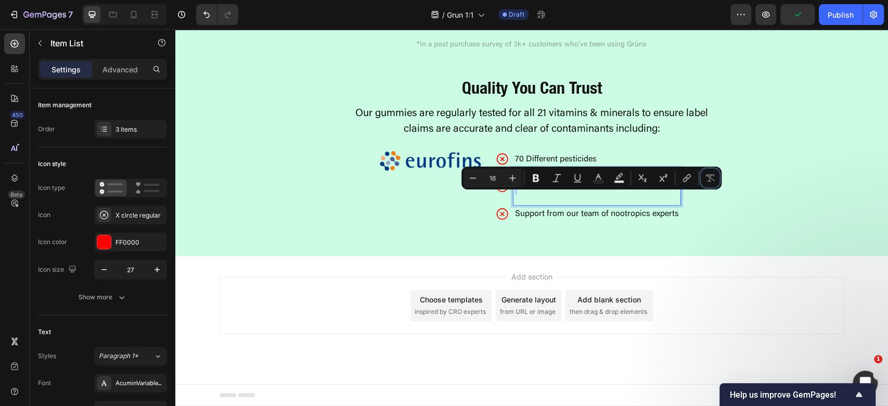
drag, startPoint x: 706, startPoint y: 182, endPoint x: 680, endPoint y: 187, distance: 27.0
click at [707, 182] on icon "Editor contextual toolbar" at bounding box center [710, 178] width 10 height 10
click at [570, 203] on p "Rich Text Editor. Editing area: main" at bounding box center [597, 194] width 164 height 17
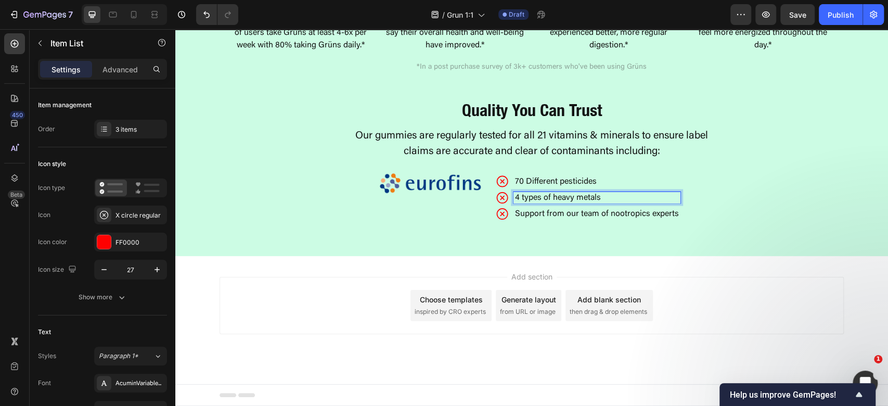
scroll to position [1384, 0]
click at [576, 221] on div "Support from our team of nootropics experts" at bounding box center [587, 214] width 185 height 14
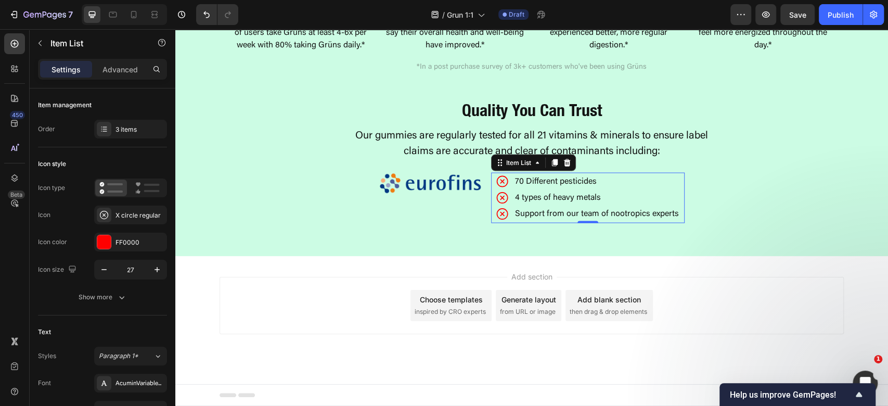
click at [587, 213] on p "Support from our team of nootropics experts" at bounding box center [597, 213] width 164 height 8
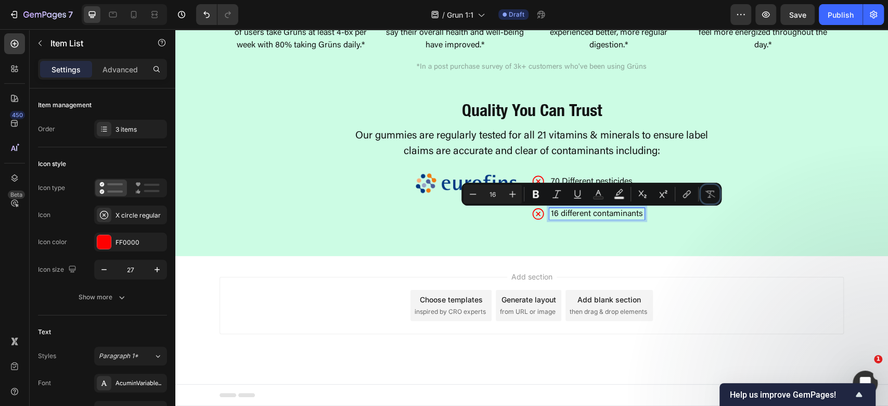
drag, startPoint x: 715, startPoint y: 194, endPoint x: 719, endPoint y: 202, distance: 8.8
click at [715, 195] on icon "Editor contextual toolbar" at bounding box center [710, 194] width 10 height 10
click at [723, 260] on div "Add section Choose templates inspired by CRO experts Generate layout from URL o…" at bounding box center [531, 320] width 713 height 128
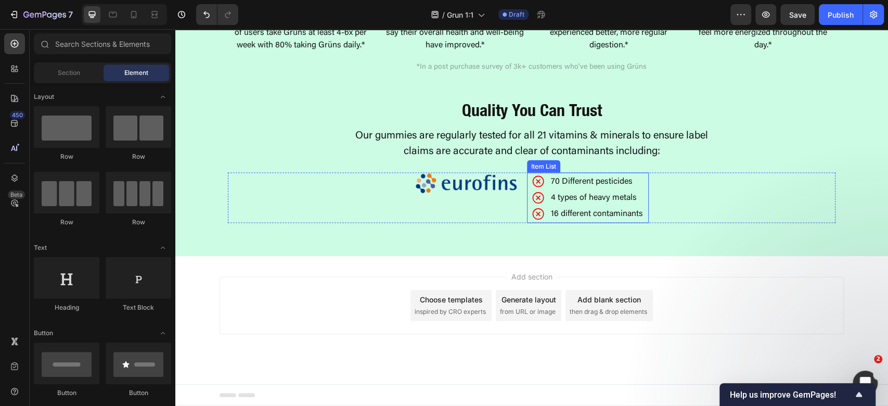
click at [540, 212] on div "16 different contaminants" at bounding box center [587, 214] width 113 height 14
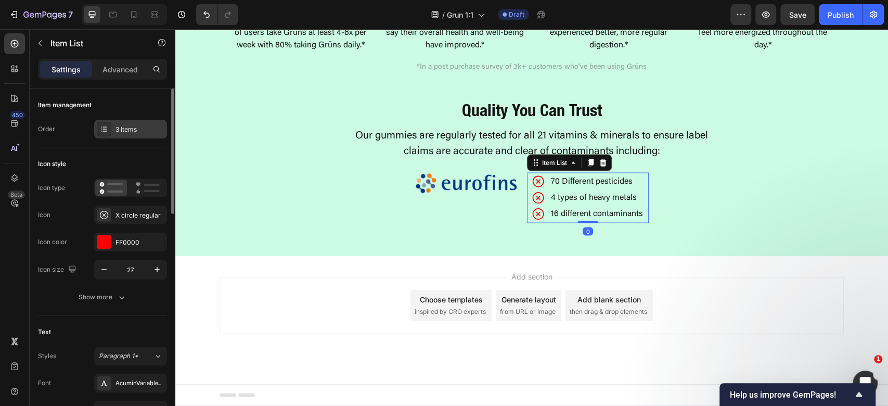
click at [120, 133] on div "3 items" at bounding box center [140, 129] width 49 height 9
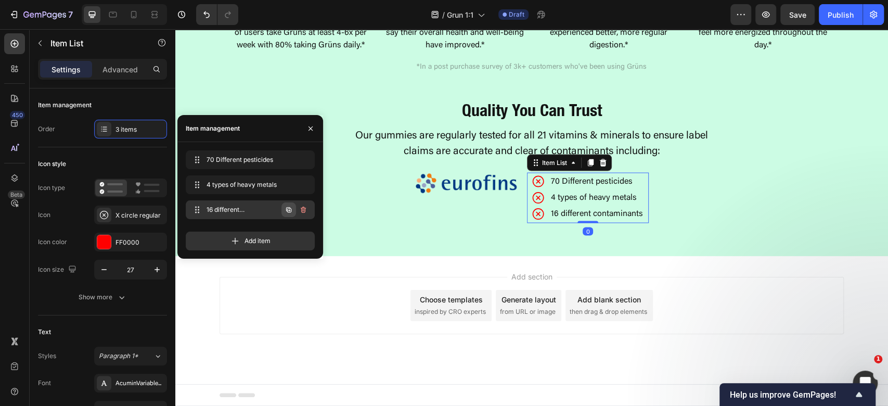
click at [290, 210] on icon "button" at bounding box center [289, 210] width 8 height 8
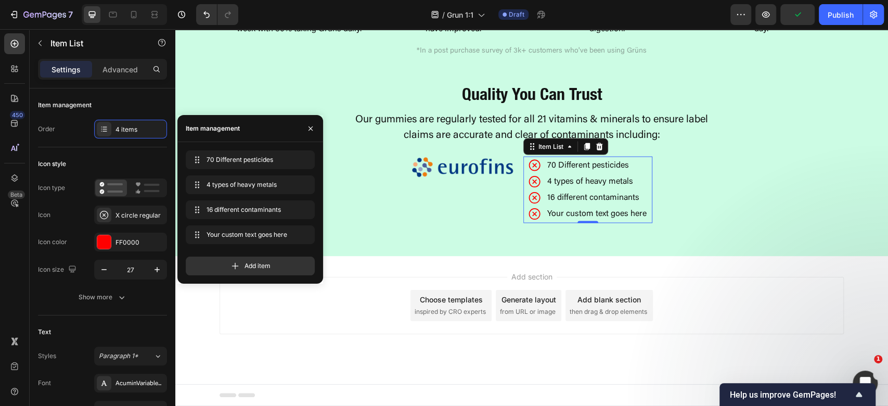
click at [611, 219] on div "Your custom text goes here" at bounding box center [597, 213] width 103 height 11
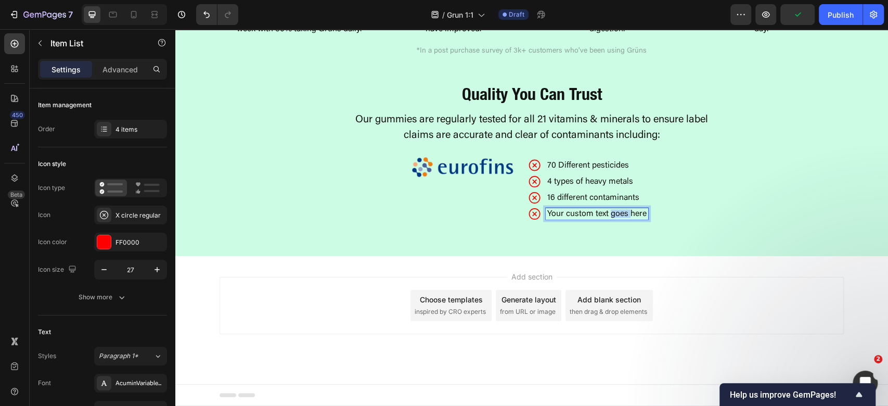
click at [611, 218] on p "Your custom text goes here" at bounding box center [596, 213] width 99 height 8
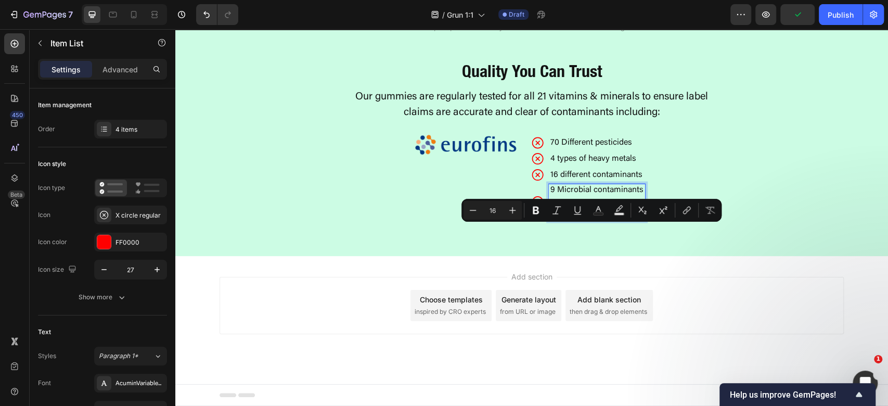
scroll to position [1382, 0]
click at [715, 205] on icon "Editor contextual toolbar" at bounding box center [710, 210] width 10 height 10
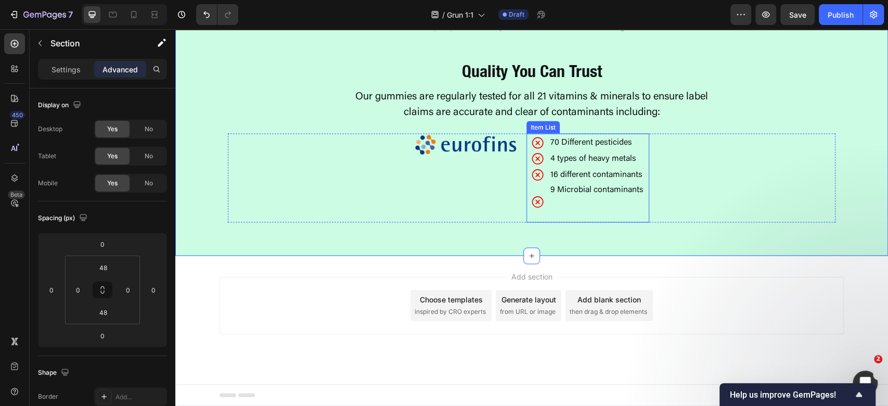
drag, startPoint x: 614, startPoint y: 246, endPoint x: 619, endPoint y: 254, distance: 9.1
click at [614, 211] on p "Rich Text Editor. Editing area: main" at bounding box center [597, 202] width 93 height 17
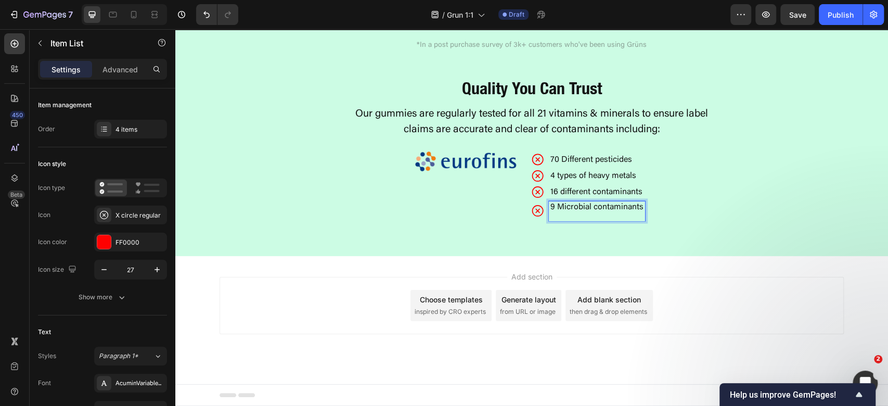
scroll to position [1384, 0]
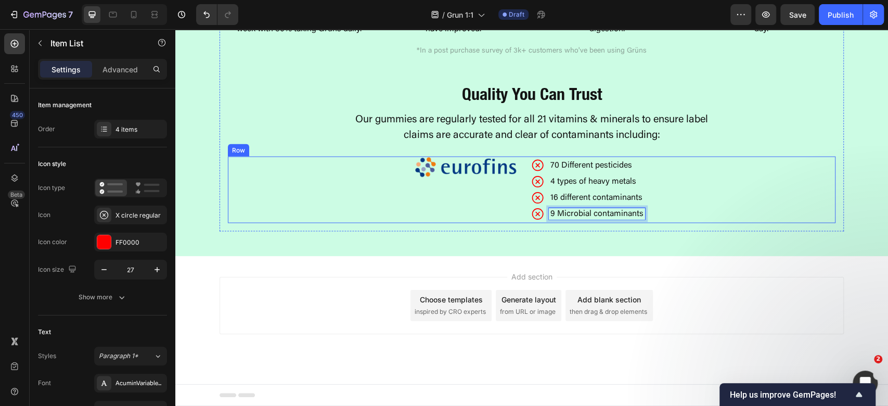
click at [493, 214] on div "Image" at bounding box center [466, 189] width 104 height 67
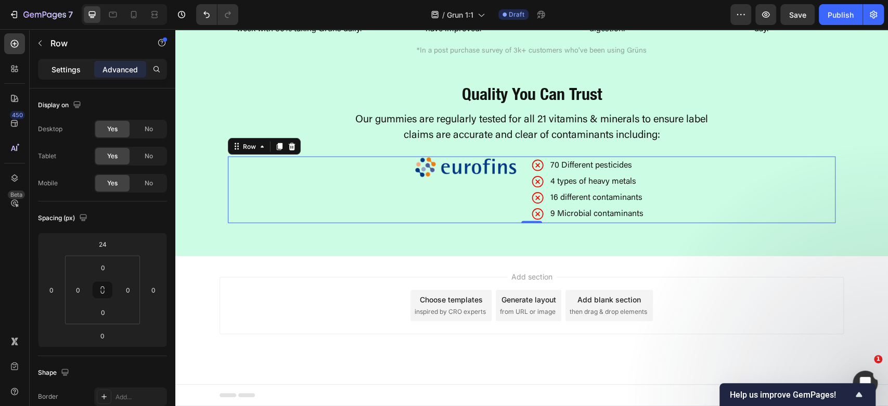
click at [66, 68] on p "Settings" at bounding box center [66, 69] width 29 height 11
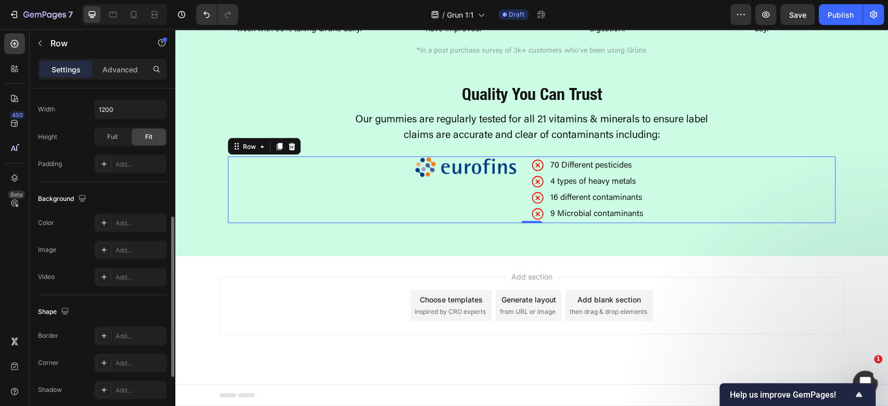
scroll to position [404, 0]
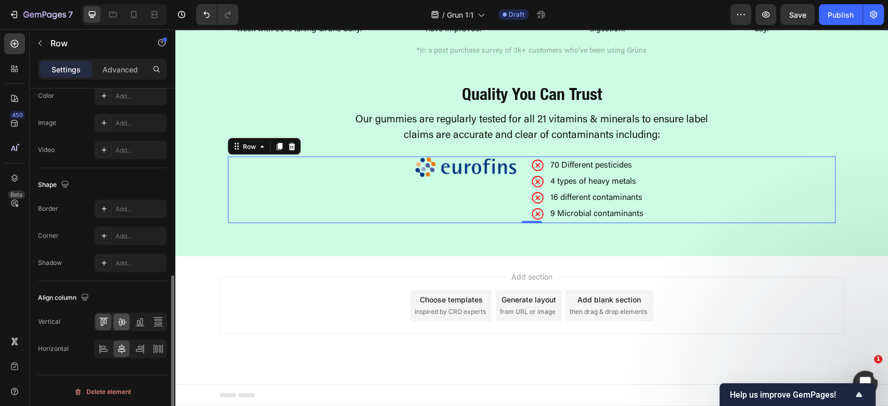
click at [118, 317] on icon at bounding box center [122, 321] width 10 height 10
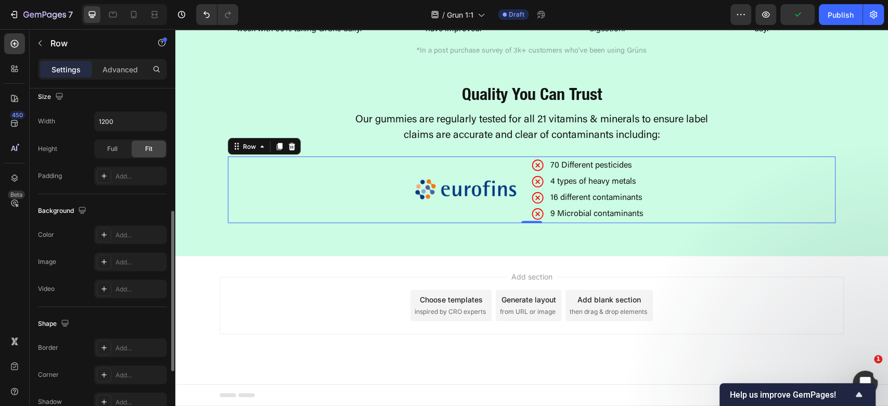
scroll to position [127, 0]
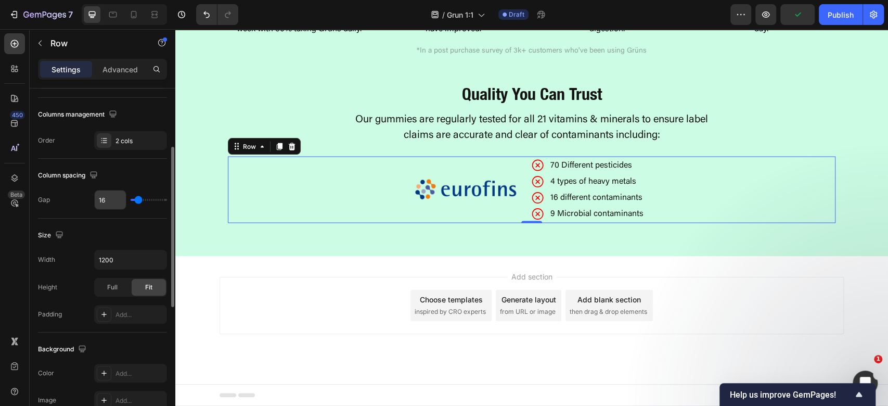
click at [117, 200] on input "16" at bounding box center [110, 199] width 31 height 19
type input "3"
type input "32"
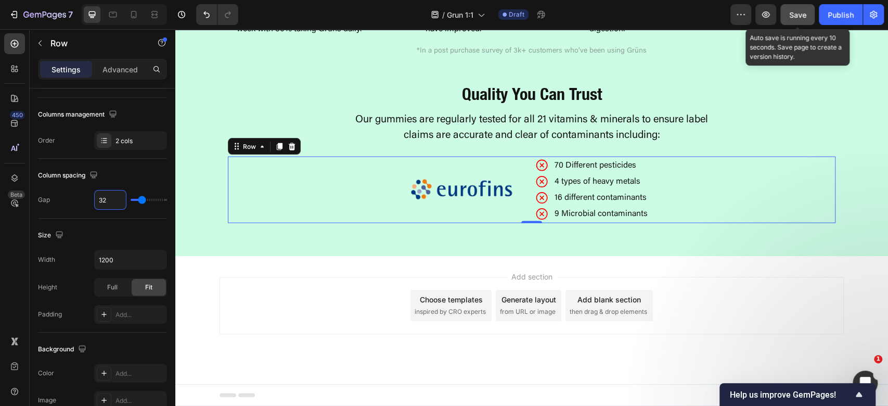
type input "32"
click at [803, 16] on span "Save" at bounding box center [797, 14] width 17 height 9
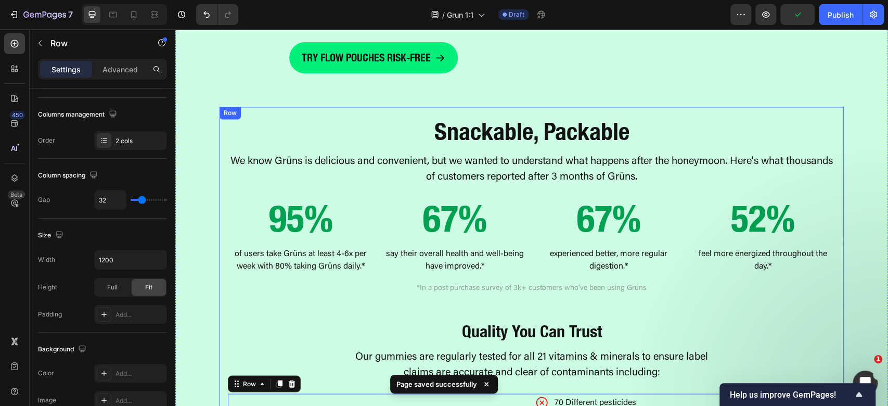
scroll to position [1245, 0]
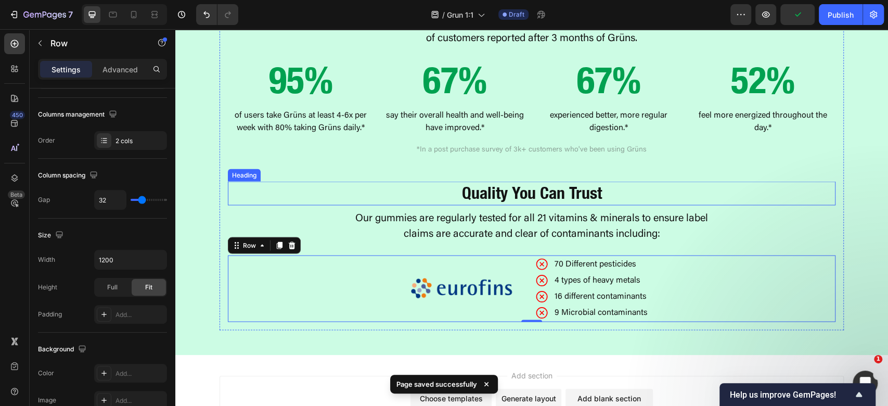
click at [569, 203] on strong "Quality You Can Trust" at bounding box center [532, 192] width 140 height 21
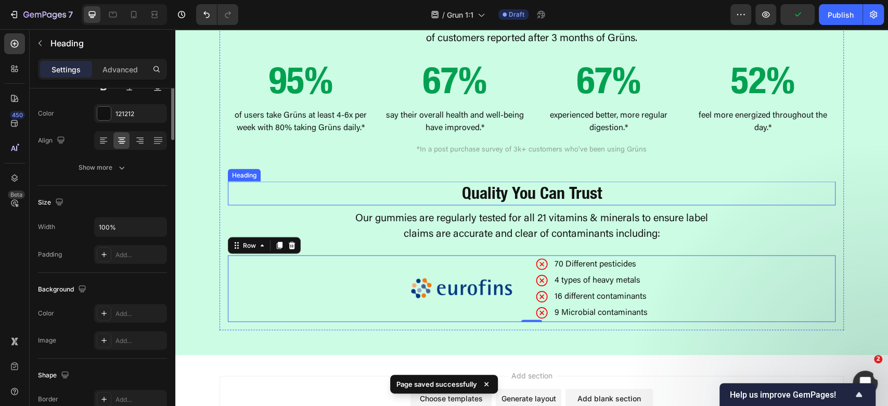
scroll to position [0, 0]
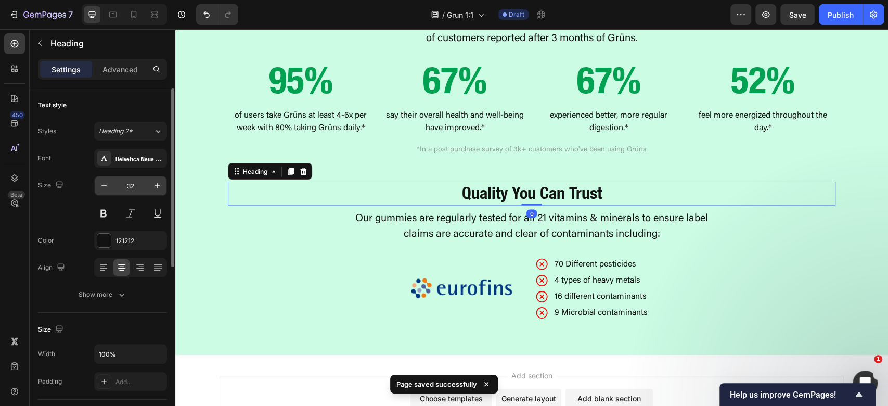
click at [132, 188] on input "32" at bounding box center [130, 185] width 34 height 19
type input "36"
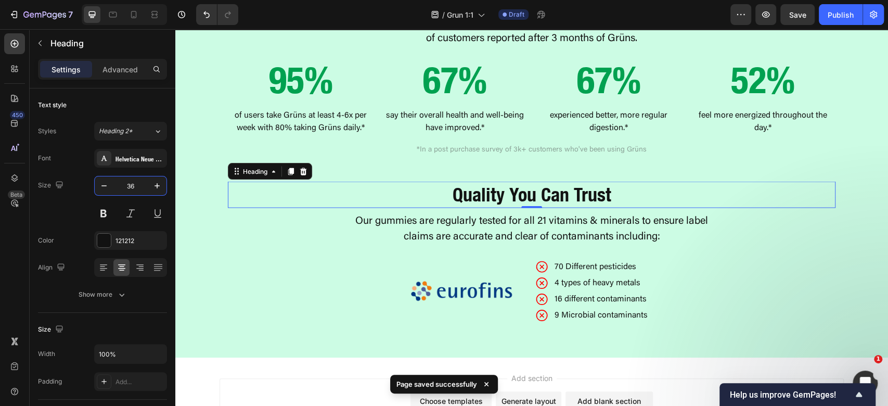
scroll to position [1384, 0]
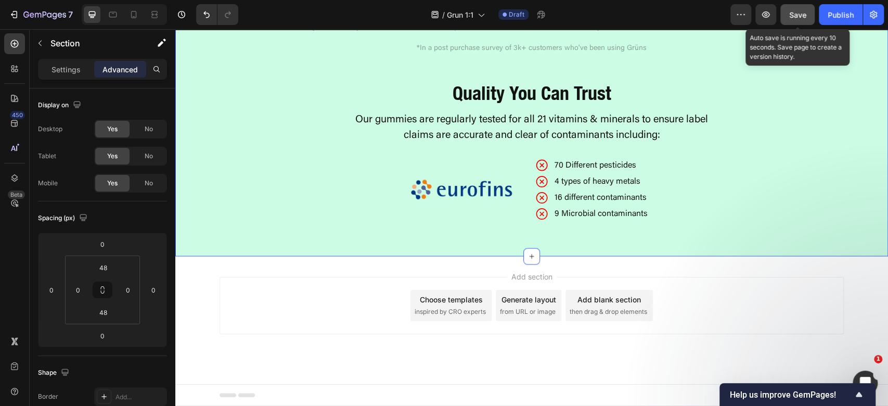
click at [811, 4] on button "Save" at bounding box center [798, 14] width 34 height 21
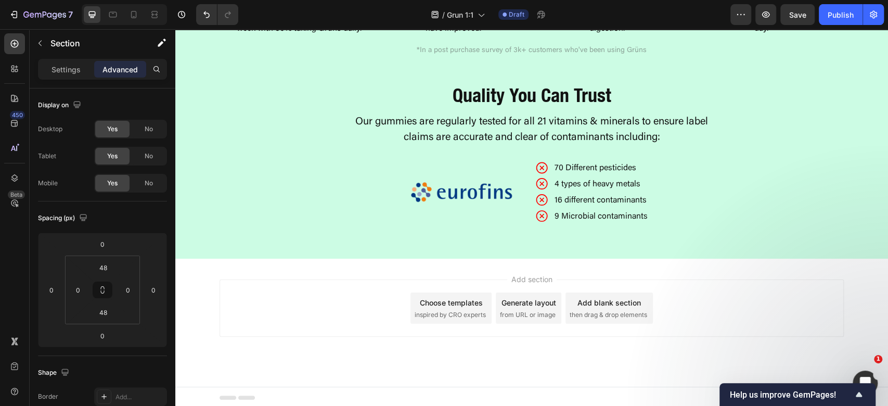
scroll to position [1402, 0]
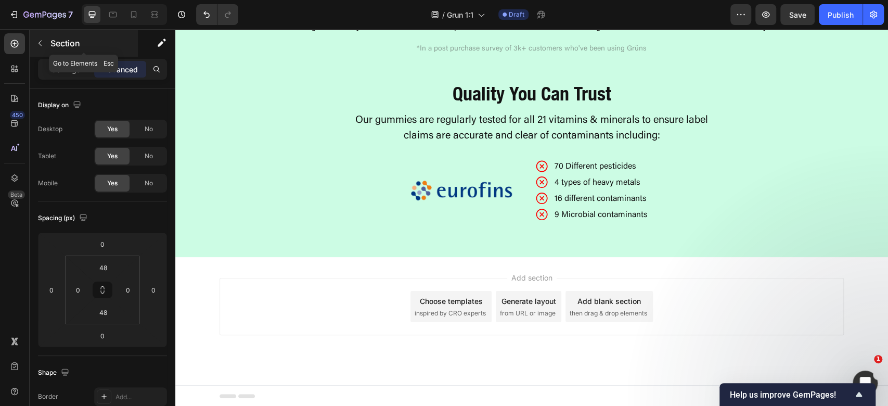
click at [44, 37] on button "button" at bounding box center [40, 43] width 17 height 17
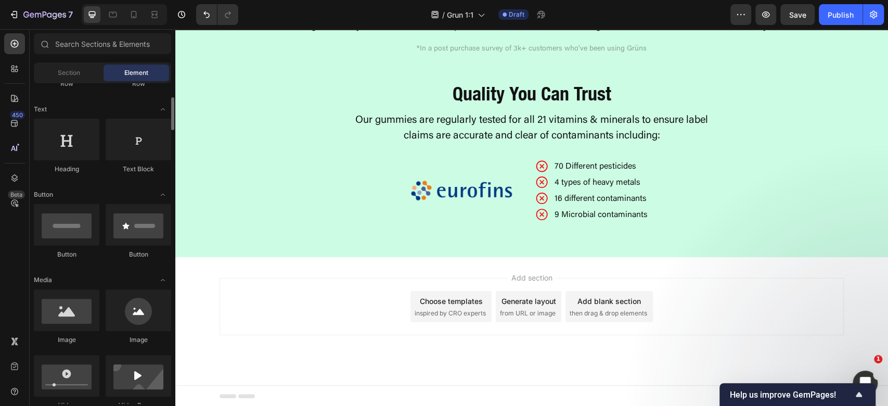
scroll to position [0, 0]
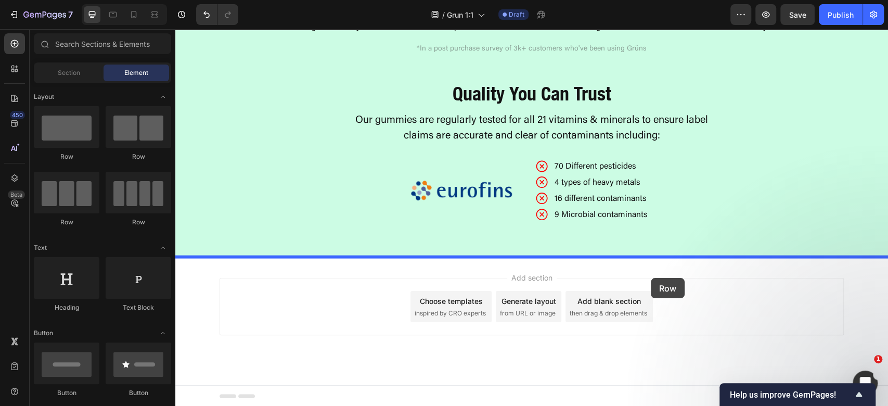
drag, startPoint x: 202, startPoint y: 225, endPoint x: 651, endPoint y: 278, distance: 452.1
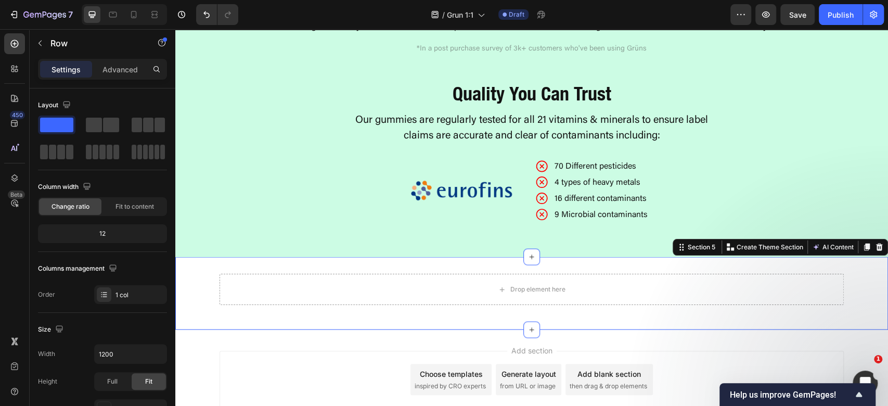
click at [475, 263] on div "Drop element here Row Section 5 You can create reusable sections Create Theme S…" at bounding box center [531, 293] width 713 height 73
click at [107, 79] on div "Settings Advanced" at bounding box center [102, 69] width 129 height 21
click at [107, 68] on p "Advanced" at bounding box center [120, 69] width 35 height 11
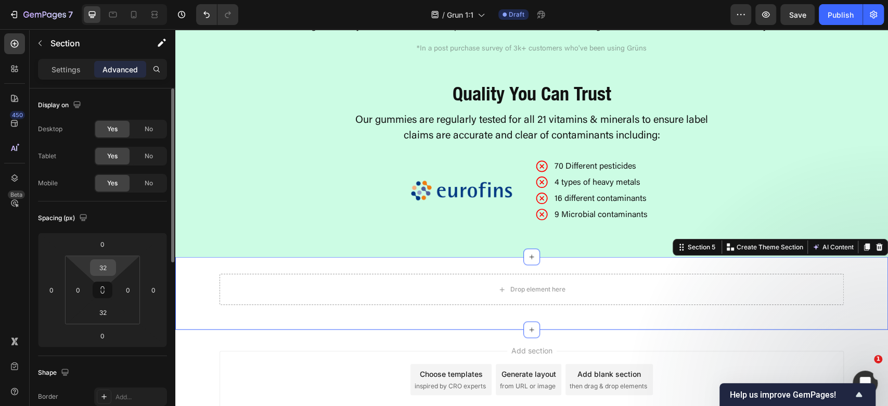
click at [107, 272] on input "32" at bounding box center [103, 268] width 21 height 16
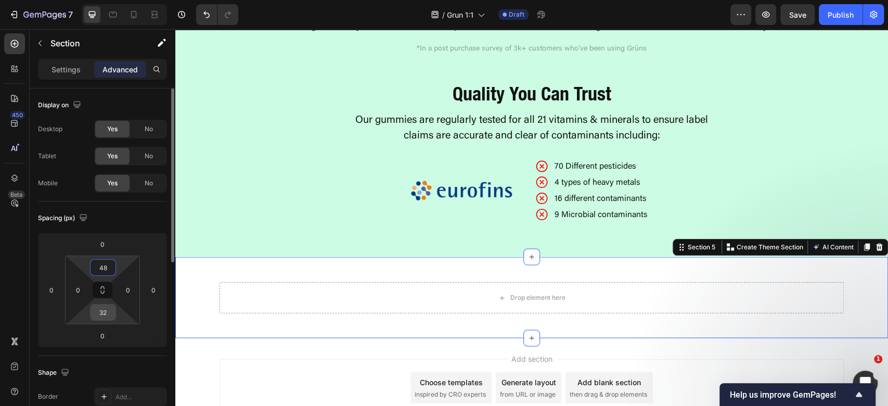
type input "48"
click at [102, 315] on input "32" at bounding box center [103, 312] width 21 height 16
type input "48"
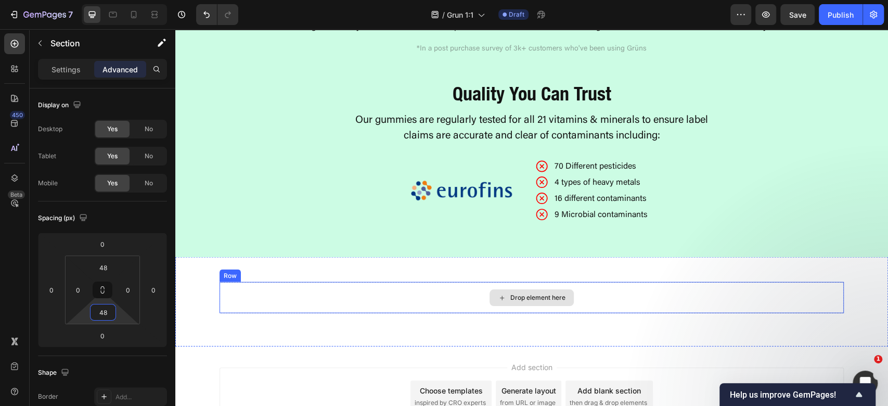
click at [490, 293] on div "Drop element here" at bounding box center [532, 297] width 84 height 17
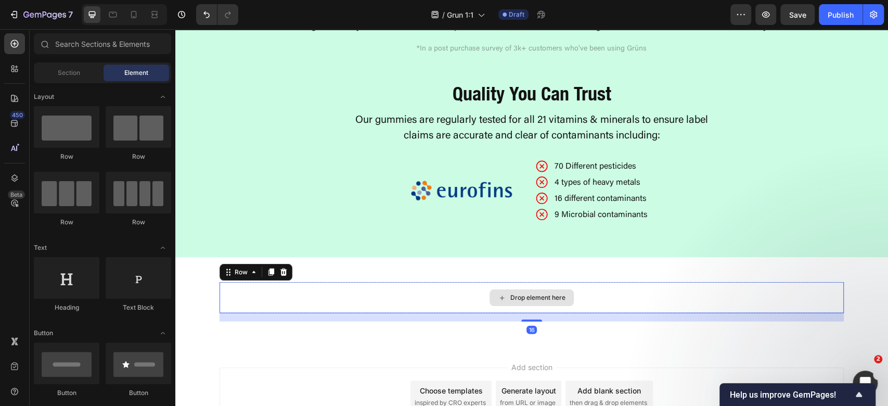
click at [455, 289] on div "Drop element here" at bounding box center [532, 297] width 624 height 31
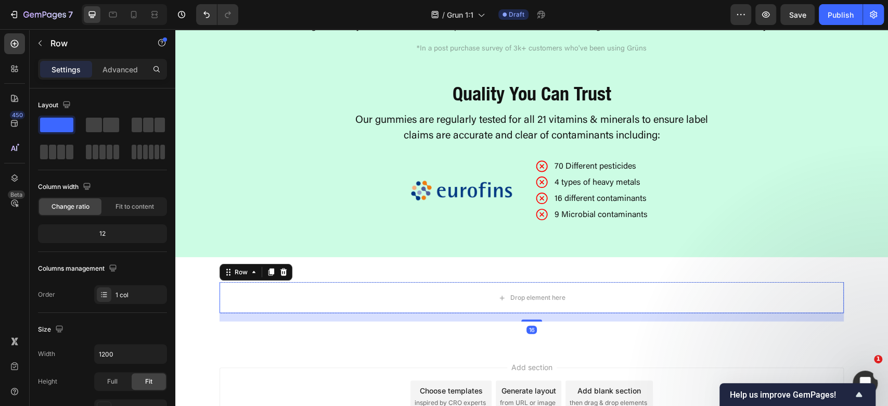
click at [107, 61] on div "Advanced" at bounding box center [120, 69] width 52 height 17
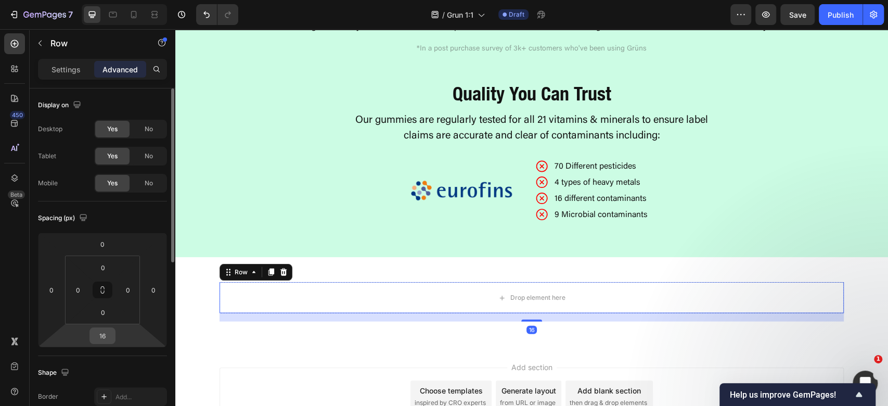
click at [101, 337] on input "16" at bounding box center [102, 336] width 21 height 16
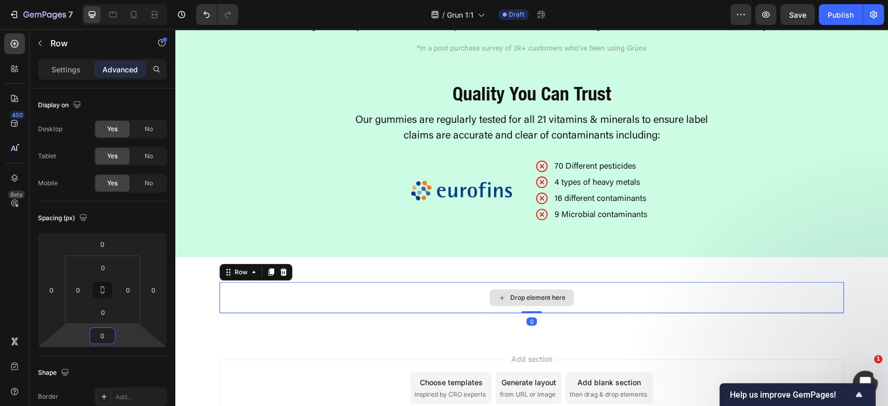
type input "0"
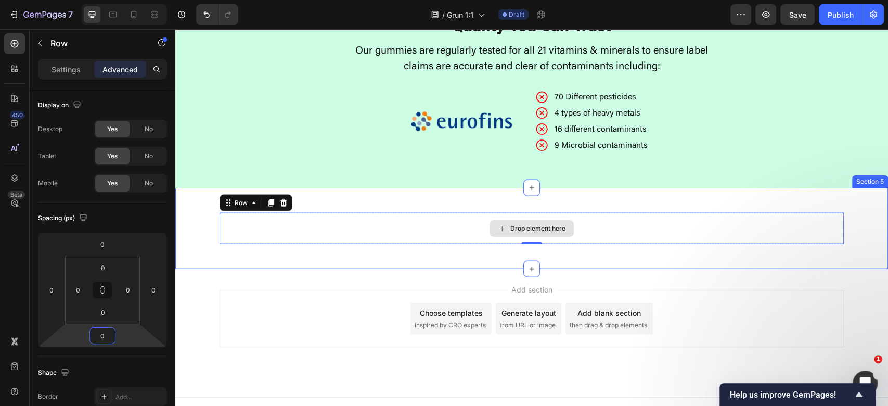
scroll to position [1484, 0]
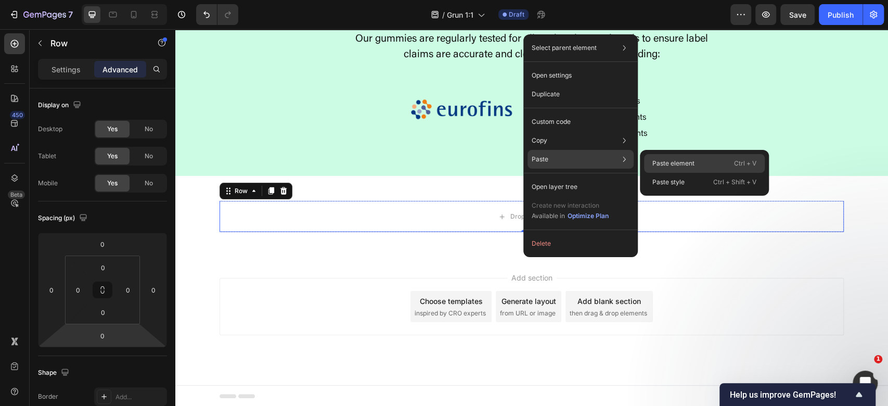
click at [702, 155] on div "Paste element Ctrl + V" at bounding box center [704, 163] width 121 height 19
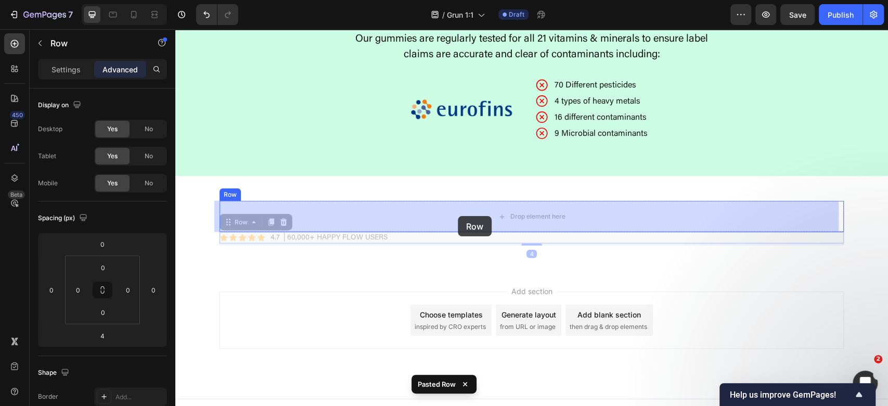
drag, startPoint x: 235, startPoint y: 219, endPoint x: 458, endPoint y: 216, distance: 222.7
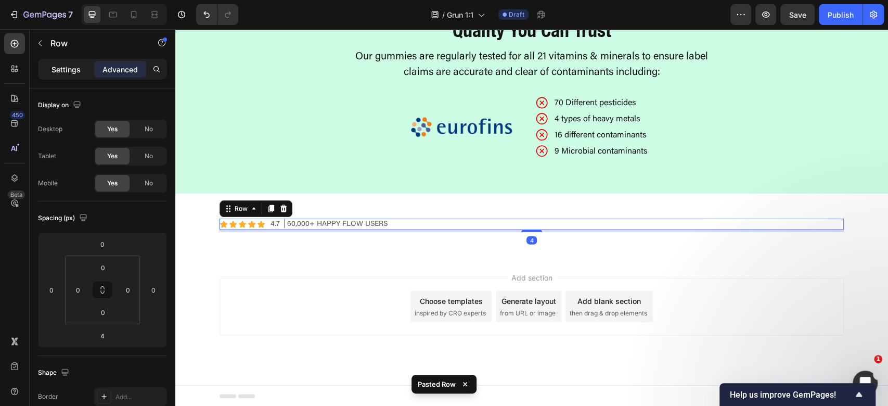
click at [58, 67] on p "Settings" at bounding box center [66, 69] width 29 height 11
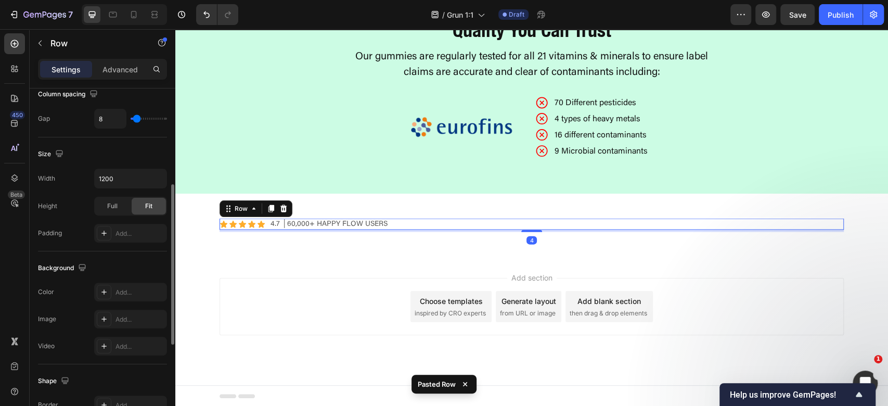
scroll to position [347, 0]
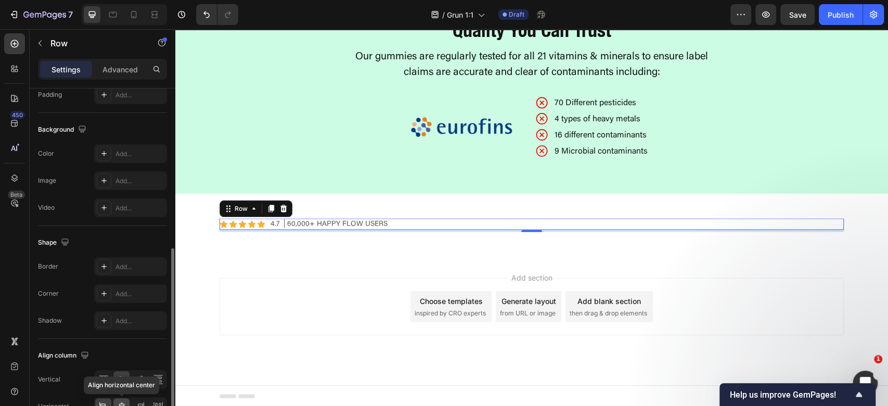
click at [119, 404] on icon at bounding box center [122, 406] width 10 height 10
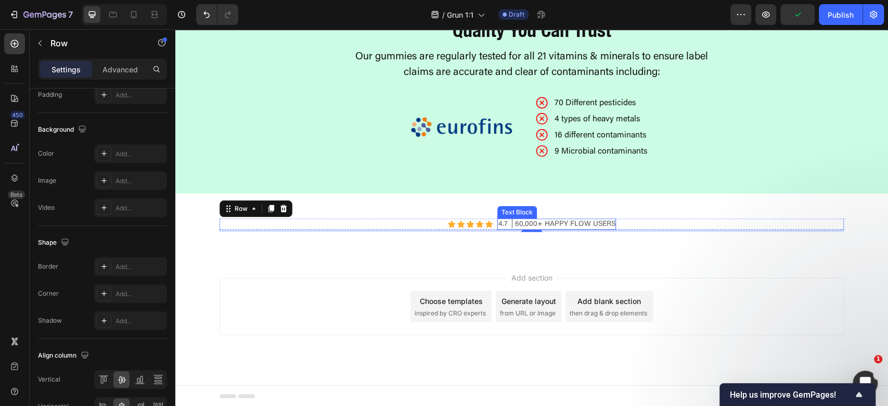
click at [590, 223] on p "4.7 │60,000+ Happy Flow Users" at bounding box center [556, 224] width 117 height 9
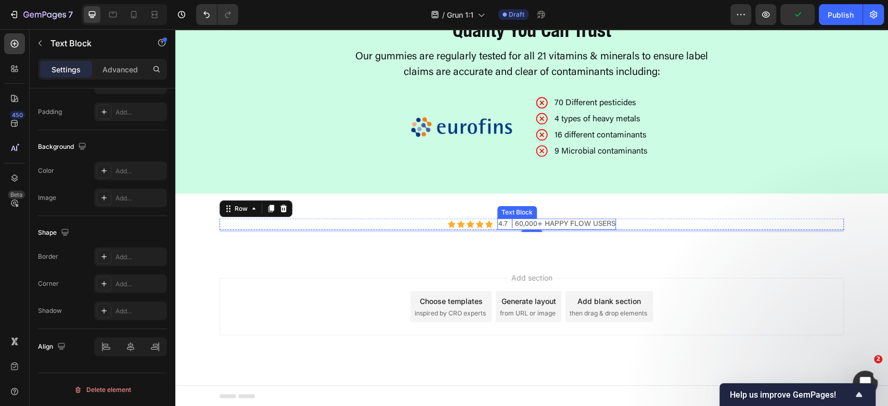
scroll to position [0, 0]
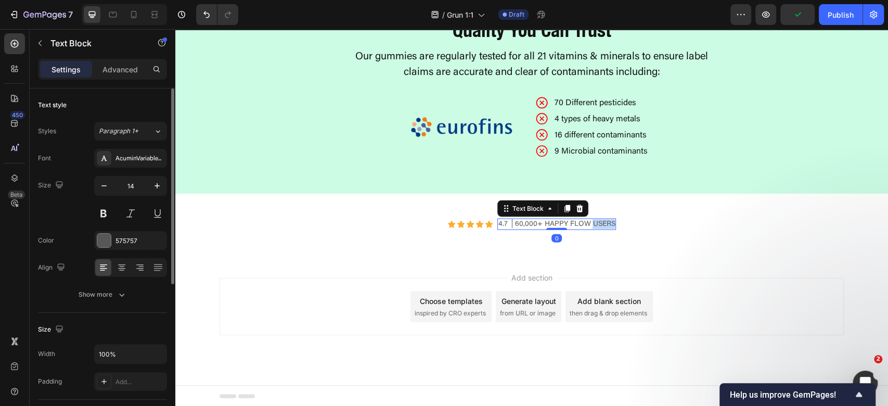
click at [590, 223] on p "4.7 │60,000+ Happy Flow Users" at bounding box center [556, 224] width 117 height 9
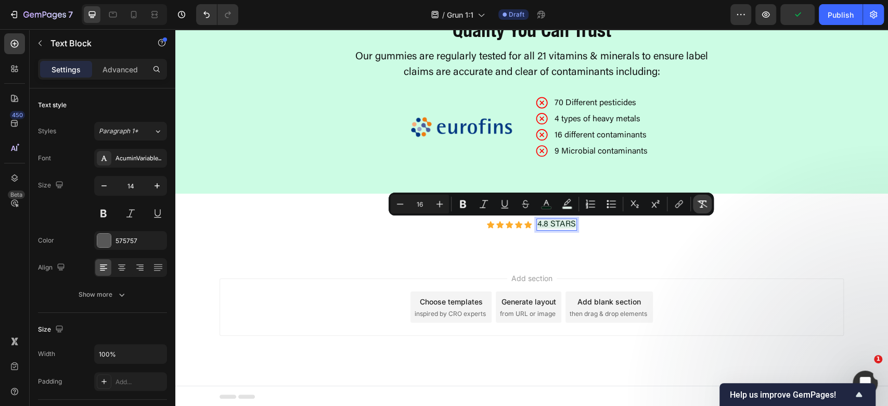
click at [702, 203] on icon "Editor contextual toolbar" at bounding box center [703, 203] width 10 height 7
type input "14"
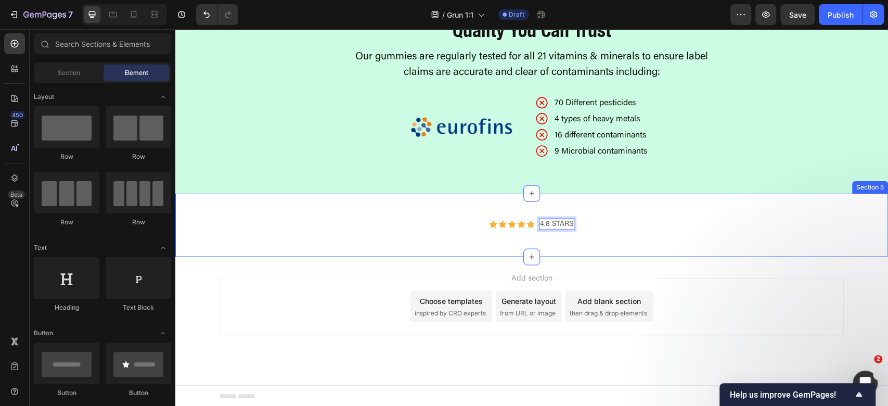
click at [723, 286] on div "Add section Choose templates inspired by CRO experts Generate layout from URL o…" at bounding box center [532, 306] width 624 height 57
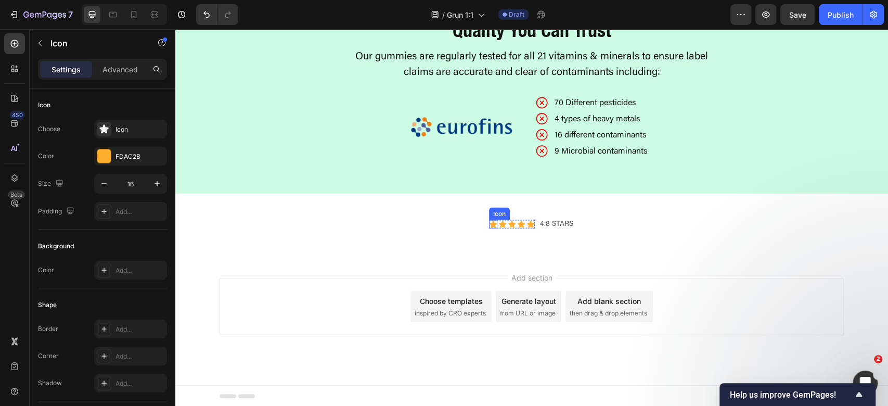
click at [489, 224] on div "Icon" at bounding box center [493, 224] width 8 height 8
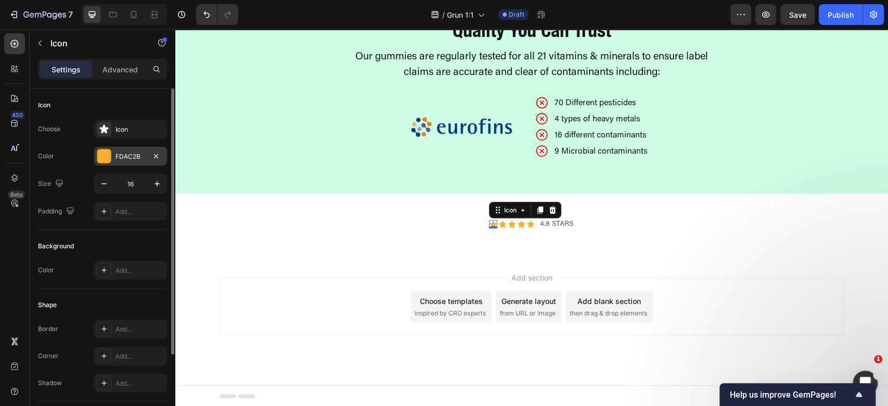
click at [107, 158] on div at bounding box center [104, 156] width 14 height 14
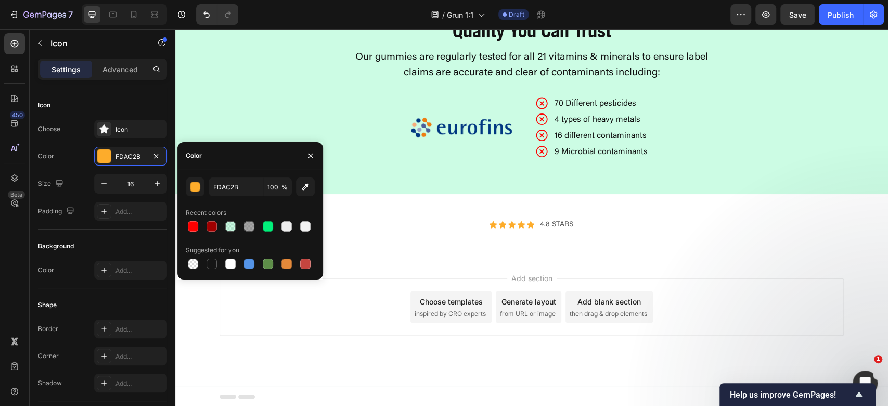
scroll to position [1466, 0]
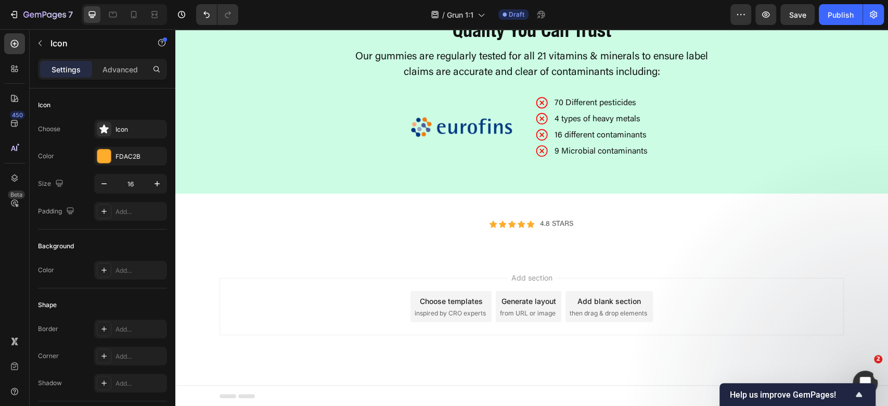
click at [491, 227] on icon at bounding box center [493, 224] width 8 height 8
click at [489, 228] on icon at bounding box center [493, 224] width 8 height 8
click at [491, 222] on icon at bounding box center [493, 224] width 8 height 8
click at [761, 265] on div "Add section Choose templates inspired by CRO experts Generate layout from URL o…" at bounding box center [531, 321] width 713 height 128
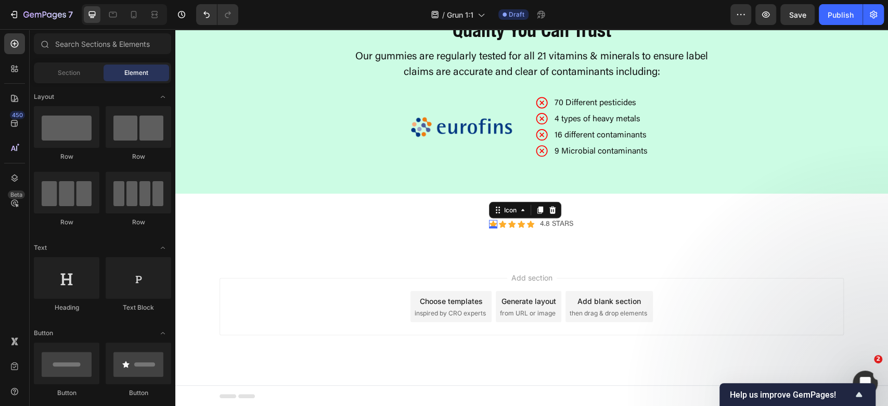
click at [490, 223] on icon at bounding box center [493, 224] width 7 height 7
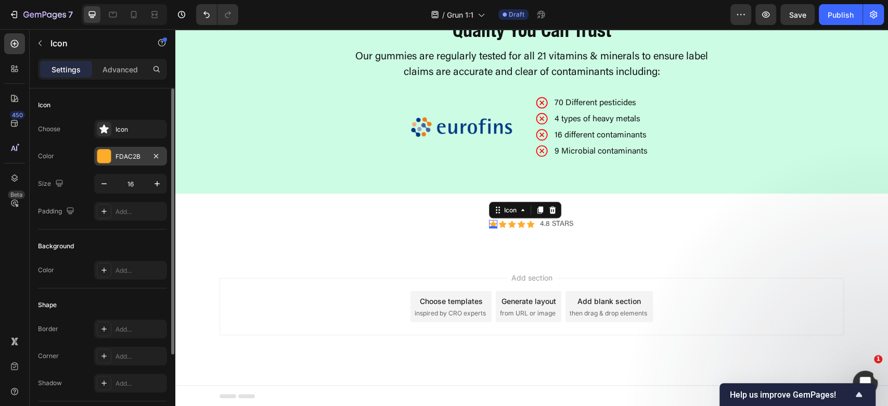
click at [123, 154] on div "FDAC2B" at bounding box center [131, 156] width 30 height 9
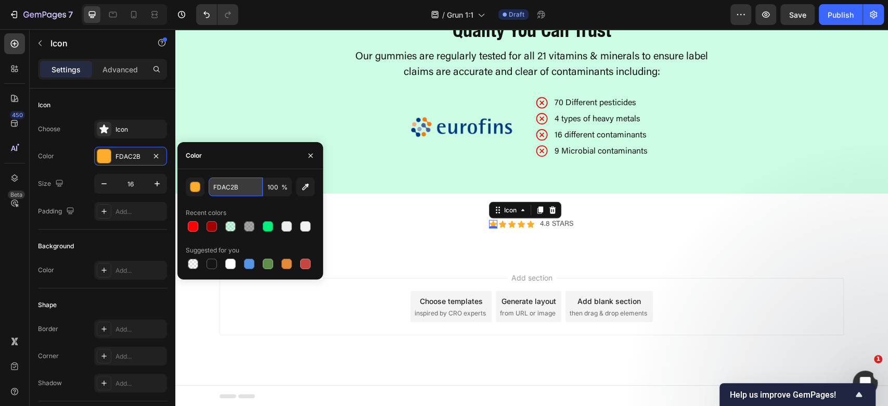
click at [255, 189] on input "FDAC2B" at bounding box center [236, 186] width 54 height 19
paste input "00A150"
type input "00A150"
click at [498, 226] on icon at bounding box center [502, 224] width 8 height 8
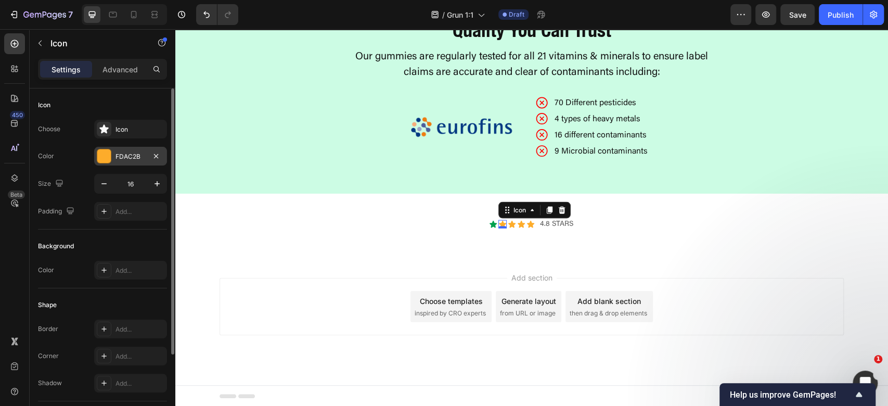
click at [130, 159] on div "FDAC2B" at bounding box center [131, 156] width 30 height 9
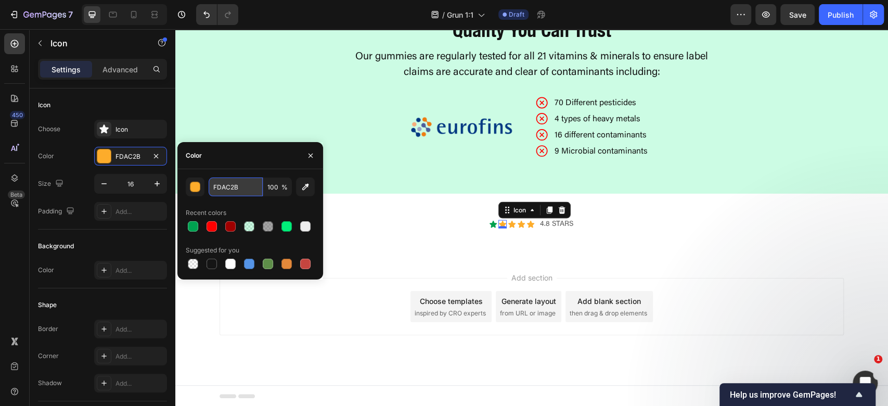
click at [242, 186] on input "FDAC2B" at bounding box center [236, 186] width 54 height 19
paste input "00A150"
type input "00A150"
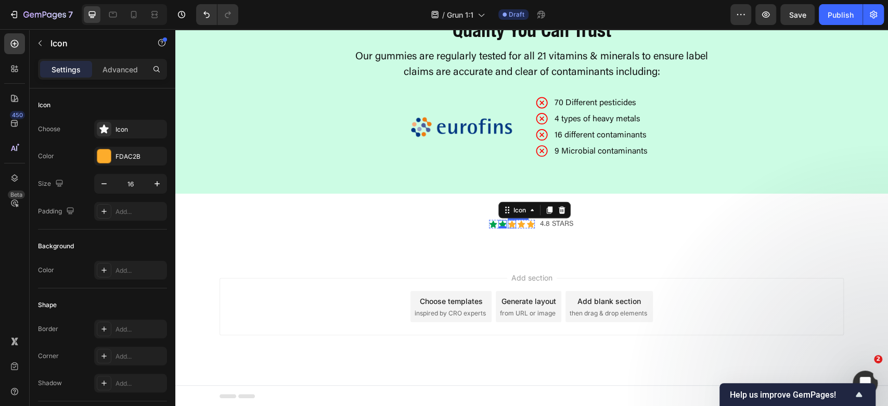
click at [508, 226] on div "Icon" at bounding box center [512, 224] width 8 height 8
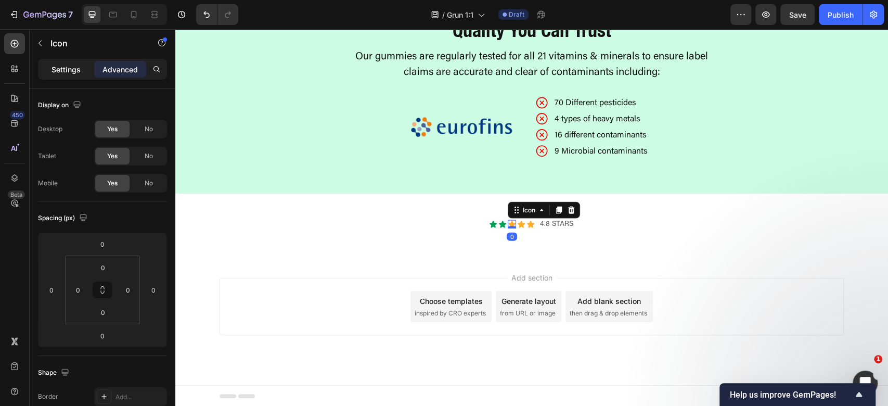
click at [79, 72] on p "Settings" at bounding box center [66, 69] width 29 height 11
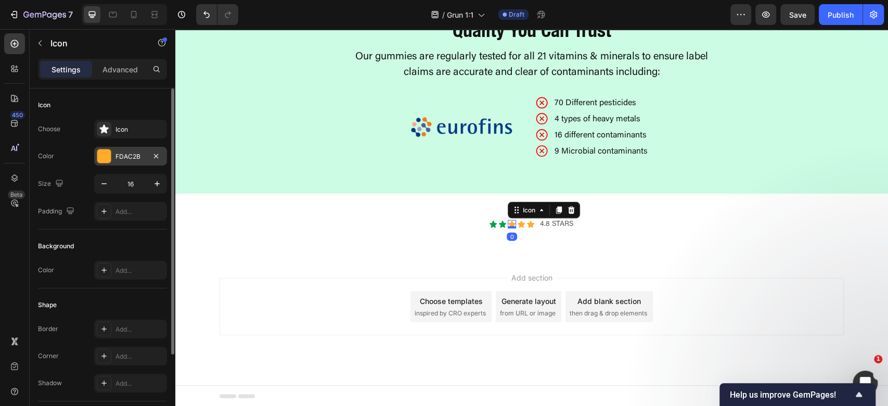
click at [132, 163] on div "FDAC2B" at bounding box center [130, 156] width 73 height 19
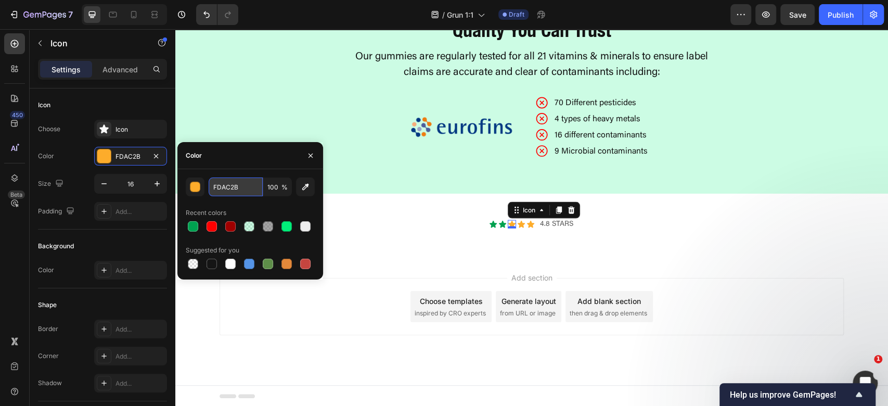
click at [226, 196] on input "FDAC2B" at bounding box center [236, 186] width 54 height 19
paste input "00A150"
type input "00A150"
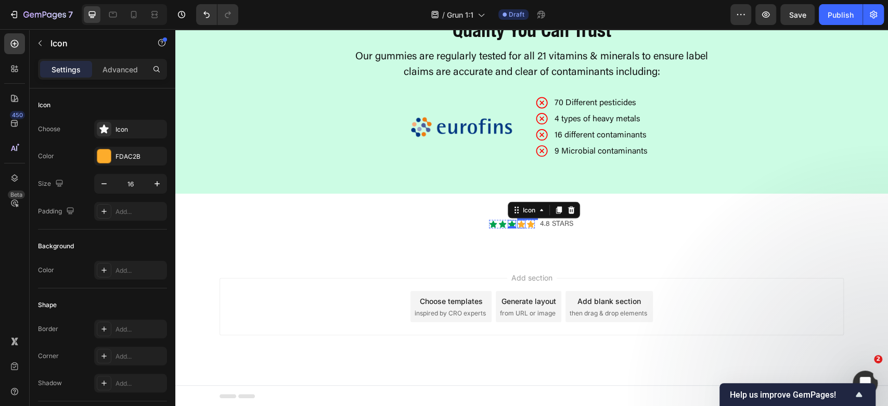
click at [517, 227] on div "Icon" at bounding box center [521, 224] width 8 height 8
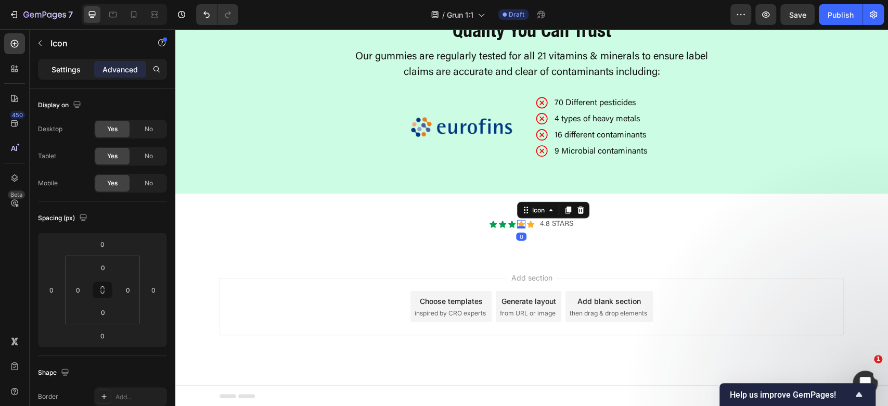
click at [65, 71] on p "Settings" at bounding box center [66, 69] width 29 height 11
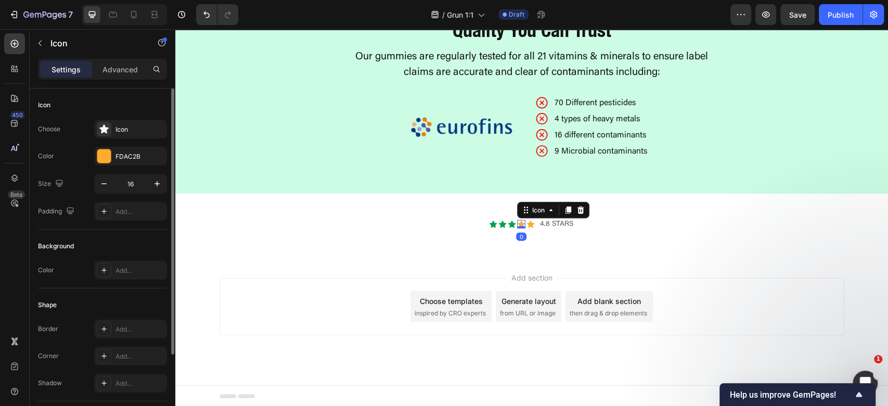
click at [139, 144] on div "Choose Icon Color FDAC2B Size 16 Padding Add..." at bounding box center [102, 170] width 129 height 101
click at [138, 161] on div "FDAC2B" at bounding box center [130, 156] width 73 height 19
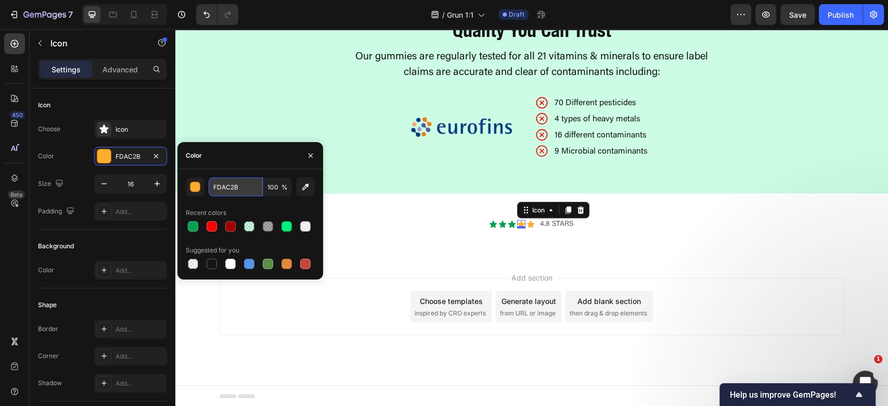
click at [253, 181] on input "FDAC2B" at bounding box center [236, 186] width 54 height 19
paste input "00A150"
type input "00A150"
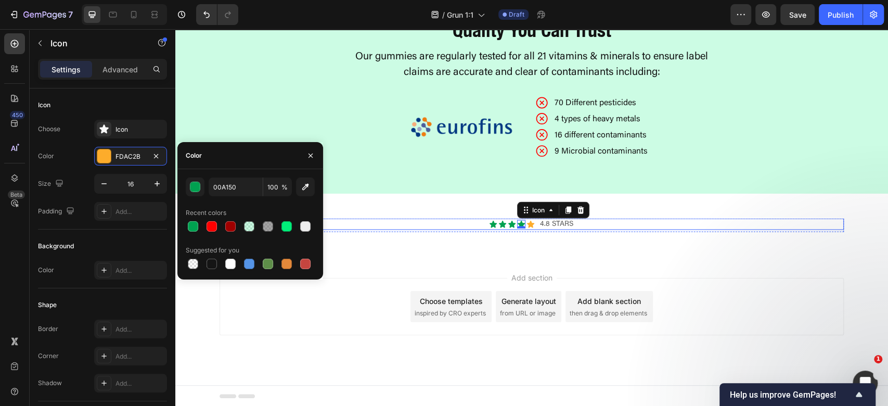
click at [527, 224] on icon at bounding box center [530, 224] width 7 height 7
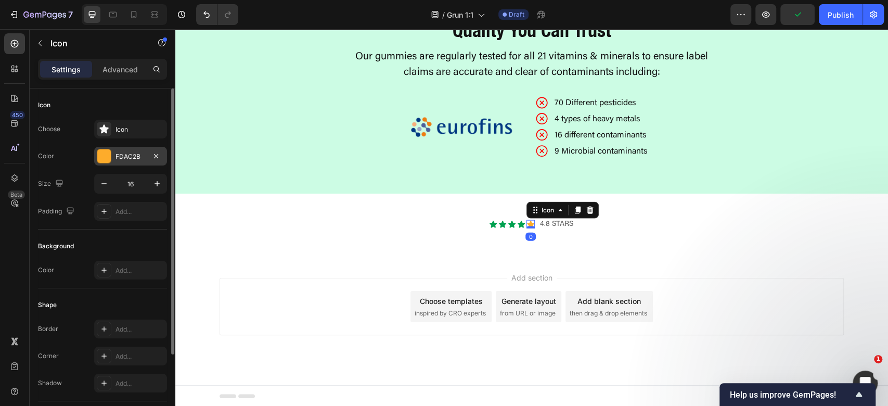
click at [116, 155] on div "FDAC2B" at bounding box center [131, 156] width 30 height 9
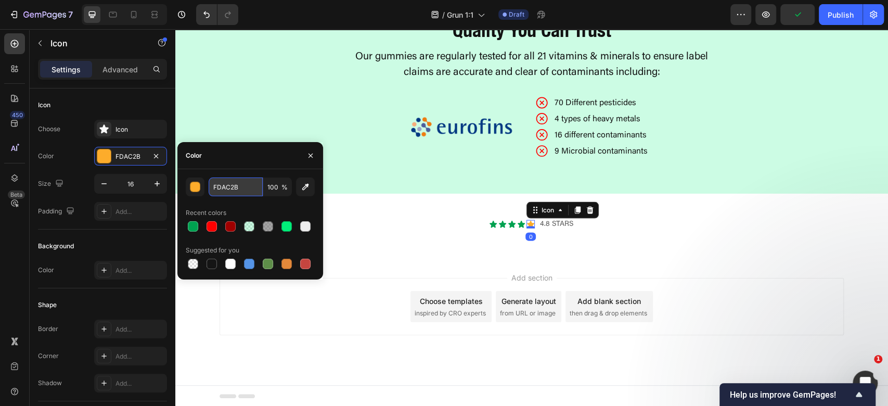
click at [245, 187] on input "FDAC2B" at bounding box center [236, 186] width 54 height 19
paste input "00A150"
type input "00A150"
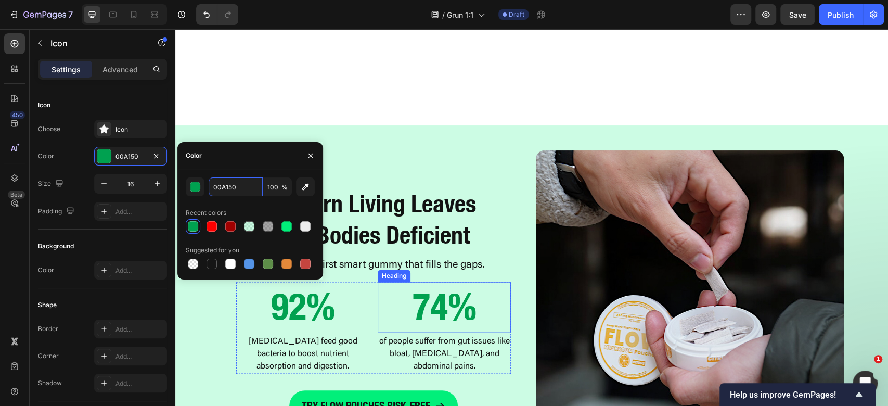
scroll to position [911, 0]
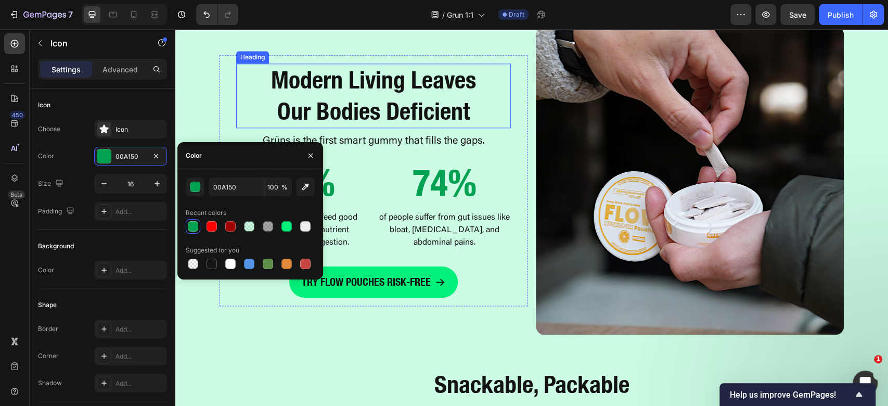
click at [416, 92] on h2 "Modern Living Leaves Our Bodies Deficient" at bounding box center [373, 95] width 275 height 65
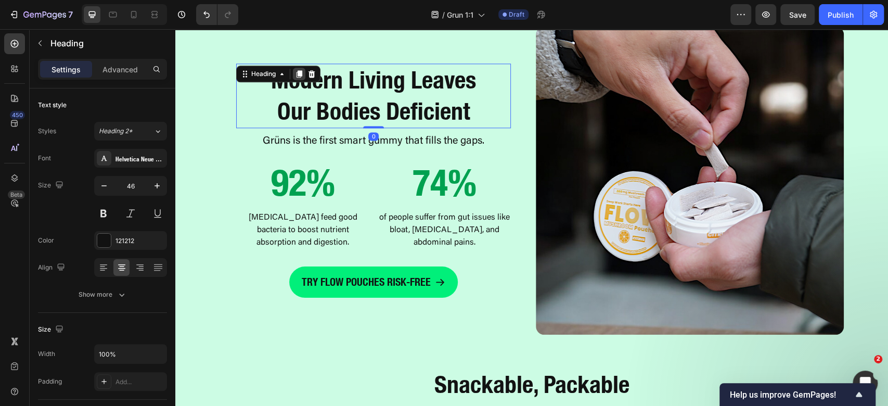
click at [297, 72] on icon at bounding box center [300, 73] width 6 height 7
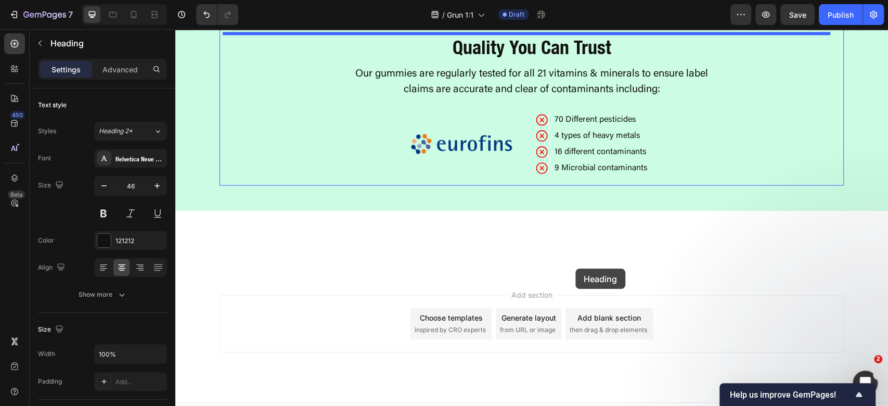
scroll to position [1473, 0]
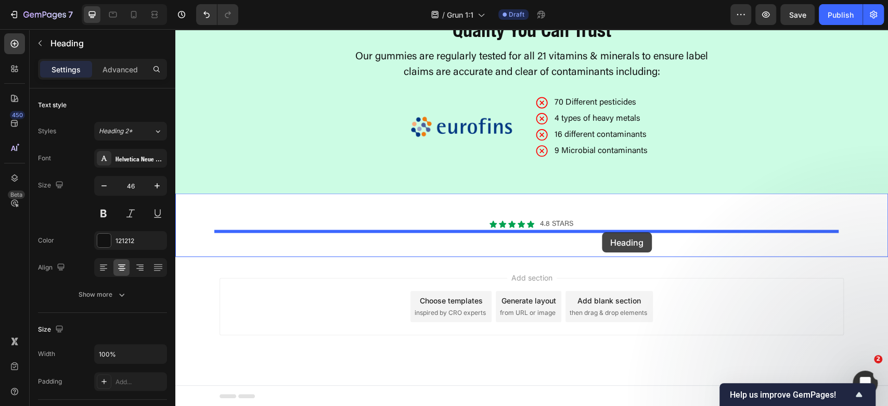
drag, startPoint x: 248, startPoint y: 123, endPoint x: 606, endPoint y: 229, distance: 373.4
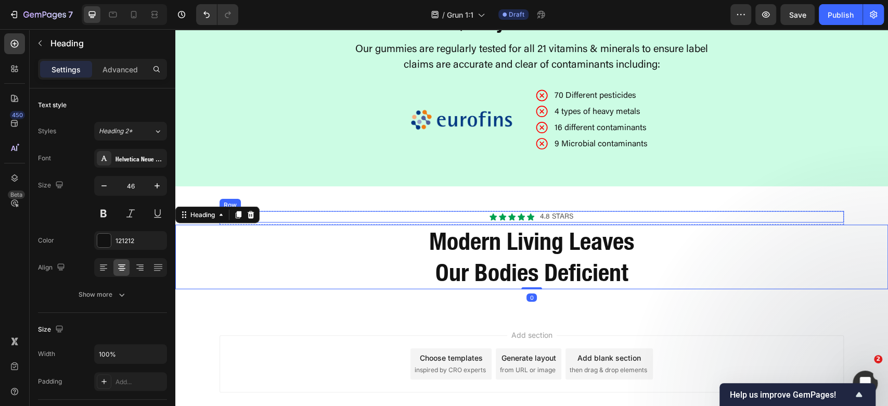
scroll to position [1466, 0]
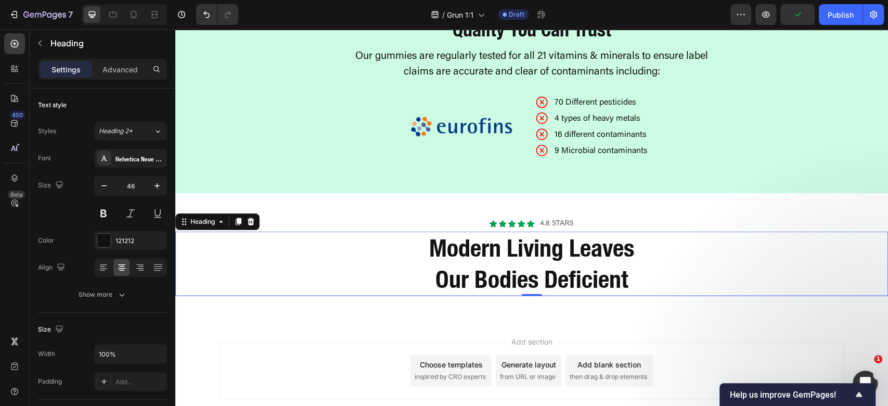
click at [604, 259] on h2 "Modern Living Leaves Our Bodies Deficient" at bounding box center [531, 264] width 713 height 65
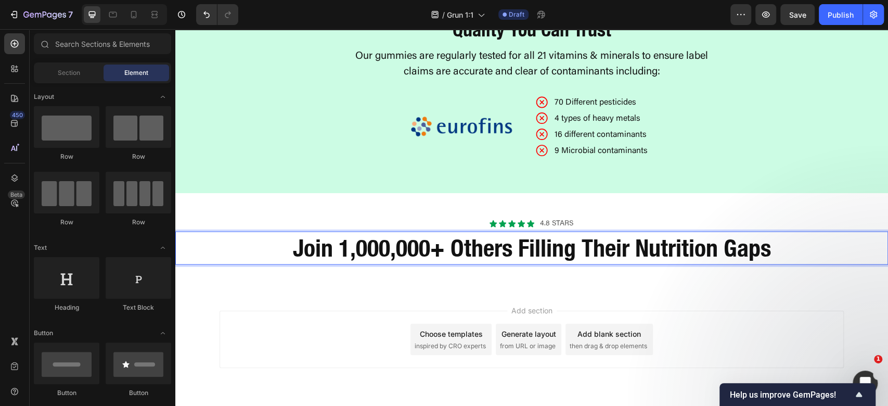
click at [653, 316] on div "Add section Choose templates inspired by CRO experts Generate layout from URL o…" at bounding box center [532, 339] width 624 height 57
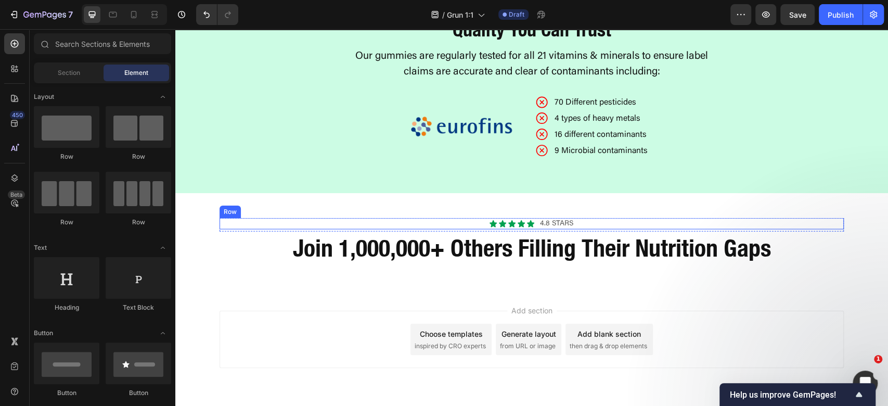
click at [612, 220] on div "Icon Icon Icon Icon Icon Icon List 4.8 stars Text Block Row" at bounding box center [532, 223] width 624 height 11
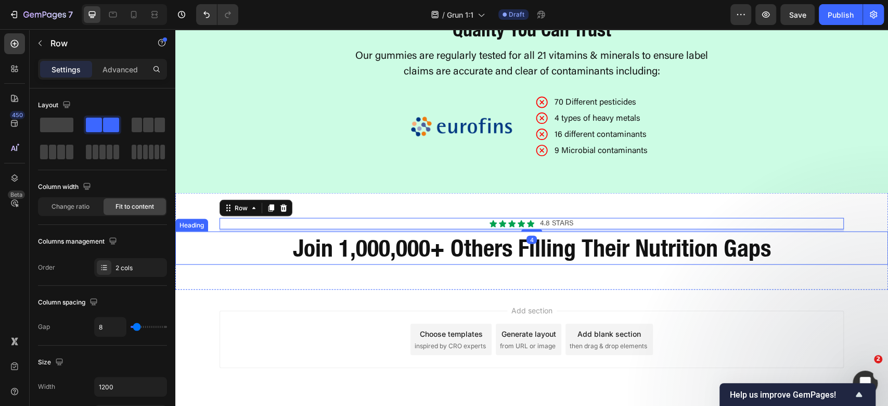
click at [478, 247] on strong "Join 1,000,000+ Others Filling Their Nutrition Gaps" at bounding box center [532, 248] width 478 height 29
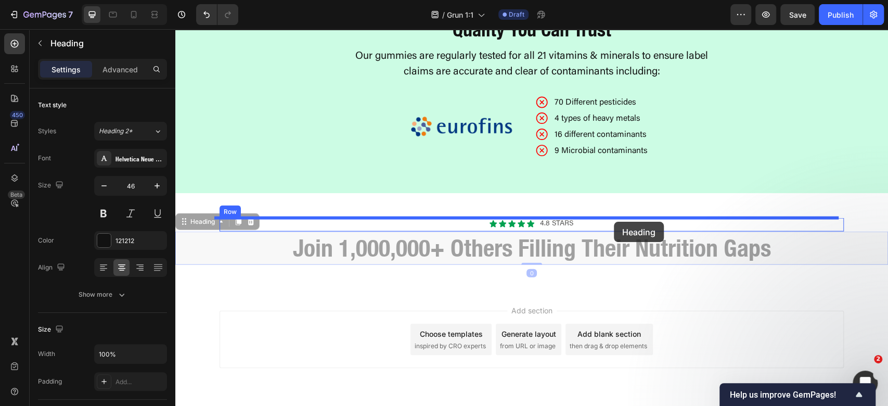
drag, startPoint x: 180, startPoint y: 220, endPoint x: 615, endPoint y: 221, distance: 435.0
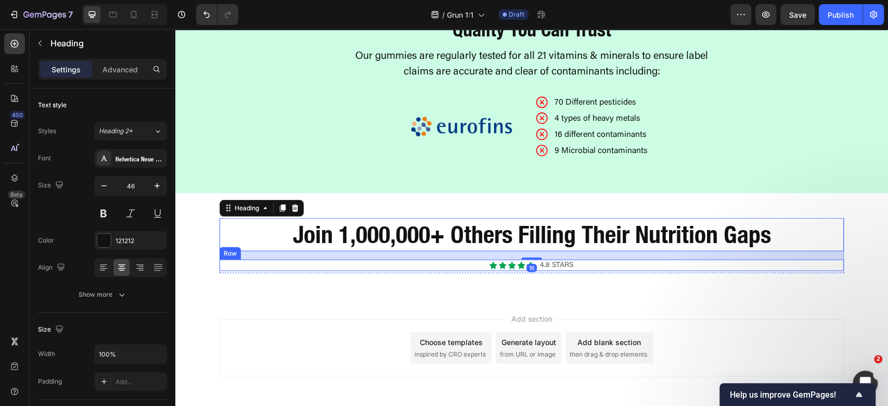
click at [621, 269] on div "Icon Icon Icon Icon Icon Icon List 4.8 stars Text Block Row" at bounding box center [532, 265] width 624 height 11
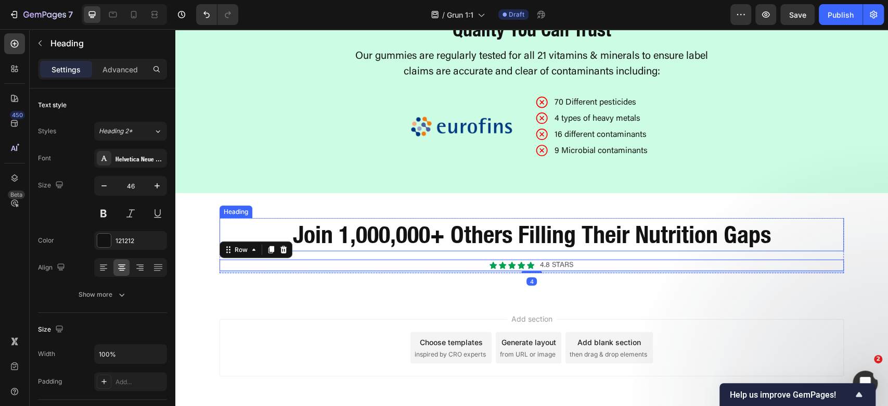
click at [310, 233] on strong "Join 1,000,000+ Others Filling Their Nutrition Gaps" at bounding box center [532, 234] width 478 height 29
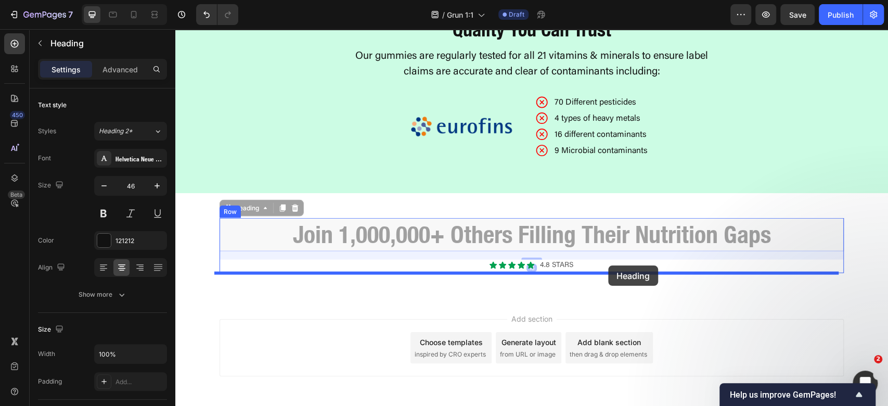
drag, startPoint x: 240, startPoint y: 209, endPoint x: 609, endPoint y: 265, distance: 372.7
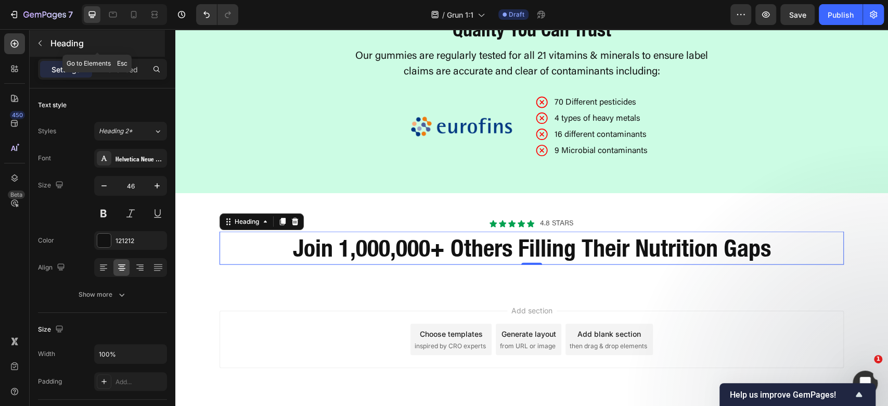
click at [40, 36] on button "button" at bounding box center [40, 43] width 17 height 17
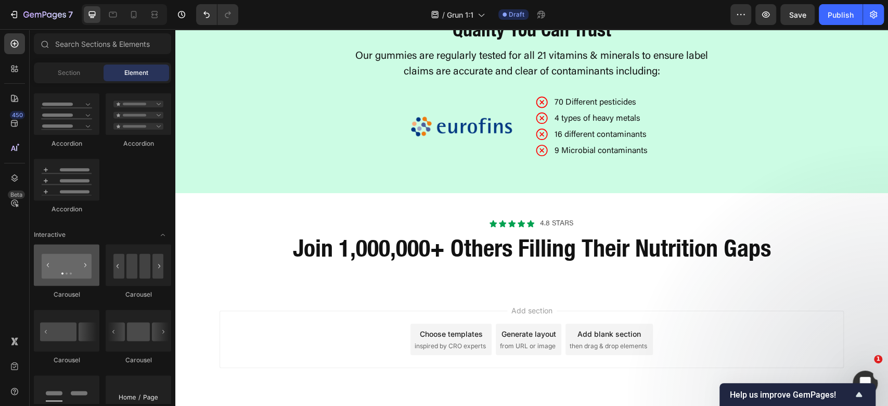
scroll to position [1110, 0]
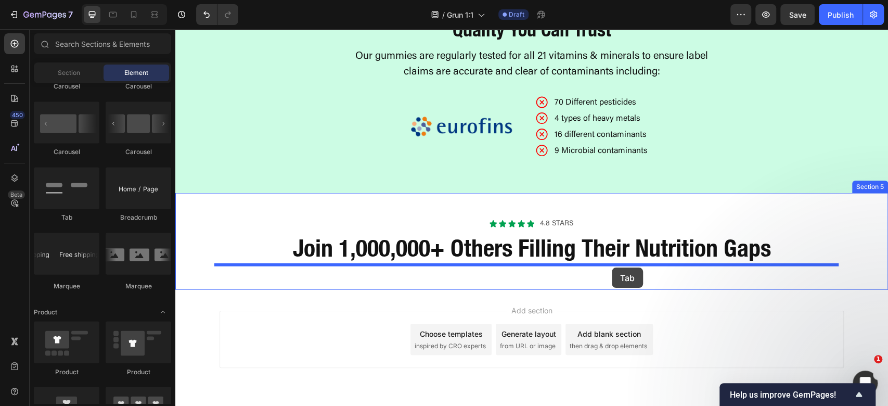
drag, startPoint x: 234, startPoint y: 227, endPoint x: 612, endPoint y: 267, distance: 380.4
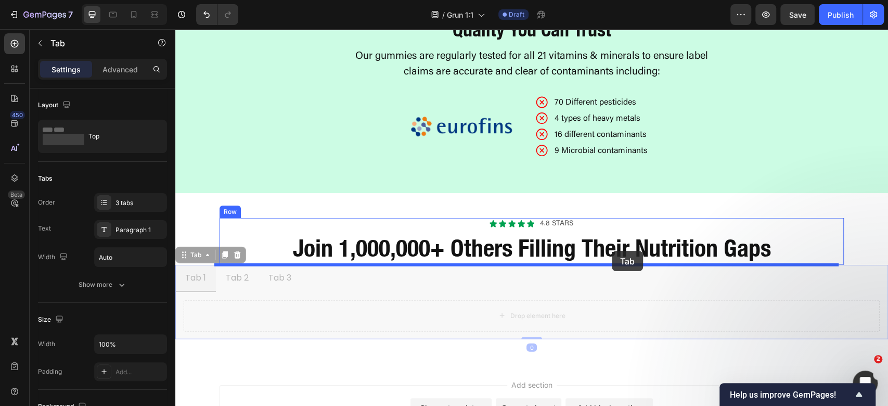
drag, startPoint x: 182, startPoint y: 256, endPoint x: 613, endPoint y: 252, distance: 430.9
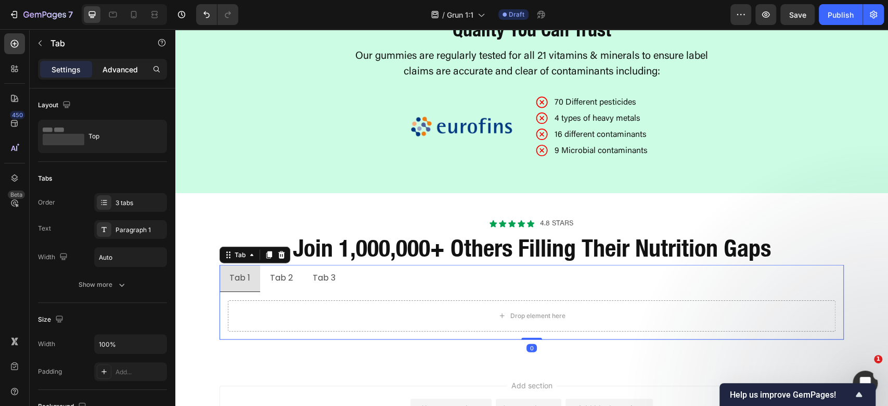
click at [109, 66] on p "Advanced" at bounding box center [120, 69] width 35 height 11
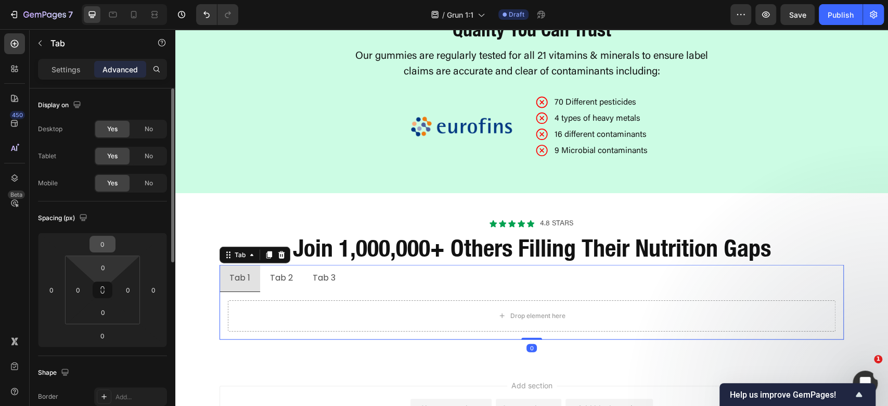
click at [105, 246] on input "0" at bounding box center [102, 244] width 21 height 16
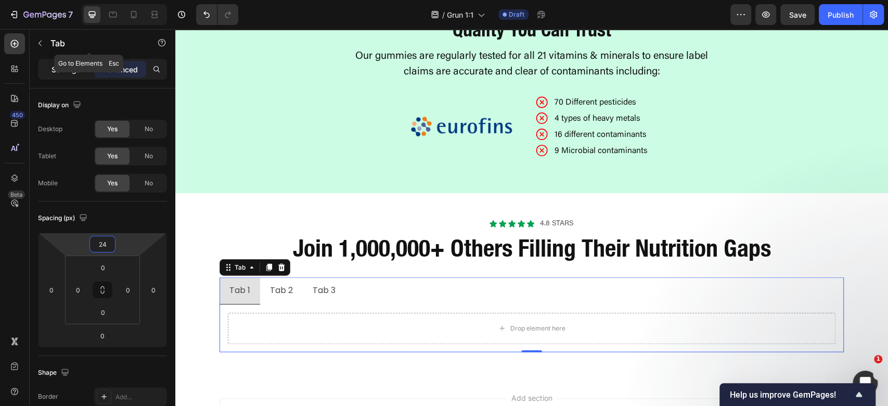
type input "24"
click at [57, 70] on p "Settings" at bounding box center [66, 69] width 29 height 11
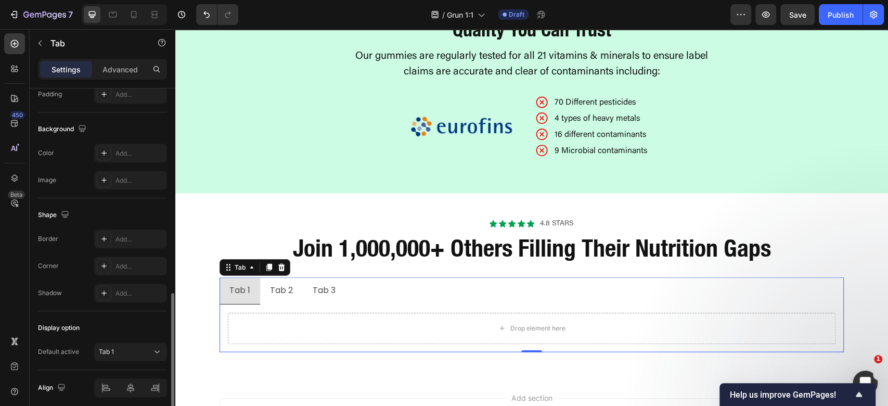
scroll to position [316, 0]
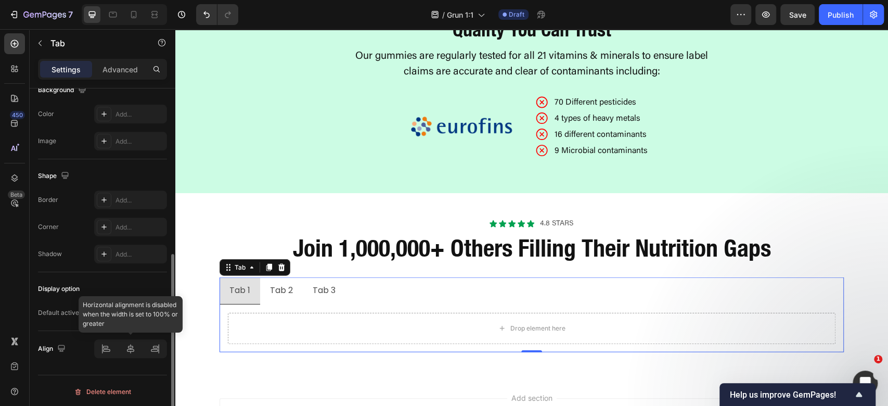
click at [132, 353] on div at bounding box center [130, 348] width 73 height 19
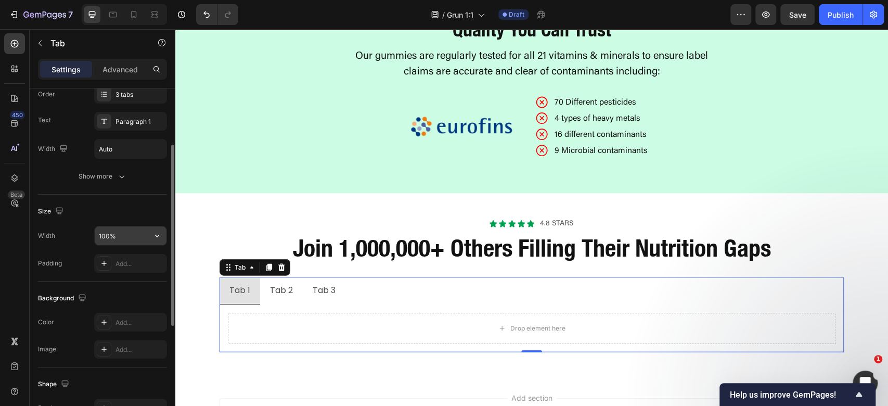
click at [162, 236] on icon "button" at bounding box center [157, 236] width 10 height 10
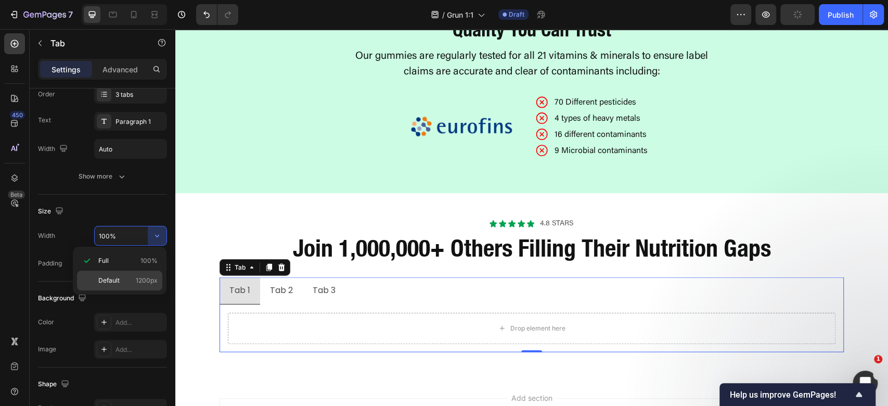
click at [142, 279] on span "1200px" at bounding box center [147, 280] width 22 height 9
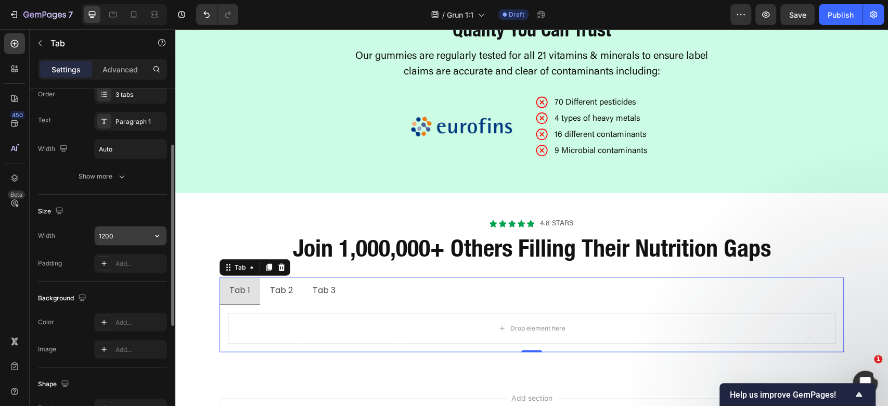
click at [126, 229] on input "1200" at bounding box center [131, 235] width 72 height 19
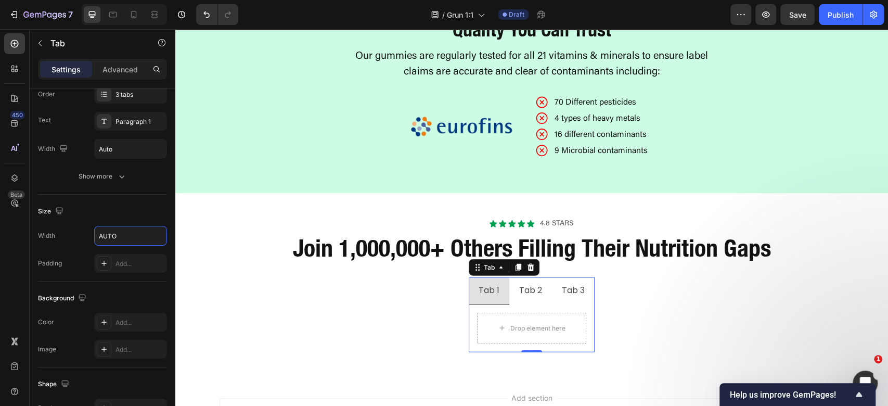
scroll to position [316, 0]
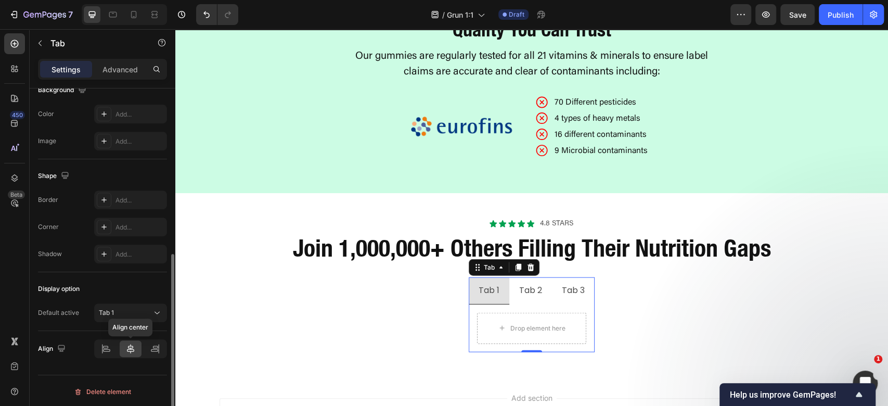
click at [130, 344] on icon at bounding box center [130, 348] width 10 height 10
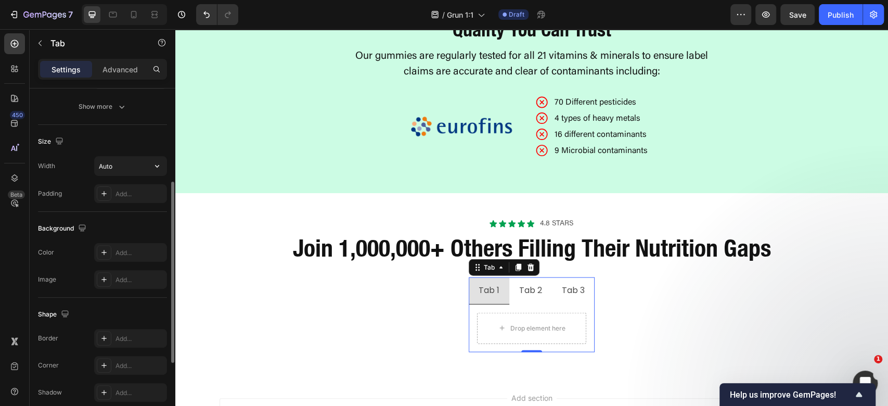
click at [161, 165] on icon "button" at bounding box center [157, 166] width 10 height 10
click at [148, 214] on span "1200px" at bounding box center [147, 211] width 22 height 9
type input "1200"
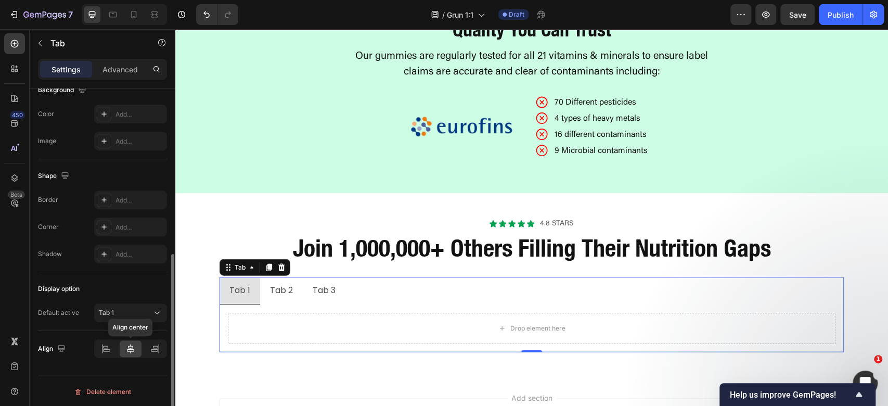
click at [134, 343] on icon at bounding box center [130, 348] width 10 height 10
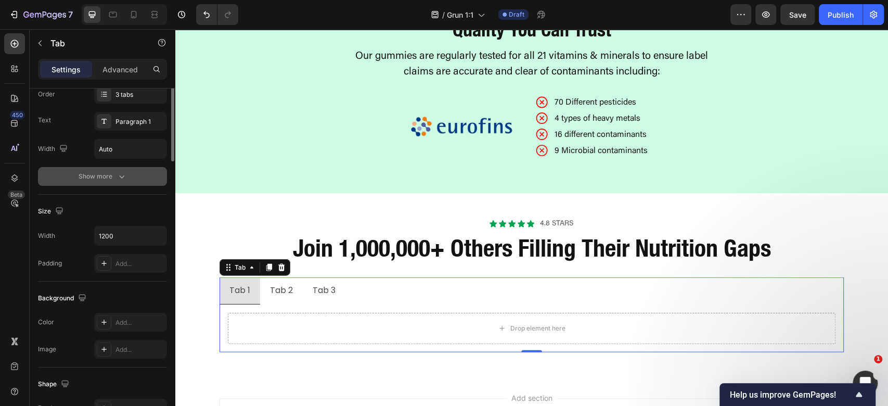
scroll to position [0, 0]
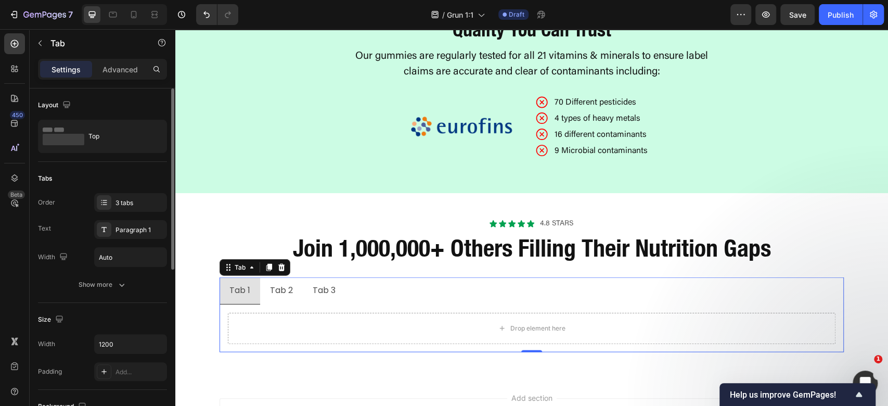
click at [129, 268] on div "Order 3 tabs Text Paragraph 1 Width Auto Show more" at bounding box center [102, 243] width 129 height 101
click at [136, 285] on button "Show more" at bounding box center [102, 284] width 129 height 19
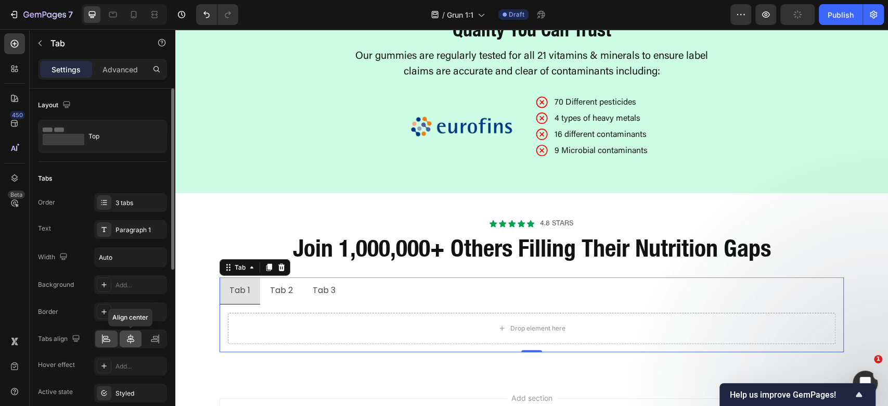
click at [132, 336] on icon at bounding box center [130, 339] width 10 height 10
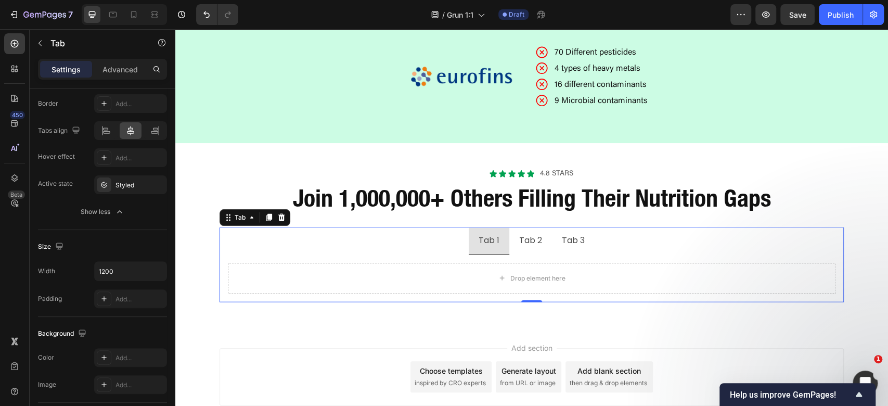
scroll to position [1586, 0]
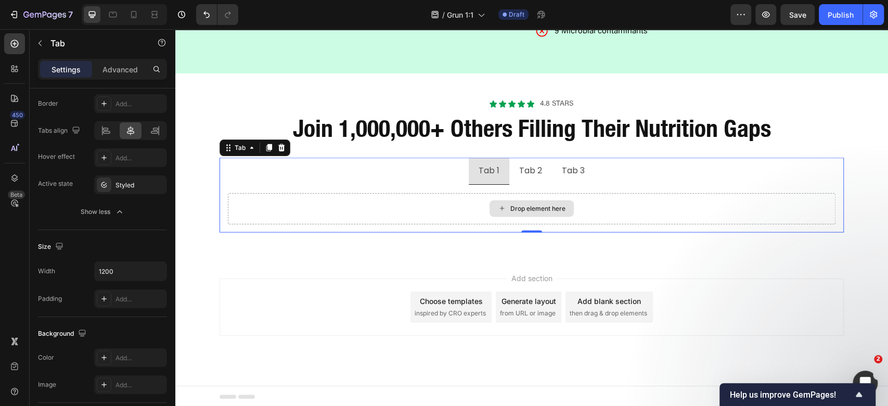
click at [631, 201] on div "Drop element here" at bounding box center [532, 208] width 608 height 31
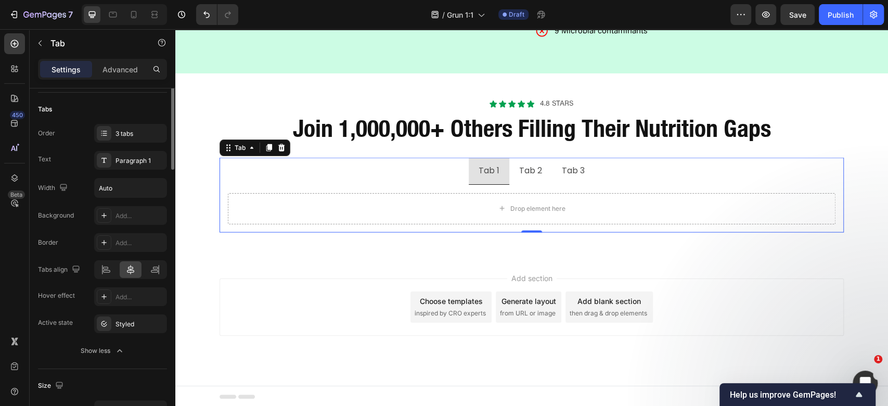
scroll to position [0, 0]
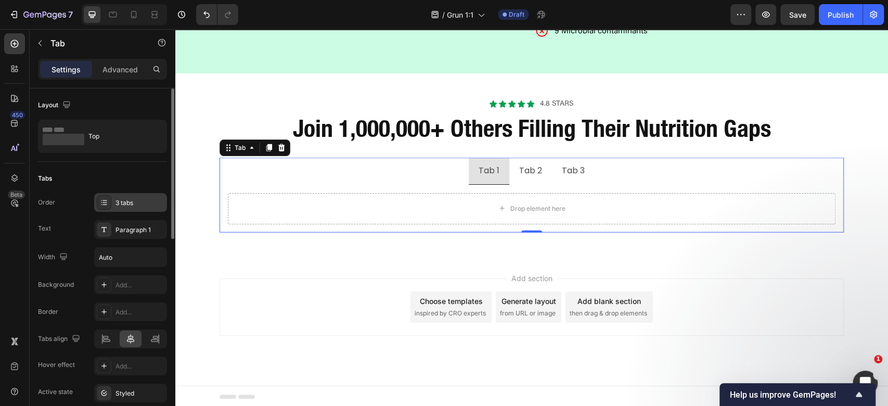
click at [148, 206] on div "3 tabs" at bounding box center [140, 202] width 49 height 9
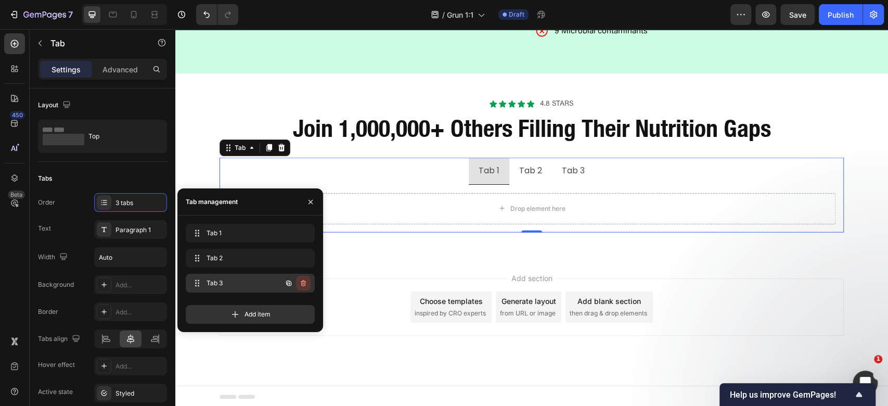
click at [302, 283] on icon "button" at bounding box center [302, 284] width 1 height 3
click at [307, 280] on button "Delete" at bounding box center [296, 283] width 29 height 15
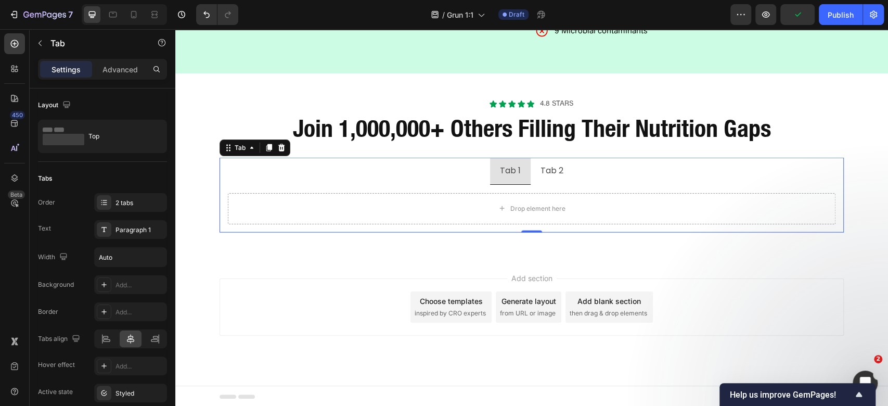
click at [508, 174] on div "Tab 1" at bounding box center [510, 171] width 24 height 18
click at [508, 174] on p "Tab 1" at bounding box center [510, 170] width 21 height 15
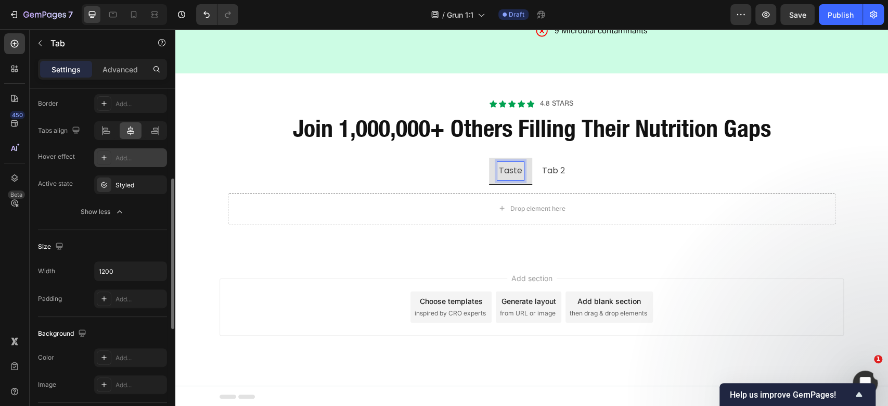
scroll to position [69, 0]
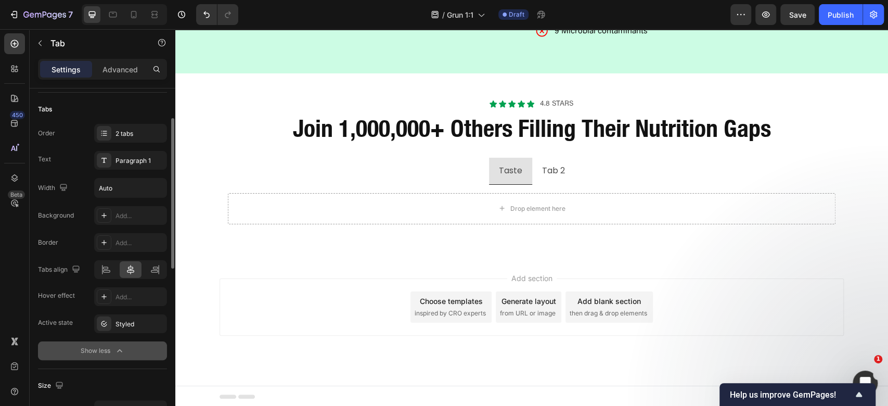
click at [117, 357] on button "Show less" at bounding box center [102, 350] width 129 height 19
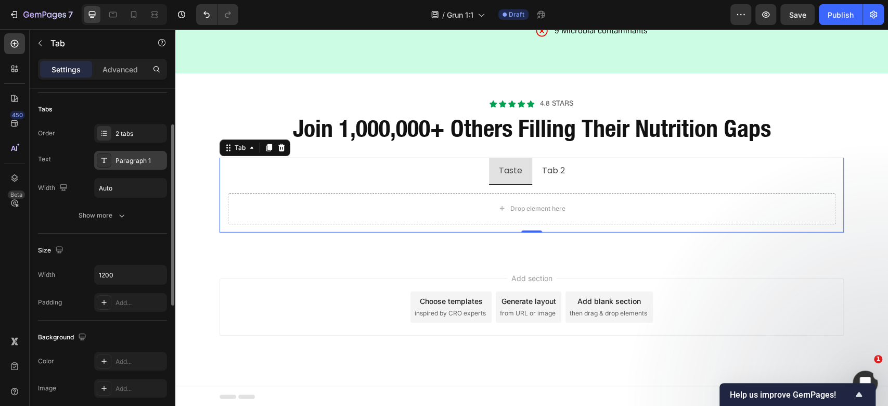
click at [128, 157] on div "Paragraph 1" at bounding box center [140, 160] width 49 height 9
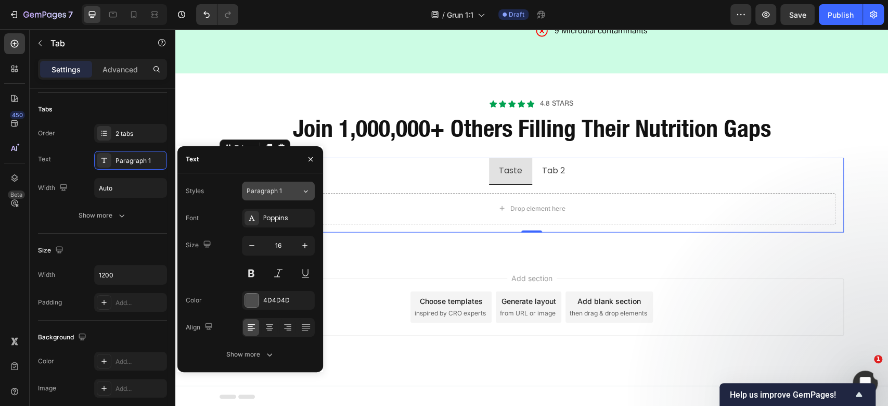
drag, startPoint x: 268, startPoint y: 191, endPoint x: 264, endPoint y: 196, distance: 6.3
click at [265, 195] on span "Paragraph 1" at bounding box center [264, 190] width 35 height 9
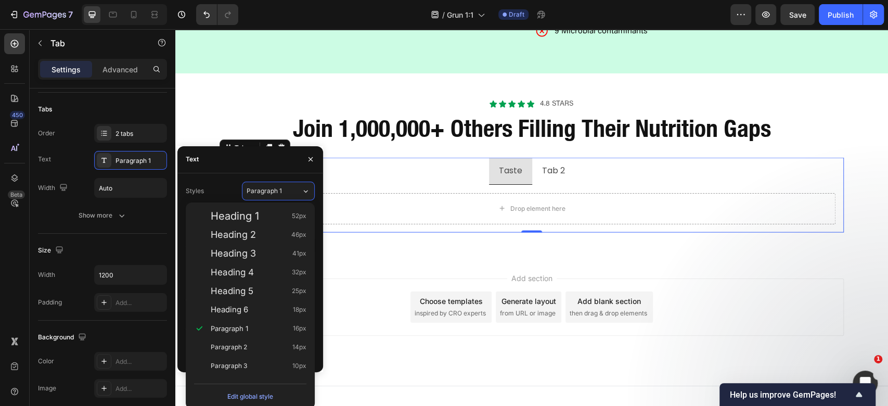
click at [227, 173] on div "Text" at bounding box center [250, 159] width 146 height 27
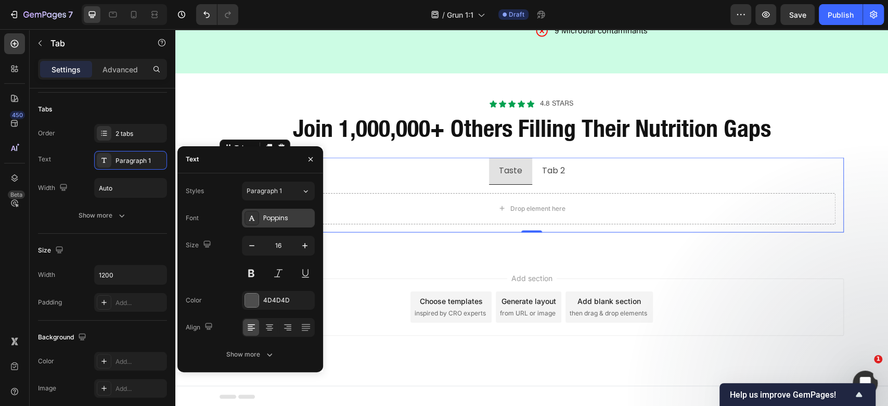
click at [281, 219] on div "Poppins" at bounding box center [287, 217] width 49 height 9
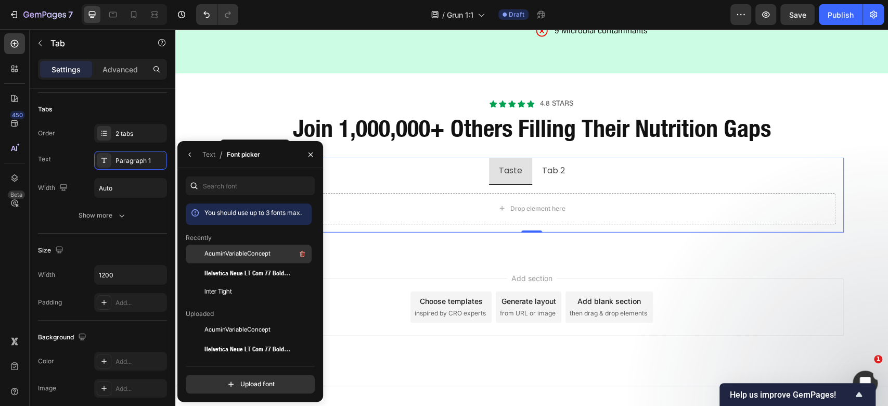
click at [255, 250] on span "AcuminVariableConcept" at bounding box center [237, 253] width 66 height 9
click at [207, 159] on div "Text" at bounding box center [208, 154] width 13 height 9
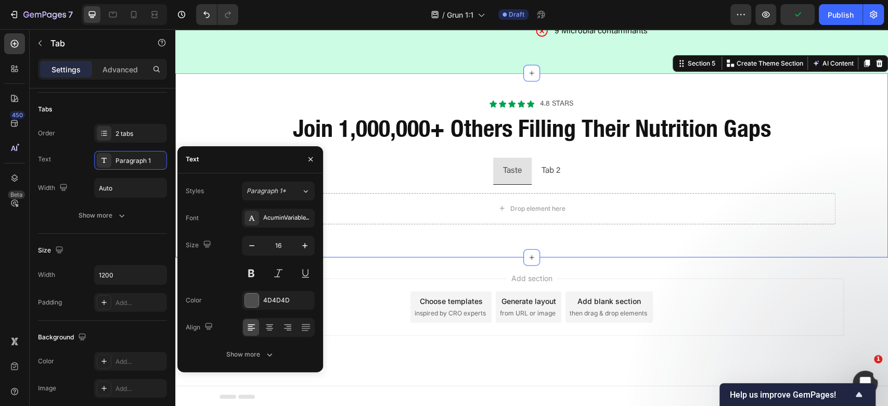
click at [821, 243] on div "Icon Icon Icon Icon Icon Icon List 4.8 stars Text Block Row Join 1,000,000+ Oth…" at bounding box center [531, 165] width 713 height 184
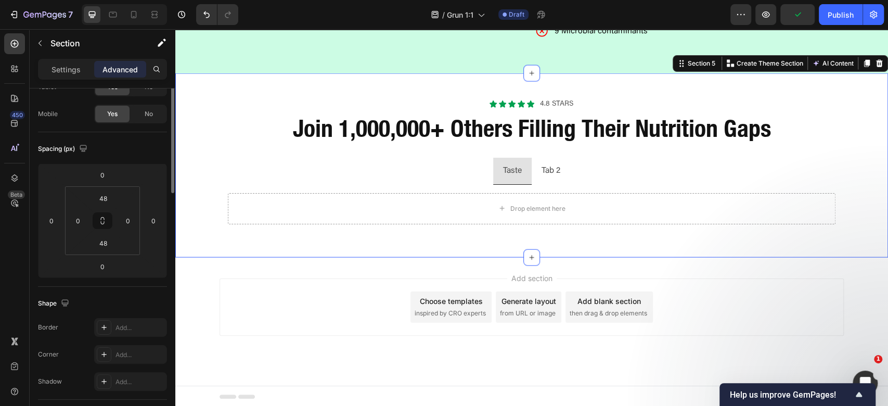
scroll to position [0, 0]
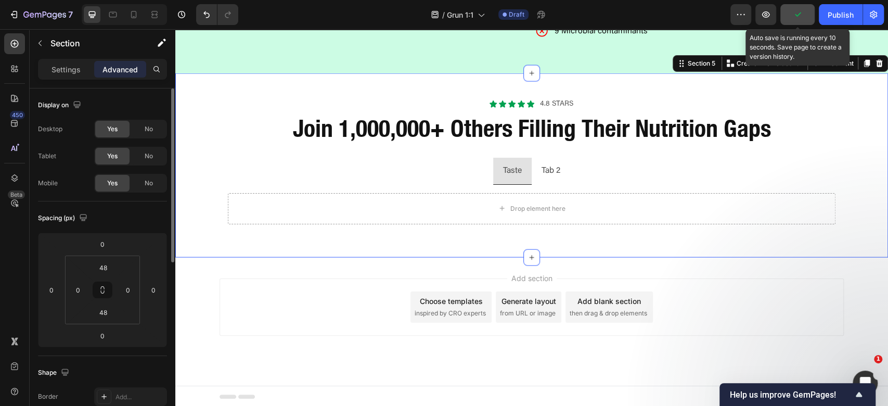
click at [812, 11] on button "button" at bounding box center [798, 14] width 34 height 21
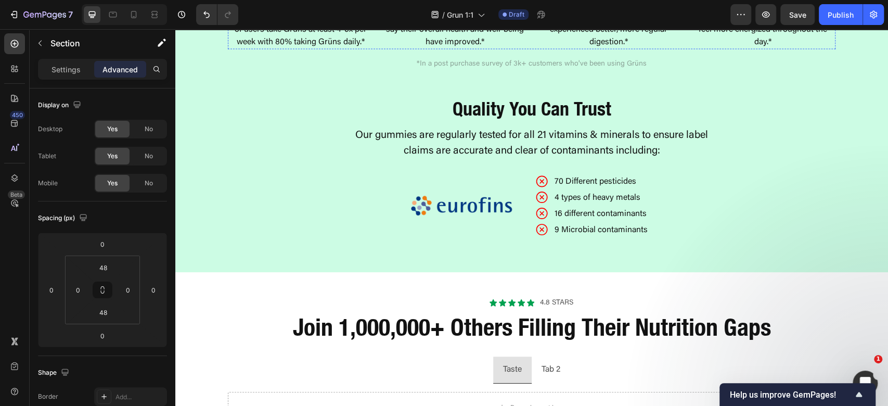
scroll to position [1586, 0]
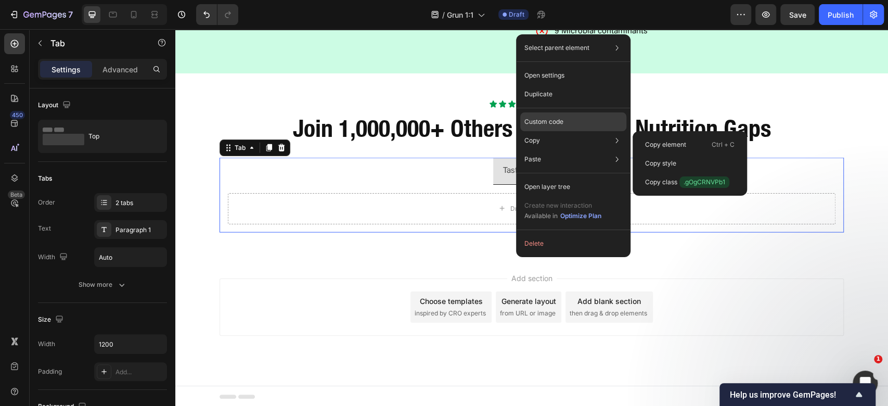
click at [593, 123] on div "Custom code" at bounding box center [573, 121] width 106 height 19
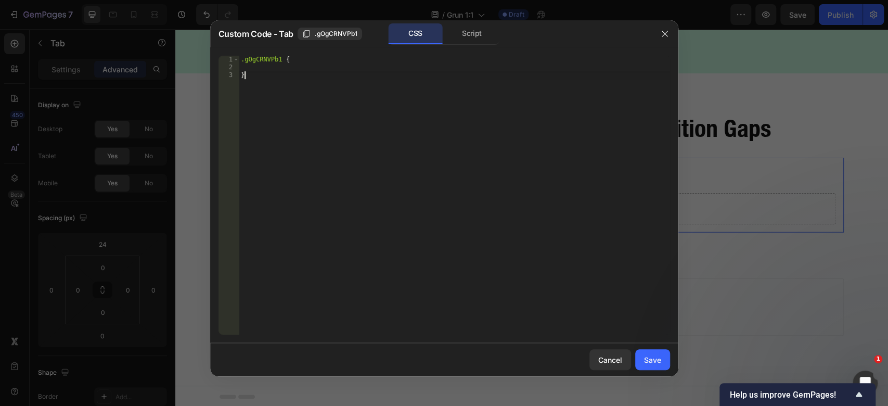
click at [450, 151] on div ".gOgCRNVPb1 { }" at bounding box center [454, 203] width 431 height 295
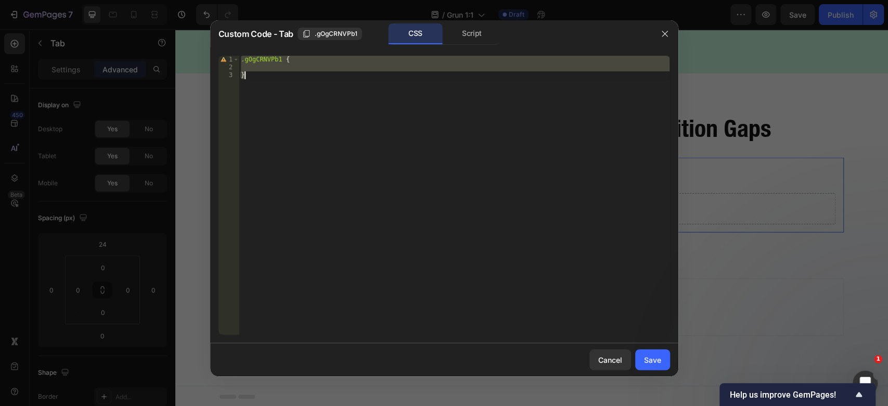
paste textarea
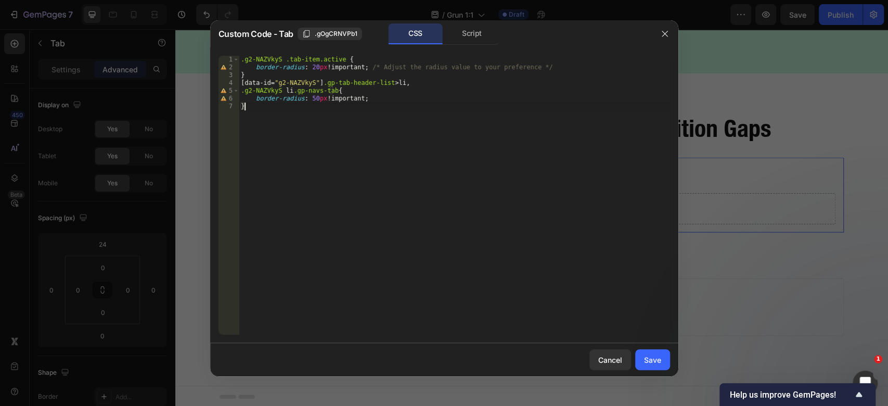
click at [310, 26] on div "Custom Code - Tab .gOgCRNVPb1 CSS Script" at bounding box center [435, 33] width 433 height 21
click at [306, 40] on button ".gOgCRNVPb1" at bounding box center [330, 34] width 65 height 12
drag, startPoint x: 277, startPoint y: 57, endPoint x: 209, endPoint y: 65, distance: 68.6
click at [209, 65] on div "Custom Code - Tab Copied CSS Script .g2-NAZVkyS .tab-item.active { 1 2 3 4 5 6 …" at bounding box center [444, 203] width 888 height 406
click at [253, 62] on div ".g2-NAZVkyS .tab-item.active { border-radius : 20 px !important ; /* Adjust the…" at bounding box center [454, 203] width 431 height 295
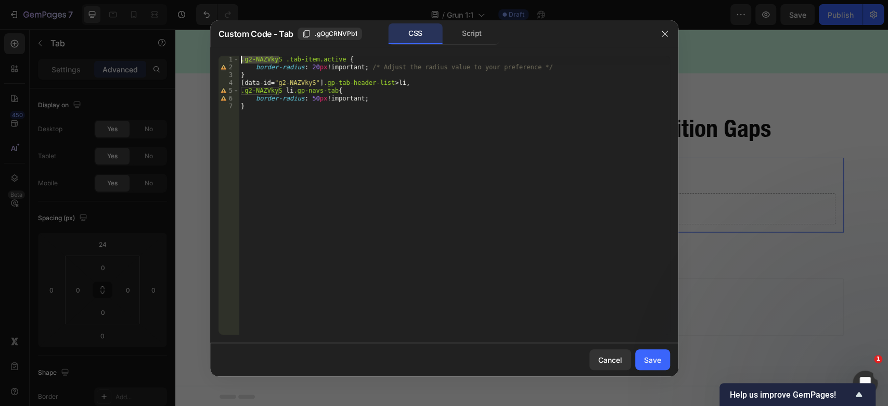
drag, startPoint x: 278, startPoint y: 58, endPoint x: 240, endPoint y: 58, distance: 38.0
click at [240, 58] on div ".g2-NAZVkyS .tab-item.active { border-radius : 20 px !important ; /* Adjust the…" at bounding box center [454, 203] width 431 height 295
paste textarea "OgCRNVPb1"
drag, startPoint x: 277, startPoint y: 89, endPoint x: 228, endPoint y: 91, distance: 48.4
click at [228, 91] on div ".gOgCRNVPb1 .tab-item.active { 1 2 3 4 5 6 7 .gOgCRNVPb1 .tab-item.active { bor…" at bounding box center [445, 195] width 452 height 279
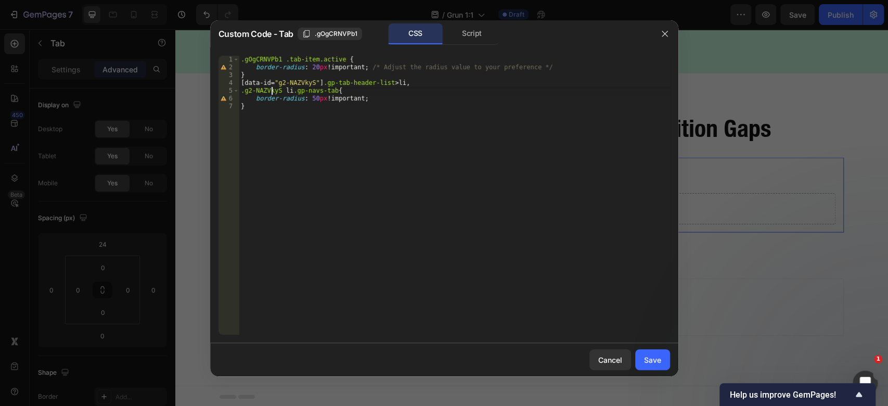
click at [277, 88] on div ".gOgCRNVPb1 .tab-item.active { border-radius : 20 px !important ; /* Adjust the…" at bounding box center [454, 203] width 431 height 295
click at [275, 91] on div ".gOgCRNVPb1 .tab-item.active { border-radius : 20 px !important ; /* Adjust the…" at bounding box center [454, 203] width 431 height 295
drag, startPoint x: 280, startPoint y: 93, endPoint x: 230, endPoint y: 89, distance: 50.1
click at [230, 89] on div ".g2-NSAZVky li.gp-navs-tab{ 1 2 3 4 5 6 7 .gOgCRNVPb1 .tab-item.active { border…" at bounding box center [445, 195] width 452 height 279
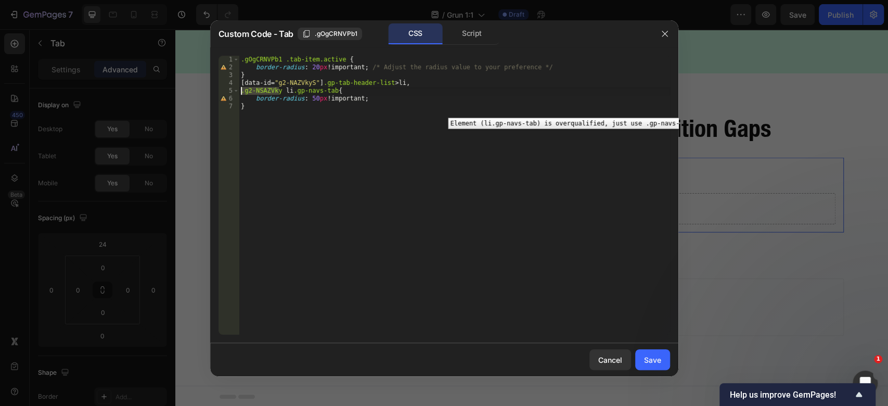
paste textarea "OgCRNVPb1"
type textarea ".gOgCRNVPb1 li.gp-navs-tab{"
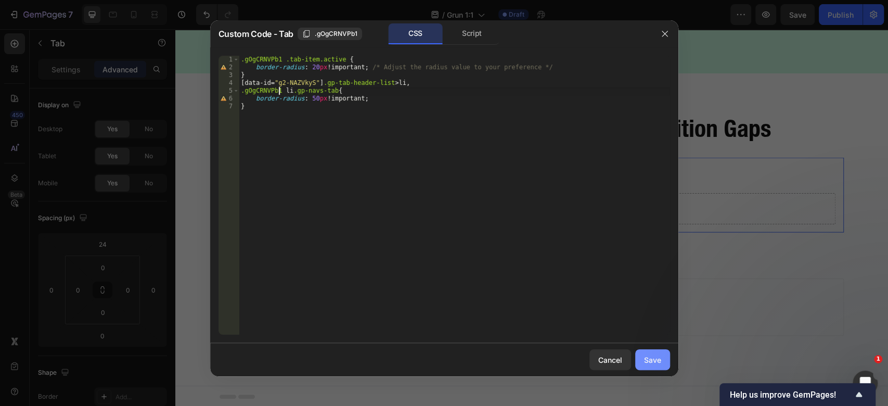
click at [650, 360] on div "Save" at bounding box center [652, 359] width 17 height 11
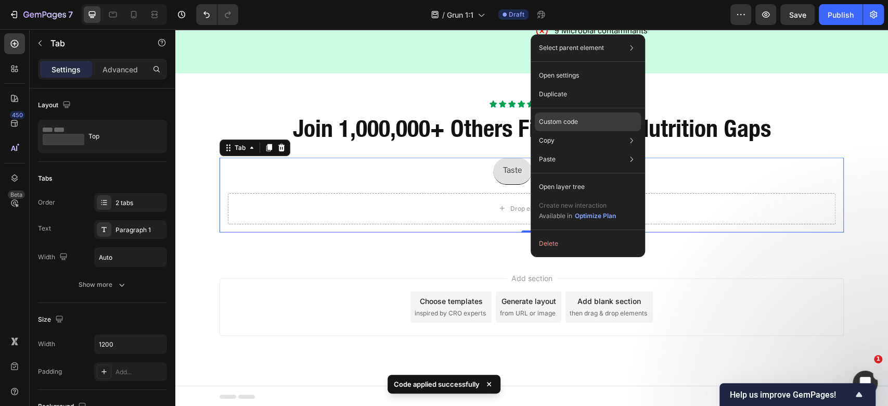
click at [573, 124] on p "Custom code" at bounding box center [558, 121] width 39 height 9
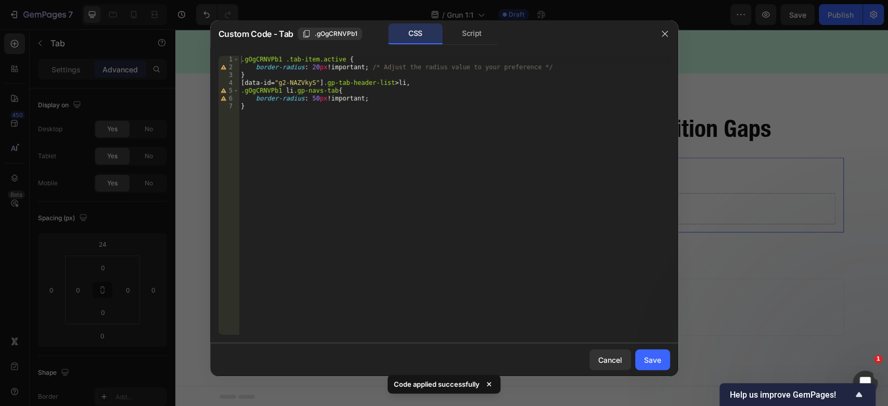
click at [241, 53] on div "1 2 3 4 5 6 7 .gOgCRNVPb1 .tab-item.active { border-radius : 20 px !important ;…" at bounding box center [444, 195] width 468 height 296
type textarea "}"
drag, startPoint x: 378, startPoint y: 125, endPoint x: 382, endPoint y: 130, distance: 6.7
click at [382, 130] on div ".gOgCRNVPb1 .tab-item.active { border-radius : 20 px !important ; /* Adjust the…" at bounding box center [454, 203] width 431 height 295
click at [665, 37] on icon "button" at bounding box center [665, 34] width 8 height 8
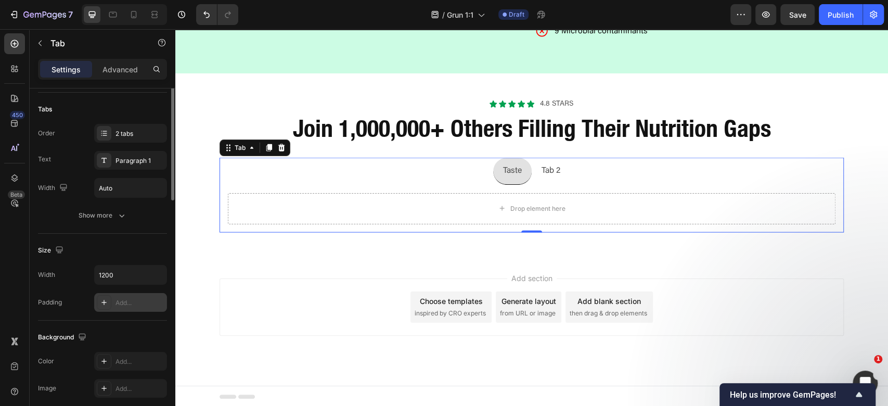
scroll to position [0, 0]
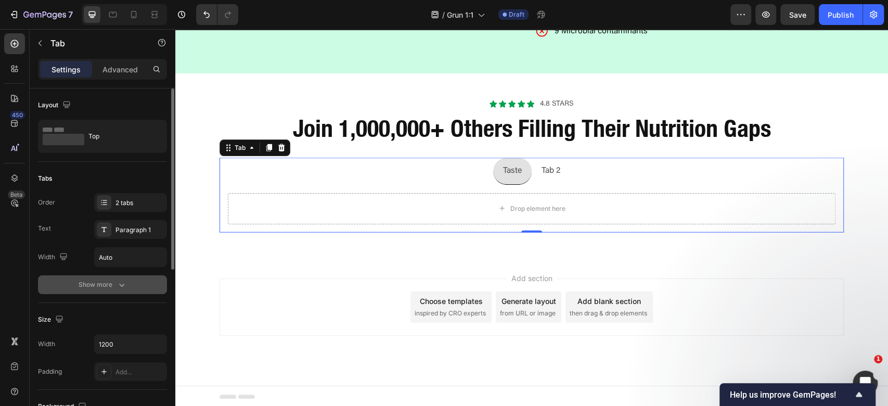
click at [123, 284] on icon "button" at bounding box center [121, 285] width 5 height 3
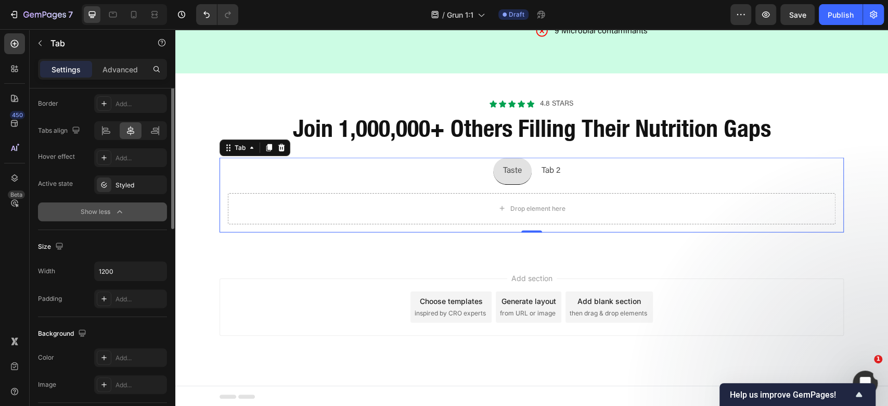
scroll to position [138, 0]
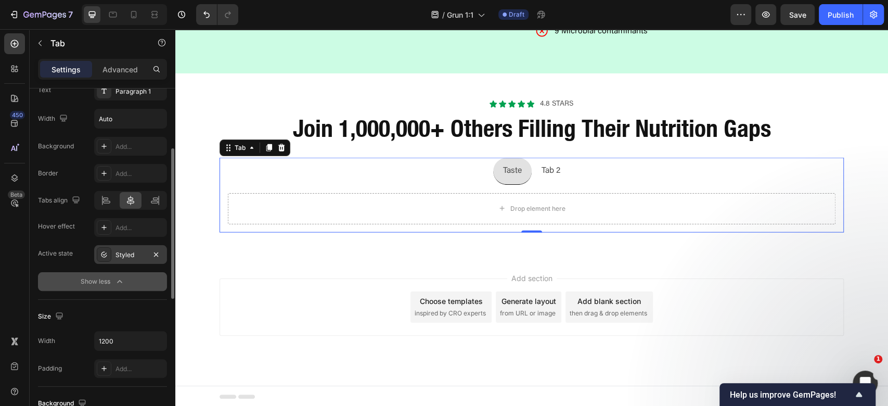
click at [136, 254] on div "Styled" at bounding box center [131, 254] width 30 height 9
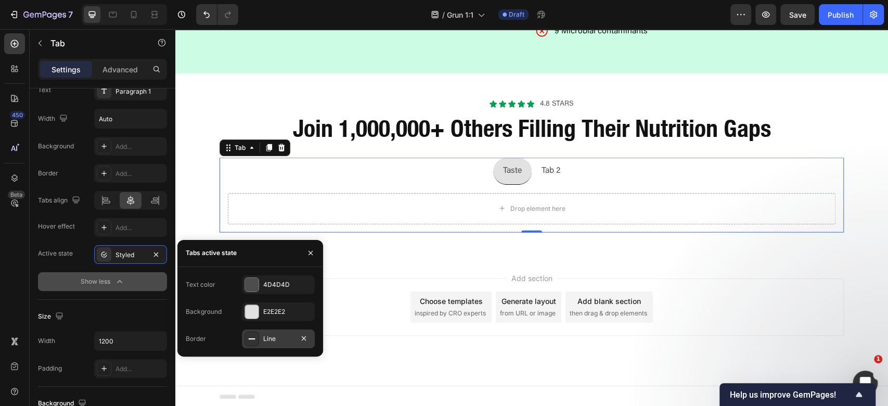
click at [267, 346] on div "Line" at bounding box center [278, 338] width 73 height 19
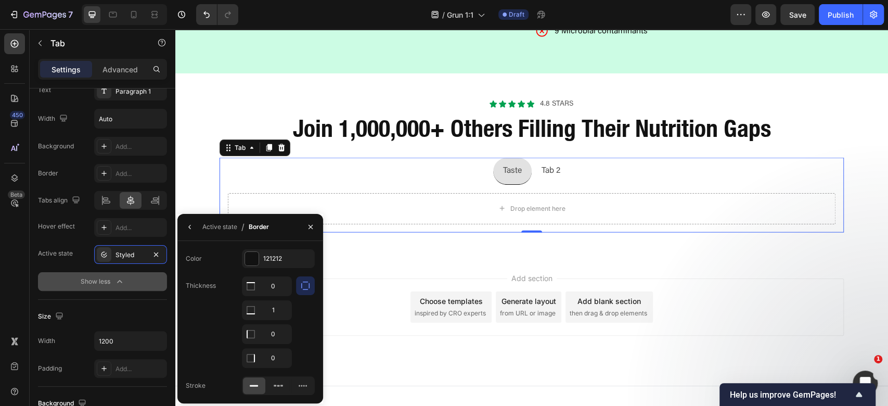
click at [302, 279] on button "button" at bounding box center [305, 285] width 19 height 19
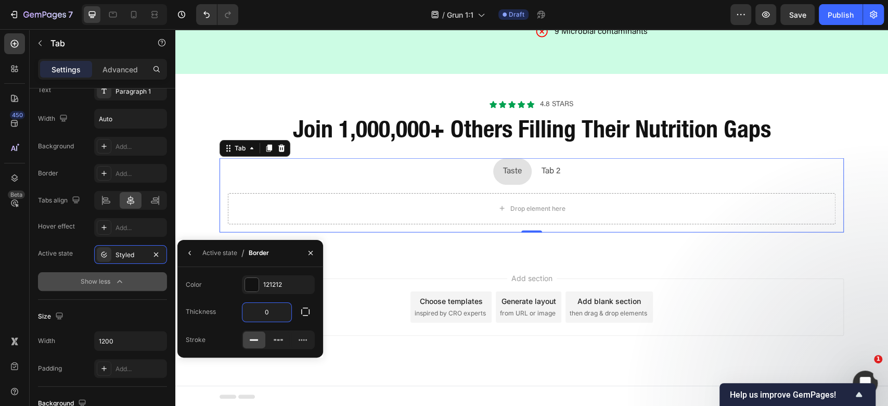
click at [275, 314] on input "0" at bounding box center [266, 312] width 49 height 19
type input "1"
click at [231, 253] on div "Active state" at bounding box center [219, 252] width 35 height 9
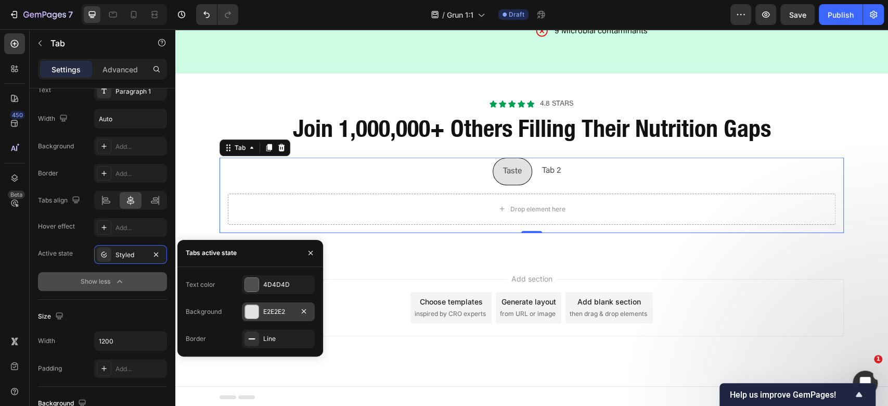
click at [260, 309] on div "E2E2E2" at bounding box center [278, 311] width 73 height 19
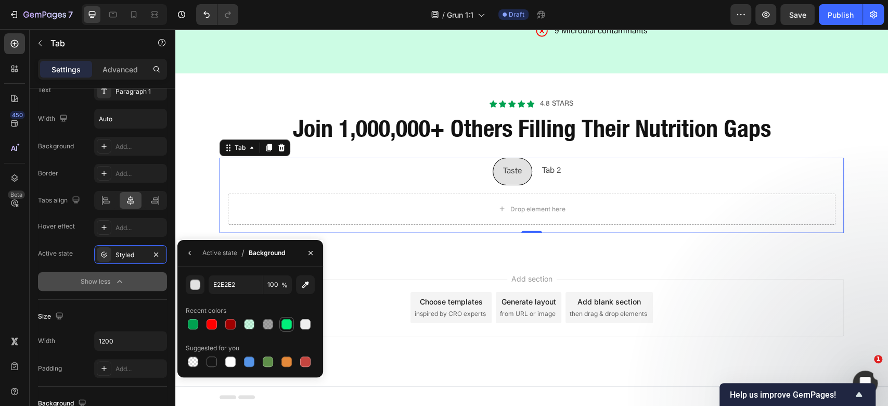
click at [285, 326] on div at bounding box center [287, 324] width 10 height 10
type input "01EF7A"
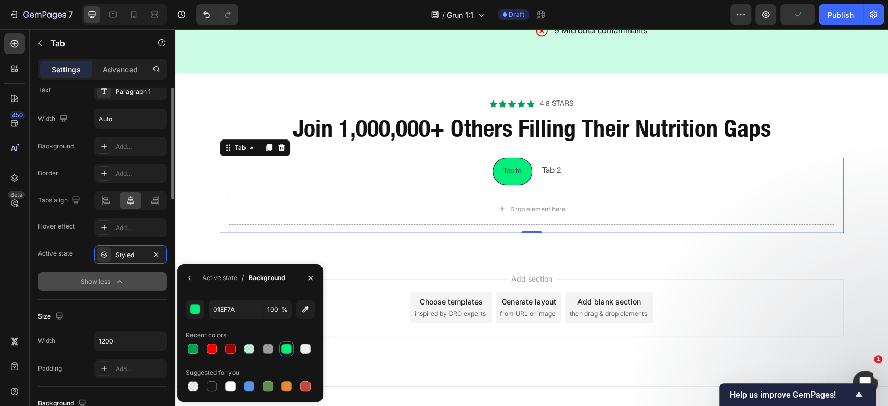
scroll to position [0, 0]
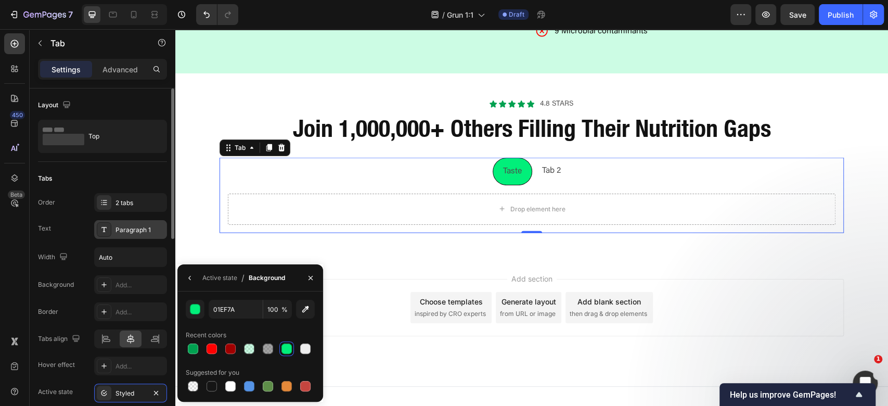
click at [116, 233] on div "Paragraph 1" at bounding box center [140, 229] width 49 height 9
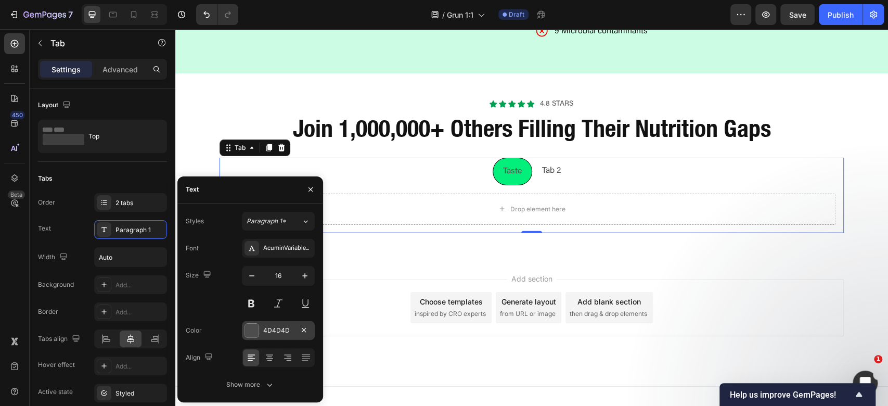
click at [271, 338] on div "4D4D4D" at bounding box center [278, 330] width 73 height 19
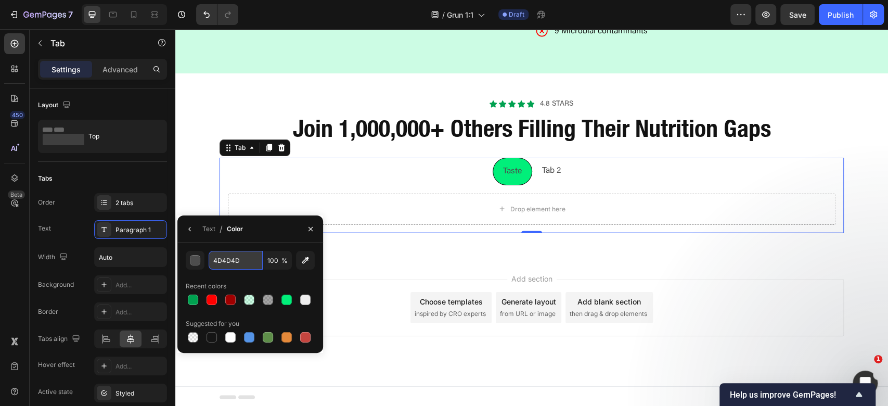
click at [257, 264] on input "4D4D4D" at bounding box center [236, 260] width 54 height 19
type input "121212"
click at [514, 174] on p "Taste" at bounding box center [512, 171] width 19 height 15
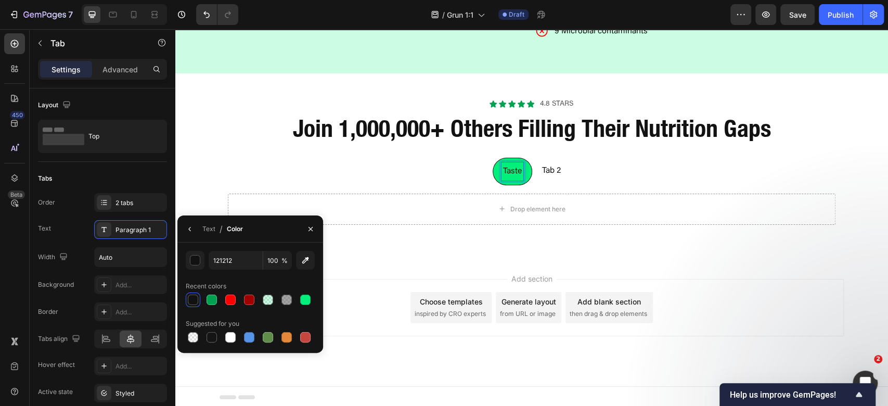
click at [514, 174] on p "Taste" at bounding box center [512, 171] width 19 height 15
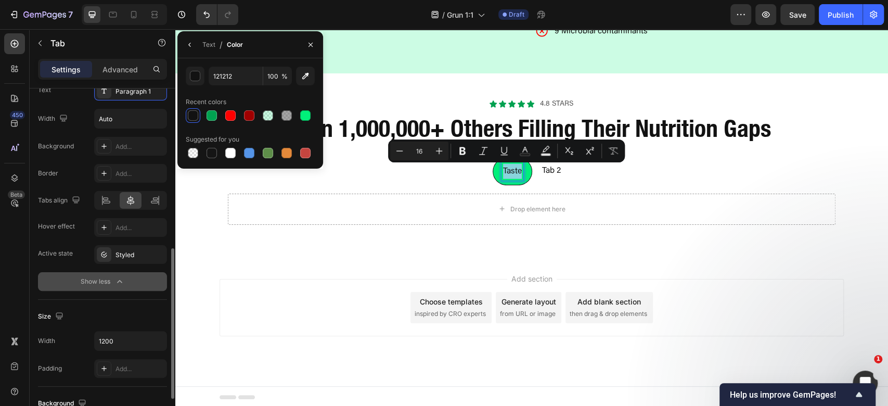
scroll to position [208, 0]
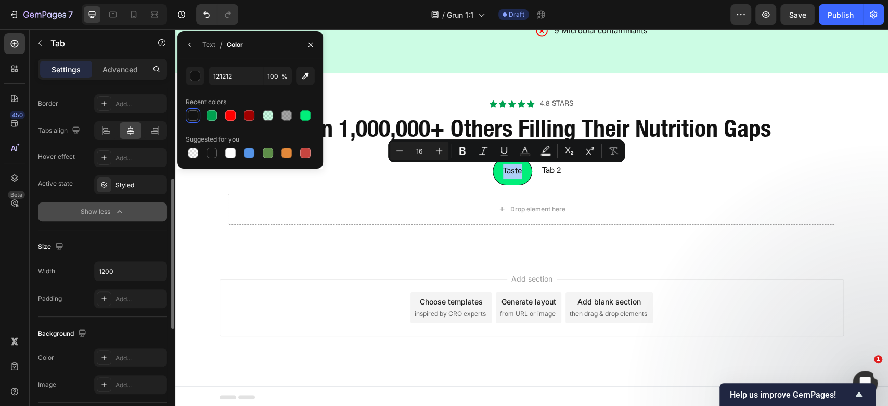
click at [109, 213] on div "Show less" at bounding box center [103, 212] width 44 height 10
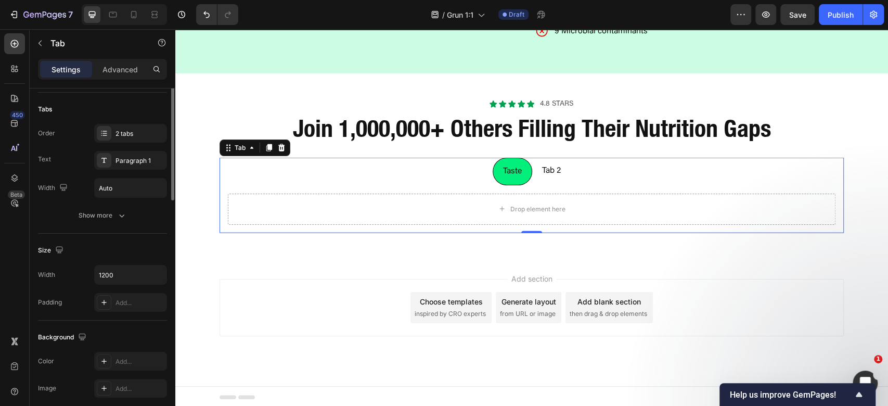
scroll to position [0, 0]
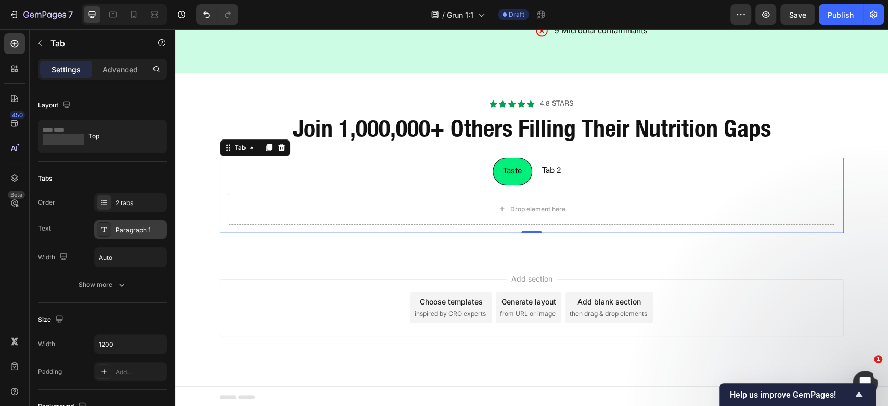
click at [142, 234] on div "Paragraph 1" at bounding box center [130, 229] width 73 height 19
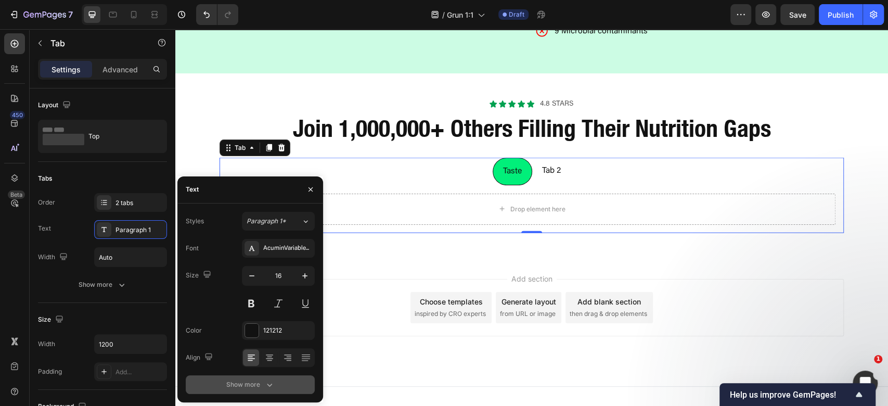
click at [265, 384] on icon "button" at bounding box center [269, 384] width 10 height 10
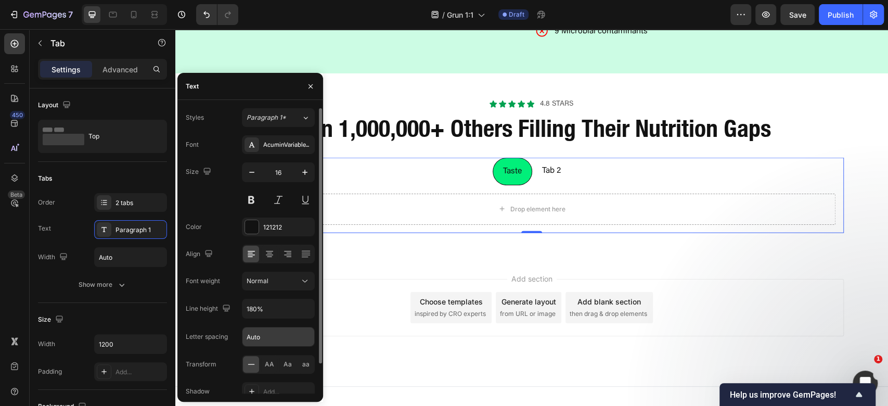
scroll to position [33, 0]
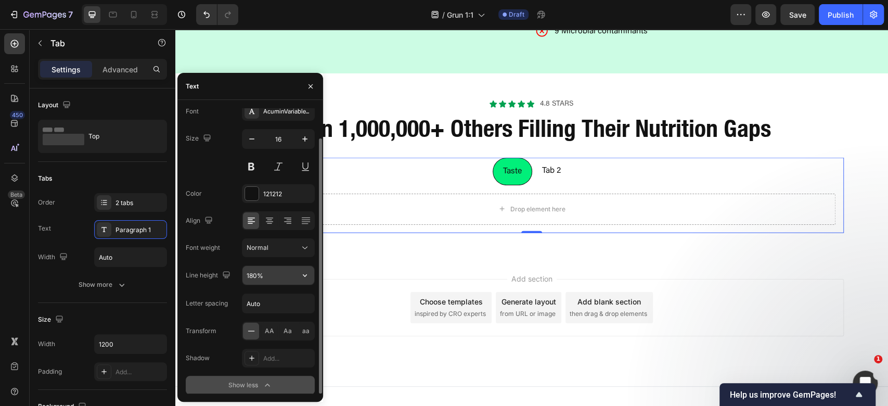
click at [303, 275] on icon "button" at bounding box center [305, 275] width 10 height 10
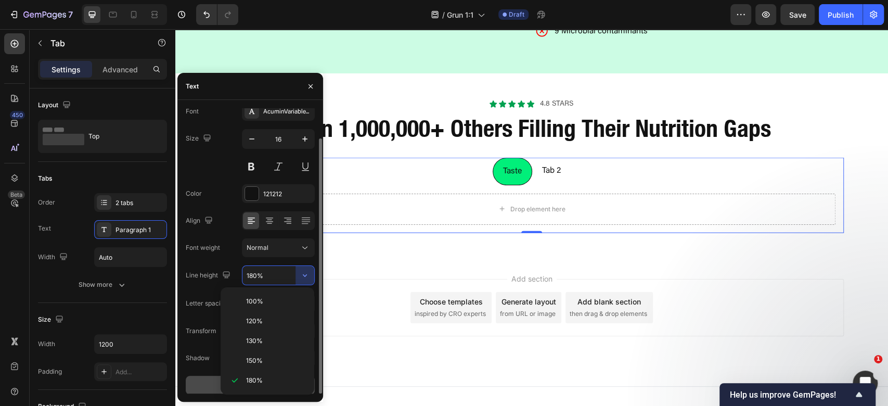
click at [267, 341] on p "130%" at bounding box center [275, 340] width 59 height 9
type input "130%"
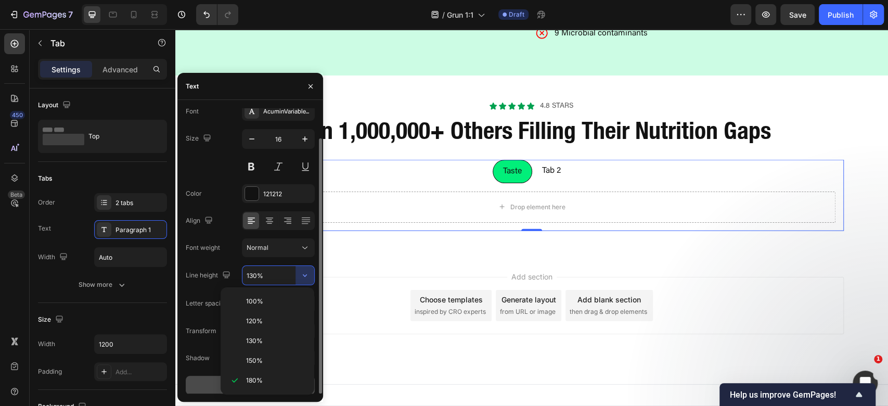
scroll to position [1582, 0]
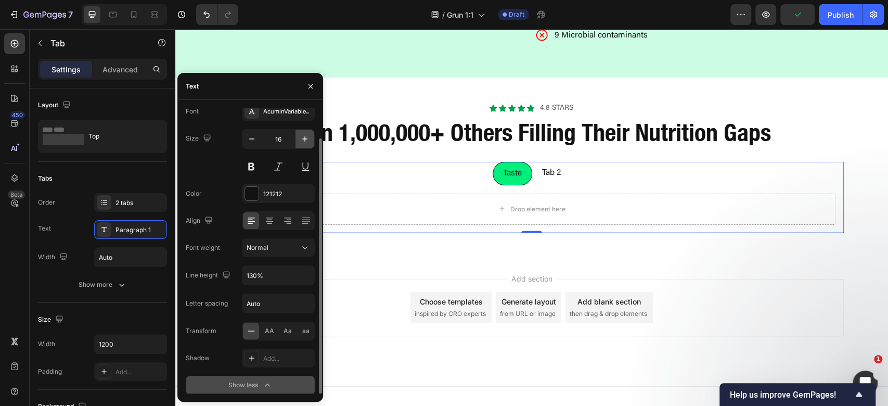
click at [309, 139] on icon "button" at bounding box center [305, 139] width 10 height 10
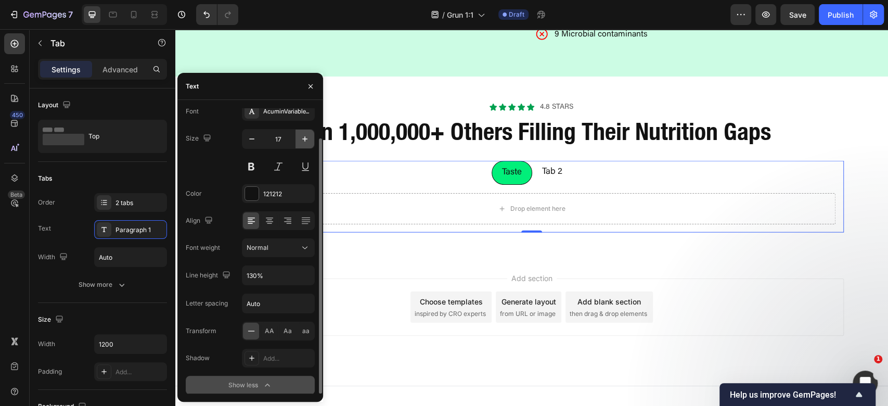
click at [306, 140] on icon "button" at bounding box center [305, 139] width 10 height 10
type input "18"
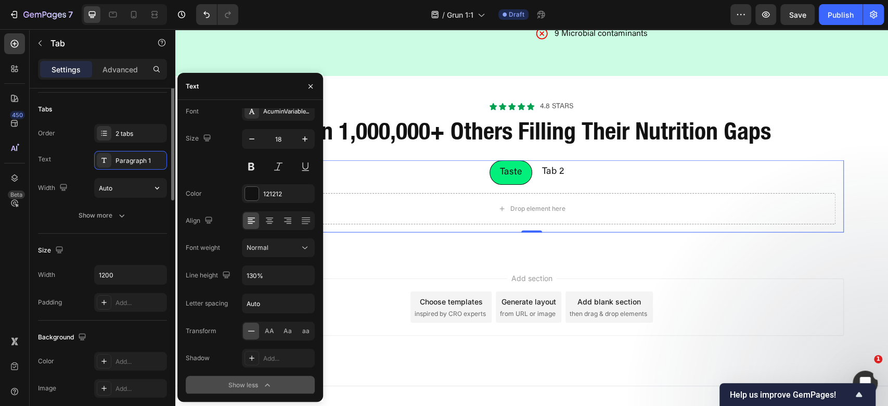
scroll to position [0, 0]
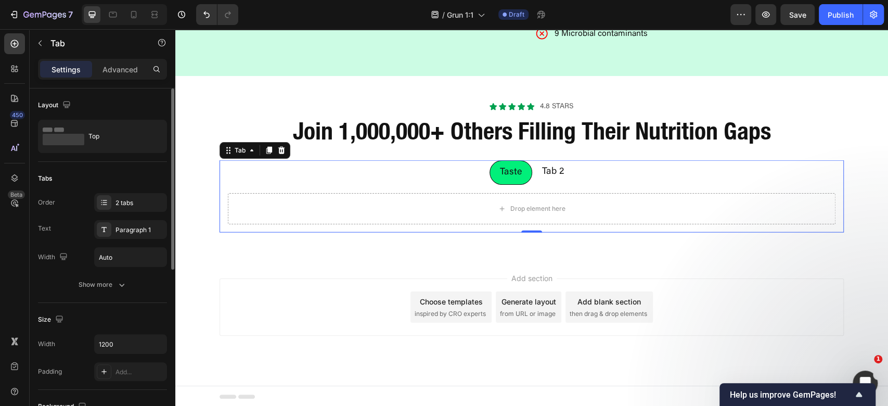
click at [122, 297] on div "Tabs Order 2 tabs Text Paragraph 1 Width Auto Show more" at bounding box center [102, 232] width 129 height 141
click at [122, 295] on div "Tabs Order 2 tabs Text Paragraph 1 Width Auto Show more" at bounding box center [102, 232] width 129 height 141
click at [125, 286] on icon "button" at bounding box center [122, 284] width 10 height 10
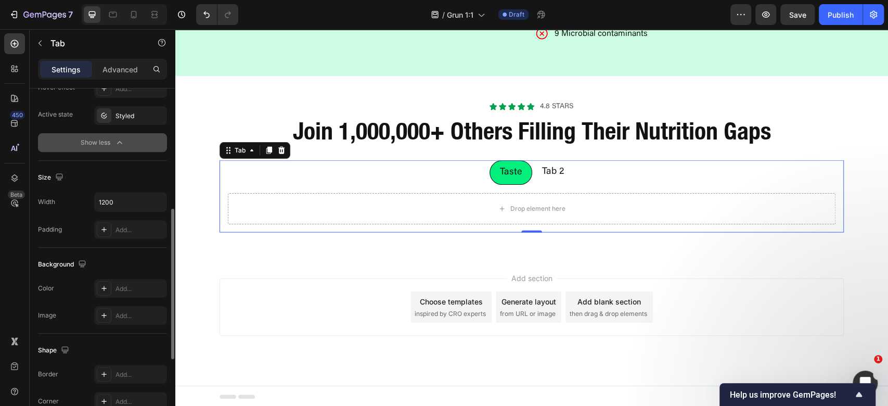
scroll to position [452, 0]
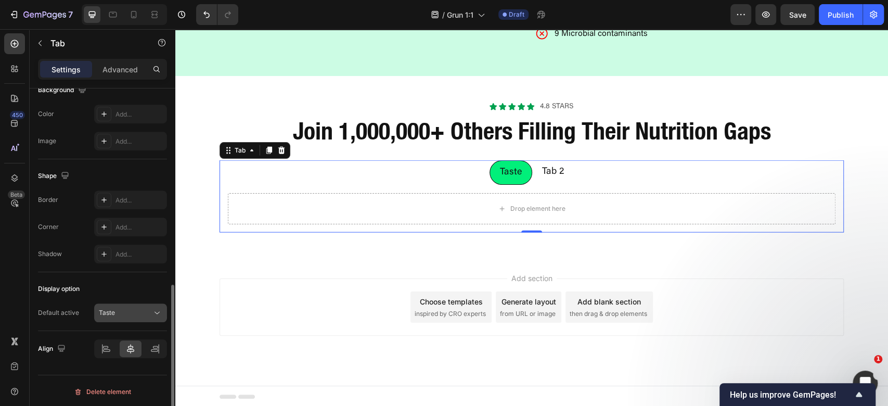
click at [104, 308] on p "Taste" at bounding box center [107, 312] width 16 height 9
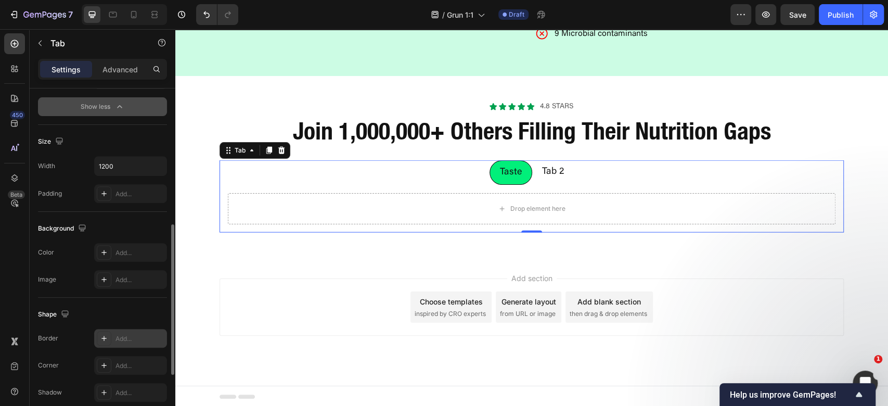
scroll to position [174, 0]
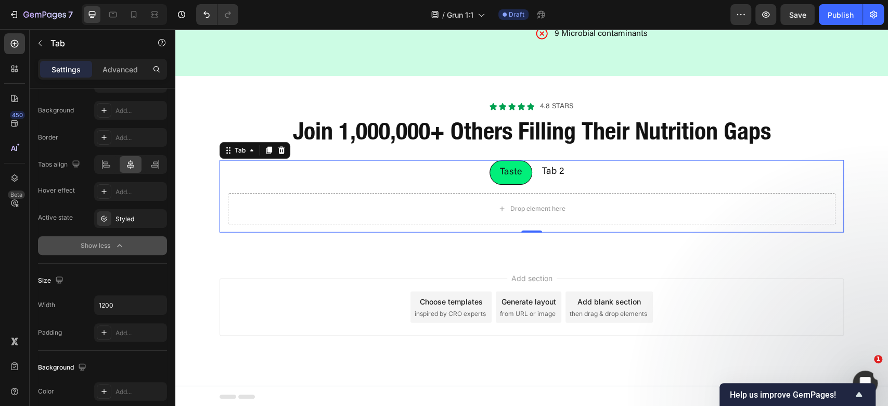
click at [145, 241] on button "Show less" at bounding box center [102, 245] width 129 height 19
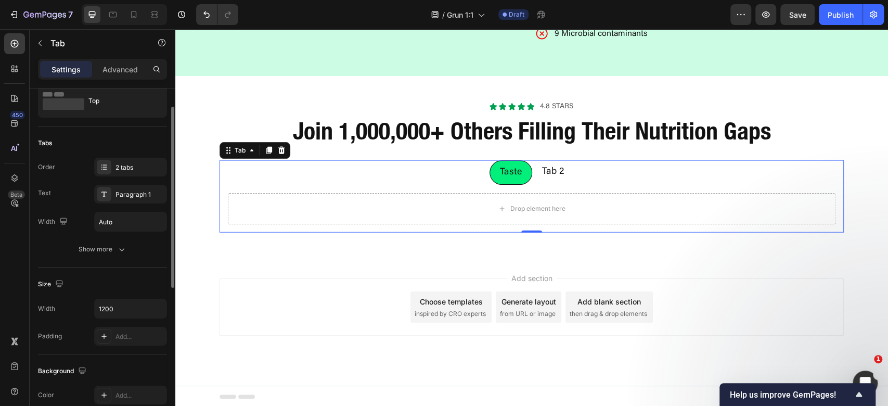
scroll to position [0, 0]
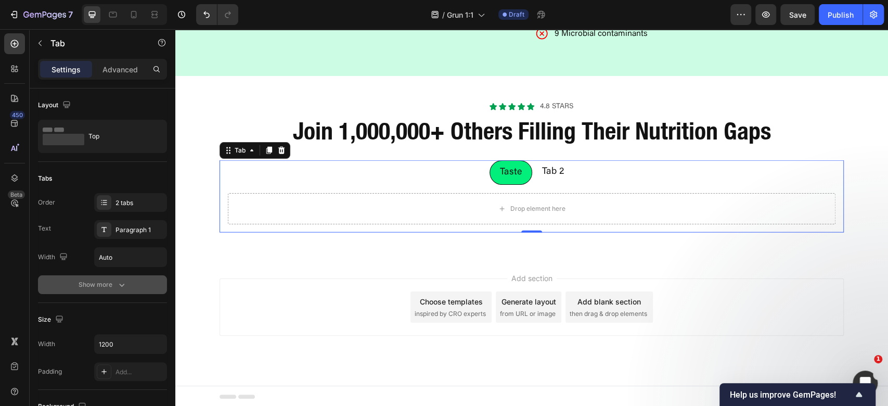
click at [112, 292] on button "Show more" at bounding box center [102, 284] width 129 height 19
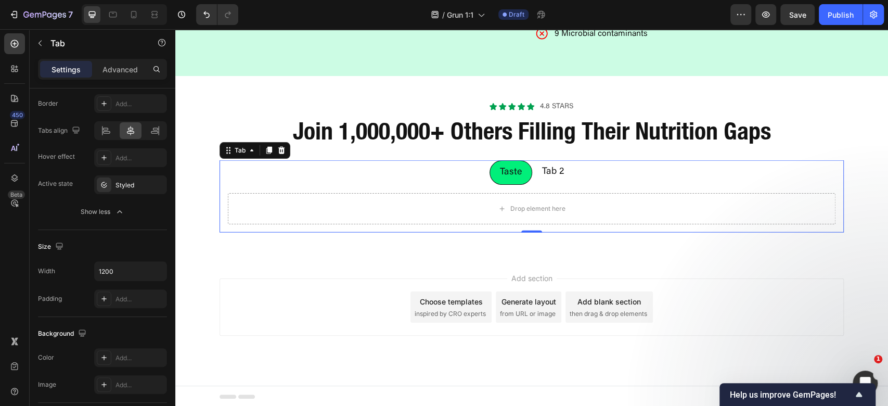
scroll to position [138, 0]
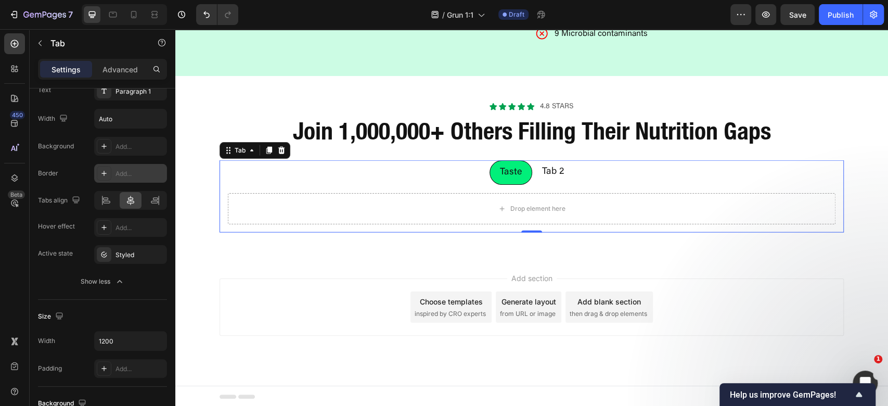
click at [137, 175] on div "Add..." at bounding box center [140, 173] width 49 height 9
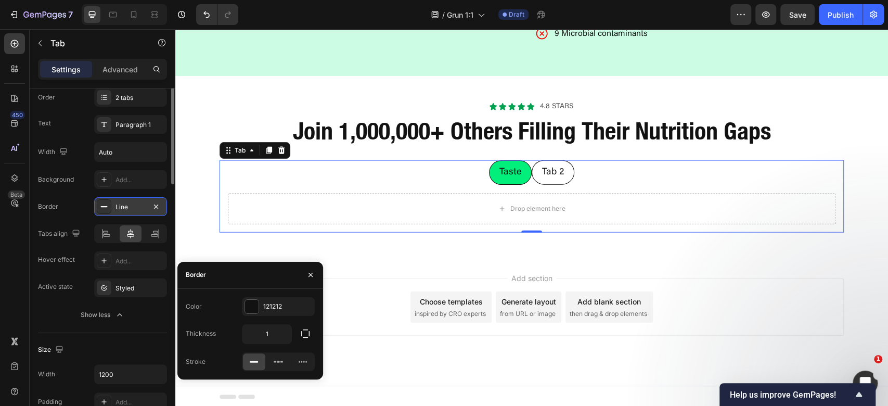
scroll to position [0, 0]
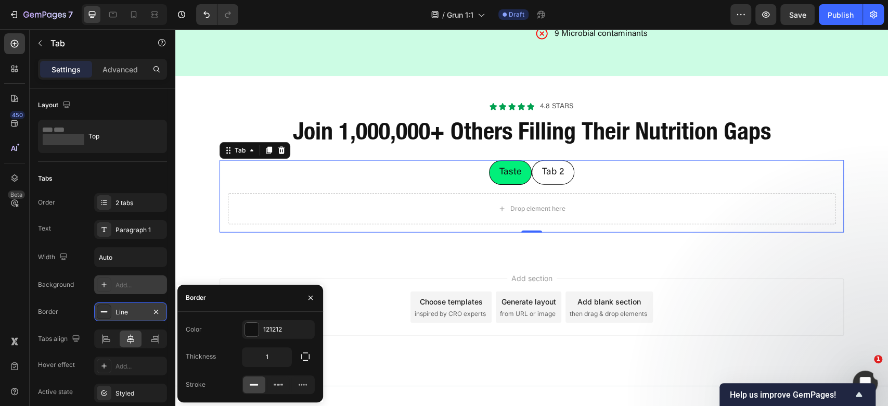
click at [147, 282] on div "Add..." at bounding box center [140, 284] width 49 height 9
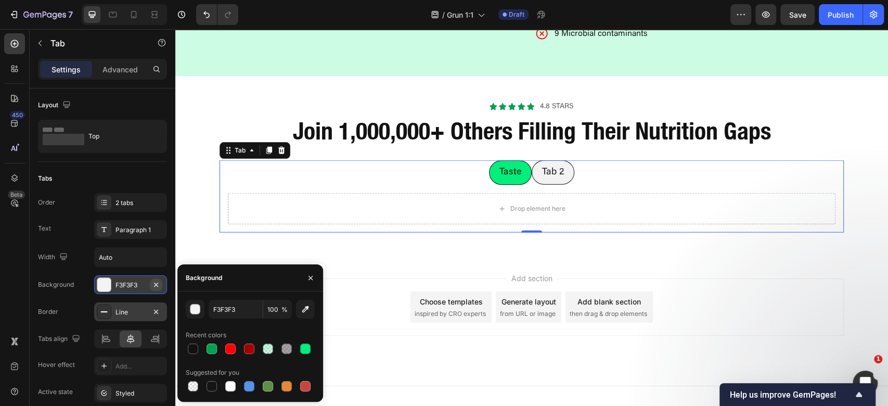
click at [161, 282] on button "button" at bounding box center [156, 284] width 12 height 12
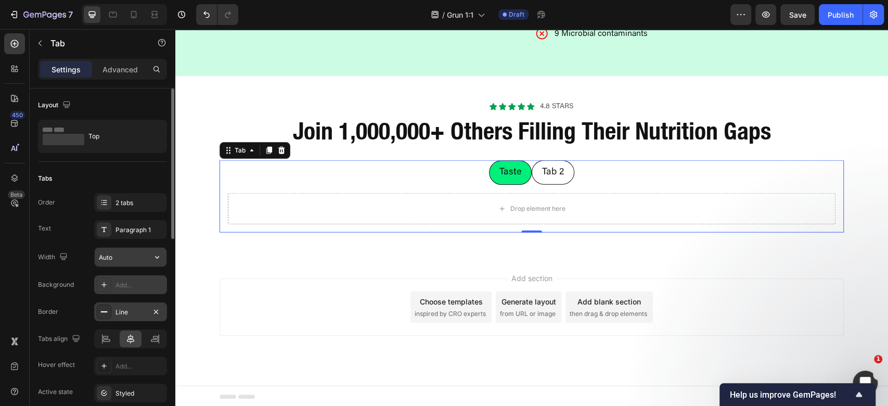
click at [126, 260] on input "Auto" at bounding box center [131, 257] width 72 height 19
click at [153, 255] on button "button" at bounding box center [157, 257] width 19 height 19
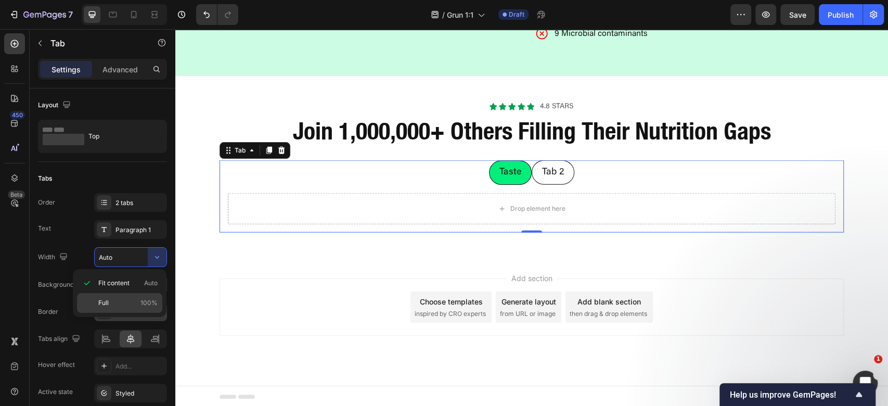
click at [130, 308] on div "Full 100%" at bounding box center [119, 303] width 85 height 20
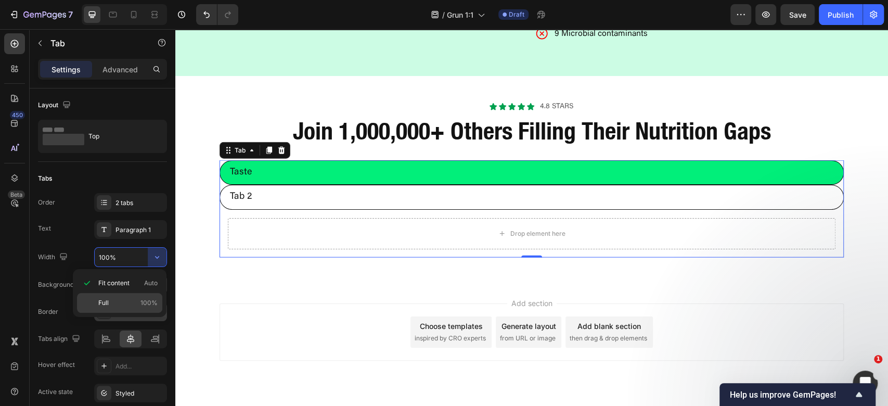
scroll to position [1586, 0]
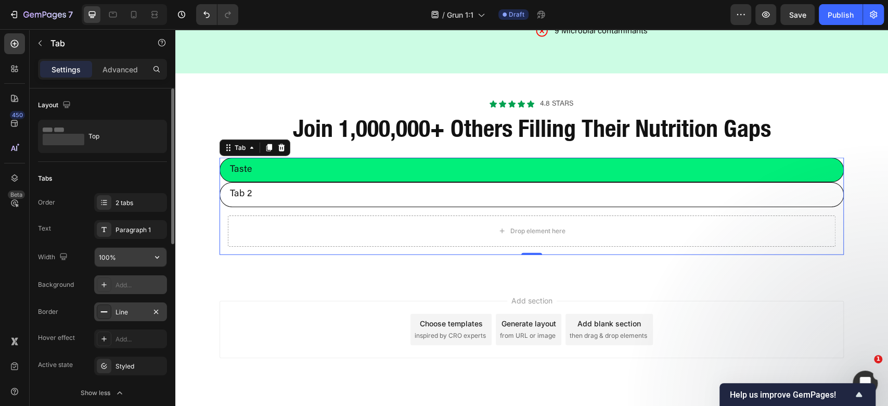
click at [101, 258] on input "100%" at bounding box center [131, 257] width 72 height 19
click at [106, 257] on input "100%" at bounding box center [131, 257] width 72 height 19
drag, startPoint x: 123, startPoint y: 258, endPoint x: 81, endPoint y: 262, distance: 41.8
click at [81, 262] on div "Width 100%" at bounding box center [102, 257] width 129 height 20
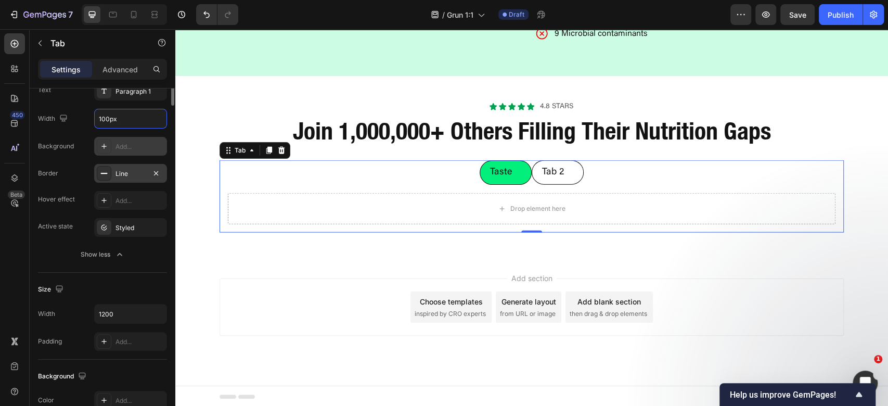
scroll to position [0, 0]
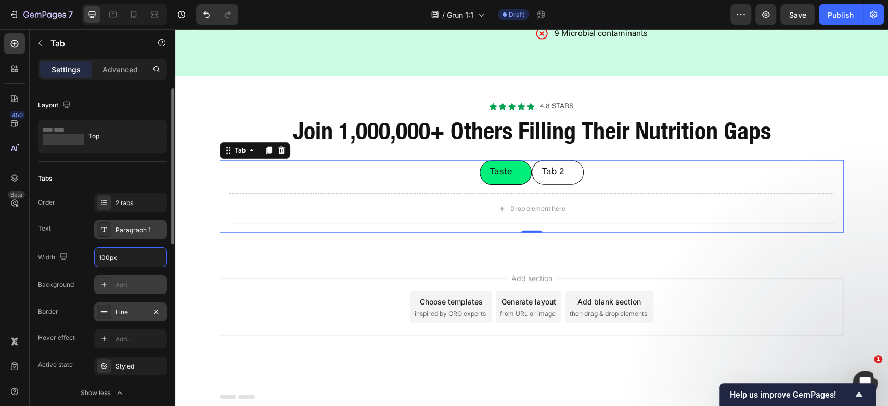
click at [121, 237] on div "Paragraph 1" at bounding box center [130, 229] width 73 height 19
type input "100"
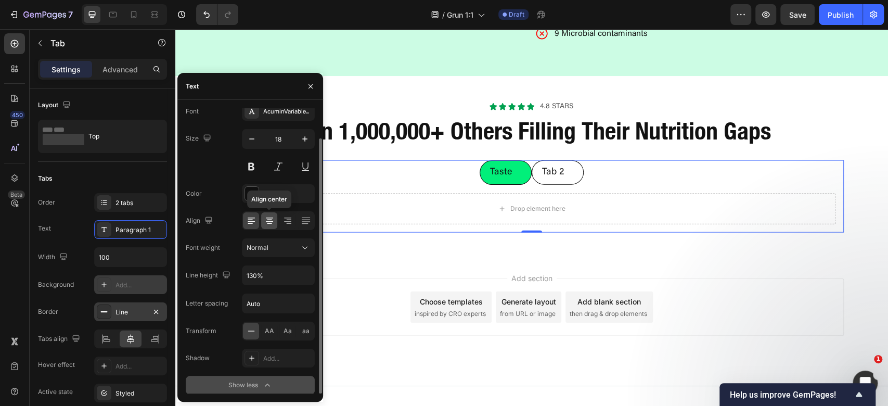
click at [273, 219] on icon at bounding box center [269, 220] width 10 height 10
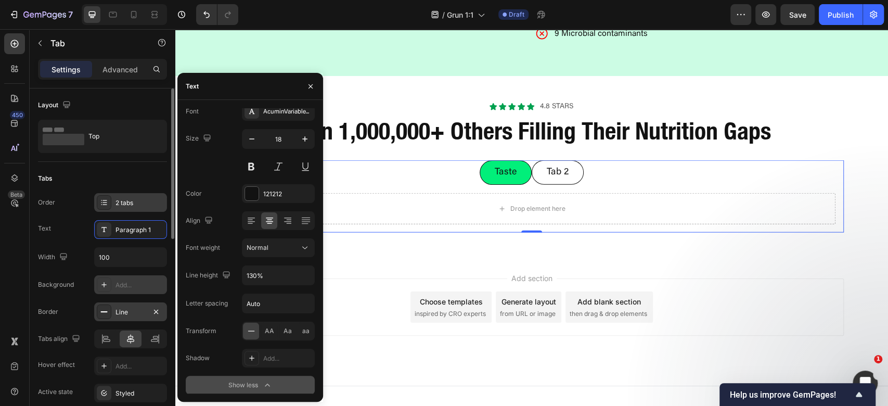
click at [121, 197] on div "2 tabs" at bounding box center [130, 202] width 73 height 19
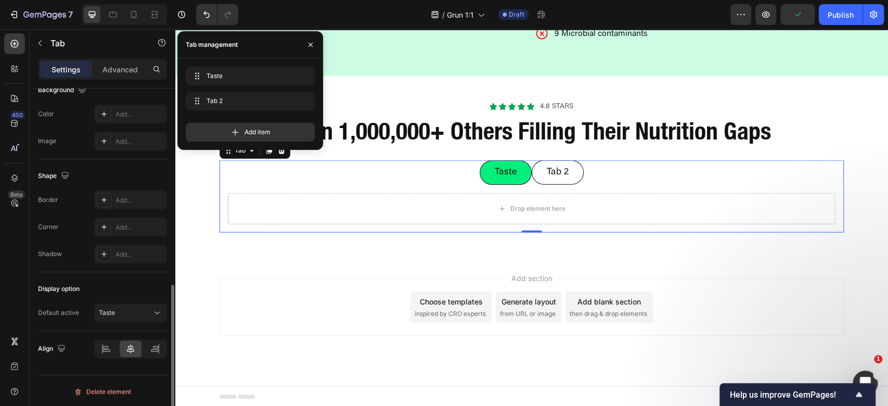
scroll to position [313, 0]
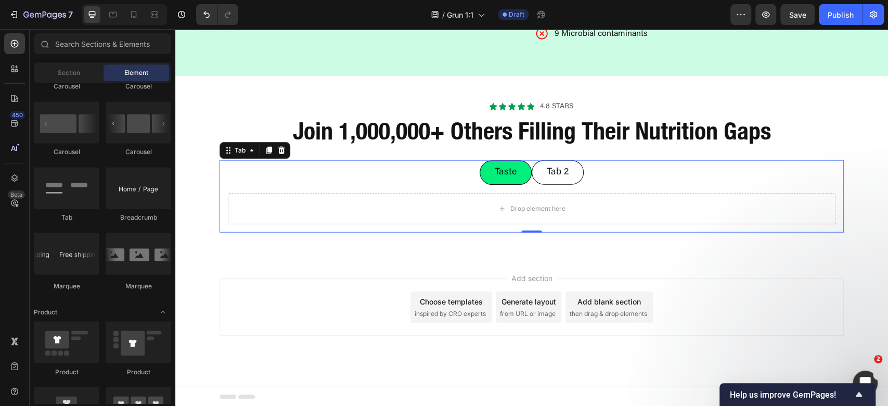
click at [740, 278] on div "Add section Choose templates inspired by CRO experts Generate layout from URL o…" at bounding box center [532, 306] width 624 height 57
click at [719, 216] on div "Drop element here" at bounding box center [532, 208] width 608 height 31
click at [725, 264] on div "Add section Choose templates inspired by CRO experts Generate layout from URL o…" at bounding box center [531, 322] width 713 height 128
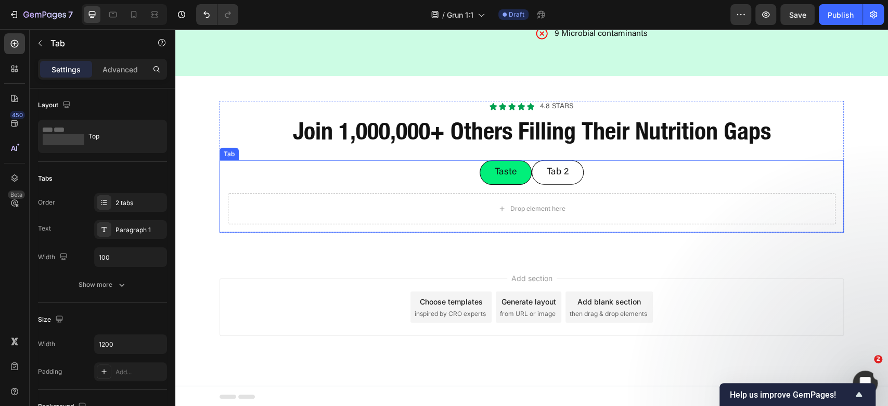
click at [442, 189] on div "Drop element here" at bounding box center [532, 209] width 624 height 48
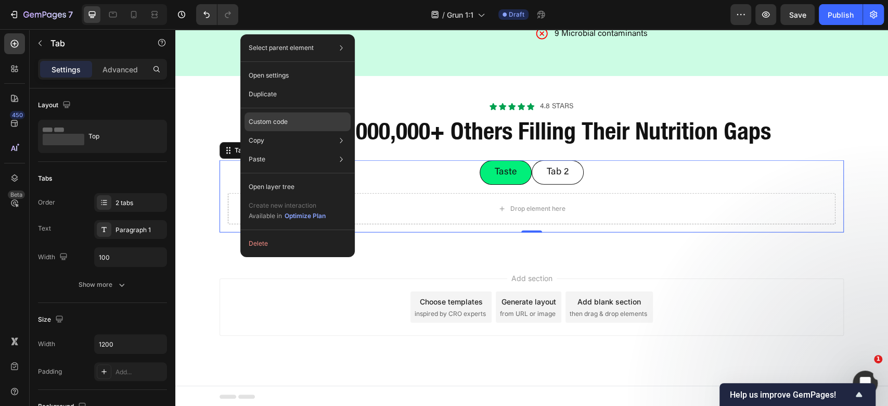
click at [288, 125] on div "Custom code" at bounding box center [298, 121] width 106 height 19
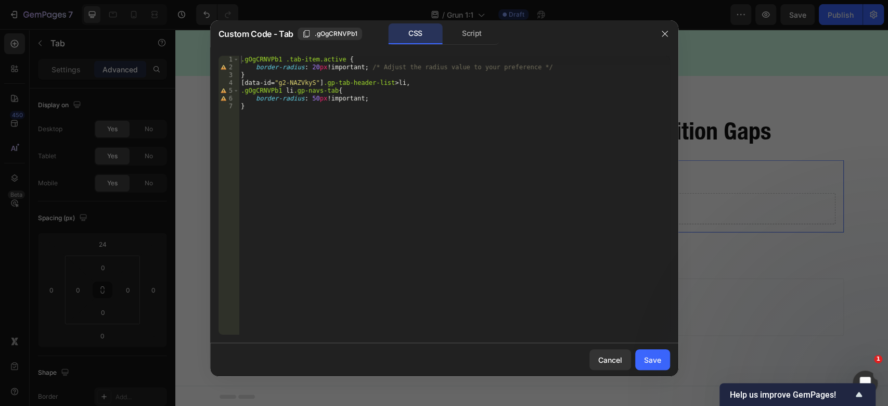
click at [541, 68] on div ".gOgCRNVPb1 .tab-item.active { border-radius : 20 px !important ; /* Adjust the…" at bounding box center [454, 203] width 431 height 295
drag, startPoint x: 279, startPoint y: 91, endPoint x: 227, endPoint y: 88, distance: 52.1
click at [227, 88] on div "border-radius: 20px!important; /* Adjust the radius value to your preference */…" at bounding box center [445, 195] width 452 height 279
click at [380, 107] on div ".gOgCRNVPb1 .tab-item.active { border-radius : 20 px !important ; /* Adjust the…" at bounding box center [454, 203] width 431 height 295
click at [389, 95] on div ".gOgCRNVPb1 .tab-item.active { border-radius : 20 px !important ; /* Adjust the…" at bounding box center [454, 203] width 431 height 295
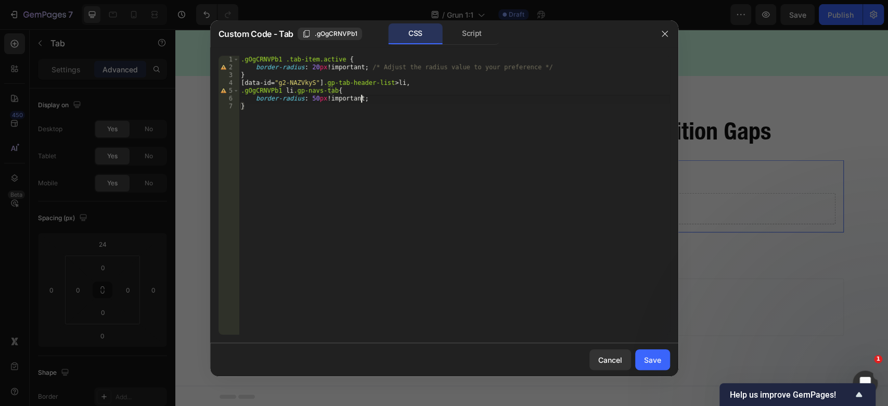
type textarea "border-radius: 50px !important;"
type textarea "margin: 10px"
drag, startPoint x: 658, startPoint y: 359, endPoint x: 485, endPoint y: 328, distance: 175.6
click at [658, 360] on div "Save" at bounding box center [652, 359] width 17 height 11
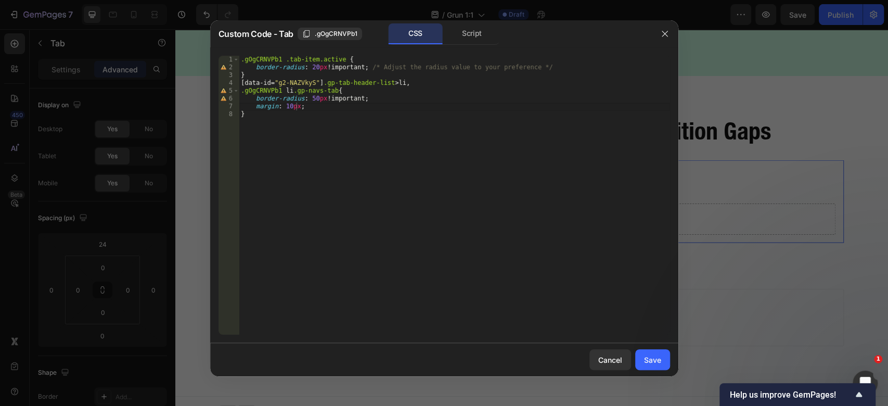
scroll to position [1586, 0]
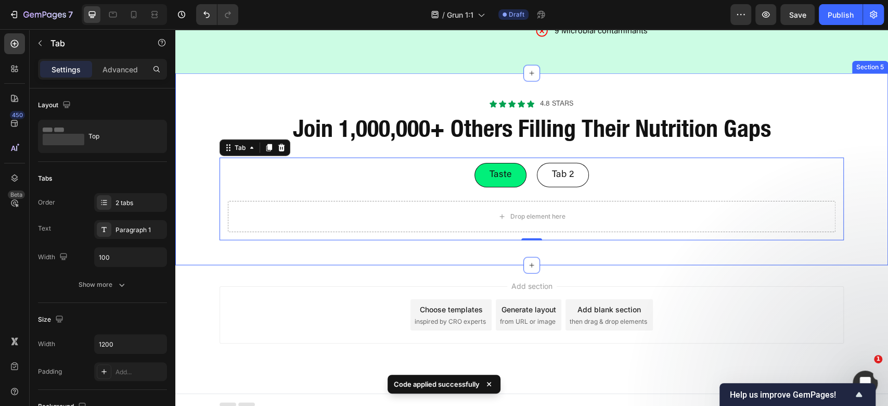
click at [693, 261] on div "Icon Icon Icon Icon Icon Icon List 4.8 stars Text Block Row Join 1,000,000+ Oth…" at bounding box center [531, 169] width 713 height 192
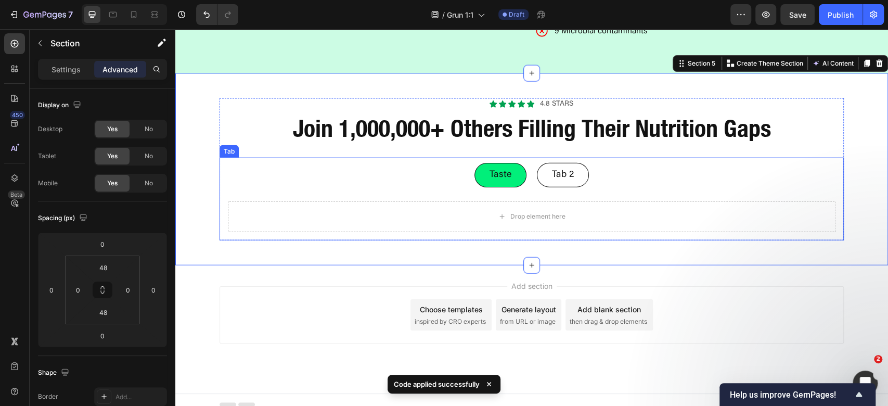
click at [623, 197] on div "Drop element here" at bounding box center [532, 217] width 624 height 48
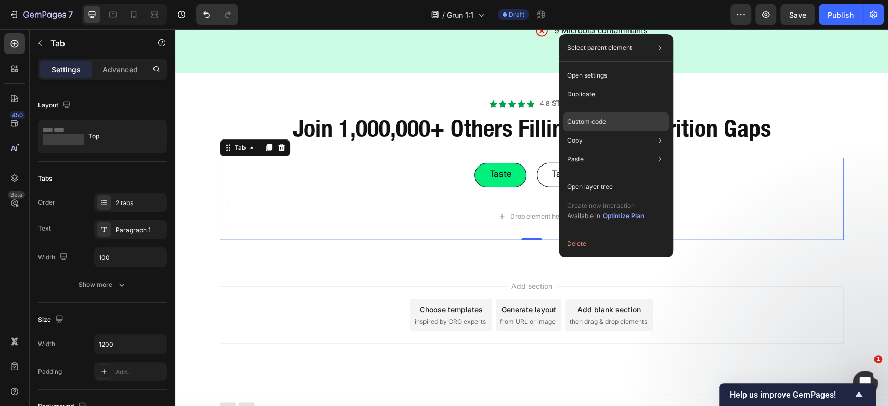
click at [608, 117] on div "Custom code" at bounding box center [616, 121] width 106 height 19
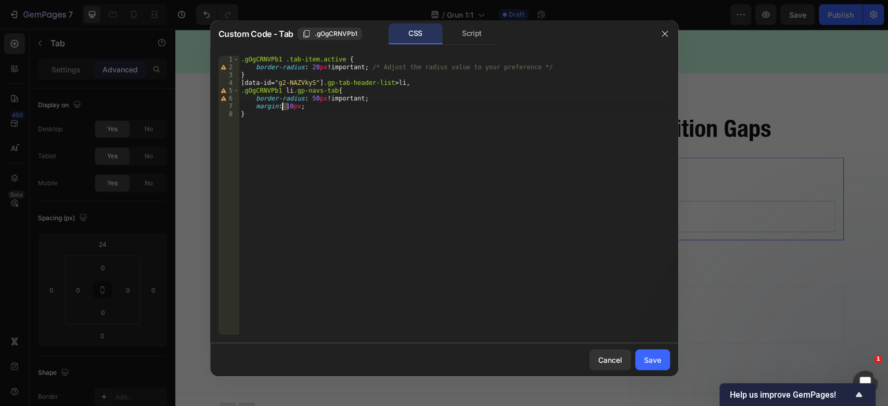
drag, startPoint x: 287, startPoint y: 103, endPoint x: 282, endPoint y: 106, distance: 6.5
click at [282, 106] on div ".gOgCRNVPb1 .tab-item.active { border-radius : 20 px !important ; /* Adjust the…" at bounding box center [454, 203] width 431 height 295
type textarea "margin: 5px;"
click at [659, 359] on div "Save" at bounding box center [652, 359] width 17 height 11
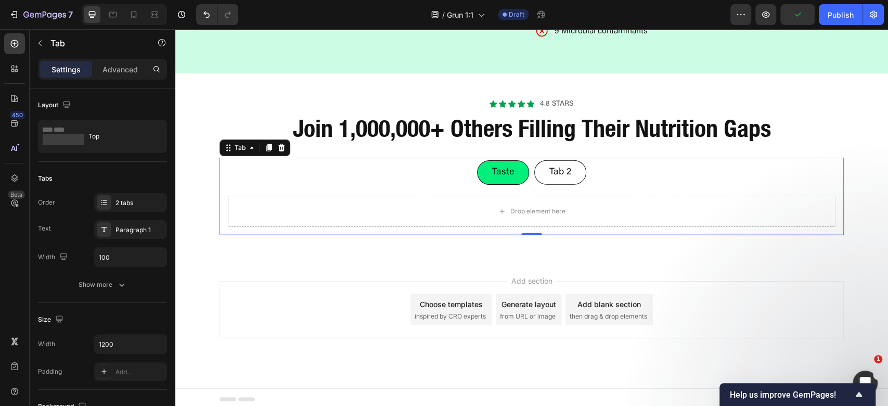
click at [655, 304] on div "Add section Choose templates inspired by CRO experts Generate layout from URL o…" at bounding box center [532, 309] width 624 height 57
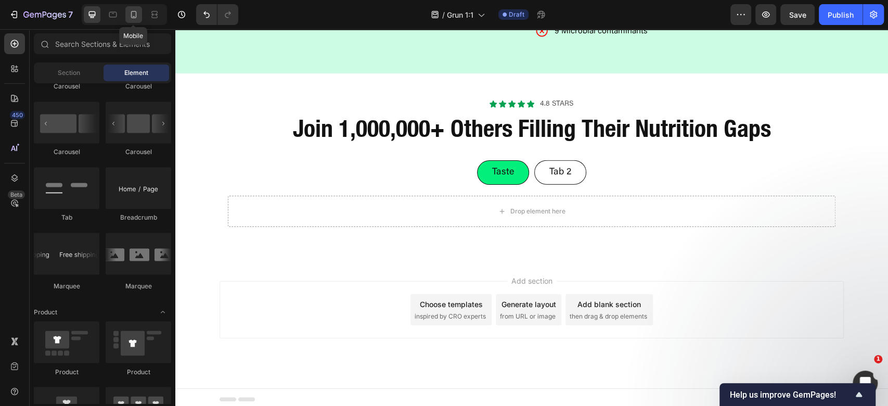
click at [133, 11] on icon at bounding box center [134, 14] width 6 height 7
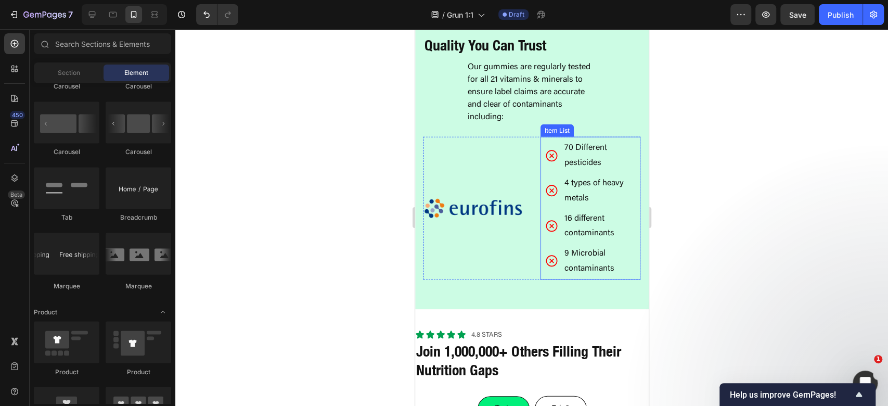
scroll to position [1929, 0]
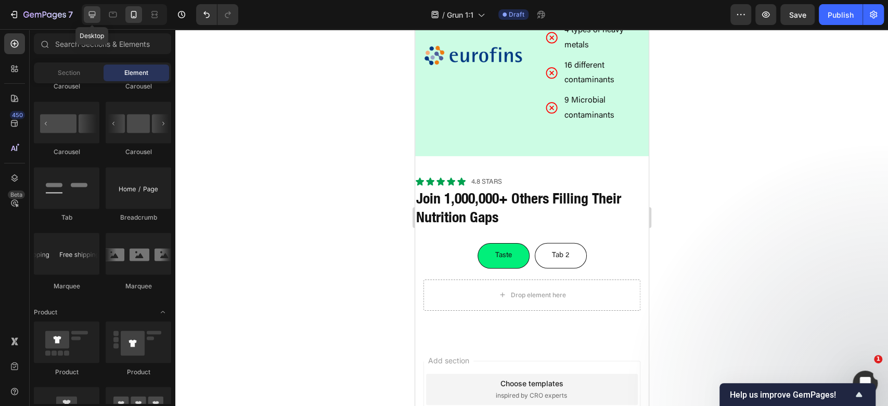
click at [94, 11] on icon at bounding box center [92, 14] width 7 height 7
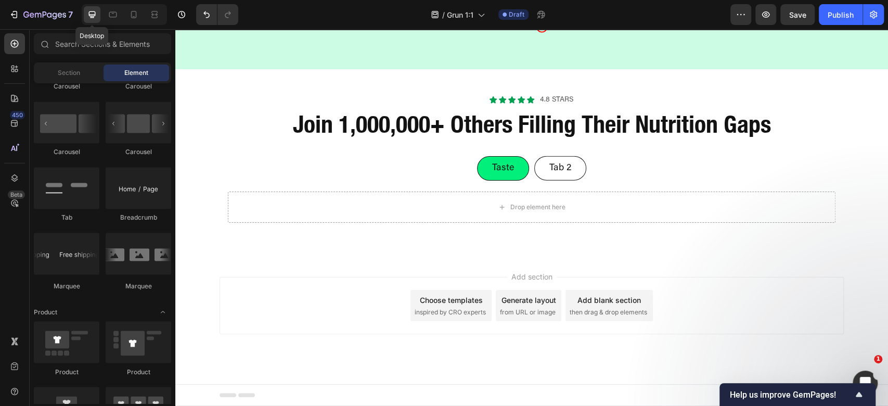
scroll to position [1589, 0]
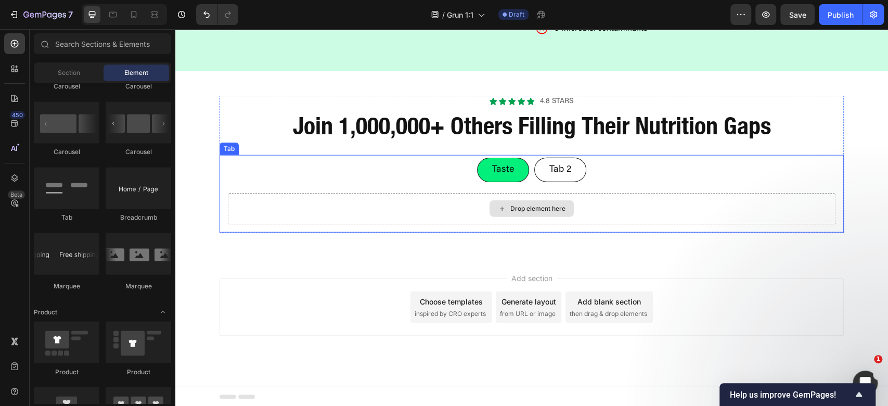
click at [340, 194] on div "Drop element here" at bounding box center [532, 208] width 608 height 31
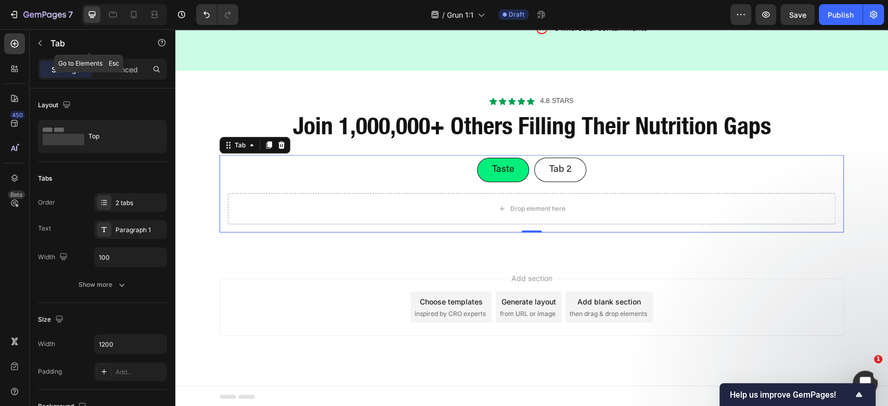
drag, startPoint x: 39, startPoint y: 46, endPoint x: 33, endPoint y: 65, distance: 19.4
click at [39, 45] on icon "button" at bounding box center [40, 43] width 8 height 8
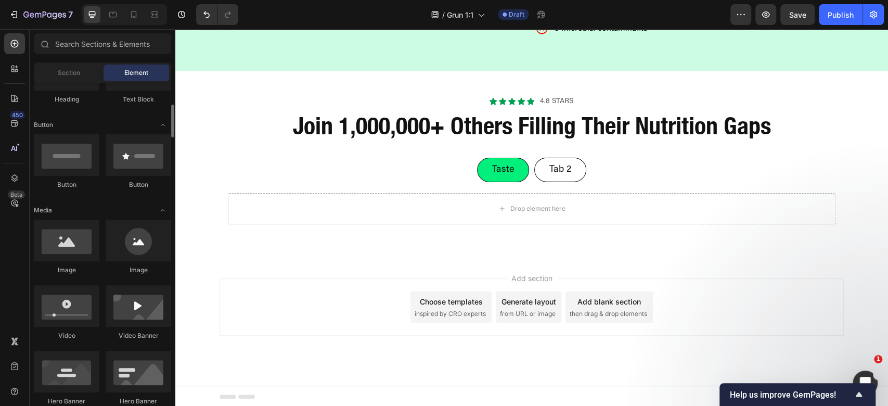
scroll to position [0, 0]
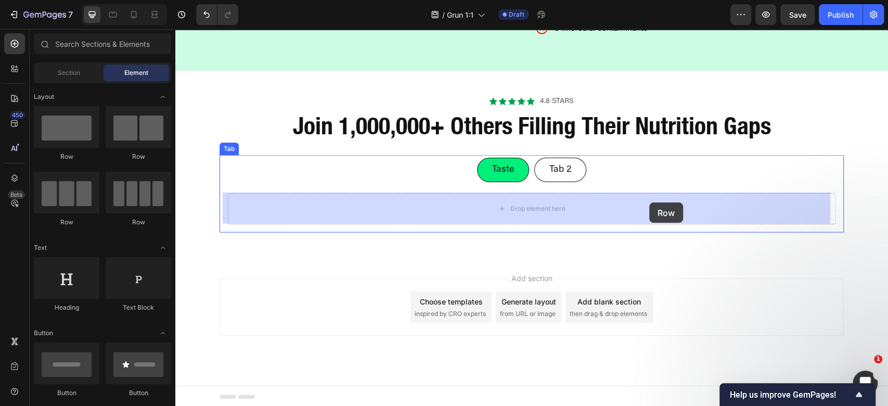
drag, startPoint x: 252, startPoint y: 216, endPoint x: 649, endPoint y: 202, distance: 397.8
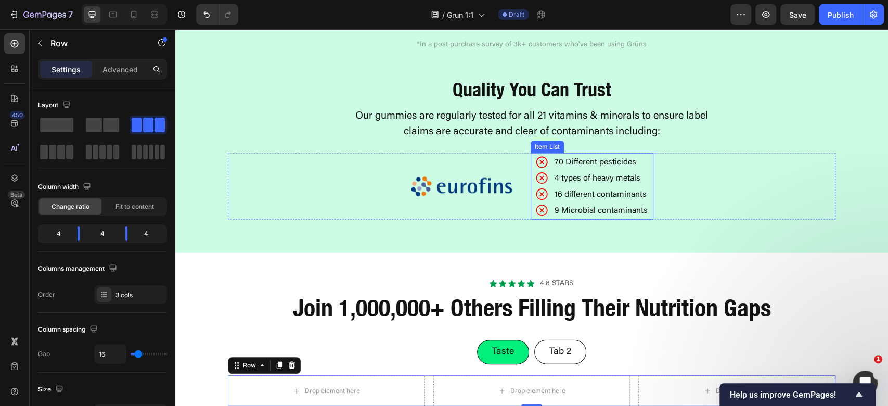
scroll to position [1450, 0]
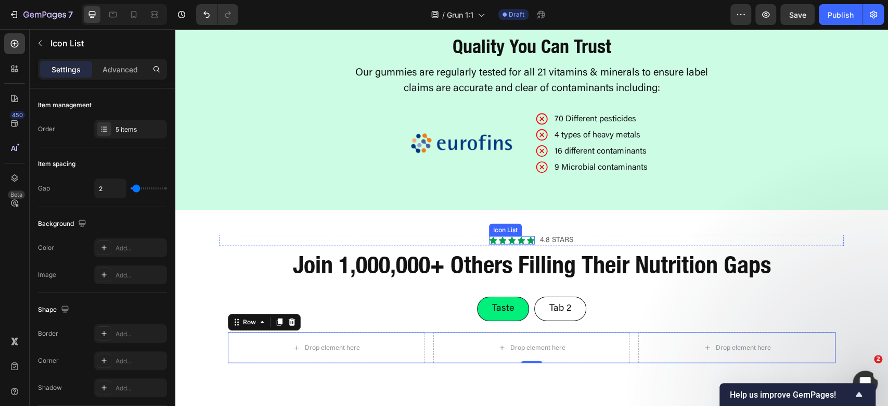
click at [502, 240] on div "Icon Icon Icon Icon Icon" at bounding box center [512, 240] width 46 height 8
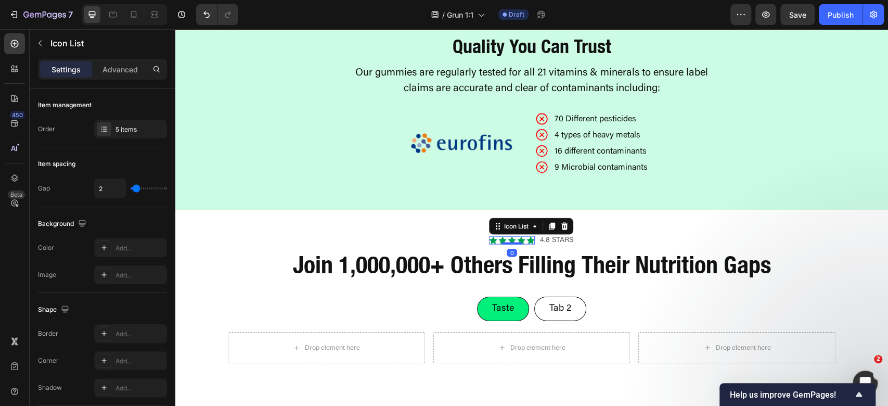
drag, startPoint x: 548, startPoint y: 227, endPoint x: 525, endPoint y: 236, distance: 25.7
click at [549, 227] on icon at bounding box center [552, 226] width 6 height 7
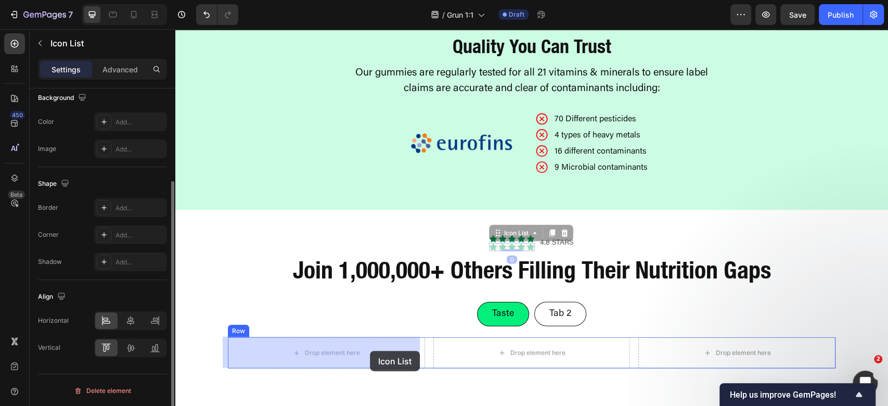
drag, startPoint x: 504, startPoint y: 233, endPoint x: 370, endPoint y: 351, distance: 177.7
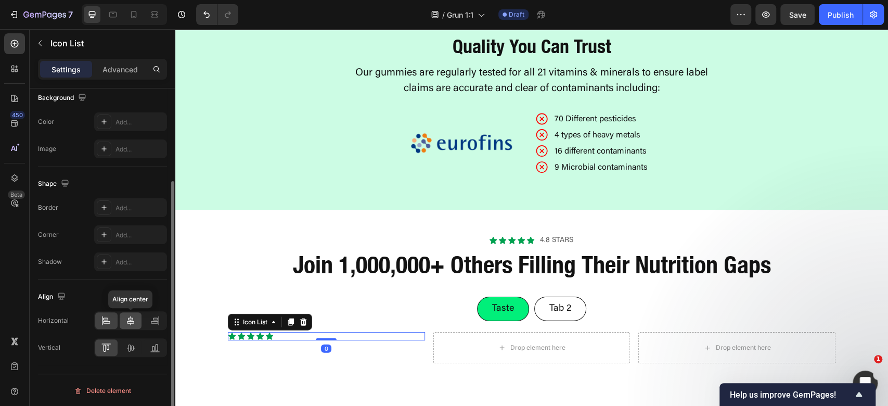
click at [127, 322] on icon at bounding box center [130, 320] width 10 height 10
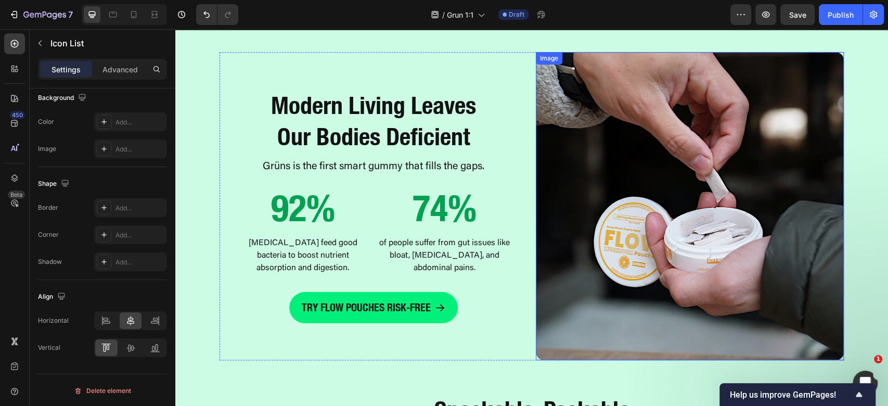
scroll to position [756, 0]
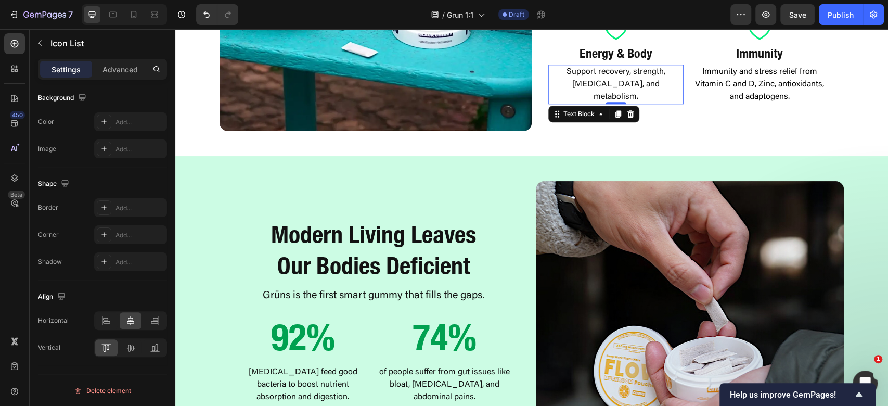
click at [648, 86] on p "Support recovery, strength, [MEDICAL_DATA], and metabolism." at bounding box center [615, 84] width 133 height 37
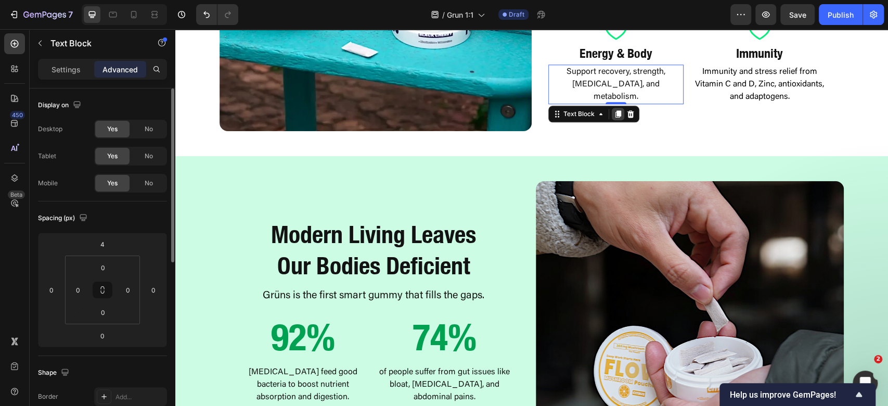
click at [616, 110] on icon at bounding box center [619, 113] width 6 height 7
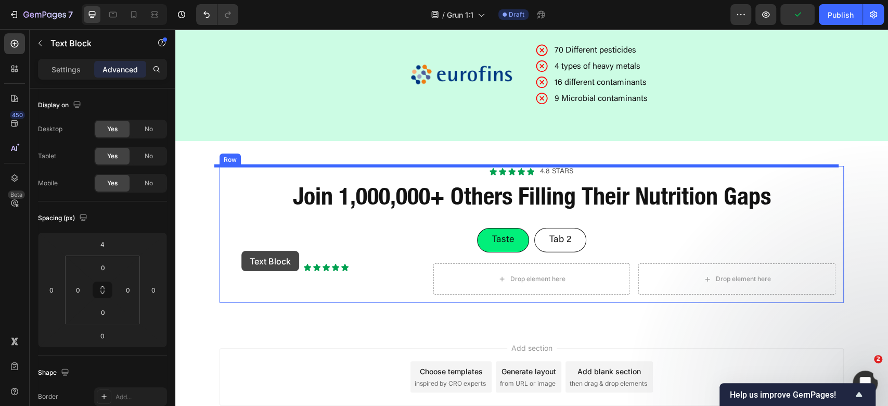
scroll to position [1519, 0]
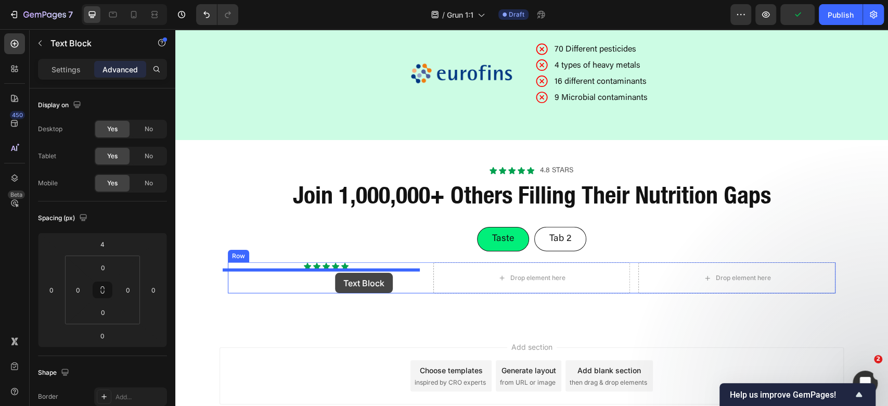
drag, startPoint x: 569, startPoint y: 79, endPoint x: 335, endPoint y: 273, distance: 304.1
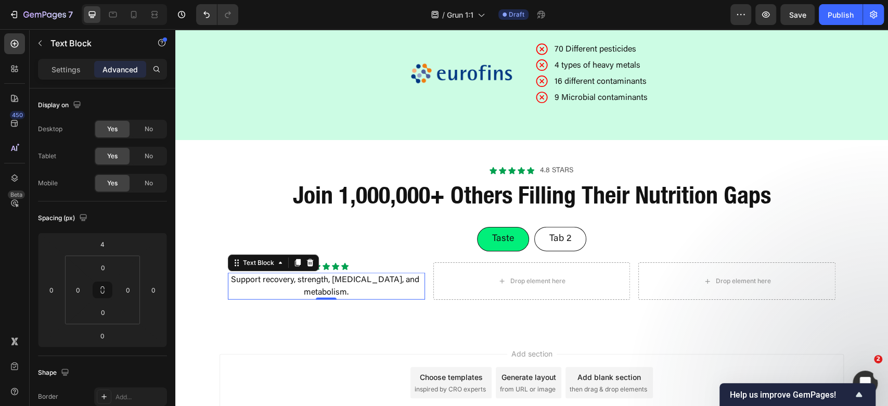
drag, startPoint x: 354, startPoint y: 286, endPoint x: 361, endPoint y: 281, distance: 8.1
click at [355, 285] on p "Support recovery, strength, [MEDICAL_DATA], and metabolism." at bounding box center [326, 286] width 195 height 25
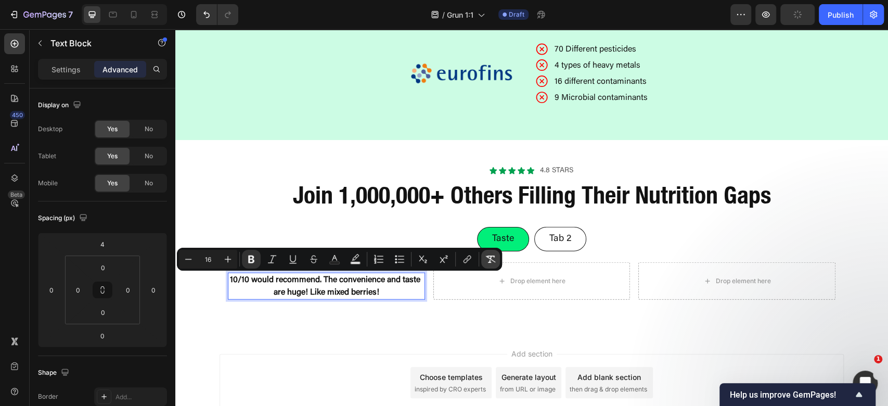
click at [493, 261] on icon "Editor contextual toolbar" at bounding box center [490, 259] width 10 height 10
click at [71, 78] on div "Settings Advanced" at bounding box center [102, 69] width 129 height 21
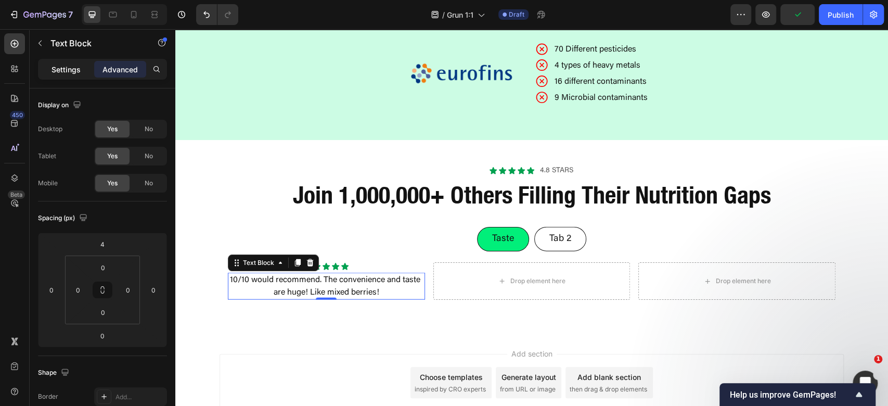
click at [71, 74] on p "Settings" at bounding box center [66, 69] width 29 height 11
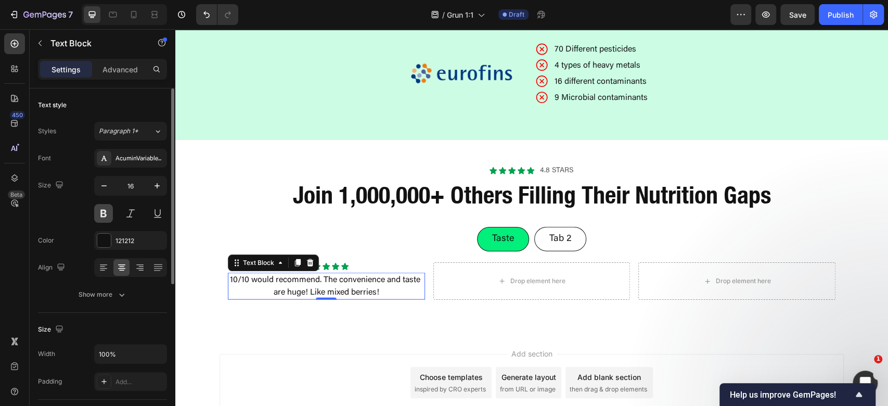
click at [107, 205] on button at bounding box center [103, 213] width 19 height 19
click at [231, 329] on div "Icon Icon Icon Icon Icon Icon List 4.8 stars Text Block Row Join 1,000,000+ Oth…" at bounding box center [531, 236] width 713 height 193
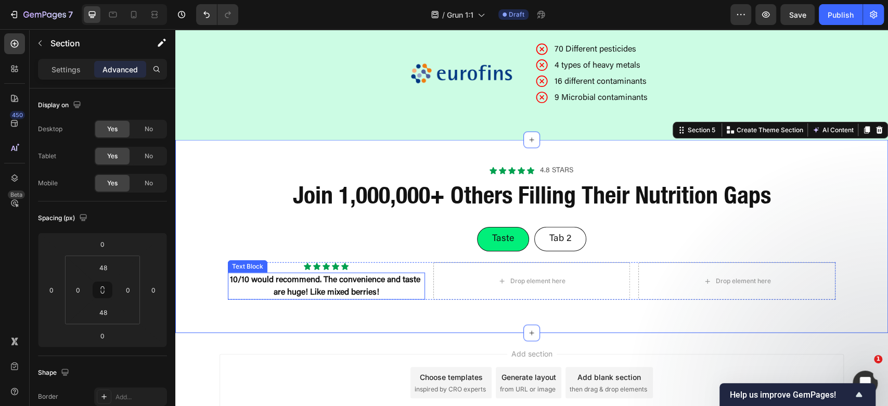
click at [370, 287] on p "10/10 would recommend. The convenience and taste are huge! Like mixed berries!" at bounding box center [326, 286] width 195 height 25
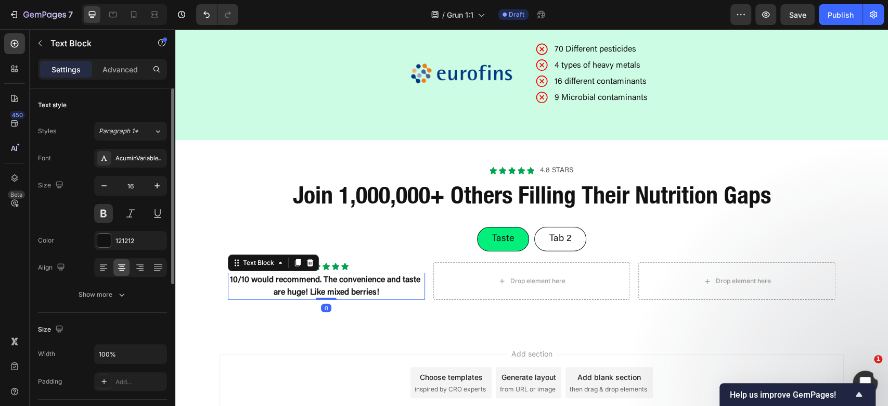
drag, startPoint x: 127, startPoint y: 65, endPoint x: 117, endPoint y: 113, distance: 49.5
click at [126, 65] on p "Advanced" at bounding box center [120, 69] width 35 height 11
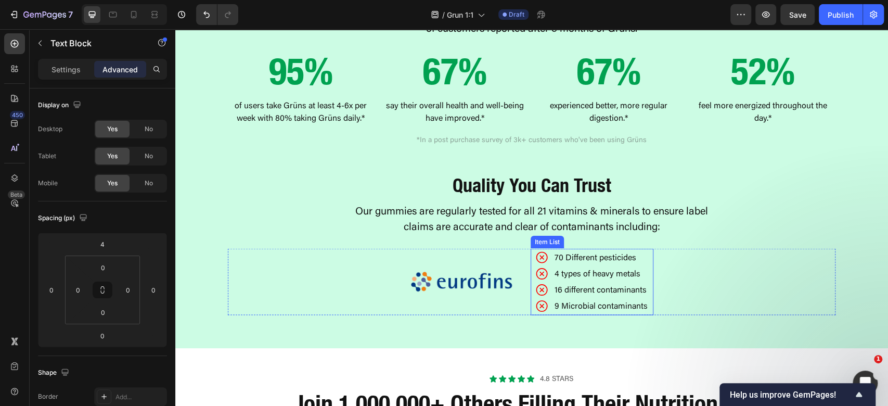
scroll to position [1172, 0]
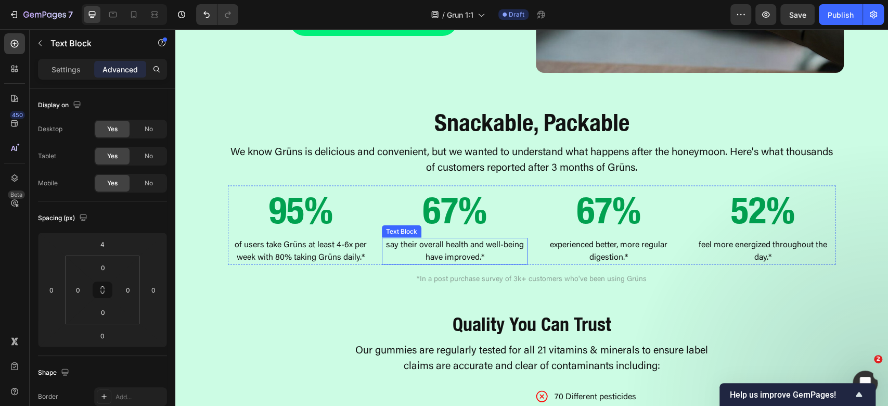
click at [455, 248] on p "say their overall health and well-being have improved.*" at bounding box center [455, 250] width 144 height 25
click at [449, 225] on icon at bounding box center [452, 227] width 6 height 7
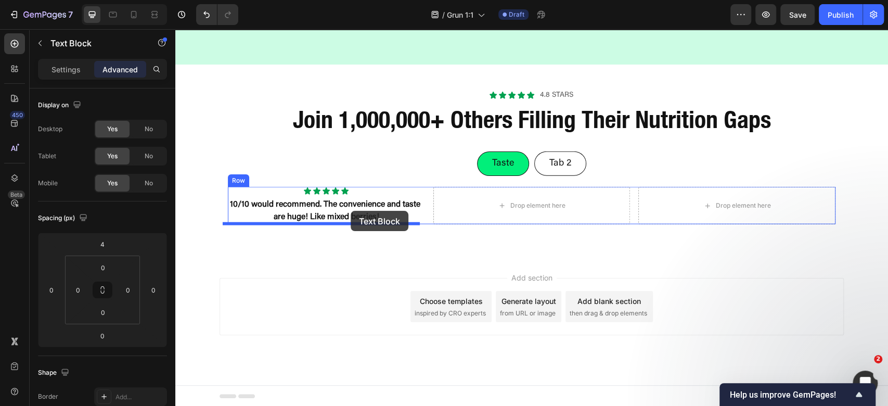
drag, startPoint x: 395, startPoint y: 258, endPoint x: 340, endPoint y: 214, distance: 70.1
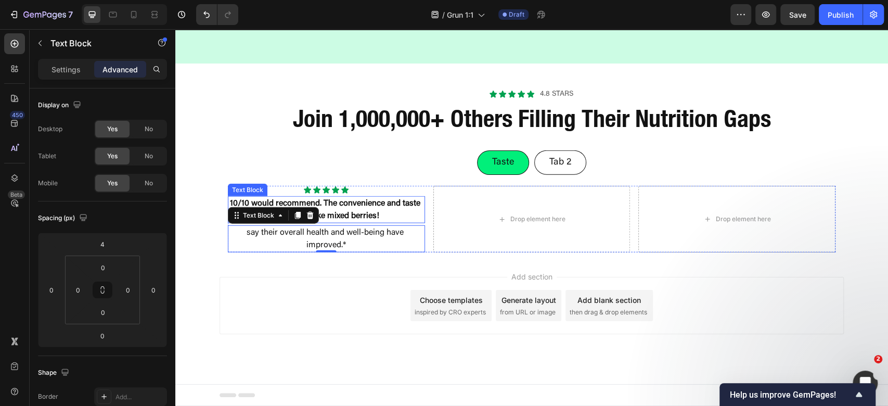
scroll to position [1595, 0]
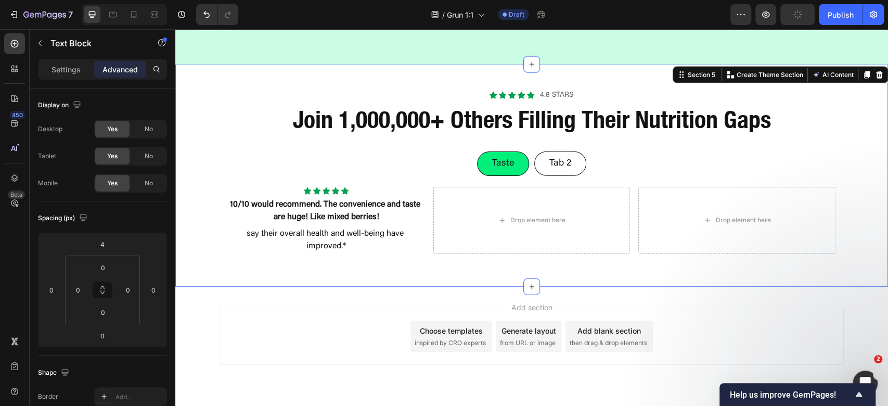
click at [328, 282] on div "Icon Icon Icon Icon Icon Icon List 4.8 stars Text Block Row Join 1,000,000+ Oth…" at bounding box center [531, 176] width 713 height 222
click at [370, 211] on p "10/10 would recommend. The convenience and taste are huge! Like mixed berries!" at bounding box center [326, 210] width 195 height 25
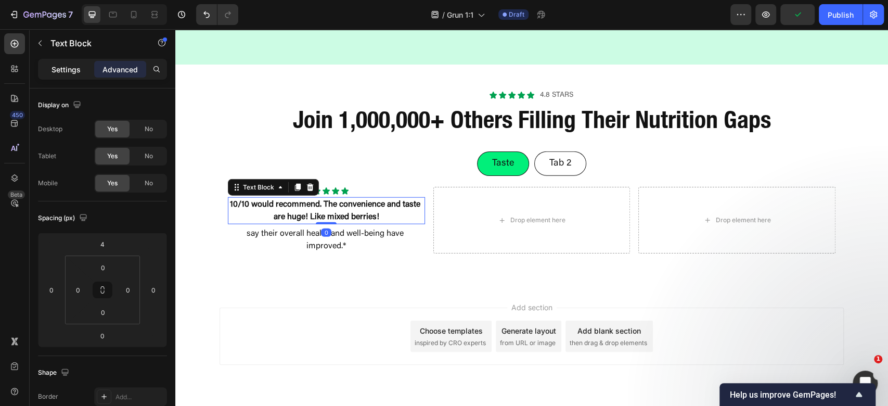
click at [44, 69] on div "Settings" at bounding box center [66, 69] width 52 height 17
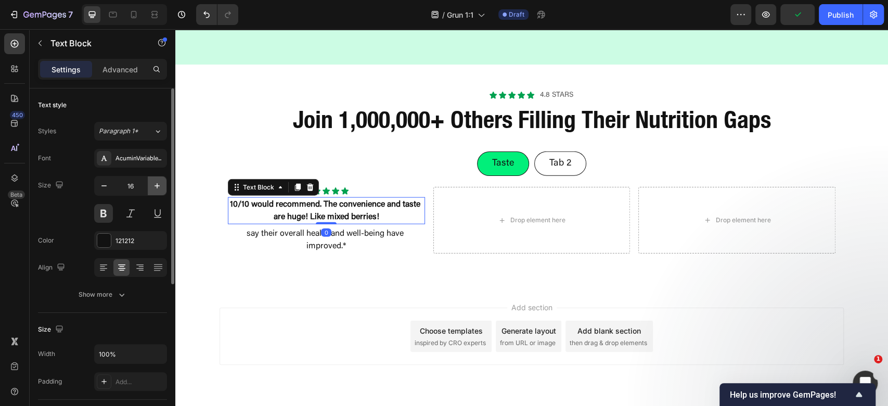
click at [158, 186] on icon "button" at bounding box center [157, 186] width 10 height 10
type input "18"
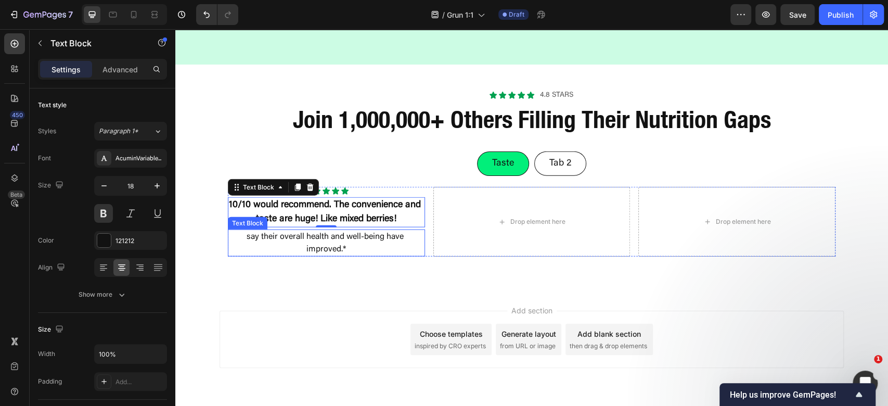
click at [352, 244] on p "say their overall health and well-being have improved.*" at bounding box center [326, 243] width 195 height 25
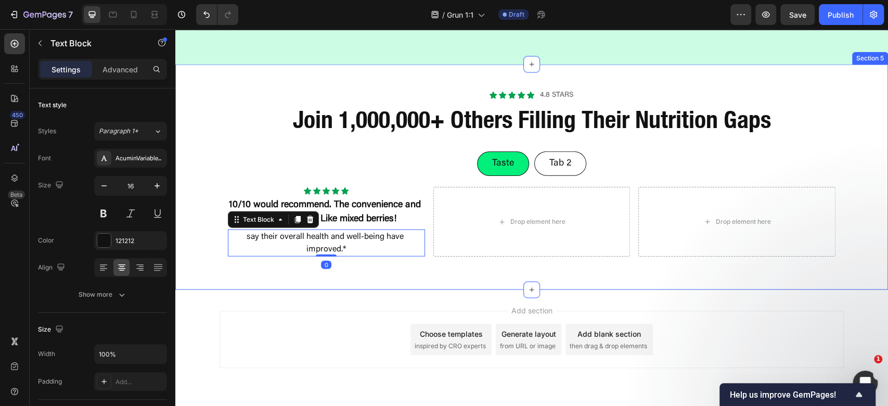
click at [401, 271] on div "Icon Icon Icon Icon Icon Icon List 4.8 stars Text Block Row Join 1,000,000+ Oth…" at bounding box center [531, 177] width 713 height 225
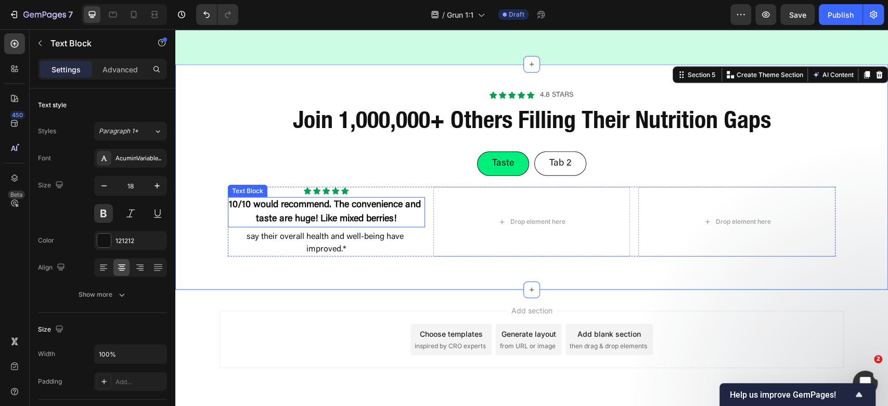
click at [380, 208] on p "10/10 would recommend. The convenience and taste are huge! Like mixed berries!" at bounding box center [326, 212] width 195 height 28
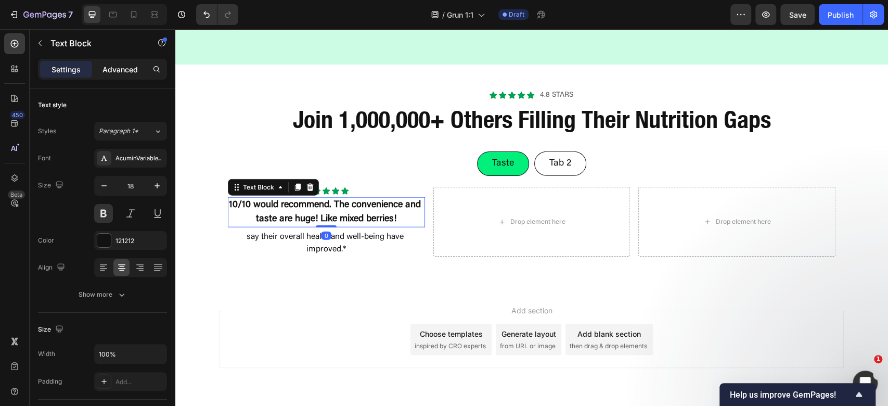
click at [118, 70] on p "Advanced" at bounding box center [120, 69] width 35 height 11
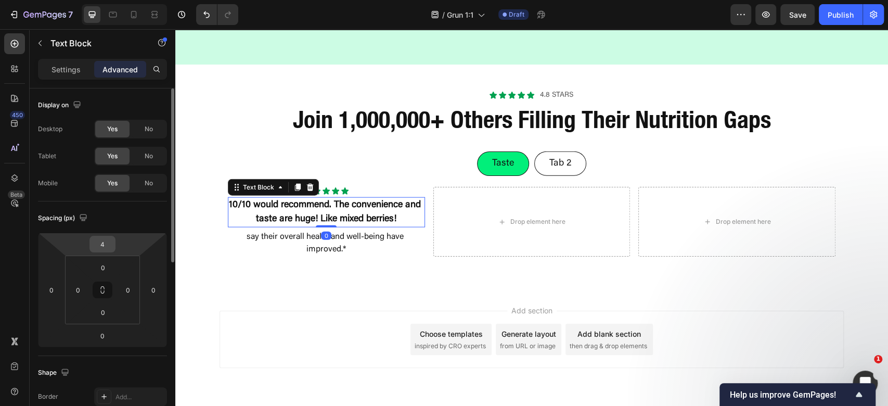
click at [105, 244] on input "4" at bounding box center [102, 244] width 21 height 16
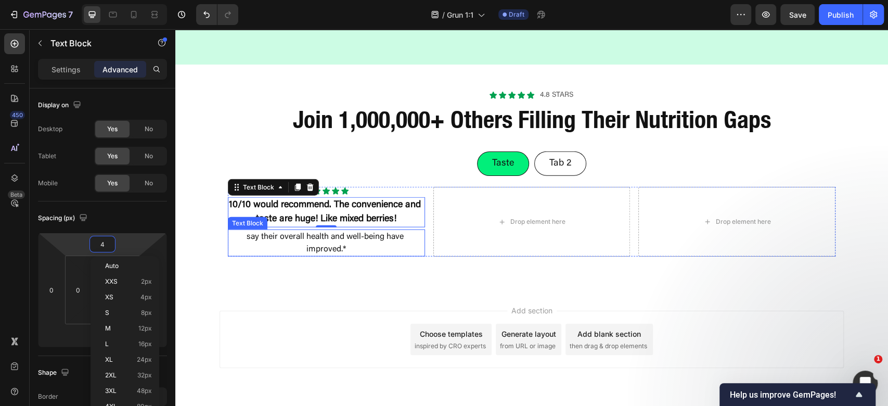
click at [391, 248] on p "say their overall health and well-being have improved.*" at bounding box center [326, 243] width 195 height 25
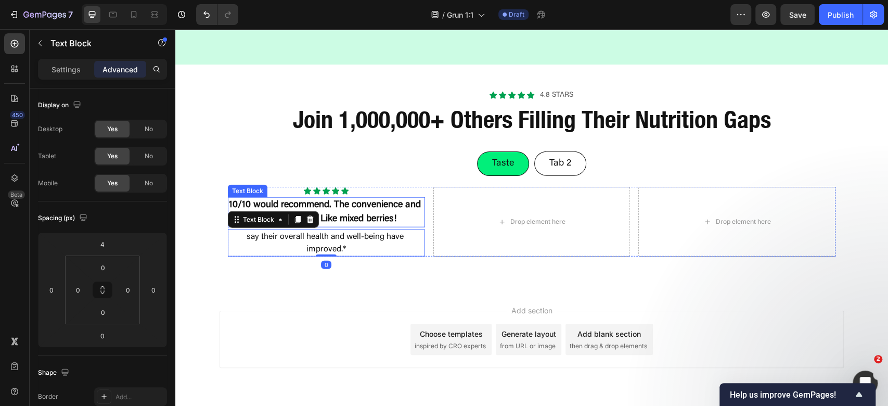
click at [404, 215] on p "10/10 would recommend. The convenience and taste are huge! Like mixed berries!" at bounding box center [326, 212] width 195 height 28
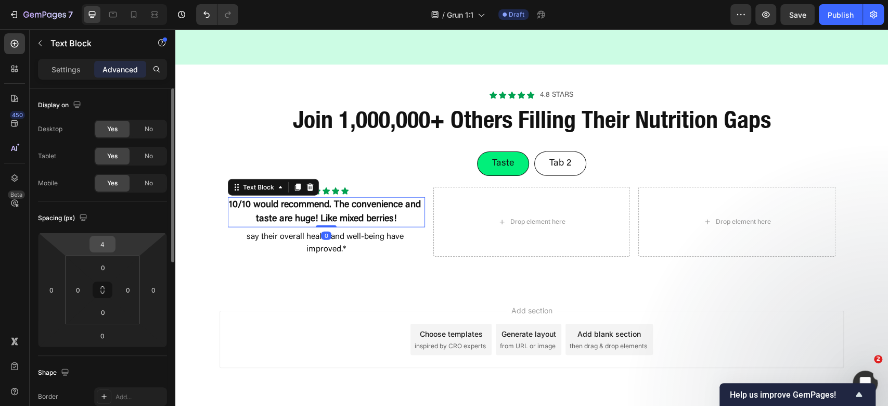
click at [105, 245] on input "4" at bounding box center [102, 244] width 21 height 16
type input "8"
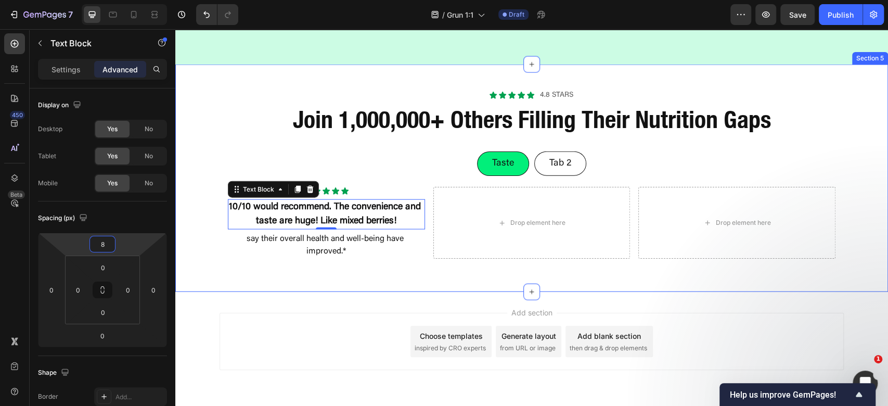
click at [325, 280] on div "Icon Icon Icon Icon Icon Icon List 4.8 stars Text Block Row Join 1,000,000+ Oth…" at bounding box center [531, 178] width 713 height 227
